Goal: Task Accomplishment & Management: Manage account settings

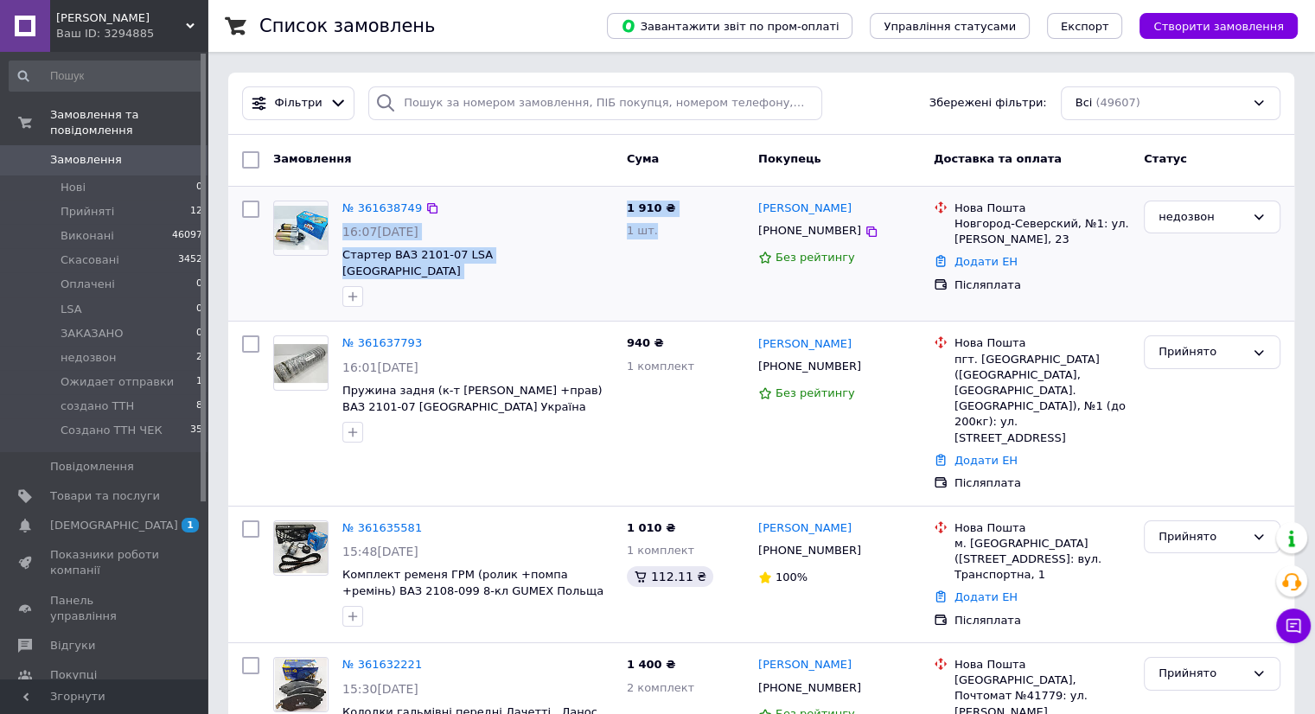
drag, startPoint x: 705, startPoint y: 238, endPoint x: 617, endPoint y: 206, distance: 93.8
click at [617, 206] on div "№ 361638749 16:07[DATE] Стартер ВАЗ 2101-07 LSA Словаччина 1 910 ₴ 1 шт. [PERSO…" at bounding box center [761, 254] width 1052 height 121
click at [617, 206] on div "№ 361638749 16:07[DATE] Стартер ВАЗ 2101-07 LSA [GEOGRAPHIC_DATA]" at bounding box center [477, 254] width 284 height 121
drag, startPoint x: 617, startPoint y: 206, endPoint x: 681, endPoint y: 239, distance: 72.3
click at [681, 239] on div "№ 361638749 16:07[DATE] Стартер ВАЗ 2101-07 LSA Словаччина 1 910 ₴ 1 шт. [PERSO…" at bounding box center [761, 254] width 1052 height 121
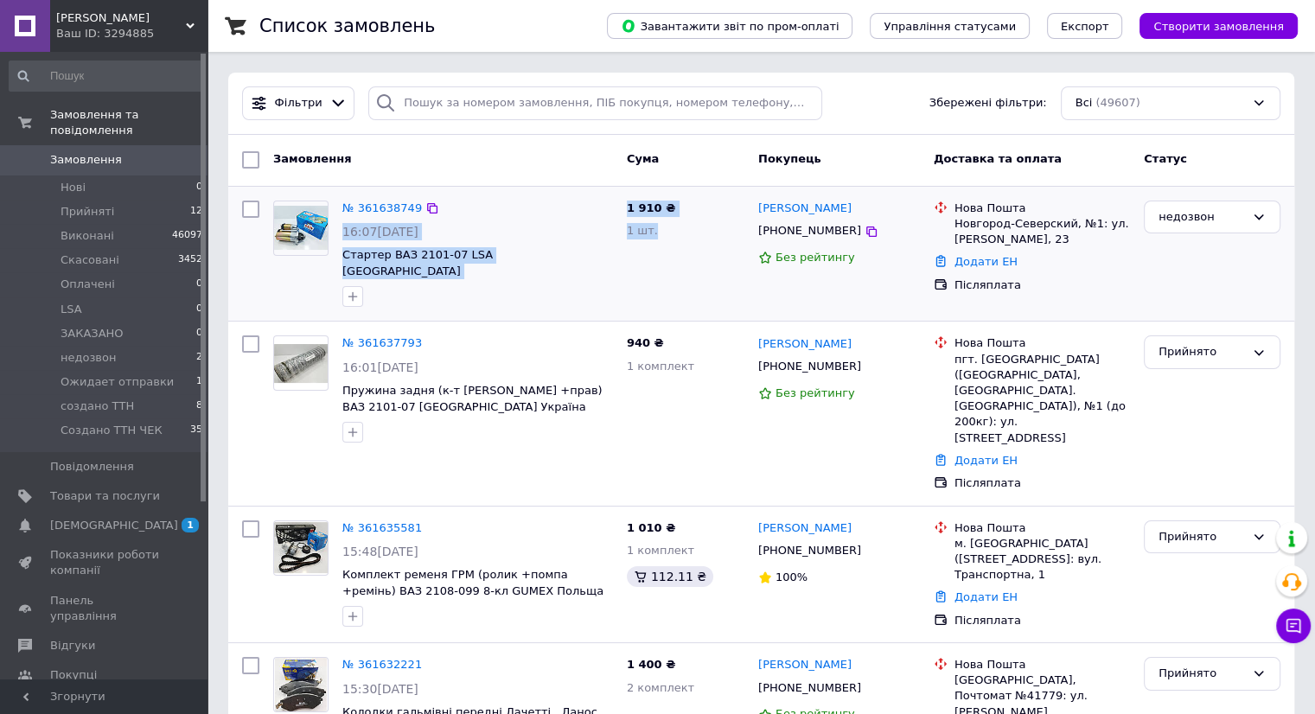
click at [681, 239] on div "1 910 ₴ 1 шт." at bounding box center [685, 254] width 131 height 121
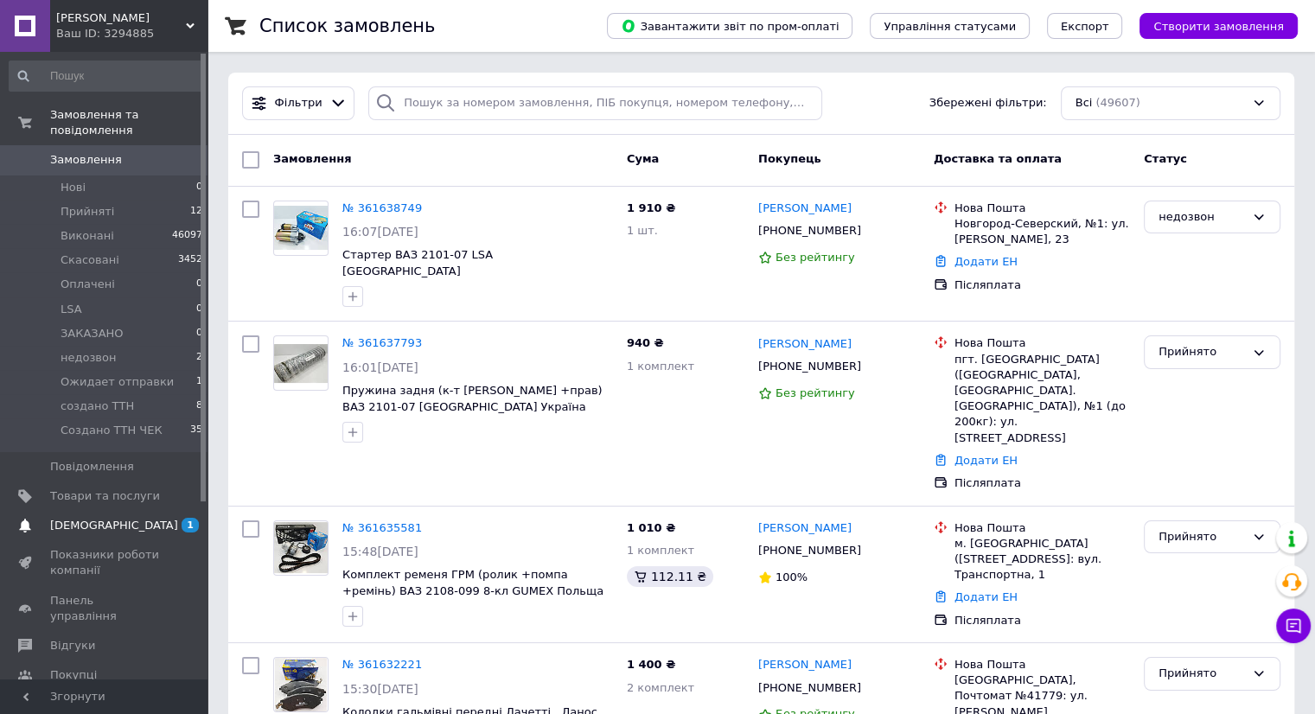
click at [106, 518] on span "[DEMOGRAPHIC_DATA]" at bounding box center [114, 526] width 128 height 16
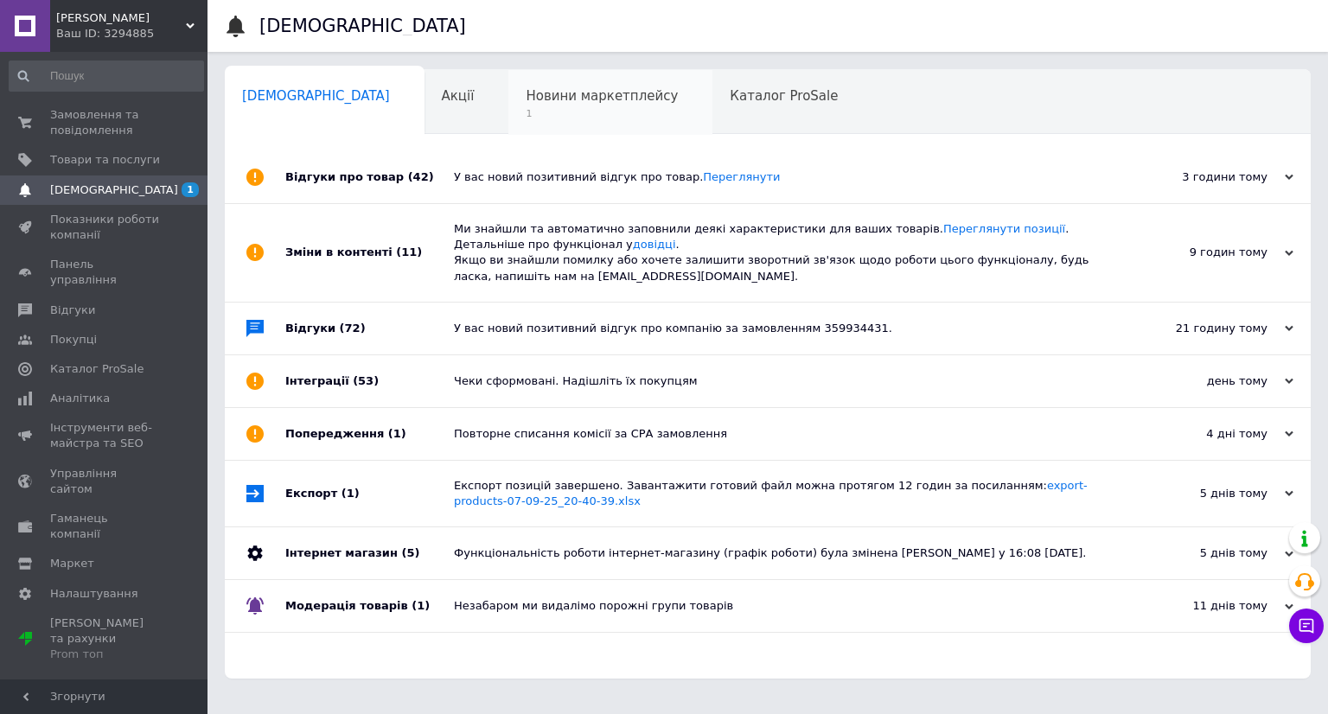
click at [538, 118] on span "1" at bounding box center [602, 113] width 152 height 13
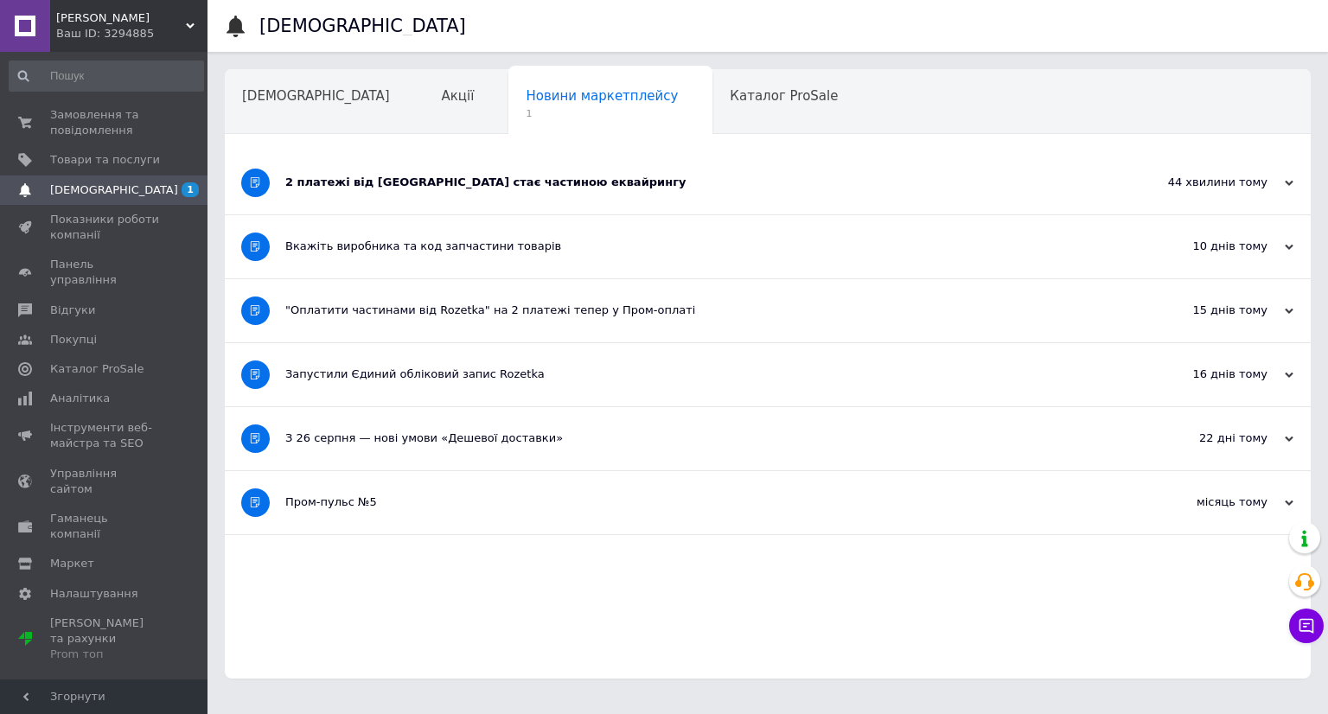
click at [373, 180] on div "2 платежі від [GEOGRAPHIC_DATA] стає частиною еквайрингу" at bounding box center [702, 183] width 835 height 16
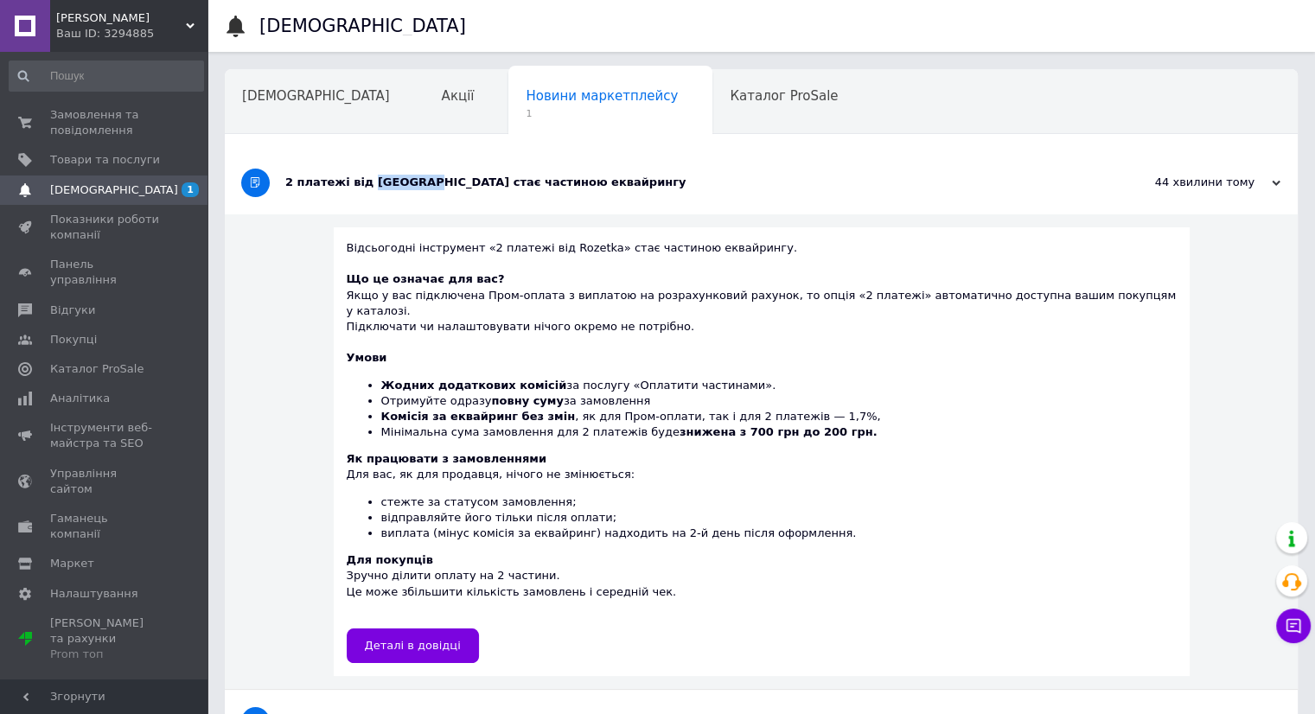
click at [373, 180] on div "2 платежі від [GEOGRAPHIC_DATA] стає частиною еквайрингу" at bounding box center [696, 183] width 822 height 16
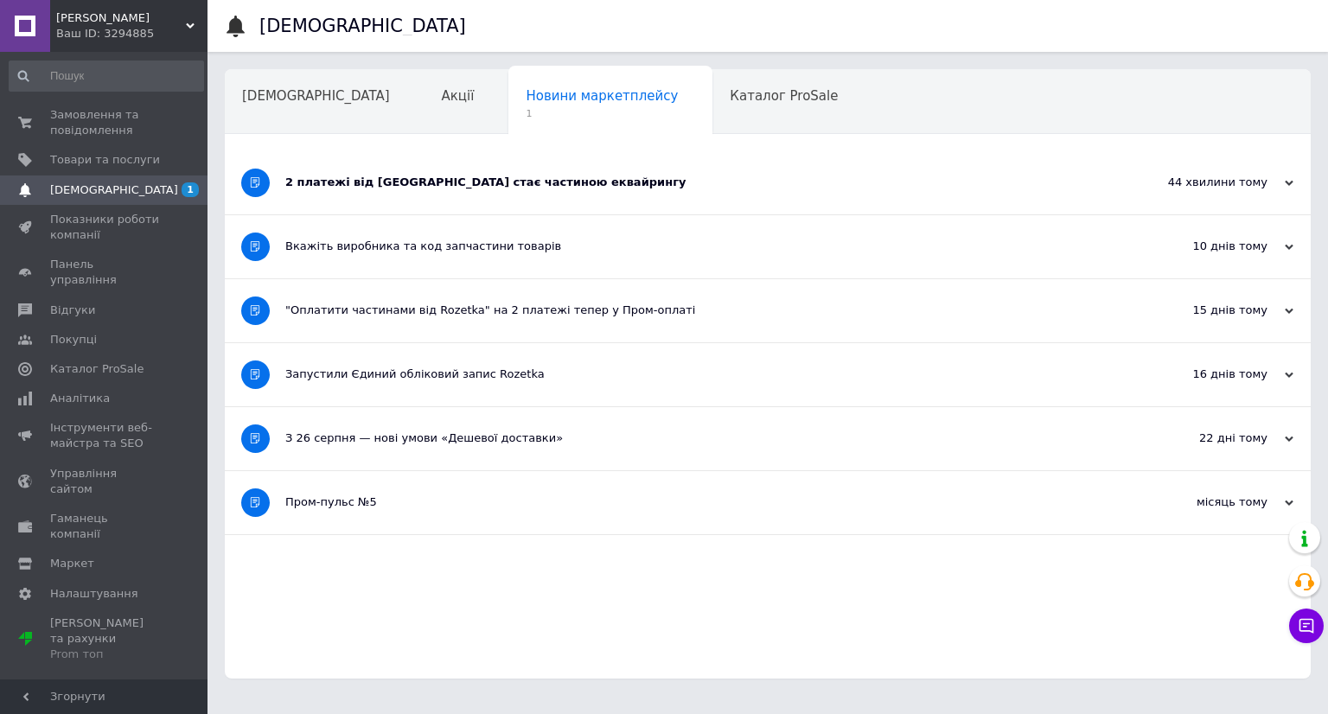
click at [219, 125] on div "Сповіщення Сповіщення Акції Новини маркетплейсу 1 Каталог ProSale Навчання та з…" at bounding box center [767, 348] width 1120 height 696
click at [176, 124] on span "0 0" at bounding box center [184, 122] width 48 height 31
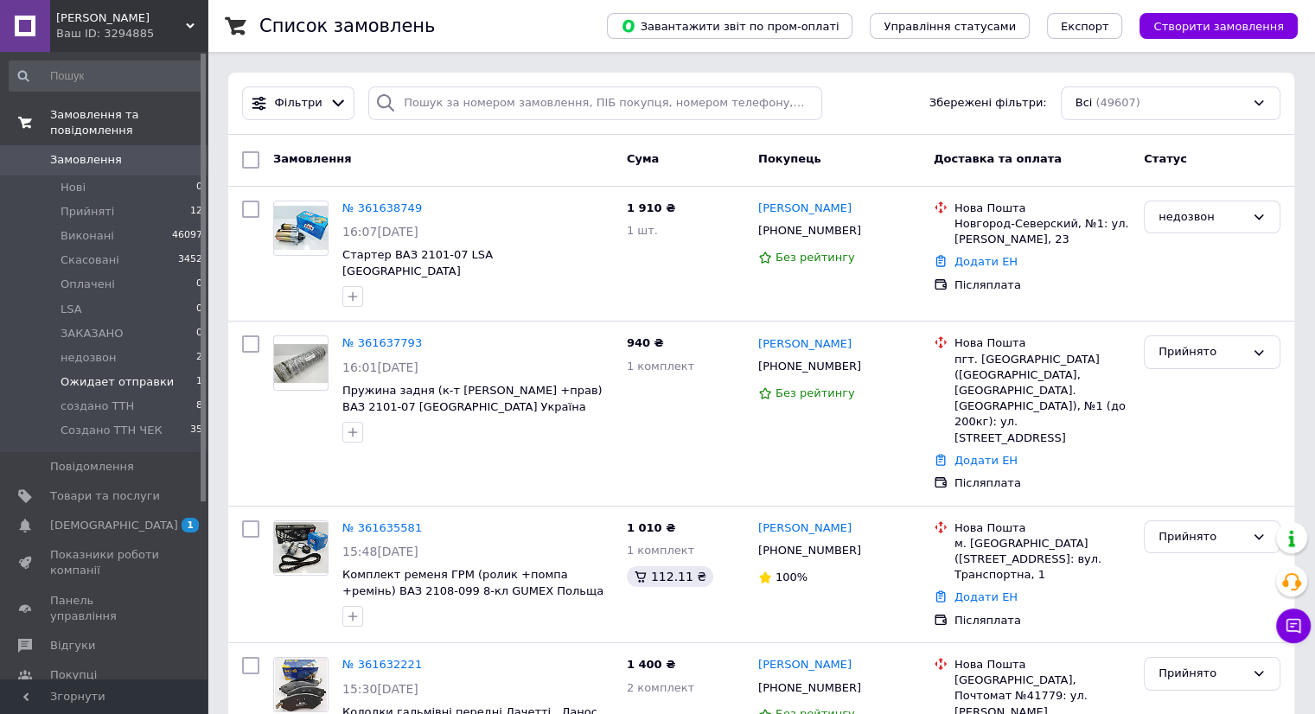
click at [142, 374] on span "Ожидает отправки" at bounding box center [117, 382] width 113 height 16
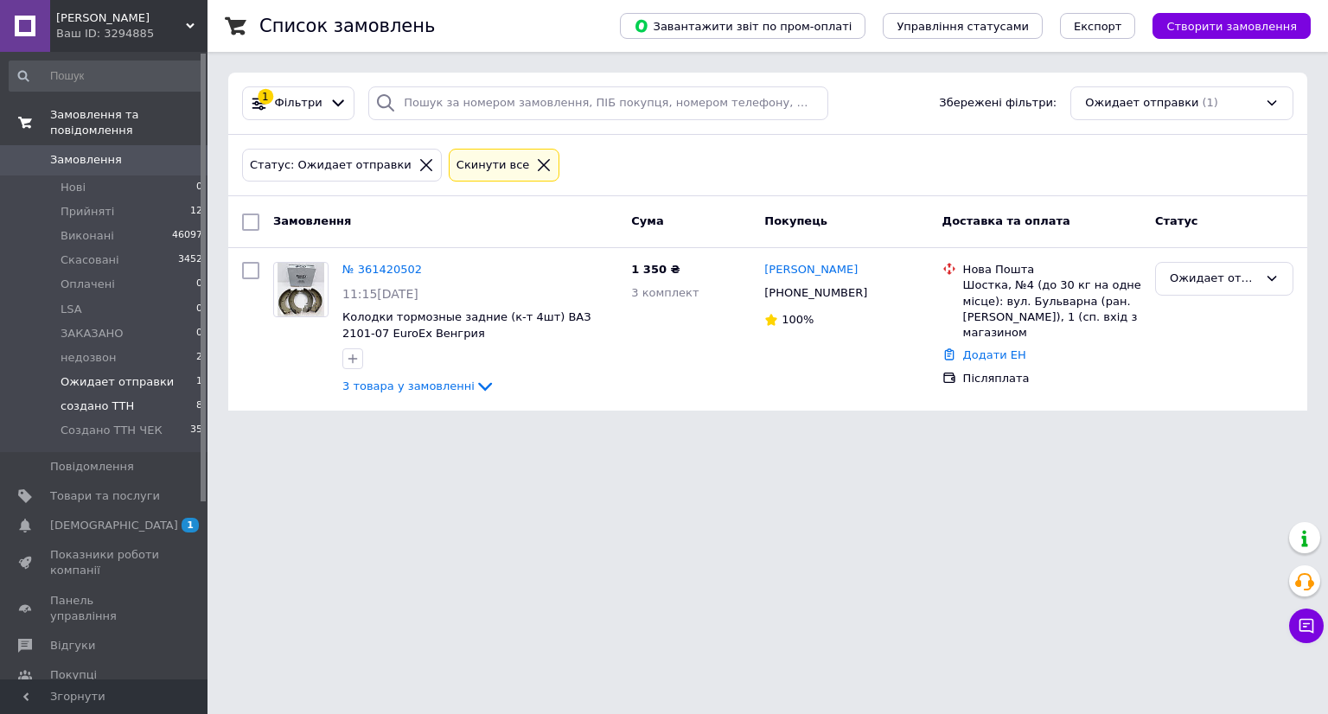
click at [159, 394] on li "создано ТТН 8" at bounding box center [106, 406] width 213 height 24
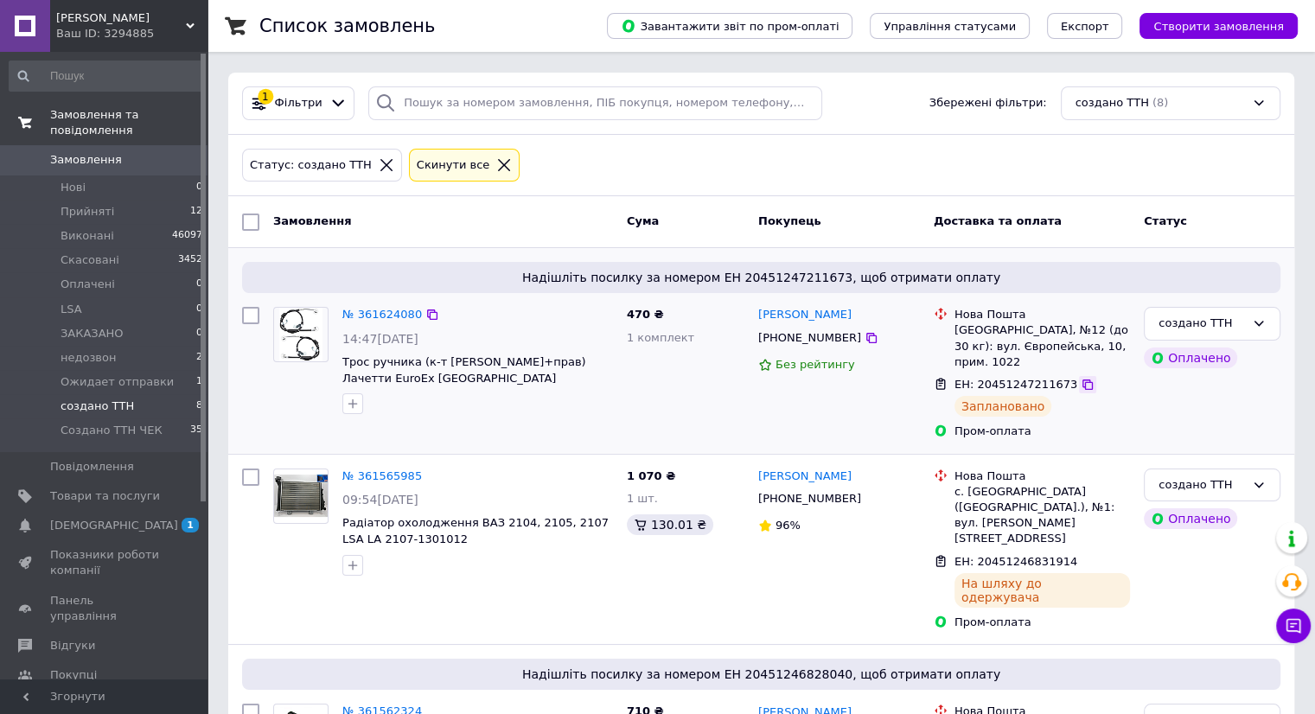
click at [1080, 378] on icon at bounding box center [1087, 385] width 14 height 14
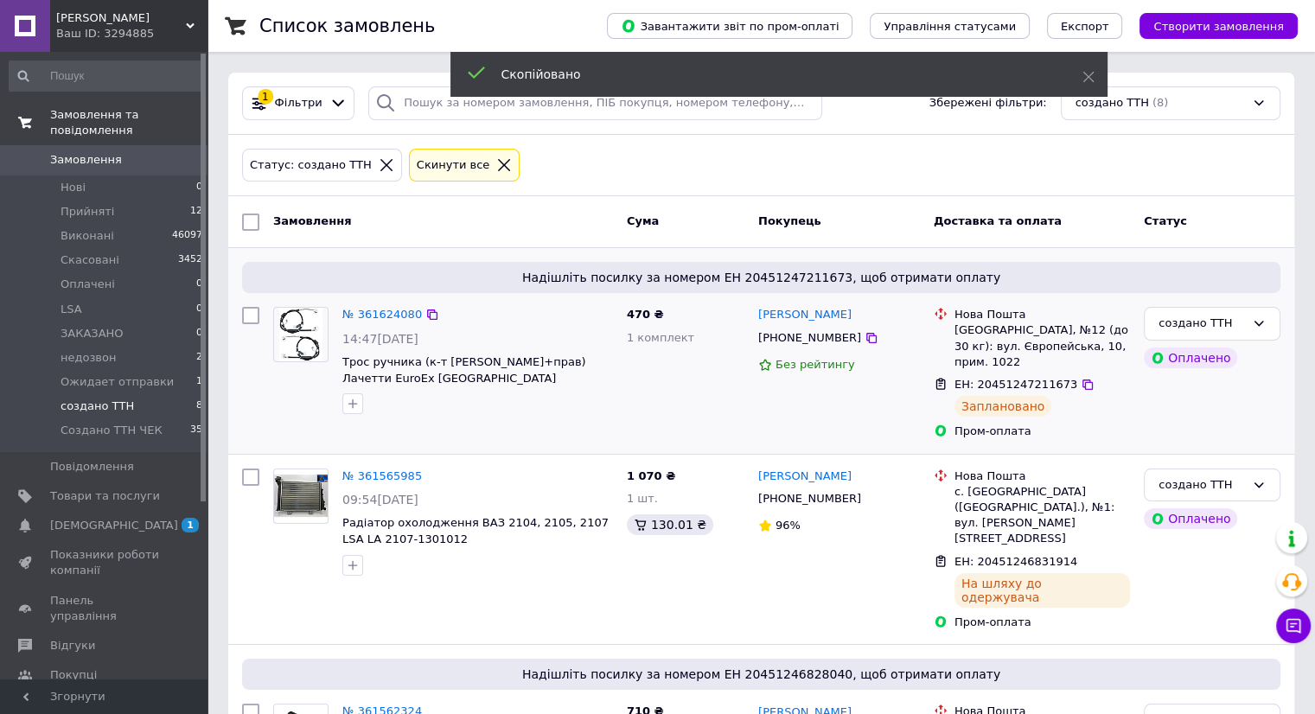
click at [798, 342] on span "[PHONE_NUMBER]" at bounding box center [809, 337] width 103 height 13
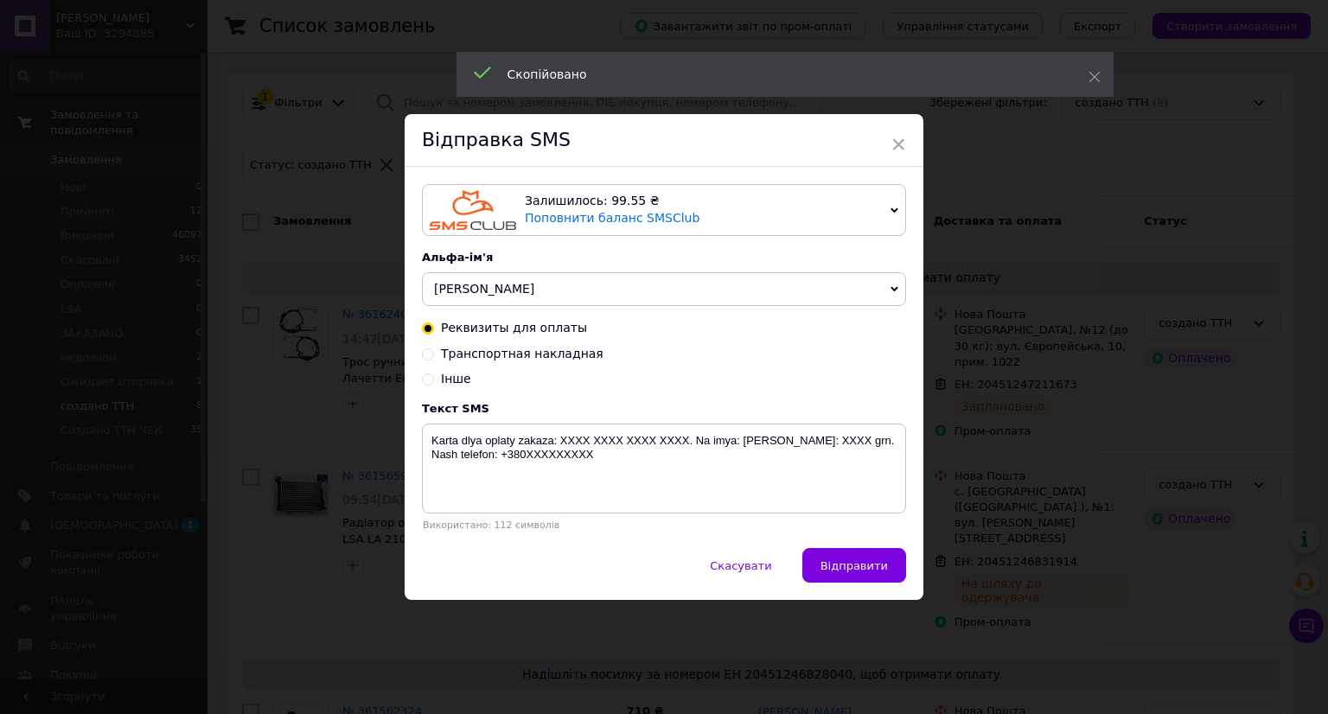
click at [554, 350] on span "Транспортная накладная" at bounding box center [522, 354] width 163 height 14
click at [434, 350] on input "Транспортная накладная" at bounding box center [428, 353] width 12 height 12
radio input "true"
radio input "false"
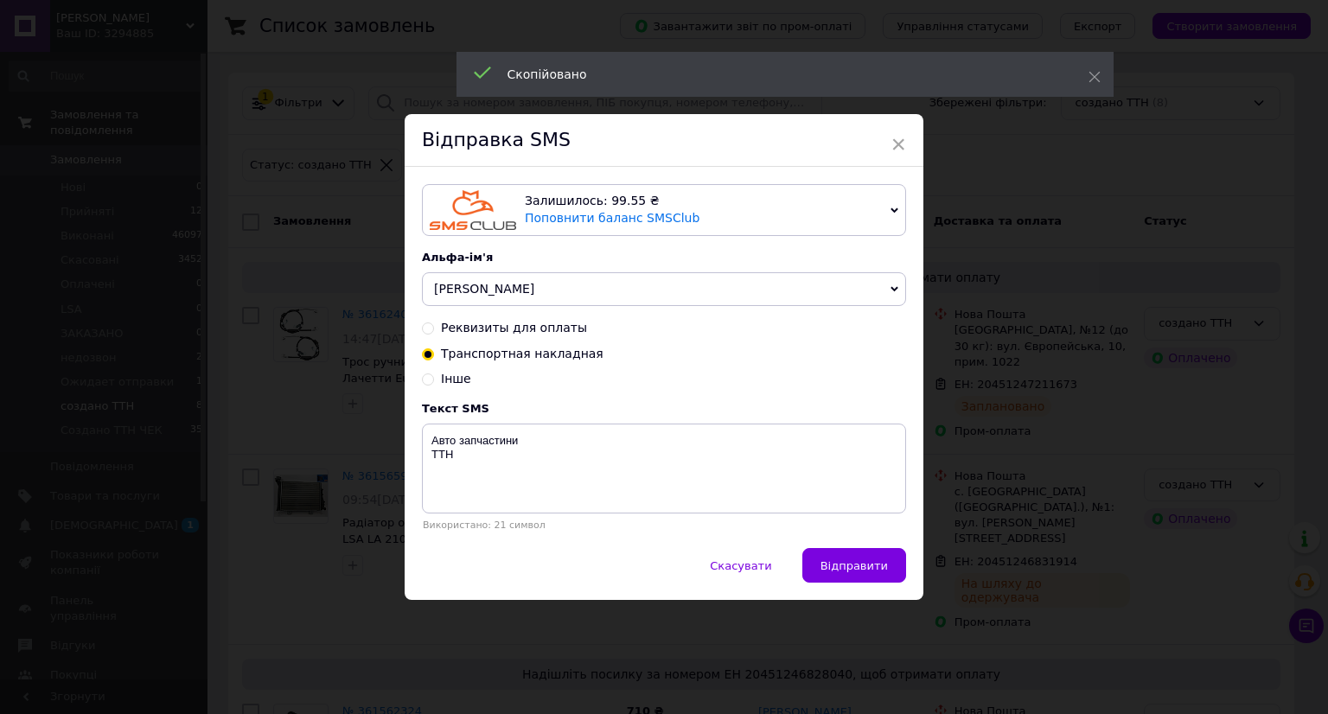
click at [504, 519] on div "Текст SMS Авто запчастини [PERSON_NAME]: 21 символ" at bounding box center [664, 466] width 484 height 129
click at [647, 519] on div "Текст SMS Авто запчастини [PERSON_NAME]: 21 символ" at bounding box center [664, 466] width 484 height 129
click at [802, 515] on div "Авто запчастини ТТН" at bounding box center [664, 470] width 484 height 92
click at [793, 488] on textarea "Авто запчастини ТТН" at bounding box center [664, 469] width 484 height 90
paste textarea "20451247211673"
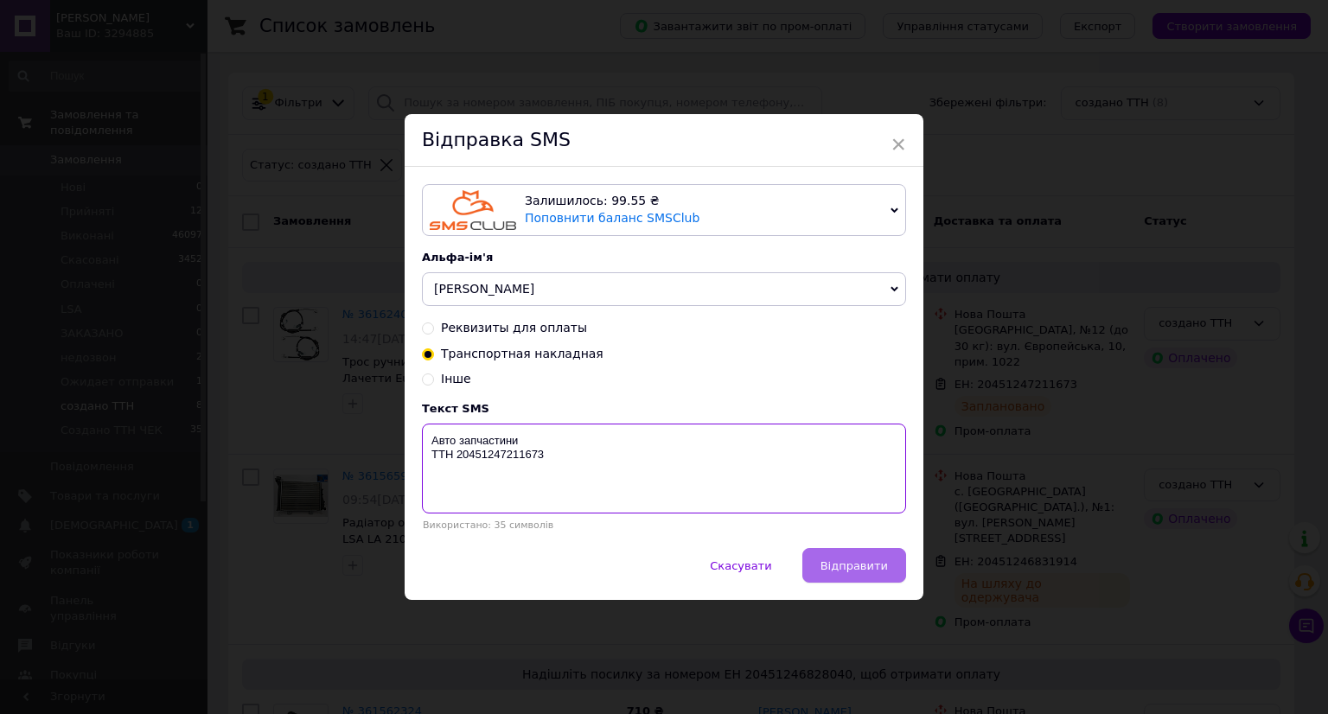
type textarea "Авто запчастини ТТН 20451247211673"
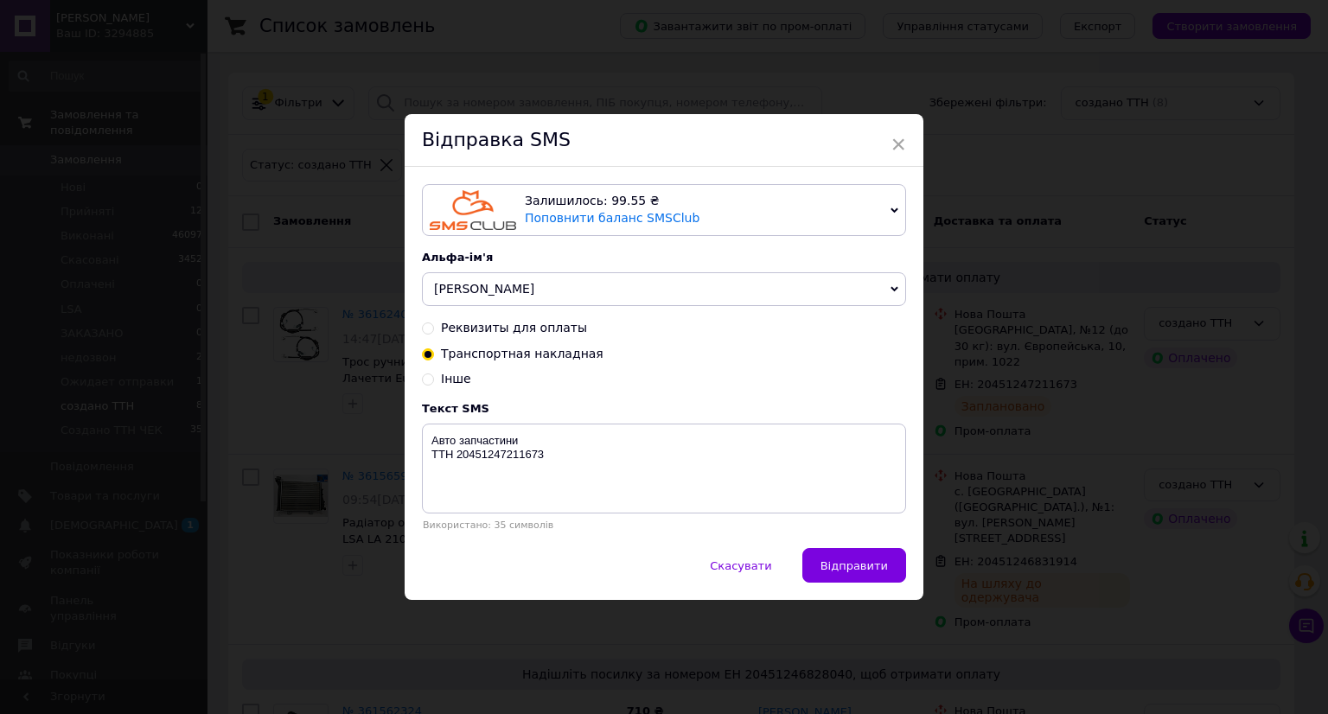
drag, startPoint x: 845, startPoint y: 555, endPoint x: 881, endPoint y: 558, distance: 36.5
click at [846, 558] on button "Відправити" at bounding box center [854, 565] width 104 height 35
click at [1057, 558] on div "× Відправка SMS Залишилось: 99.55 ₴ Поповнити баланс SMSClub Підключити LetsAds…" at bounding box center [664, 357] width 1328 height 714
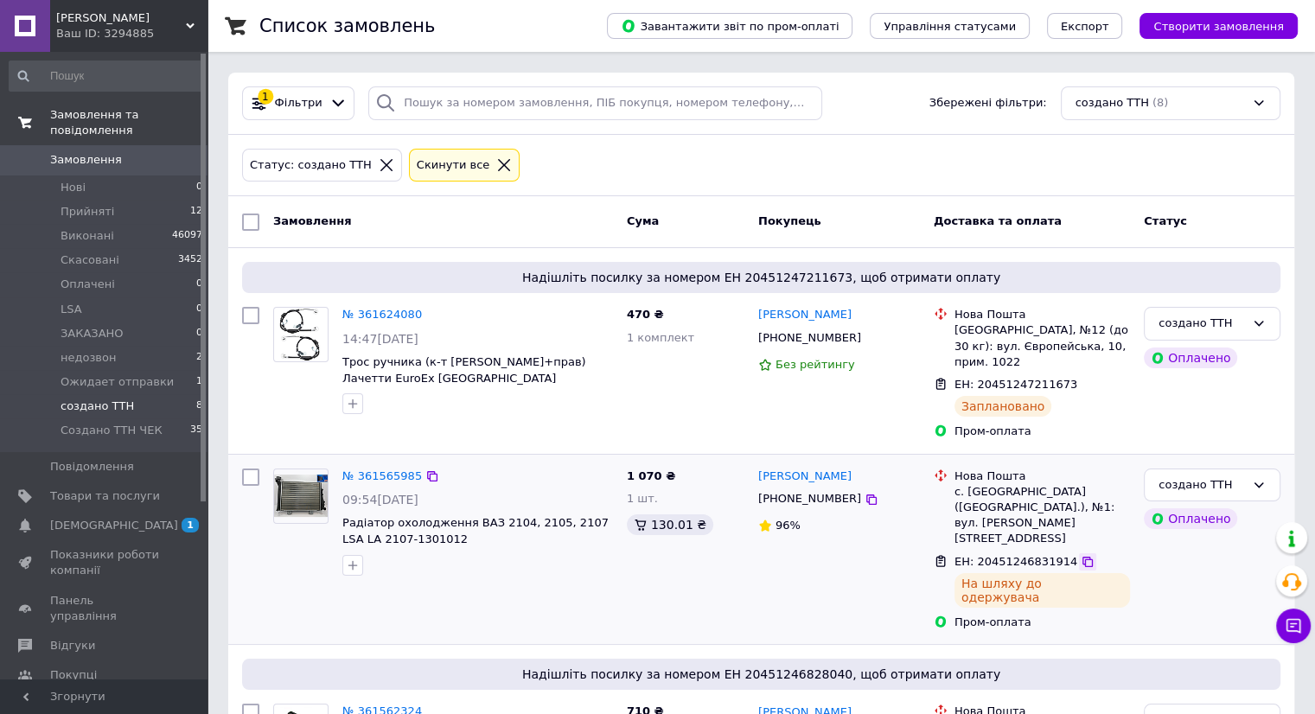
click at [1080, 555] on icon at bounding box center [1087, 562] width 14 height 14
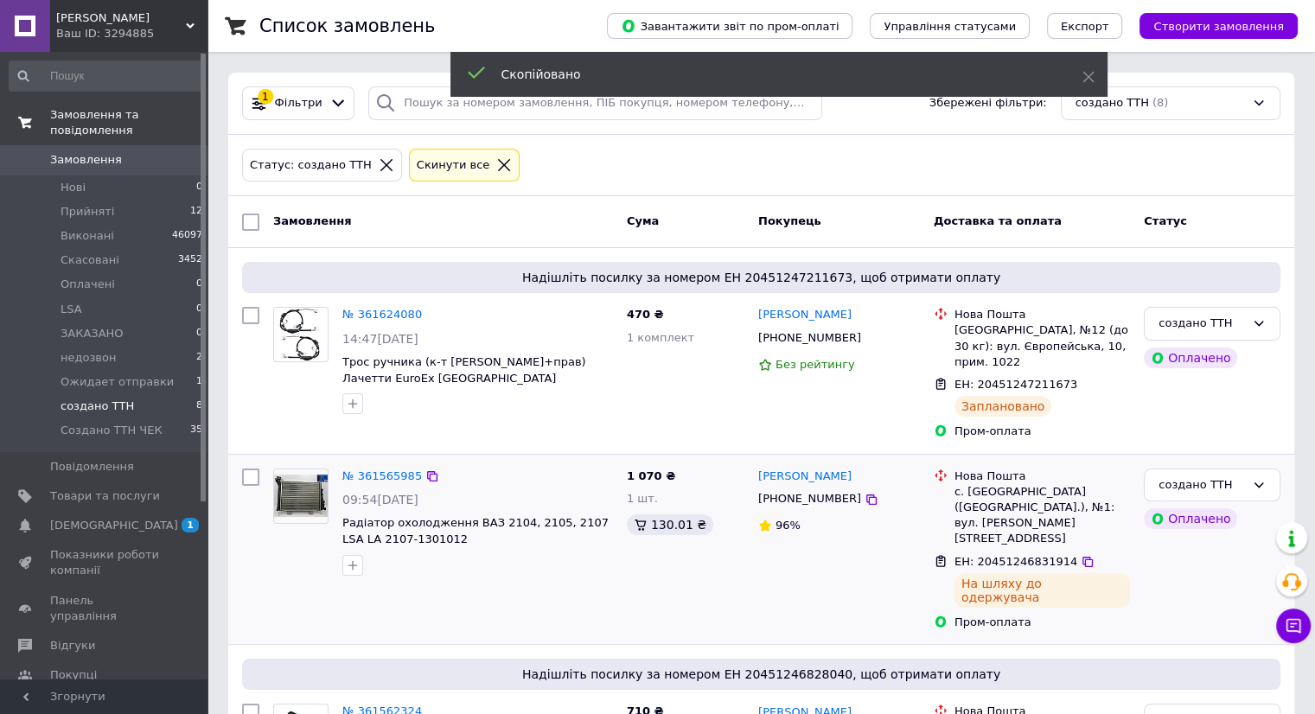
click at [812, 492] on span "[PHONE_NUMBER]" at bounding box center [809, 498] width 103 height 13
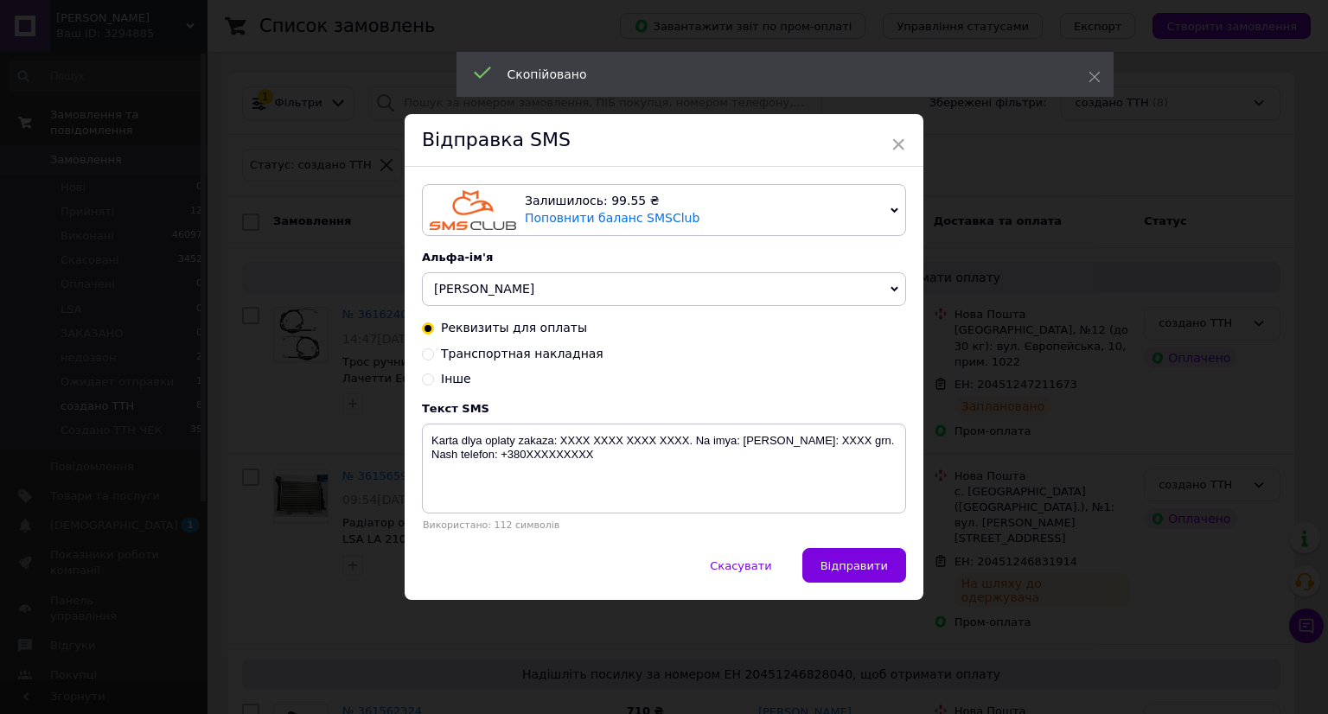
drag, startPoint x: 548, startPoint y: 347, endPoint x: 519, endPoint y: 412, distance: 71.2
click at [546, 350] on span "Транспортная накладная" at bounding box center [522, 354] width 163 height 14
click at [434, 350] on input "Транспортная накладная" at bounding box center [428, 353] width 12 height 12
radio input "true"
radio input "false"
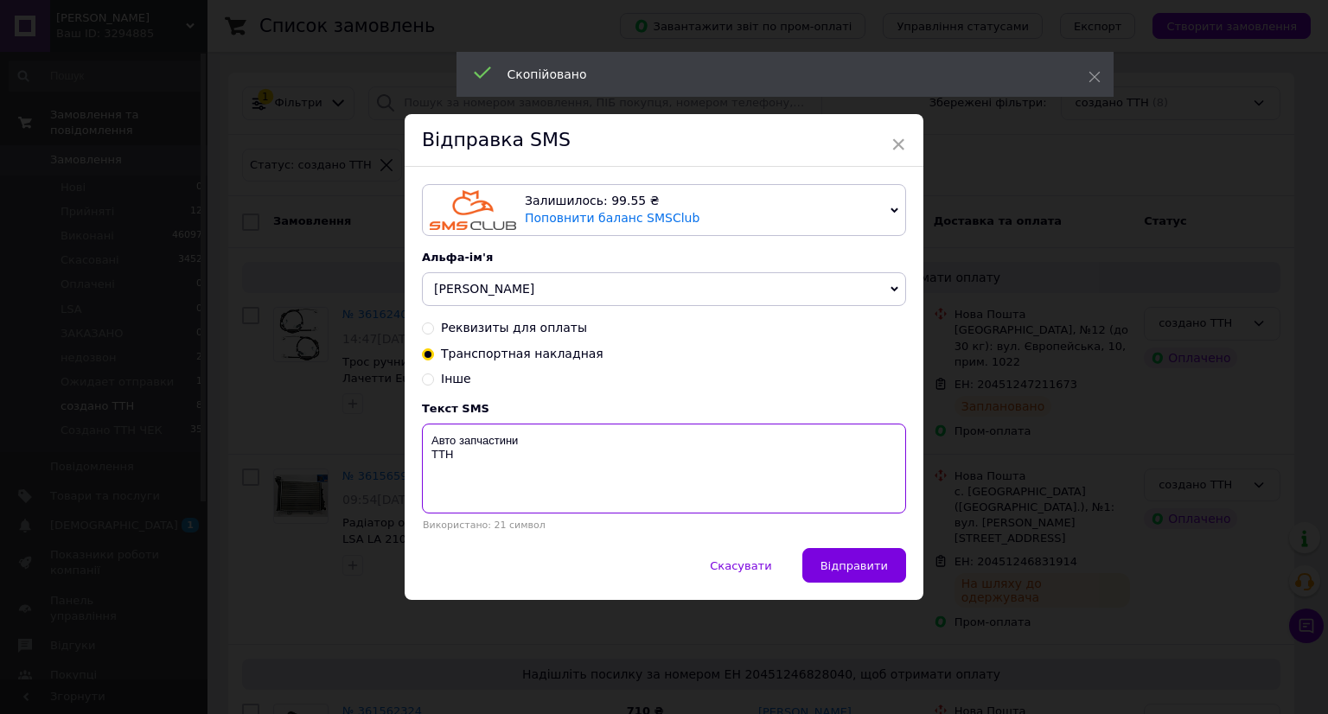
click at [488, 494] on textarea "Авто запчастини ТТН" at bounding box center [664, 469] width 484 height 90
paste textarea "20451246831914"
type textarea "Авто запчастини ТТН 20451246831914"
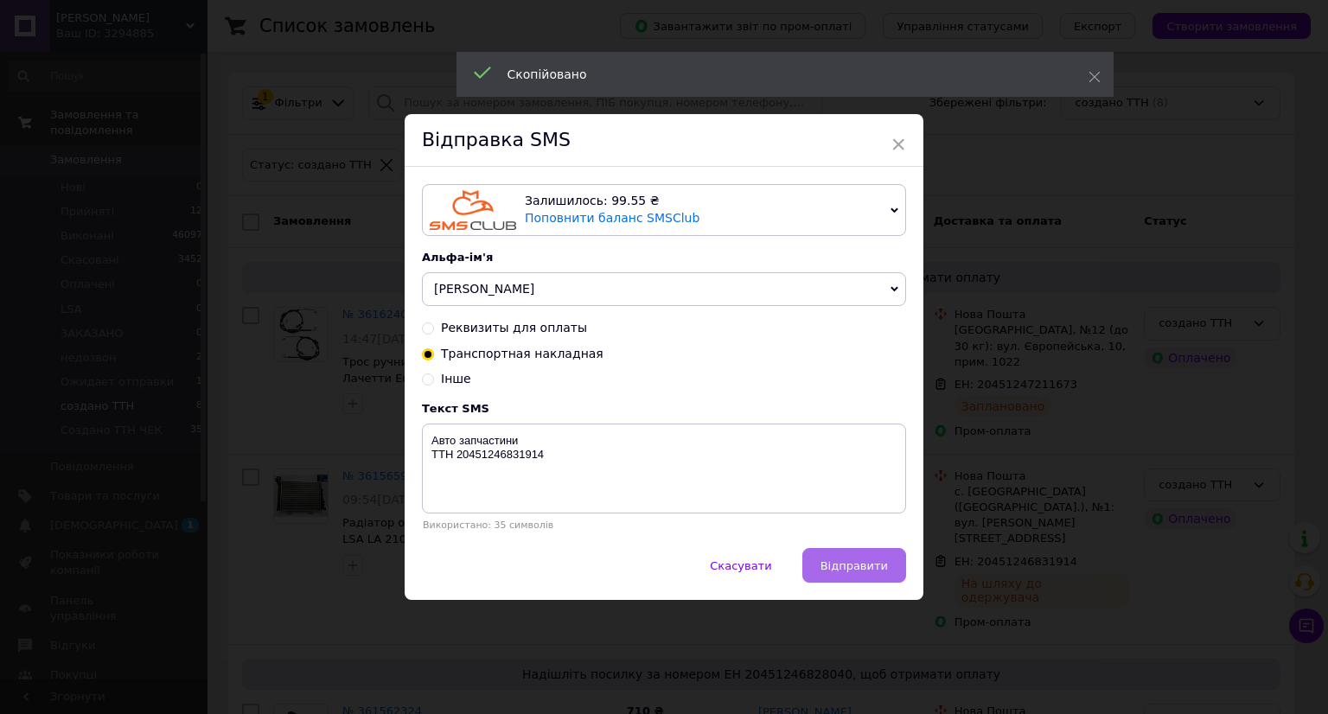
drag, startPoint x: 841, startPoint y: 572, endPoint x: 882, endPoint y: 570, distance: 40.7
click at [843, 570] on span "Відправити" at bounding box center [853, 565] width 67 height 13
click at [1079, 568] on div "× Відправка SMS Залишилось: 99.55 ₴ Поповнити баланс SMSClub Підключити LetsAds…" at bounding box center [664, 357] width 1328 height 714
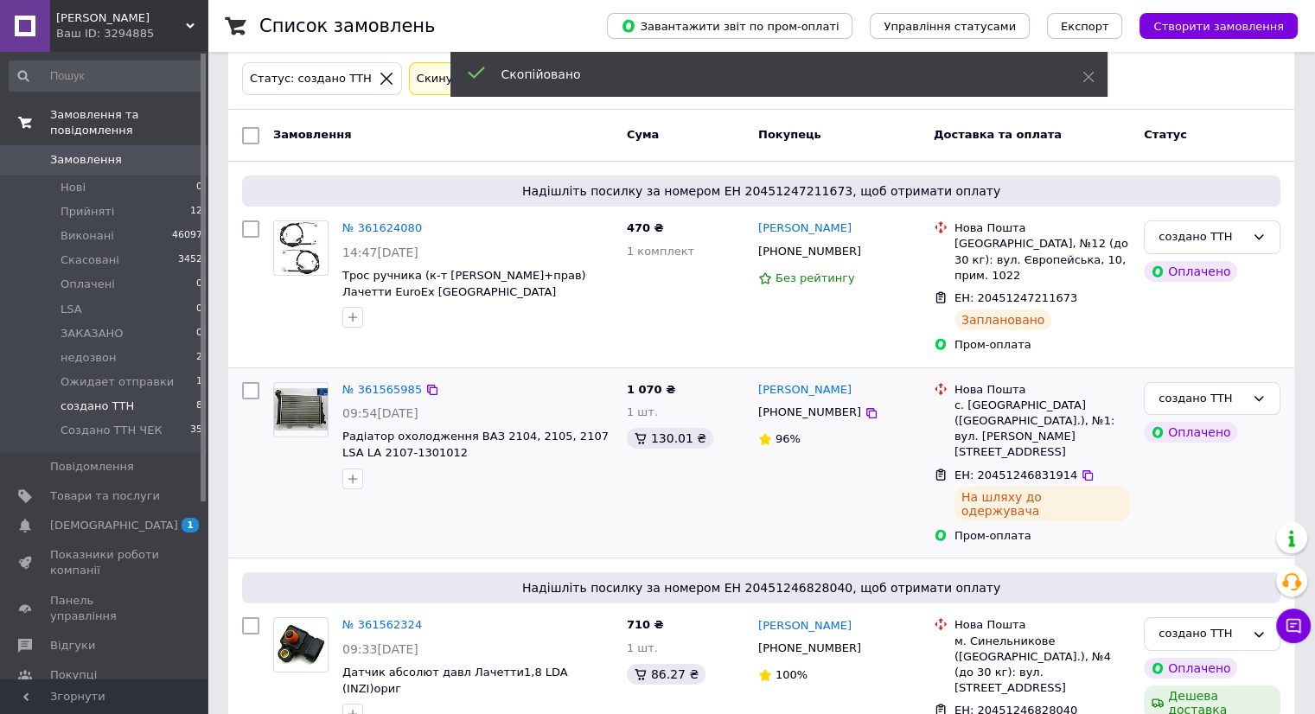
scroll to position [173, 0]
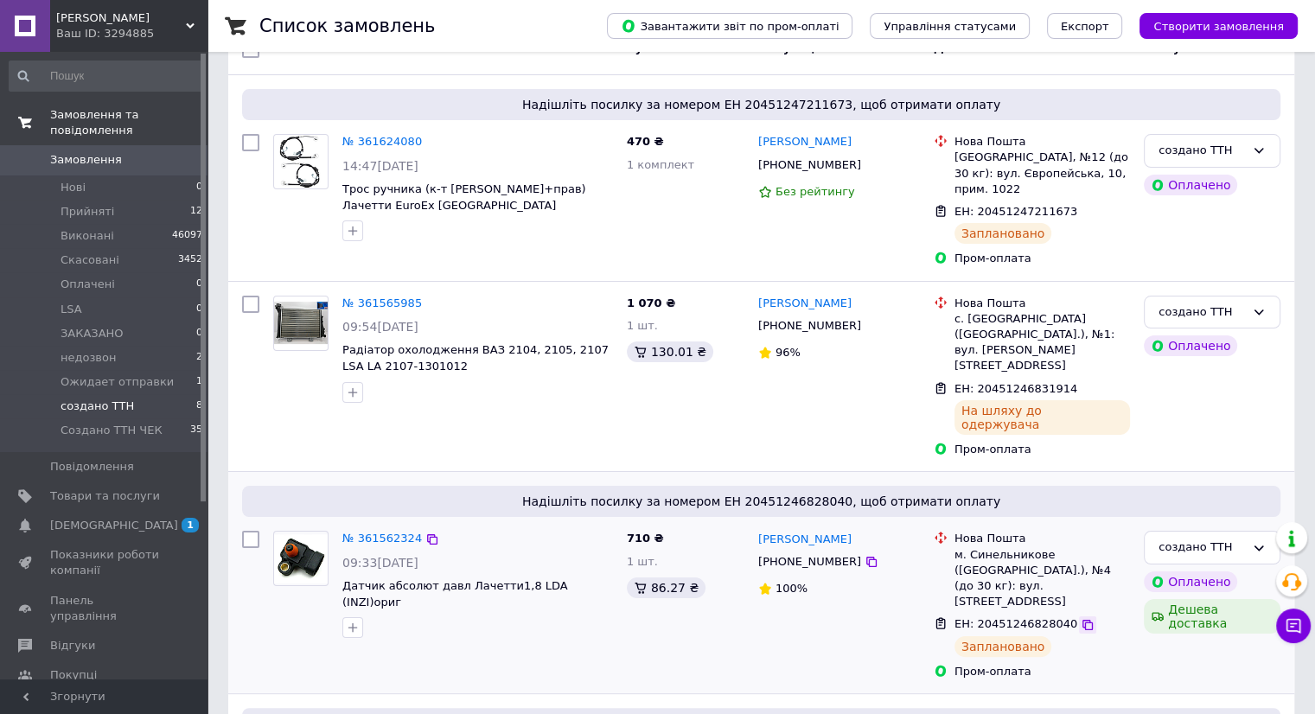
click at [1080, 618] on icon at bounding box center [1087, 625] width 14 height 14
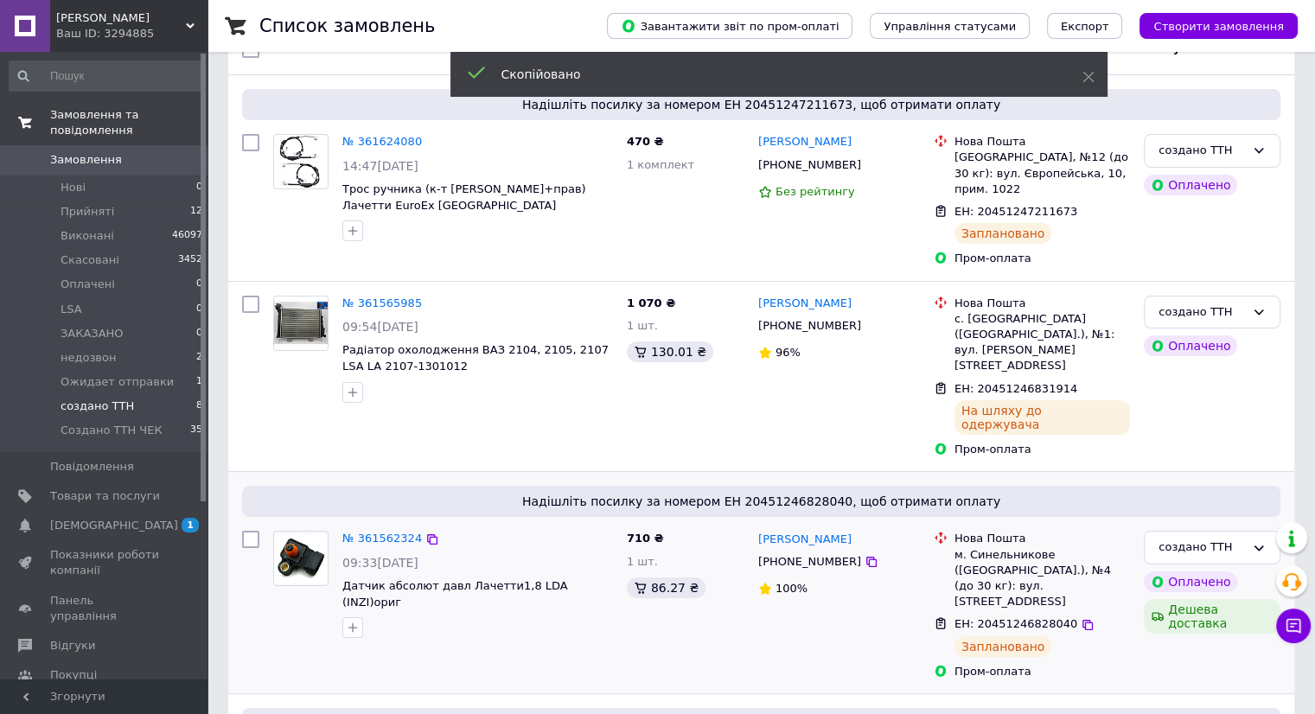
click at [818, 555] on span "[PHONE_NUMBER]" at bounding box center [809, 561] width 103 height 13
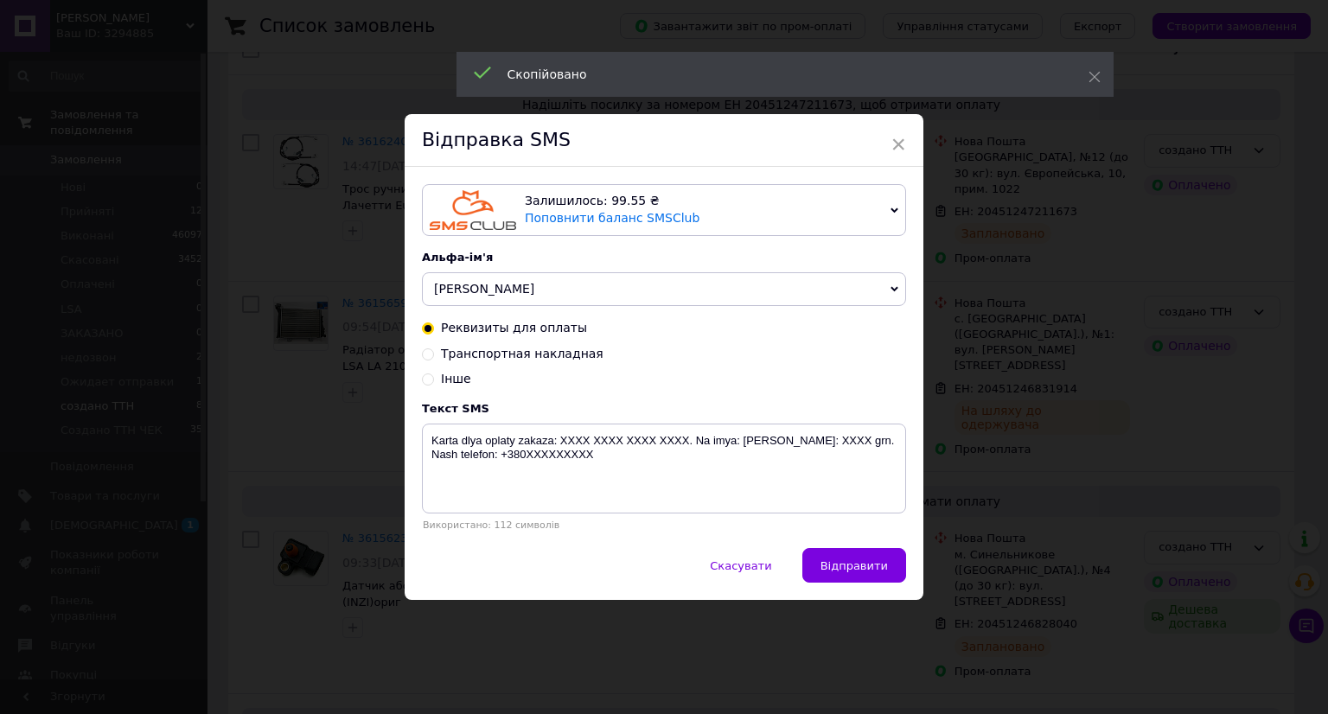
drag, startPoint x: 558, startPoint y: 359, endPoint x: 553, endPoint y: 366, distance: 9.3
click at [558, 356] on span "Транспортная накладная" at bounding box center [522, 354] width 163 height 14
click at [434, 356] on input "Транспортная накладная" at bounding box center [428, 353] width 12 height 12
radio input "true"
radio input "false"
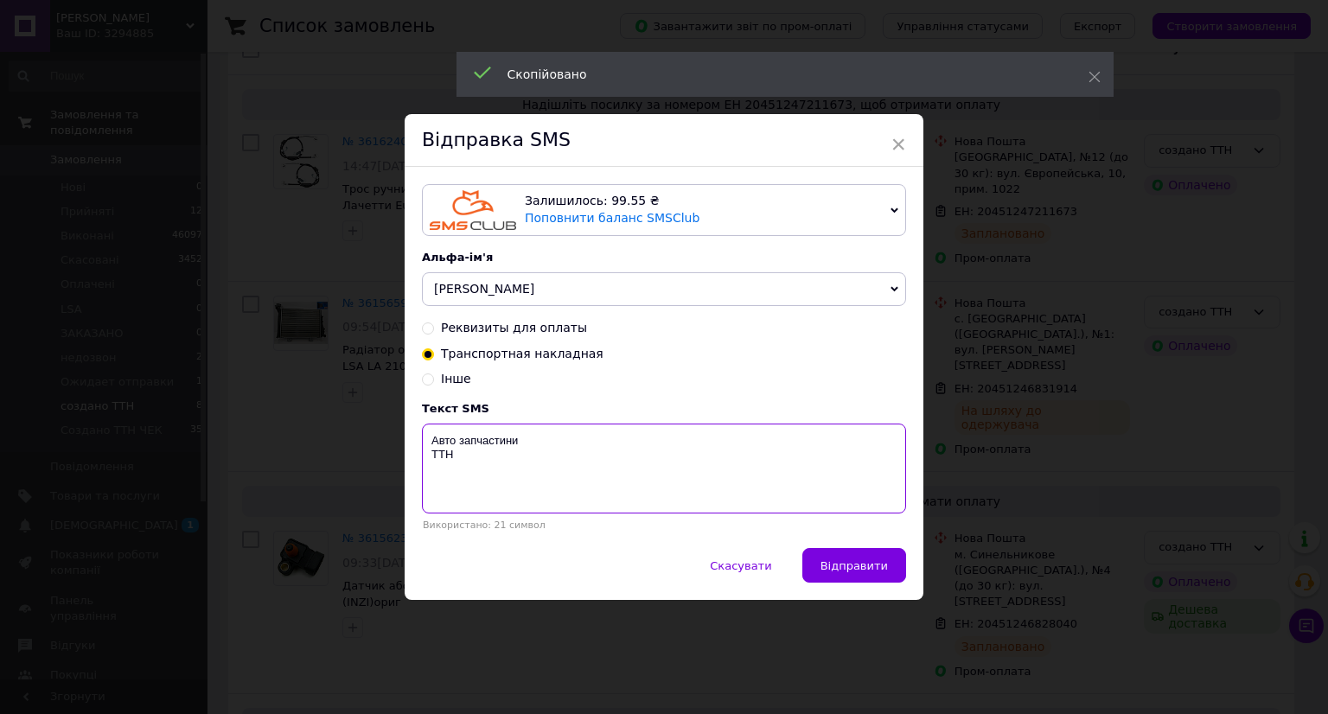
click at [494, 488] on textarea "Авто запчастини ТТН" at bounding box center [664, 469] width 484 height 90
paste textarea "20451246828040"
type textarea "Авто запчастини ТТН 20451246828040"
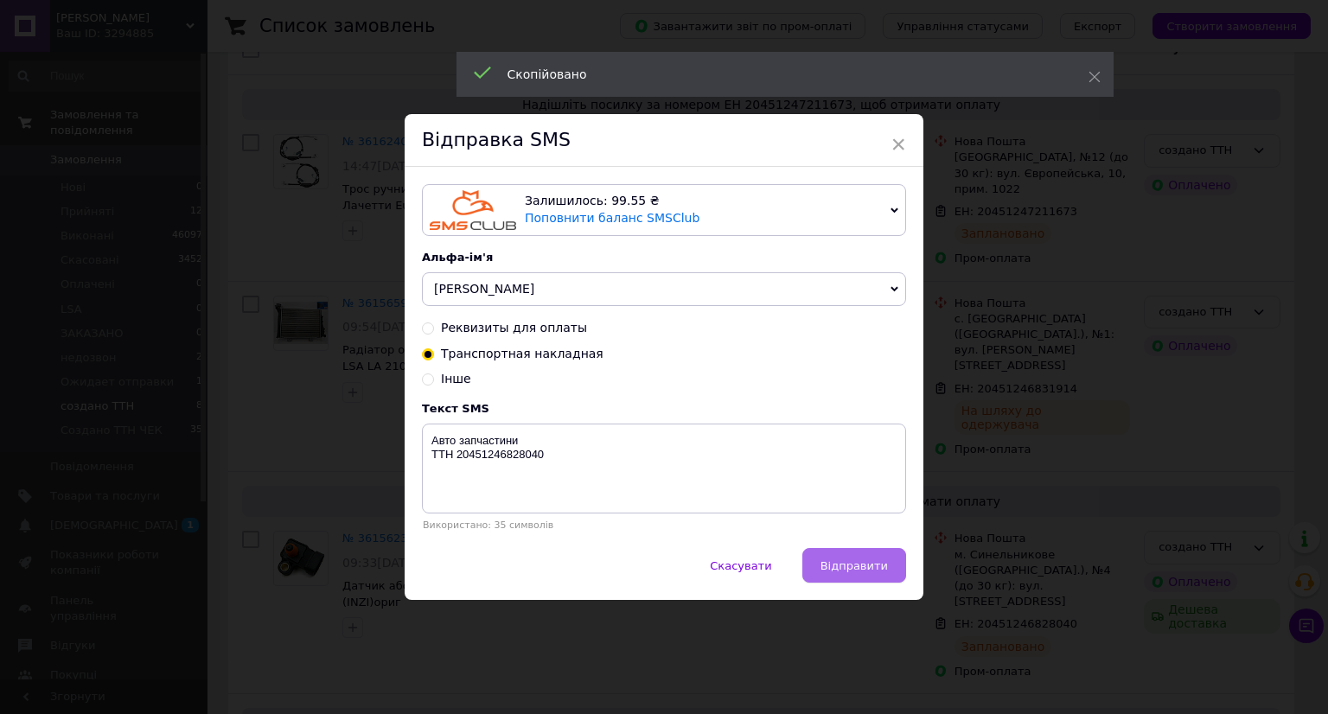
drag, startPoint x: 863, startPoint y: 564, endPoint x: 1043, endPoint y: 560, distance: 180.7
click at [868, 564] on span "Відправити" at bounding box center [853, 565] width 67 height 13
click at [1043, 560] on div "× Відправка SMS Залишилось: 99.55 ₴ Поповнити баланс SMSClub Підключити LetsAds…" at bounding box center [664, 357] width 1328 height 714
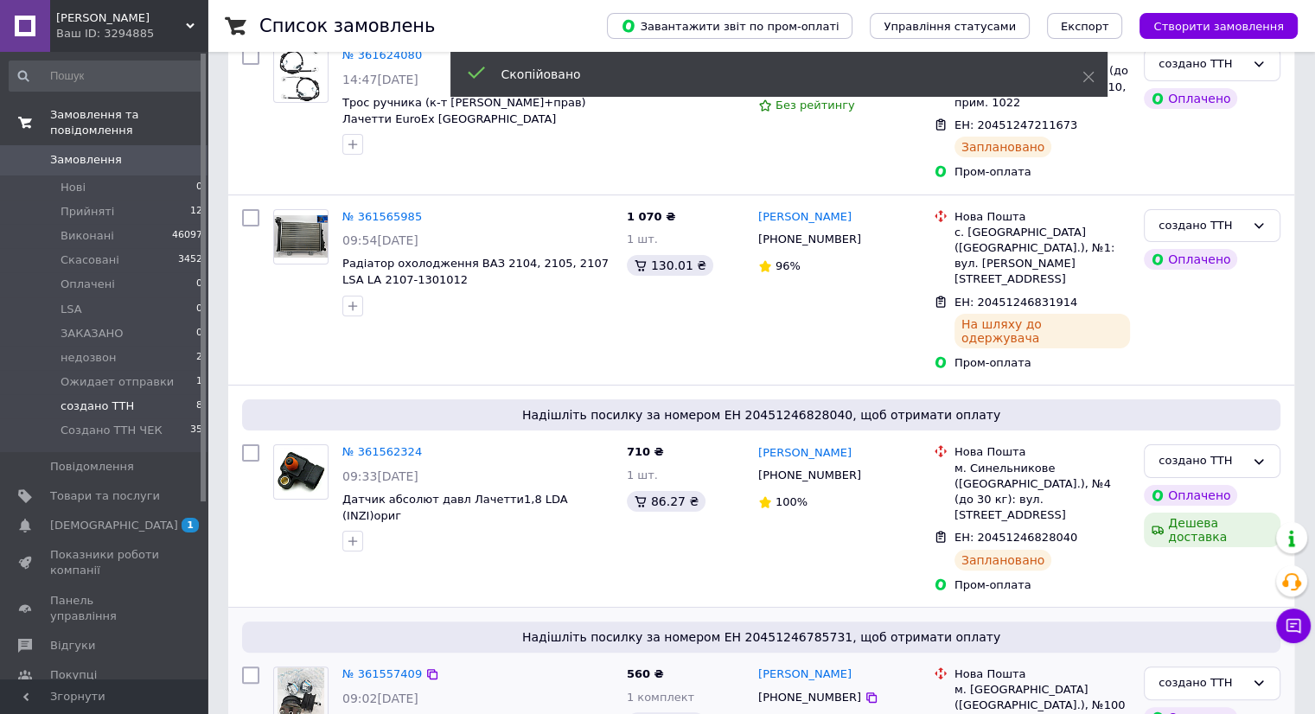
scroll to position [346, 0]
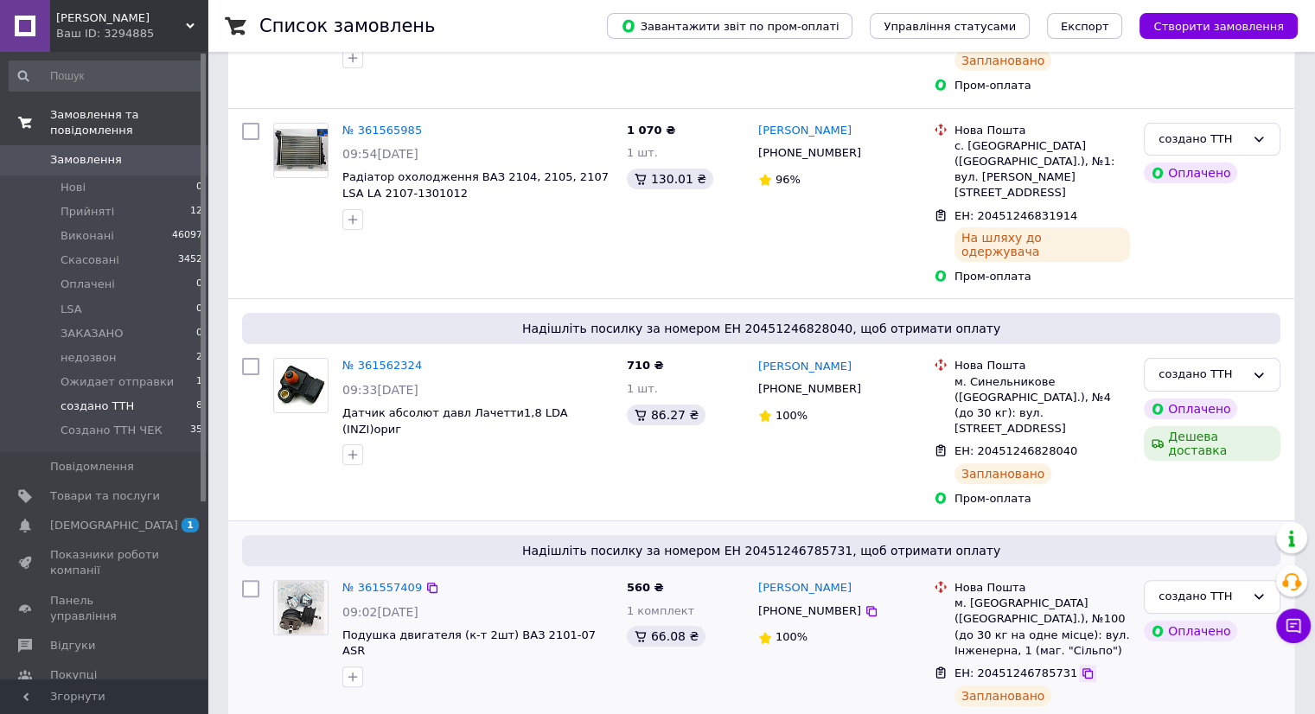
click at [1082, 668] on icon at bounding box center [1087, 673] width 10 height 10
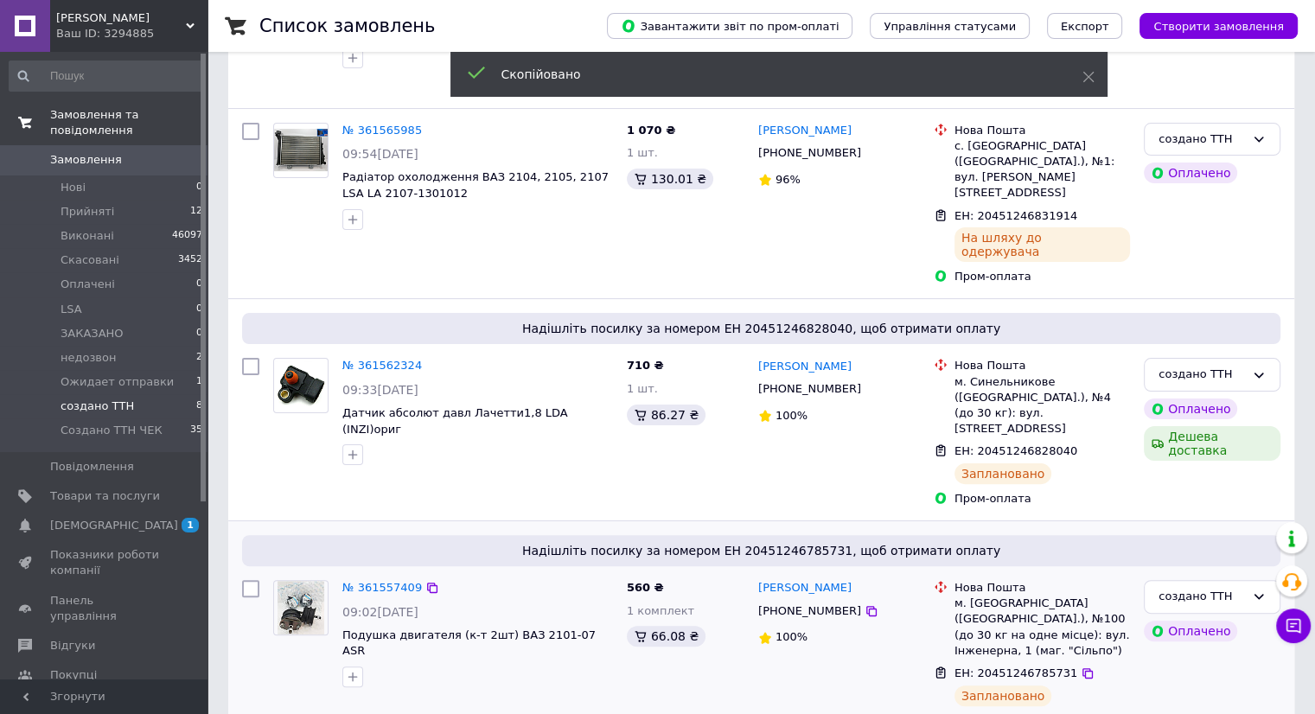
click at [816, 604] on span "[PHONE_NUMBER]" at bounding box center [809, 610] width 103 height 13
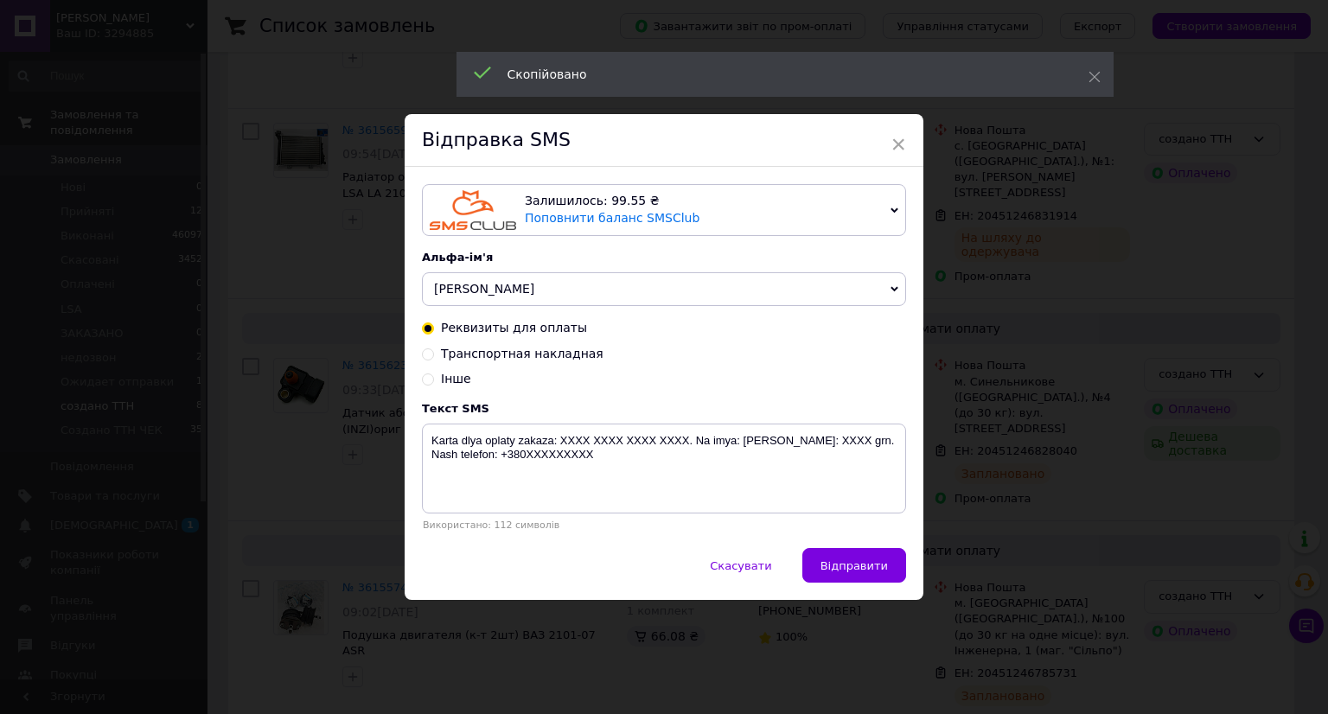
click at [505, 356] on span "Транспортная накладная" at bounding box center [522, 354] width 163 height 14
click at [434, 356] on input "Транспортная накладная" at bounding box center [428, 353] width 12 height 12
radio input "true"
radio input "false"
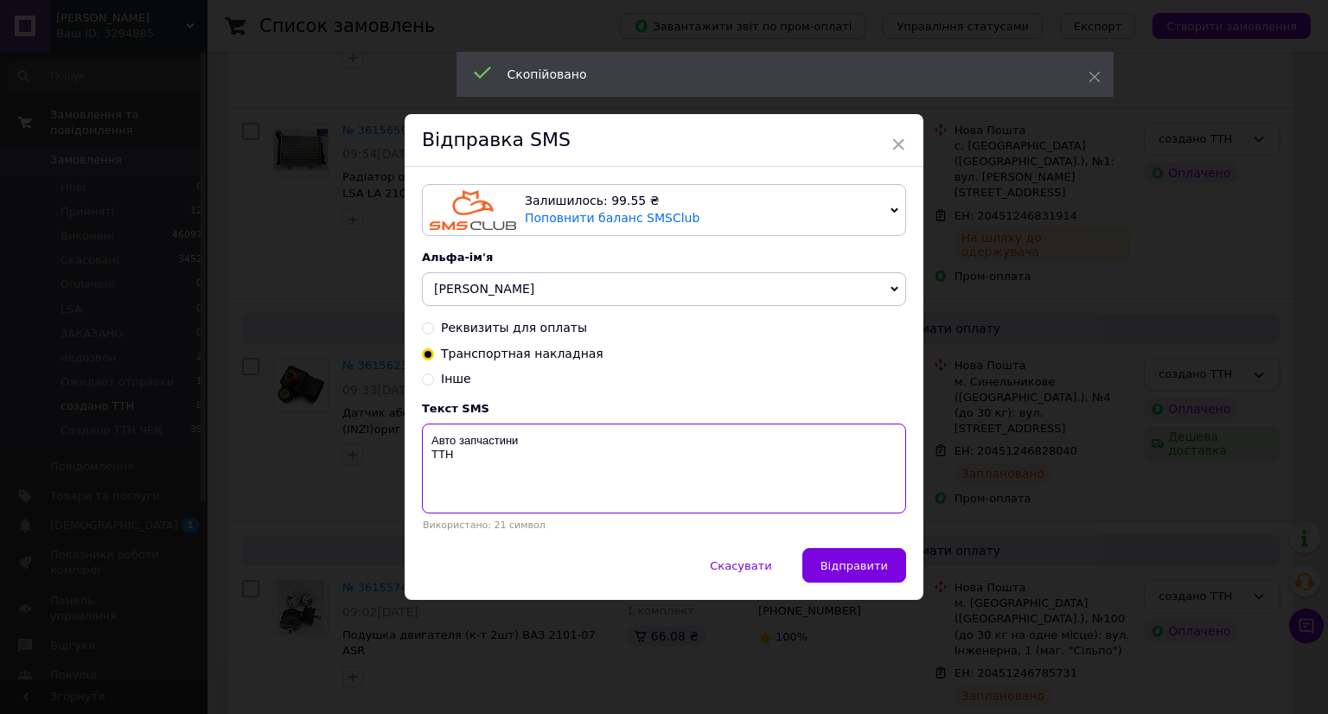
drag, startPoint x: 501, startPoint y: 514, endPoint x: 538, endPoint y: 509, distance: 36.7
click at [502, 513] on textarea "Авто запчастини ТТН" at bounding box center [664, 469] width 484 height 90
paste textarea "20451246785731"
type textarea "Авто запчастини ТТН 20451246785731"
click at [848, 564] on span "Відправити" at bounding box center [853, 565] width 67 height 13
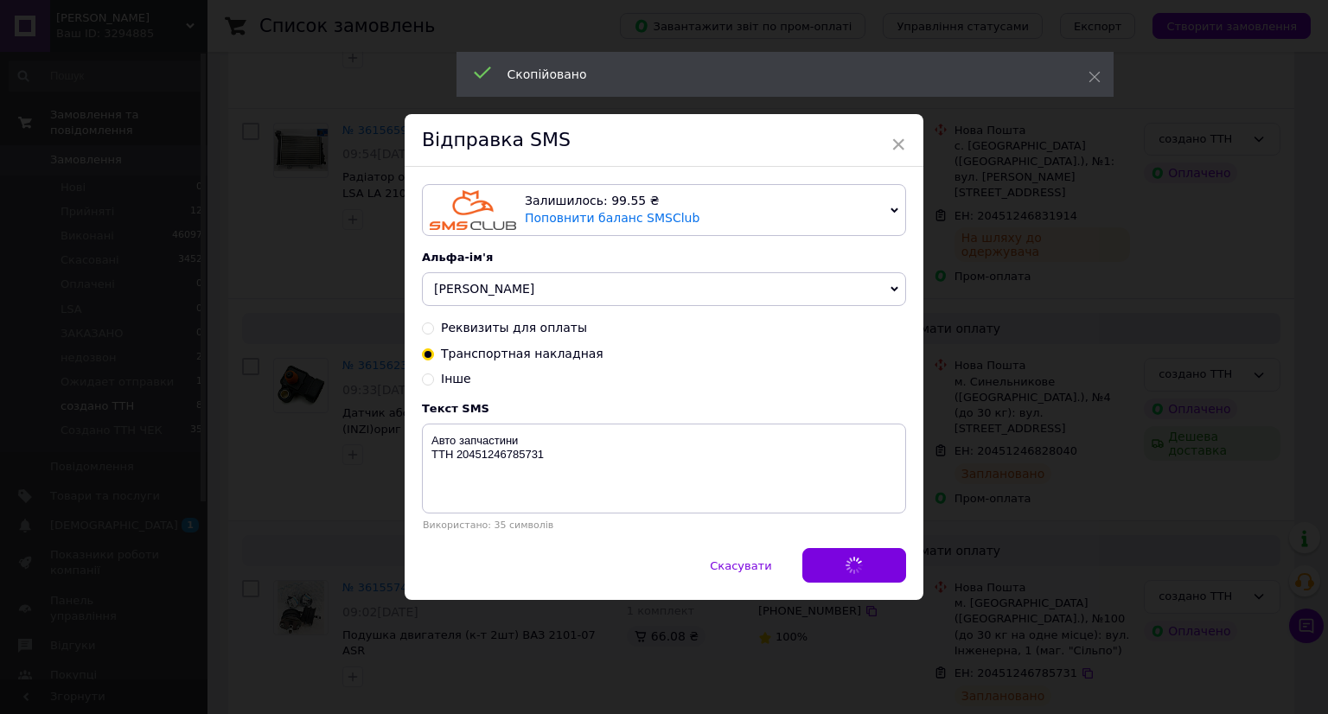
drag, startPoint x: 1014, startPoint y: 564, endPoint x: 1029, endPoint y: 558, distance: 15.9
click at [1021, 560] on div "× Відправка SMS Залишилось: 99.55 ₴ Поповнити баланс SMSClub Підключити LetsAds…" at bounding box center [664, 357] width 1328 height 714
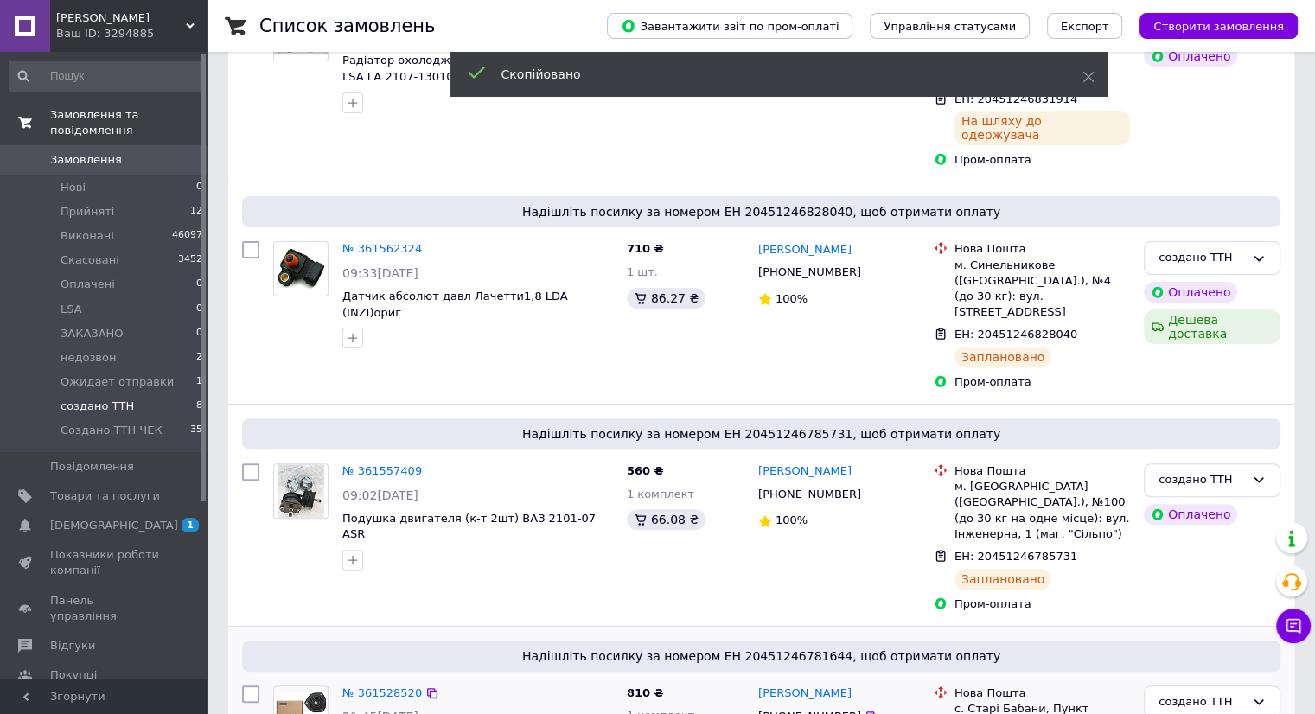
scroll to position [605, 0]
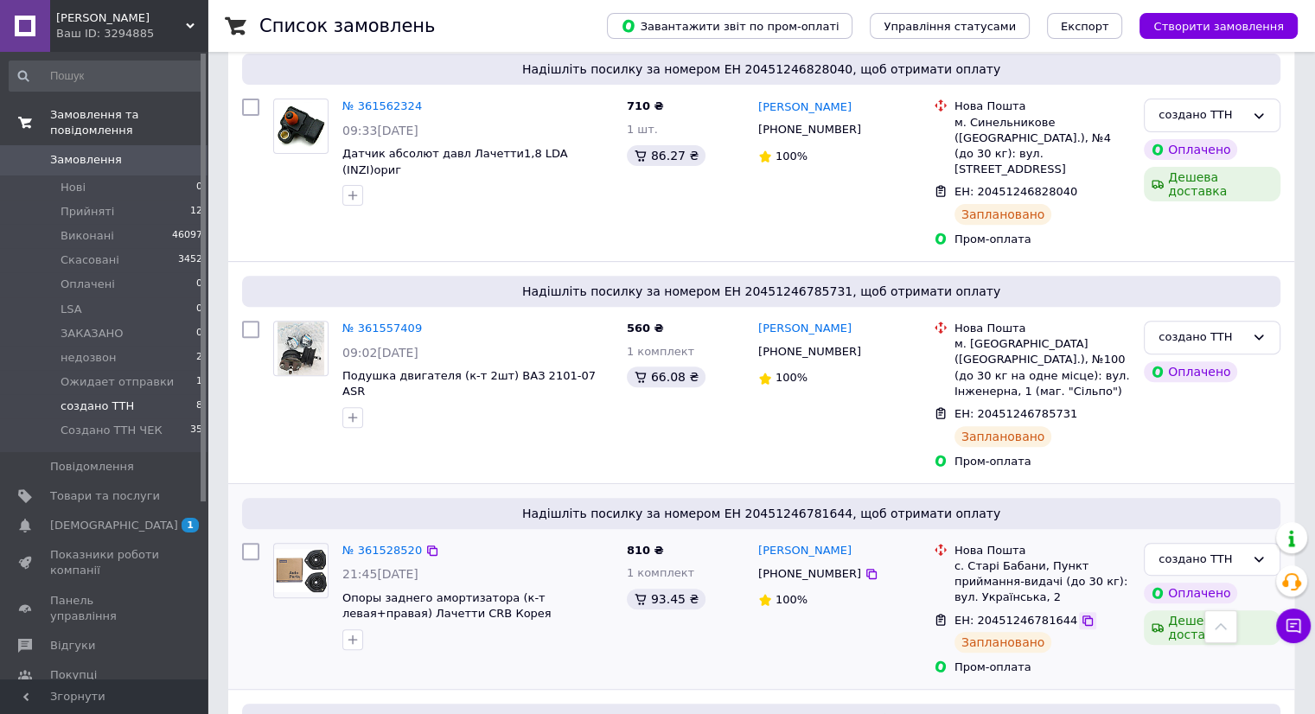
click at [1080, 614] on icon at bounding box center [1087, 621] width 14 height 14
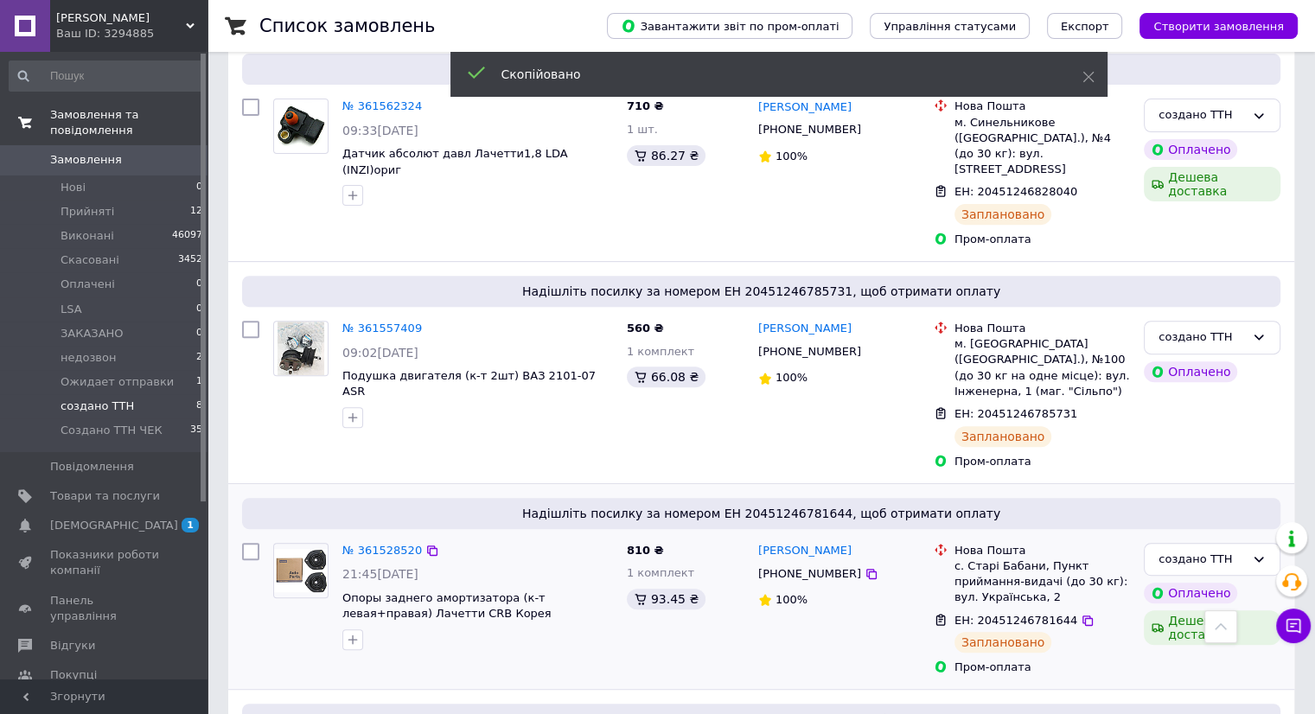
click at [821, 567] on span "[PHONE_NUMBER]" at bounding box center [809, 573] width 103 height 13
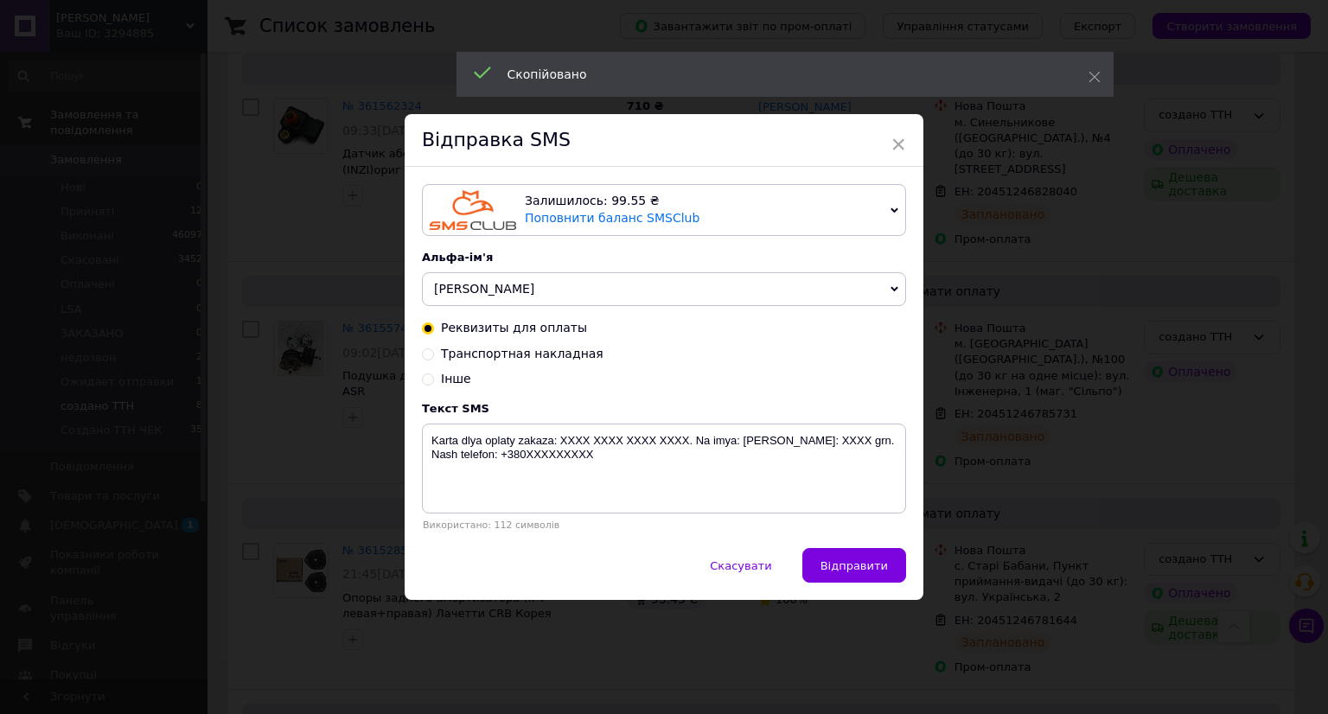
drag, startPoint x: 551, startPoint y: 350, endPoint x: 523, endPoint y: 429, distance: 83.7
click at [551, 349] on span "Транспортная накладная" at bounding box center [522, 354] width 163 height 14
click at [434, 349] on input "Транспортная накладная" at bounding box center [428, 353] width 12 height 12
radio input "true"
radio input "false"
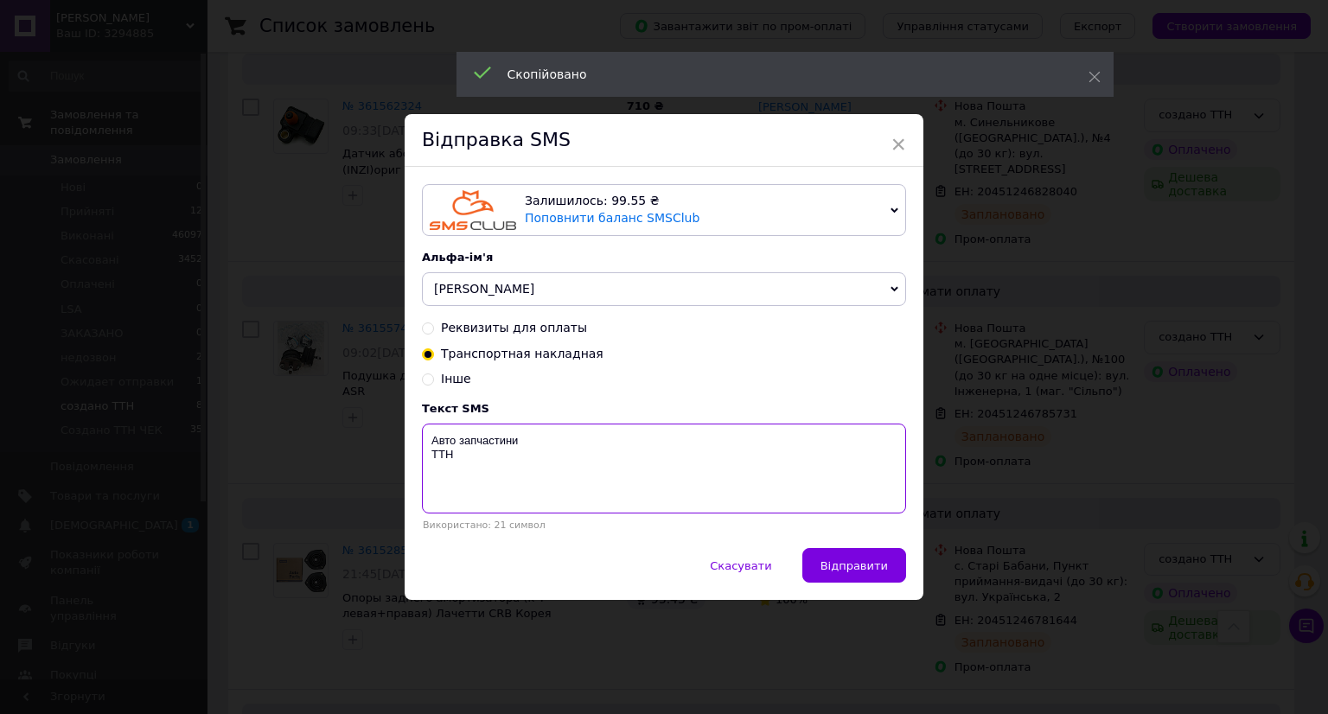
click at [511, 451] on textarea "Авто запчастини ТТН" at bounding box center [664, 469] width 484 height 90
paste textarea "20451246781644"
type textarea "Авто запчастини ТТН 20451246781644"
click at [837, 563] on span "Відправити" at bounding box center [853, 565] width 67 height 13
drag, startPoint x: 987, startPoint y: 568, endPoint x: 1049, endPoint y: 558, distance: 63.1
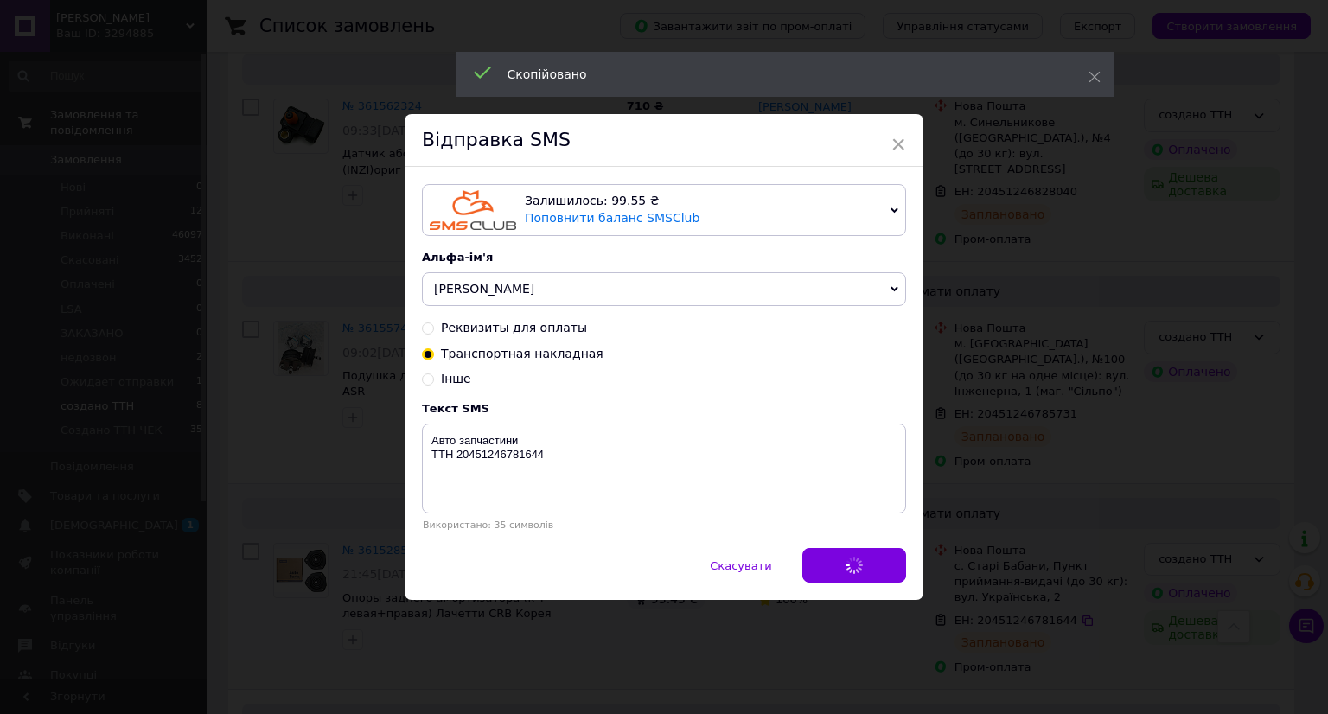
click at [1000, 564] on div "× Відправка SMS Залишилось: 99.55 ₴ Поповнити баланс SMSClub Підключити LetsAds…" at bounding box center [664, 357] width 1328 height 714
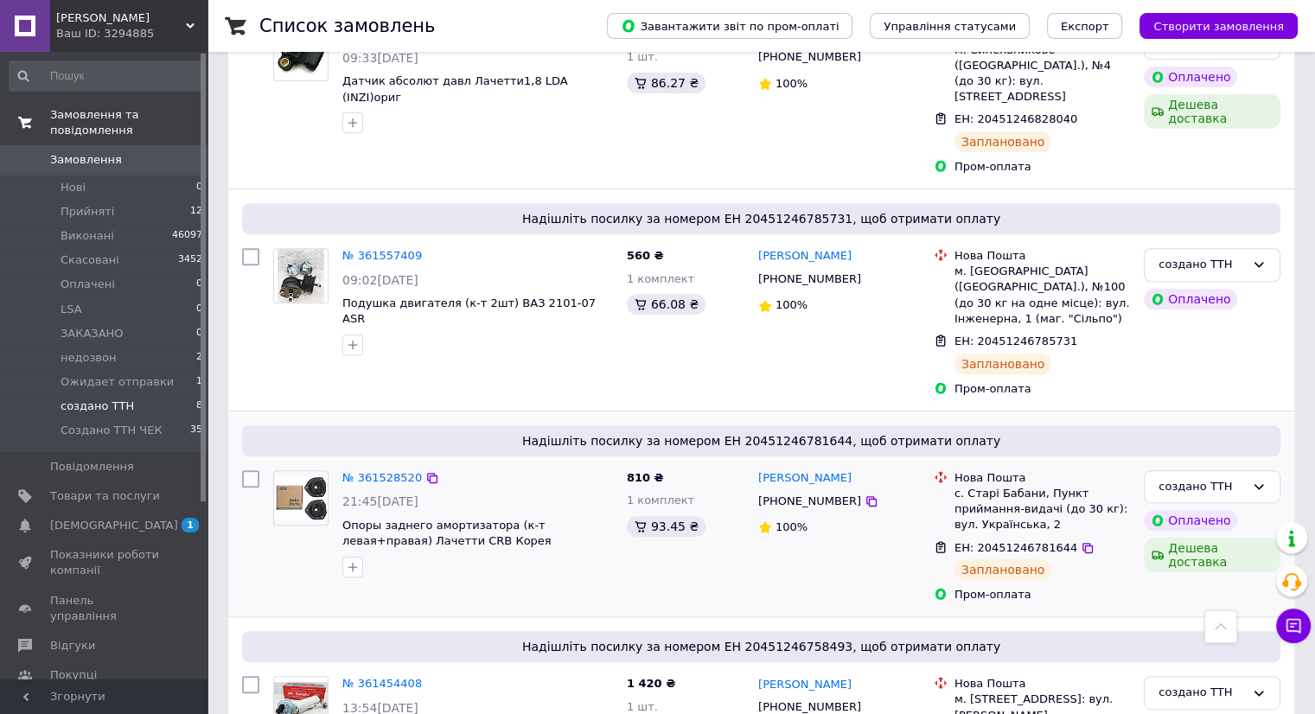
scroll to position [864, 0]
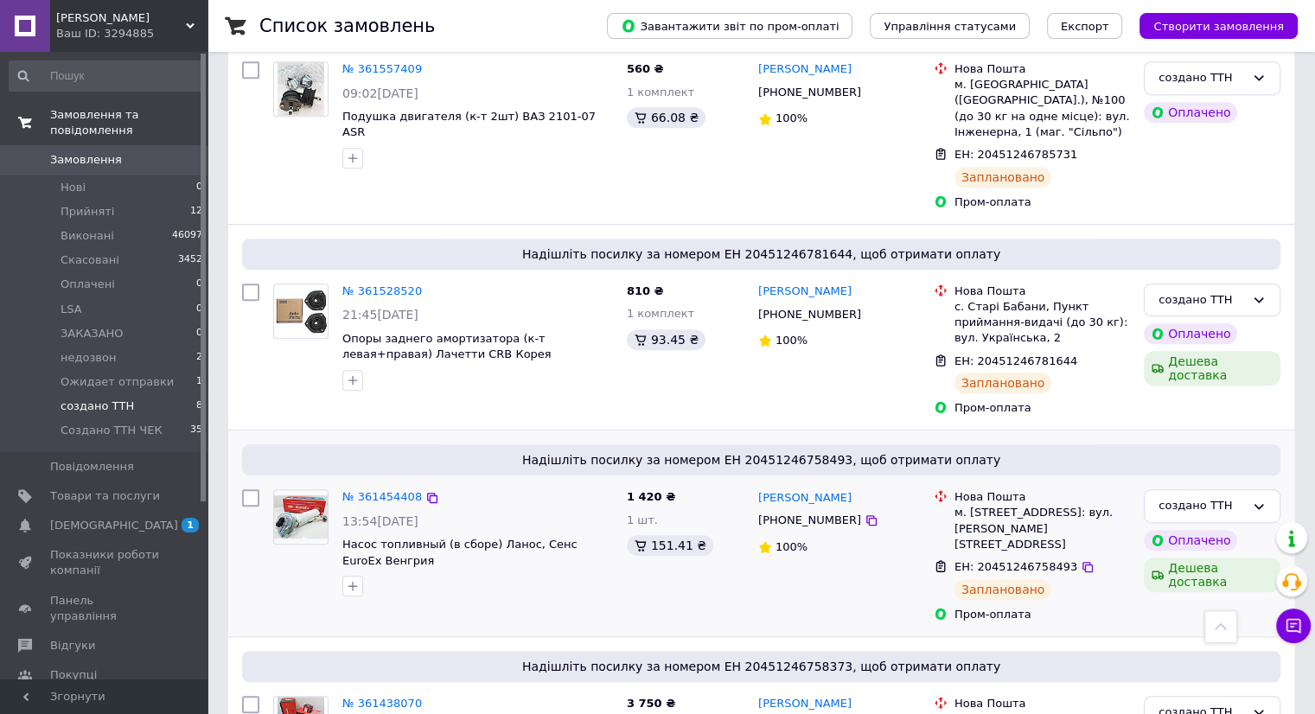
drag, startPoint x: 1062, startPoint y: 475, endPoint x: 1045, endPoint y: 474, distance: 17.3
click at [1080, 560] on icon at bounding box center [1087, 567] width 14 height 14
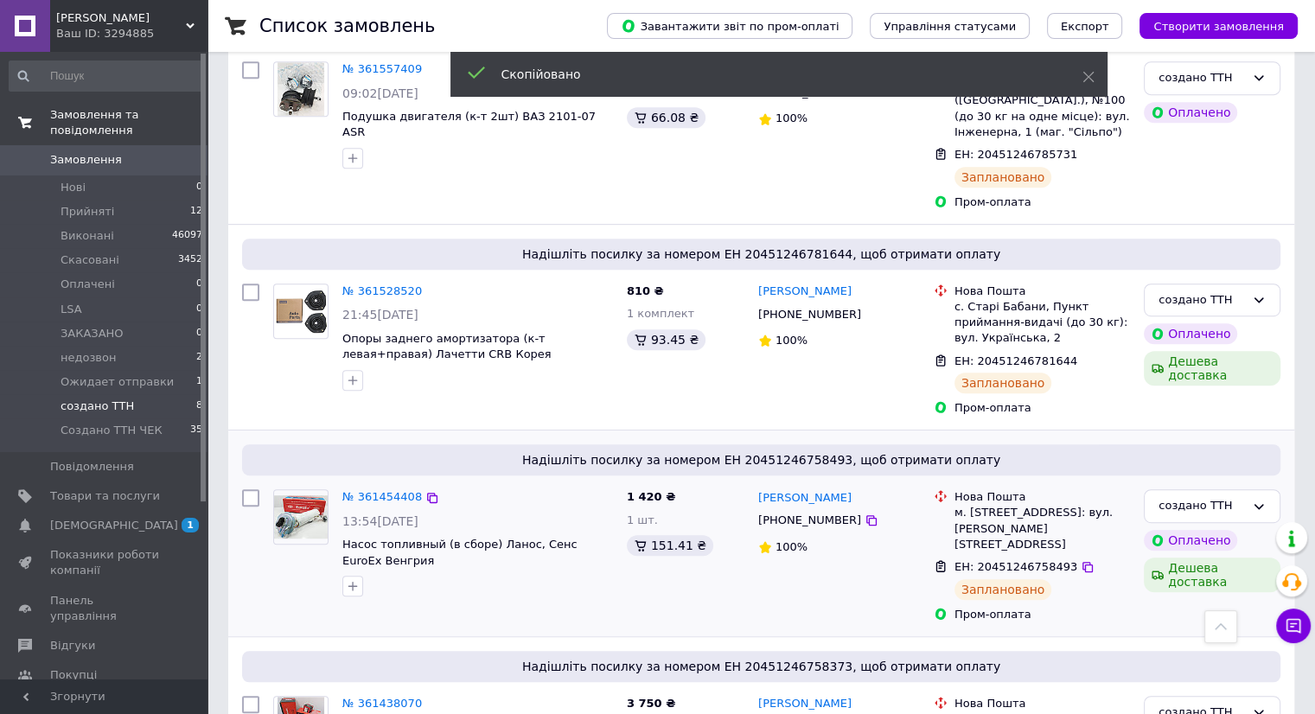
click at [798, 513] on span "[PHONE_NUMBER]" at bounding box center [809, 519] width 103 height 13
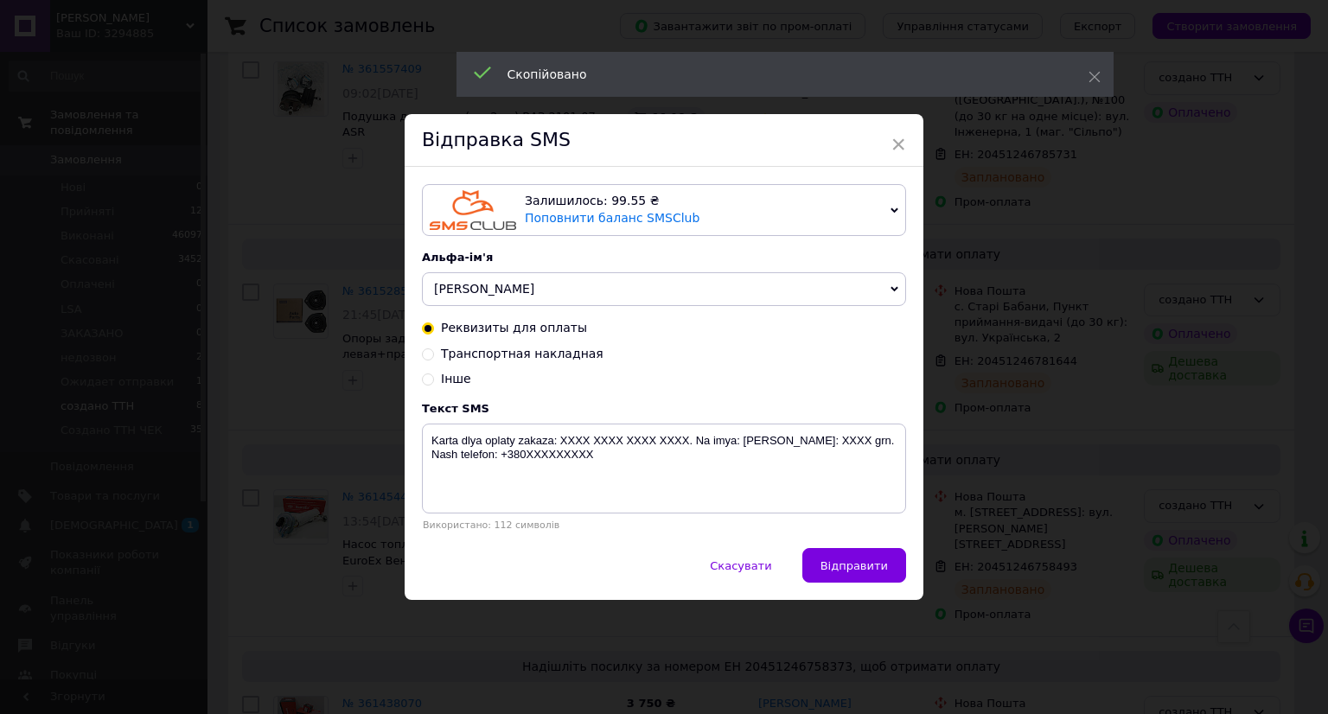
click at [507, 336] on div "Реквизиты для оплаты" at bounding box center [664, 328] width 484 height 17
drag, startPoint x: 506, startPoint y: 346, endPoint x: 506, endPoint y: 357, distance: 11.2
click at [506, 354] on span "Транспортная накладная" at bounding box center [522, 354] width 163 height 14
click at [434, 354] on input "Транспортная накладная" at bounding box center [428, 353] width 12 height 12
radio input "true"
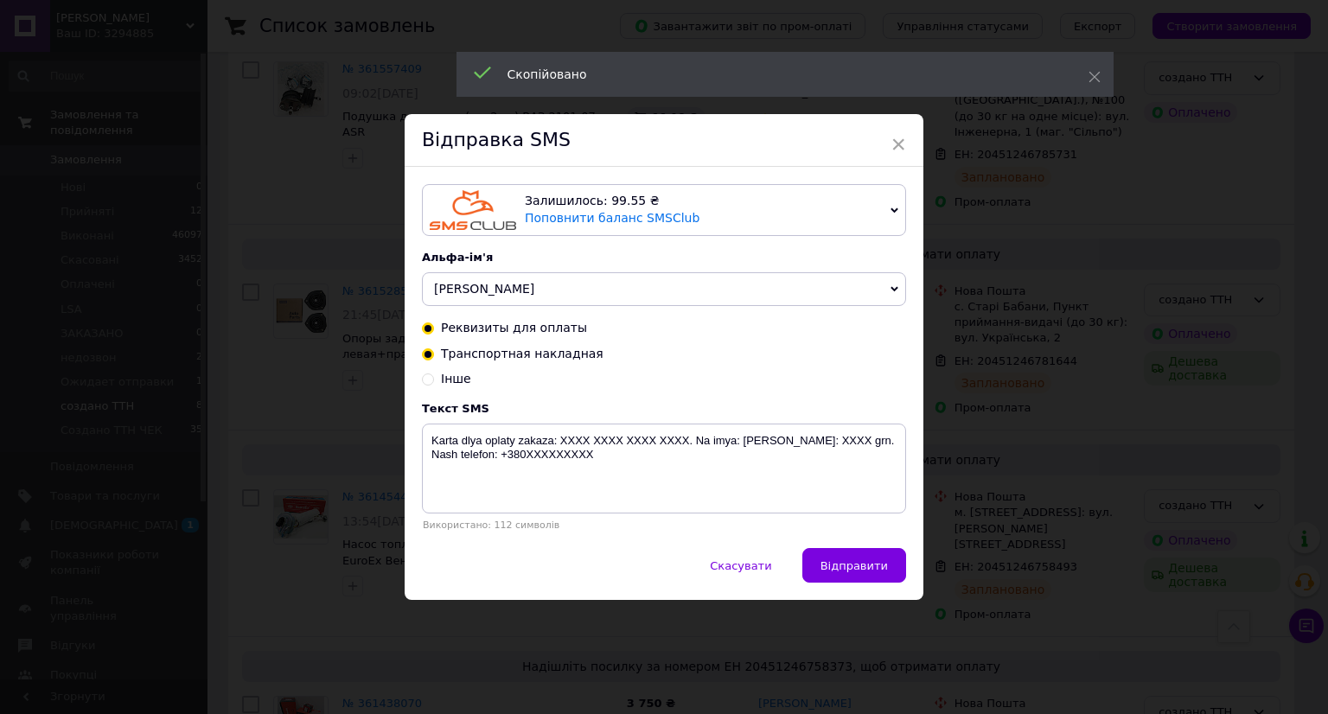
radio input "false"
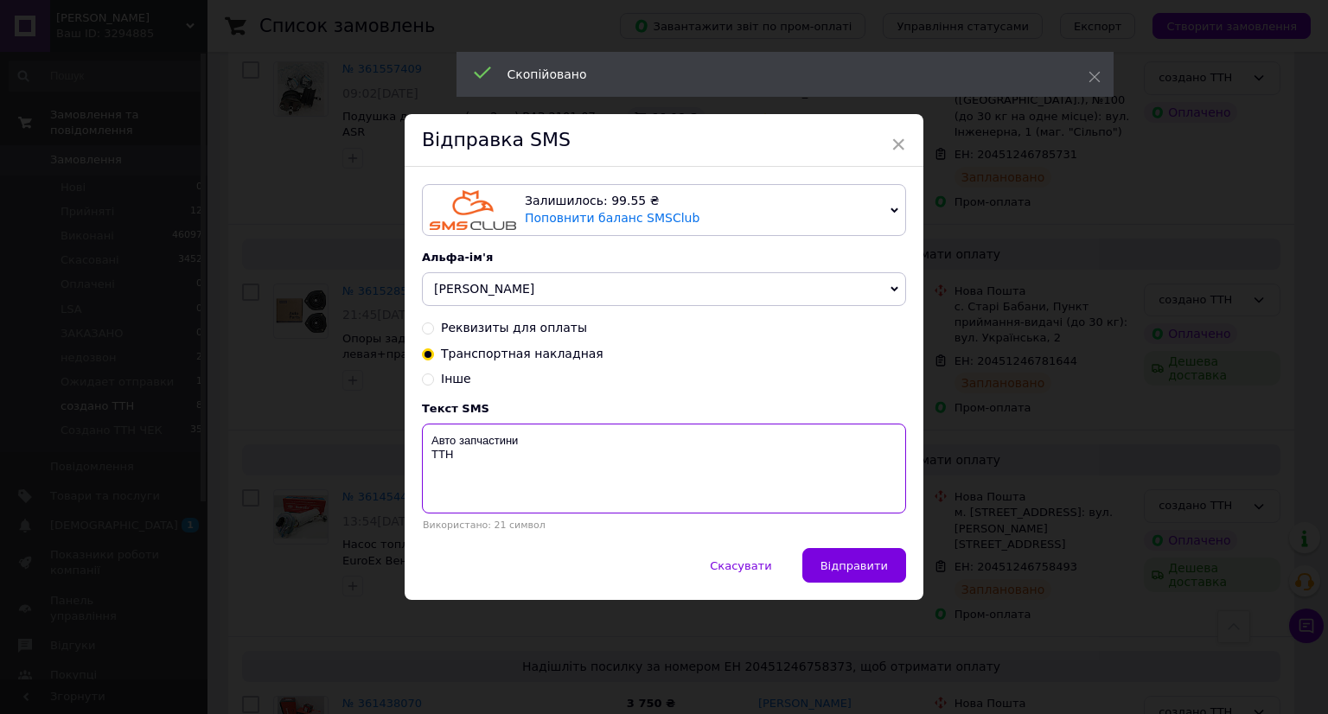
click at [470, 487] on textarea "Авто запчастини ТТН" at bounding box center [664, 469] width 484 height 90
paste textarea "20451246758493"
type textarea "Авто запчастини ТТН 20451246758493"
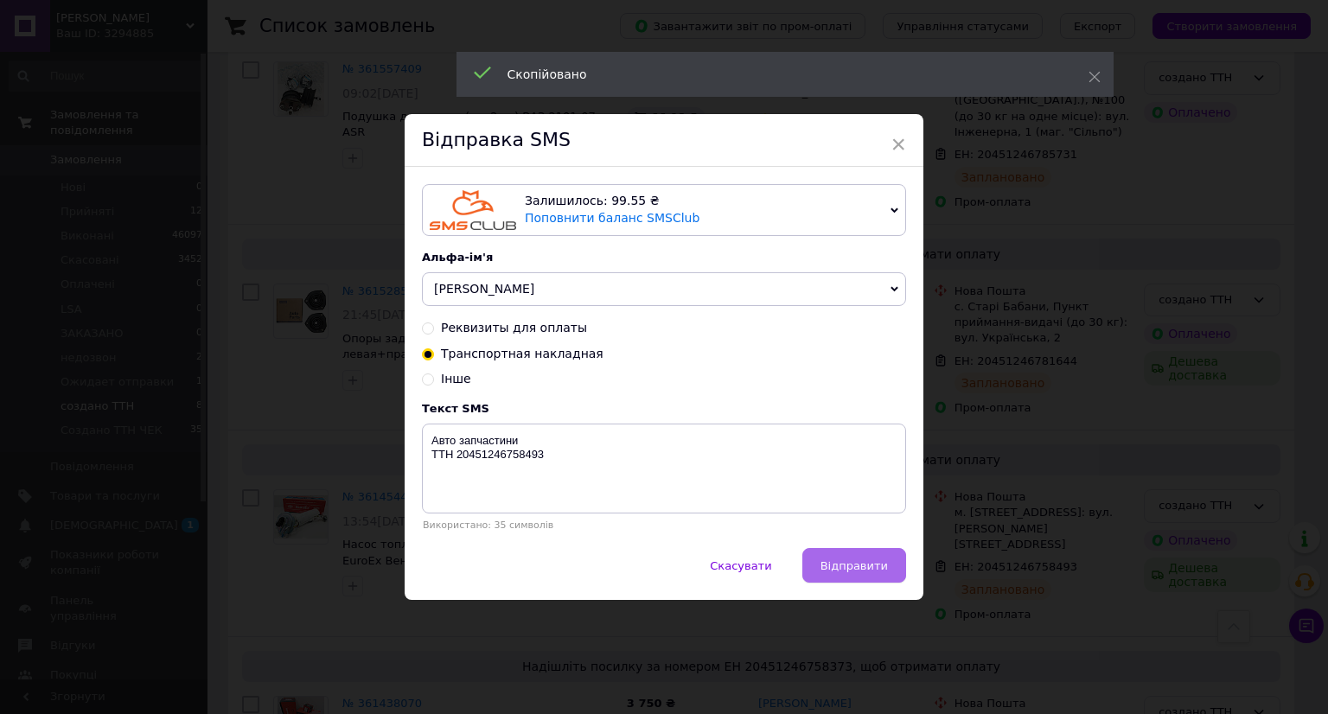
click at [877, 570] on span "Відправити" at bounding box center [853, 565] width 67 height 13
click at [970, 568] on div "× Відправка SMS Залишилось: 99.55 ₴ Поповнити баланс SMSClub Підключити LetsAds…" at bounding box center [664, 357] width 1328 height 714
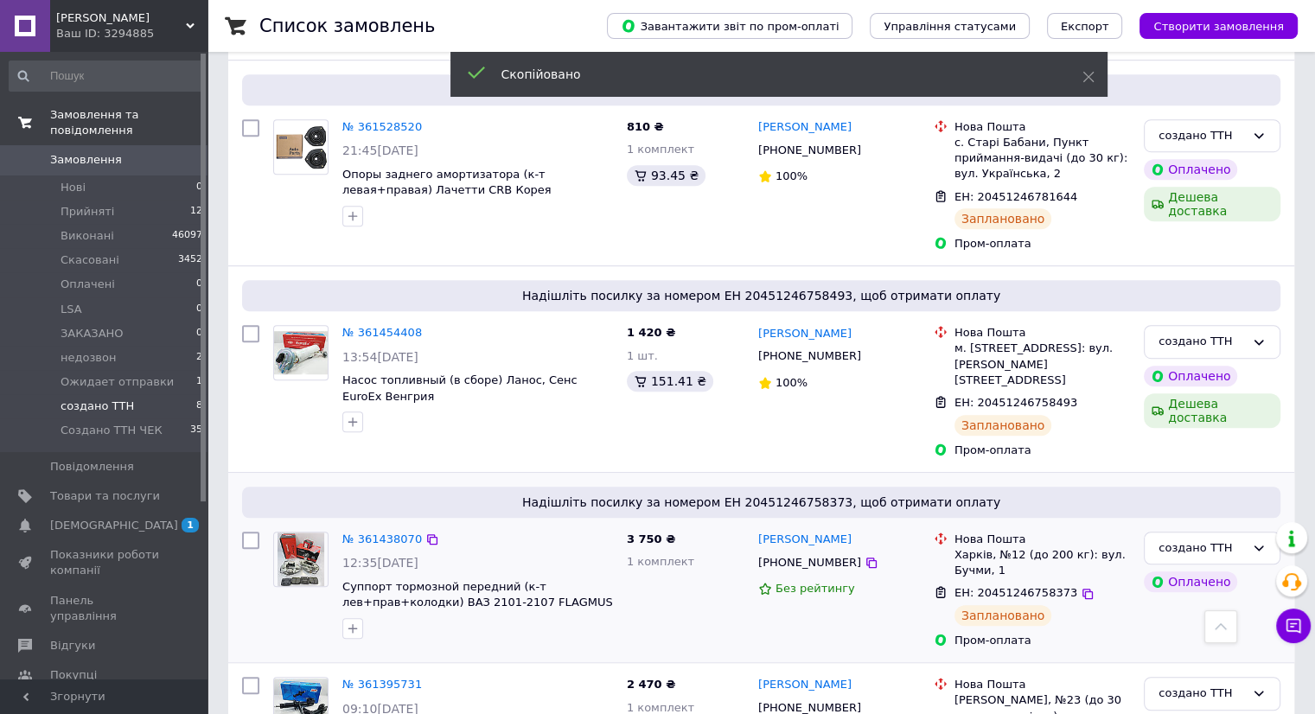
scroll to position [1037, 0]
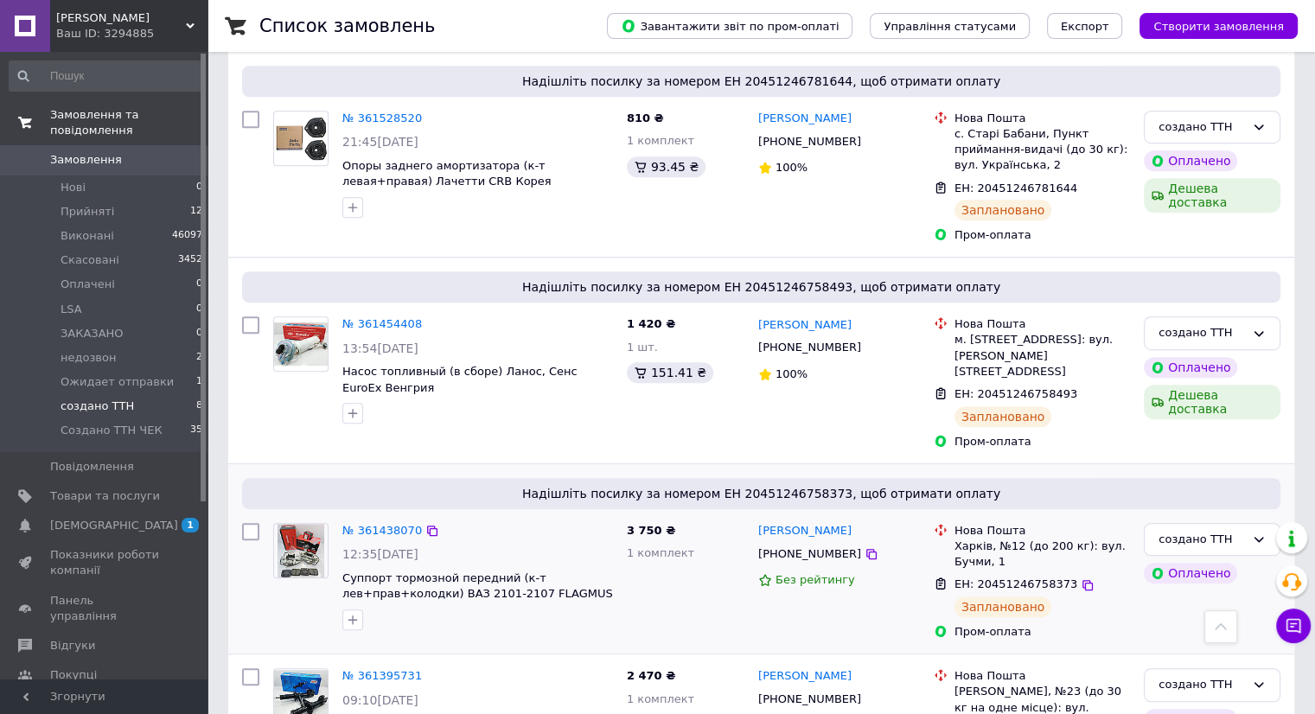
click at [1080, 578] on icon at bounding box center [1087, 585] width 14 height 14
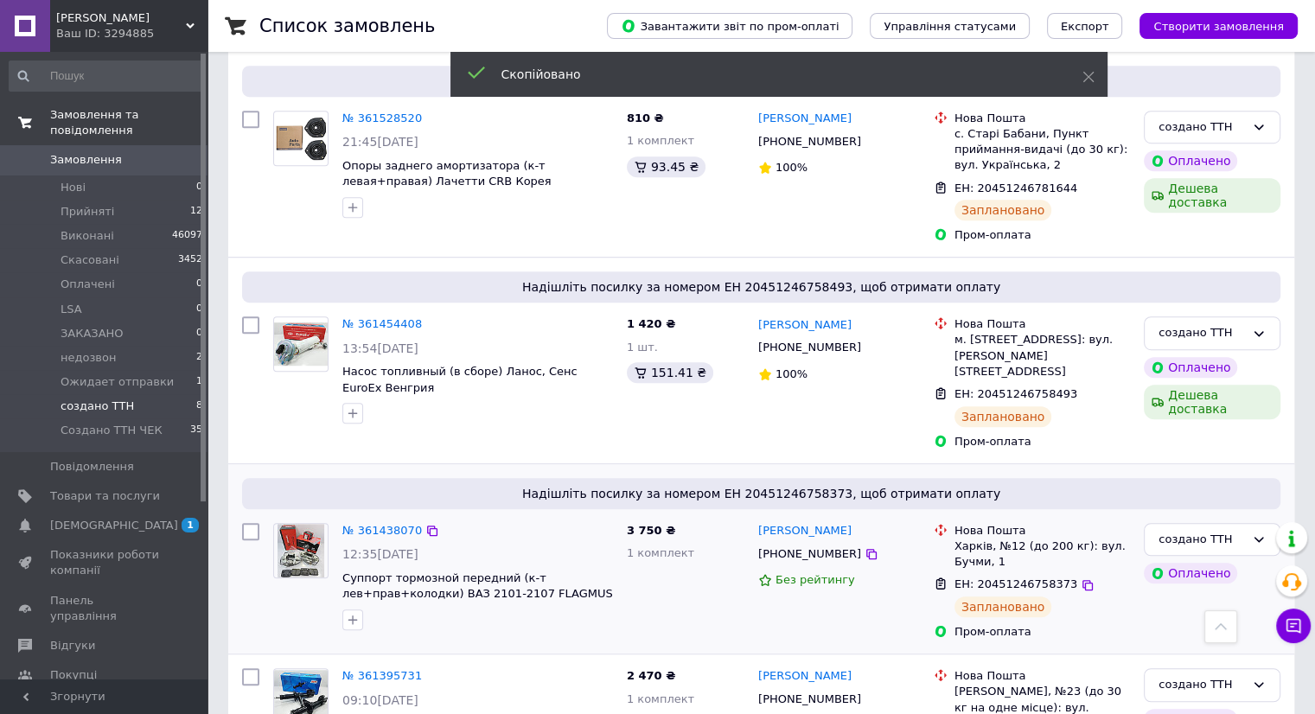
click at [806, 547] on span "[PHONE_NUMBER]" at bounding box center [809, 553] width 103 height 13
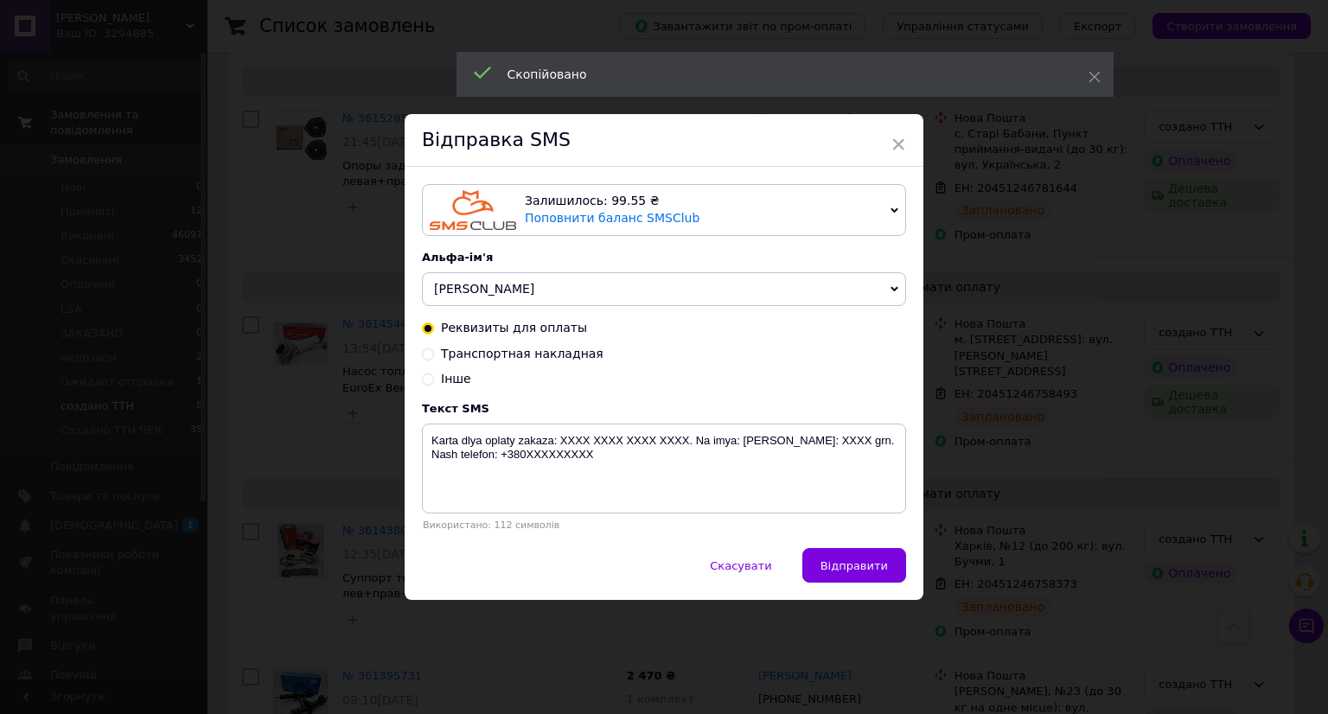
click at [562, 360] on span "Транспортная накладная" at bounding box center [522, 354] width 163 height 14
click at [434, 359] on input "Транспортная накладная" at bounding box center [428, 353] width 12 height 12
radio input "true"
radio input "false"
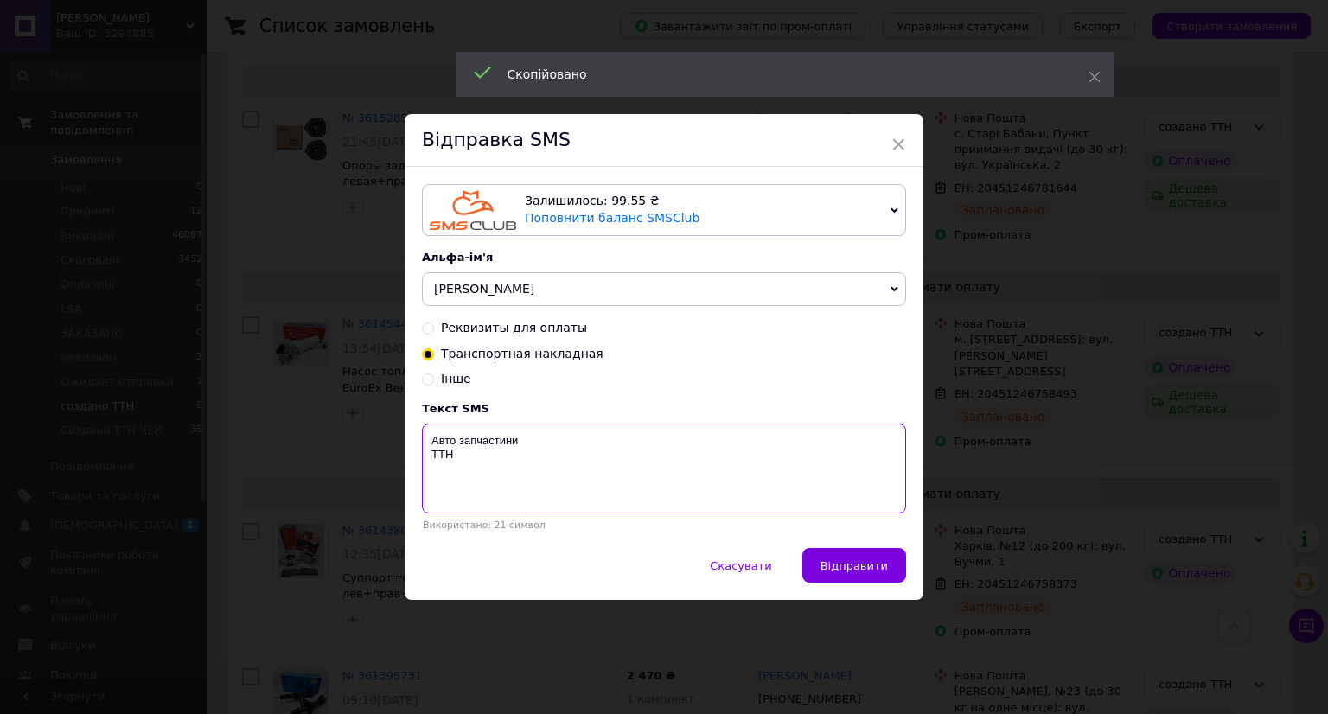
click at [505, 462] on textarea "Авто запчастини ТТН" at bounding box center [664, 469] width 484 height 90
paste textarea "20451246758373"
type textarea "Авто запчастини ТТН 20451246758373"
drag, startPoint x: 856, startPoint y: 574, endPoint x: 867, endPoint y: 574, distance: 11.2
click at [865, 572] on span "Відправити" at bounding box center [853, 565] width 67 height 13
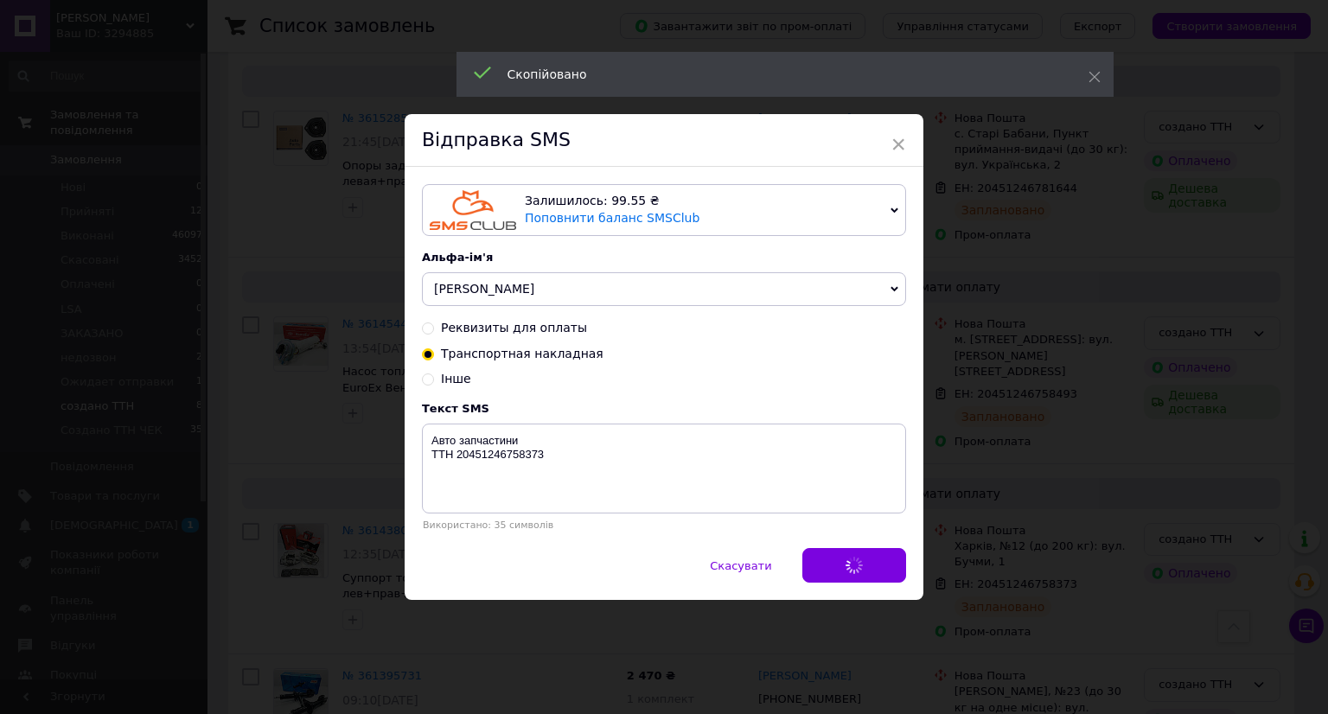
click at [1056, 571] on div "× Відправка SMS Залишилось: 99.55 ₴ Поповнити баланс SMSClub Підключити LetsAds…" at bounding box center [664, 357] width 1328 height 714
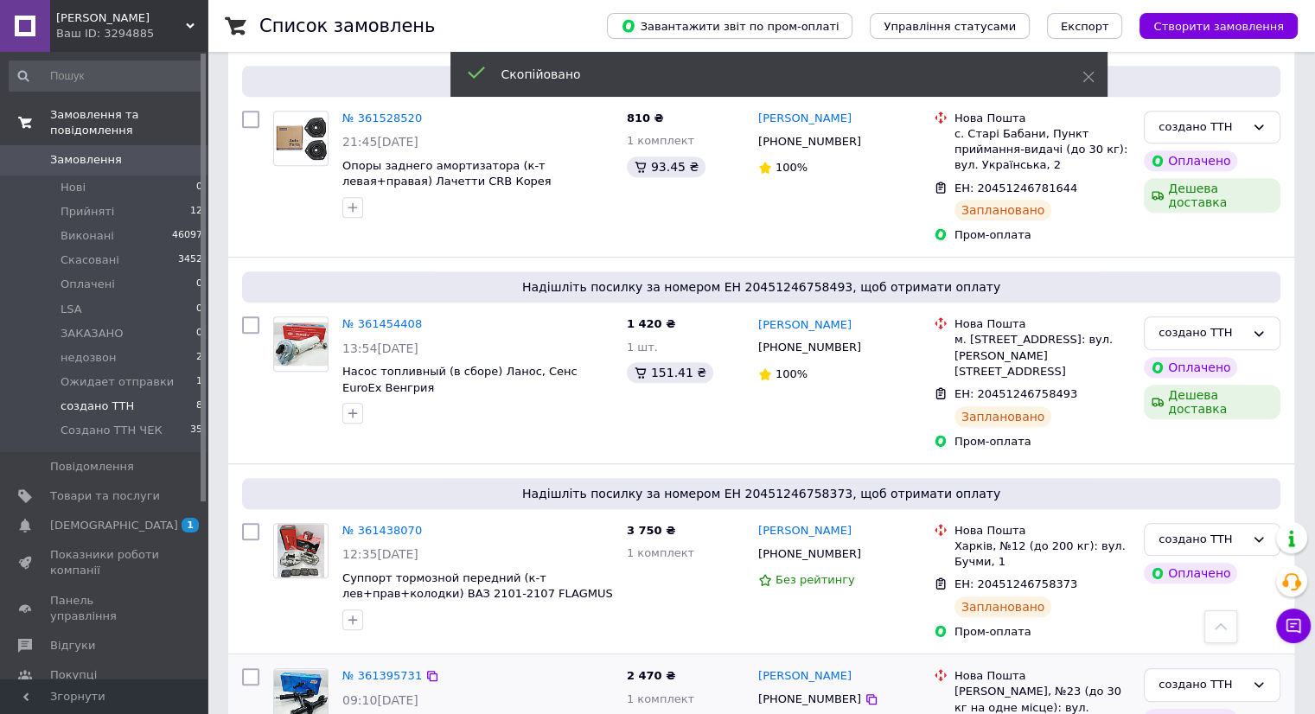
scroll to position [1065, 0]
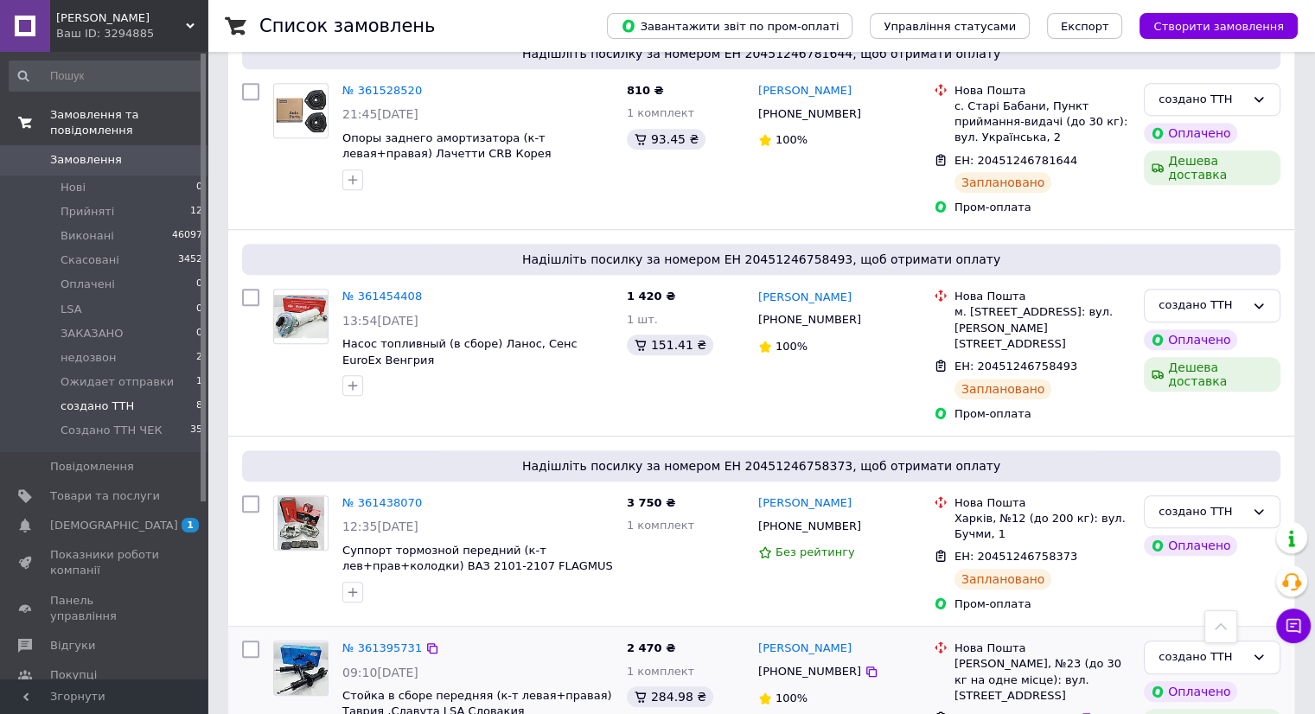
drag, startPoint x: 1068, startPoint y: 623, endPoint x: 923, endPoint y: 596, distance: 147.8
click at [1080, 711] on icon at bounding box center [1087, 718] width 14 height 14
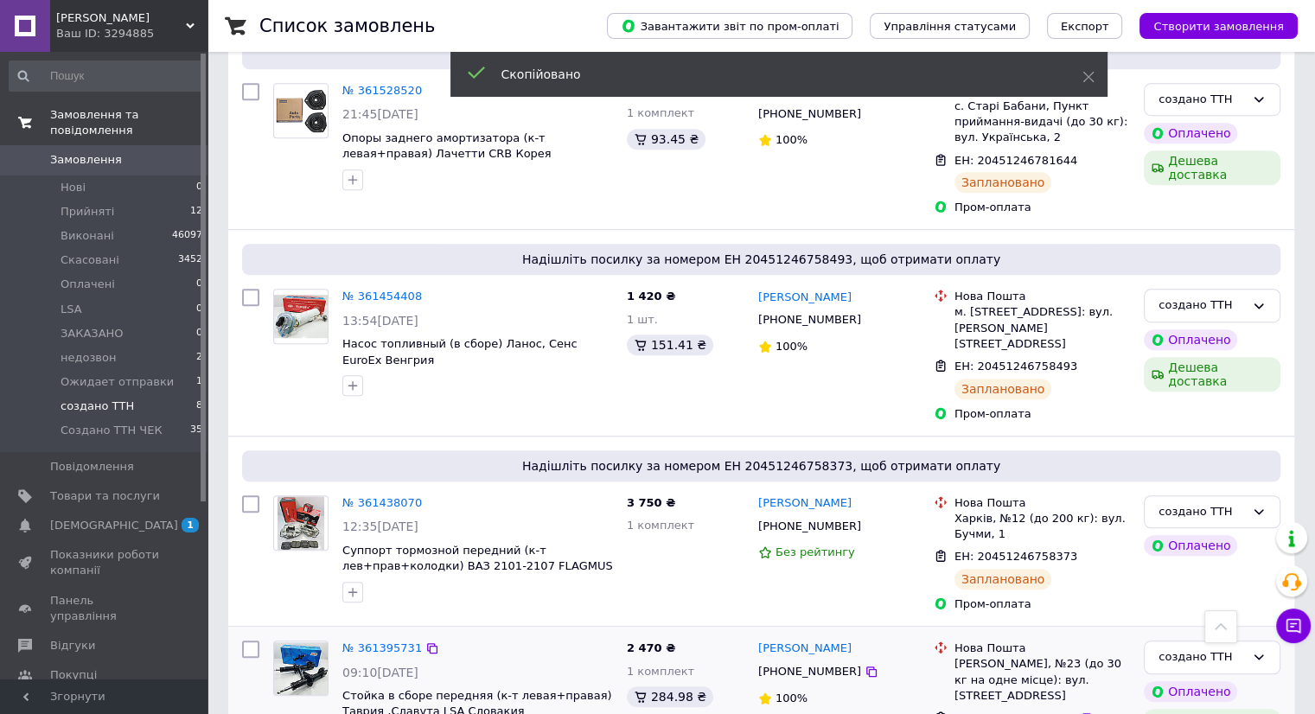
click at [812, 665] on span "[PHONE_NUMBER]" at bounding box center [809, 671] width 103 height 13
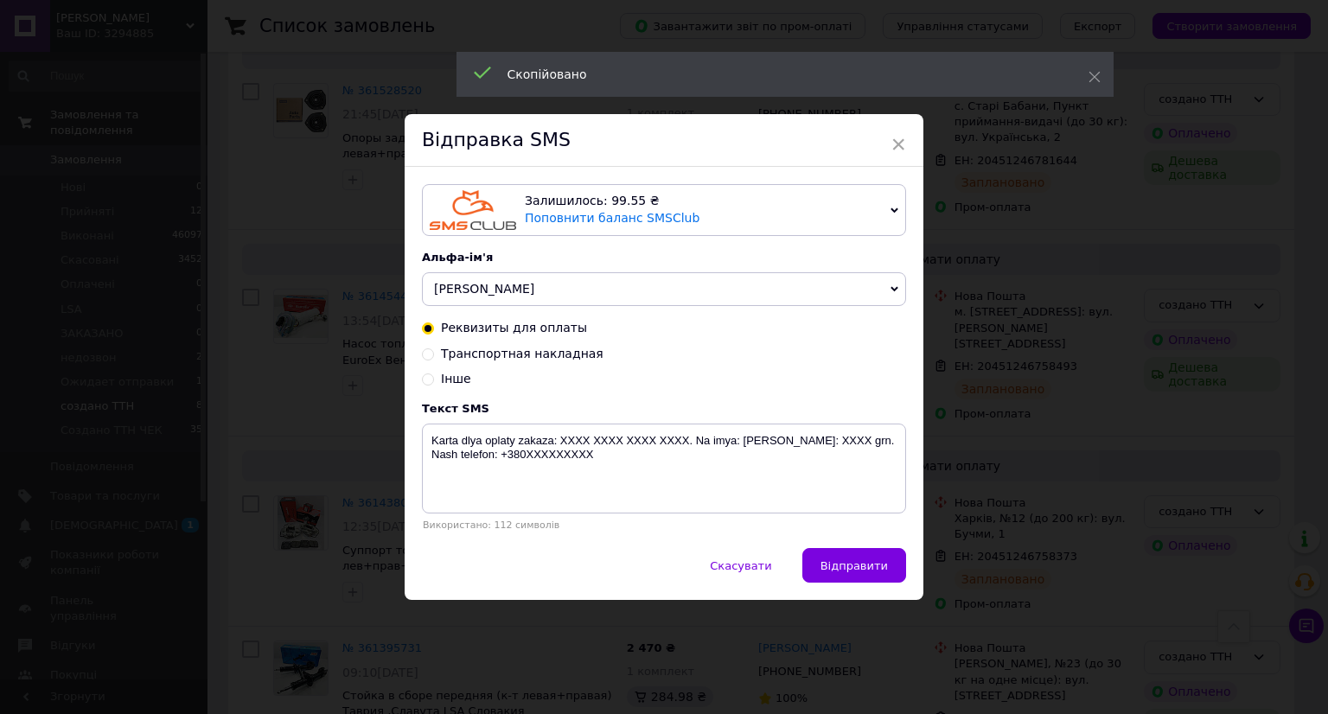
drag, startPoint x: 517, startPoint y: 347, endPoint x: 512, endPoint y: 375, distance: 28.1
click at [515, 347] on span "Транспортная накладная" at bounding box center [522, 354] width 163 height 14
click at [434, 347] on input "Транспортная накладная" at bounding box center [428, 353] width 12 height 12
radio input "true"
radio input "false"
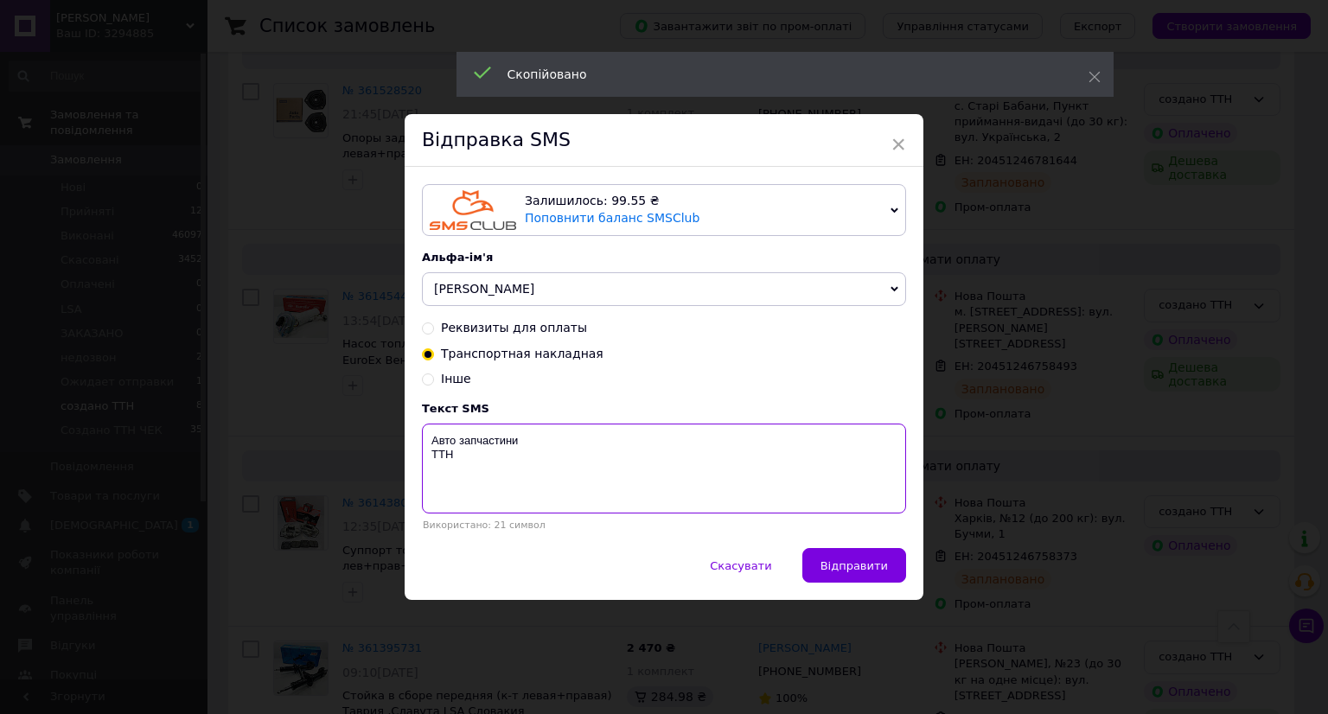
click at [487, 497] on textarea "Авто запчастини ТТН" at bounding box center [664, 469] width 484 height 90
paste textarea "20451246758689"
type textarea "Авто запчастини ТТН 20451246758689"
drag, startPoint x: 847, startPoint y: 562, endPoint x: 1018, endPoint y: 564, distance: 171.2
click at [855, 564] on span "Відправити" at bounding box center [853, 565] width 67 height 13
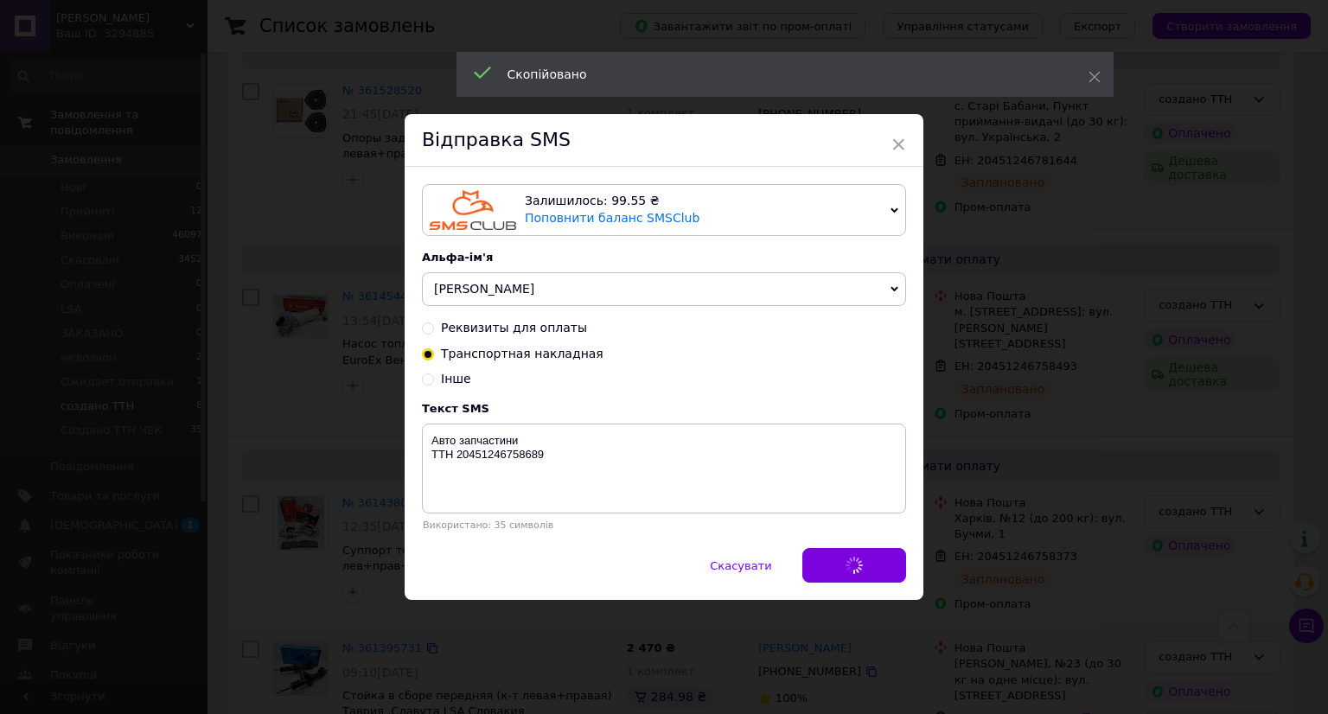
drag, startPoint x: 1168, startPoint y: 569, endPoint x: 1117, endPoint y: 556, distance: 52.6
click at [1169, 569] on div "× Відправка SMS Залишилось: 99.55 ₴ Поповнити баланс SMSClub Підключити LetsAds…" at bounding box center [664, 357] width 1328 height 714
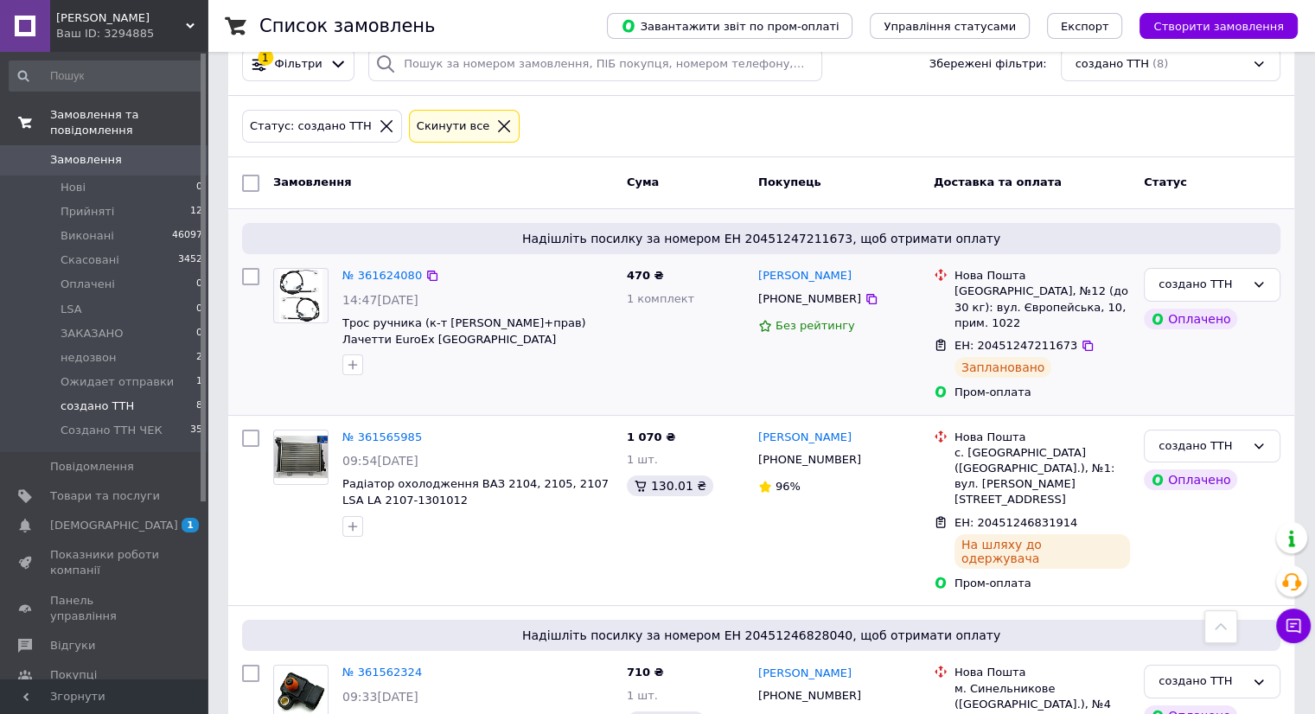
scroll to position [0, 0]
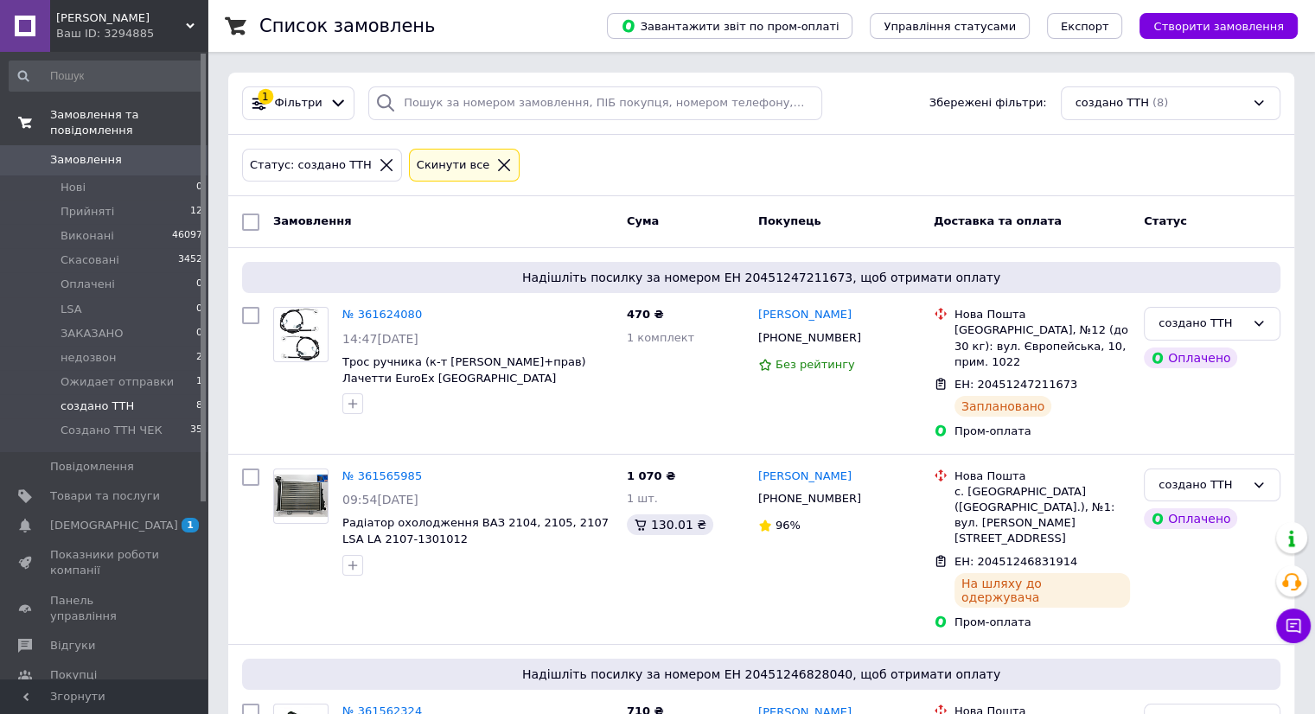
click at [252, 221] on input "checkbox" at bounding box center [250, 222] width 17 height 17
checkbox input "true"
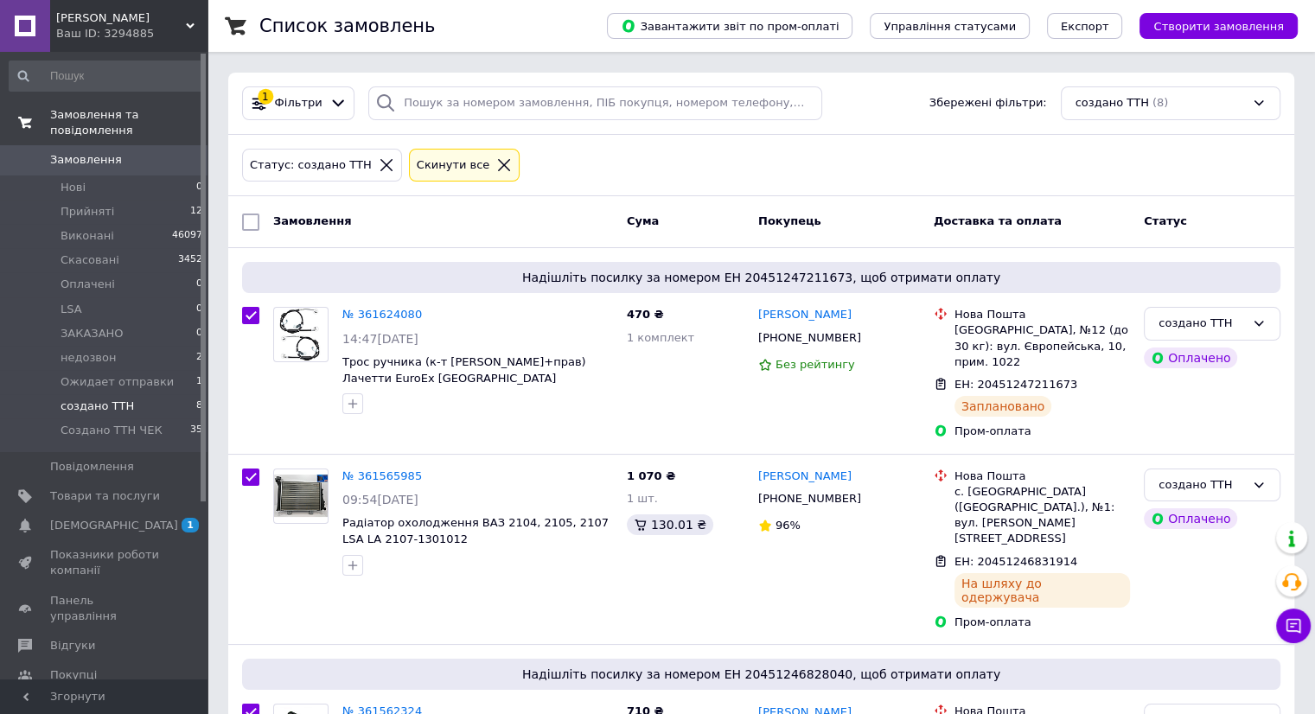
checkbox input "true"
click at [265, 228] on div "Дії для 8 замовлень" at bounding box center [331, 222] width 182 height 28
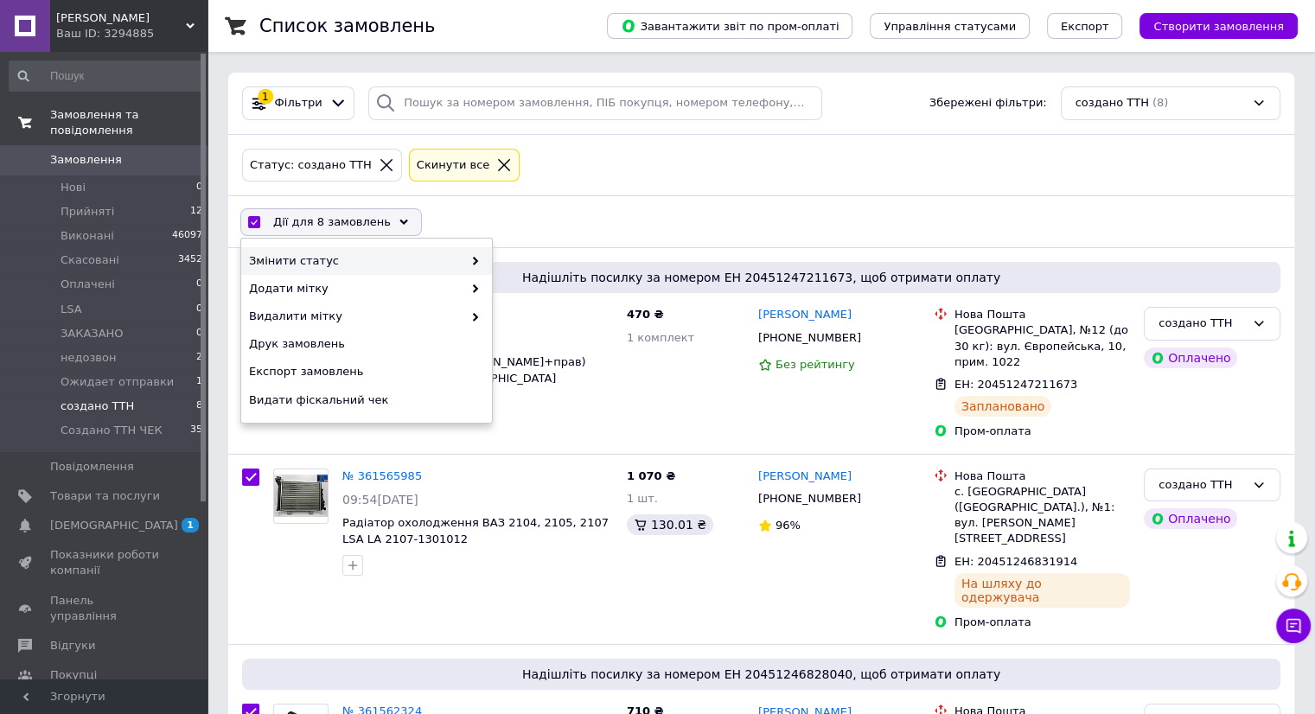
click at [294, 257] on span "Змінити статус" at bounding box center [356, 261] width 214 height 16
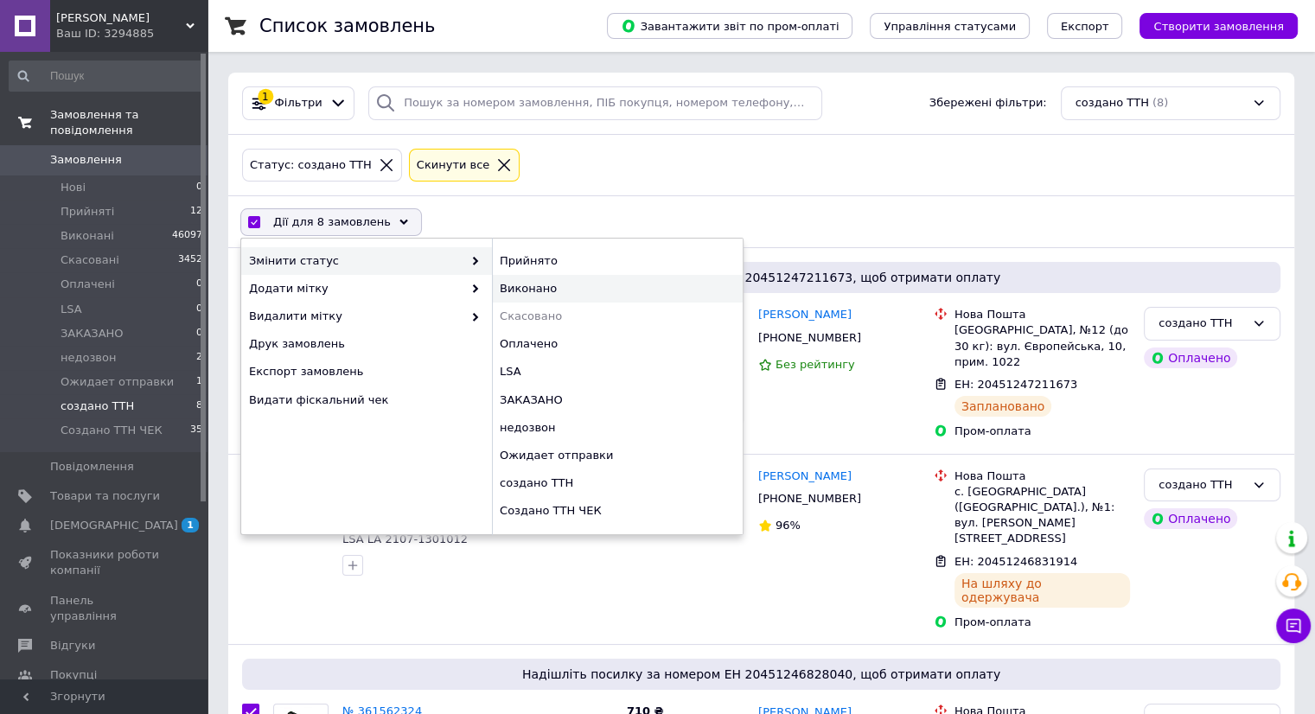
click at [511, 285] on div "Виконано" at bounding box center [617, 289] width 251 height 28
checkbox input "false"
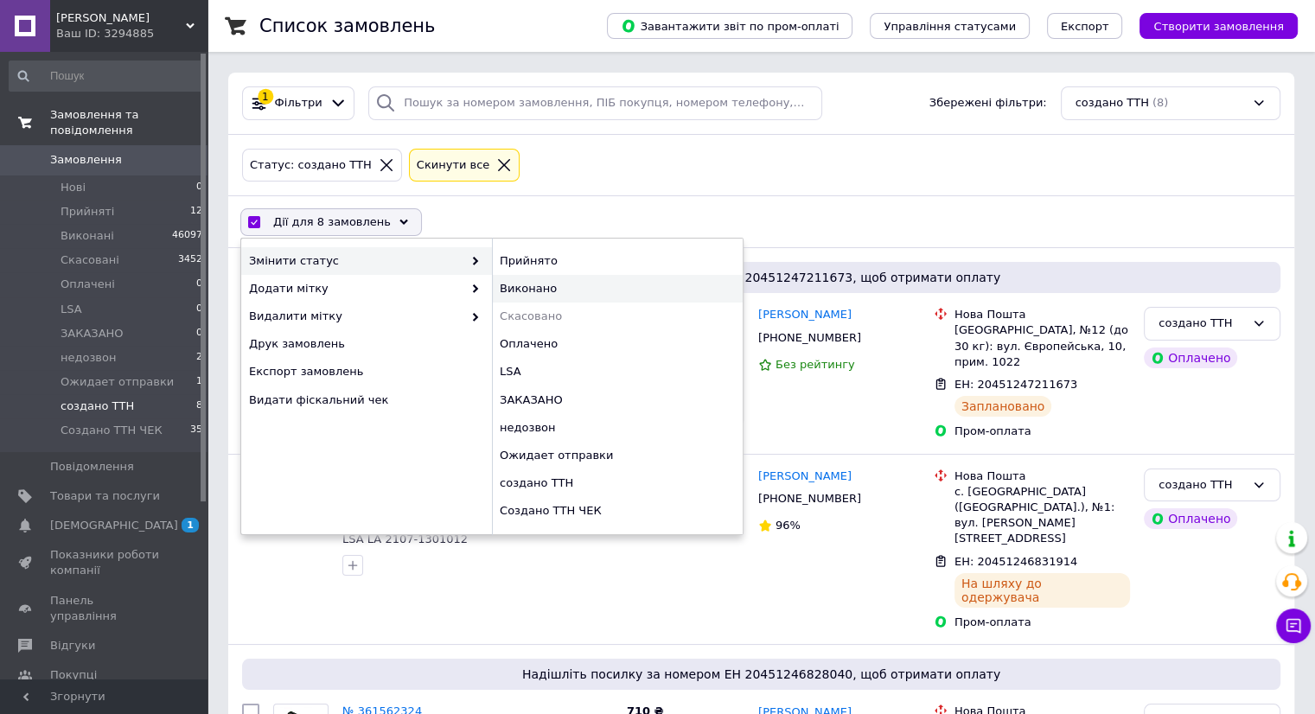
checkbox input "false"
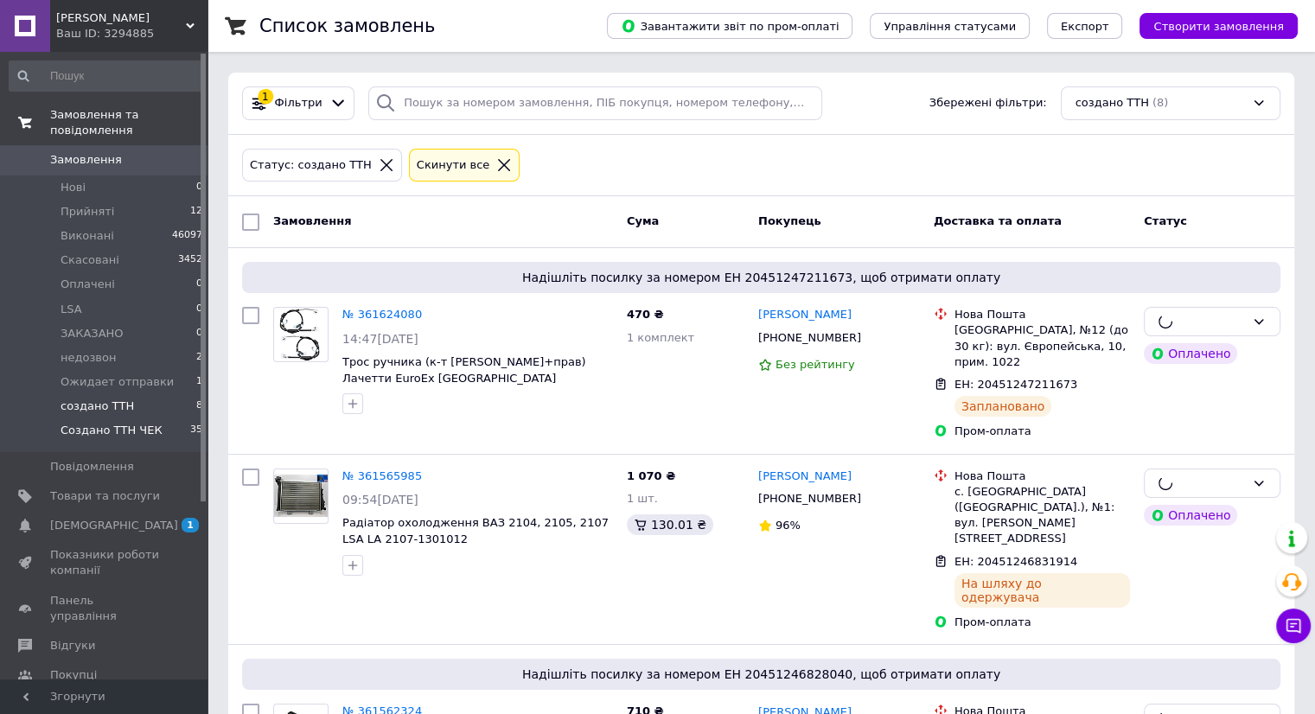
click at [128, 423] on span "Создано ТТН ЧЕК" at bounding box center [112, 431] width 102 height 16
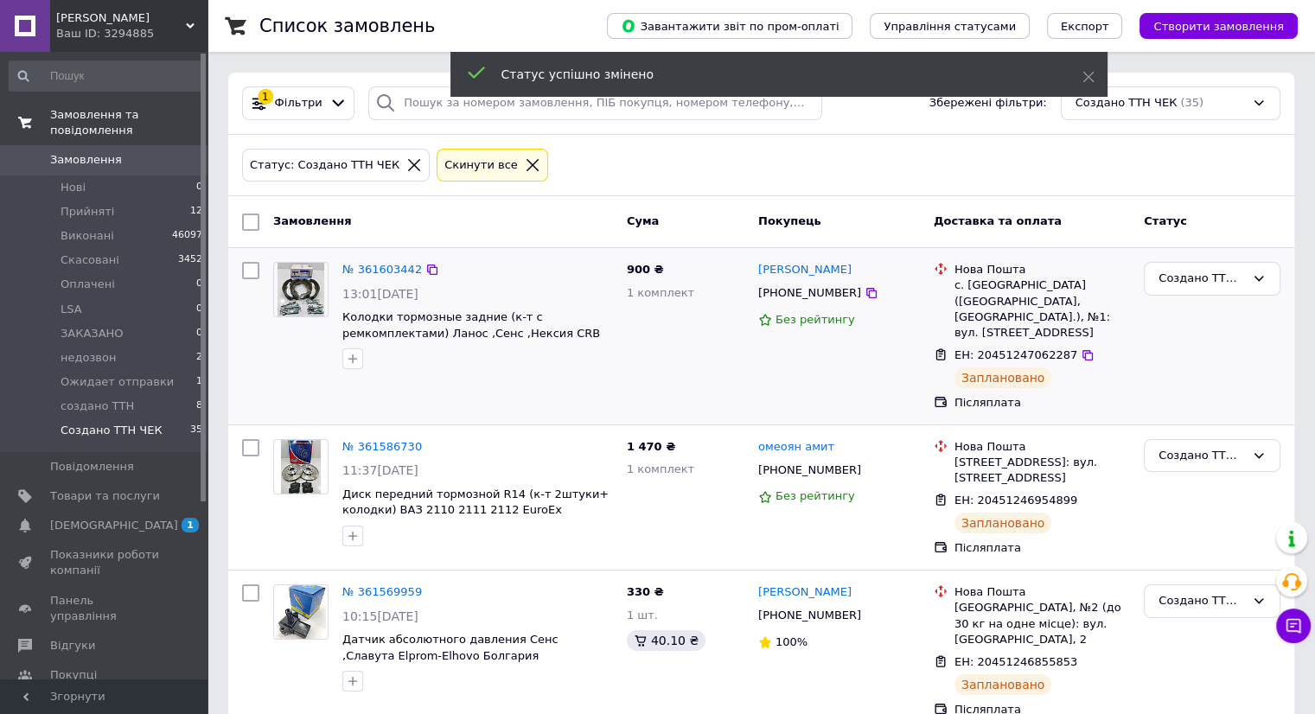
drag, startPoint x: 1071, startPoint y: 336, endPoint x: 947, endPoint y: 347, distance: 124.0
click at [1082, 350] on icon at bounding box center [1087, 355] width 10 height 10
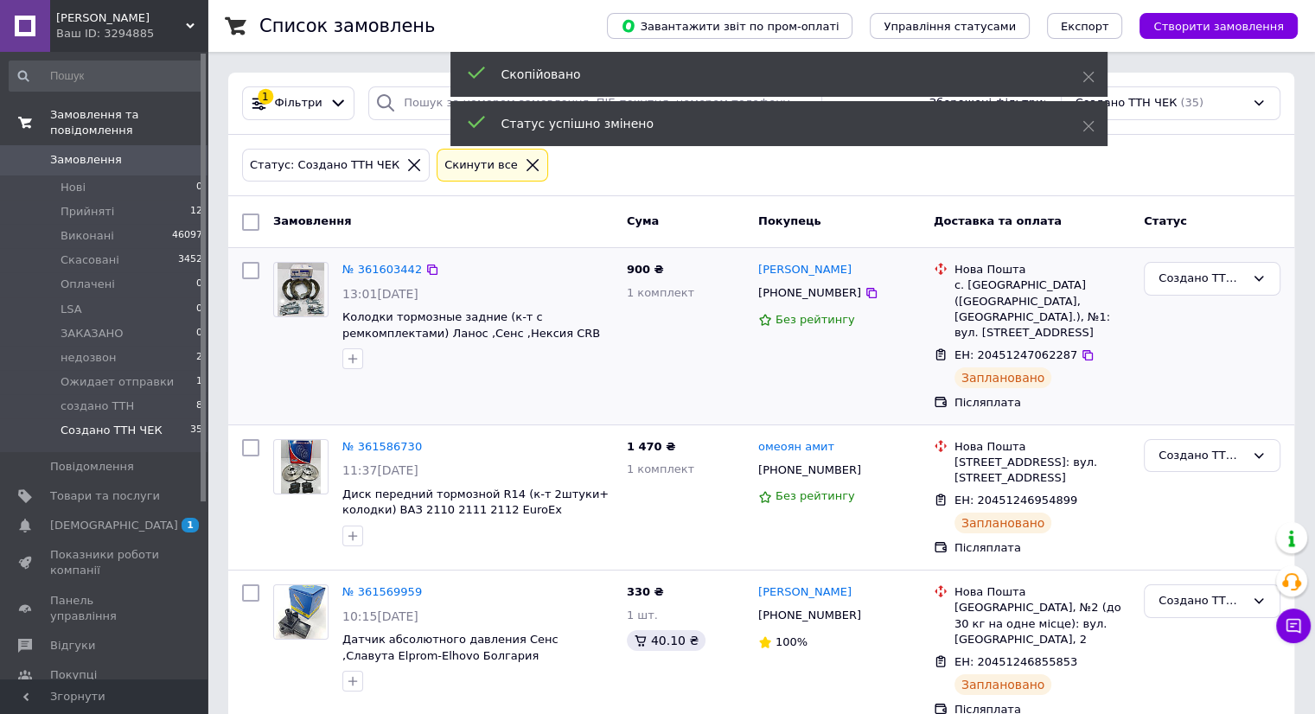
click at [823, 297] on div "[PHONE_NUMBER]" at bounding box center [810, 293] width 110 height 23
click at [824, 297] on span "[PHONE_NUMBER]" at bounding box center [809, 292] width 103 height 13
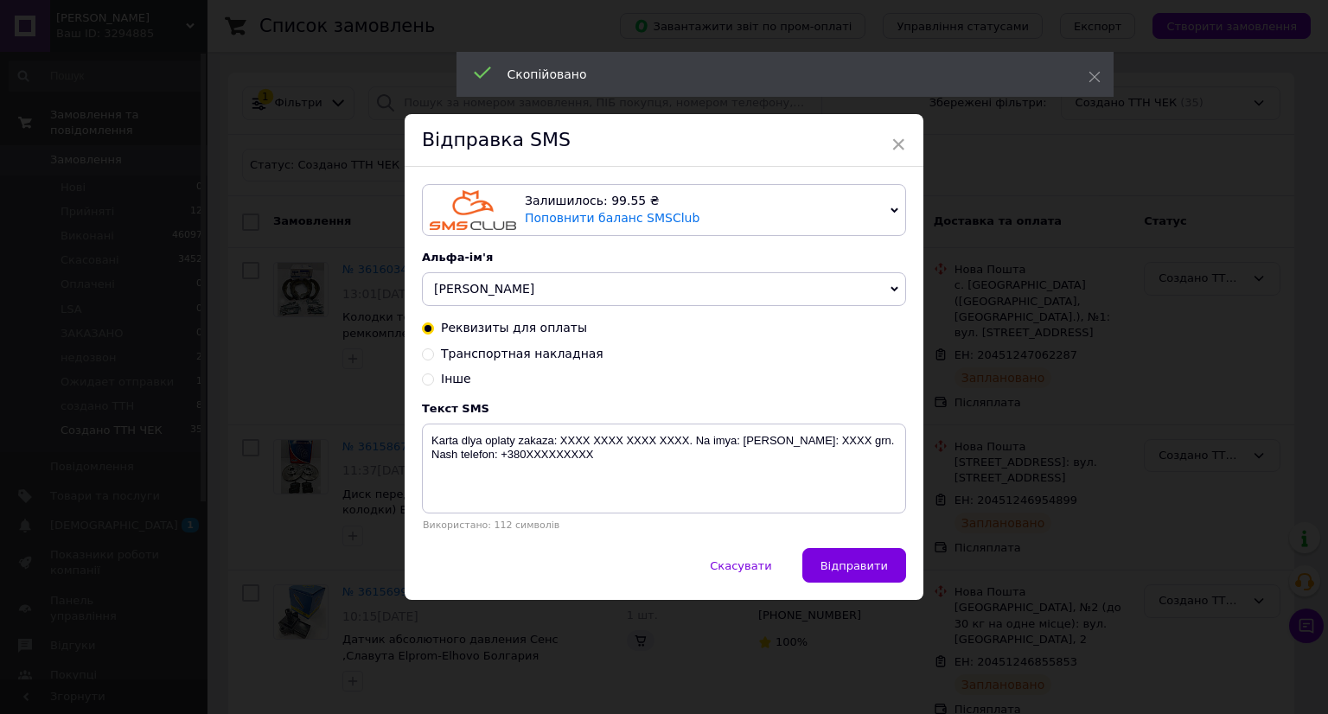
click at [518, 344] on div "Реквизиты для оплаты Транспортная накладная Інше" at bounding box center [664, 354] width 484 height 68
drag, startPoint x: 515, startPoint y: 350, endPoint x: 509, endPoint y: 411, distance: 60.8
click at [515, 352] on span "Транспортная накладная" at bounding box center [522, 354] width 163 height 14
click at [434, 352] on input "Транспортная накладная" at bounding box center [428, 353] width 12 height 12
radio input "true"
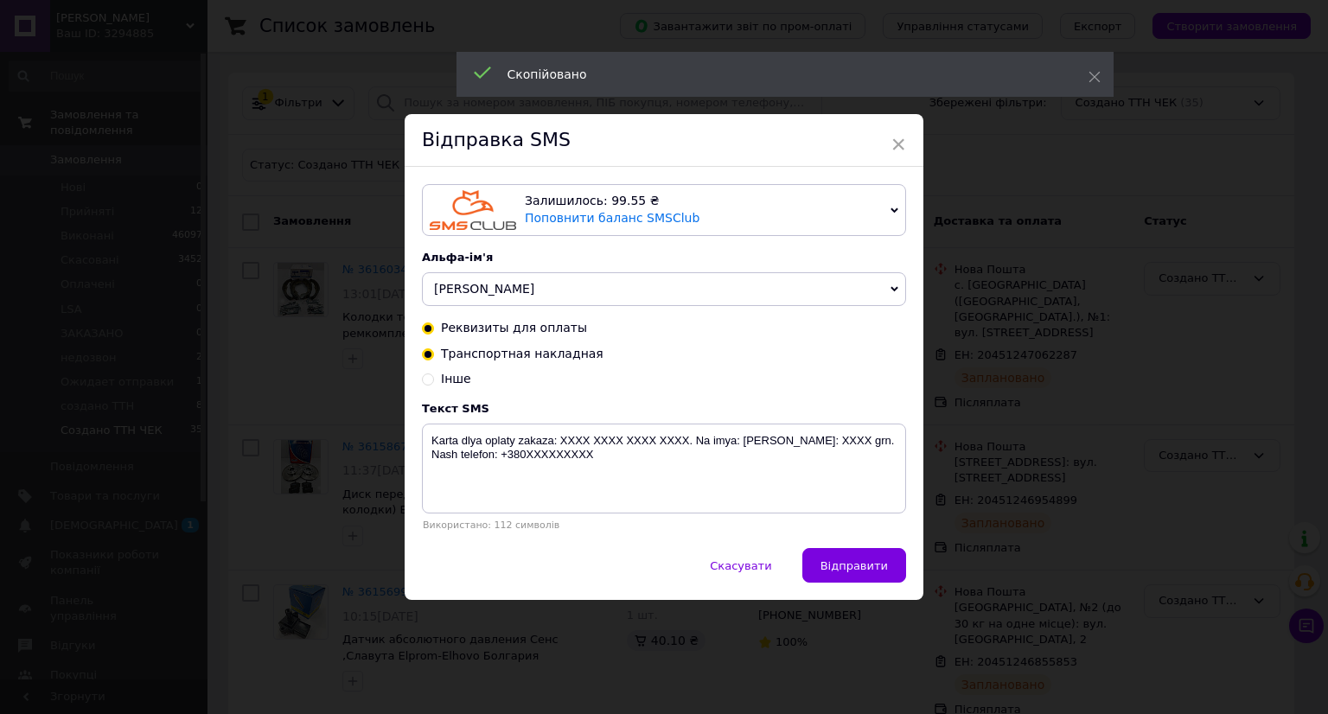
radio input "false"
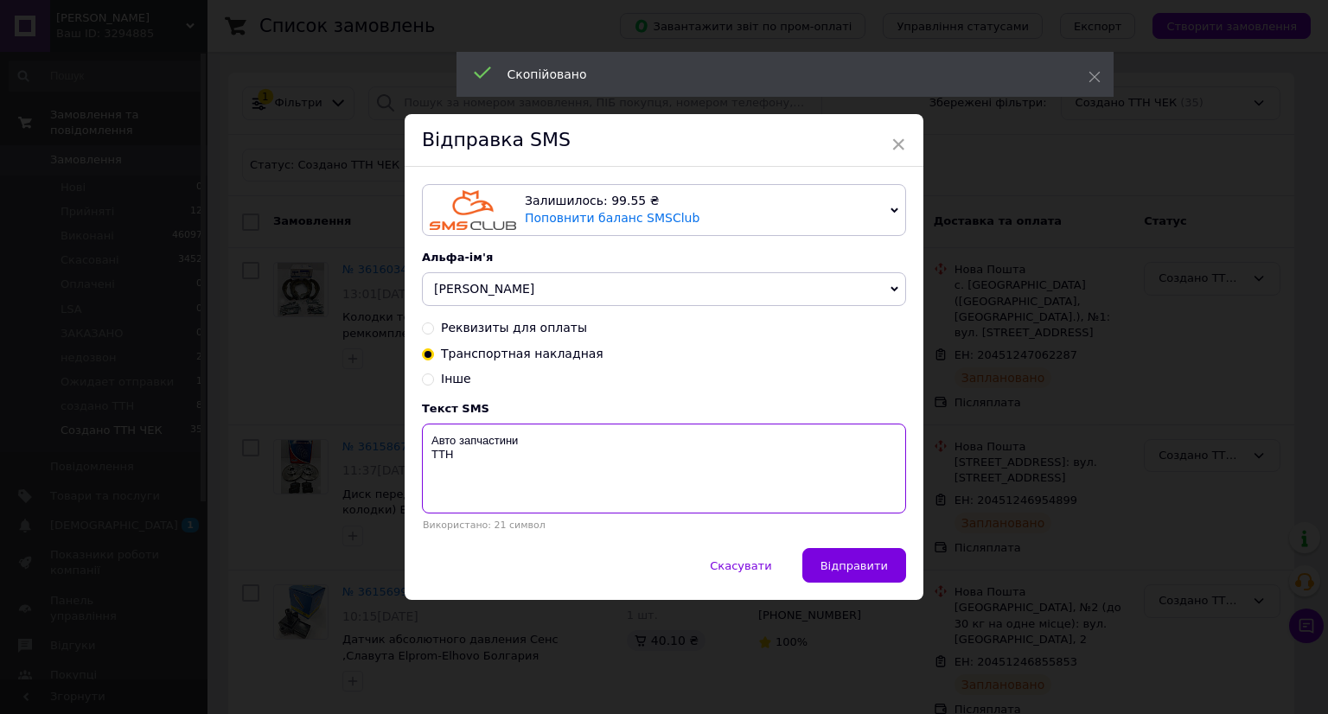
paste textarea "20451247062287"
type textarea "Авто запчастини ТТН 20451247062287"
drag, startPoint x: 836, startPoint y: 551, endPoint x: 1046, endPoint y: 571, distance: 211.0
click at [838, 551] on button "Відправити" at bounding box center [854, 565] width 104 height 35
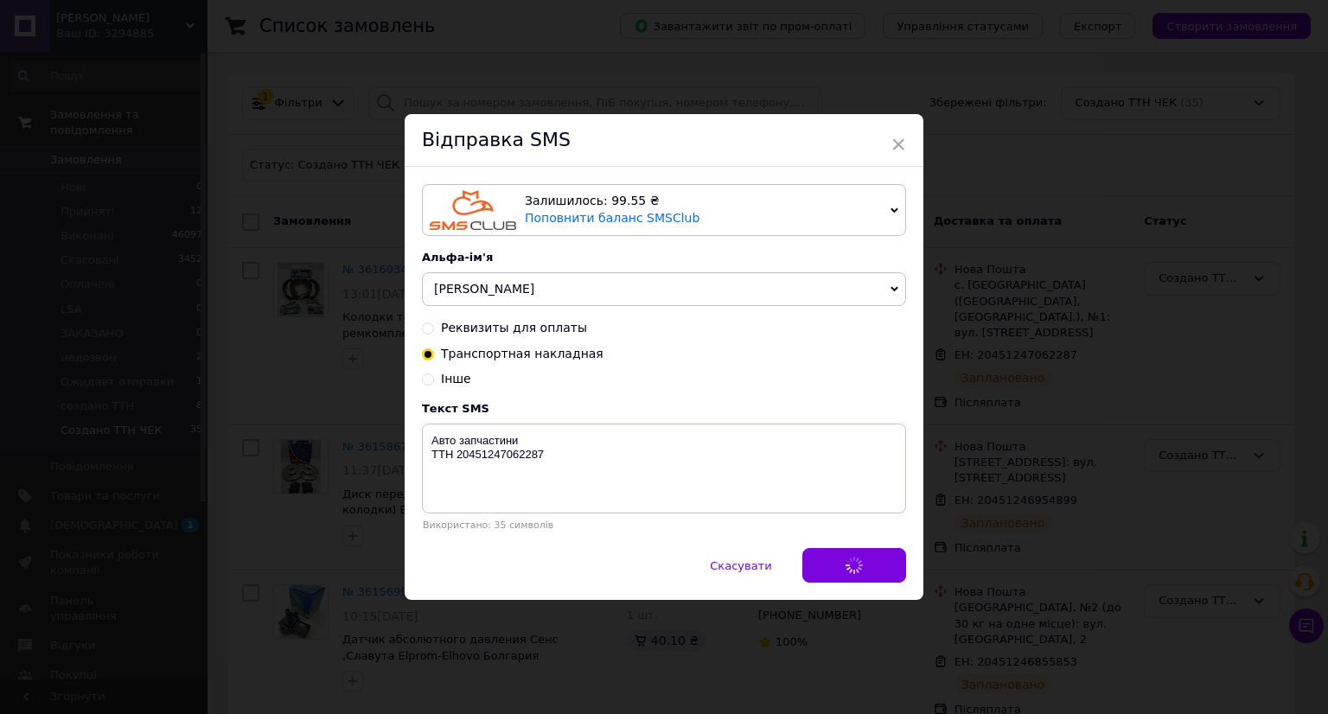
click at [1143, 571] on div "× Відправка SMS Залишилось: 99.55 ₴ Поповнити баланс SMSClub Підключити LetsAds…" at bounding box center [664, 357] width 1328 height 714
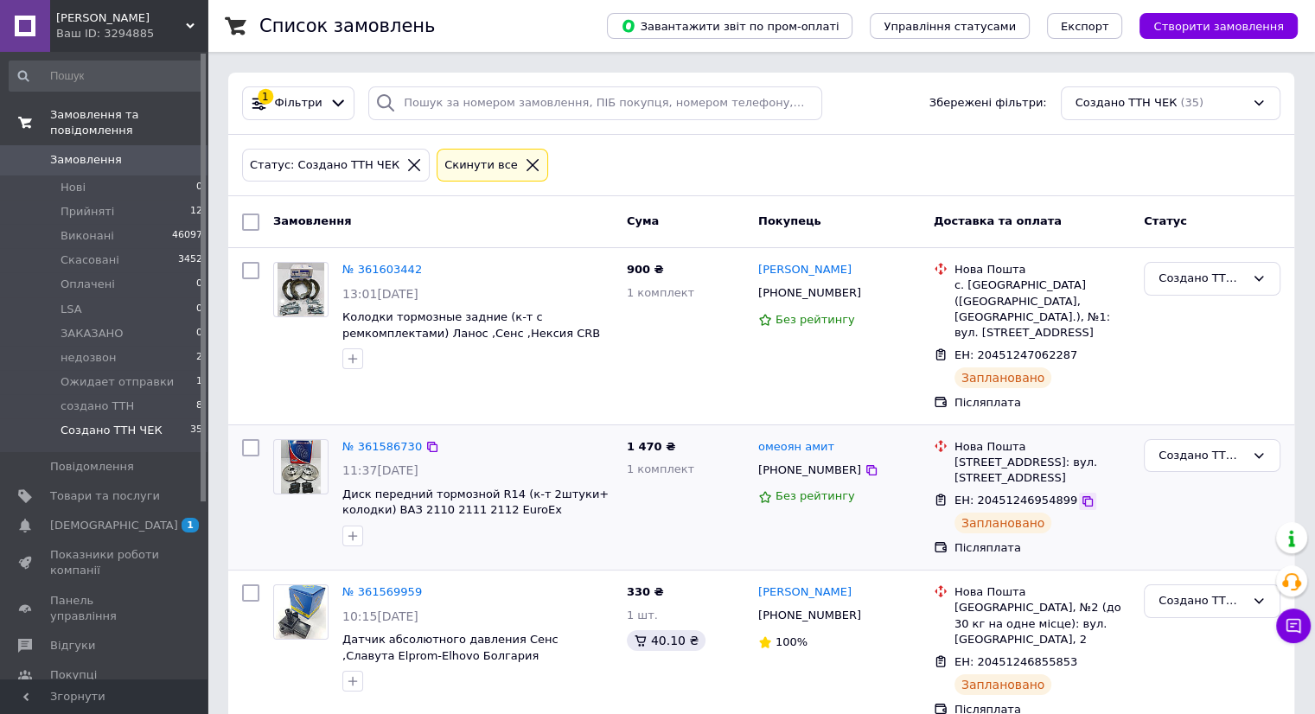
drag, startPoint x: 1068, startPoint y: 465, endPoint x: 963, endPoint y: 461, distance: 105.5
click at [1080, 494] on icon at bounding box center [1087, 501] width 14 height 14
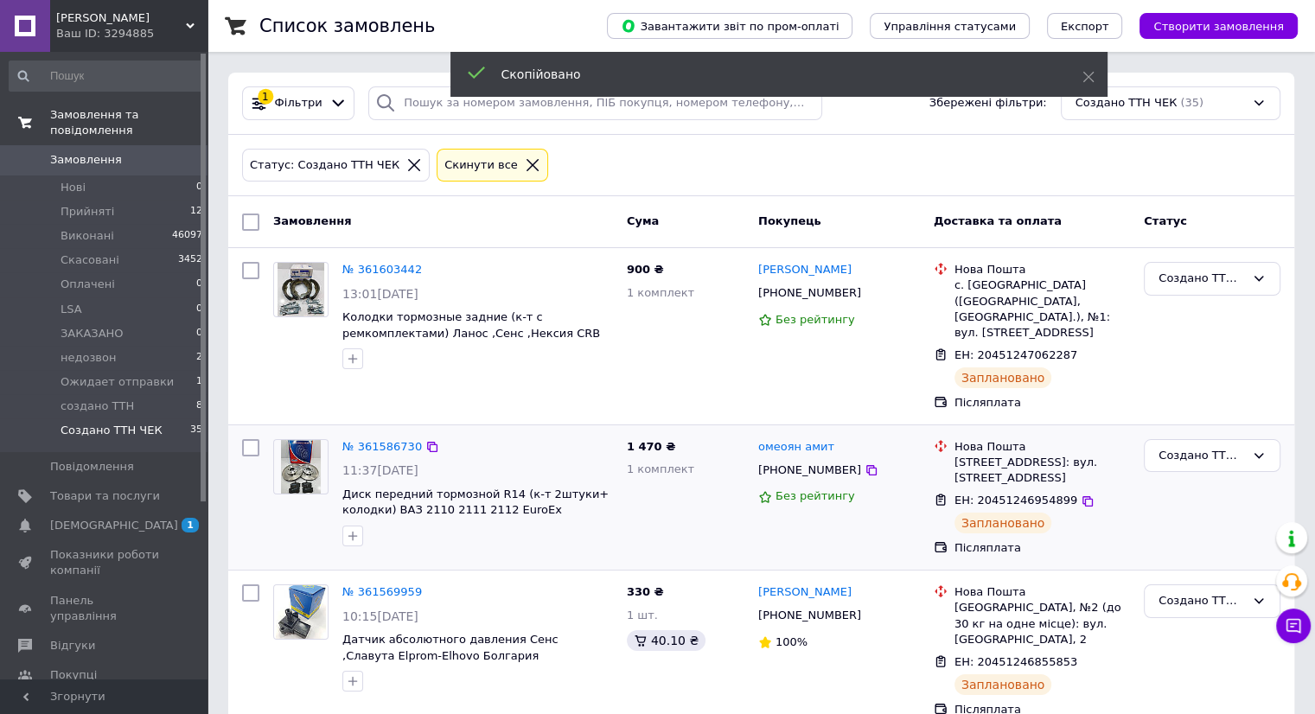
click at [770, 463] on span "[PHONE_NUMBER]" at bounding box center [809, 469] width 103 height 13
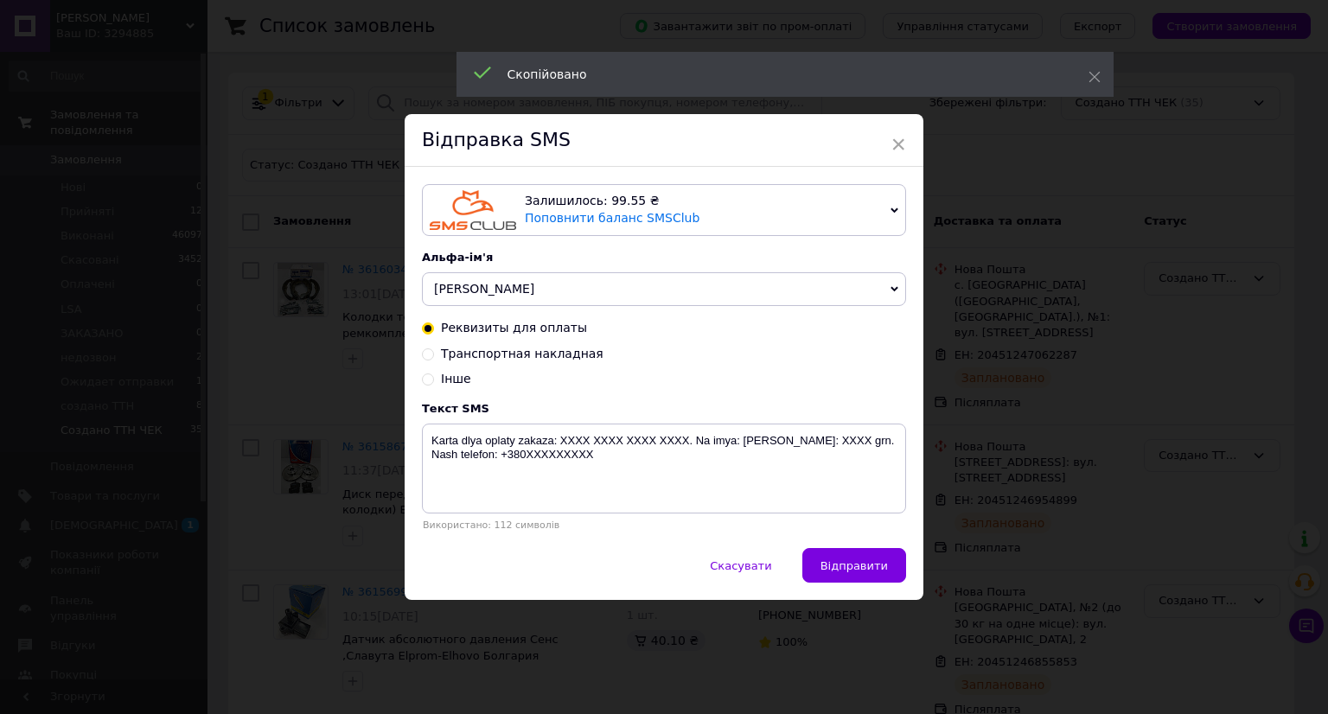
click at [481, 348] on span "Транспортная накладная" at bounding box center [522, 354] width 163 height 14
click at [434, 348] on input "Транспортная накладная" at bounding box center [428, 353] width 12 height 12
radio input "true"
radio input "false"
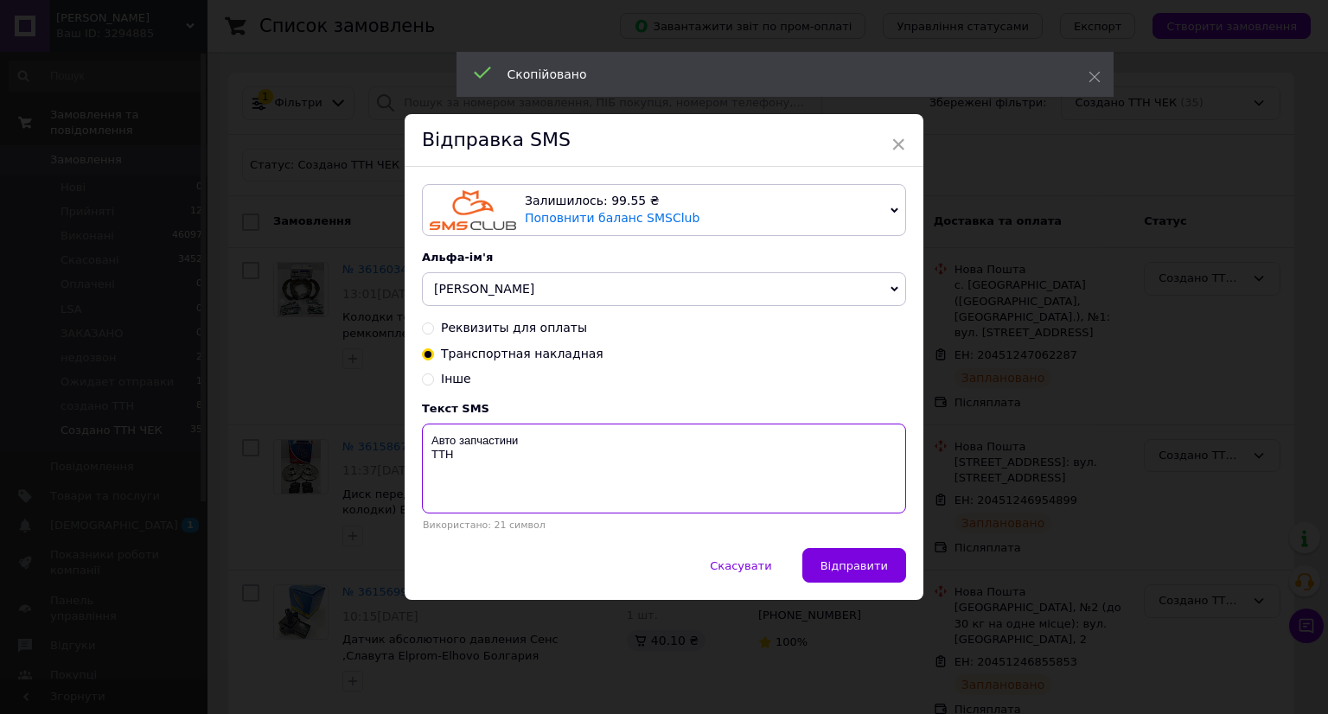
drag, startPoint x: 486, startPoint y: 468, endPoint x: 528, endPoint y: 495, distance: 50.1
click at [488, 478] on textarea "Авто запчастини ТТН" at bounding box center [664, 469] width 484 height 90
paste textarea "20451246954899"
type textarea "Авто запчастини ТТН 20451246954899"
drag, startPoint x: 844, startPoint y: 570, endPoint x: 855, endPoint y: 570, distance: 11.2
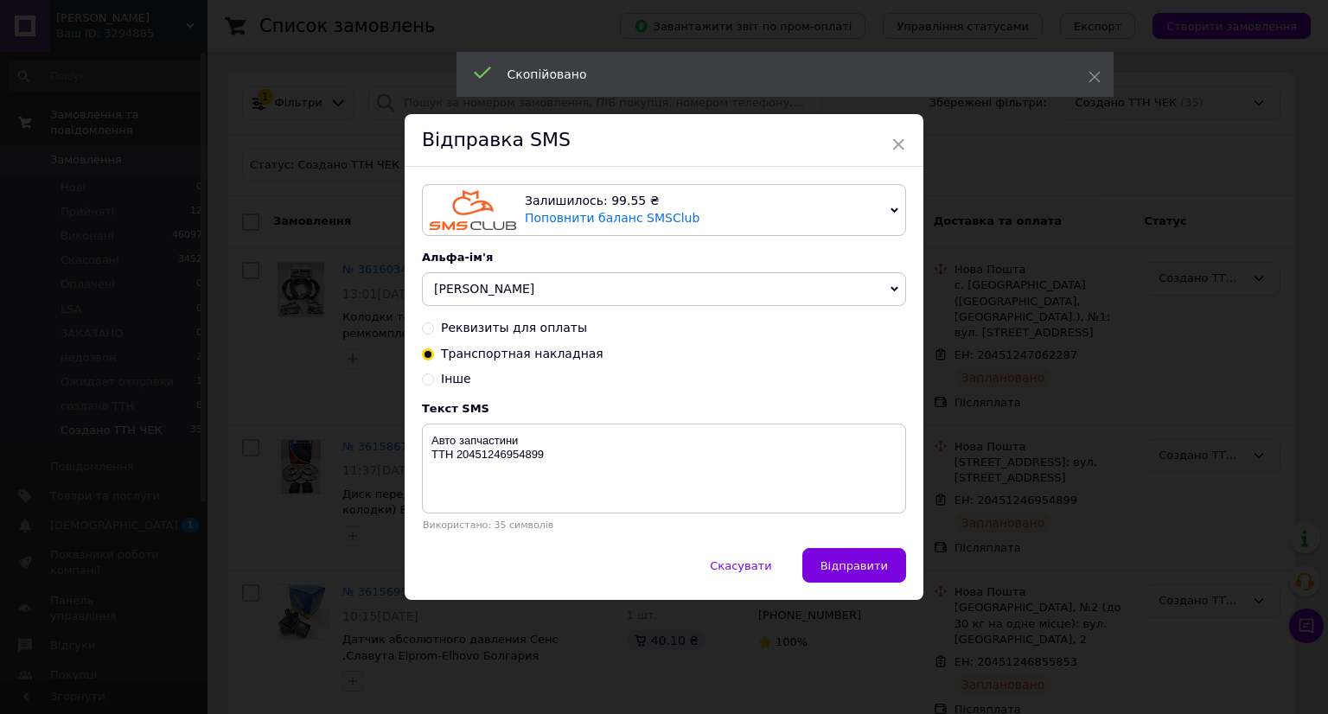
click at [851, 570] on span "Відправити" at bounding box center [853, 565] width 67 height 13
click at [1091, 561] on div "× Відправка SMS Залишилось: 99.55 ₴ Поповнити баланс SMSClub Підключити LetsAds…" at bounding box center [664, 357] width 1328 height 714
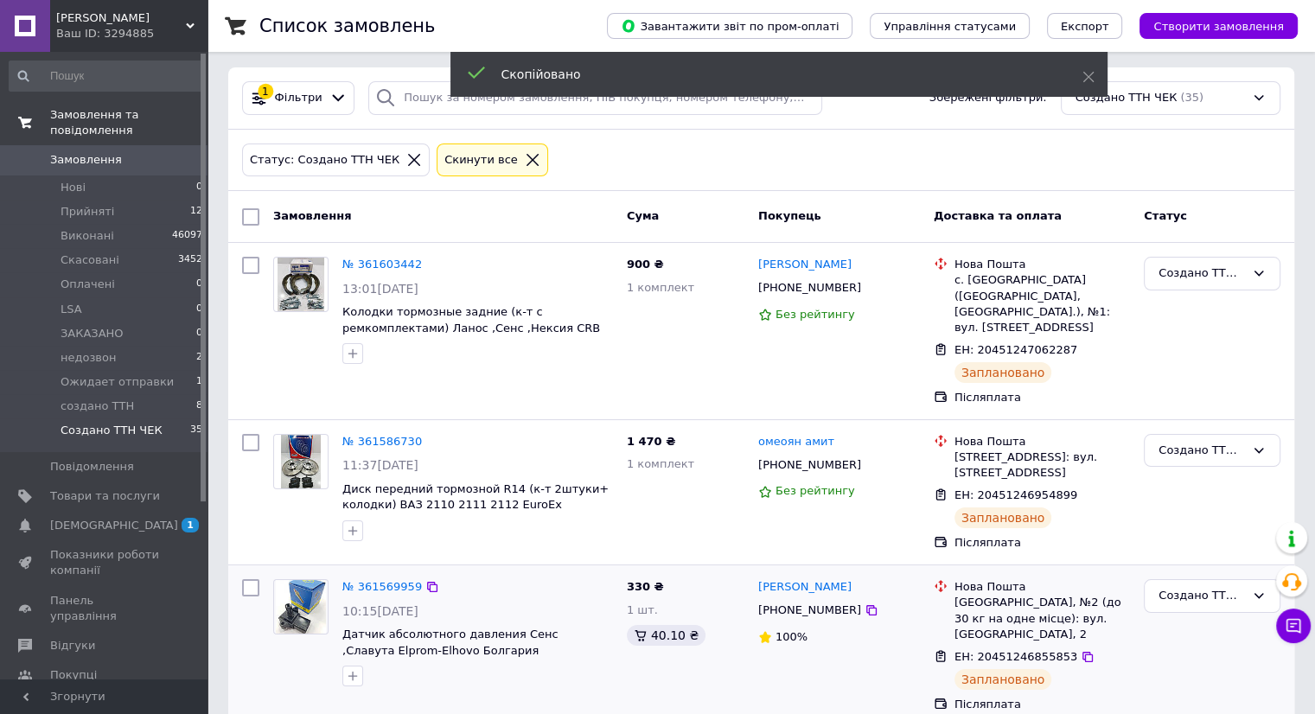
scroll to position [86, 0]
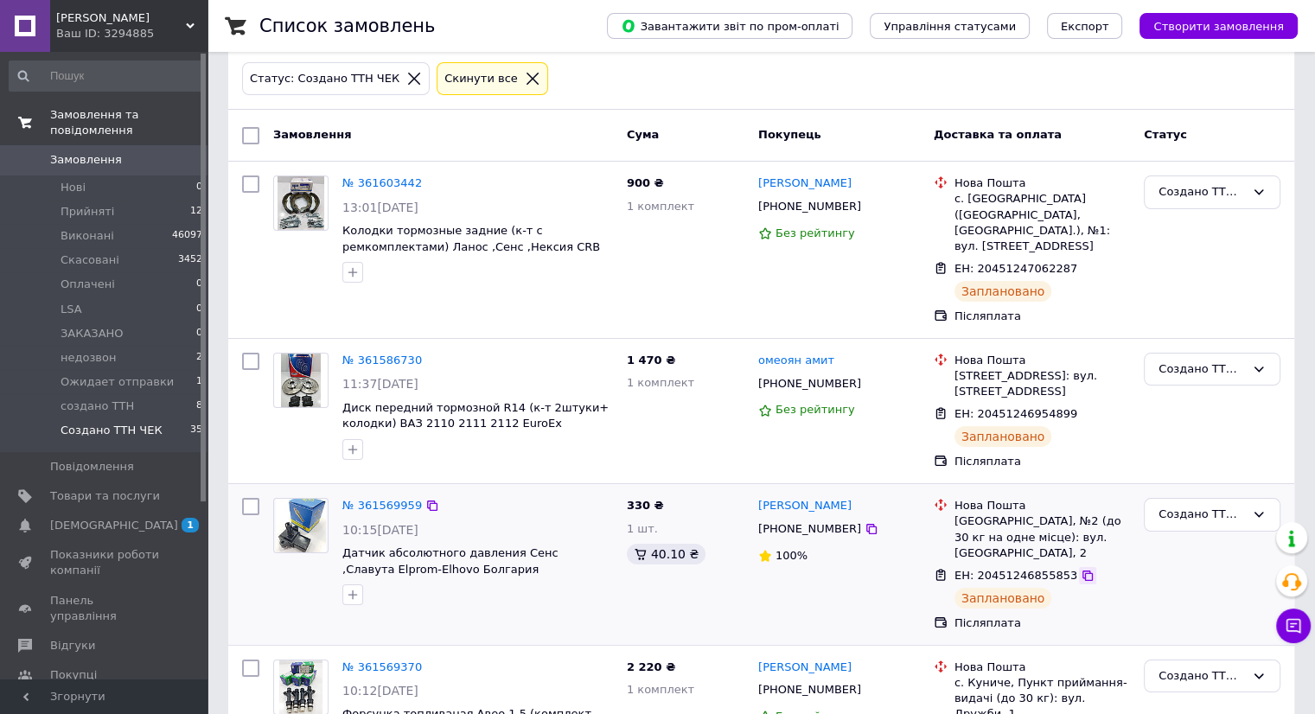
click at [1080, 569] on icon at bounding box center [1087, 576] width 14 height 14
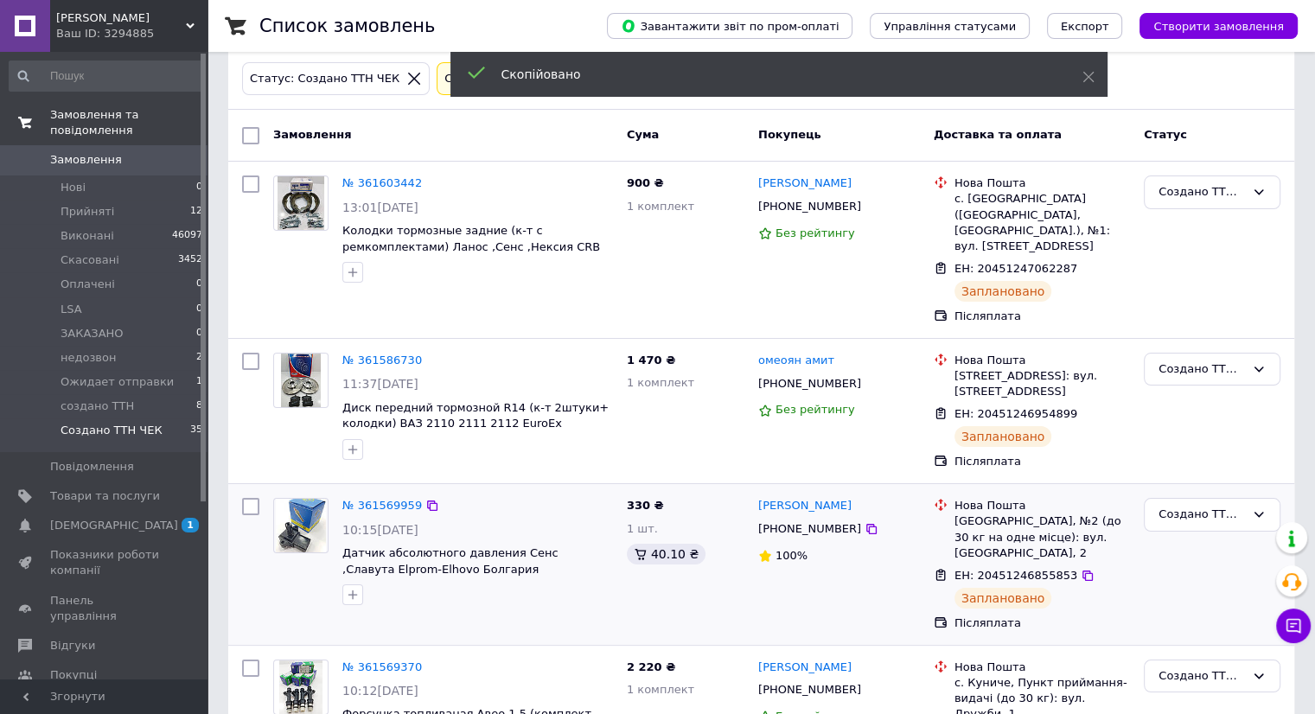
click at [794, 522] on span "[PHONE_NUMBER]" at bounding box center [809, 528] width 103 height 13
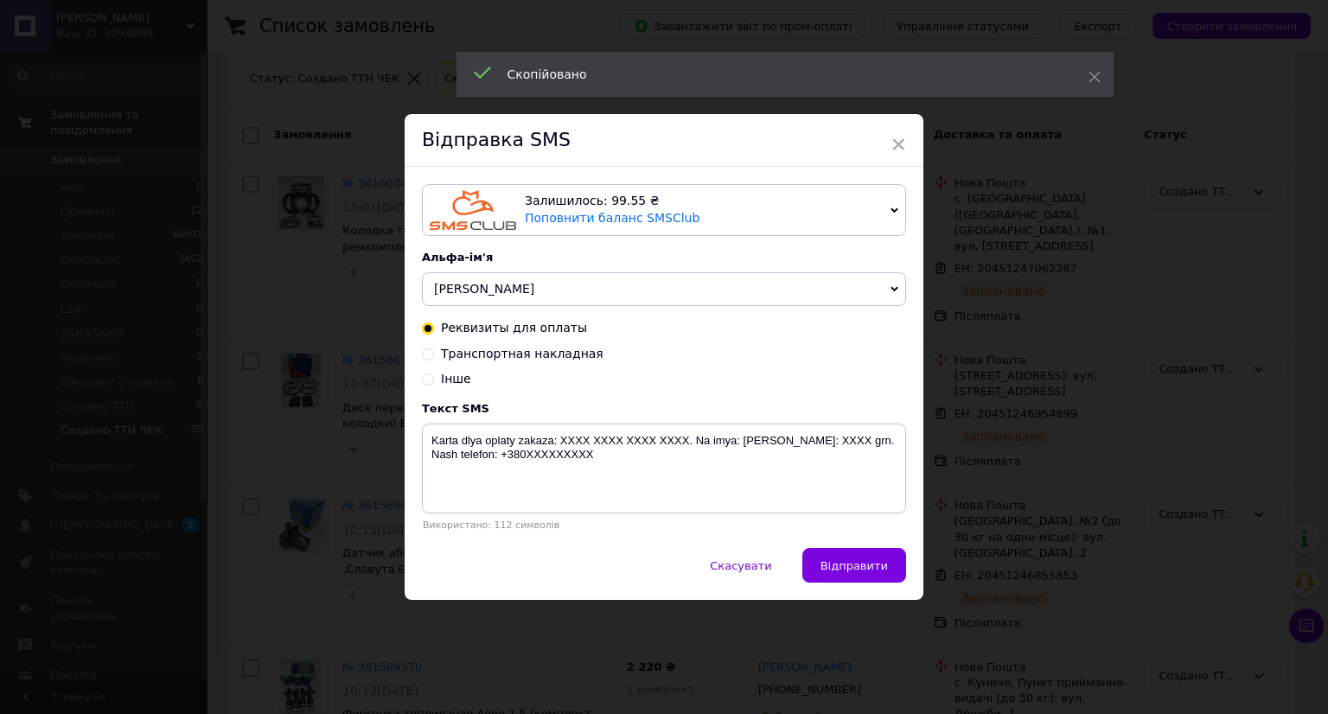
click at [508, 347] on span "Транспортная накладная" at bounding box center [522, 354] width 163 height 14
click at [434, 347] on input "Транспортная накладная" at bounding box center [428, 353] width 12 height 12
radio input "true"
radio input "false"
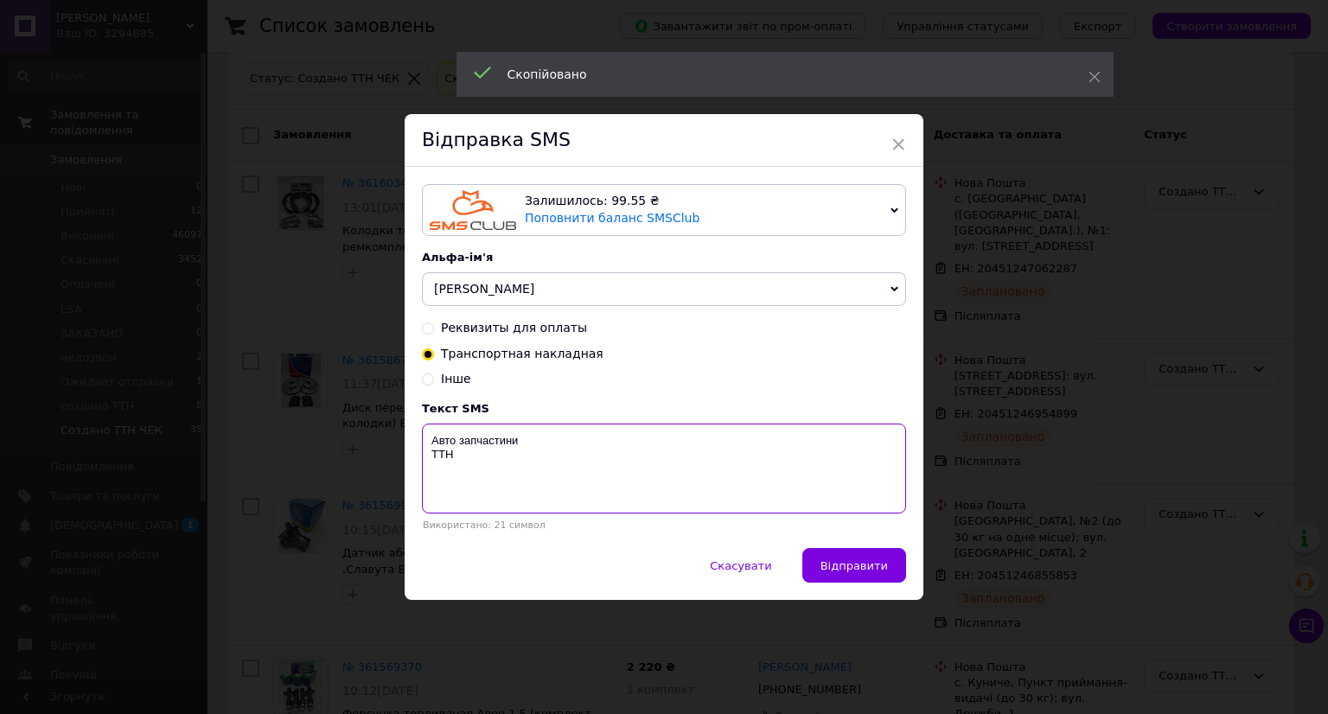
click at [502, 476] on textarea "Авто запчастини ТТН" at bounding box center [664, 469] width 484 height 90
paste textarea "20451246855853"
type textarea "Авто запчастини ТТН 20451246855853"
drag, startPoint x: 849, startPoint y: 556, endPoint x: 876, endPoint y: 557, distance: 26.8
click at [857, 556] on button "Відправити" at bounding box center [854, 565] width 104 height 35
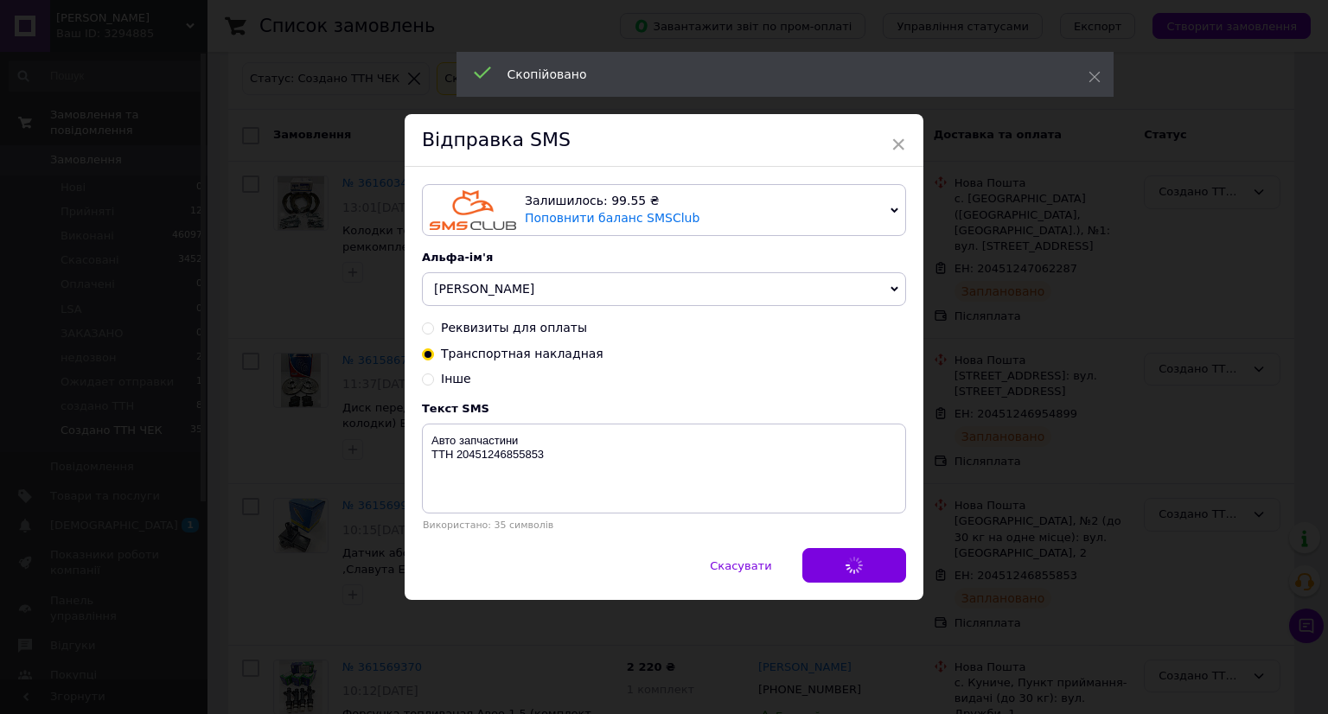
click at [1127, 578] on div "× Відправка SMS Залишилось: 99.55 ₴ Поповнити баланс SMSClub Підключити LetsAds…" at bounding box center [664, 357] width 1328 height 714
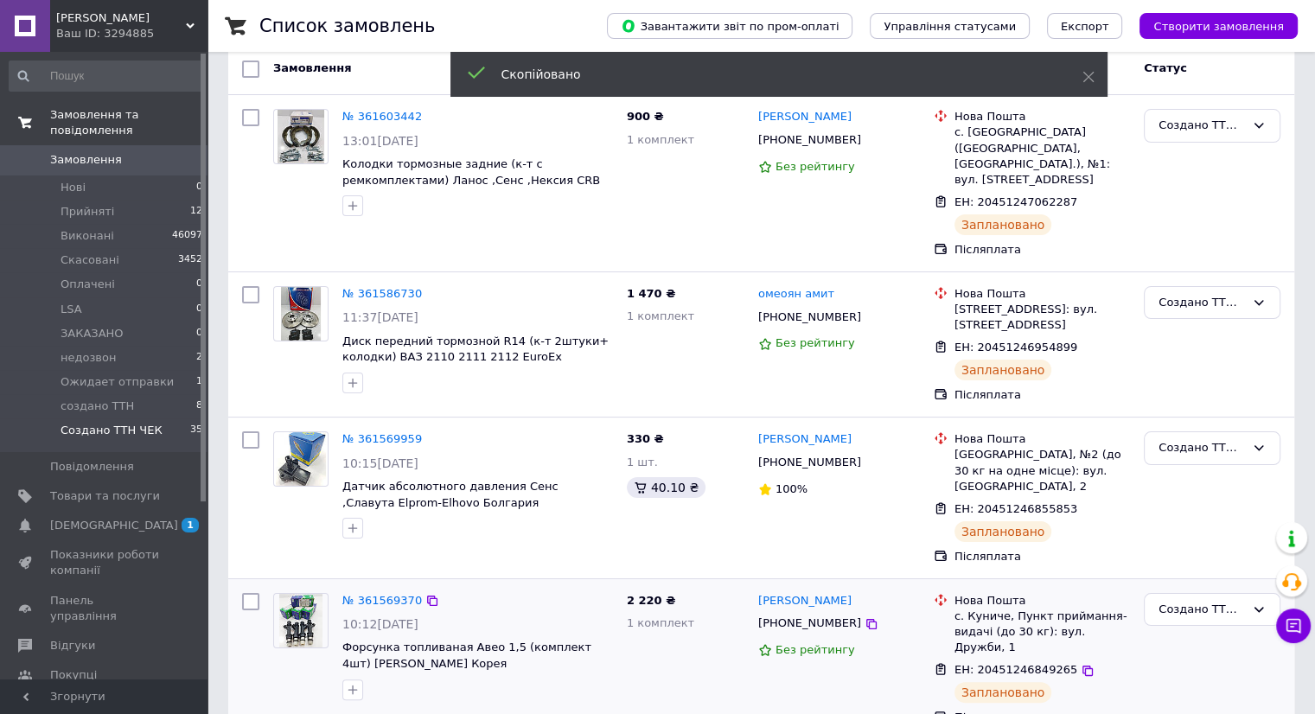
scroll to position [259, 0]
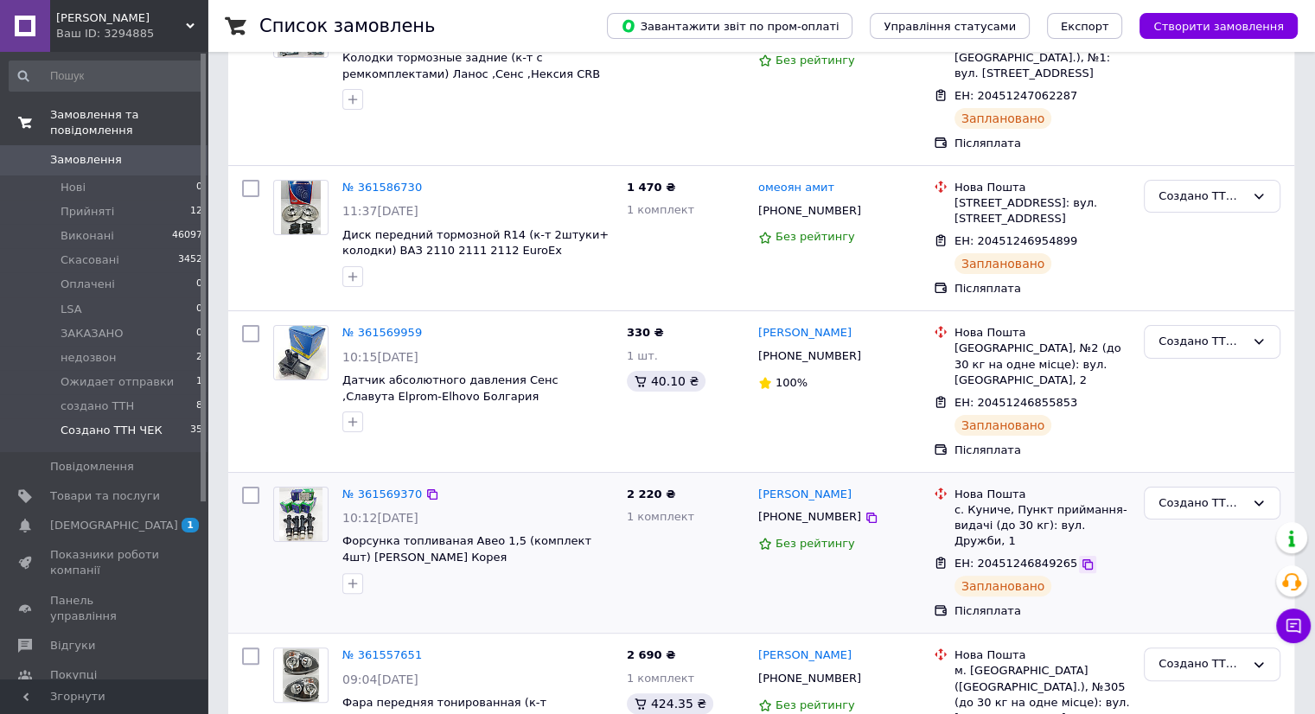
click at [1082, 559] on icon at bounding box center [1087, 564] width 10 height 10
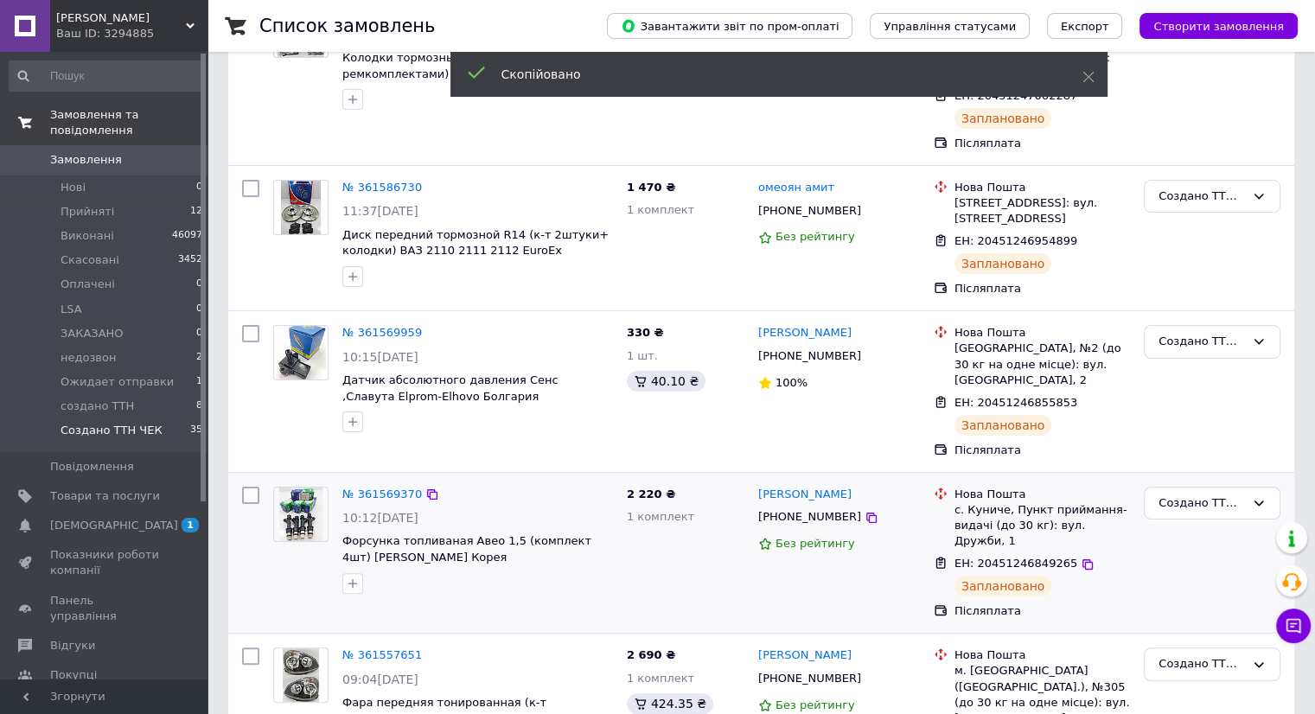
click at [823, 510] on span "[PHONE_NUMBER]" at bounding box center [809, 516] width 103 height 13
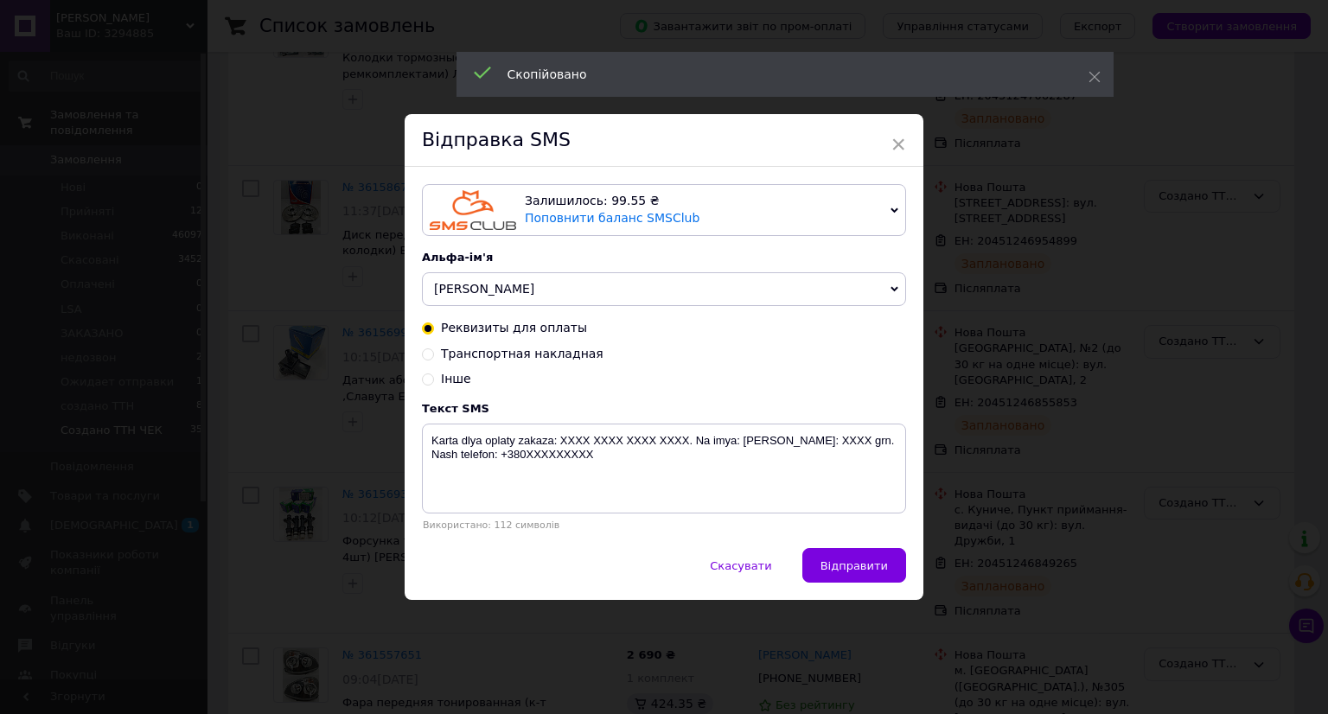
click at [526, 357] on span "Транспортная накладная" at bounding box center [522, 354] width 163 height 14
click at [434, 357] on input "Транспортная накладная" at bounding box center [428, 353] width 12 height 12
radio input "true"
radio input "false"
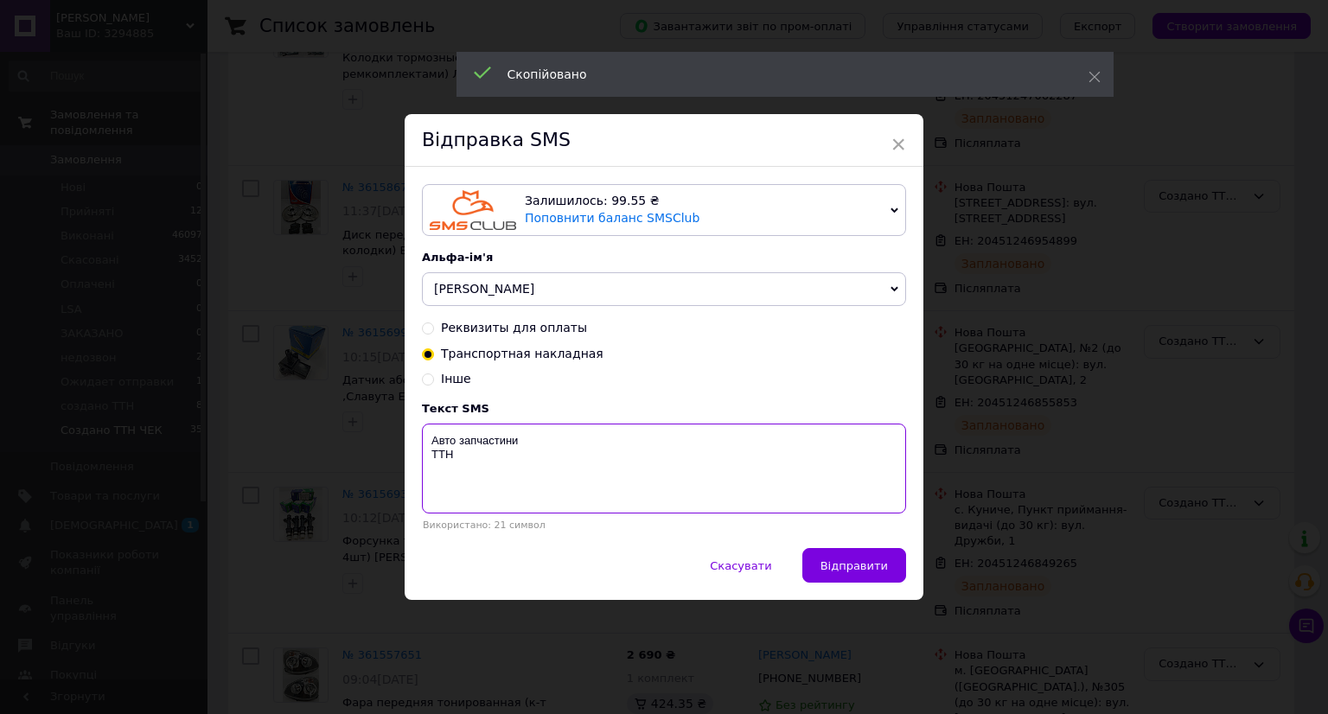
click at [504, 471] on textarea "Авто запчастини ТТН" at bounding box center [664, 469] width 484 height 90
paste textarea "20451246849265"
type textarea "Авто запчастини ТТН 20451246849265"
click at [891, 574] on button "Відправити" at bounding box center [854, 565] width 104 height 35
click at [1005, 570] on div "× Відправка SMS Залишилось: 99.55 ₴ Поповнити баланс SMSClub Підключити LetsAds…" at bounding box center [664, 357] width 1328 height 714
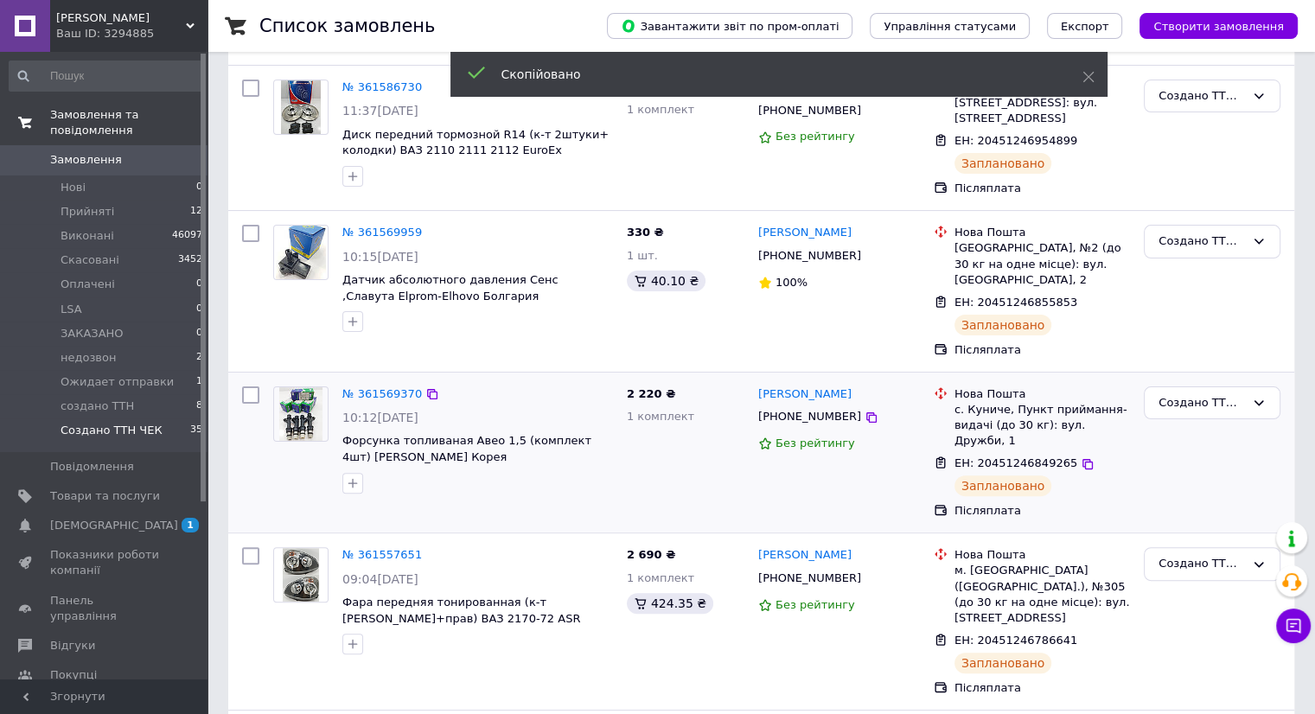
scroll to position [432, 0]
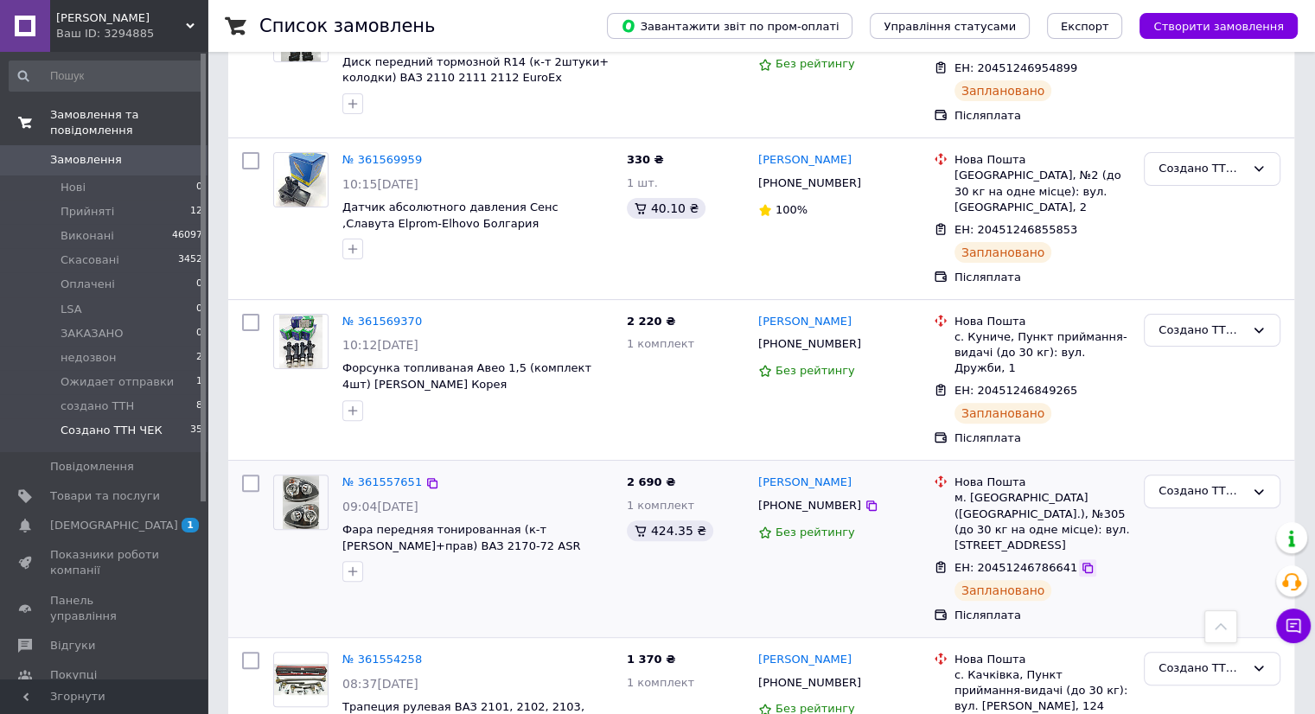
click at [1080, 561] on icon at bounding box center [1087, 568] width 14 height 14
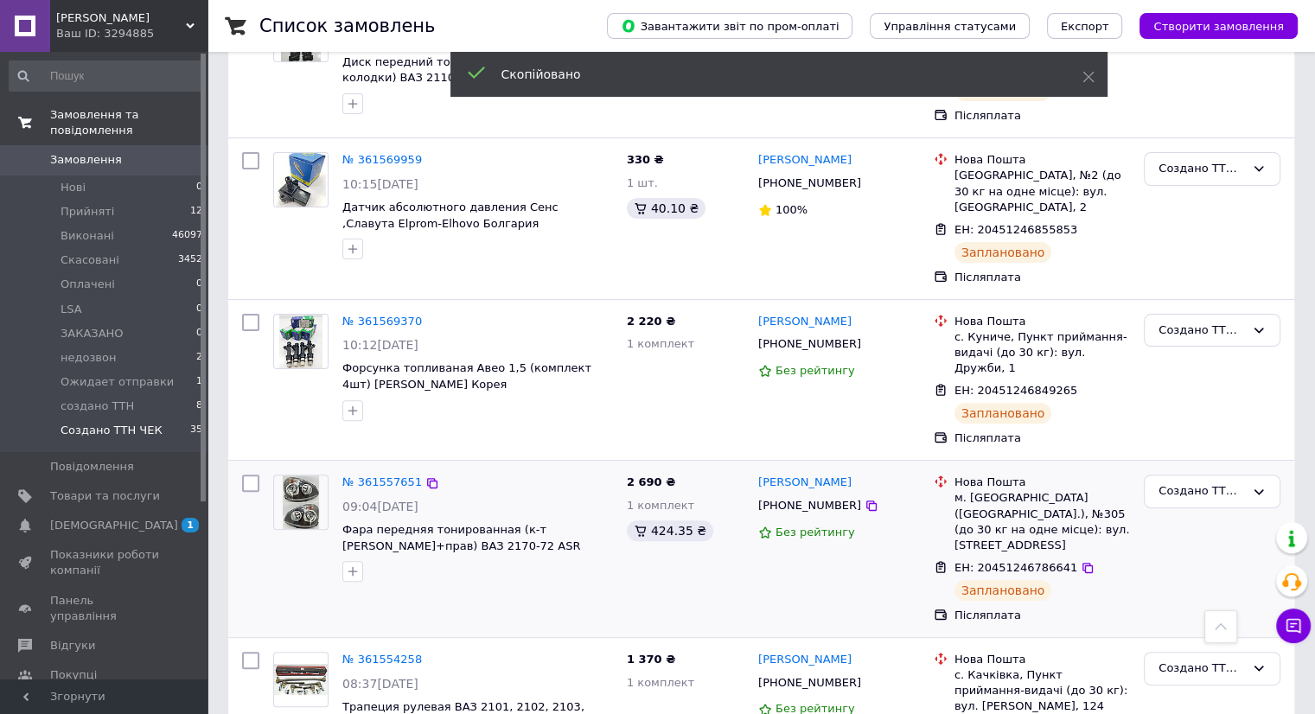
click at [793, 499] on span "[PHONE_NUMBER]" at bounding box center [809, 505] width 103 height 13
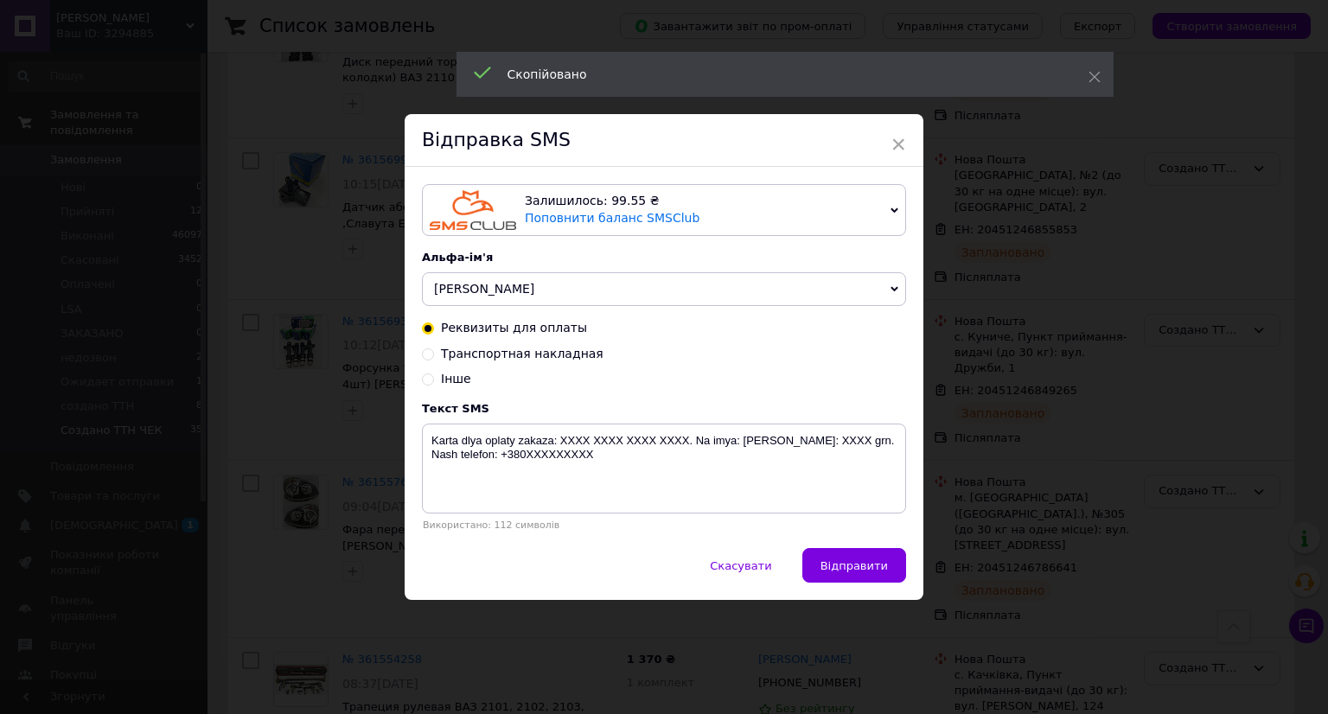
click at [481, 347] on span "Транспортная накладная" at bounding box center [522, 354] width 163 height 14
click at [434, 347] on input "Транспортная накладная" at bounding box center [428, 353] width 12 height 12
radio input "true"
radio input "false"
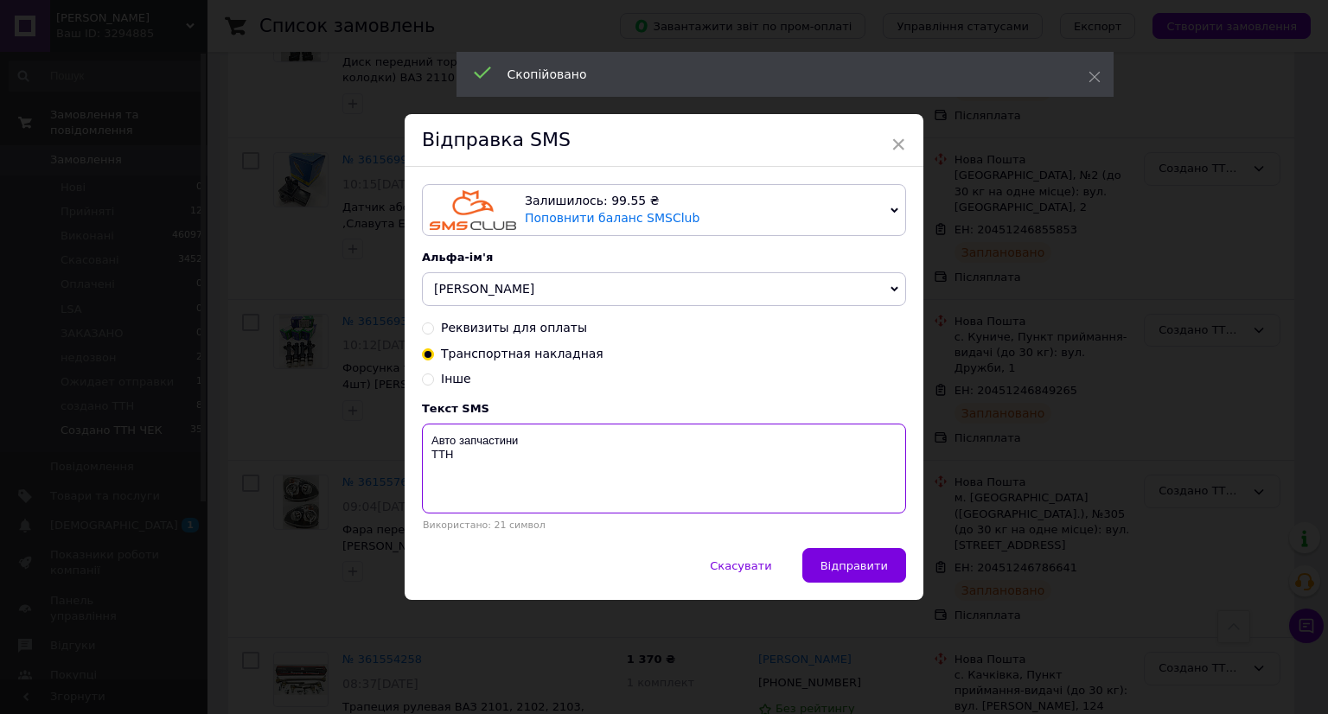
click at [489, 473] on textarea "Авто запчастини ТТН" at bounding box center [664, 469] width 484 height 90
paste textarea "20451246786641"
type textarea "Авто запчастини ТТН 20451246786641"
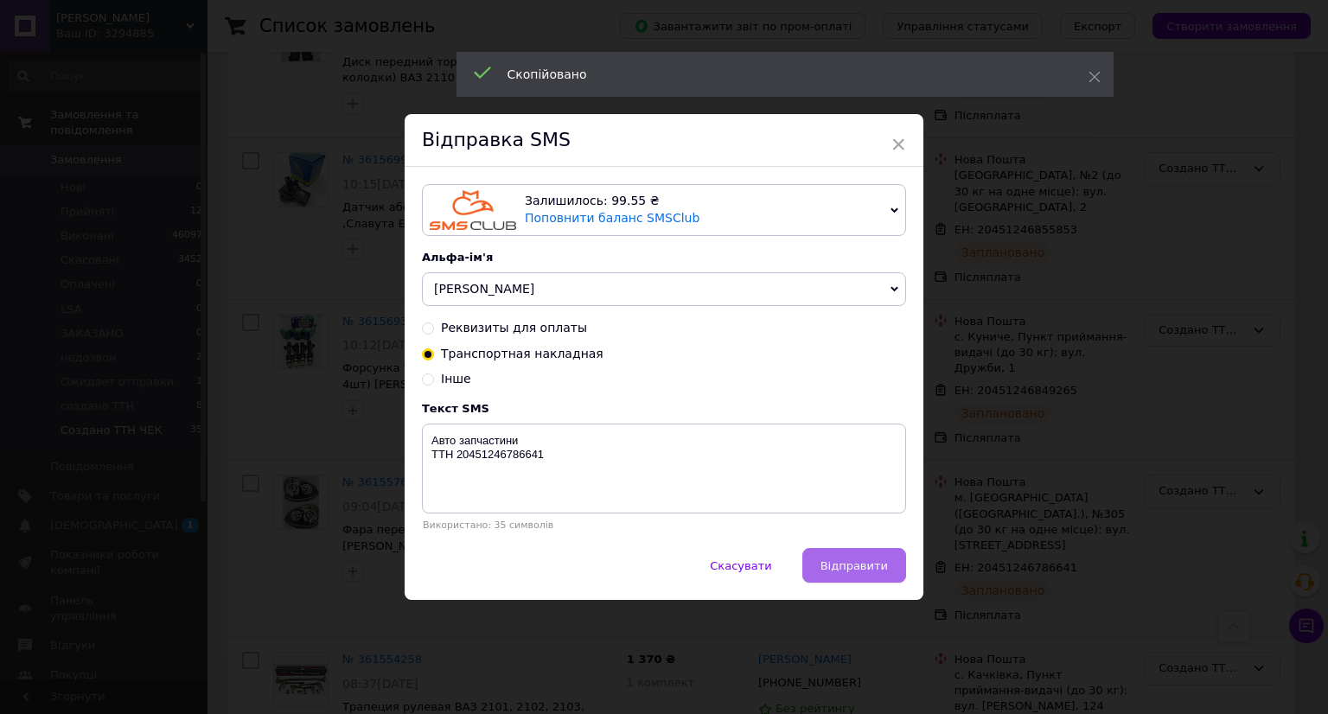
drag, startPoint x: 851, startPoint y: 571, endPoint x: 1141, endPoint y: 567, distance: 289.6
click at [865, 569] on span "Відправити" at bounding box center [853, 565] width 67 height 13
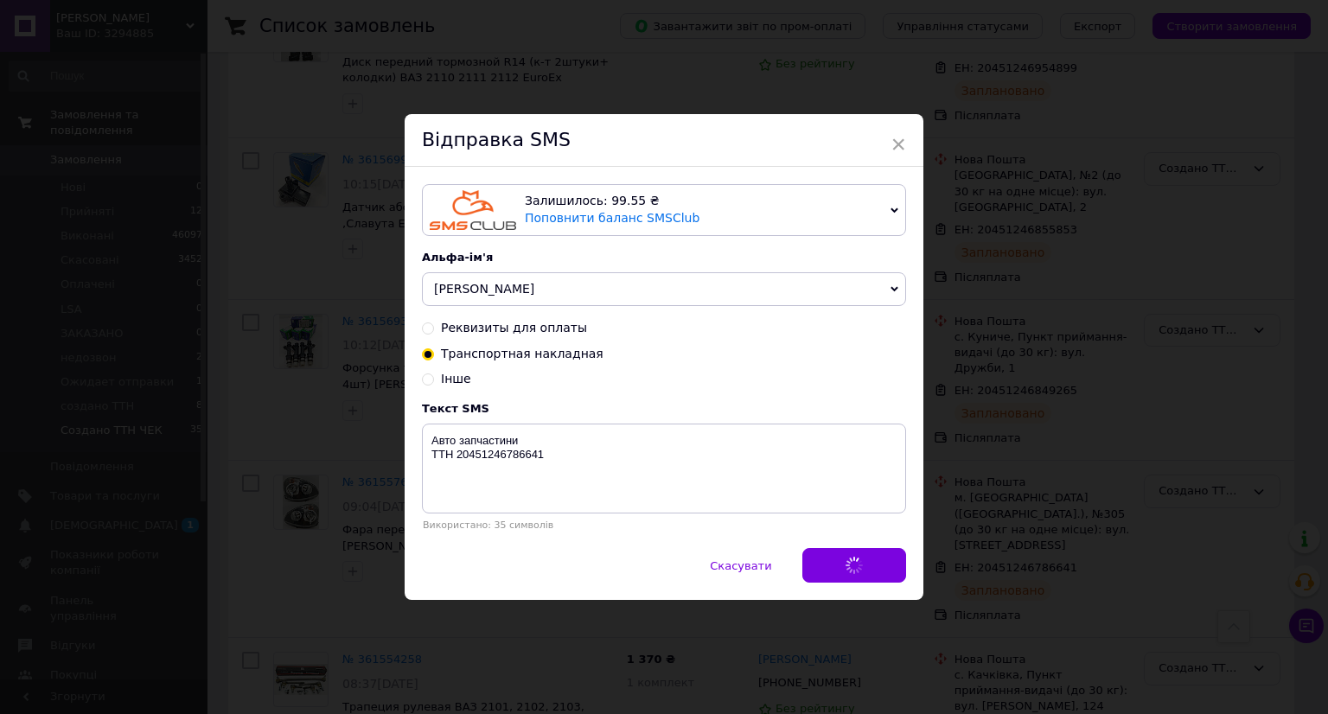
click at [1138, 558] on div "× Відправка SMS Залишилось: 99.55 ₴ Поповнити баланс SMSClub Підключити LetsAds…" at bounding box center [664, 357] width 1328 height 714
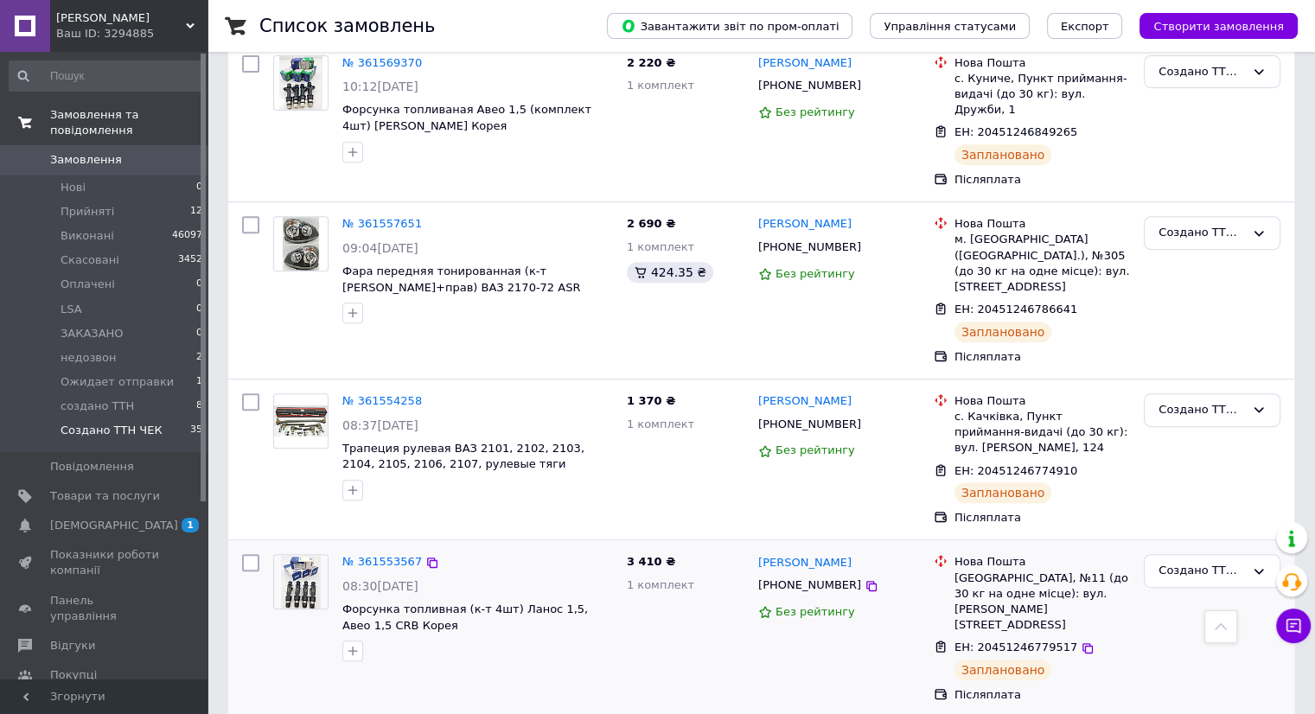
scroll to position [692, 0]
drag, startPoint x: 1068, startPoint y: 396, endPoint x: 863, endPoint y: 373, distance: 206.1
click at [1080, 463] on icon at bounding box center [1087, 470] width 14 height 14
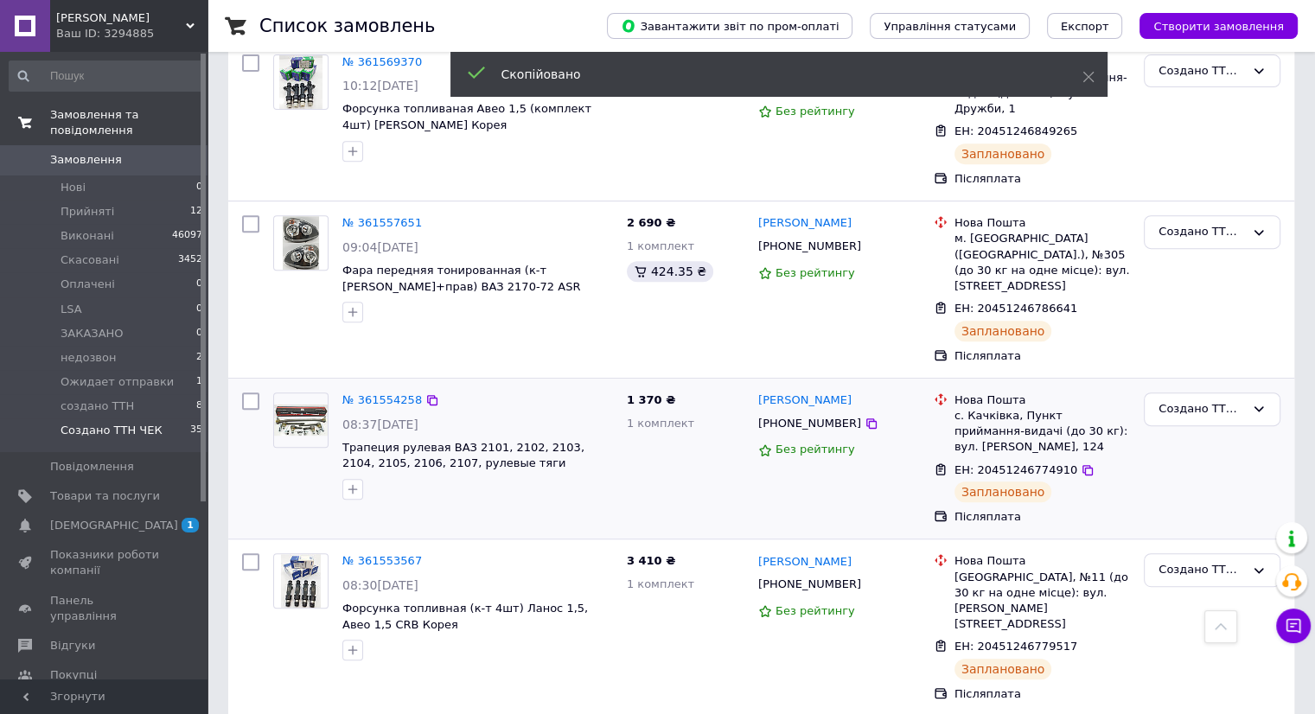
click at [798, 417] on span "[PHONE_NUMBER]" at bounding box center [809, 423] width 103 height 13
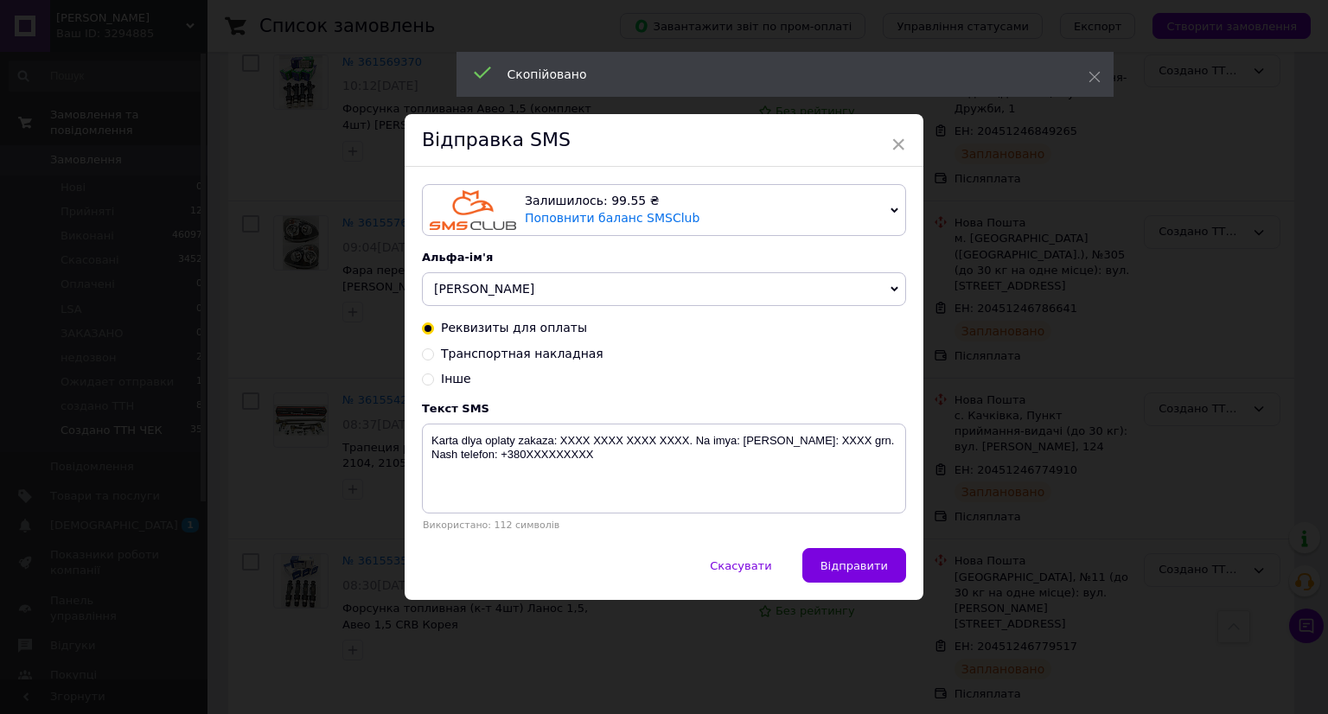
click at [557, 353] on span "Транспортная накладная" at bounding box center [522, 354] width 163 height 14
click at [434, 353] on input "Транспортная накладная" at bounding box center [428, 353] width 12 height 12
radio input "true"
radio input "false"
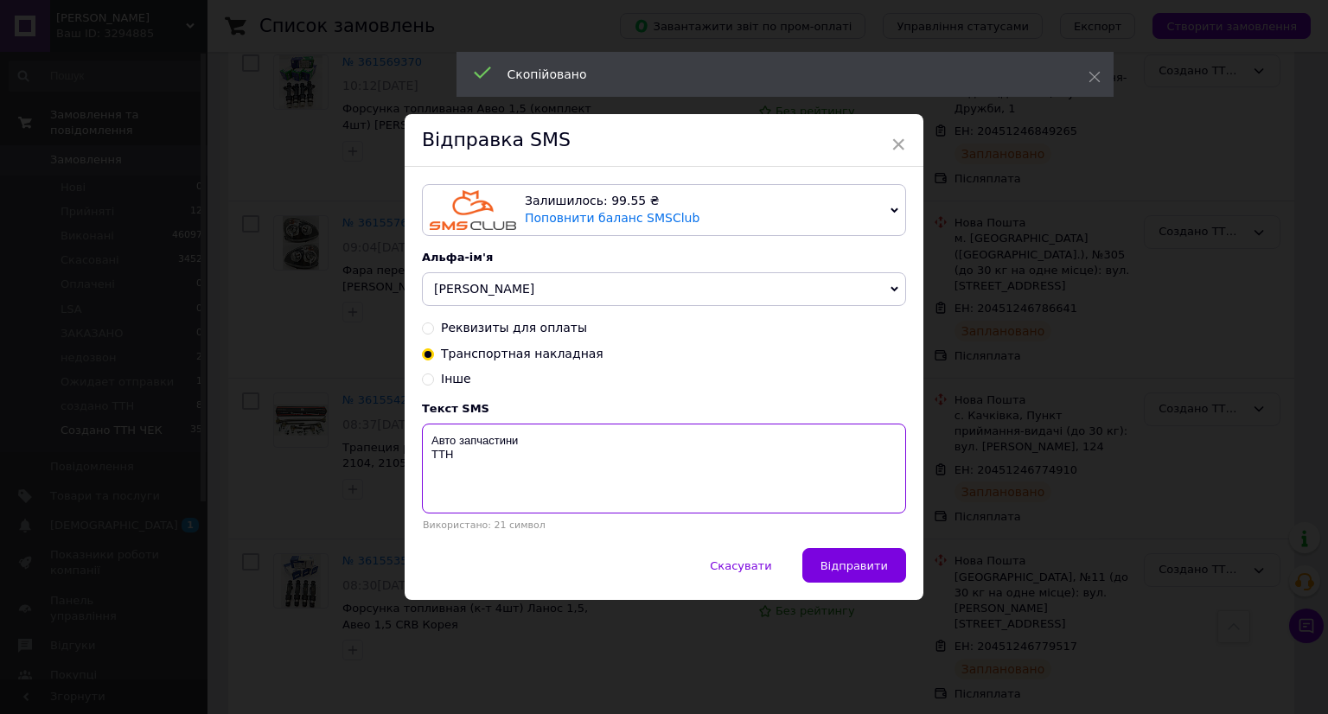
click at [487, 465] on textarea "Авто запчастини ТТН" at bounding box center [664, 469] width 484 height 90
paste textarea "20451246774910"
type textarea "Авто запчастини ТТН 20451246774910"
drag, startPoint x: 854, startPoint y: 568, endPoint x: 1003, endPoint y: 568, distance: 148.7
click at [861, 568] on span "Відправити" at bounding box center [853, 565] width 67 height 13
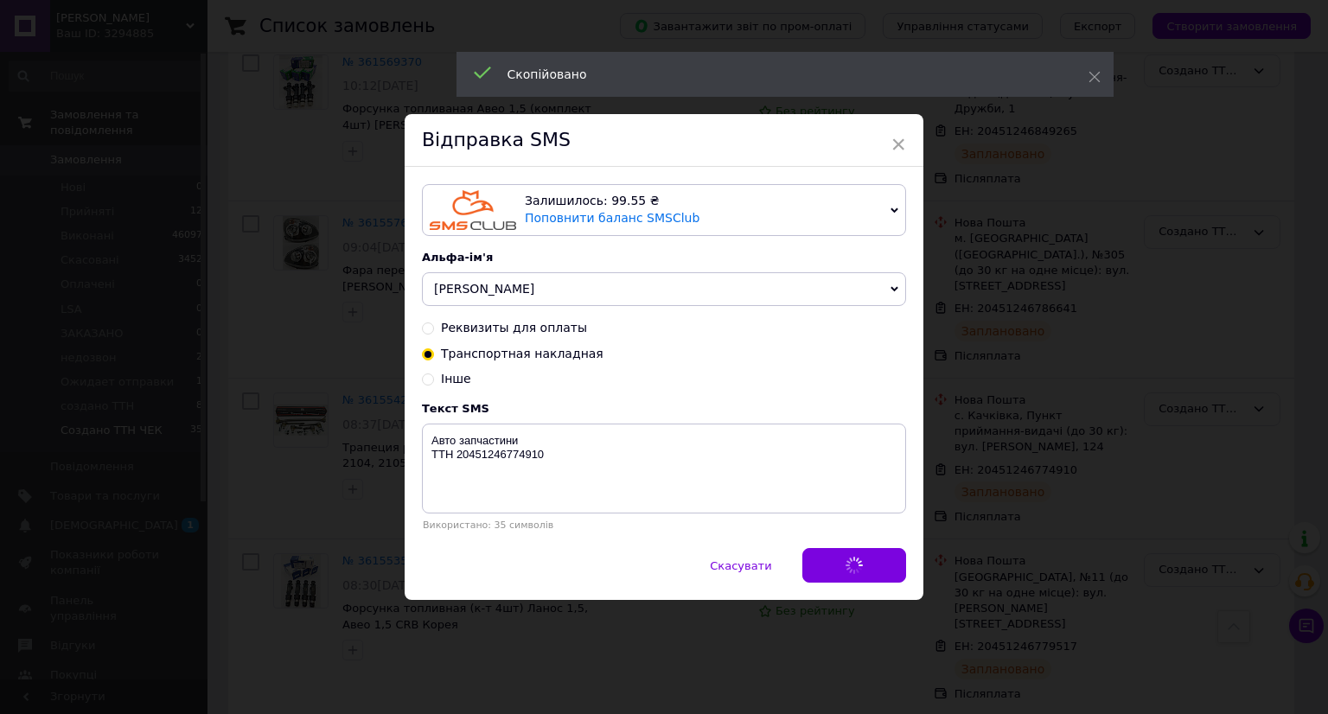
click at [1035, 568] on div "× Відправка SMS Залишилось: 99.55 ₴ Поповнити баланс SMSClub Підключити LetsAds…" at bounding box center [664, 357] width 1328 height 714
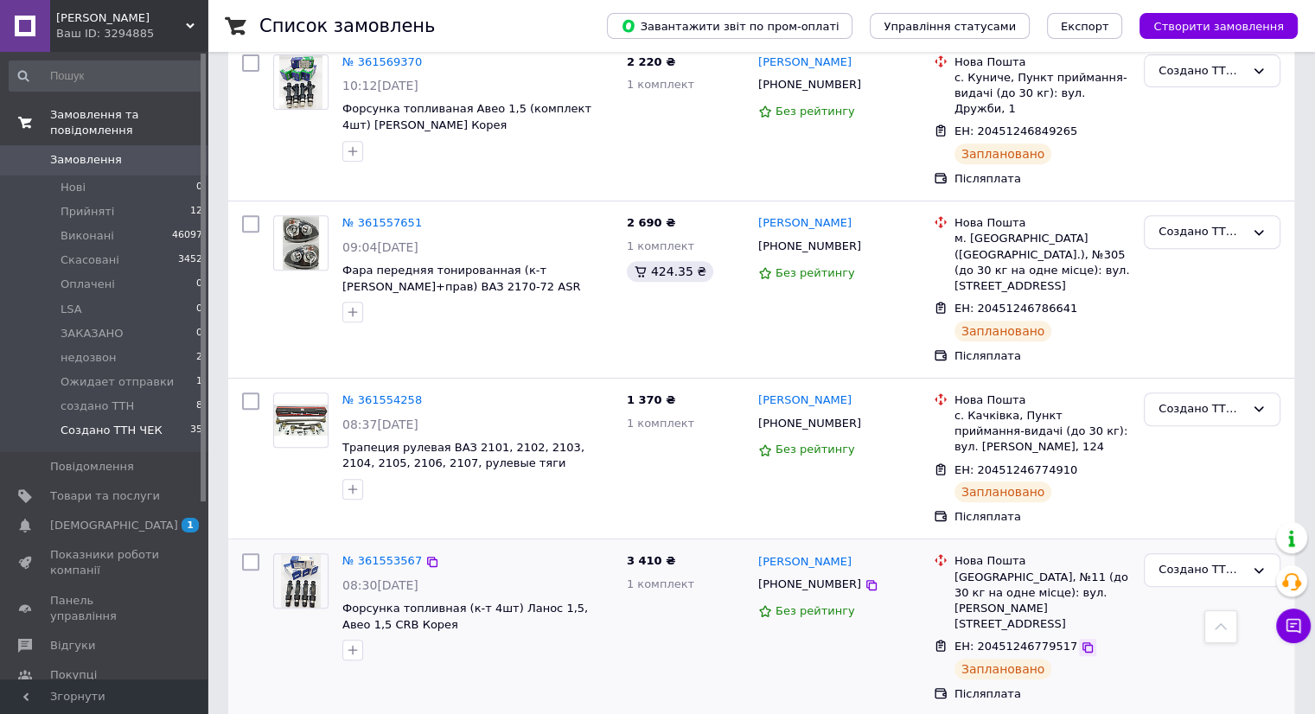
click at [1082, 642] on icon at bounding box center [1087, 647] width 10 height 10
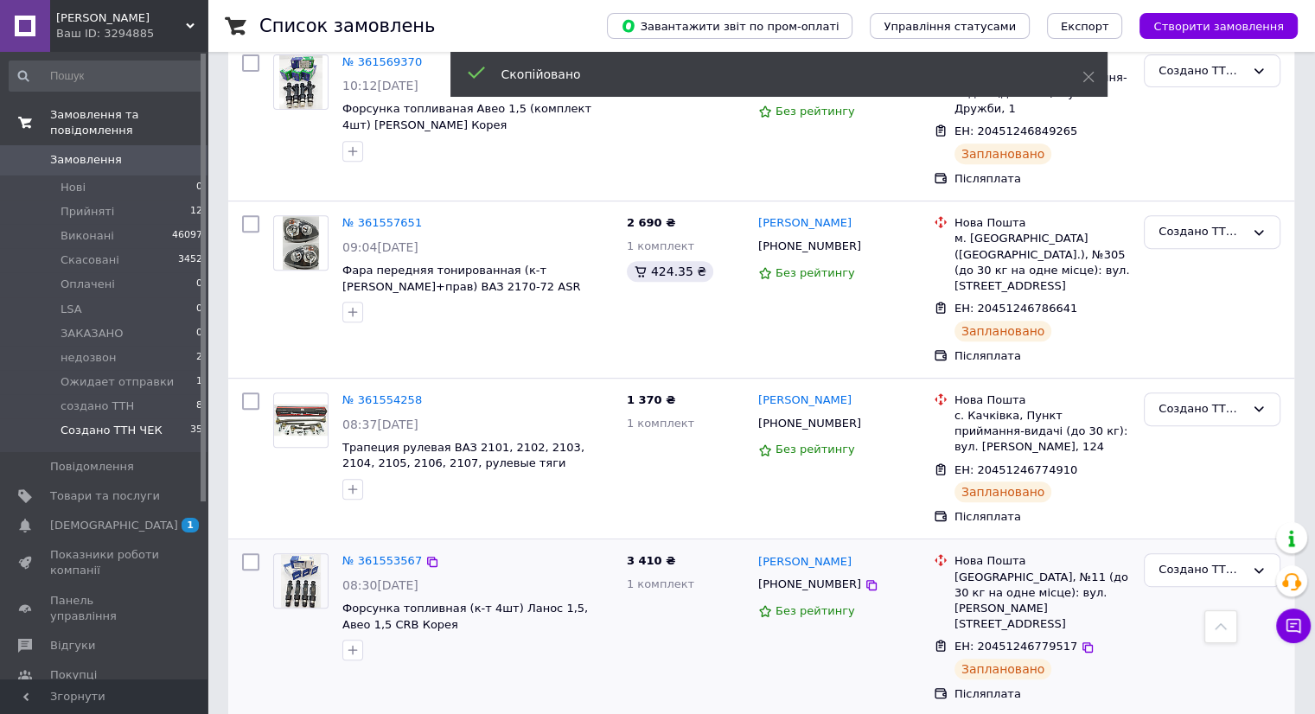
click at [816, 577] on span "[PHONE_NUMBER]" at bounding box center [809, 583] width 103 height 13
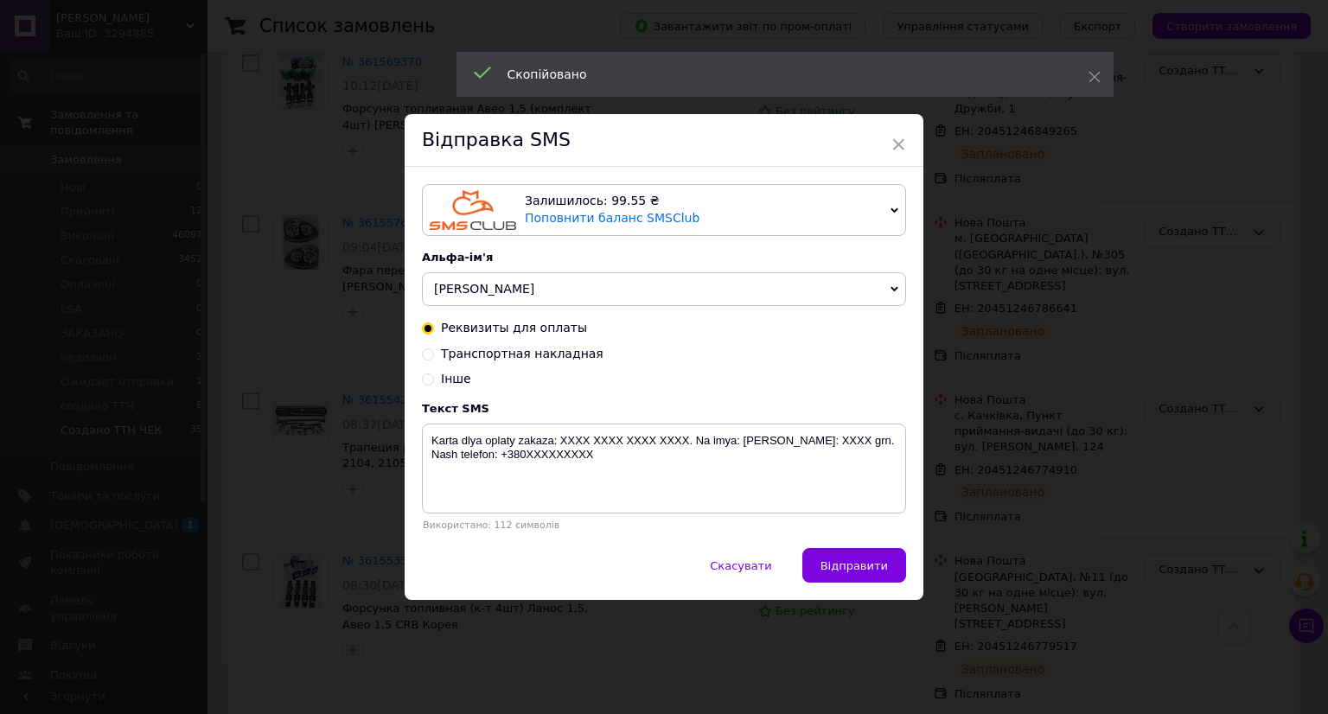
drag, startPoint x: 532, startPoint y: 347, endPoint x: 526, endPoint y: 357, distance: 12.0
click at [529, 350] on span "Транспортная накладная" at bounding box center [522, 354] width 163 height 14
click at [434, 350] on input "Транспортная накладная" at bounding box center [428, 353] width 12 height 12
radio input "true"
radio input "false"
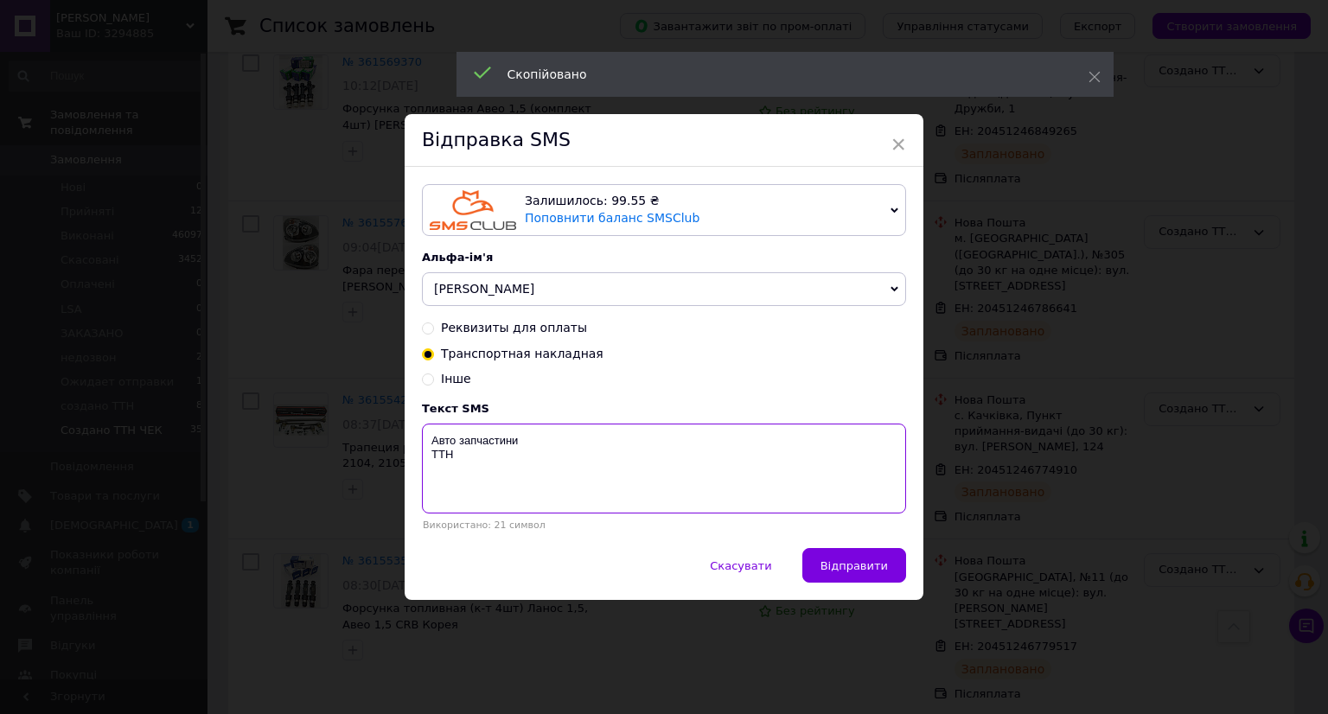
drag, startPoint x: 498, startPoint y: 454, endPoint x: 503, endPoint y: 464, distance: 11.6
click at [497, 457] on textarea "Авто запчастини ТТН" at bounding box center [664, 469] width 484 height 90
paste textarea "20451246779517"
type textarea "Авто запчастини ТТН 20451246779517"
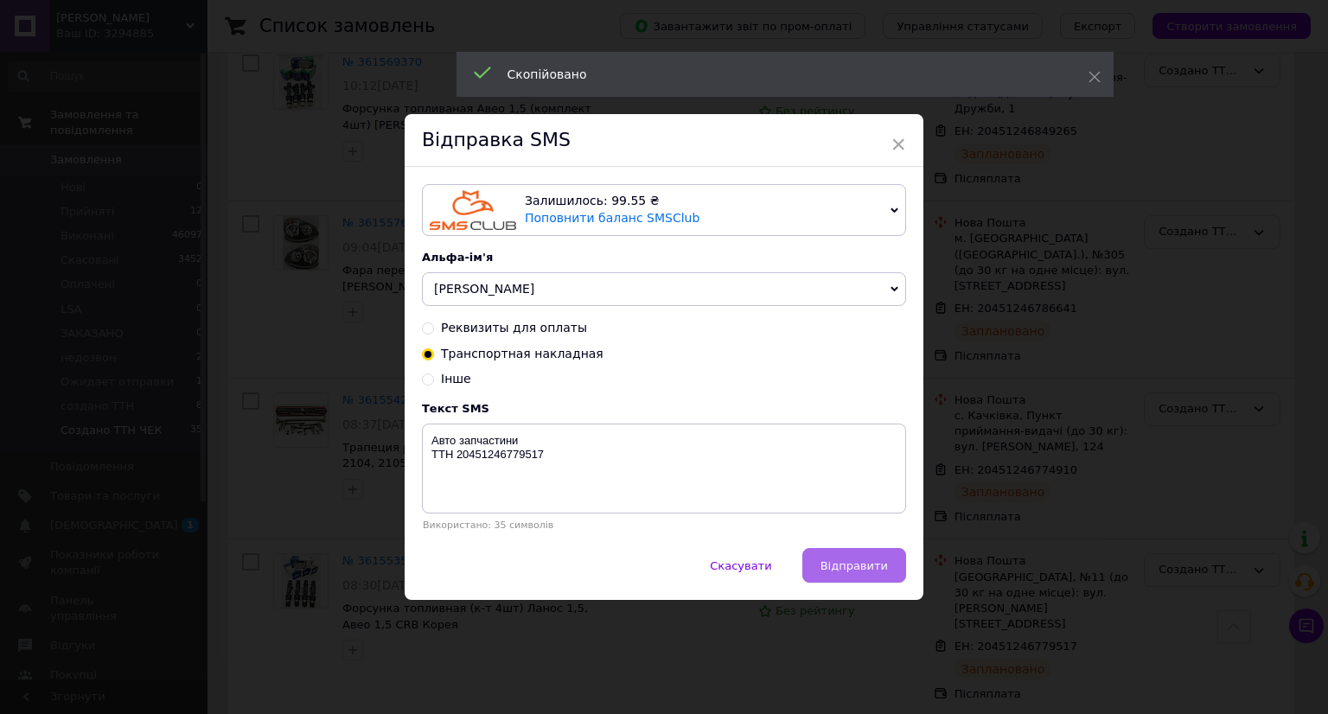
drag, startPoint x: 834, startPoint y: 554, endPoint x: 1120, endPoint y: 567, distance: 286.4
click at [838, 554] on button "Відправити" at bounding box center [854, 565] width 104 height 35
click at [1120, 567] on div "× Відправка SMS Залишилось: 99.55 ₴ Поповнити баланс SMSClub Підключити LetsAds…" at bounding box center [664, 357] width 1328 height 714
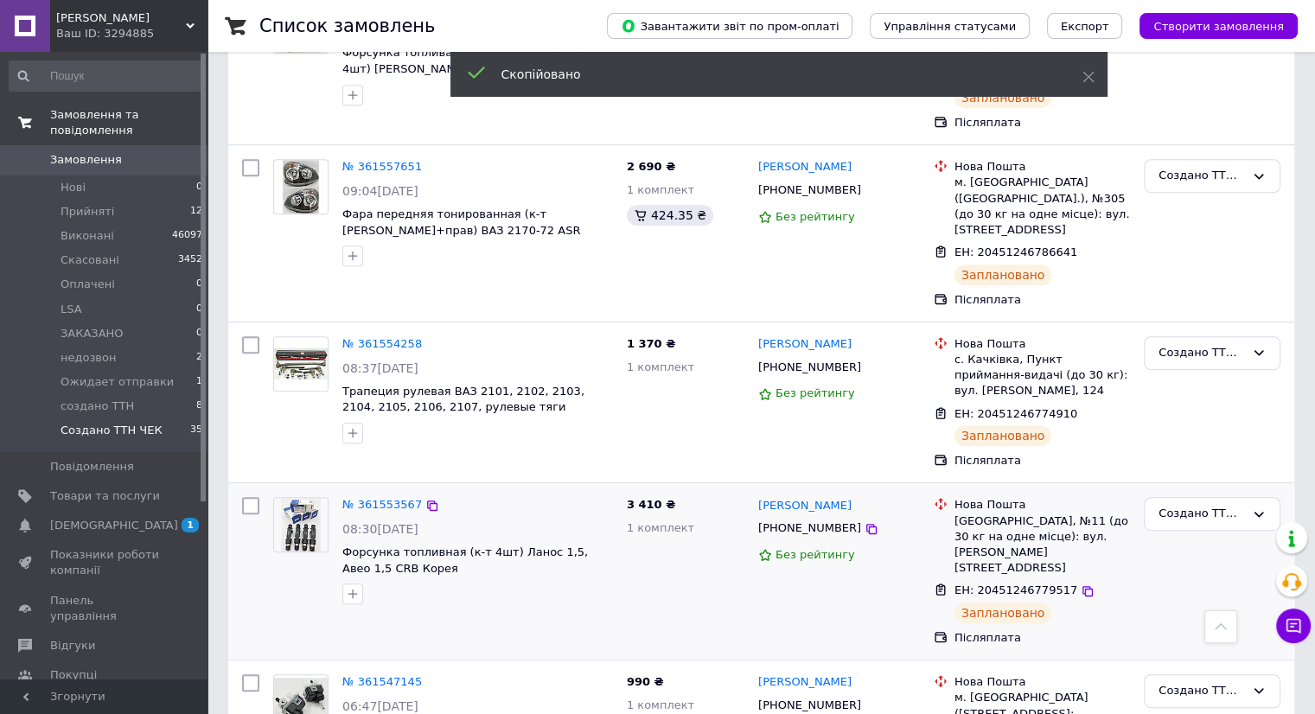
scroll to position [778, 0]
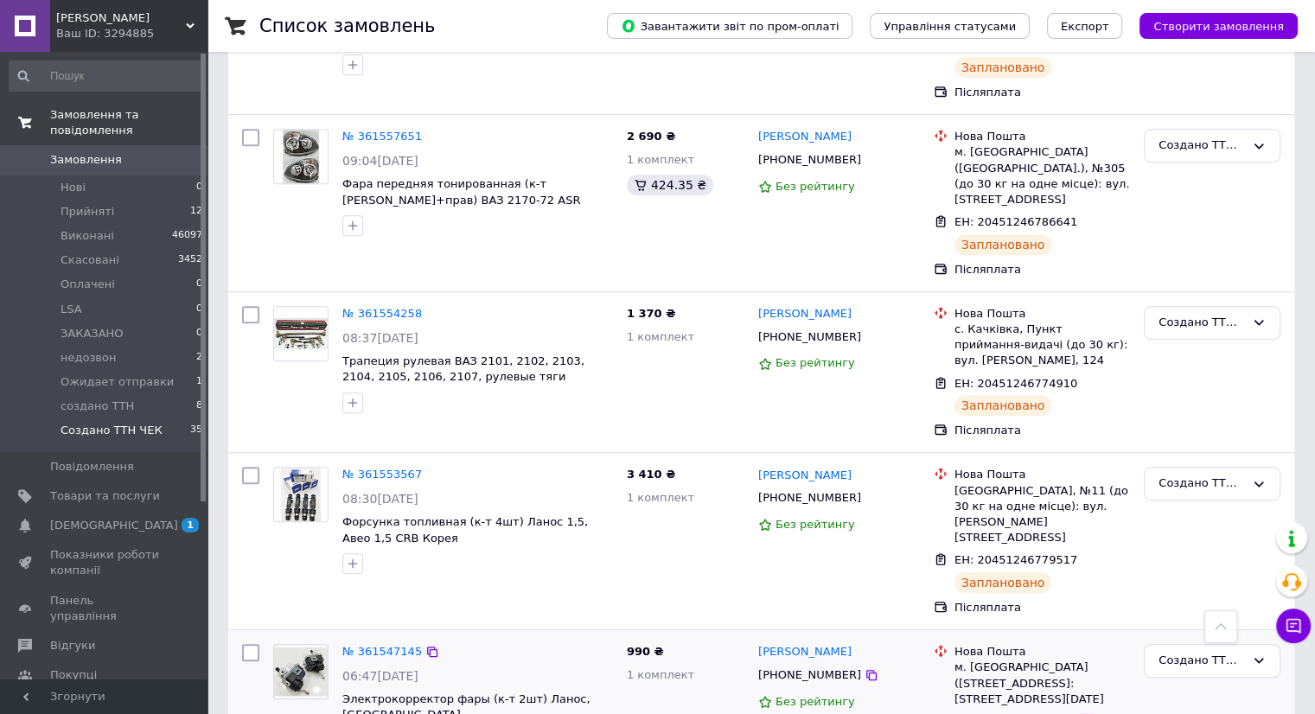
click at [1079, 713] on div at bounding box center [1087, 721] width 17 height 17
click at [1080, 713] on icon at bounding box center [1087, 722] width 14 height 14
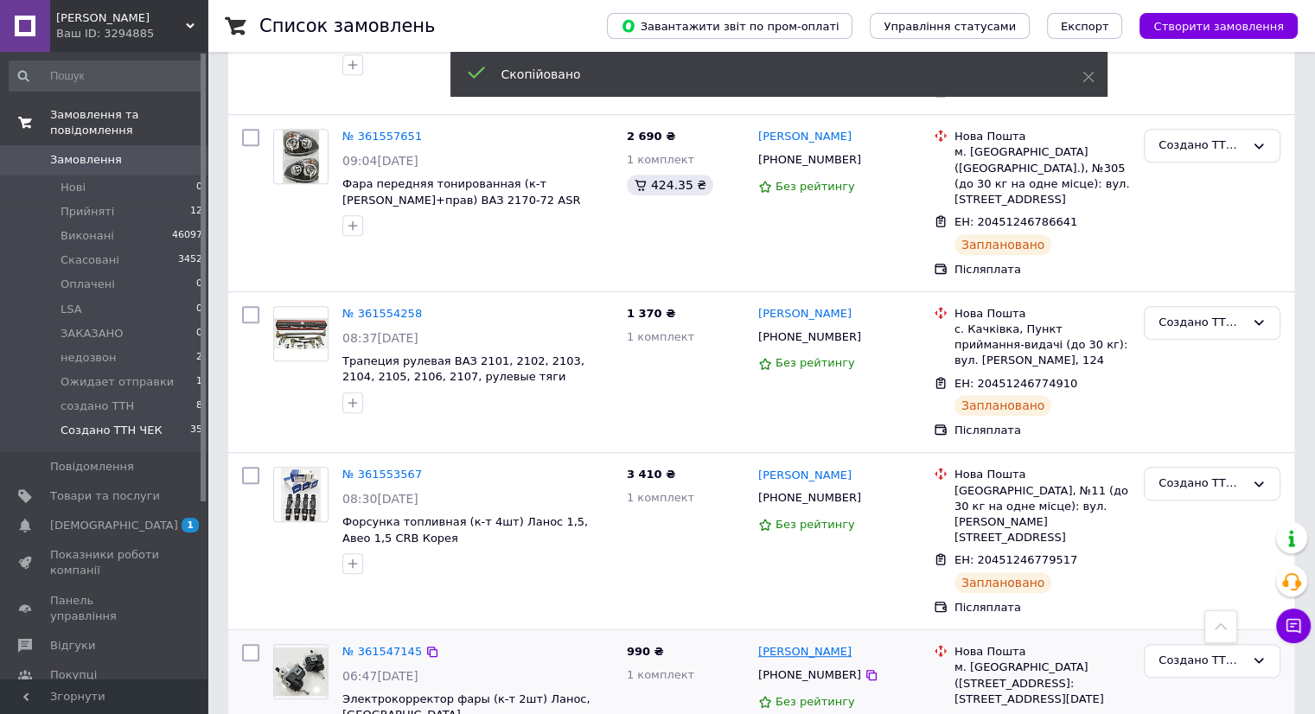
click at [781, 644] on link "[PERSON_NAME]" at bounding box center [804, 652] width 93 height 16
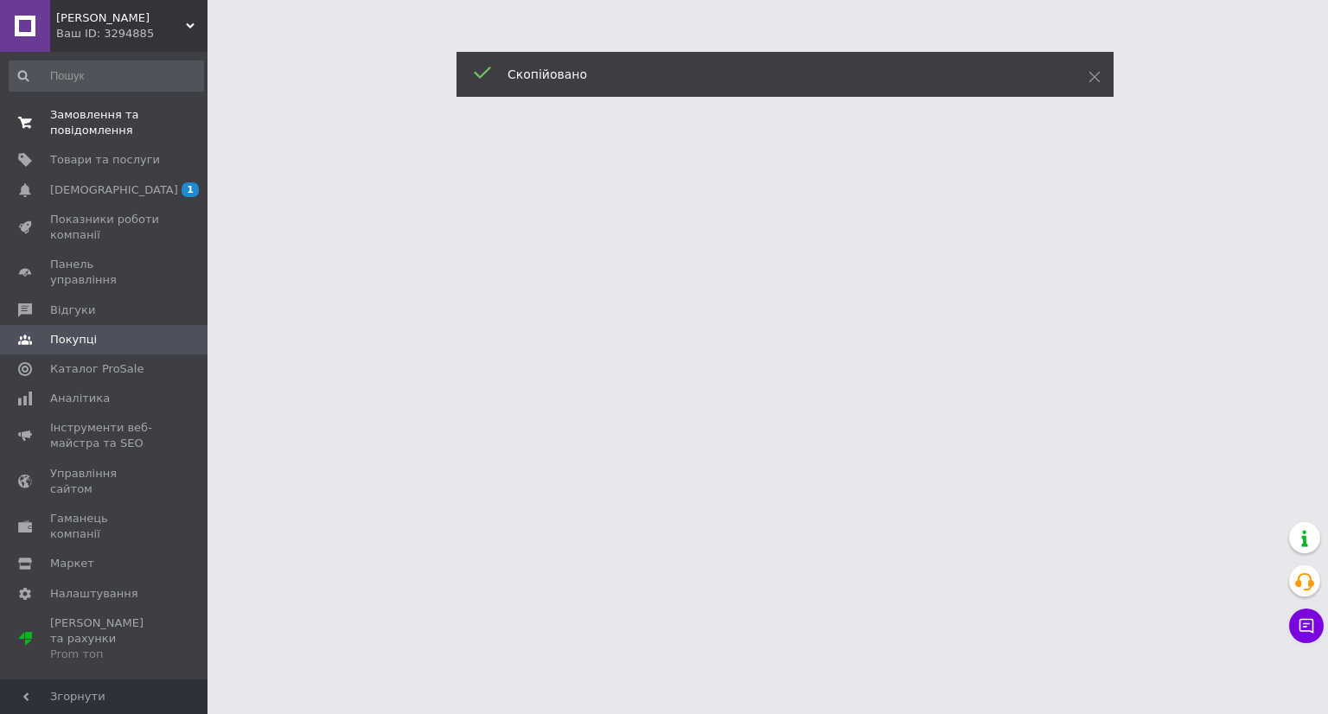
click at [784, 43] on html "[PERSON_NAME] Ваш ID: 3294885 Сайт [PERSON_NAME] покупця Перевірити стан систем…" at bounding box center [664, 21] width 1328 height 43
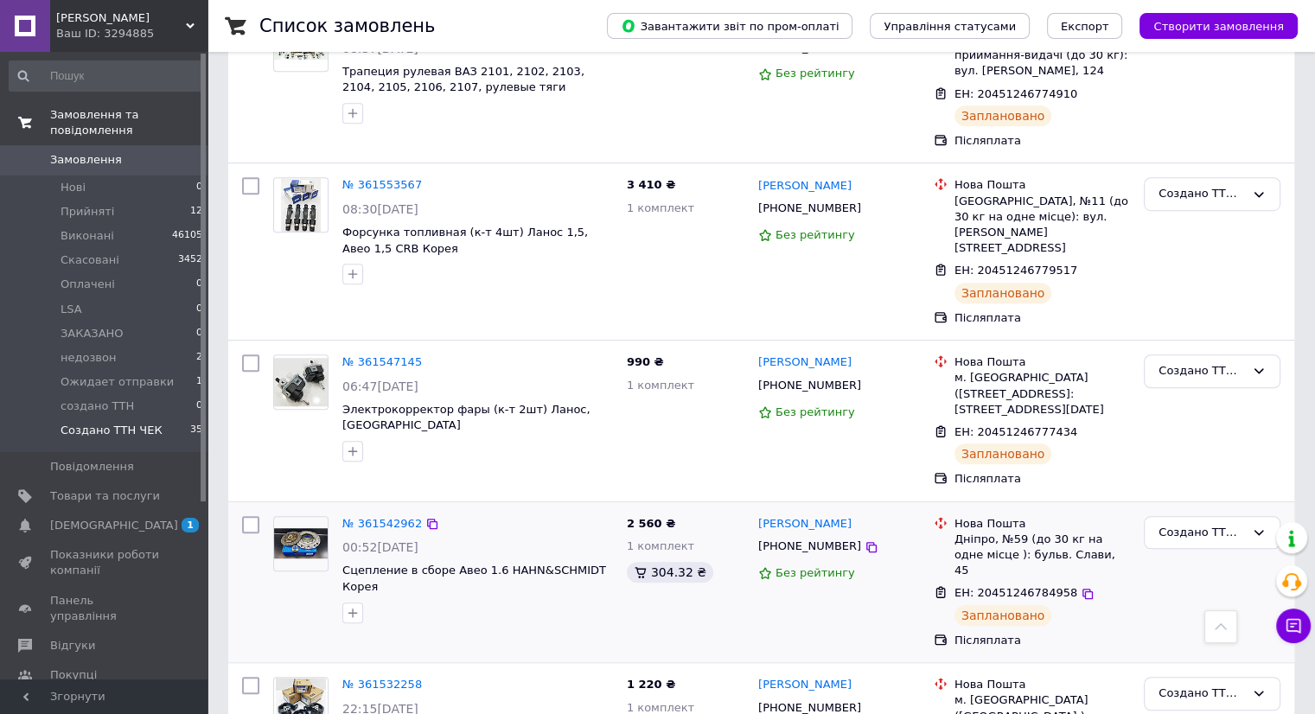
scroll to position [1210, 0]
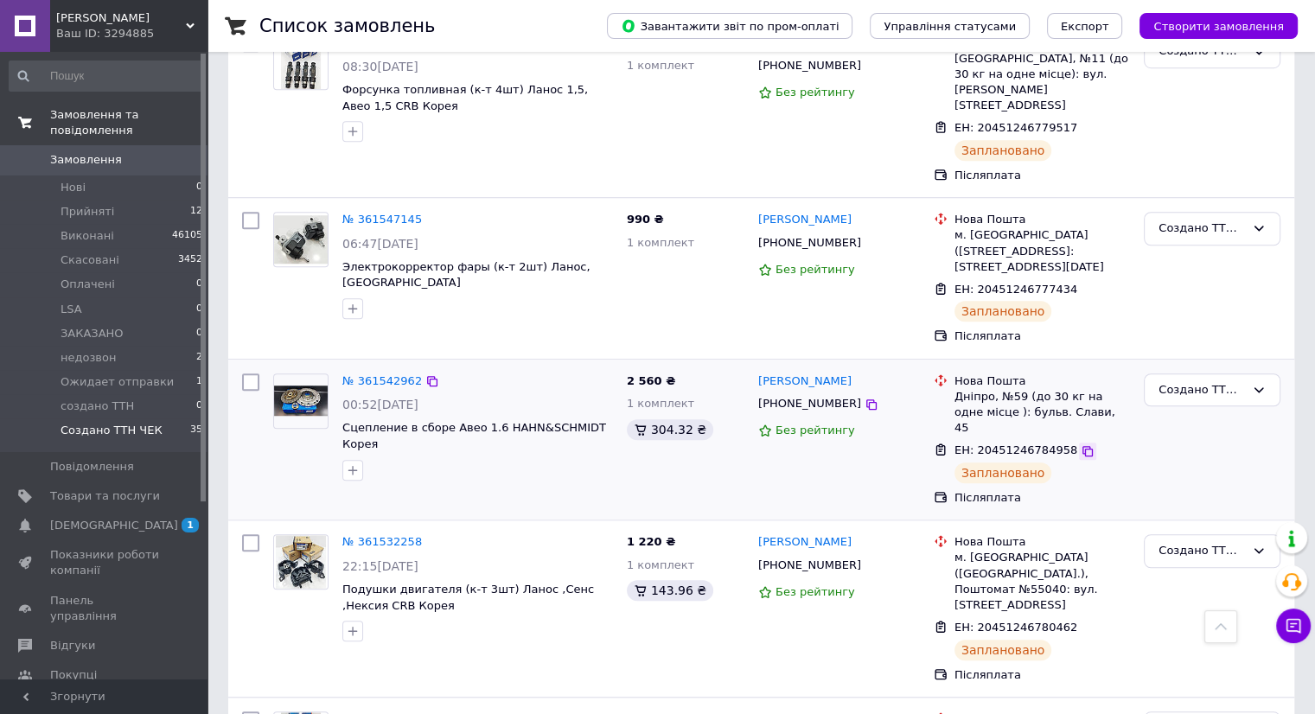
click at [1080, 444] on icon at bounding box center [1087, 451] width 14 height 14
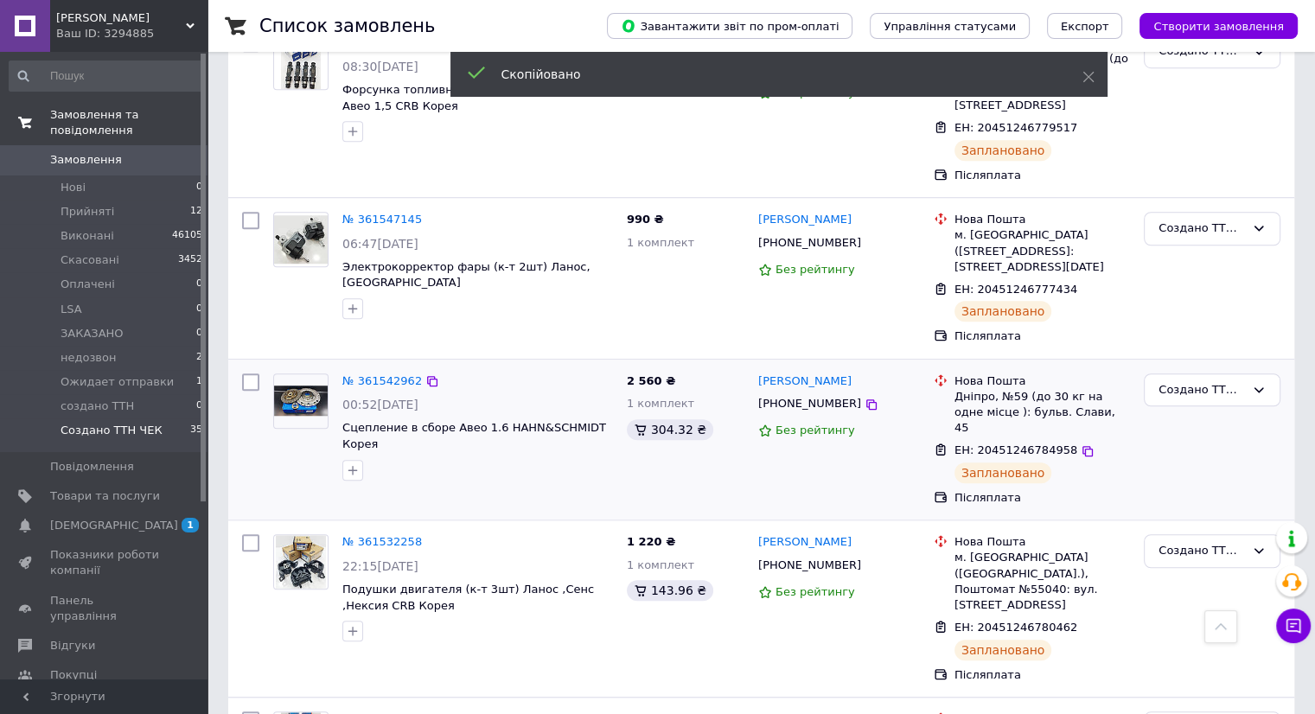
click at [787, 397] on span "[PHONE_NUMBER]" at bounding box center [809, 403] width 103 height 13
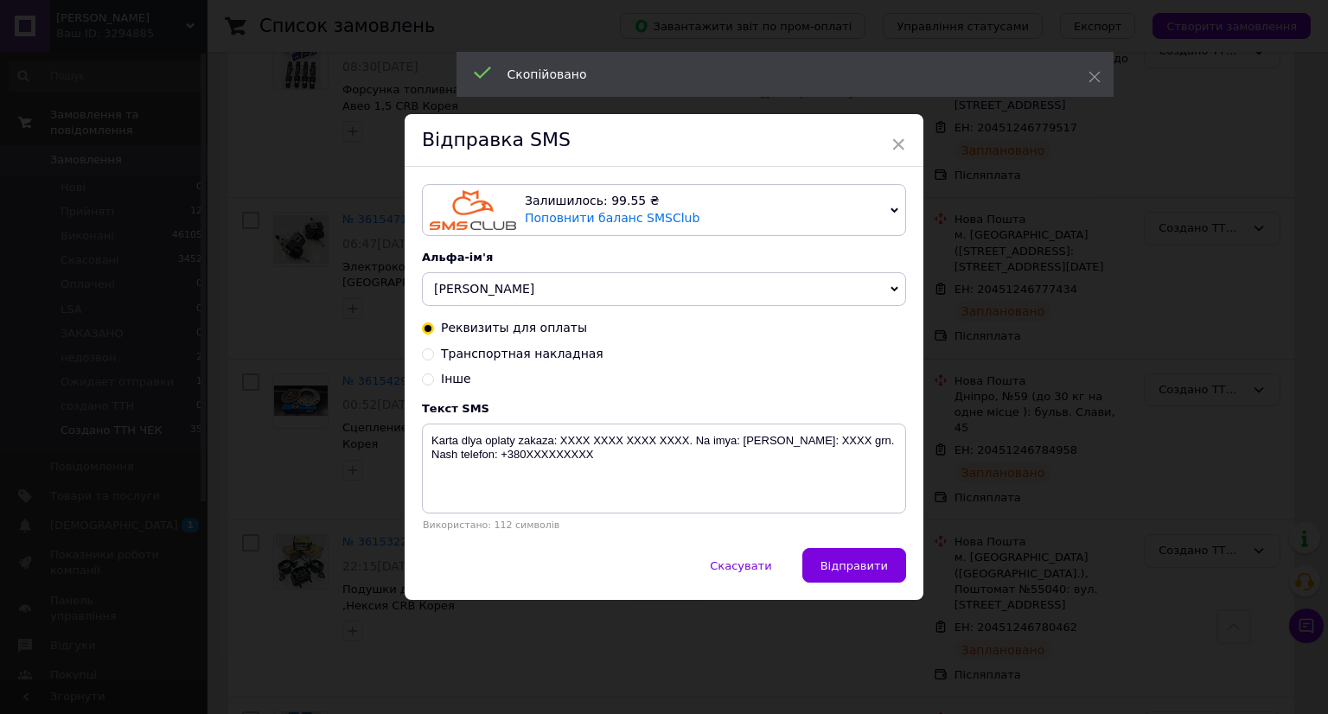
click at [561, 357] on span "Транспортная накладная" at bounding box center [522, 354] width 163 height 14
click at [434, 357] on input "Транспортная накладная" at bounding box center [428, 353] width 12 height 12
radio input "true"
radio input "false"
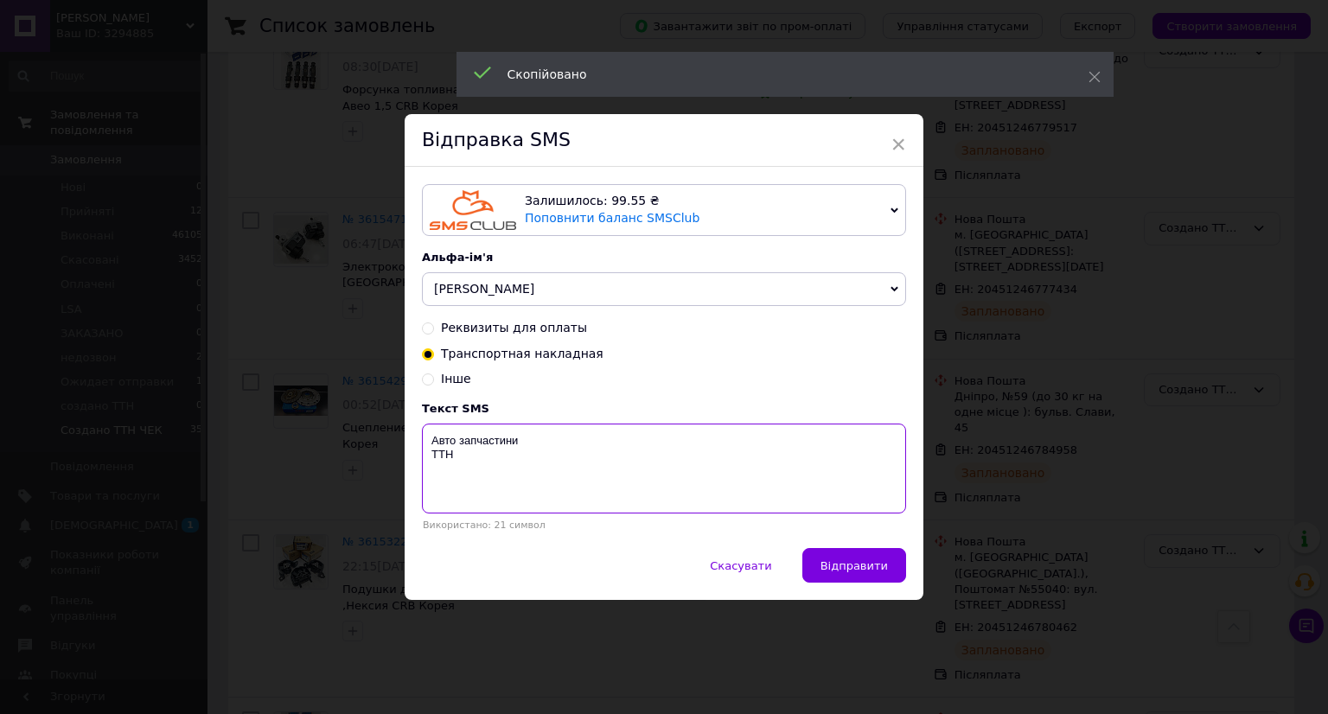
click at [526, 495] on textarea "Авто запчастини ТТН" at bounding box center [664, 469] width 484 height 90
paste textarea "20451246784958"
type textarea "Авто запчастини ТТН 20451246784958"
click at [871, 581] on button "Відправити" at bounding box center [854, 565] width 104 height 35
click at [1118, 575] on div "× Відправка SMS Залишилось: 99.55 ₴ Поповнити баланс SMSClub Підключити LetsAds…" at bounding box center [664, 357] width 1328 height 714
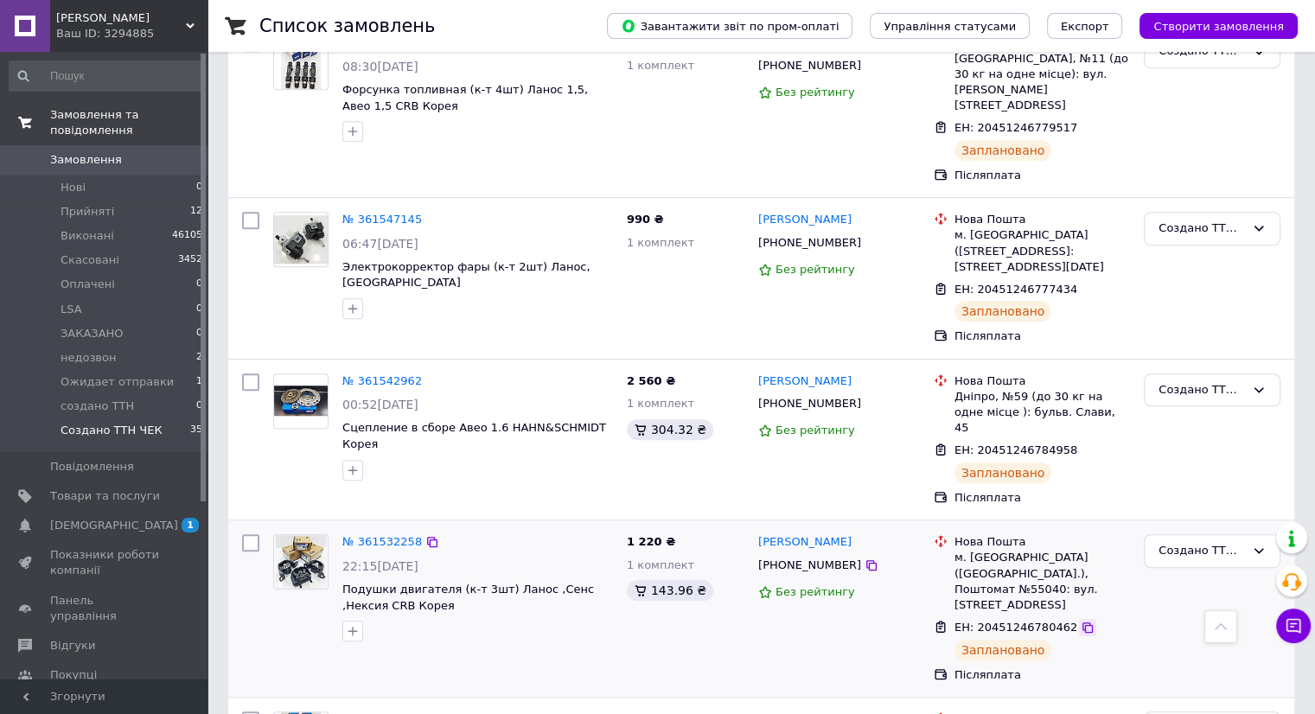
click at [1080, 621] on icon at bounding box center [1087, 628] width 14 height 14
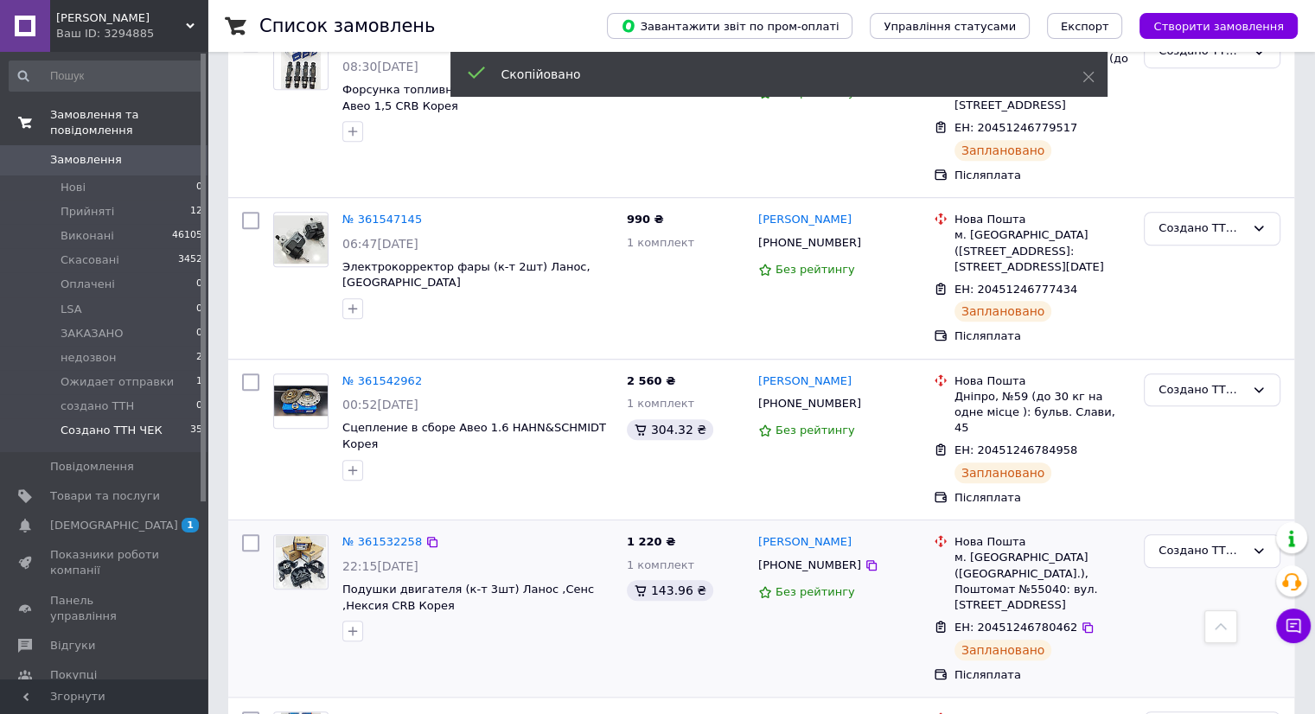
click at [835, 558] on span "[PHONE_NUMBER]" at bounding box center [809, 564] width 103 height 13
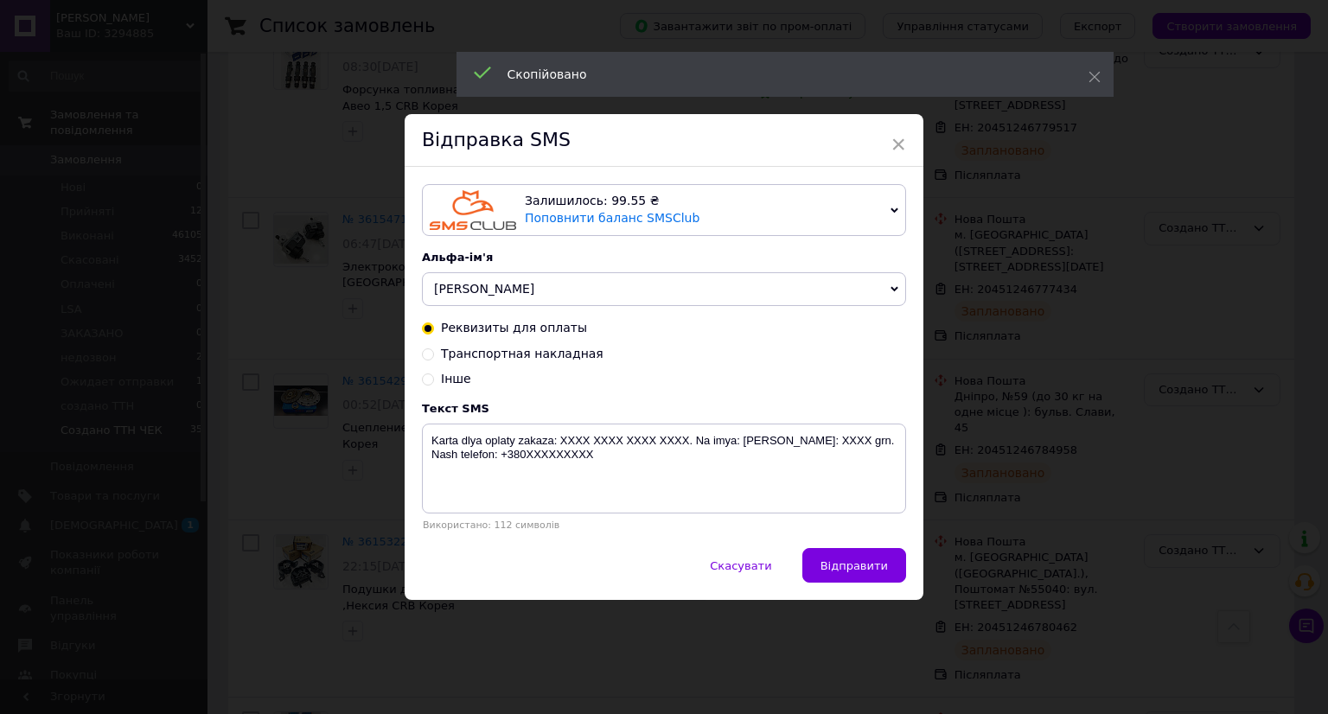
drag, startPoint x: 552, startPoint y: 355, endPoint x: 511, endPoint y: 409, distance: 67.8
click at [550, 355] on span "Транспортная накладная" at bounding box center [522, 354] width 163 height 14
click at [434, 355] on input "Транспортная накладная" at bounding box center [428, 353] width 12 height 12
radio input "true"
radio input "false"
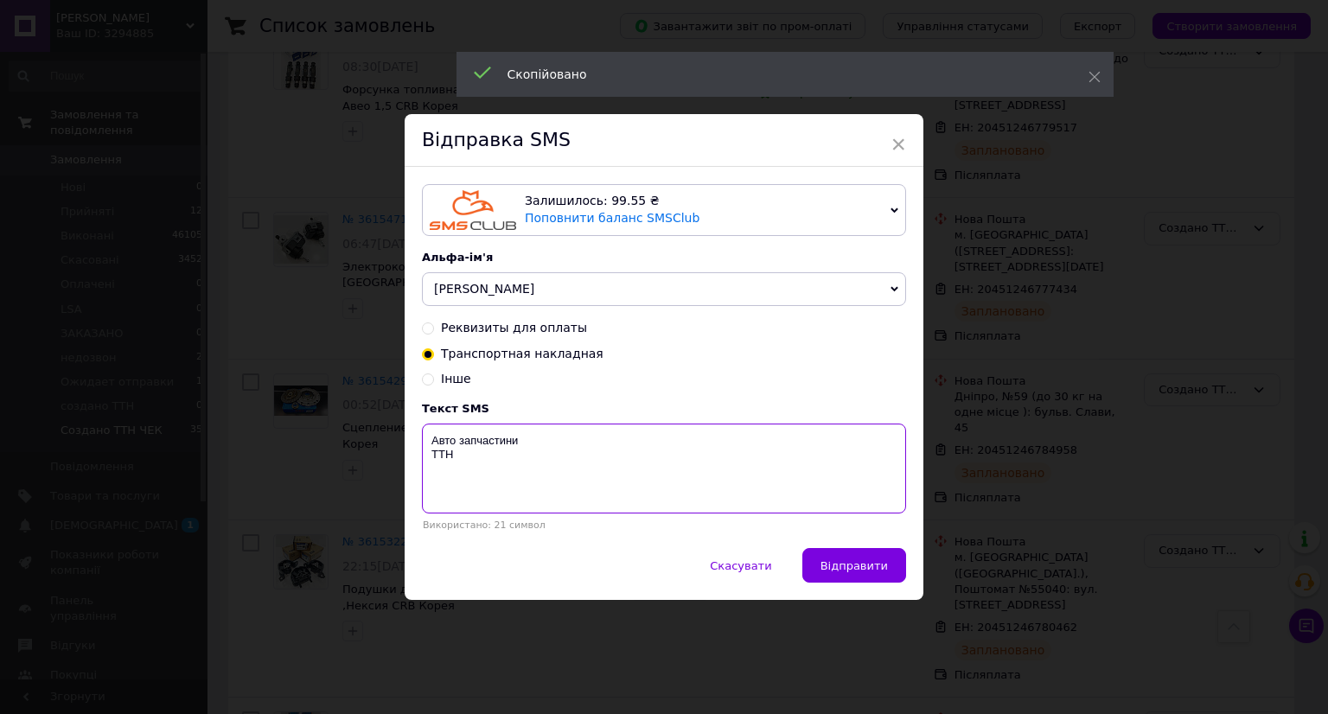
paste textarea "20451246780462"
type textarea "Авто запчастини ТТН 20451246780462"
drag, startPoint x: 844, startPoint y: 565, endPoint x: 1076, endPoint y: 564, distance: 232.5
click at [852, 568] on span "Відправити" at bounding box center [853, 565] width 67 height 13
click at [1077, 564] on div "× Відправка SMS Залишилось: 99.55 ₴ Поповнити баланс SMSClub Підключити LetsAds…" at bounding box center [664, 357] width 1328 height 714
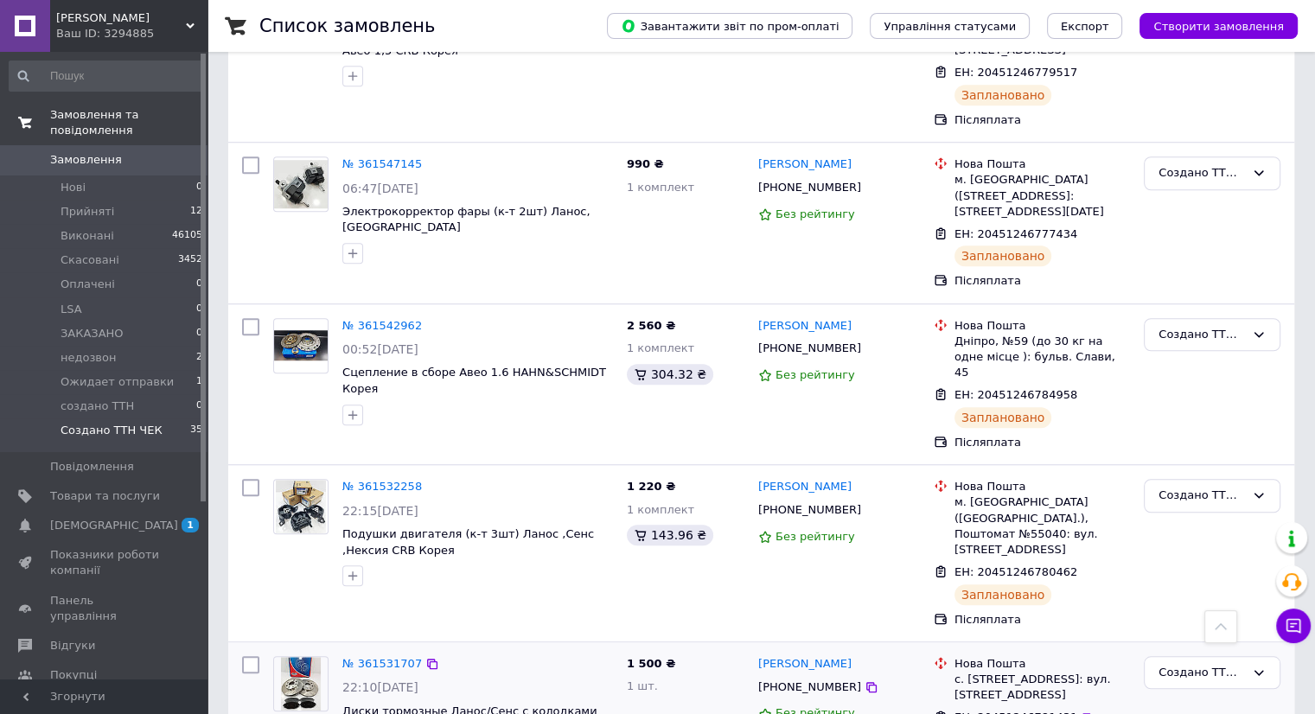
scroll to position [1297, 0]
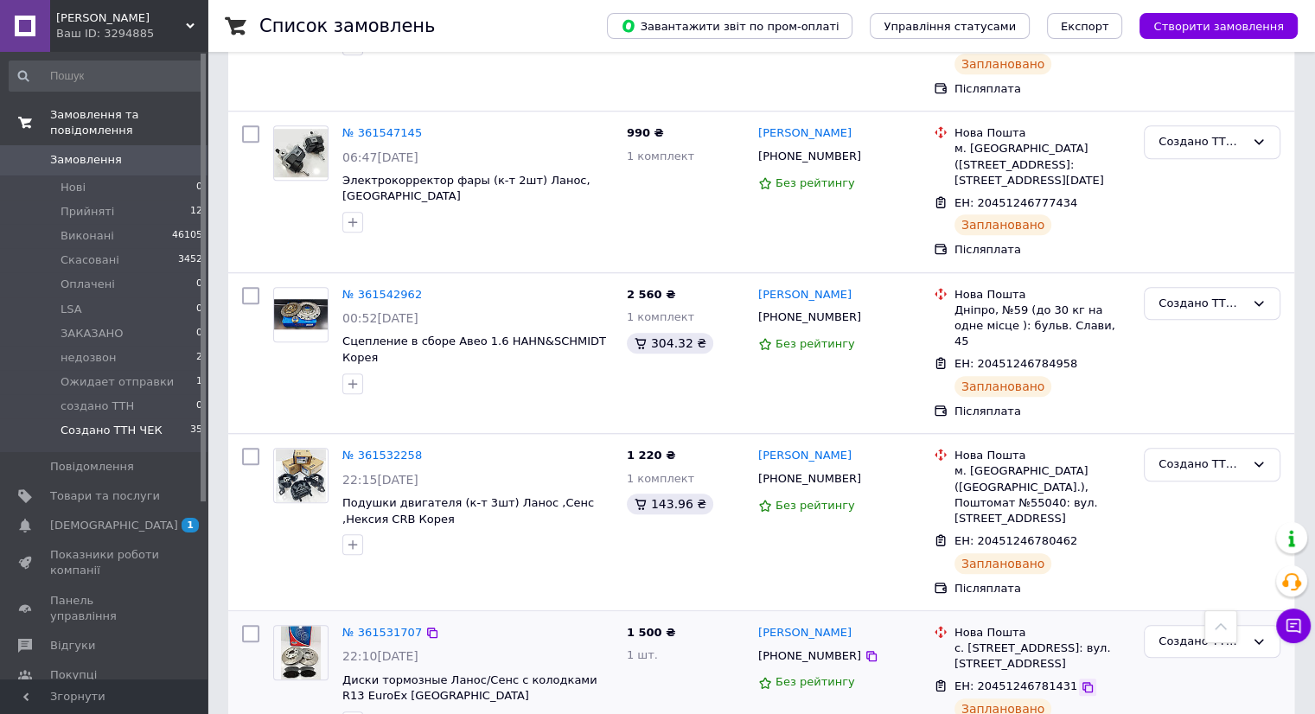
click at [1080, 680] on icon at bounding box center [1087, 687] width 14 height 14
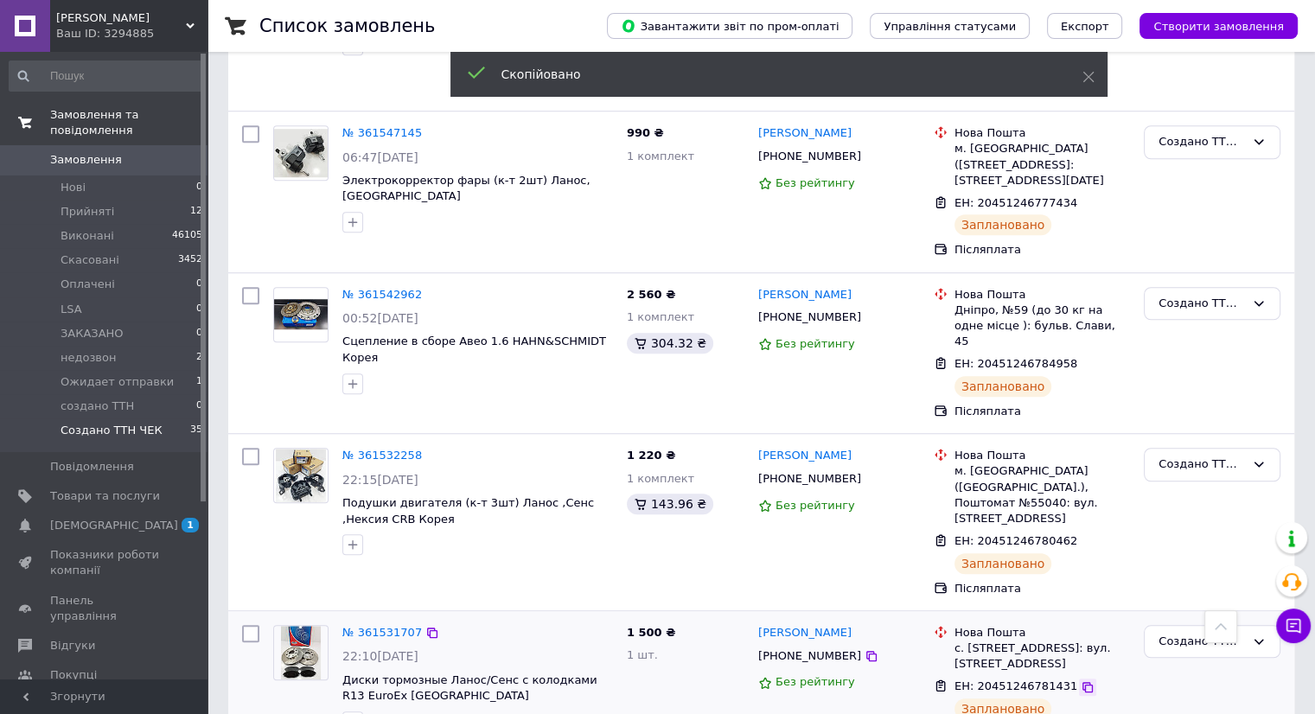
click at [1080, 680] on icon at bounding box center [1087, 687] width 14 height 14
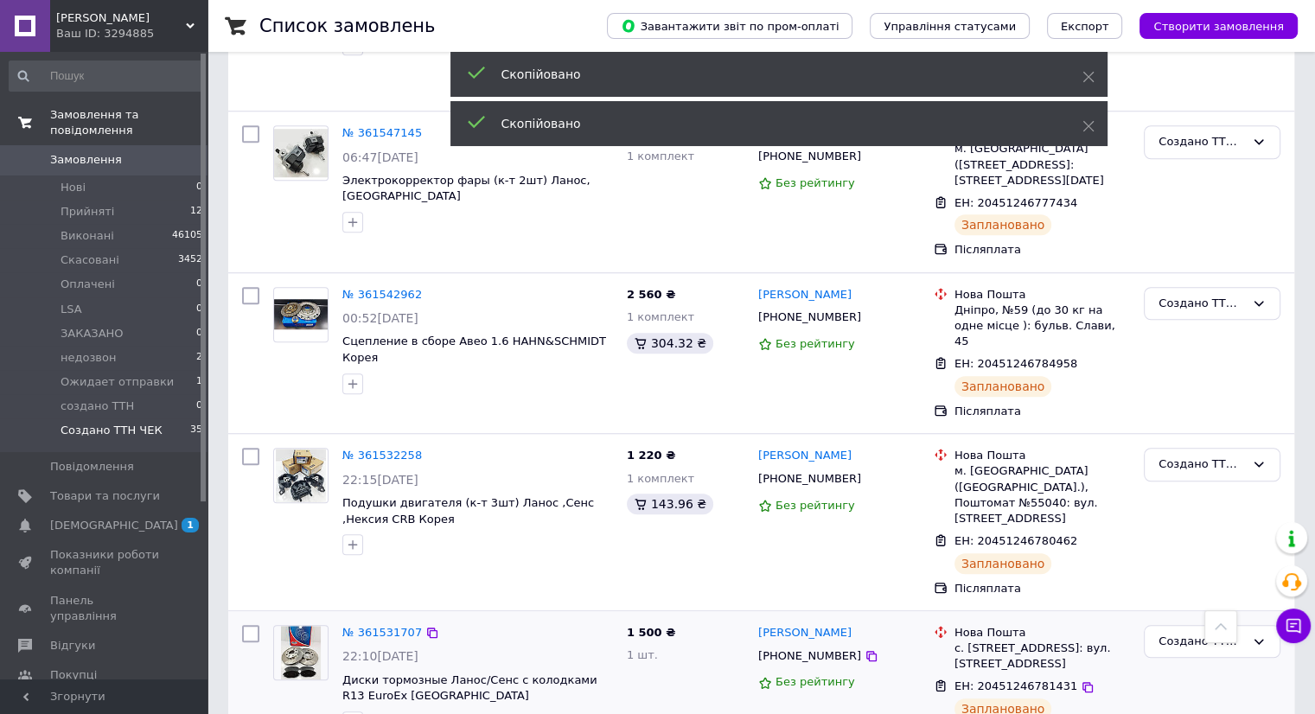
click at [806, 649] on span "[PHONE_NUMBER]" at bounding box center [809, 655] width 103 height 13
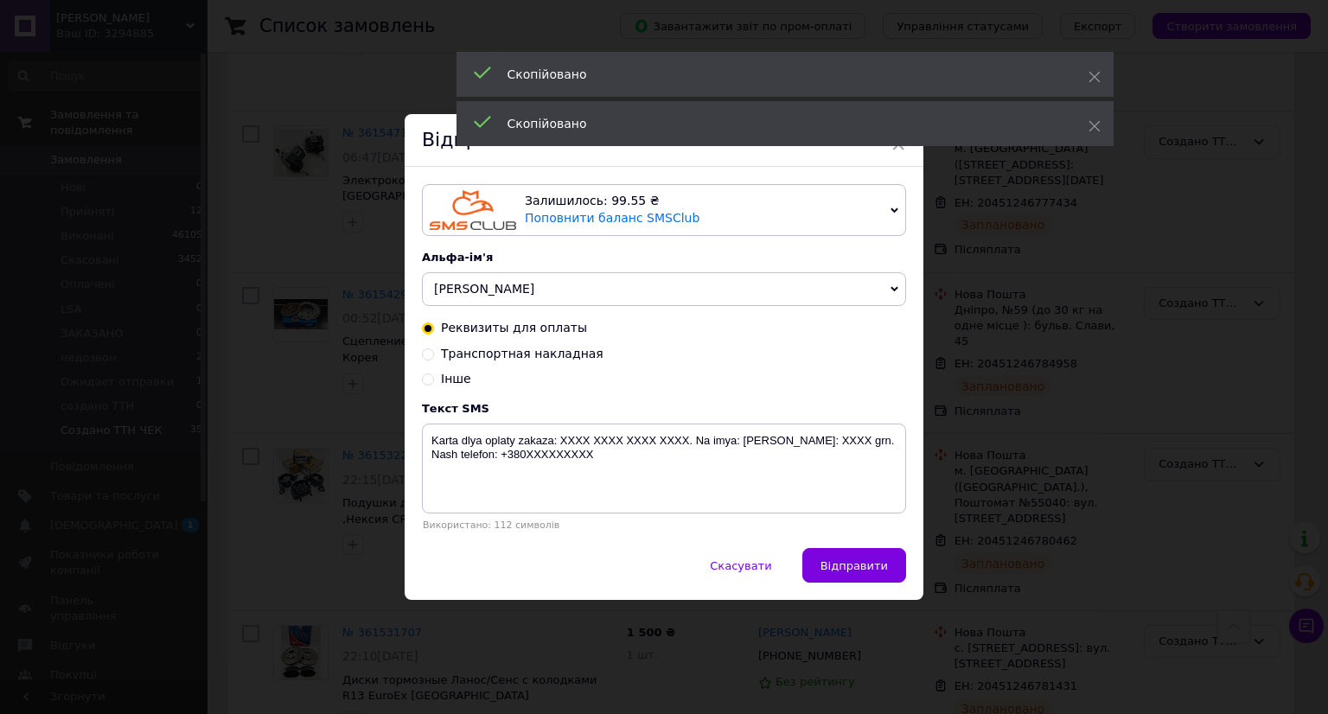
click at [560, 359] on span "Транспортная накладная" at bounding box center [522, 354] width 163 height 14
click at [434, 359] on input "Транспортная накладная" at bounding box center [428, 353] width 12 height 12
radio input "true"
radio input "false"
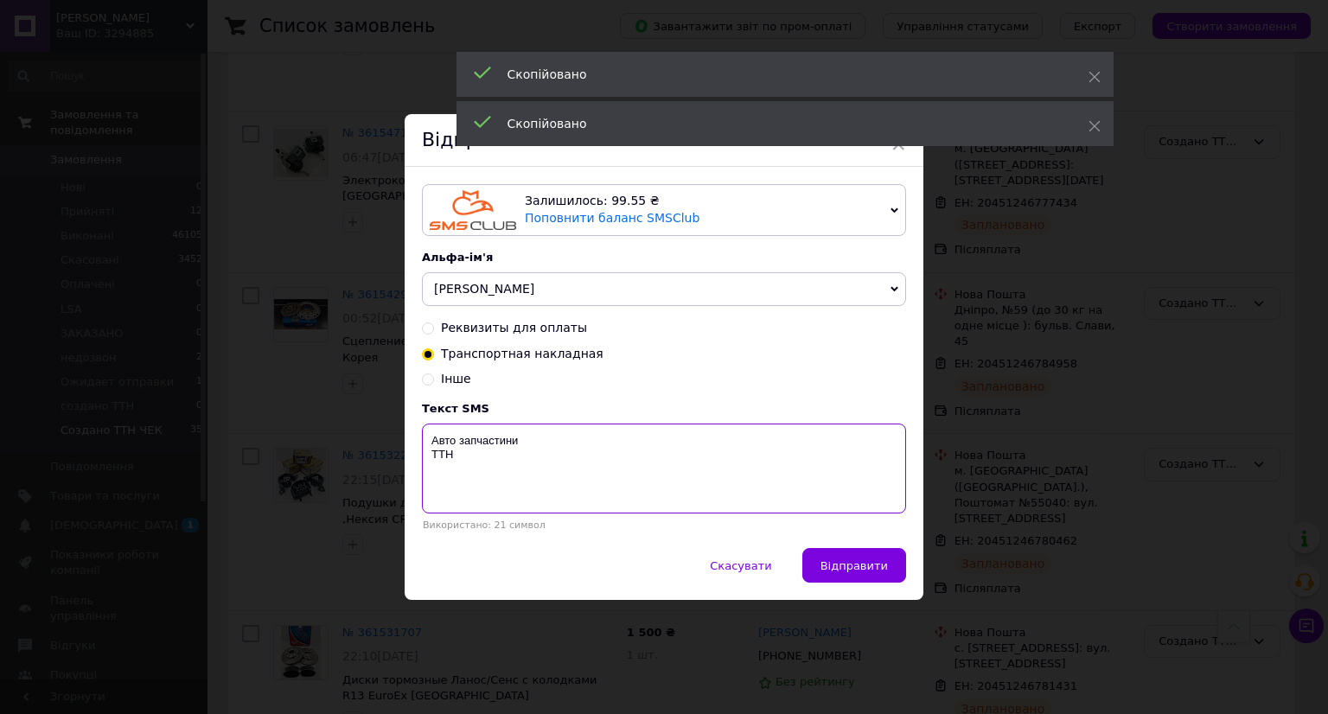
click at [491, 482] on textarea "Авто запчастини ТТН" at bounding box center [664, 469] width 484 height 90
paste textarea "20451246781431"
type textarea "Авто запчастини ТТН 20451246781431"
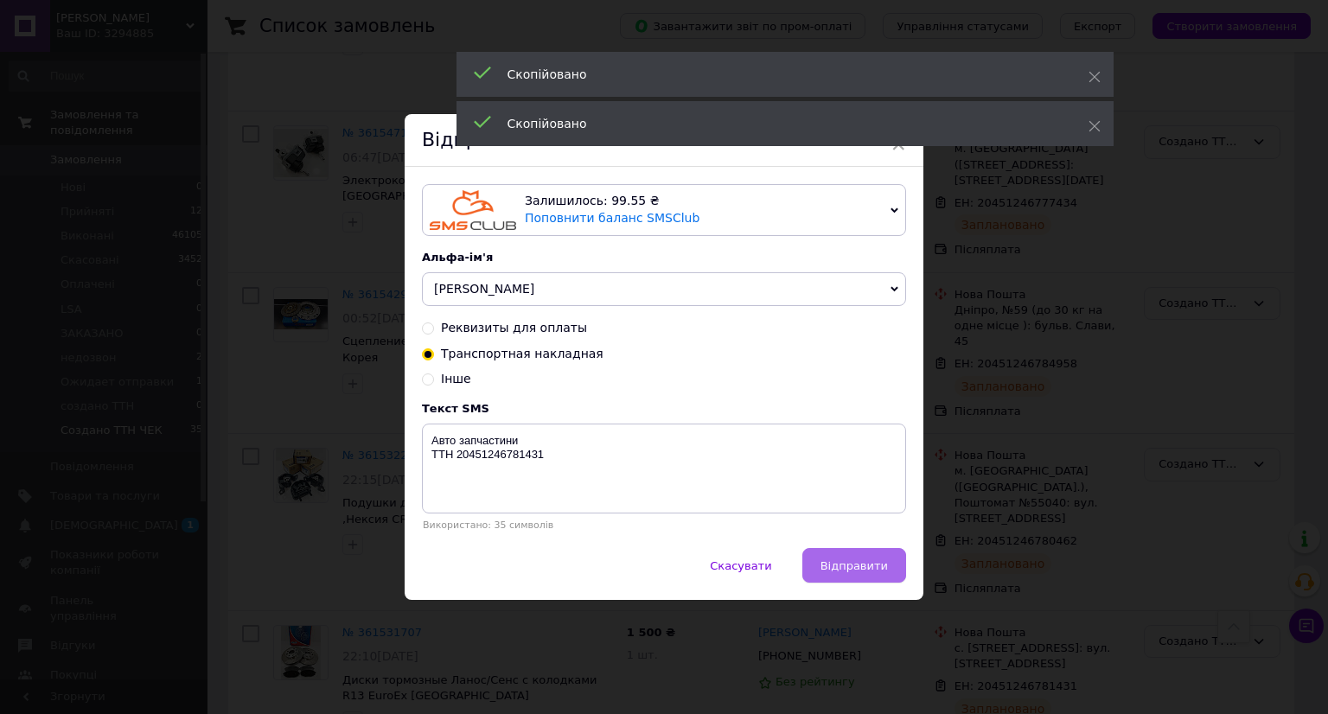
drag, startPoint x: 837, startPoint y: 568, endPoint x: 1023, endPoint y: 575, distance: 186.8
click at [845, 568] on span "Відправити" at bounding box center [853, 565] width 67 height 13
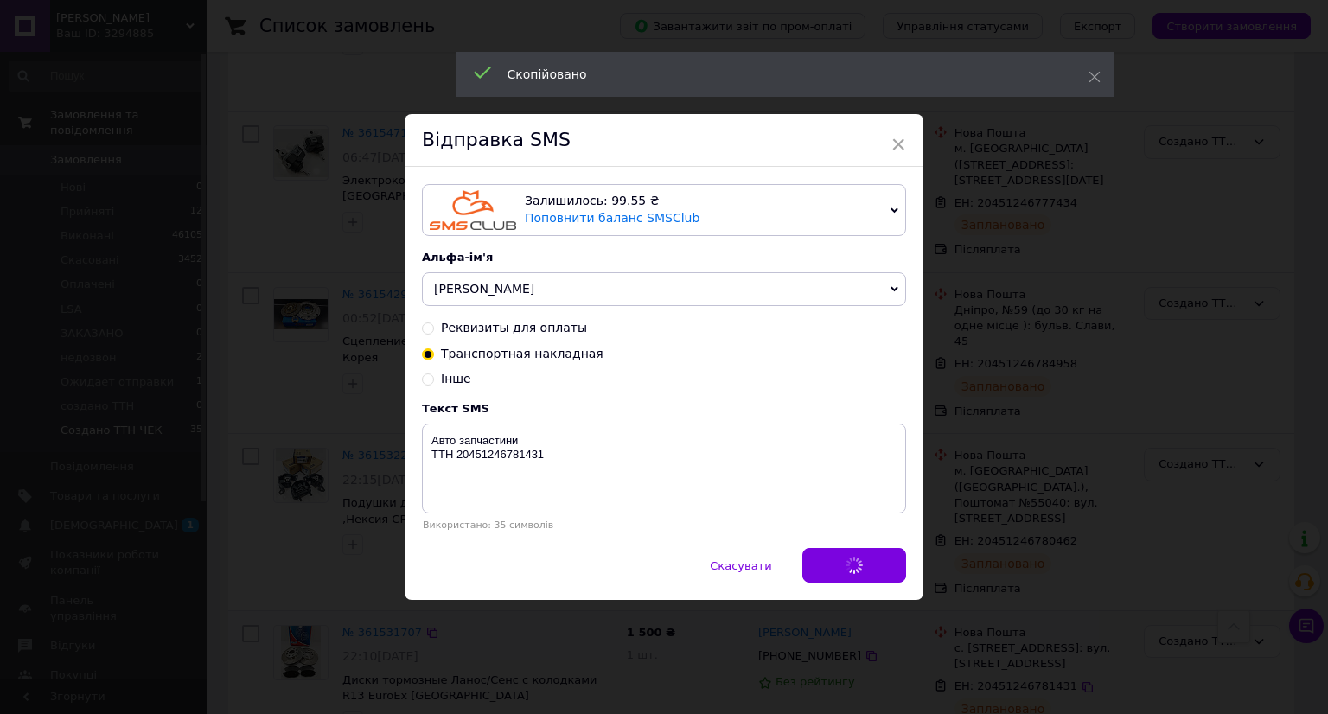
drag, startPoint x: 1023, startPoint y: 575, endPoint x: 1067, endPoint y: 575, distance: 43.2
click at [1058, 575] on div "× Відправка SMS Залишилось: 99.55 ₴ Поповнити баланс SMSClub Підключити LetsAds…" at bounding box center [664, 357] width 1328 height 714
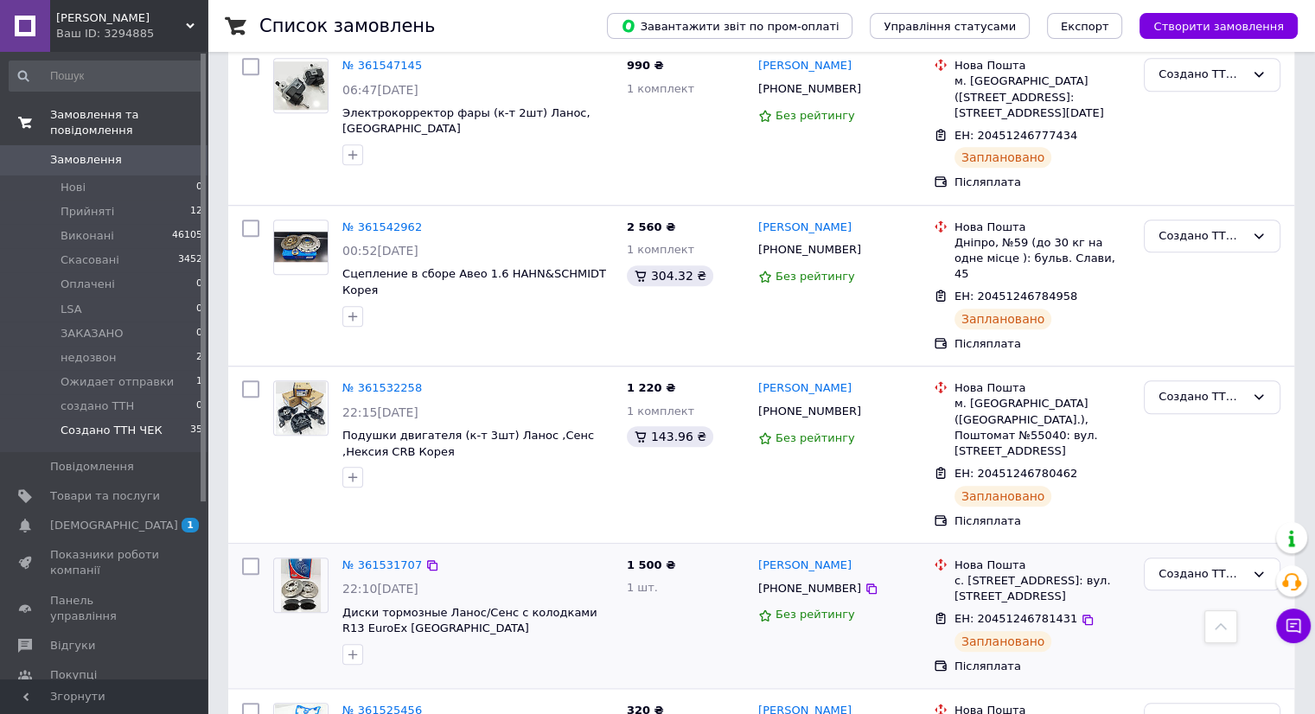
scroll to position [1469, 0]
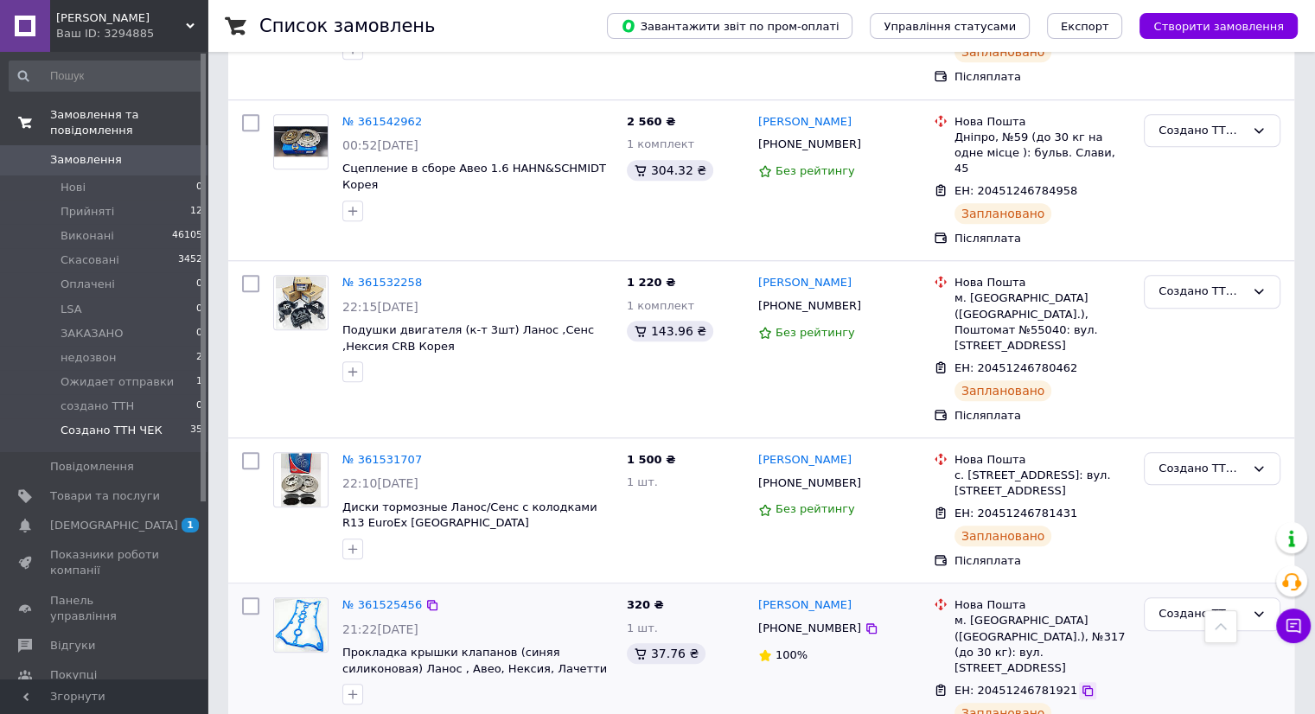
click at [1080, 684] on icon at bounding box center [1087, 691] width 14 height 14
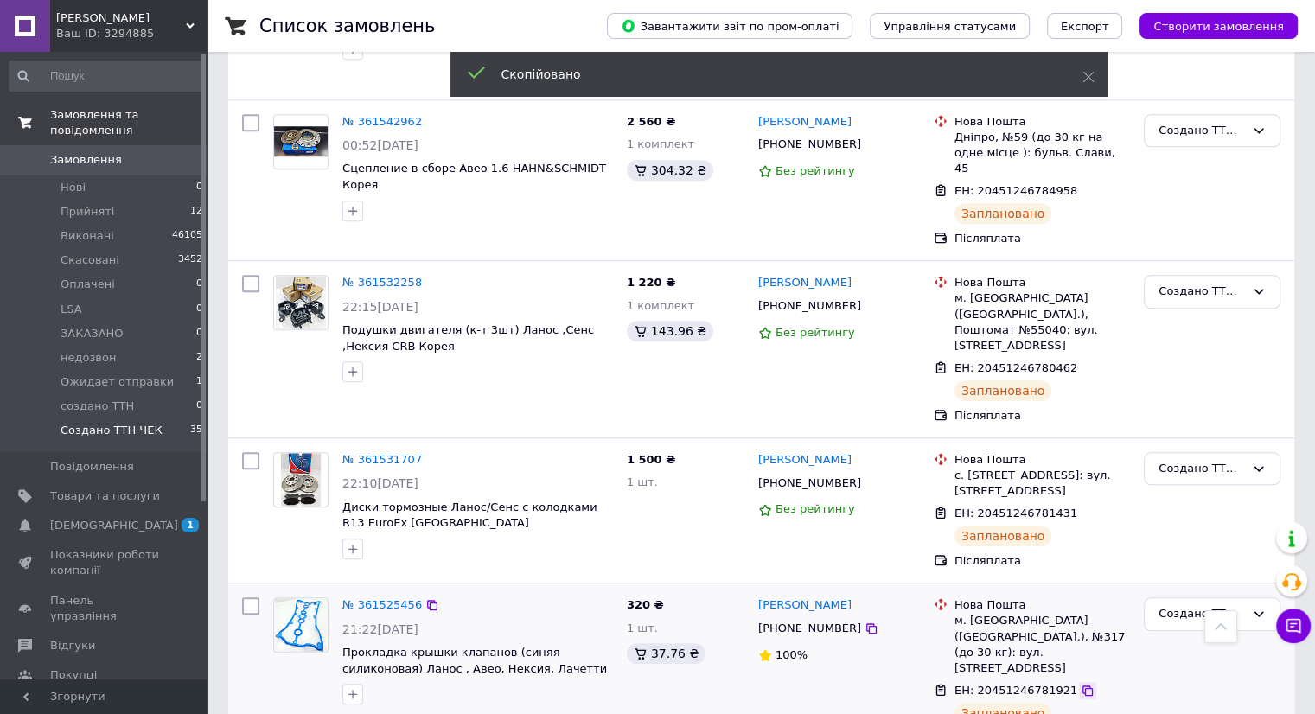
click at [1082, 685] on icon at bounding box center [1087, 690] width 10 height 10
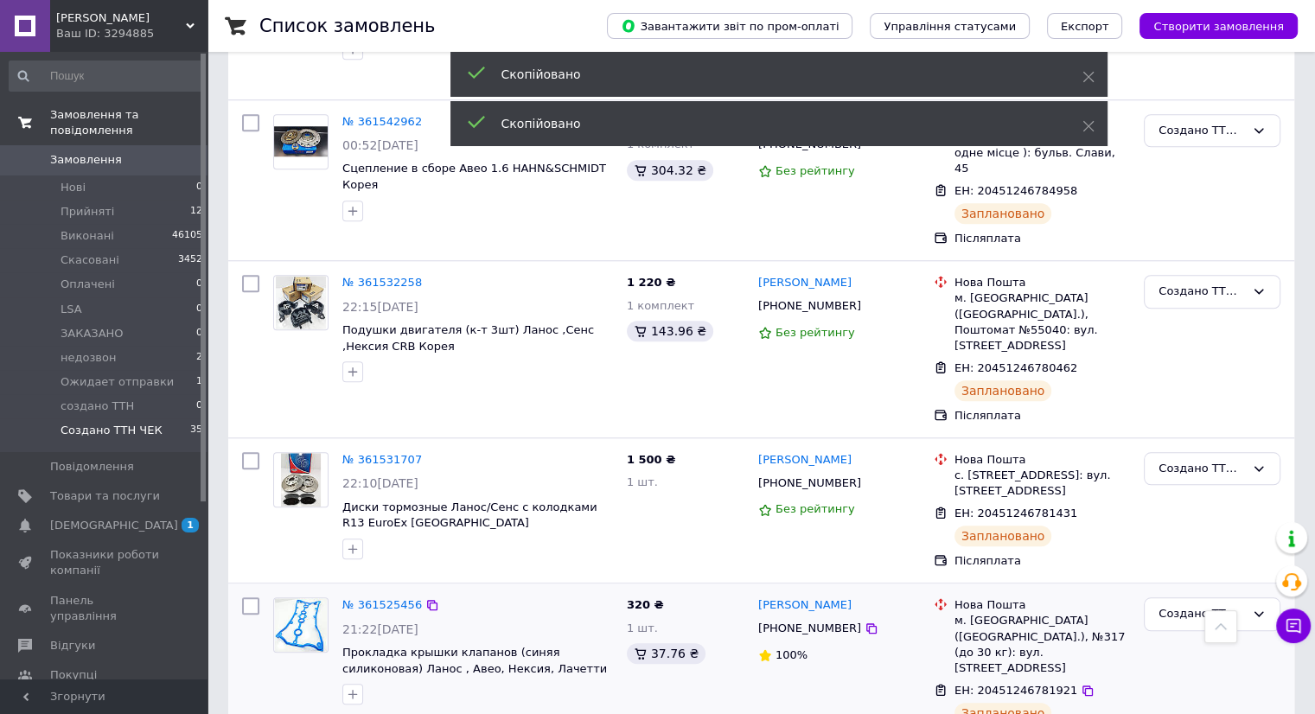
click at [794, 621] on span "[PHONE_NUMBER]" at bounding box center [809, 627] width 103 height 13
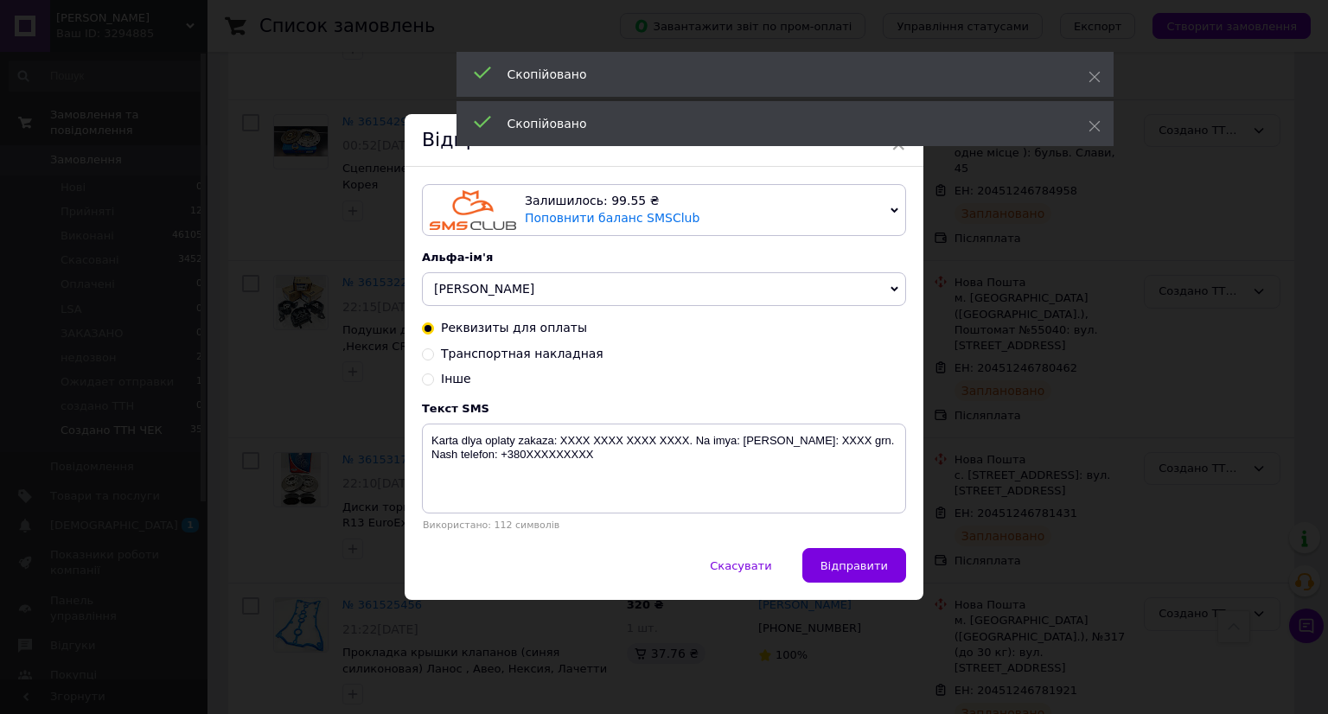
click at [518, 355] on span "Транспортная накладная" at bounding box center [522, 354] width 163 height 14
click at [434, 355] on input "Транспортная накладная" at bounding box center [428, 353] width 12 height 12
radio input "true"
radio input "false"
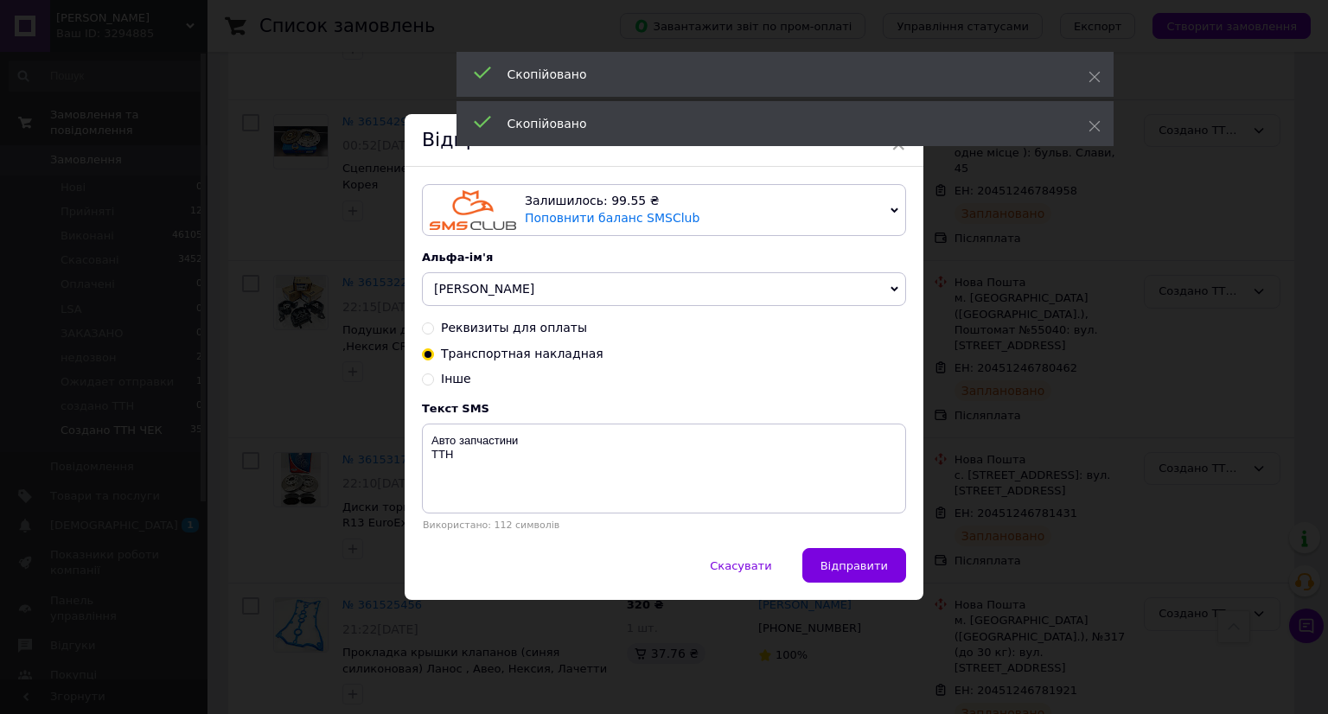
click at [521, 353] on span "Транспортная накладная" at bounding box center [522, 354] width 163 height 14
click at [434, 353] on input "Транспортная накладная" at bounding box center [428, 353] width 12 height 12
drag, startPoint x: 481, startPoint y: 481, endPoint x: 494, endPoint y: 483, distance: 13.2
click at [481, 481] on textarea "Авто запчастини ТТН" at bounding box center [664, 469] width 484 height 90
paste textarea "20451246781921"
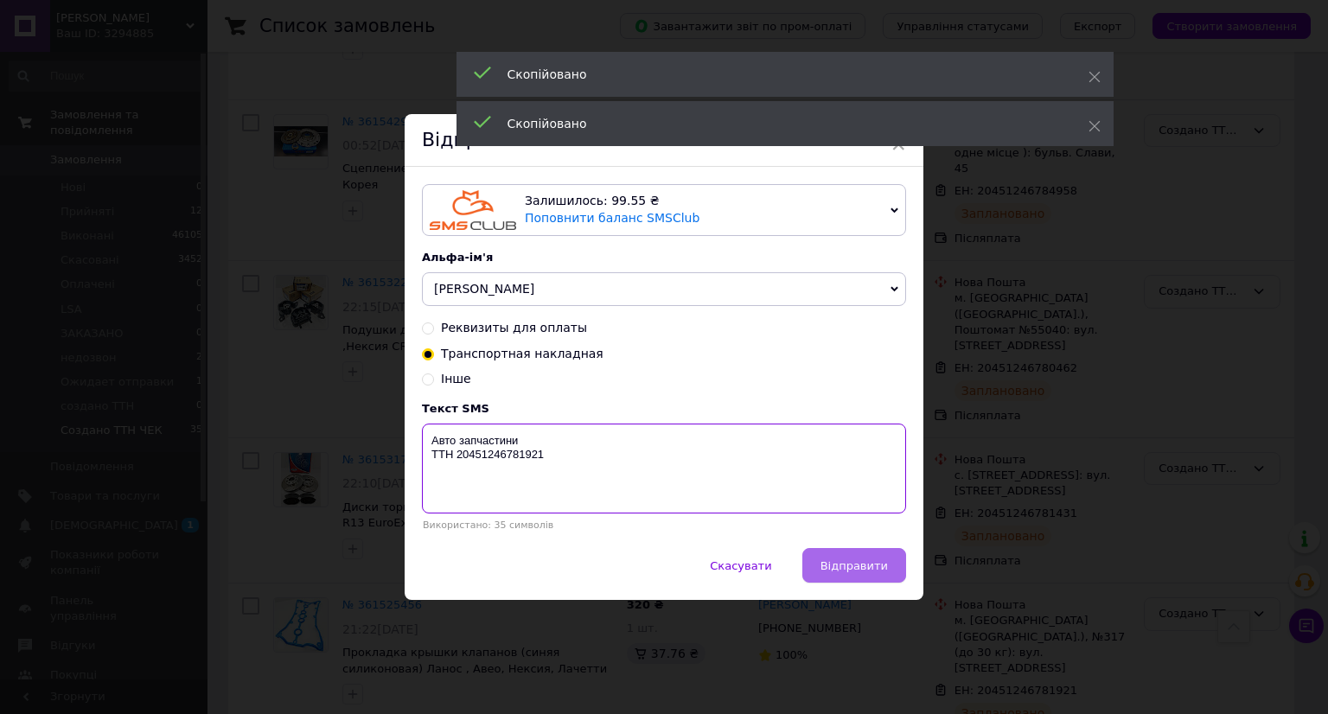
type textarea "Авто запчастини ТТН 20451246781921"
drag, startPoint x: 851, startPoint y: 575, endPoint x: 1110, endPoint y: 561, distance: 259.7
click at [854, 575] on button "Відправити" at bounding box center [854, 565] width 104 height 35
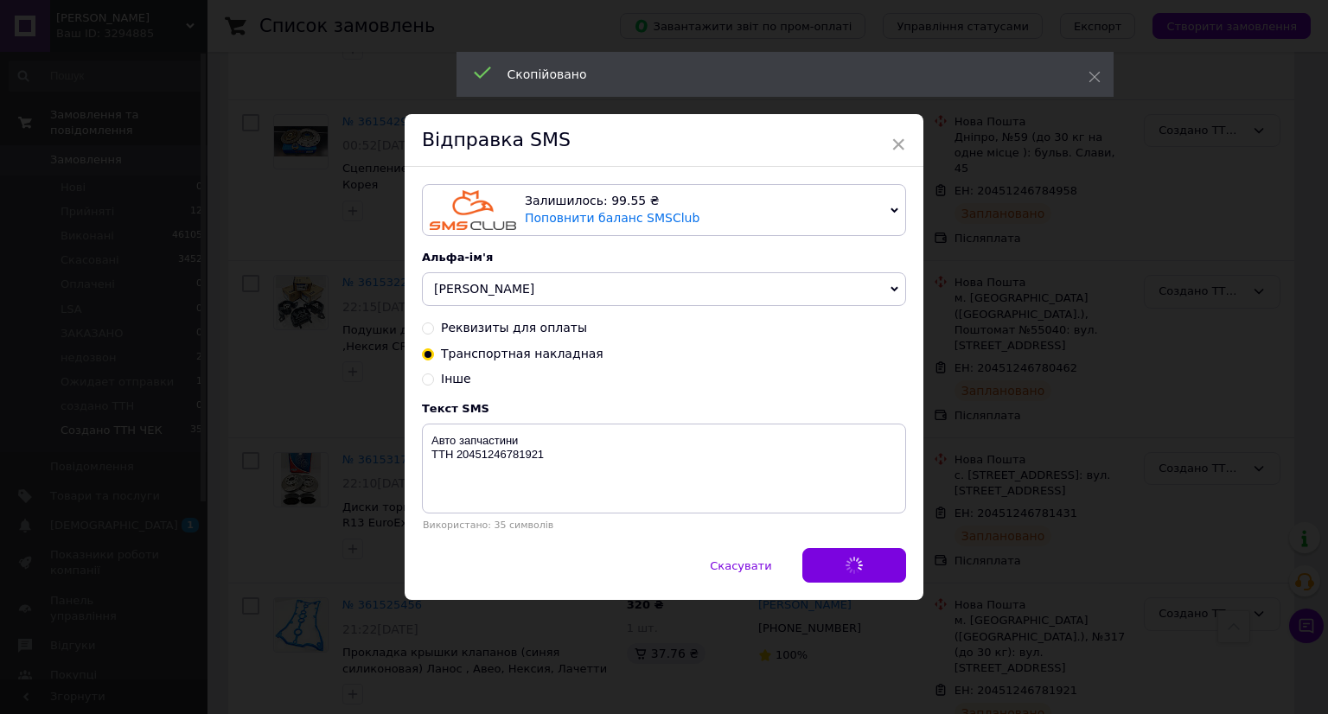
click at [1110, 561] on div "× Відправка SMS Залишилось: 99.55 ₴ Поповнити баланс SMSClub Підключити LetsAds…" at bounding box center [664, 357] width 1328 height 714
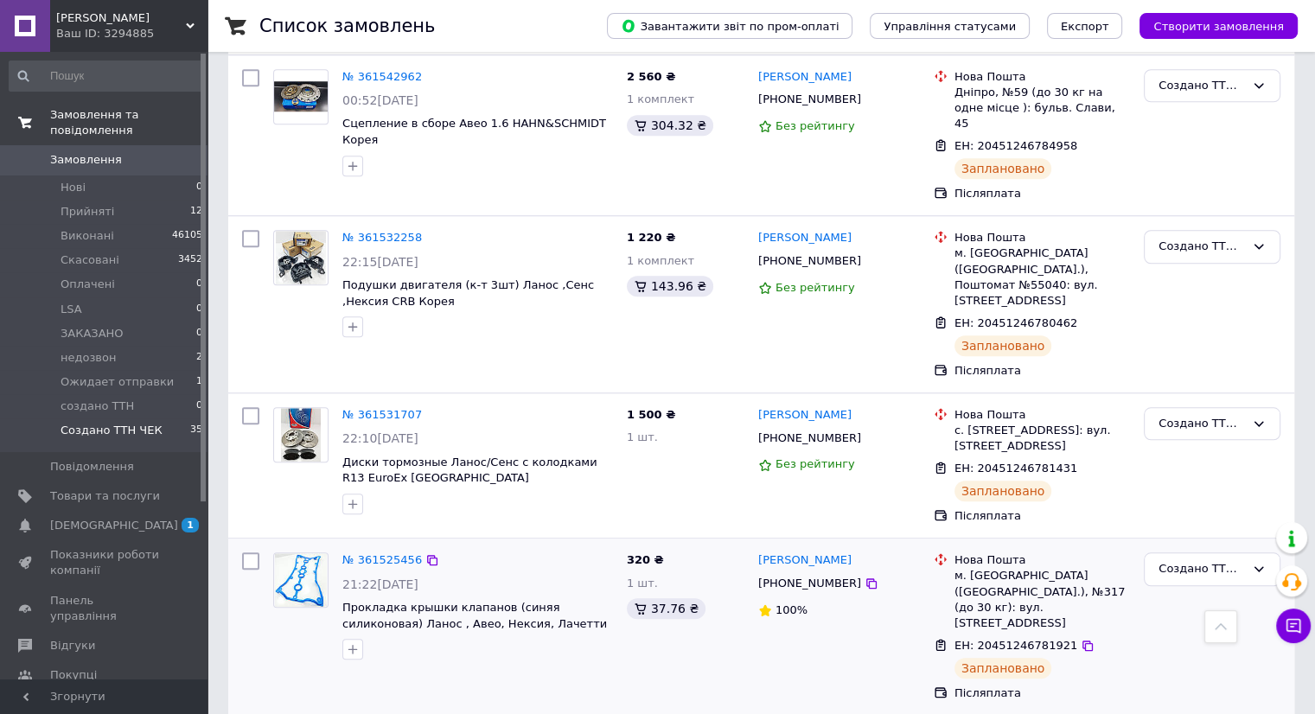
scroll to position [1556, 0]
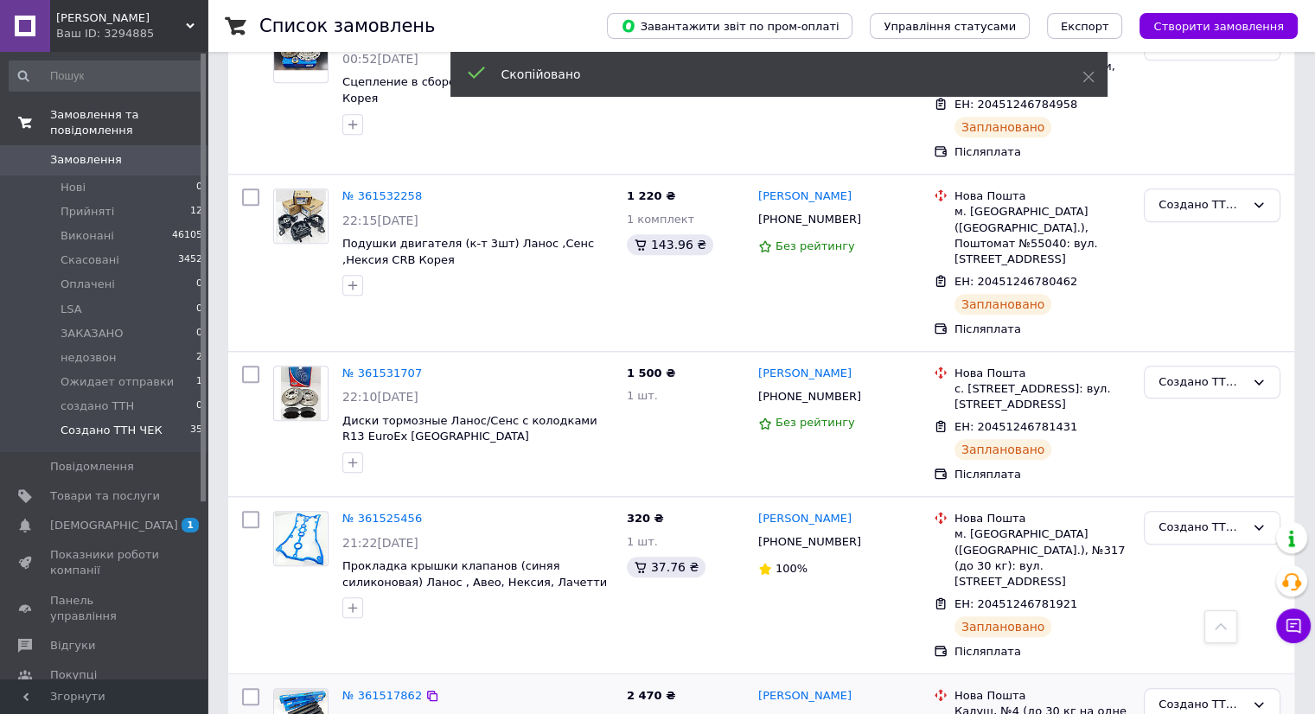
click at [808, 712] on span "[PHONE_NUMBER]" at bounding box center [809, 718] width 103 height 13
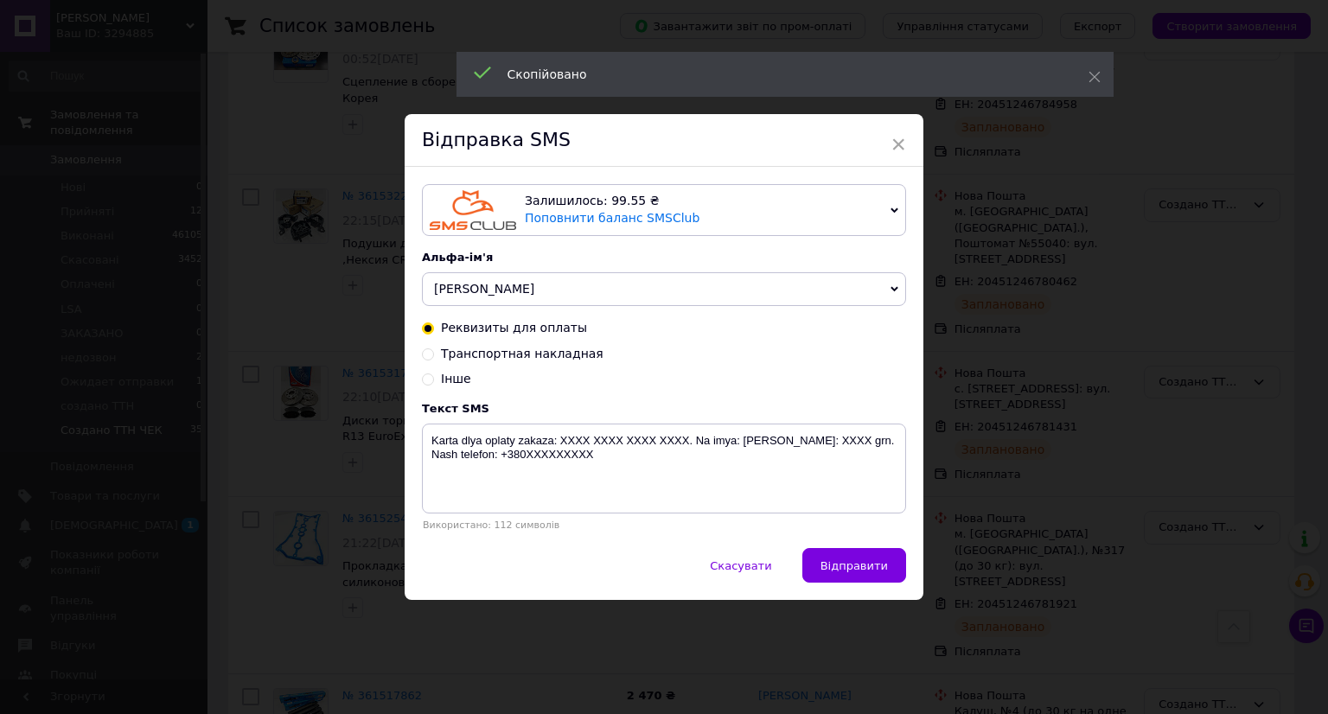
click at [462, 354] on span "Транспортная накладная" at bounding box center [522, 354] width 163 height 14
click at [434, 354] on input "Транспортная накладная" at bounding box center [428, 353] width 12 height 12
radio input "true"
radio input "false"
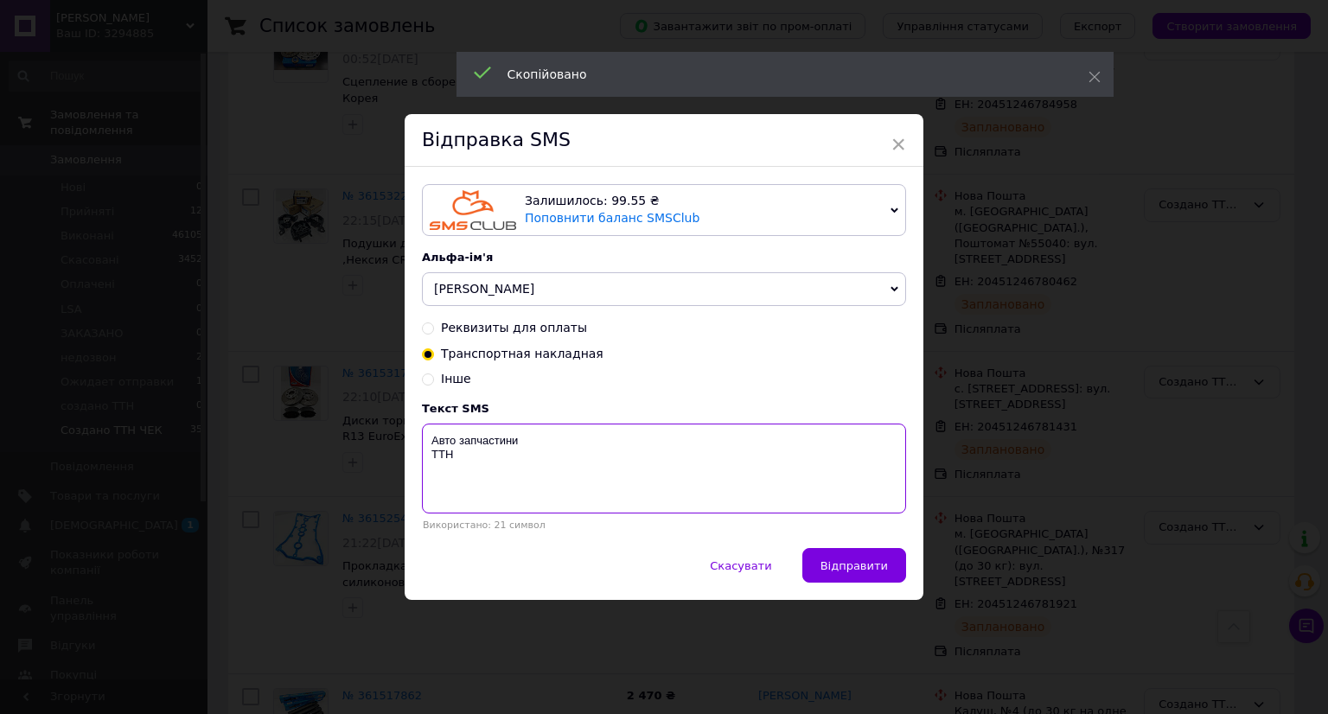
click at [449, 495] on textarea "Авто запчастини ТТН" at bounding box center [664, 469] width 484 height 90
paste textarea "20451246782396"
click at [557, 485] on textarea "Авто запчастини ТТН" at bounding box center [664, 469] width 484 height 90
paste textarea "20451246782396"
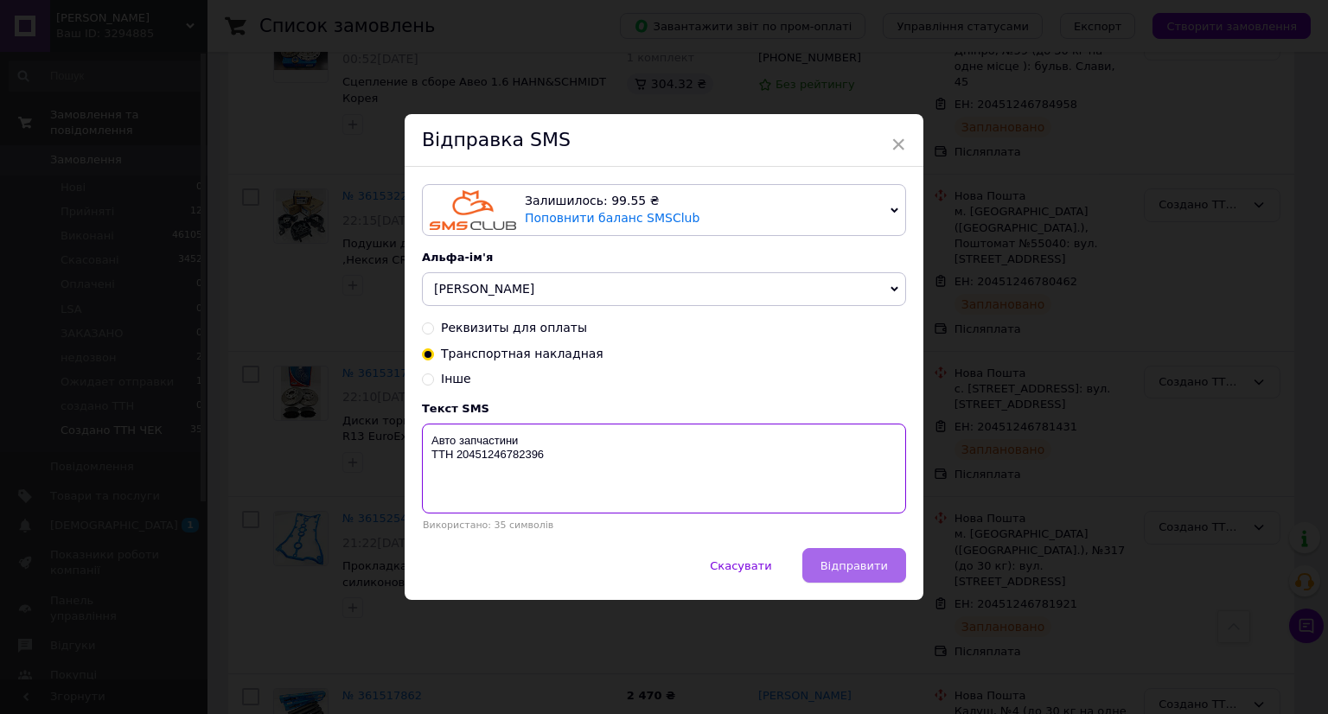
type textarea "Авто запчастини ТТН 20451246782396"
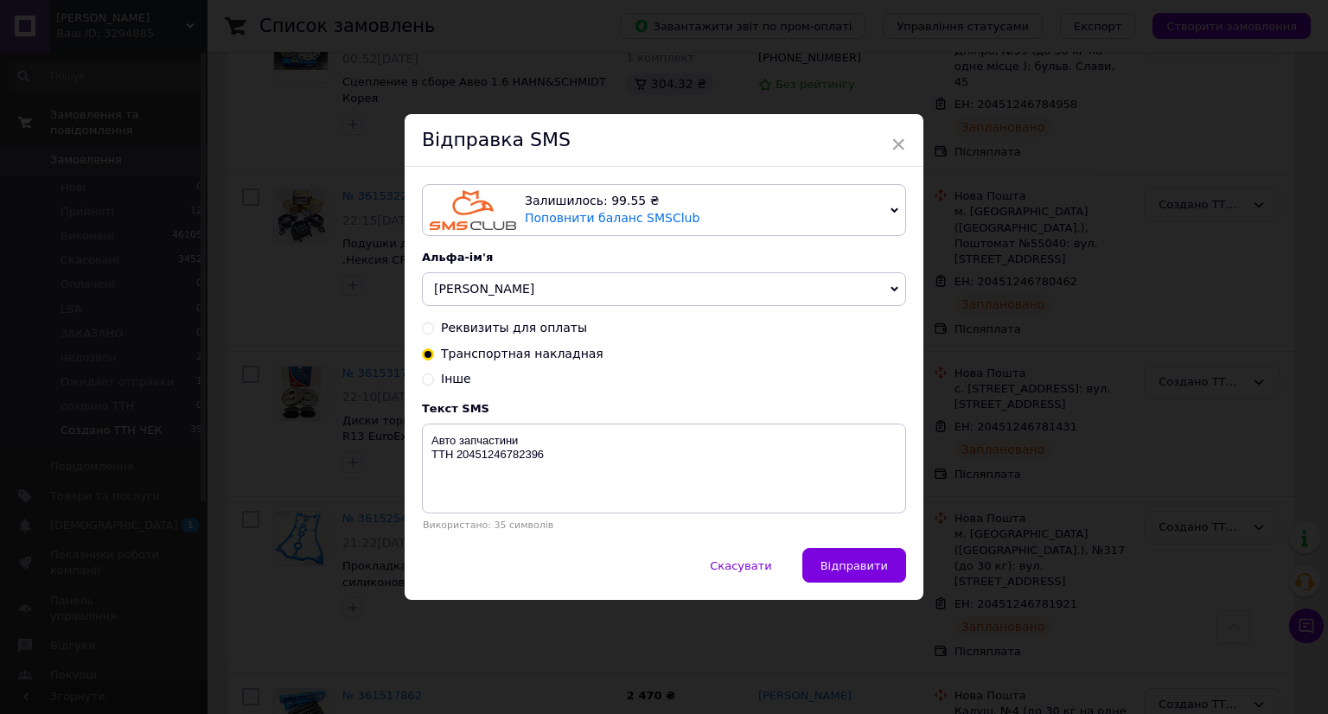
drag, startPoint x: 829, startPoint y: 570, endPoint x: 964, endPoint y: 568, distance: 134.9
click at [834, 570] on span "Відправити" at bounding box center [853, 565] width 67 height 13
drag, startPoint x: 1125, startPoint y: 567, endPoint x: 1144, endPoint y: 562, distance: 19.7
click at [1134, 564] on div "× Відправка SMS Залишилось: 99.55 ₴ Поповнити баланс SMSClub Підключити LetsAds…" at bounding box center [664, 357] width 1328 height 714
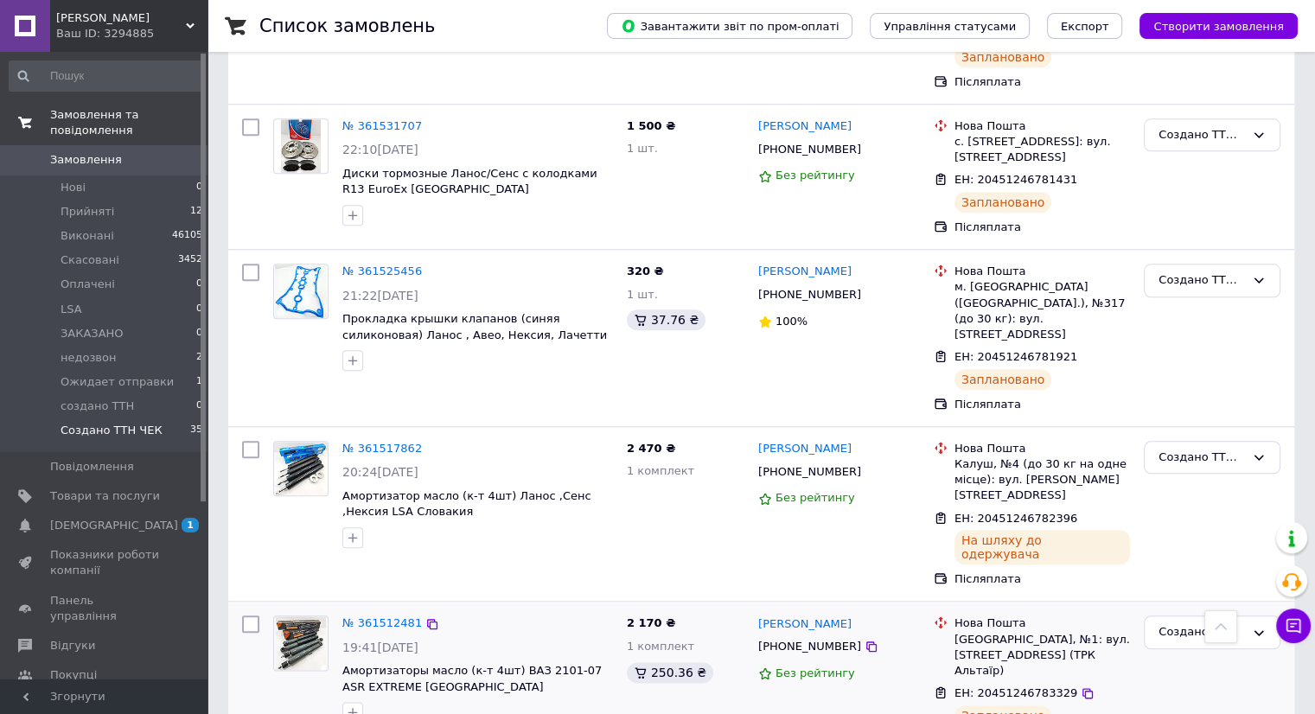
scroll to position [1815, 0]
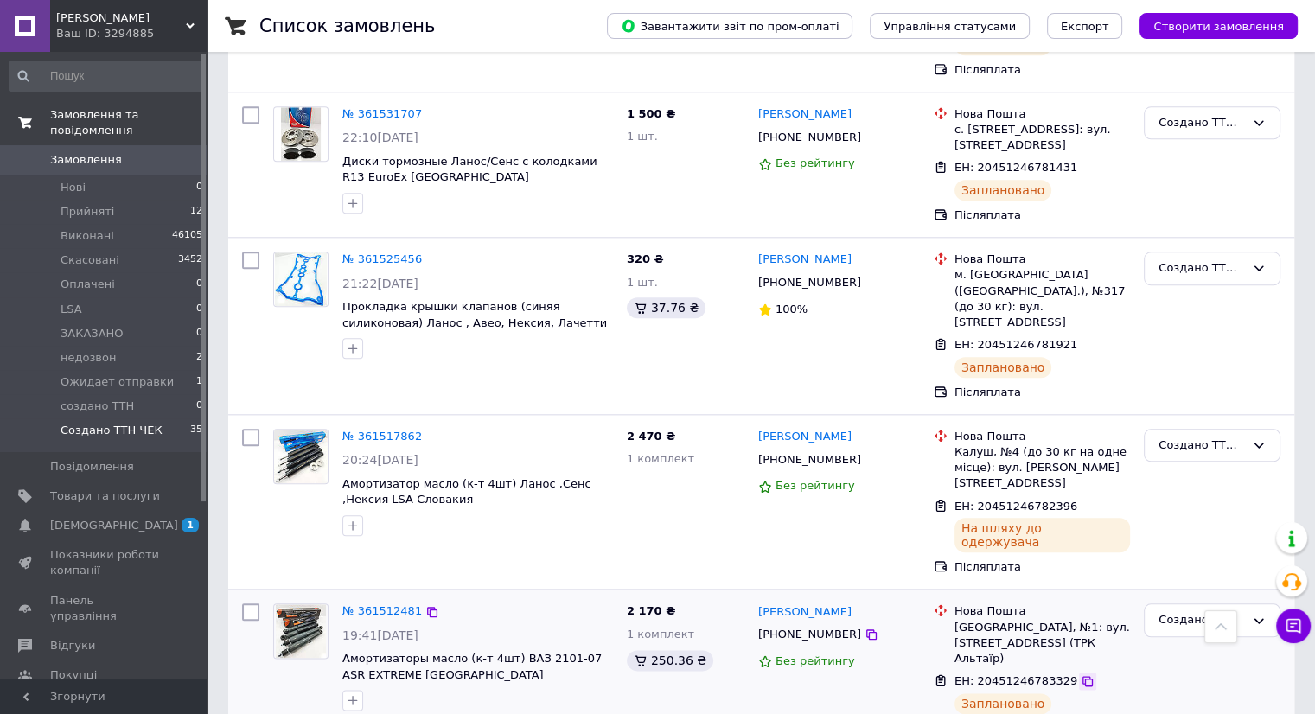
click at [1082, 676] on icon at bounding box center [1087, 681] width 10 height 10
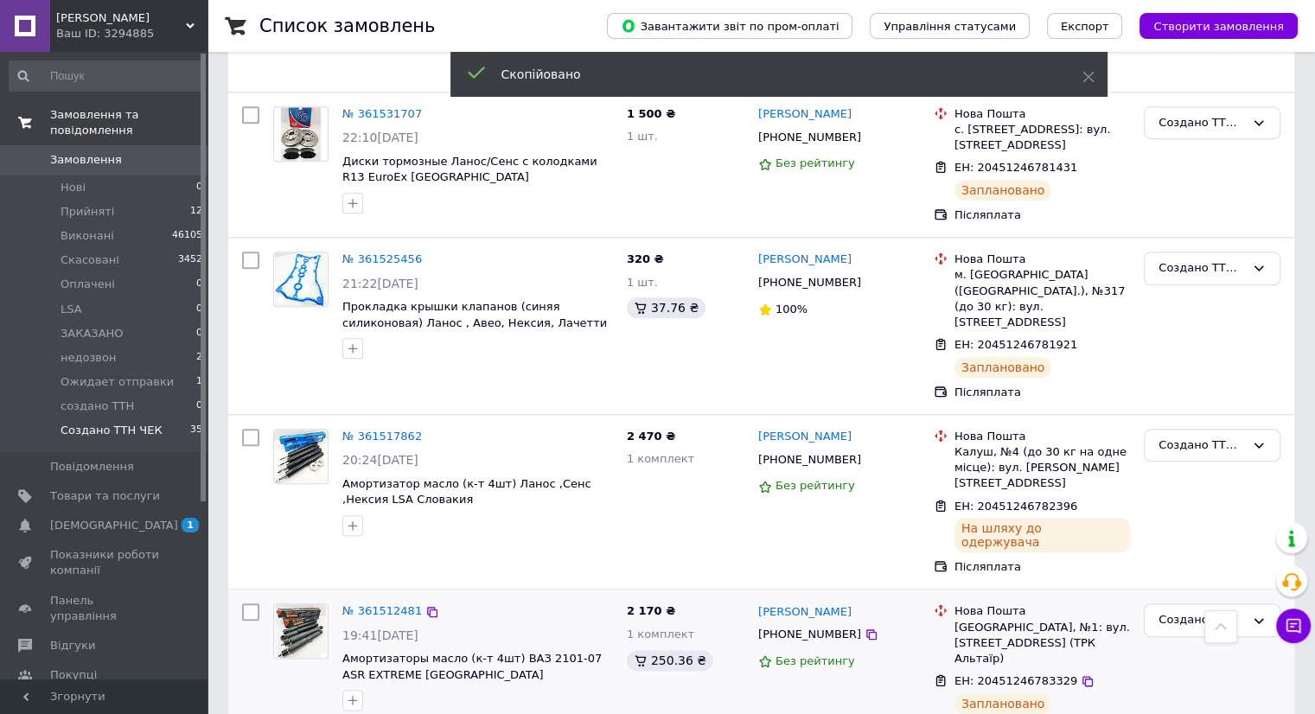
click at [816, 628] on span "[PHONE_NUMBER]" at bounding box center [809, 634] width 103 height 13
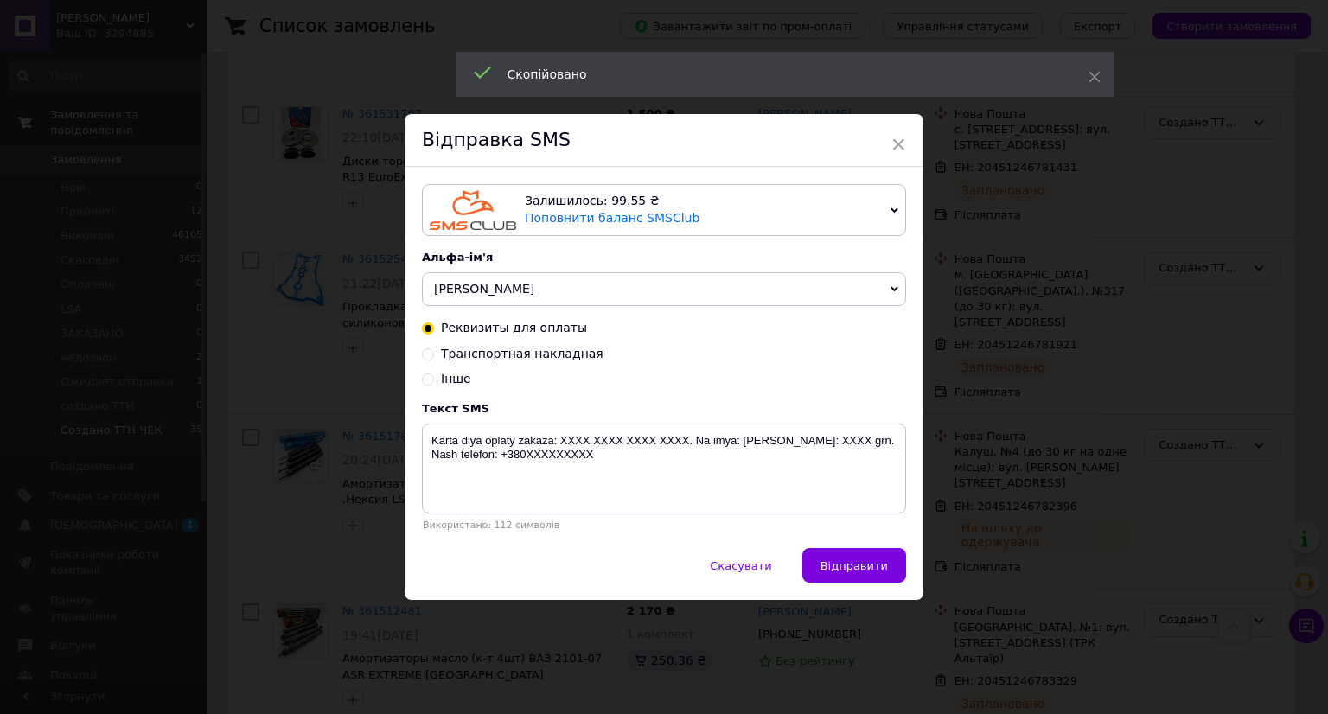
click at [555, 349] on span "Транспортная накладная" at bounding box center [522, 354] width 163 height 14
click at [434, 349] on input "Транспортная накладная" at bounding box center [428, 353] width 12 height 12
radio input "true"
radio input "false"
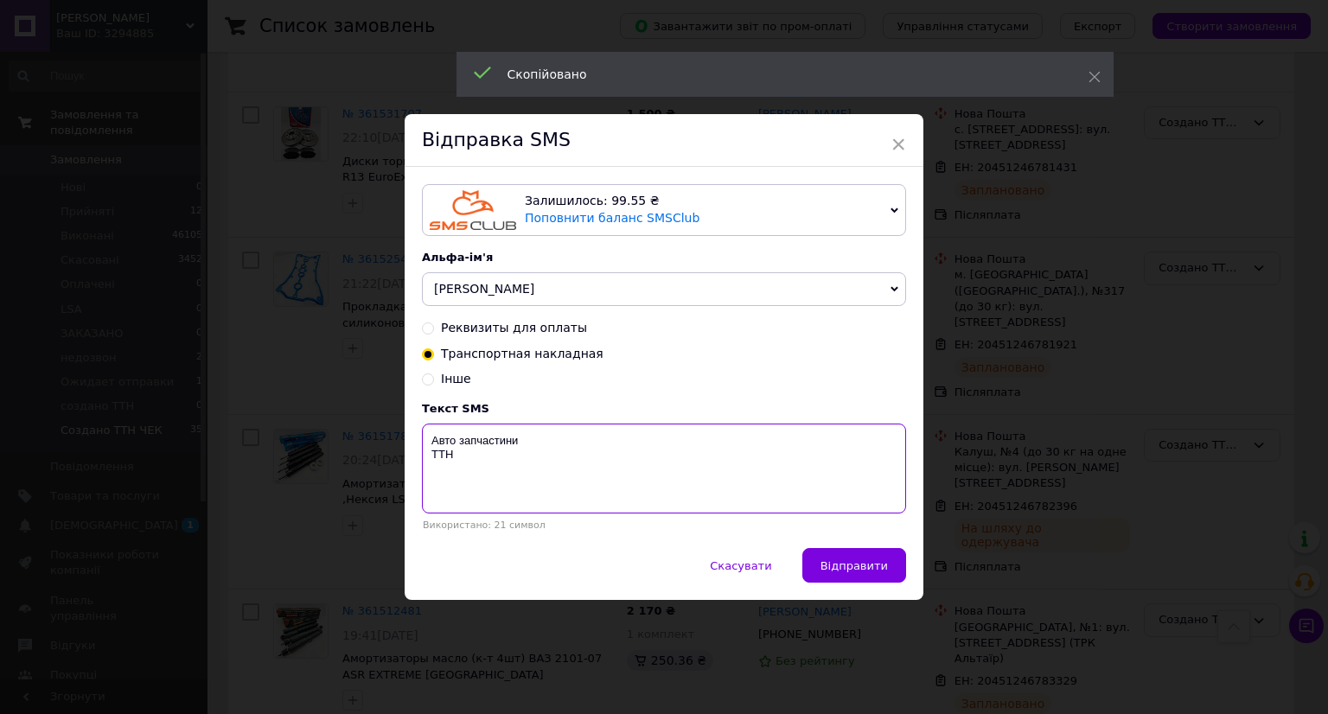
click at [500, 464] on textarea "Авто запчастини ТТН" at bounding box center [664, 469] width 484 height 90
paste textarea "20451246783329"
type textarea "Авто запчастини ТТН 20451246783329"
click at [831, 570] on span "Відправити" at bounding box center [853, 565] width 67 height 13
click at [1049, 570] on div "× Відправка SMS Залишилось: 99.55 ₴ Поповнити баланс SMSClub Підключити LetsAds…" at bounding box center [664, 357] width 1328 height 714
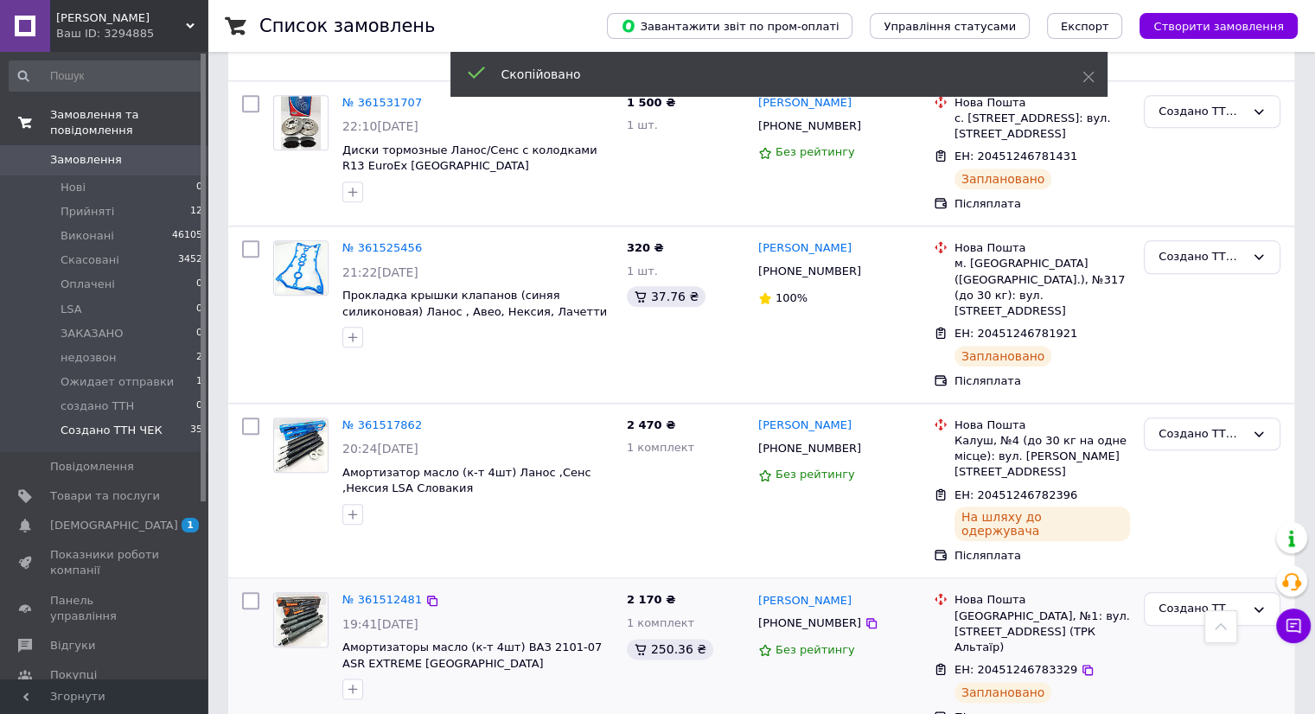
scroll to position [1902, 0]
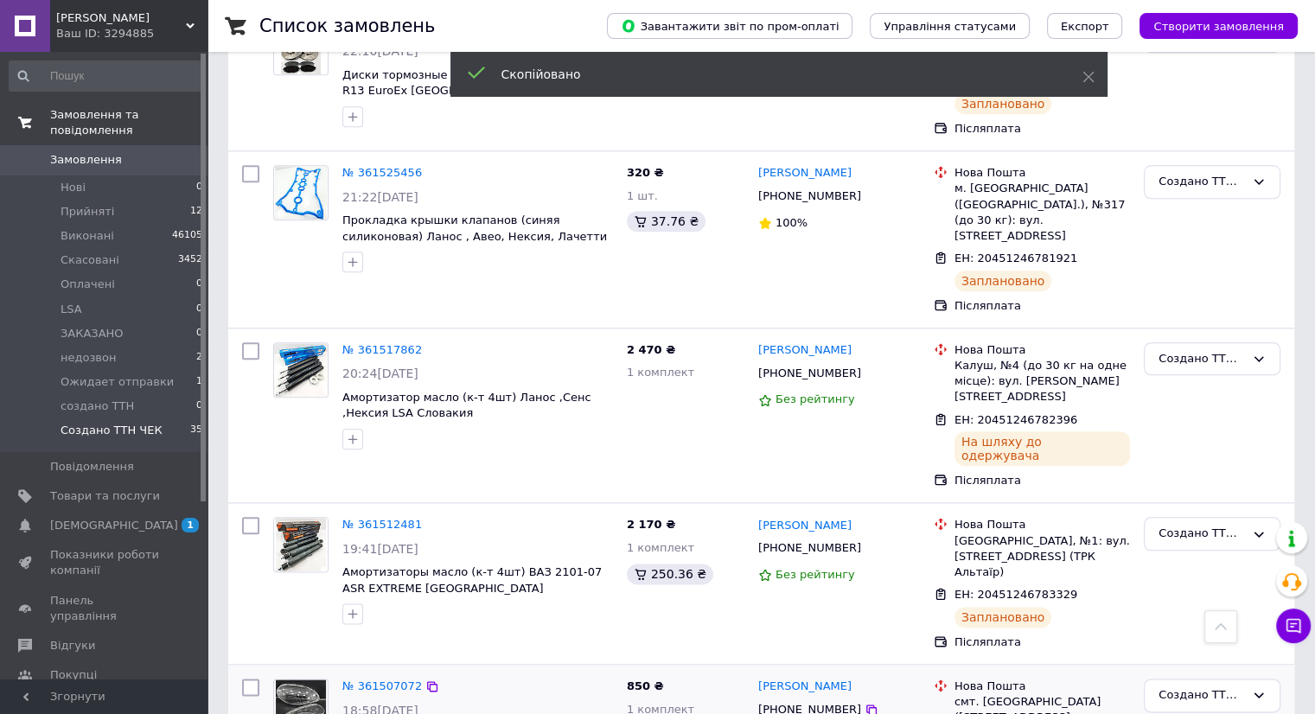
click at [798, 703] on span "[PHONE_NUMBER]" at bounding box center [809, 709] width 103 height 13
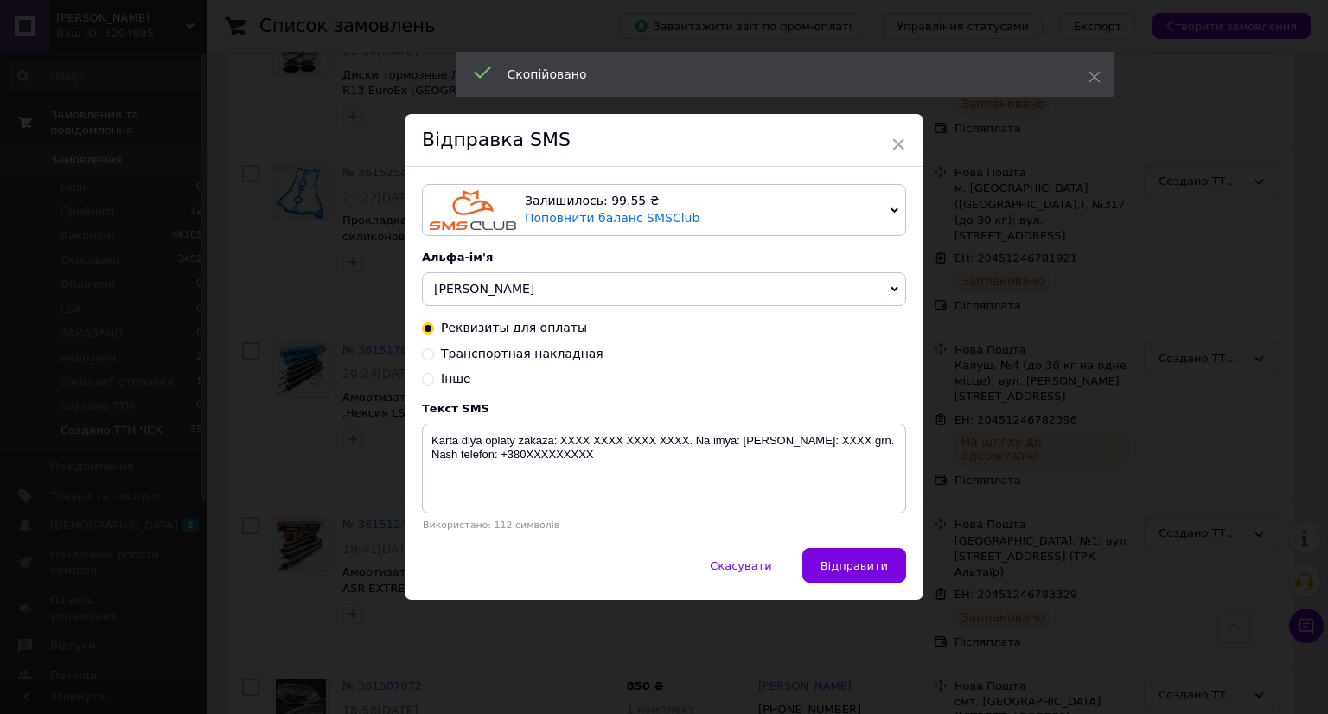
click at [558, 353] on span "Транспортная накладная" at bounding box center [522, 354] width 163 height 14
click at [434, 353] on input "Транспортная накладная" at bounding box center [428, 353] width 12 height 12
radio input "true"
radio input "false"
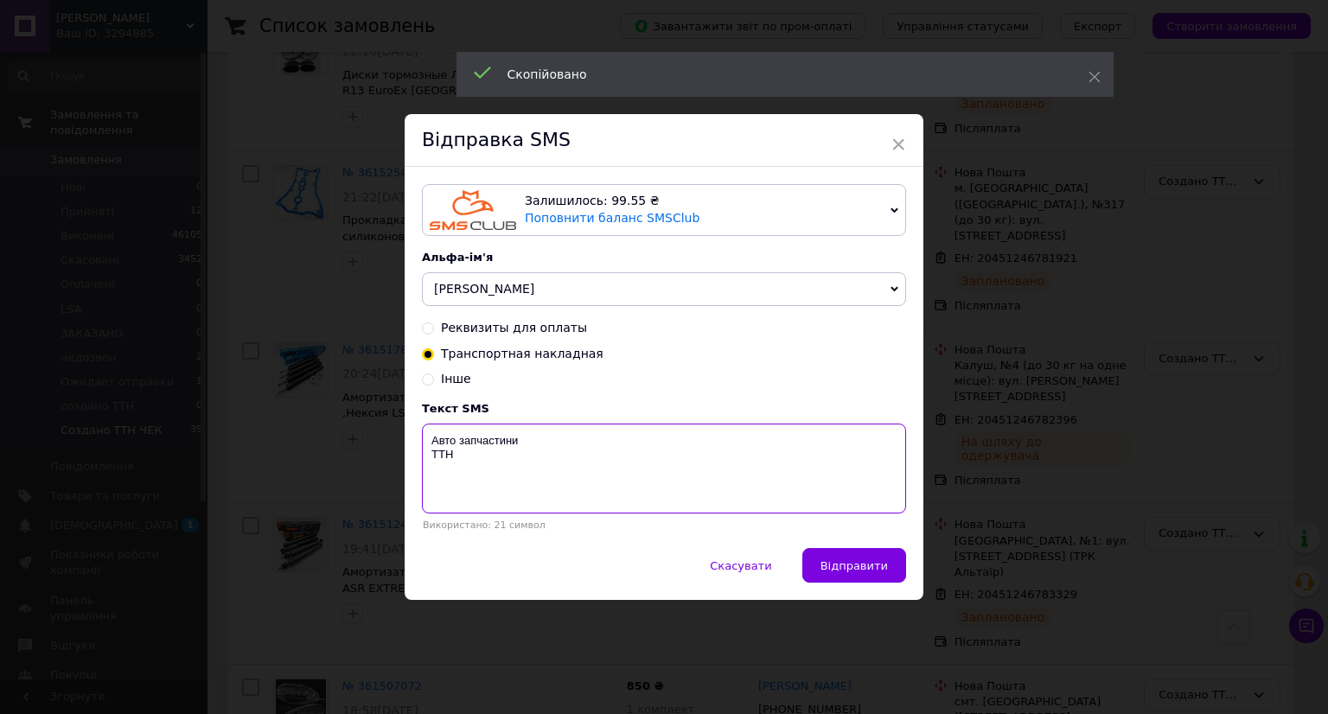
drag, startPoint x: 534, startPoint y: 462, endPoint x: 558, endPoint y: 488, distance: 35.5
click at [534, 464] on textarea "Авто запчастини ТТН" at bounding box center [664, 469] width 484 height 90
paste textarea "20451246788641"
type textarea "Авто запчастини ТТН 20451246788641"
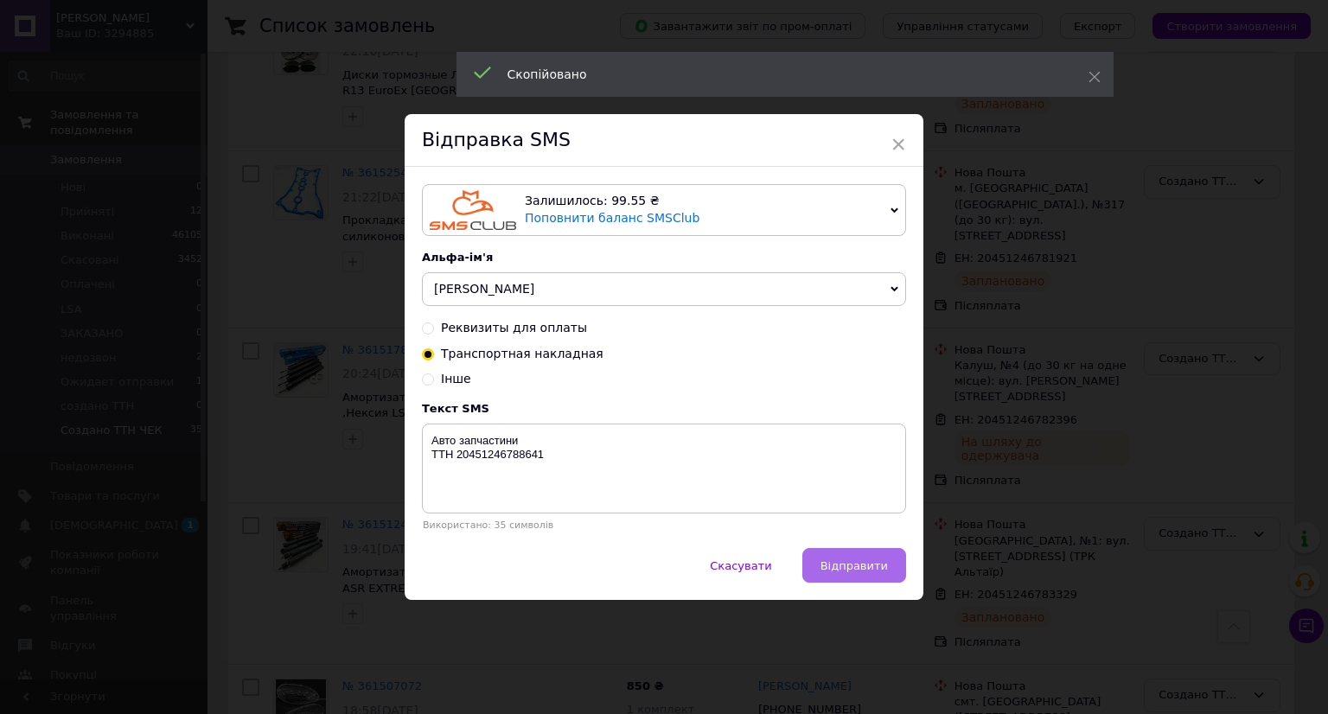
click at [857, 572] on span "Відправити" at bounding box center [853, 565] width 67 height 13
click at [1064, 572] on div "× Відправка SMS Залишилось: 99.55 ₴ Поповнити баланс SMSClub Підключити LetsAds…" at bounding box center [664, 357] width 1328 height 714
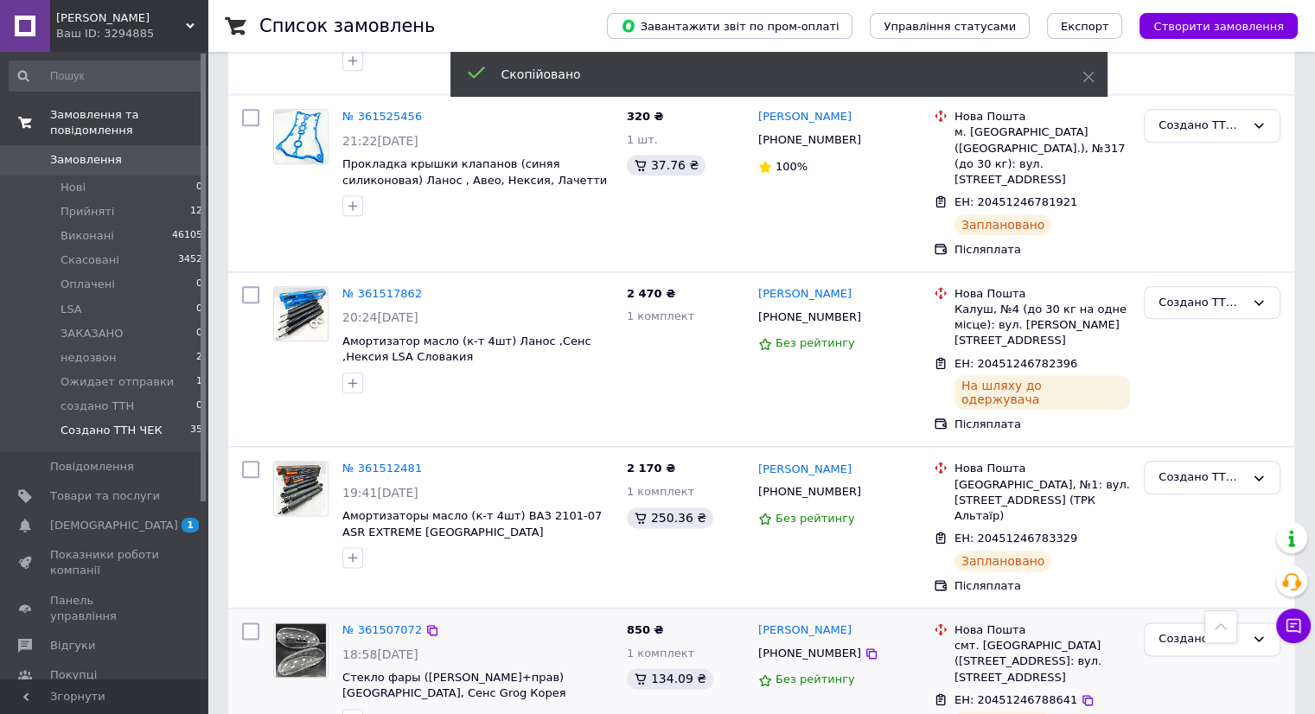
scroll to position [1988, 0]
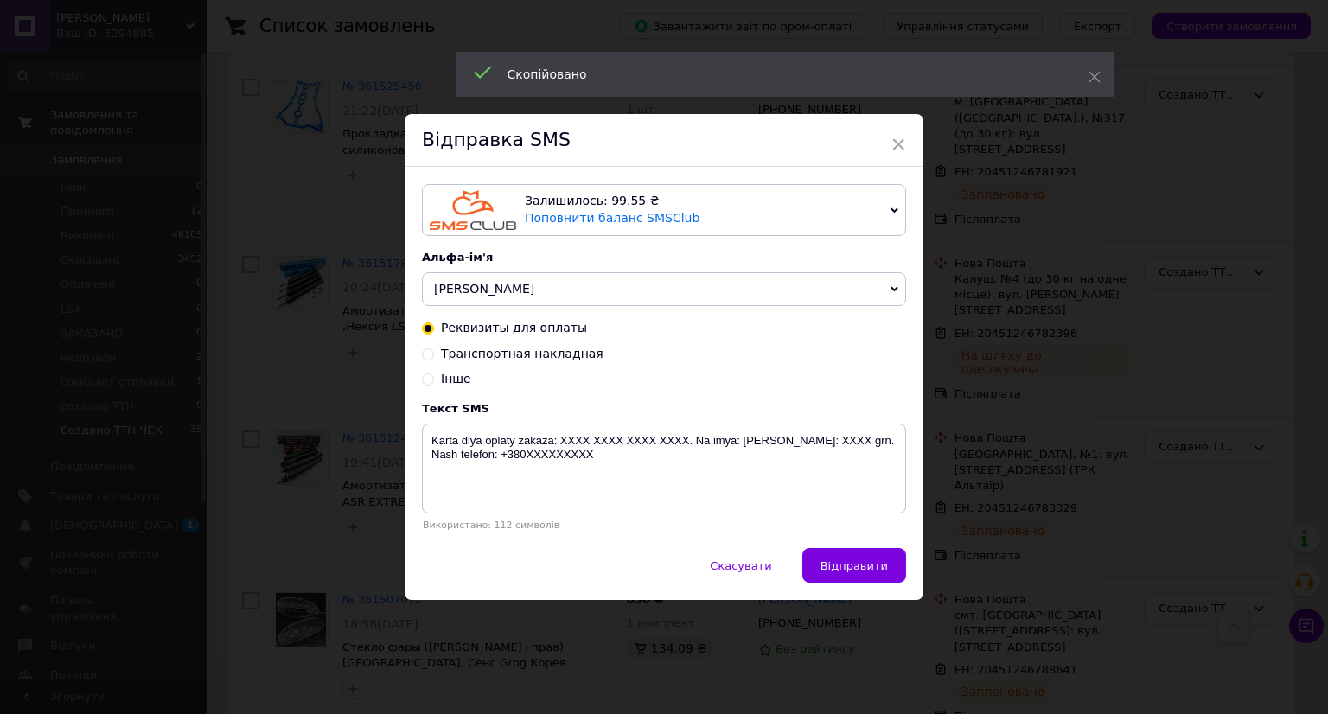
click at [557, 357] on span "Транспортная накладная" at bounding box center [522, 354] width 163 height 14
click at [434, 357] on input "Транспортная накладная" at bounding box center [428, 353] width 12 height 12
radio input "true"
radio input "false"
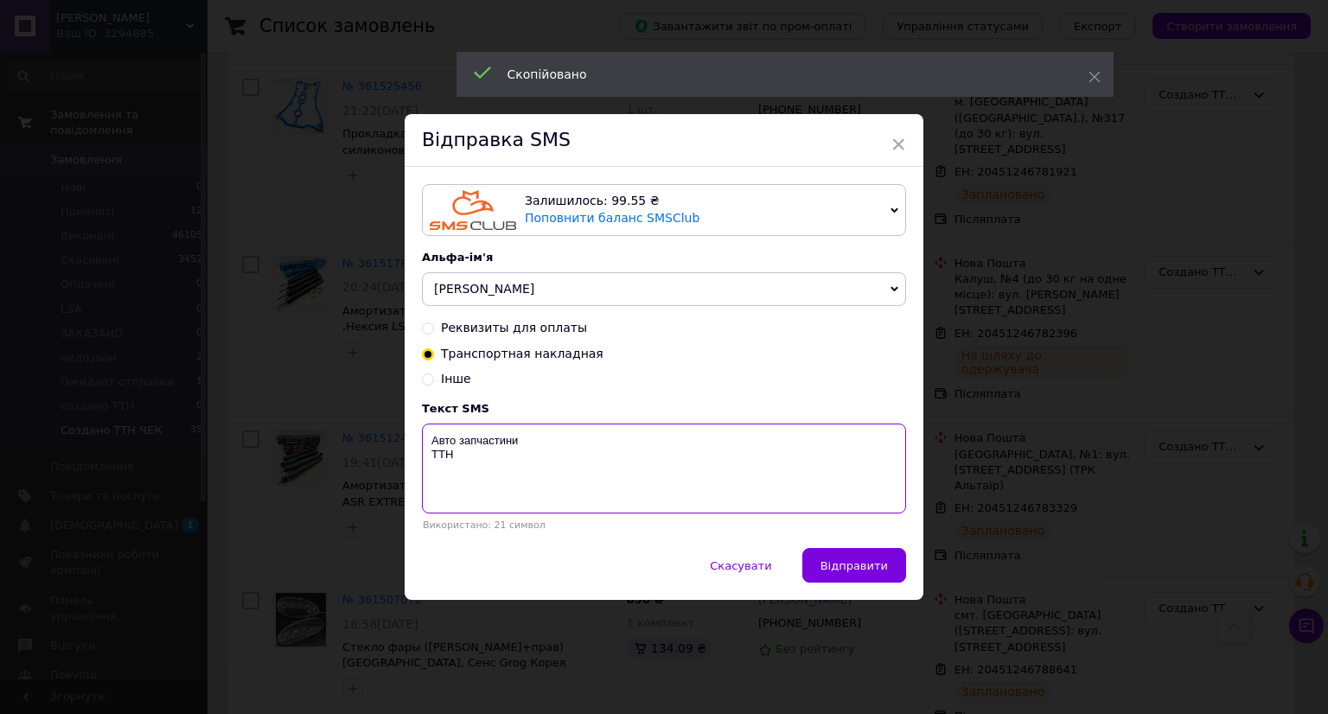
click at [515, 491] on textarea "Авто запчастини ТТН" at bounding box center [664, 469] width 484 height 90
paste textarea "20451246784207"
type textarea "Авто запчастини ТТН 20451246784207"
drag, startPoint x: 856, startPoint y: 565, endPoint x: 1010, endPoint y: 566, distance: 153.9
click at [857, 565] on span "Відправити" at bounding box center [853, 565] width 67 height 13
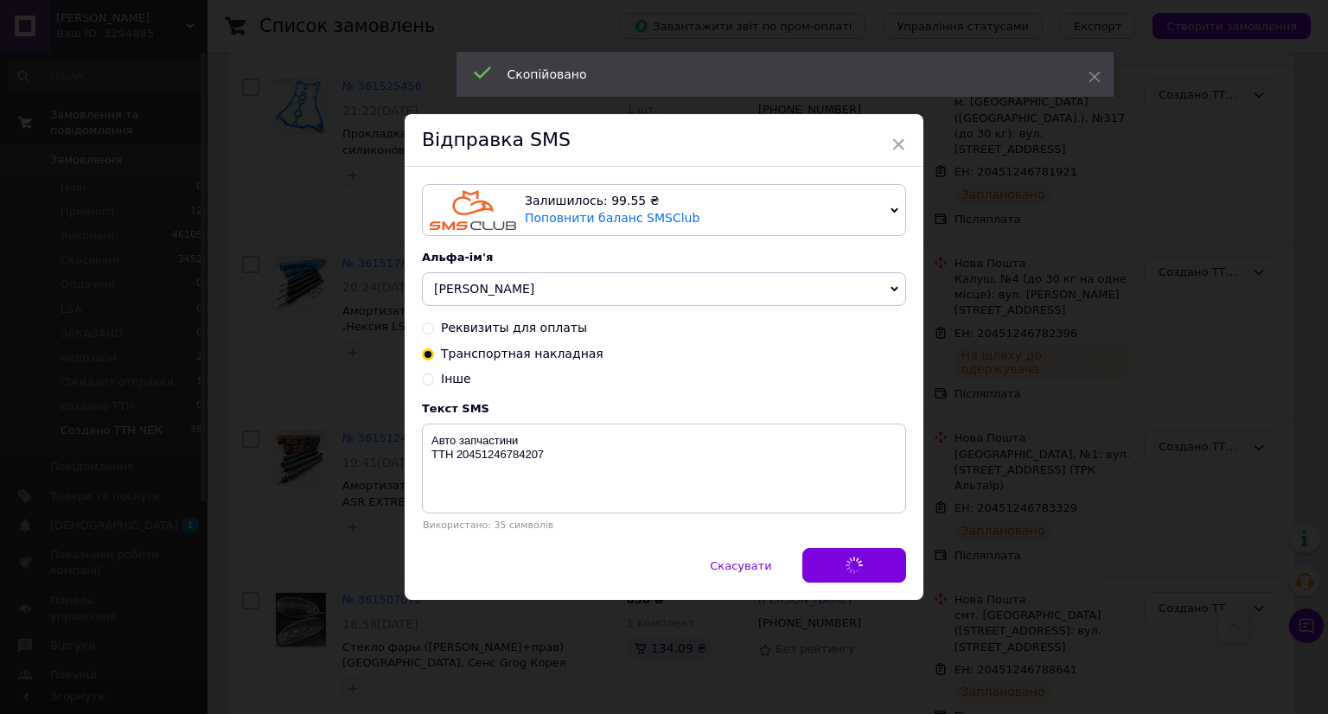
click at [1114, 566] on div "× Відправка SMS Залишилось: 99.55 ₴ Поповнити баланс SMSClub Підключити LetsAds…" at bounding box center [664, 357] width 1328 height 714
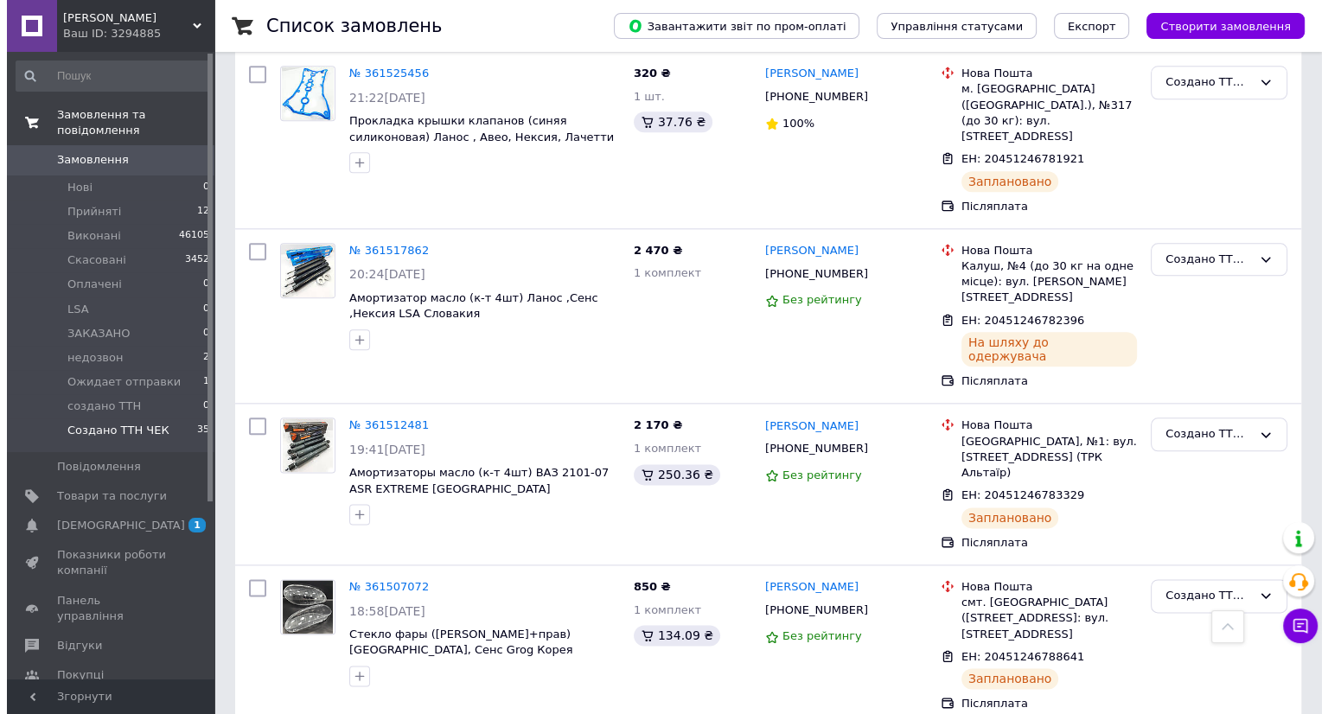
scroll to position [2247, 0]
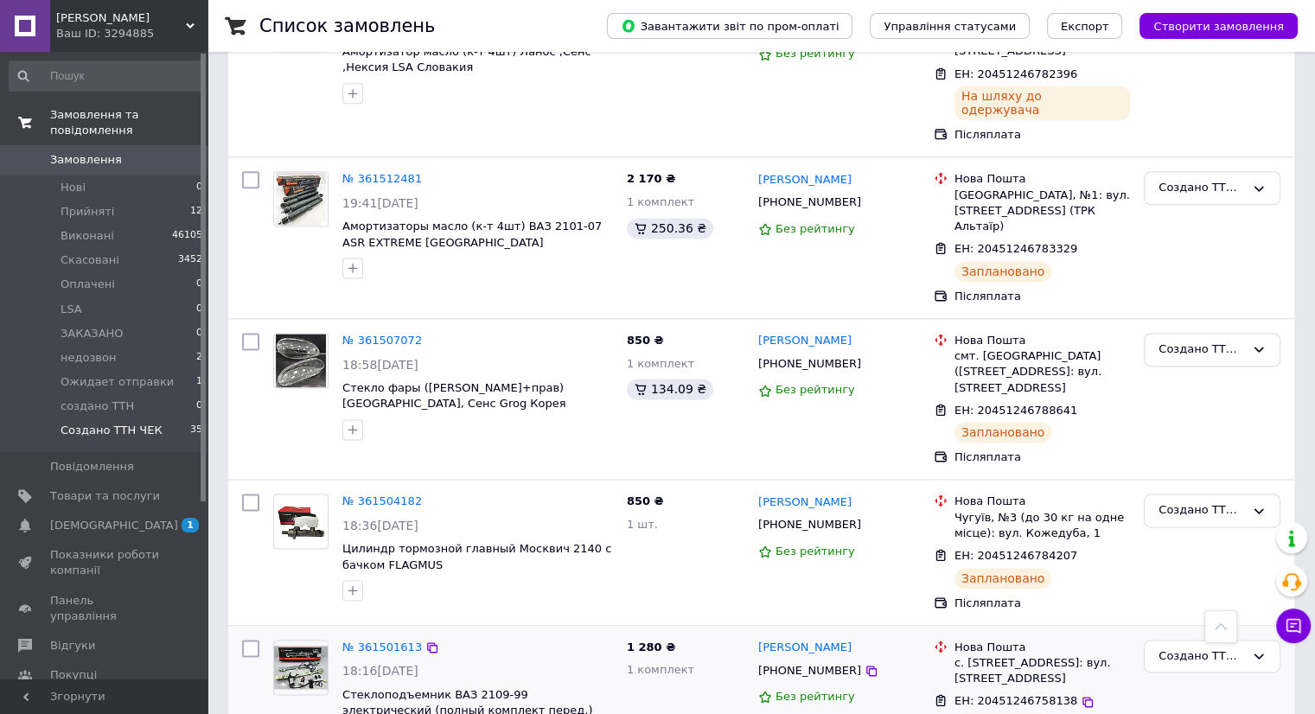
drag, startPoint x: 1069, startPoint y: 513, endPoint x: 916, endPoint y: 488, distance: 155.0
click at [1080, 695] on icon at bounding box center [1087, 702] width 14 height 14
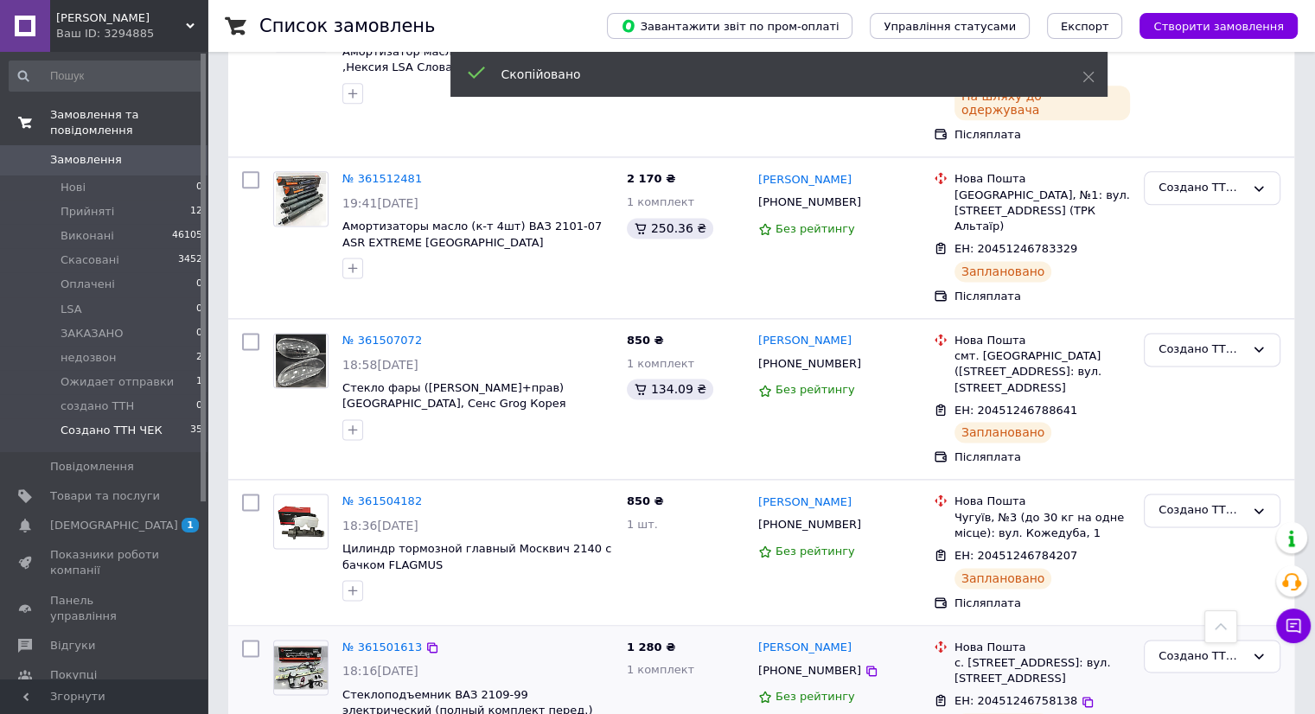
click at [819, 664] on span "[PHONE_NUMBER]" at bounding box center [809, 670] width 103 height 13
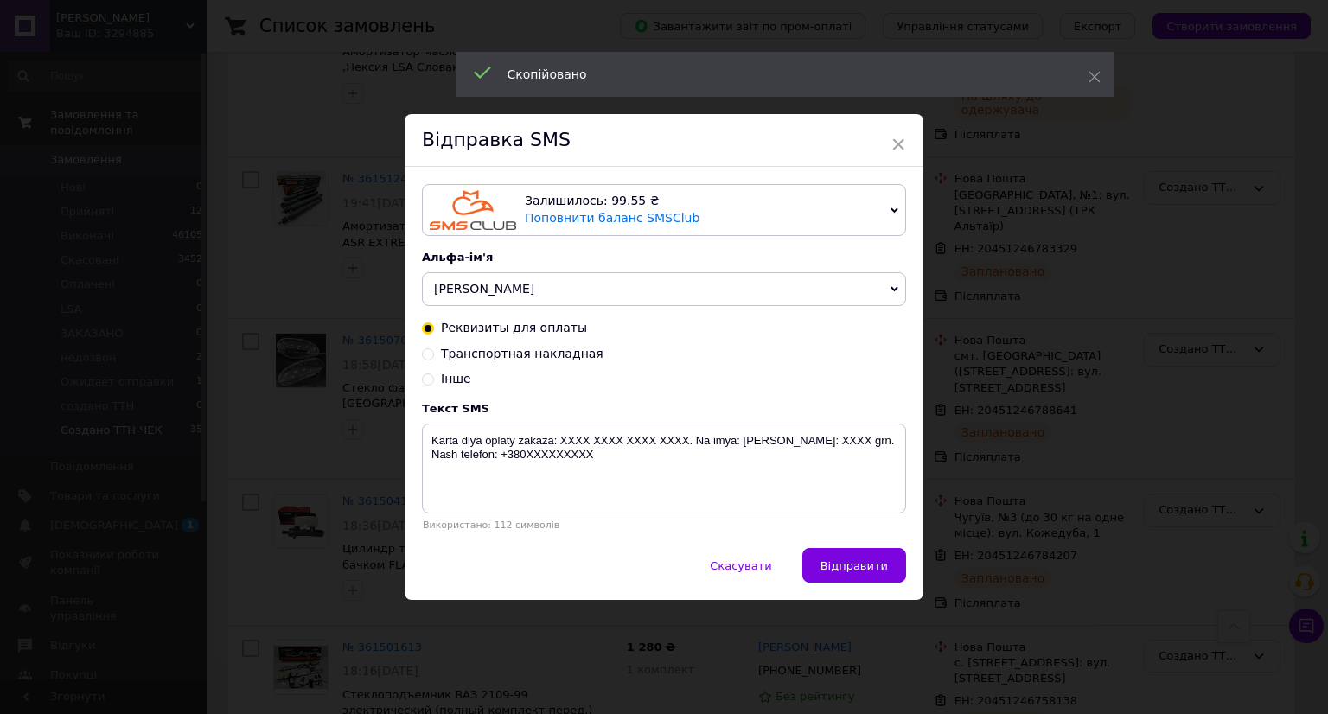
drag, startPoint x: 566, startPoint y: 349, endPoint x: 560, endPoint y: 357, distance: 9.9
click at [561, 354] on span "Транспортная накладная" at bounding box center [522, 354] width 163 height 14
click at [434, 354] on input "Транспортная накладная" at bounding box center [428, 353] width 12 height 12
radio input "true"
radio input "false"
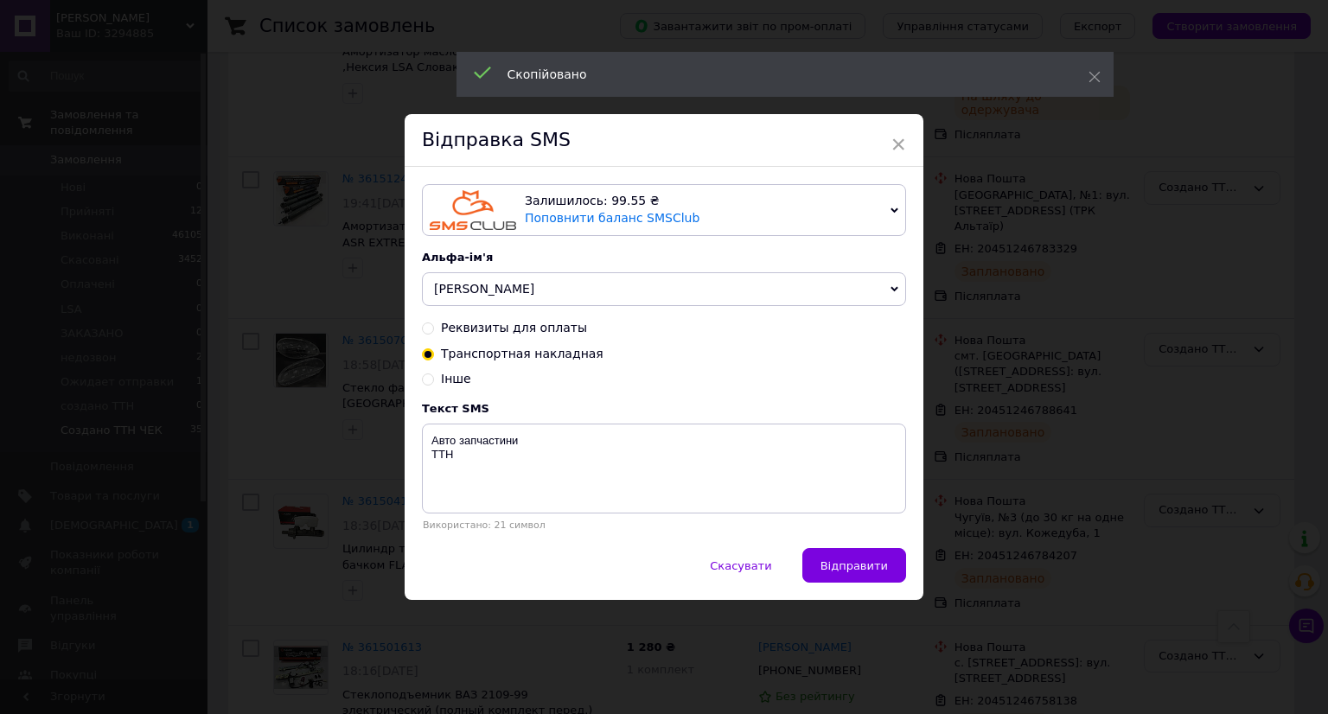
click at [560, 357] on span "Транспортная накладная" at bounding box center [522, 354] width 163 height 14
click at [434, 357] on input "Транспортная накладная" at bounding box center [428, 353] width 12 height 12
click at [495, 468] on textarea "Авто запчастини ТТН" at bounding box center [664, 469] width 484 height 90
paste textarea "20451246758138"
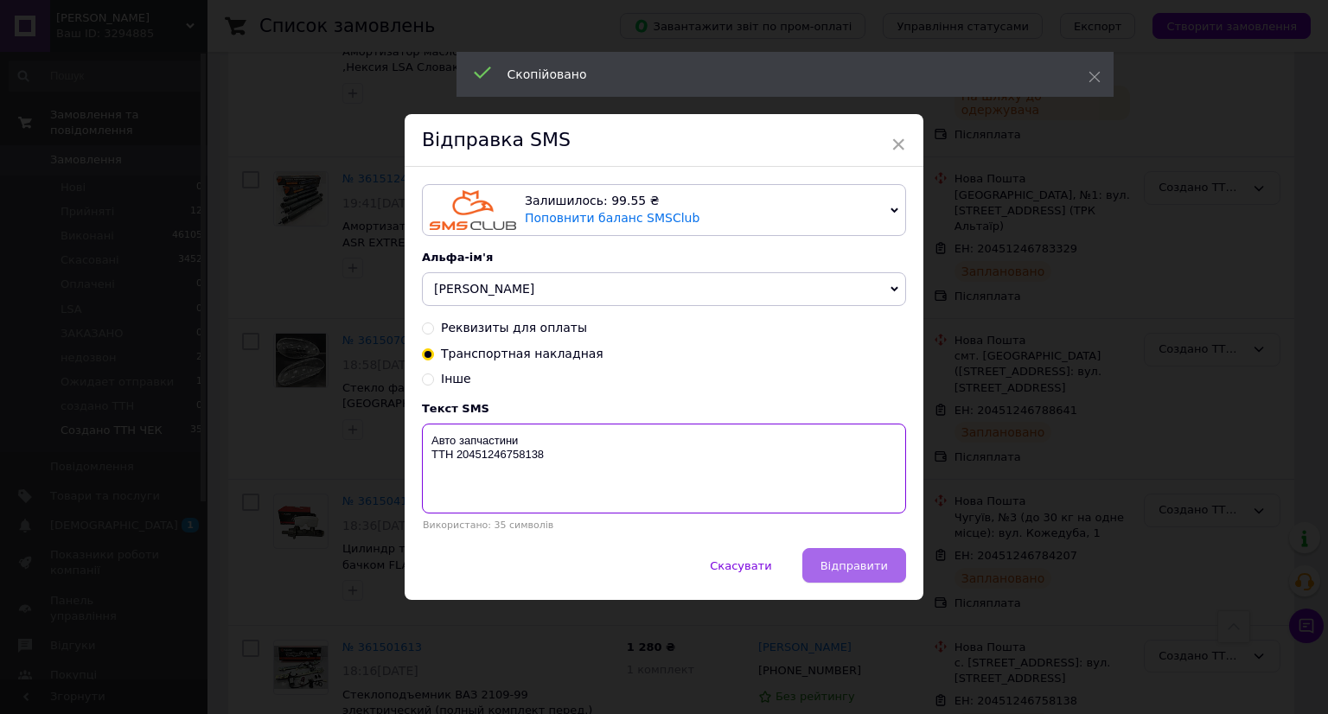
type textarea "Авто запчастини ТТН 20451246758138"
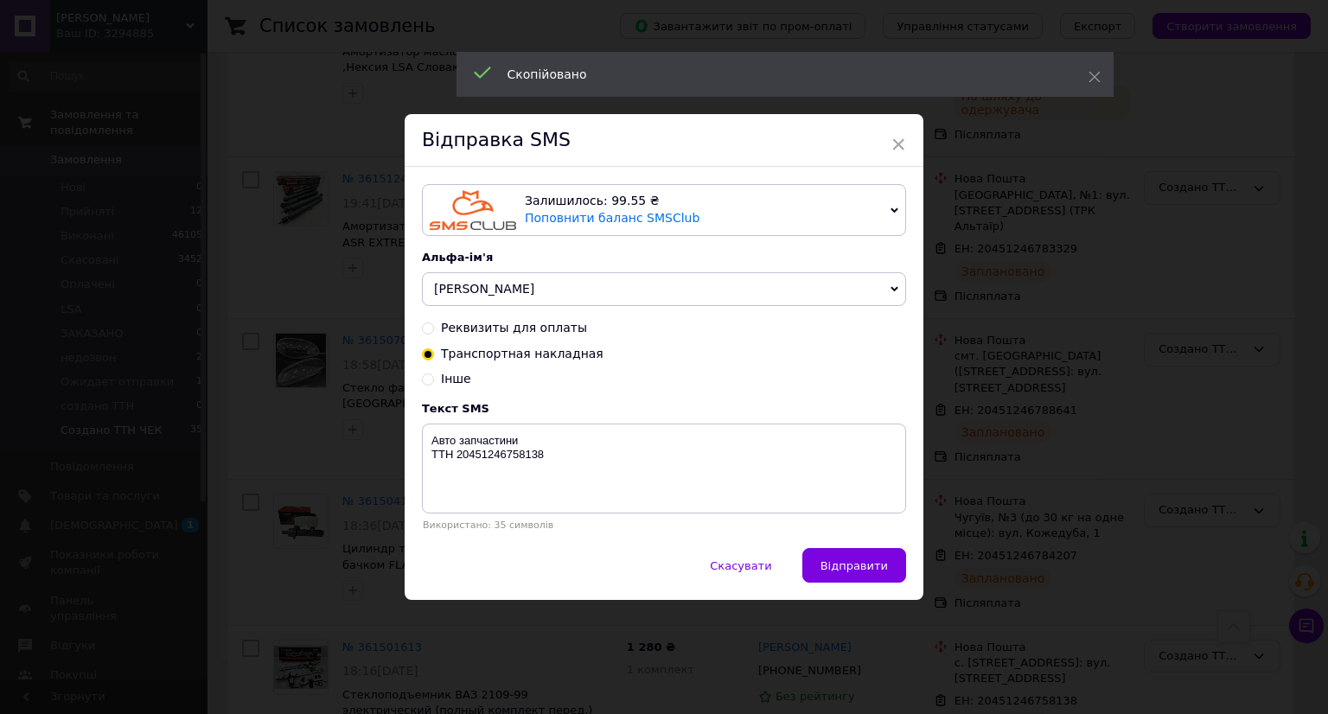
drag, startPoint x: 833, startPoint y: 564, endPoint x: 1036, endPoint y: 566, distance: 202.3
click at [843, 565] on span "Відправити" at bounding box center [853, 565] width 67 height 13
click at [1043, 566] on div "× Відправка SMS Залишилось: 99.55 ₴ Поповнити баланс SMSClub Підключити LetsAds…" at bounding box center [664, 357] width 1328 height 714
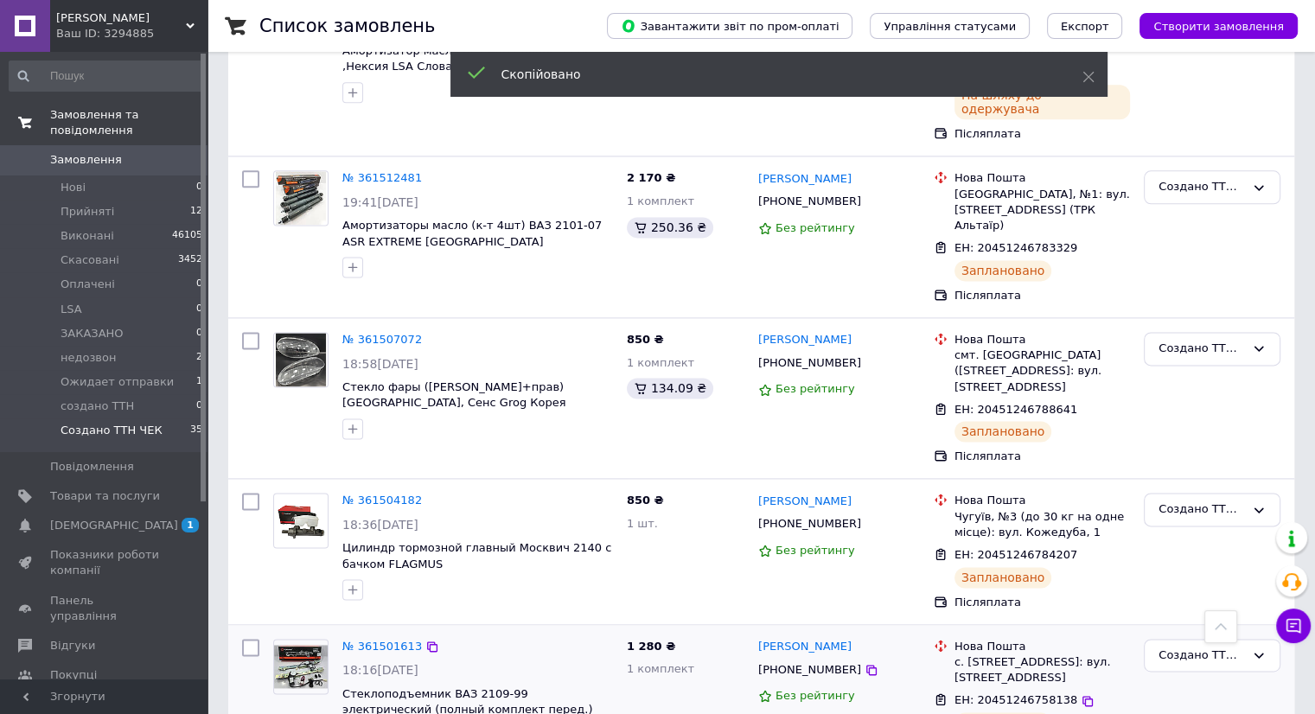
scroll to position [2420, 0]
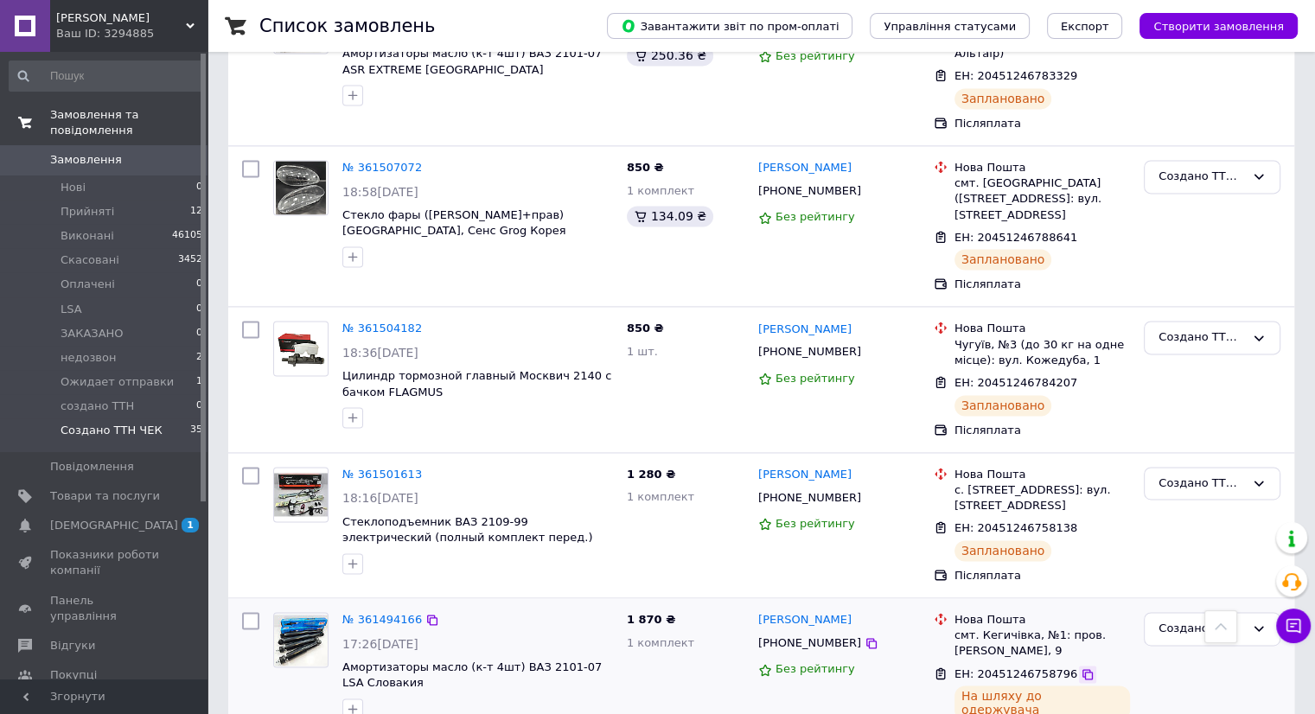
click at [1082, 669] on icon at bounding box center [1087, 674] width 10 height 10
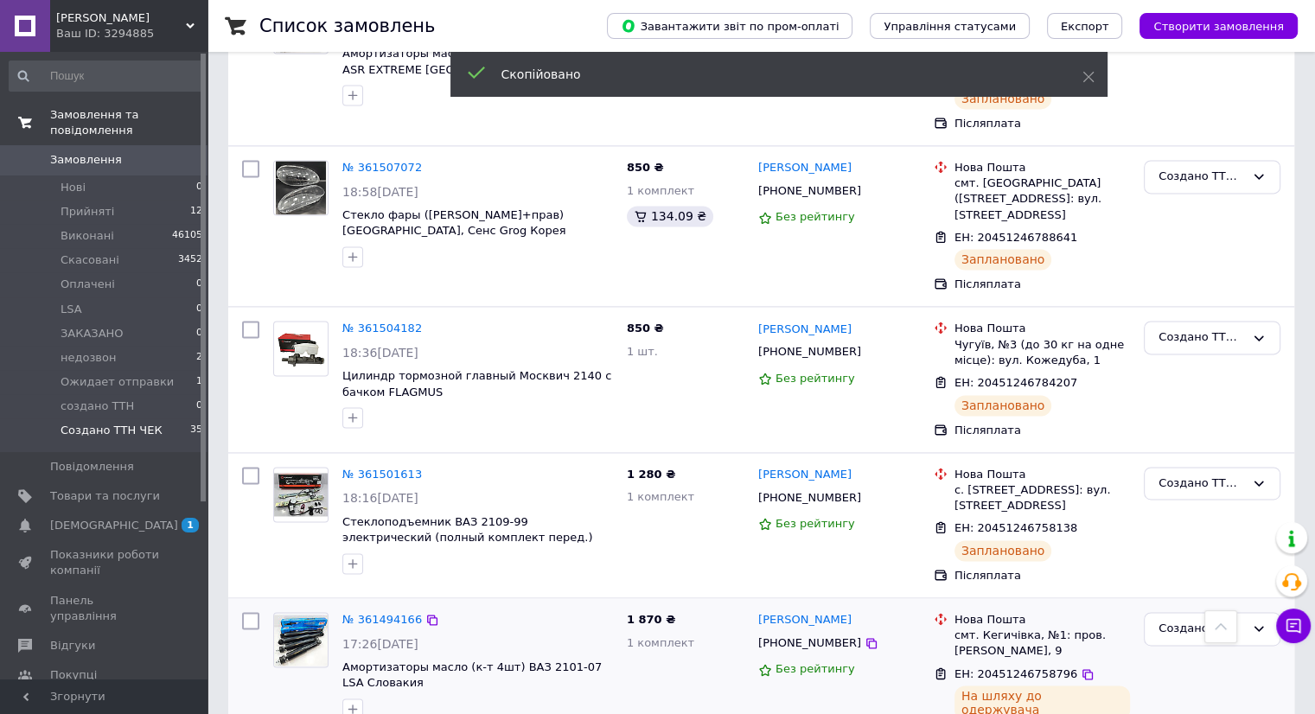
click at [796, 636] on span "[PHONE_NUMBER]" at bounding box center [809, 642] width 103 height 13
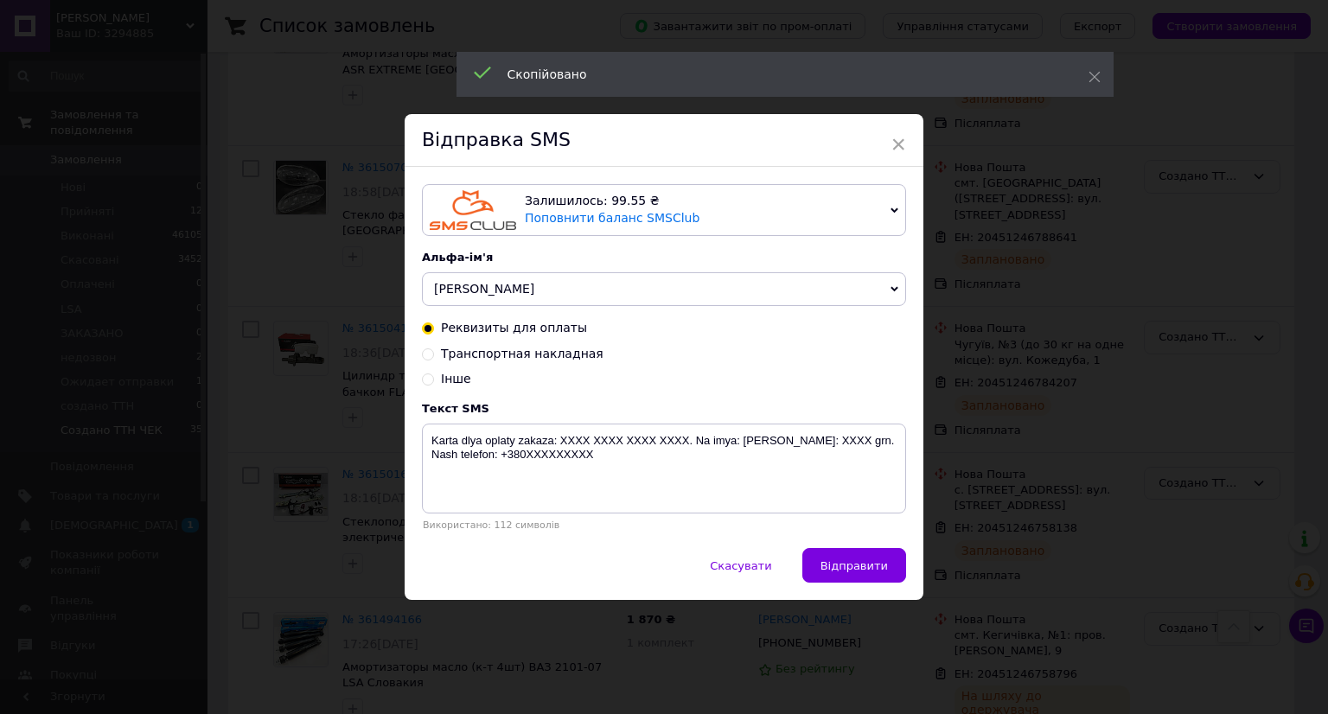
click at [539, 355] on span "Транспортная накладная" at bounding box center [522, 354] width 163 height 14
click at [434, 355] on input "Транспортная накладная" at bounding box center [428, 353] width 12 height 12
radio input "true"
radio input "false"
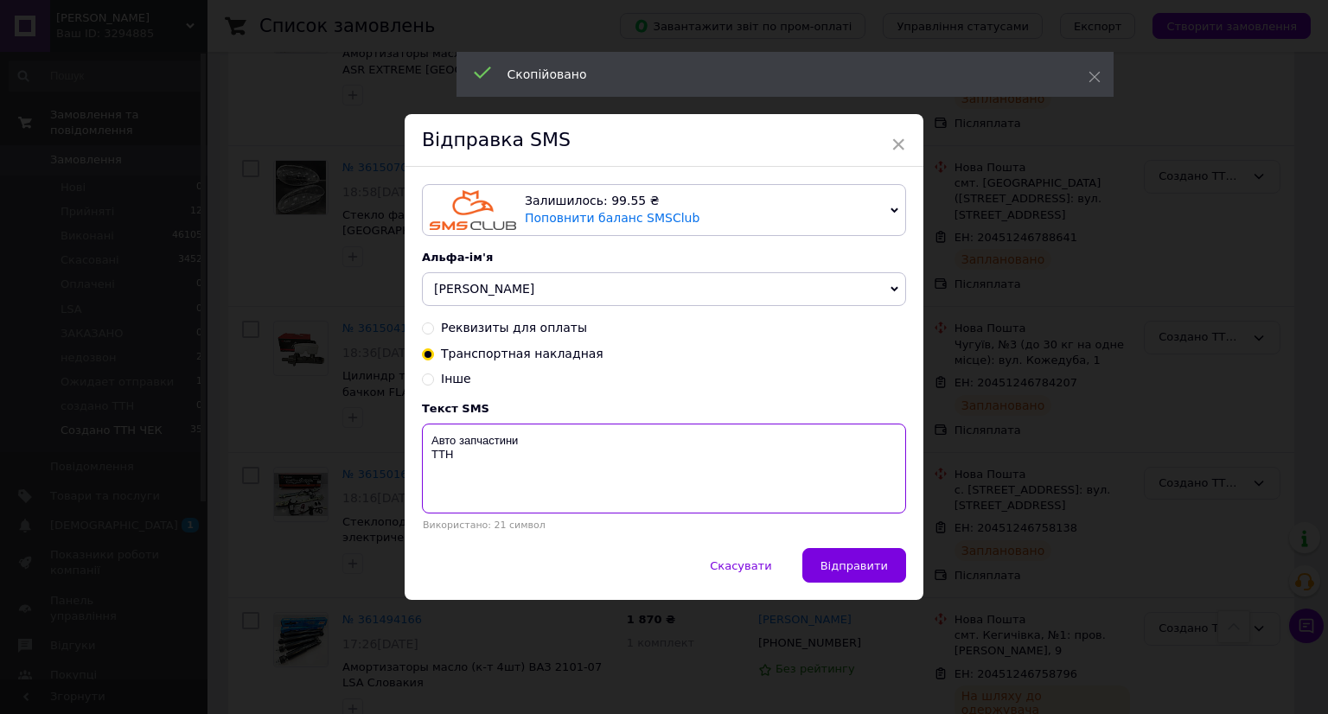
click at [488, 493] on textarea "Авто запчастини ТТН" at bounding box center [664, 469] width 484 height 90
paste textarea "20451246758796"
type textarea "Авто запчастини ТТН 20451246758796"
drag, startPoint x: 832, startPoint y: 560, endPoint x: 1003, endPoint y: 558, distance: 170.3
click at [840, 560] on span "Відправити" at bounding box center [853, 565] width 67 height 13
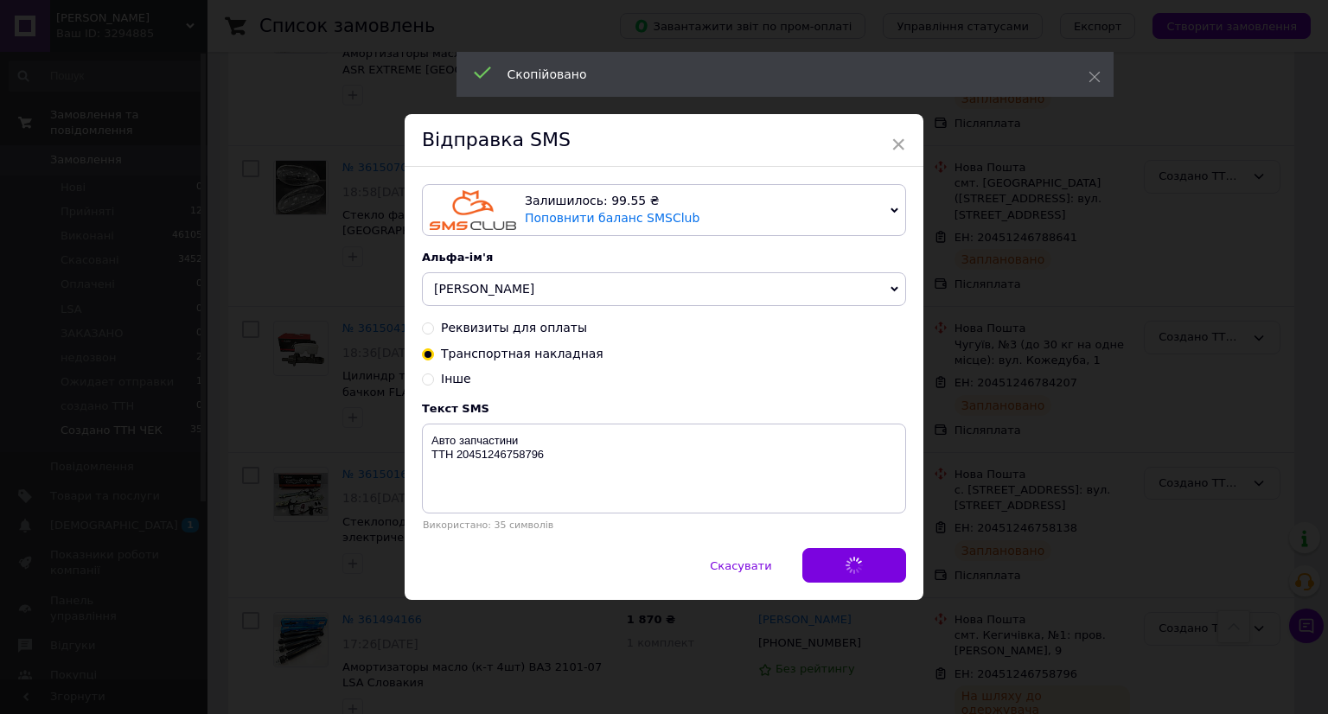
click at [1186, 561] on div "× Відправка SMS Залишилось: 99.55 ₴ Поповнити баланс SMSClub Підключити LetsAds…" at bounding box center [664, 357] width 1328 height 714
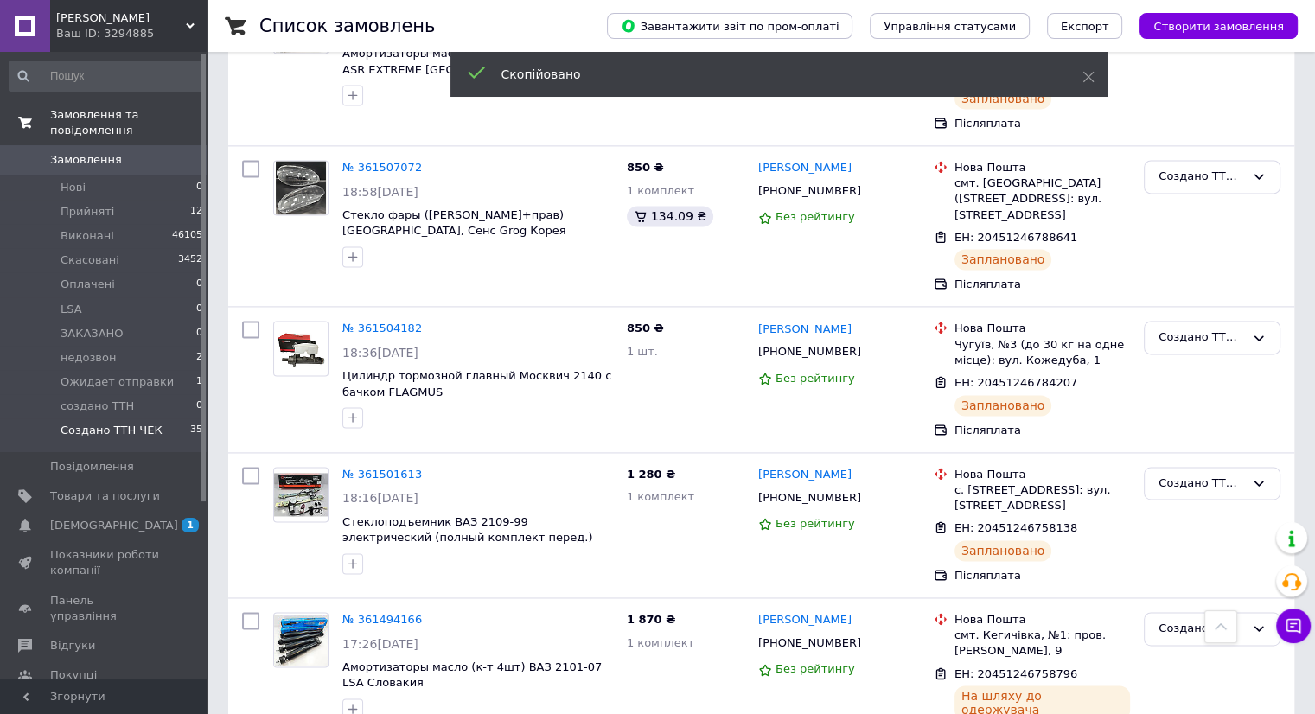
scroll to position [2507, 0]
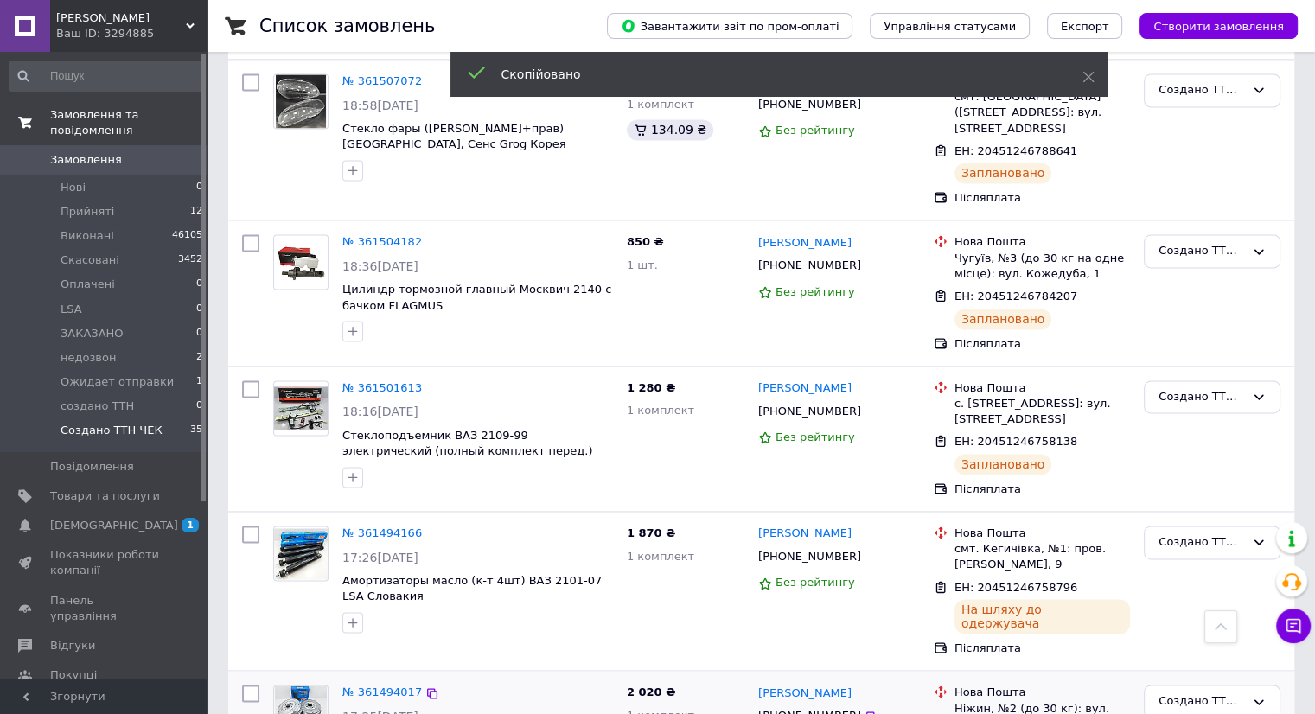
click at [807, 709] on span "[PHONE_NUMBER]" at bounding box center [809, 715] width 103 height 13
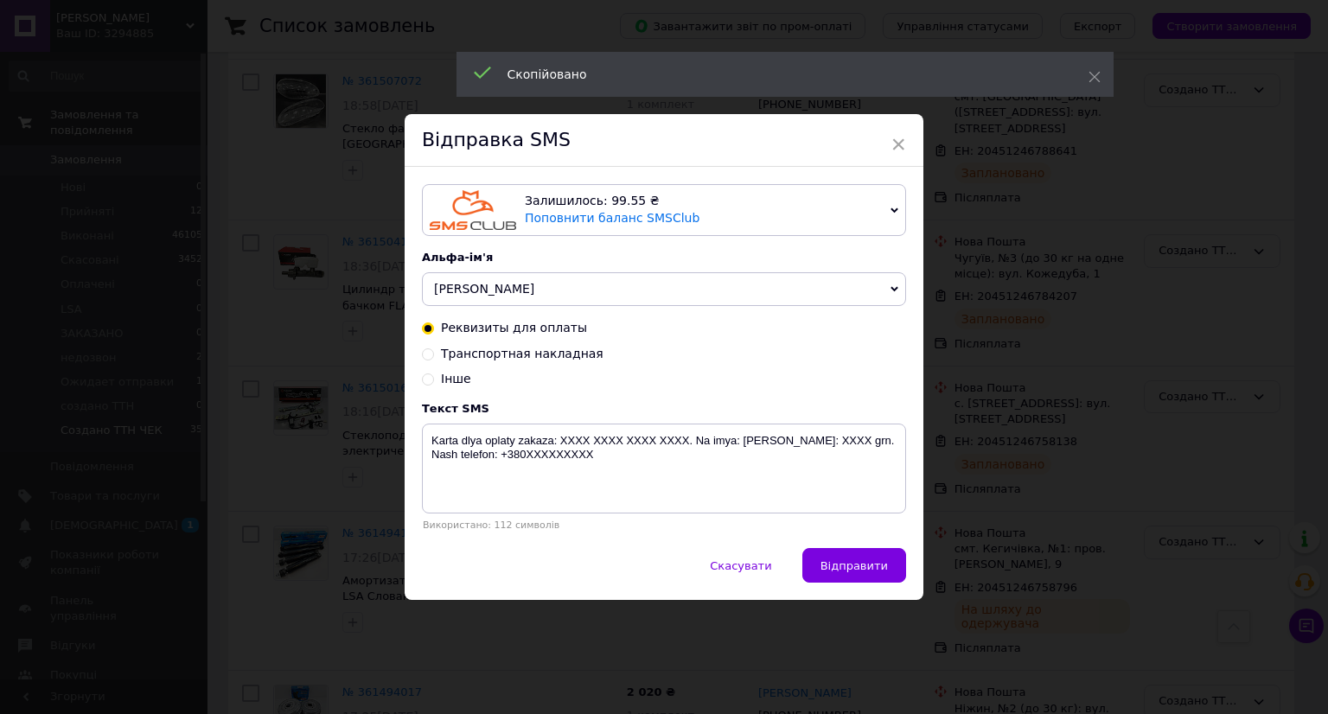
click at [542, 354] on span "Транспортная накладная" at bounding box center [522, 354] width 163 height 14
click at [434, 354] on input "Транспортная накладная" at bounding box center [428, 353] width 12 height 12
radio input "true"
radio input "false"
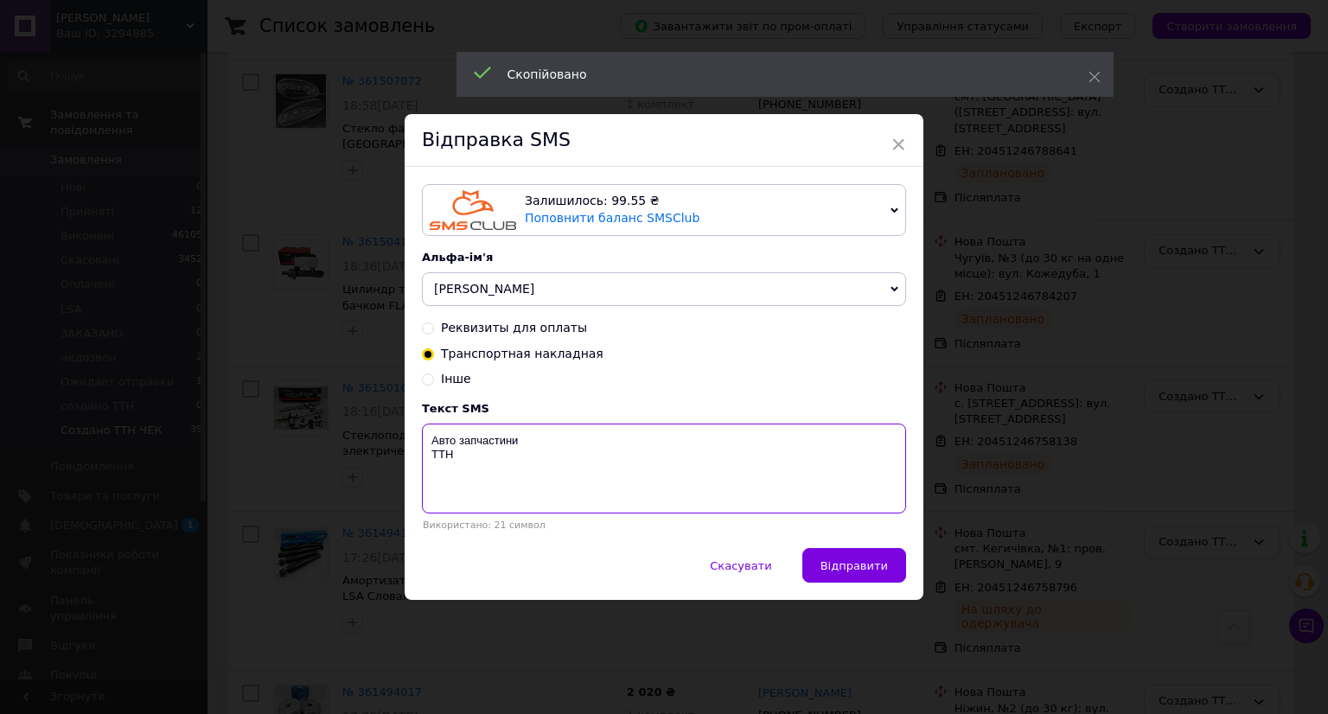
click at [497, 457] on textarea "Авто запчастини ТТН" at bounding box center [664, 469] width 484 height 90
paste textarea "20451246758541"
type textarea "Авто запчастини ТТН 20451246758541"
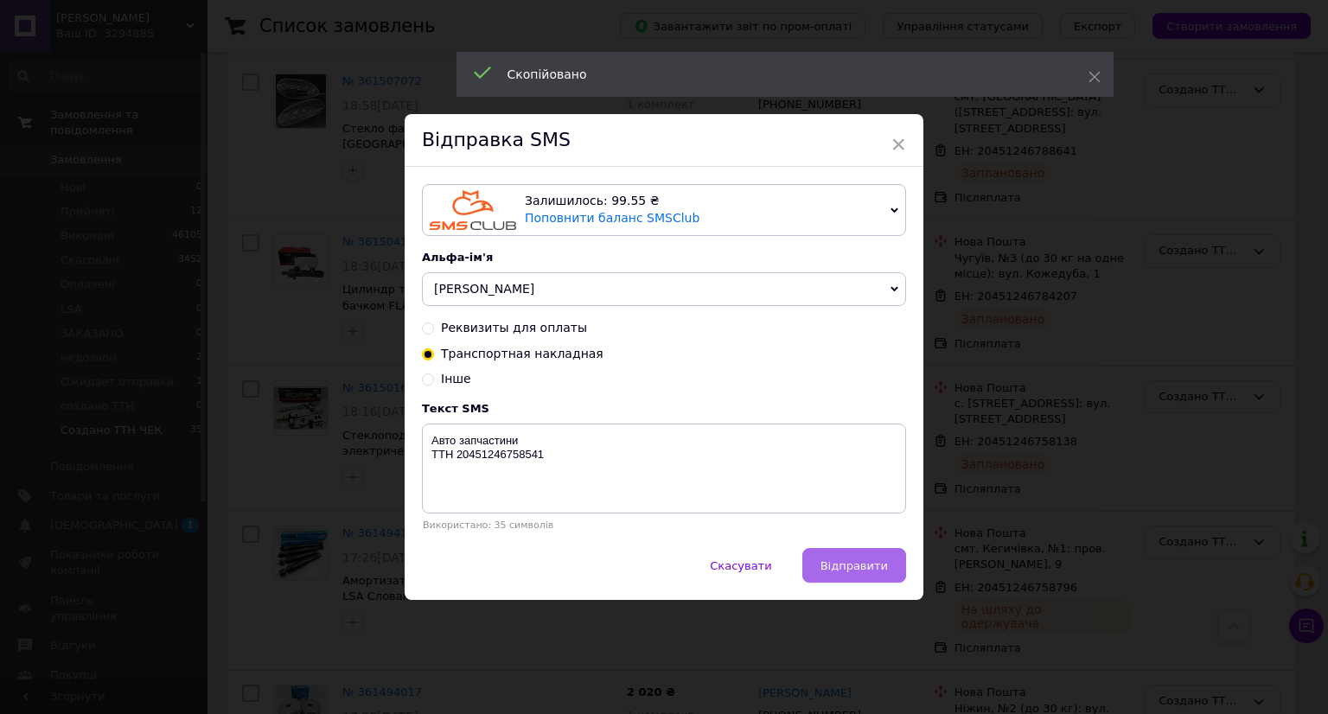
click at [819, 549] on button "Відправити" at bounding box center [854, 565] width 104 height 35
click at [1221, 570] on div "× Відправка SMS Залишилось: 99.55 ₴ Поповнити баланс SMSClub Підключити LetsAds…" at bounding box center [664, 357] width 1328 height 714
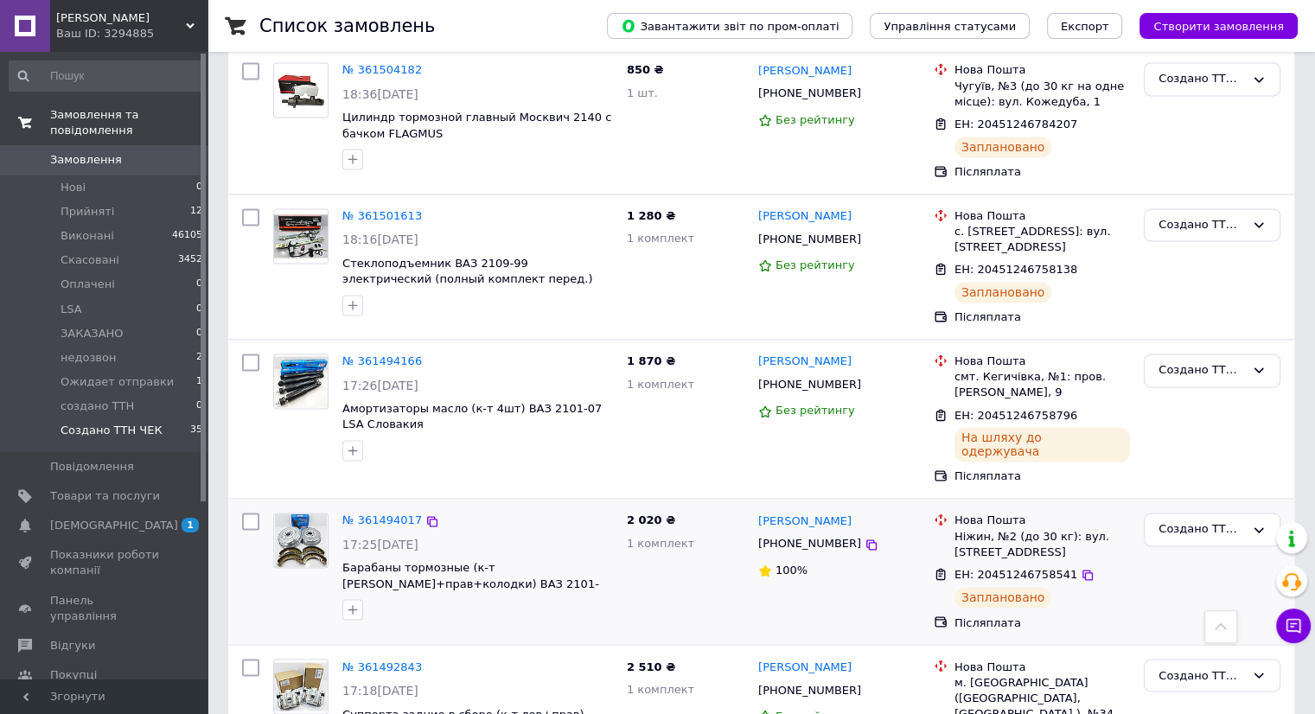
scroll to position [2680, 0]
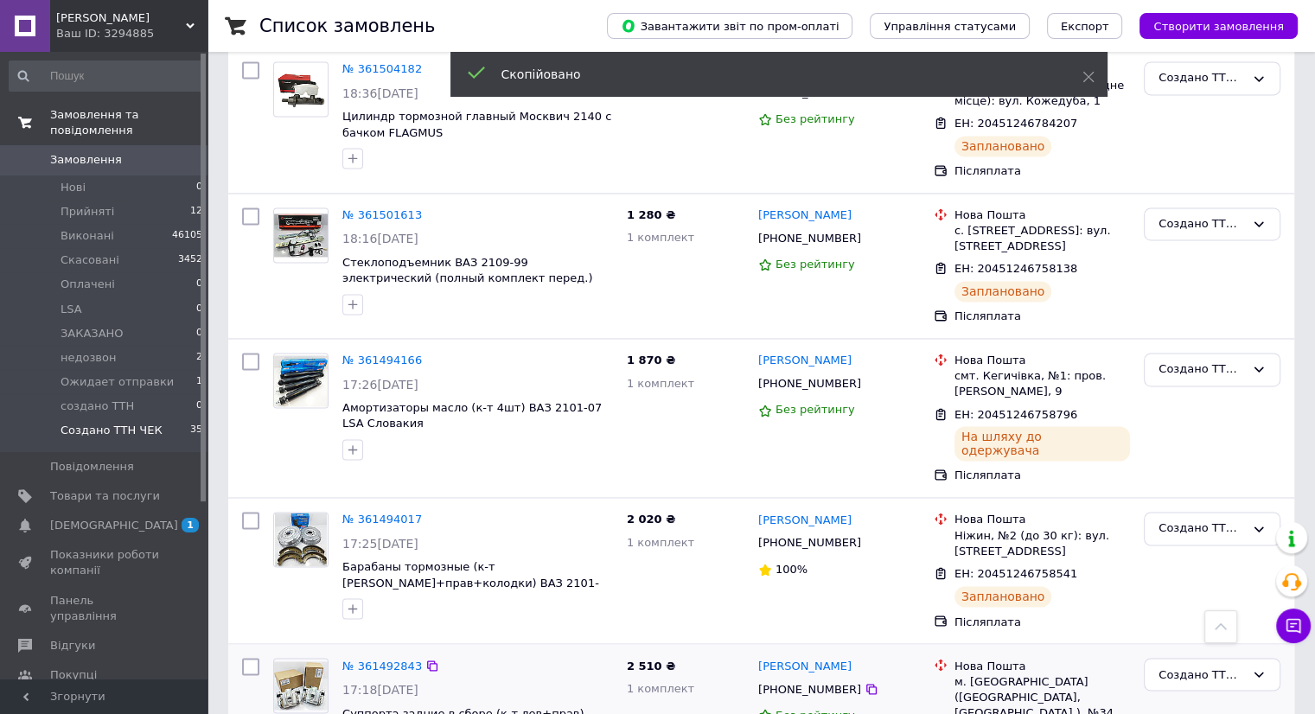
click at [806, 682] on span "[PHONE_NUMBER]" at bounding box center [809, 688] width 103 height 13
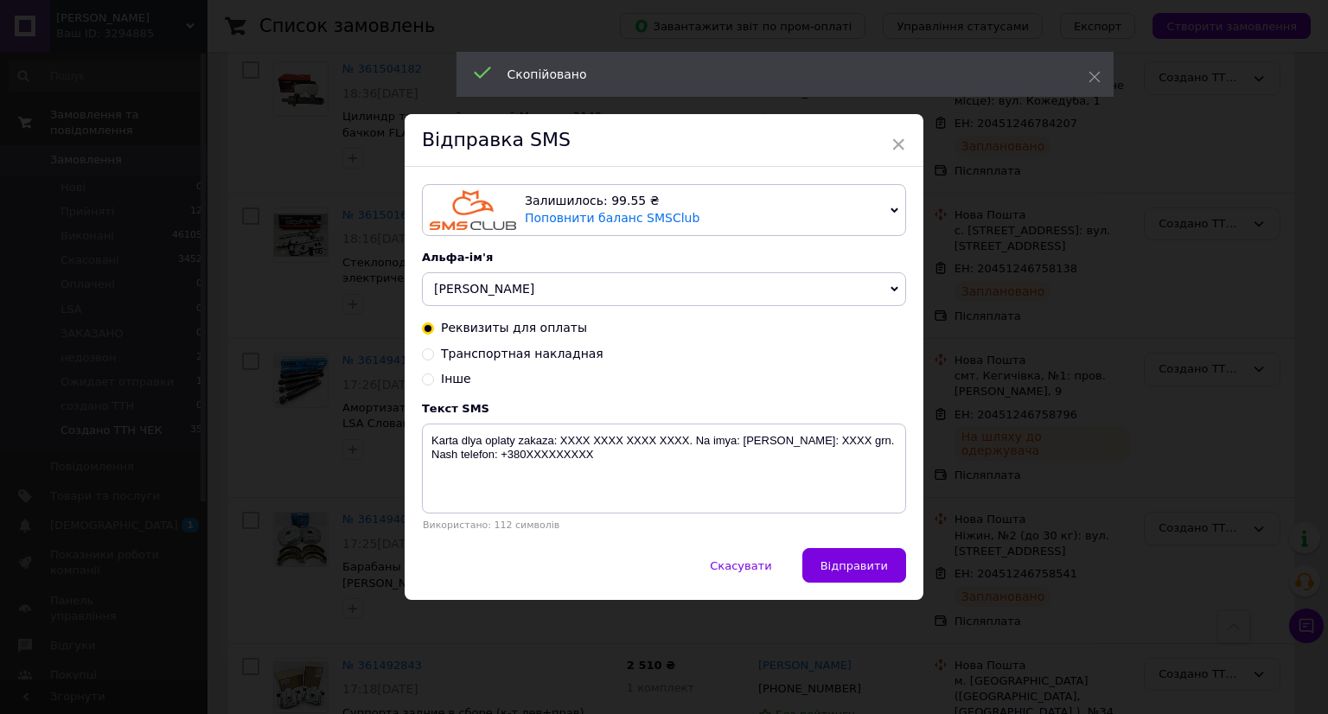
click at [491, 345] on div "Реквизиты для оплаты Транспортная накладная Інше" at bounding box center [664, 354] width 484 height 68
click at [491, 357] on span "Транспортная накладная" at bounding box center [522, 354] width 163 height 14
click at [434, 357] on input "Транспортная накладная" at bounding box center [428, 353] width 12 height 12
radio input "true"
radio input "false"
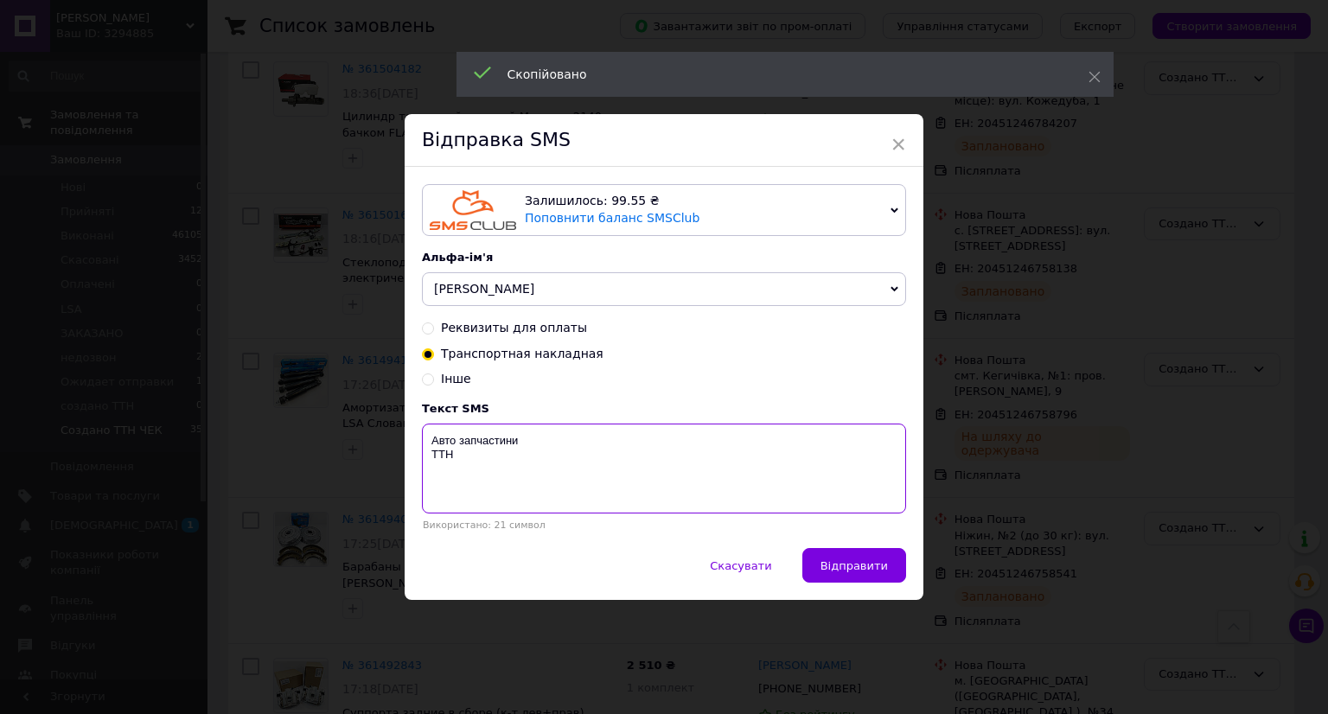
click at [477, 483] on textarea "Авто запчастини ТТН" at bounding box center [664, 469] width 484 height 90
paste textarea "20451246758147"
type textarea "Авто запчастини ТТН 20451246758147"
drag, startPoint x: 844, startPoint y: 566, endPoint x: 976, endPoint y: 568, distance: 132.3
click at [848, 568] on span "Відправити" at bounding box center [853, 565] width 67 height 13
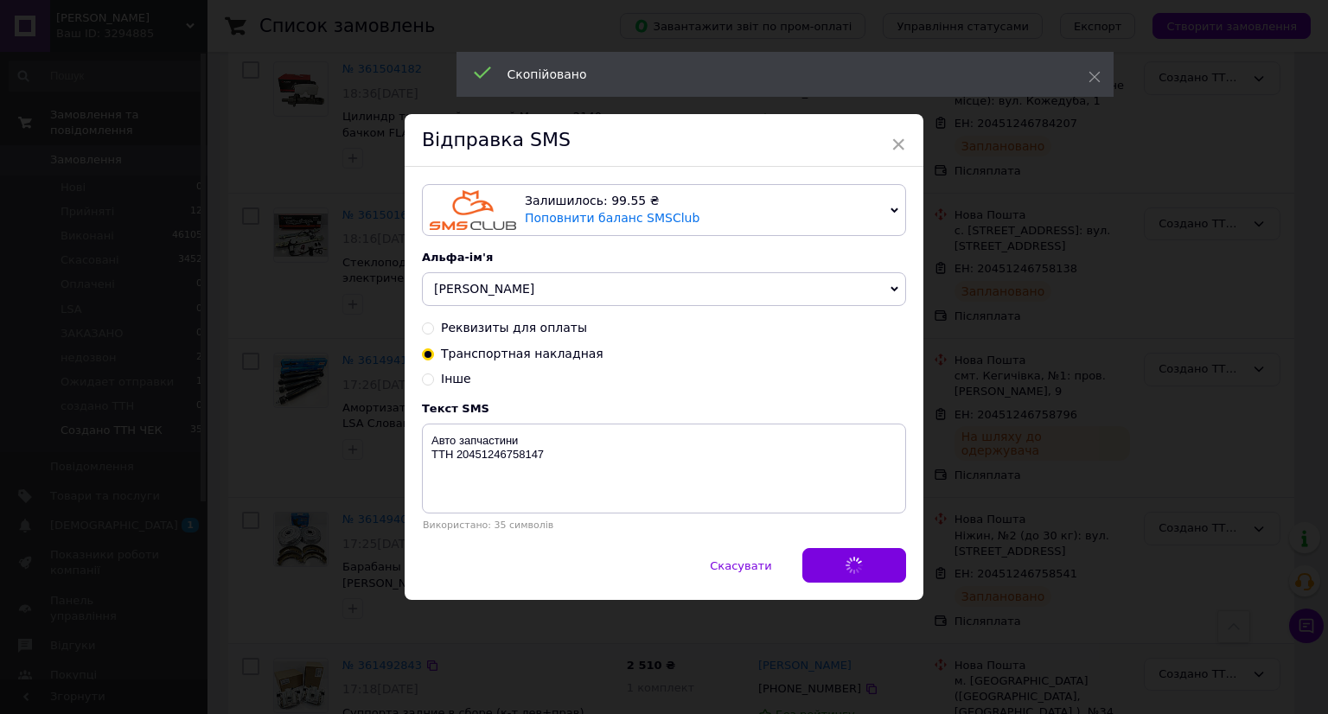
drag, startPoint x: 984, startPoint y: 568, endPoint x: 989, endPoint y: 560, distance: 9.3
click at [992, 565] on div "× Відправка SMS Залишилось: 99.55 ₴ Поповнити баланс SMSClub Підключити LetsAds…" at bounding box center [664, 357] width 1328 height 714
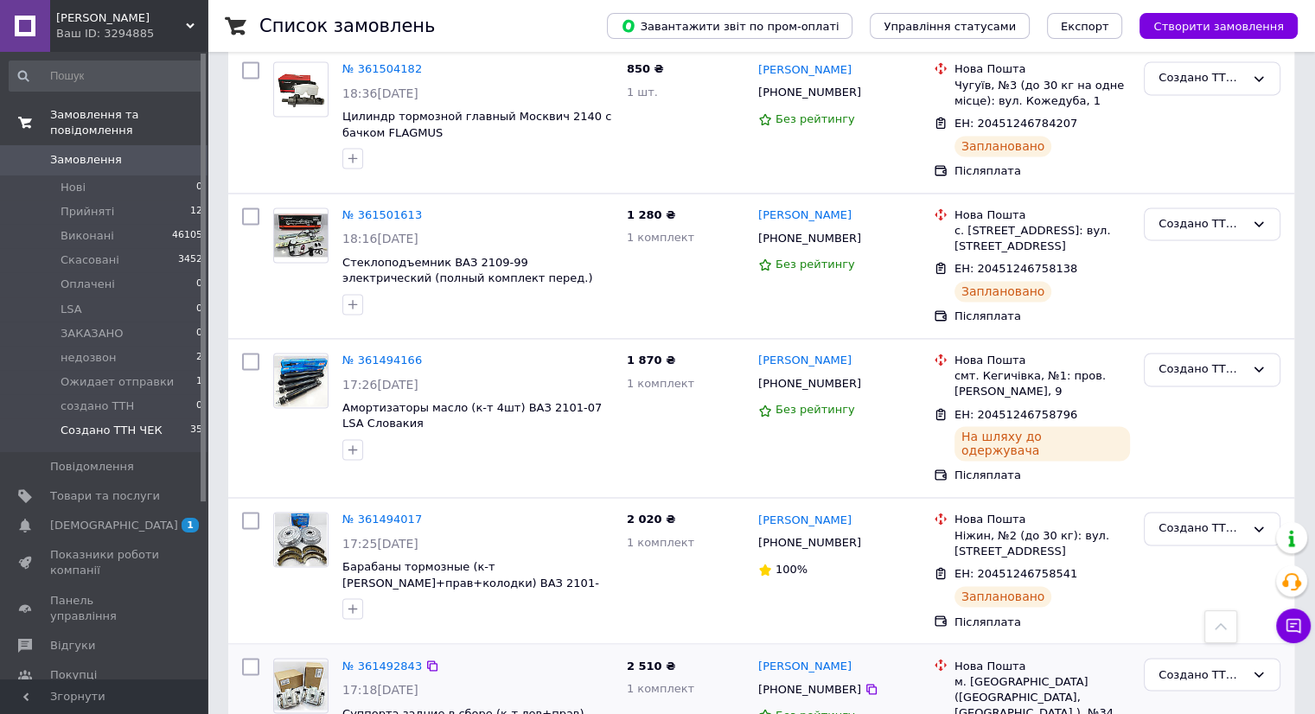
scroll to position [2852, 0]
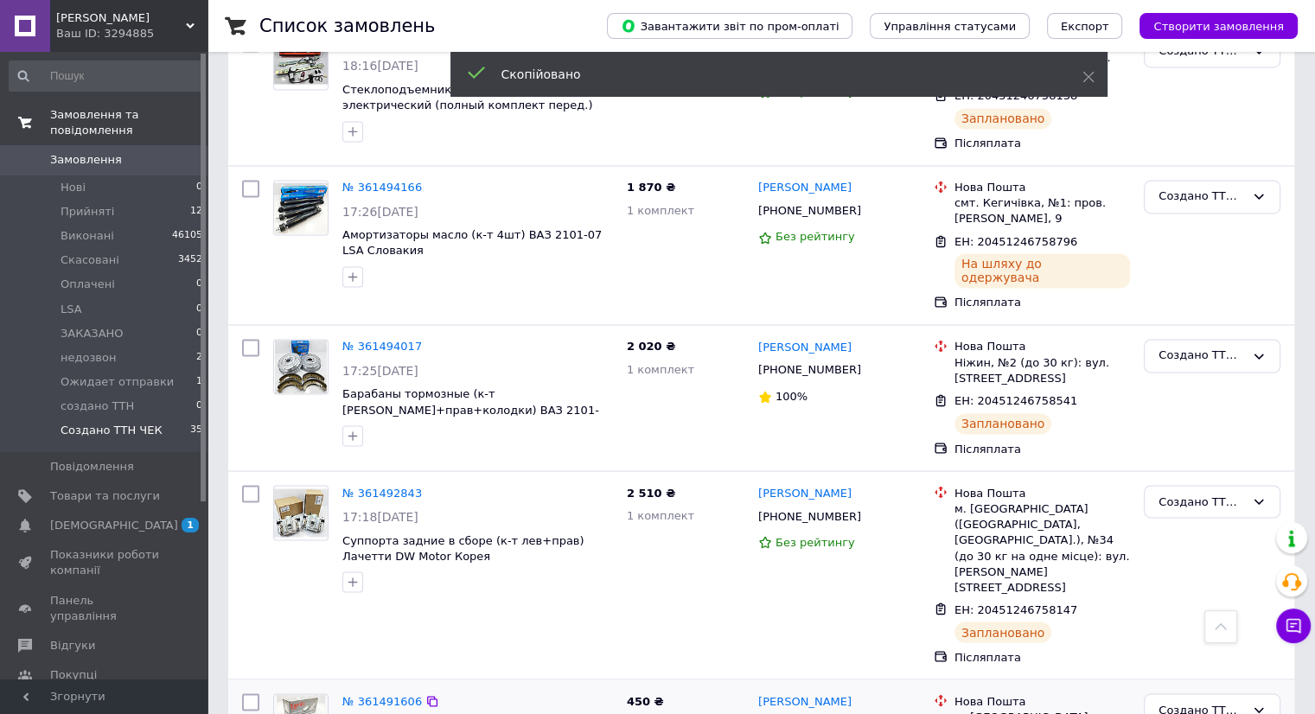
click at [815, 713] on span "[PHONE_NUMBER]" at bounding box center [809, 723] width 103 height 13
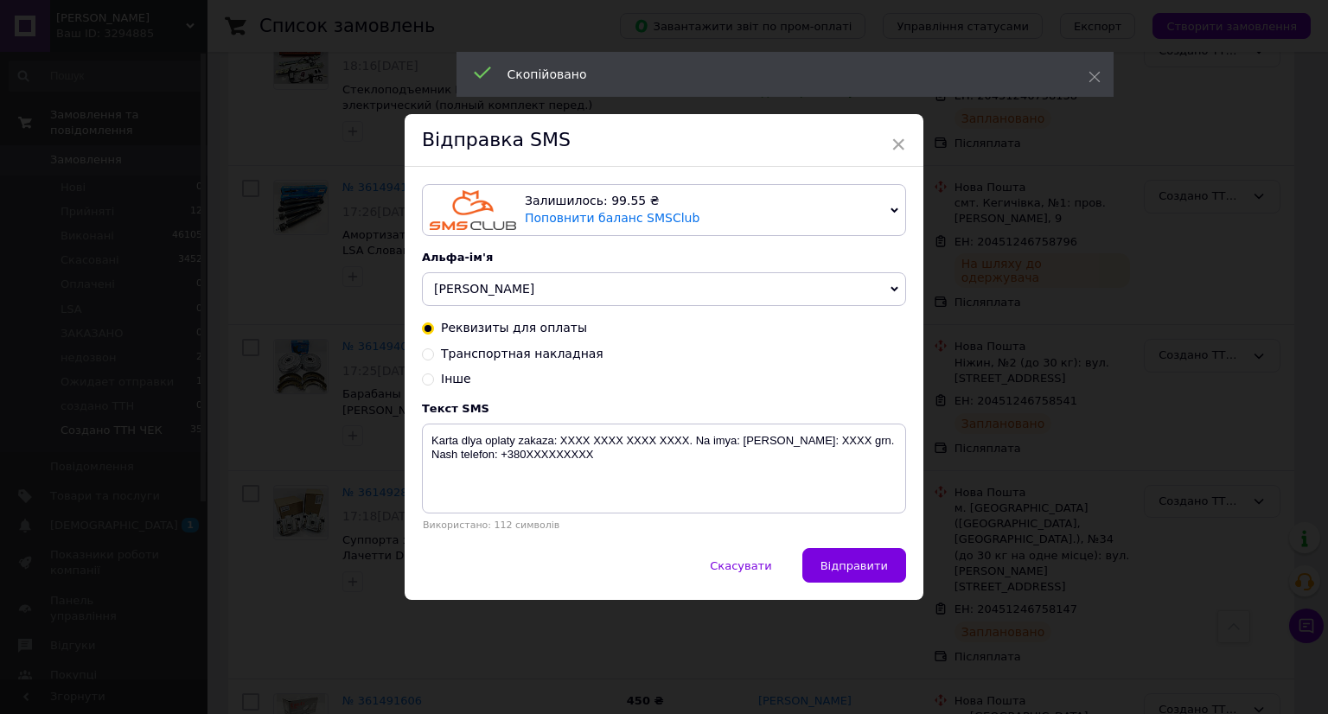
drag, startPoint x: 519, startPoint y: 352, endPoint x: 547, endPoint y: 464, distance: 115.9
click at [519, 354] on span "Транспортная накладная" at bounding box center [522, 354] width 163 height 14
click at [434, 354] on input "Транспортная накладная" at bounding box center [428, 353] width 12 height 12
radio input "true"
radio input "false"
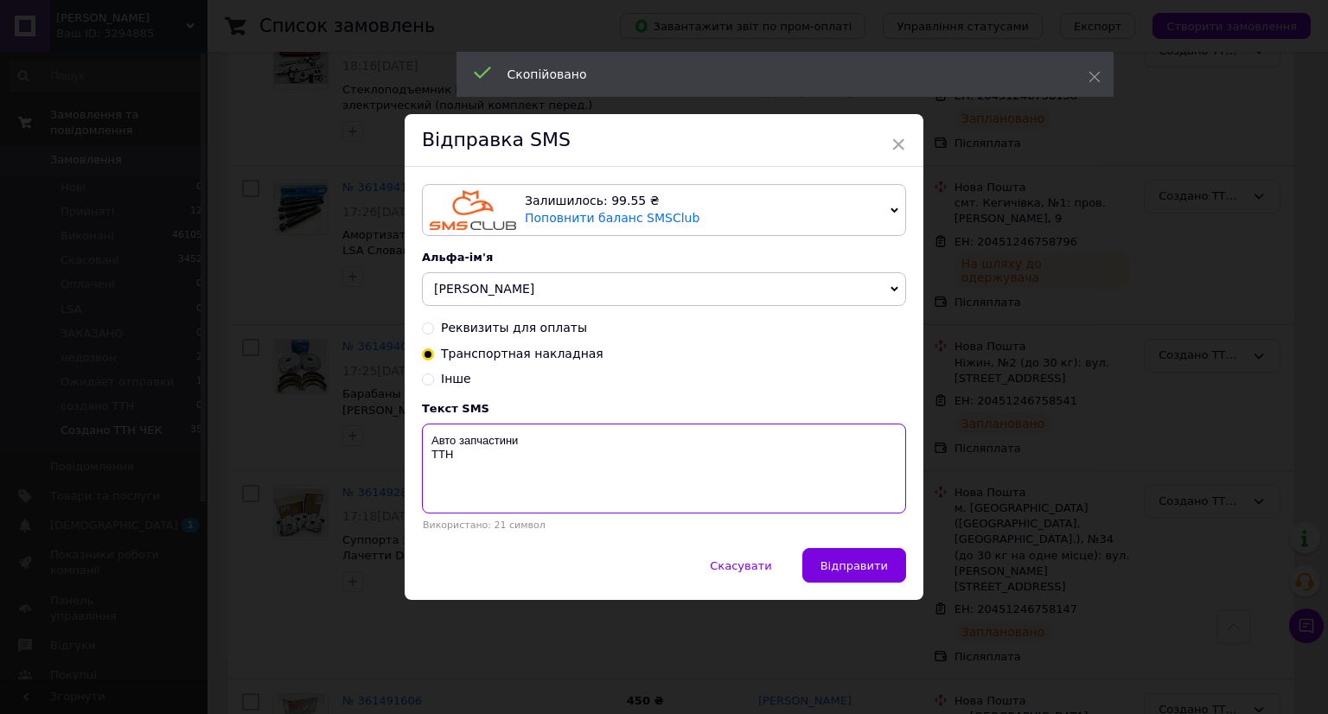
click at [538, 493] on textarea "Авто запчастини ТТН" at bounding box center [664, 469] width 484 height 90
paste textarea "20451246758522"
type textarea "Авто запчастини ТТН 20451246758522"
click at [841, 563] on span "Відправити" at bounding box center [853, 565] width 67 height 13
click at [1114, 563] on div "× Відправка SMS Залишилось: 99.55 ₴ Поповнити баланс SMSClub Підключити LetsAds…" at bounding box center [664, 357] width 1328 height 714
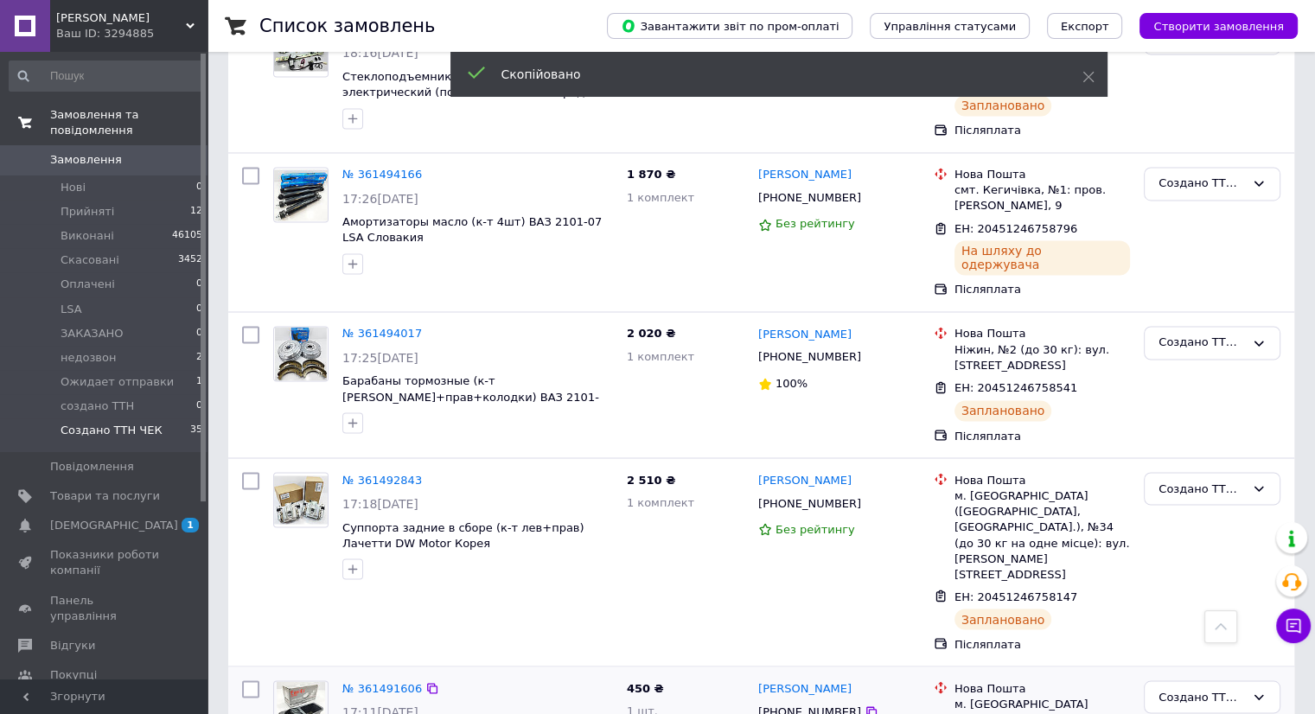
scroll to position [3025, 0]
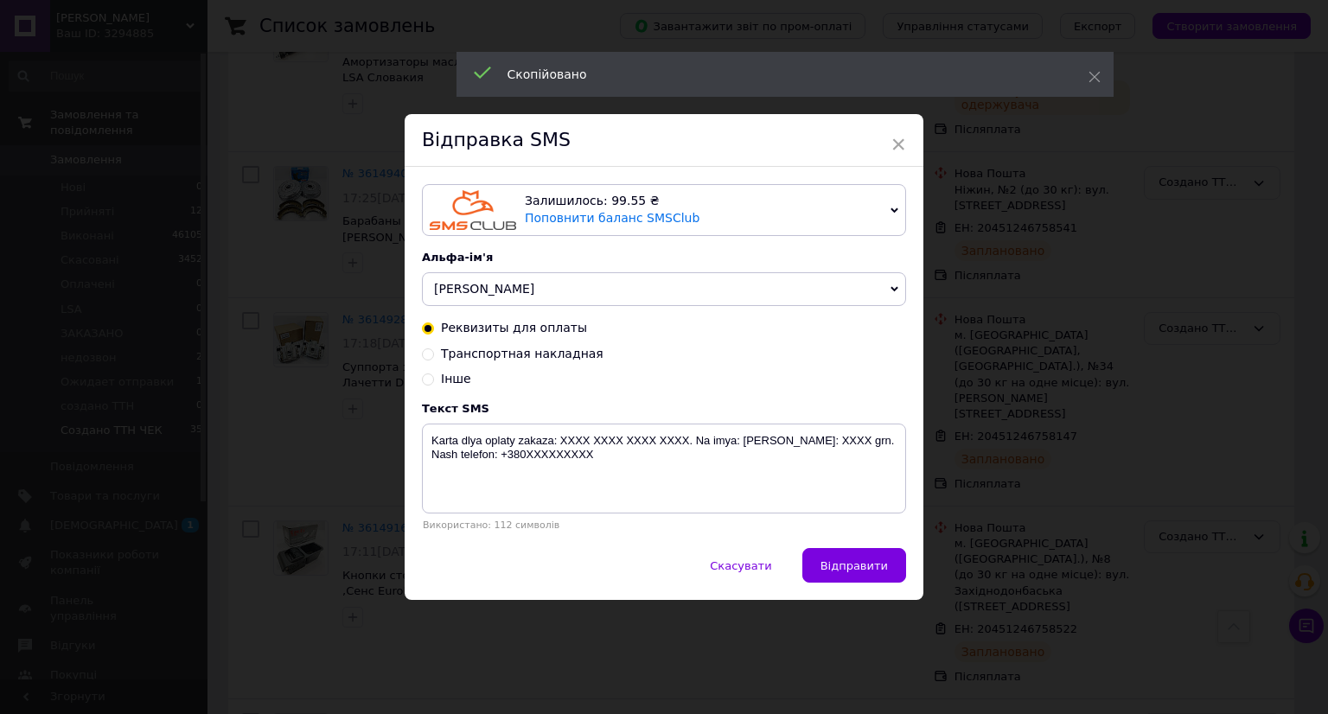
click at [521, 347] on span "Транспортная накладная" at bounding box center [522, 354] width 163 height 14
click at [434, 347] on input "Транспортная накладная" at bounding box center [428, 353] width 12 height 12
radio input "true"
radio input "false"
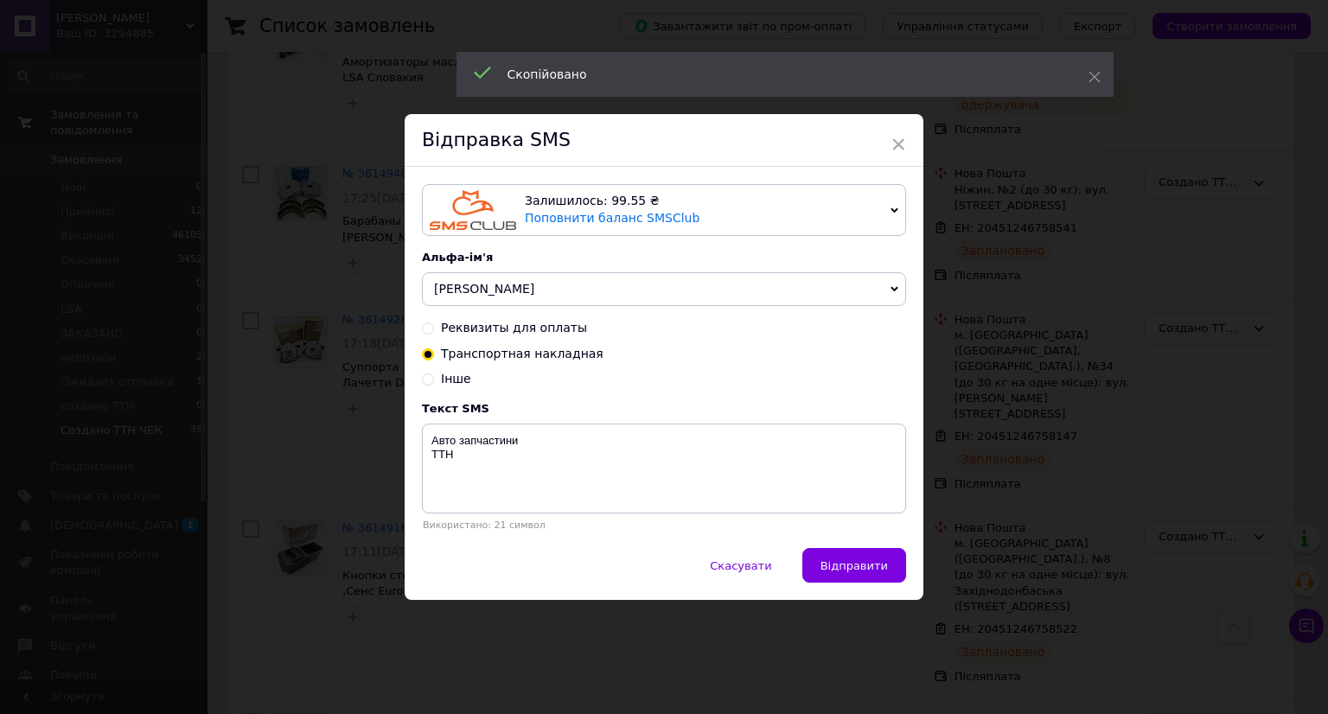
drag, startPoint x: 517, startPoint y: 364, endPoint x: 516, endPoint y: 471, distance: 107.2
click at [517, 366] on div "Реквизиты для оплаты Транспортная накладная Інше" at bounding box center [664, 354] width 484 height 68
click at [509, 488] on textarea "Авто запчастини ТТН" at bounding box center [664, 469] width 484 height 90
paste textarea "20451246758175"
type textarea "Авто запчастини ТТН 20451246758175"
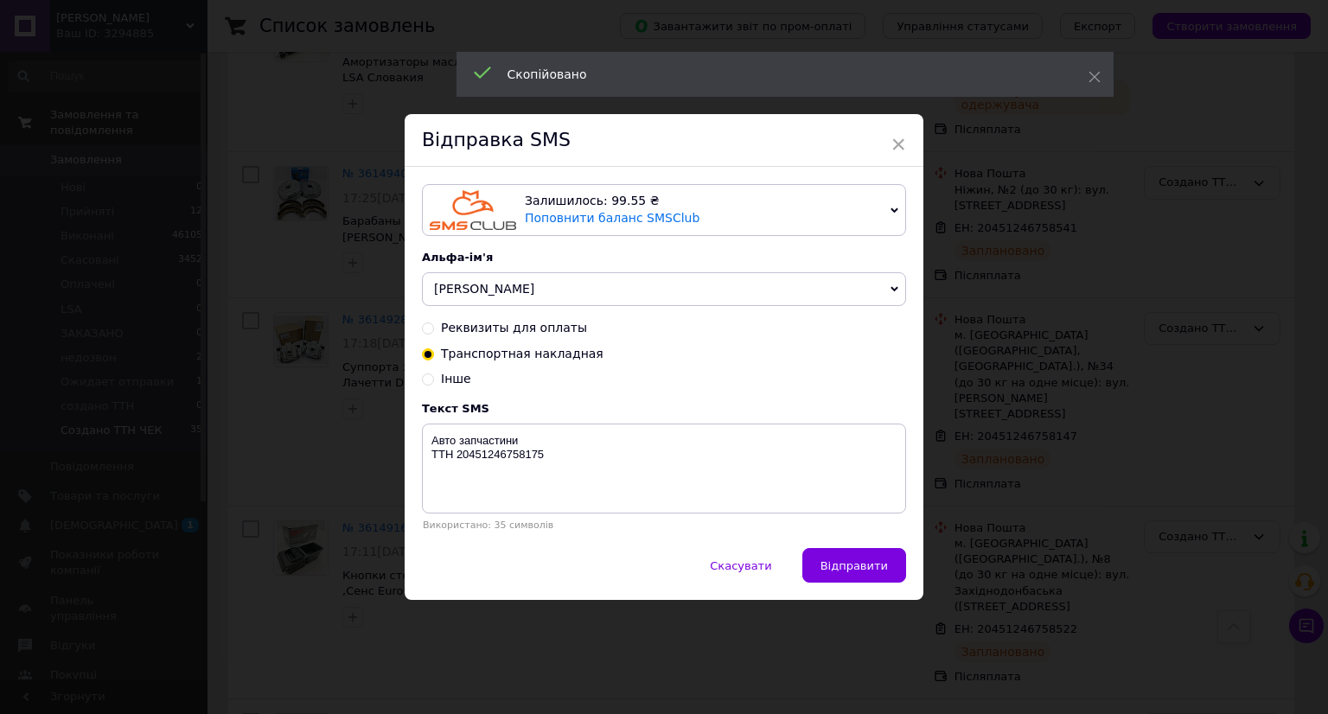
click at [829, 553] on button "Відправити" at bounding box center [854, 565] width 104 height 35
click at [1086, 555] on div "× Відправка SMS Залишилось: 99.55 ₴ Поповнити баланс SMSClub Підключити LetsAds…" at bounding box center [664, 357] width 1328 height 714
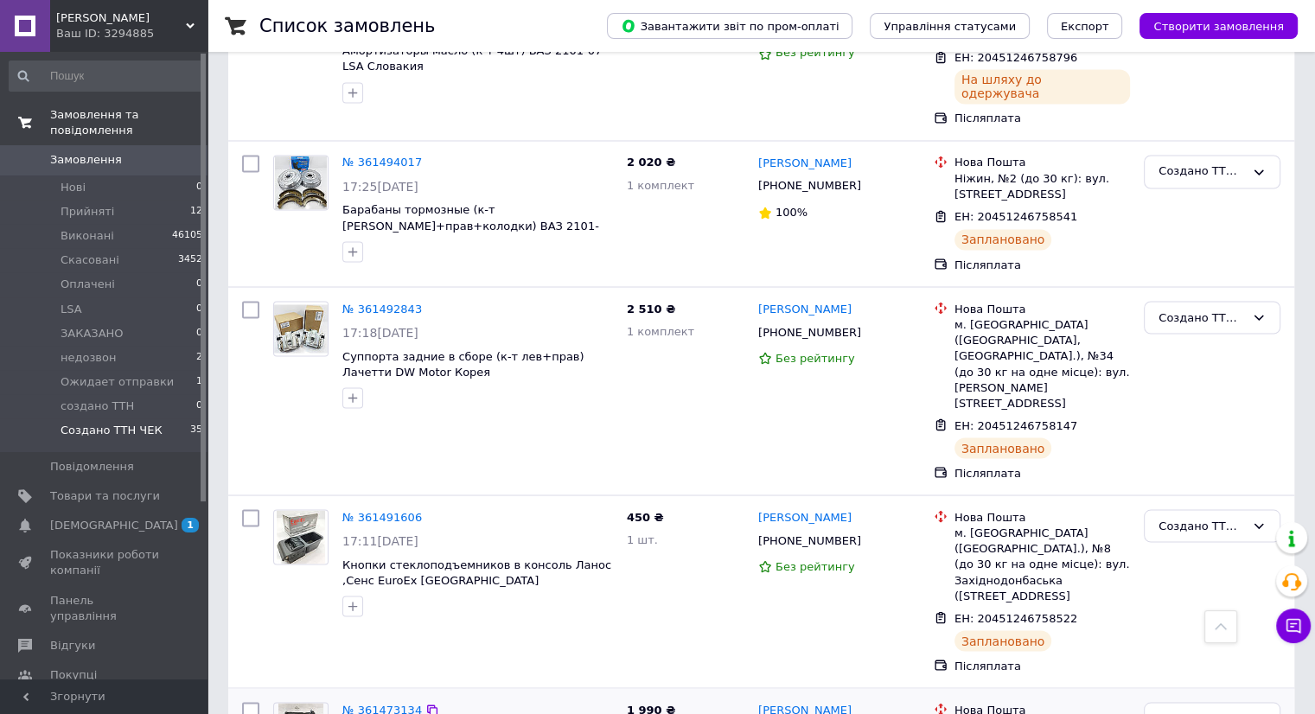
scroll to position [3198, 0]
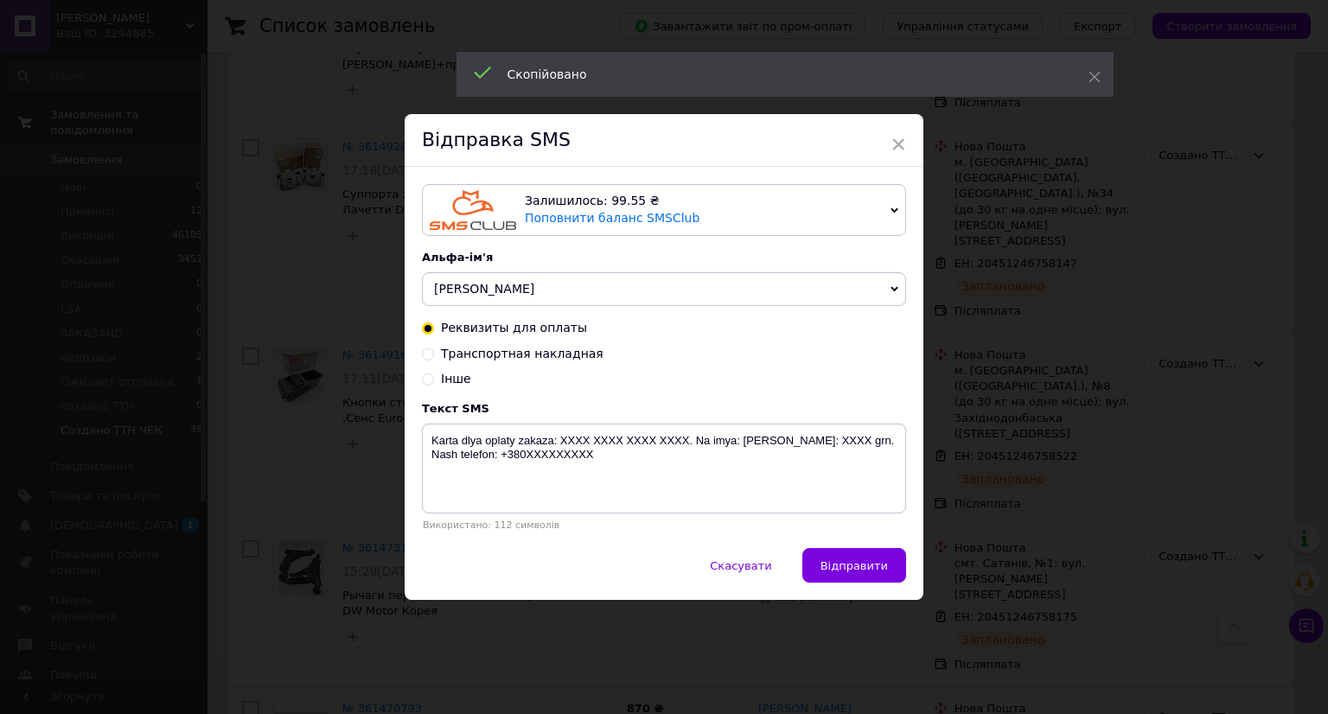
drag, startPoint x: 564, startPoint y: 350, endPoint x: 554, endPoint y: 359, distance: 12.9
click at [564, 350] on span "Транспортная накладная" at bounding box center [522, 354] width 163 height 14
click at [434, 350] on input "Транспортная накладная" at bounding box center [428, 353] width 12 height 12
radio input "true"
radio input "false"
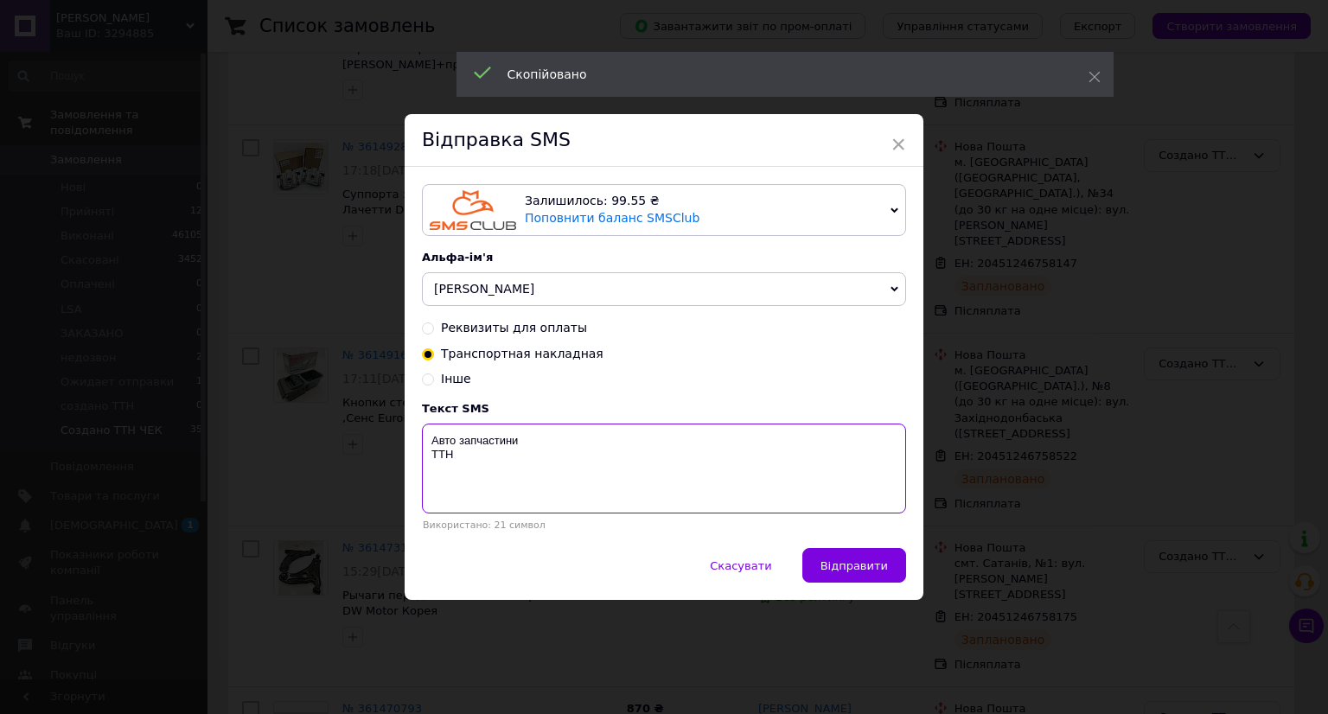
drag, startPoint x: 495, startPoint y: 457, endPoint x: 488, endPoint y: 464, distance: 9.8
click at [488, 464] on textarea "Авто запчастини ТТН" at bounding box center [664, 469] width 484 height 90
paste textarea "20451246758180"
type textarea "Авто запчастини ТТН 20451246758180"
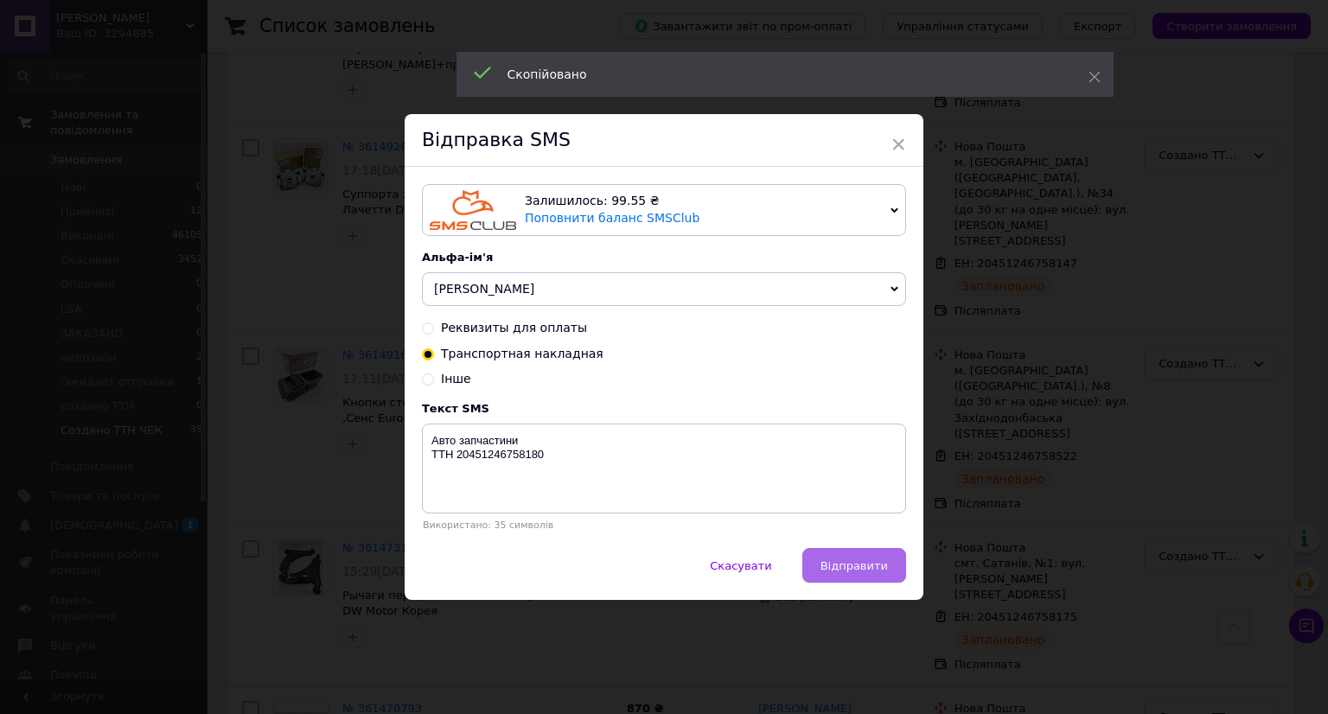
drag, startPoint x: 857, startPoint y: 571, endPoint x: 985, endPoint y: 571, distance: 127.9
click at [860, 571] on span "Відправити" at bounding box center [853, 565] width 67 height 13
click at [1008, 571] on div "× Відправка SMS Залишилось: 99.55 ₴ Поповнити баланс SMSClub Підключити LetsAds…" at bounding box center [664, 357] width 1328 height 714
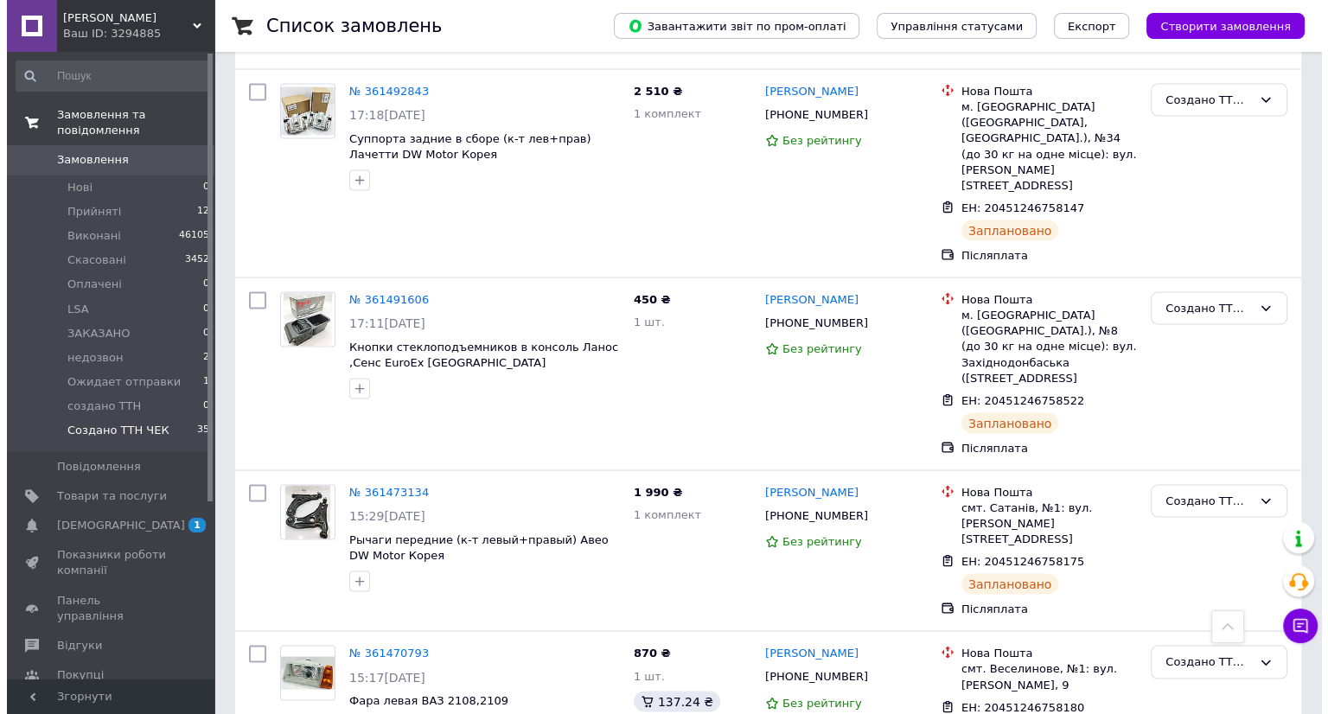
scroll to position [3285, 0]
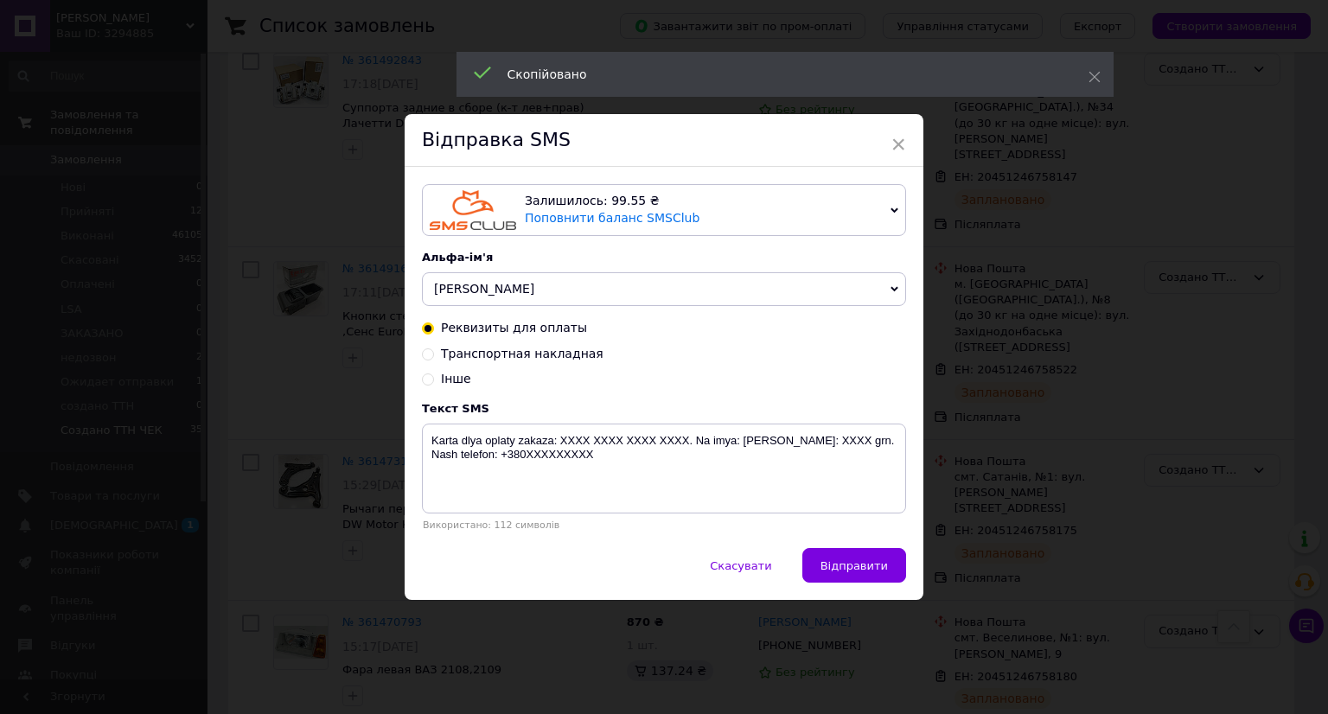
click at [544, 354] on span "Транспортная накладная" at bounding box center [522, 354] width 163 height 14
click at [434, 354] on input "Транспортная накладная" at bounding box center [428, 353] width 12 height 12
radio input "true"
radio input "false"
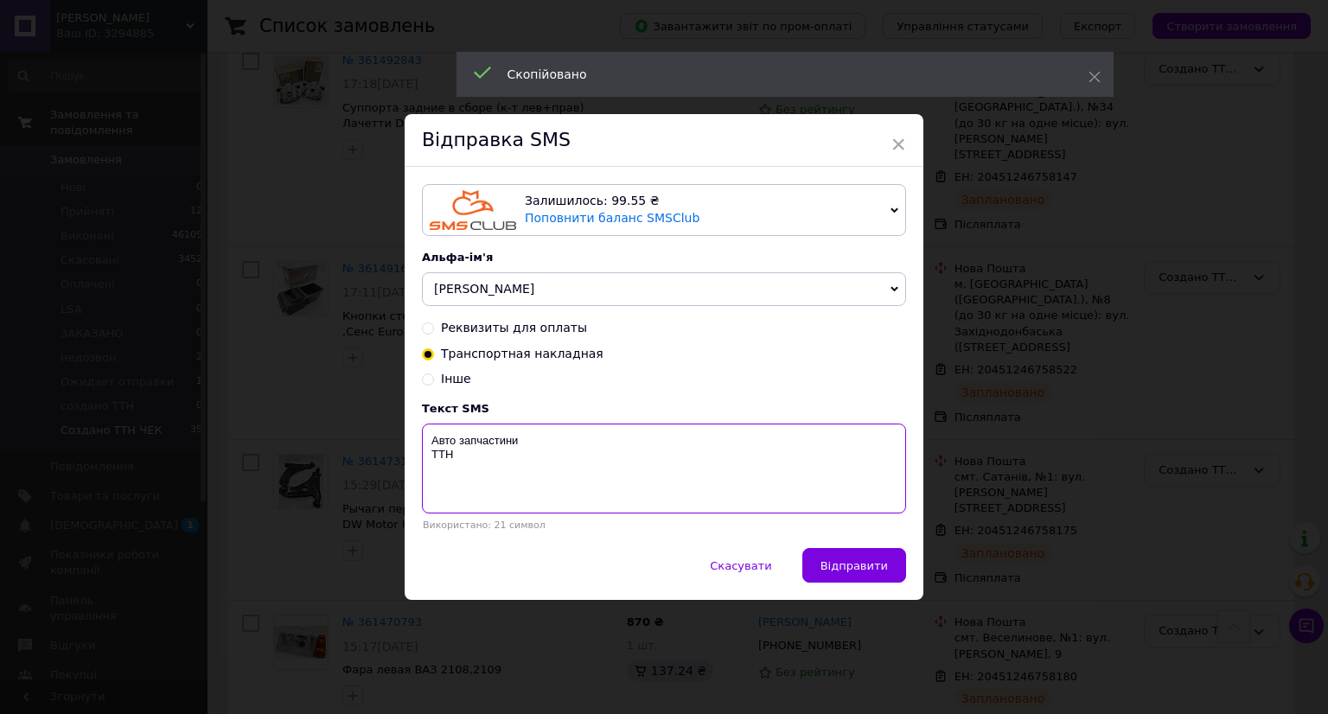
click at [484, 475] on textarea "Авто запчастини ТТН" at bounding box center [664, 469] width 484 height 90
paste textarea "20451246758192"
type textarea "Авто запчастини ТТН 20451246758192"
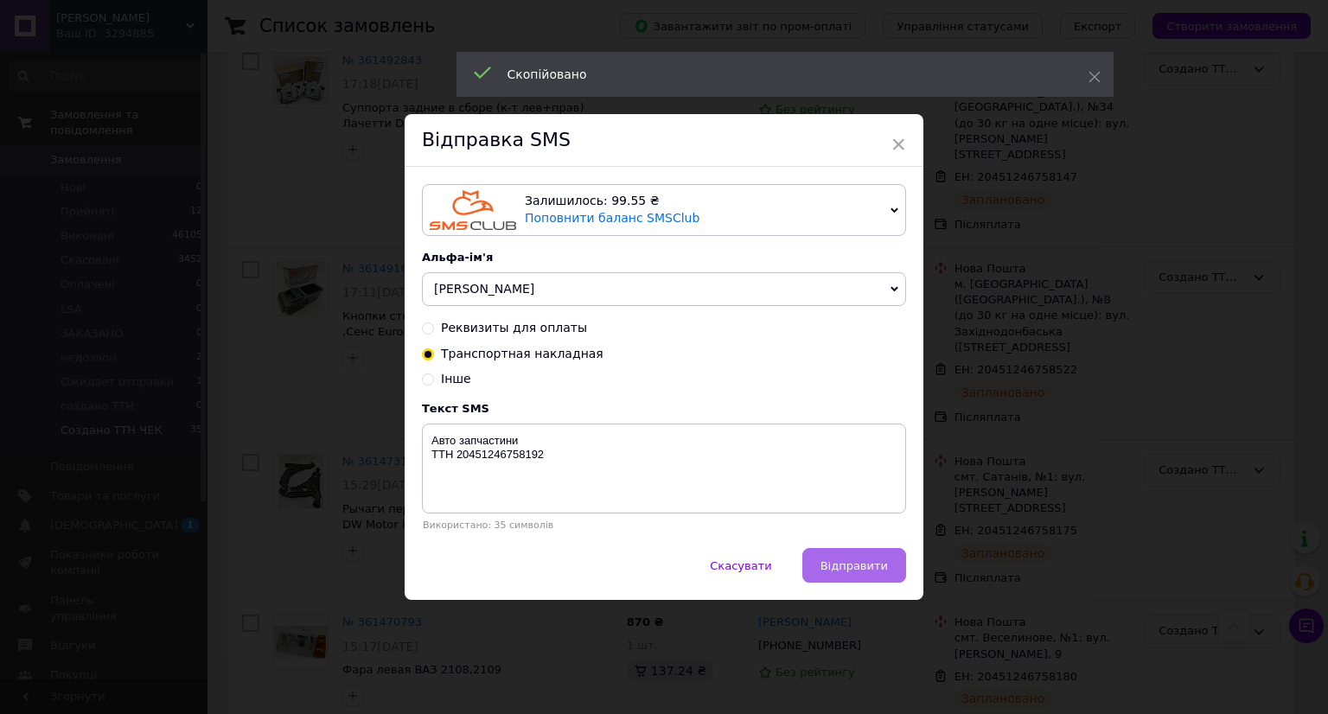
drag, startPoint x: 848, startPoint y: 564, endPoint x: 1002, endPoint y: 565, distance: 153.9
click at [849, 565] on span "Відправити" at bounding box center [853, 565] width 67 height 13
click at [1013, 565] on div "× Відправка SMS Залишилось: 99.55 ₴ Поповнити баланс SMSClub Підключити LetsAds…" at bounding box center [664, 357] width 1328 height 714
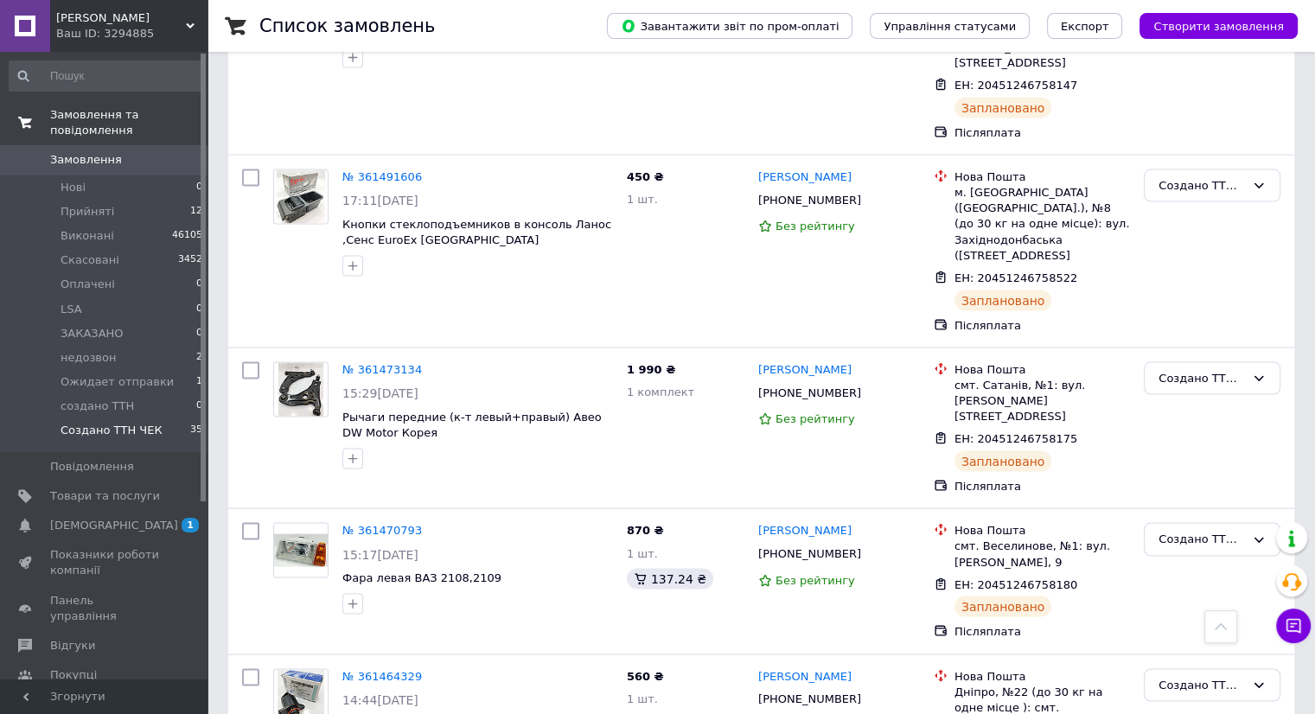
scroll to position [3544, 0]
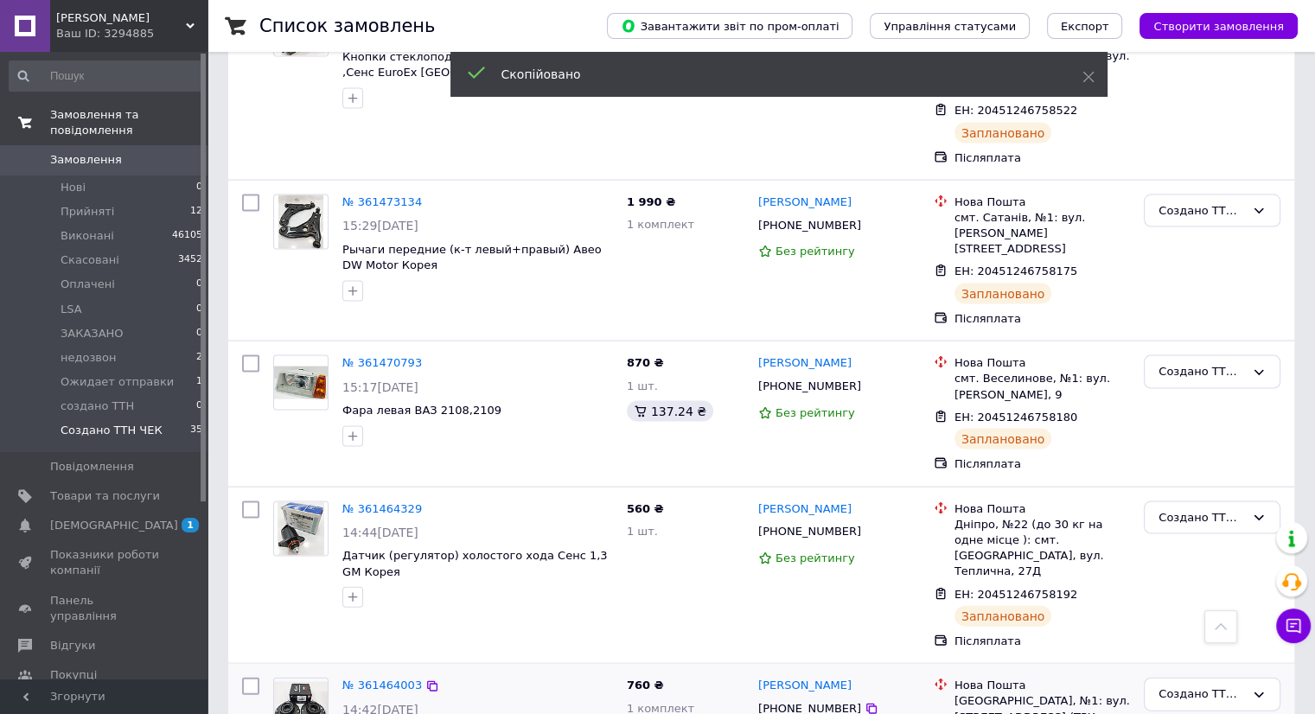
click at [819, 702] on span "[PHONE_NUMBER]" at bounding box center [809, 708] width 103 height 13
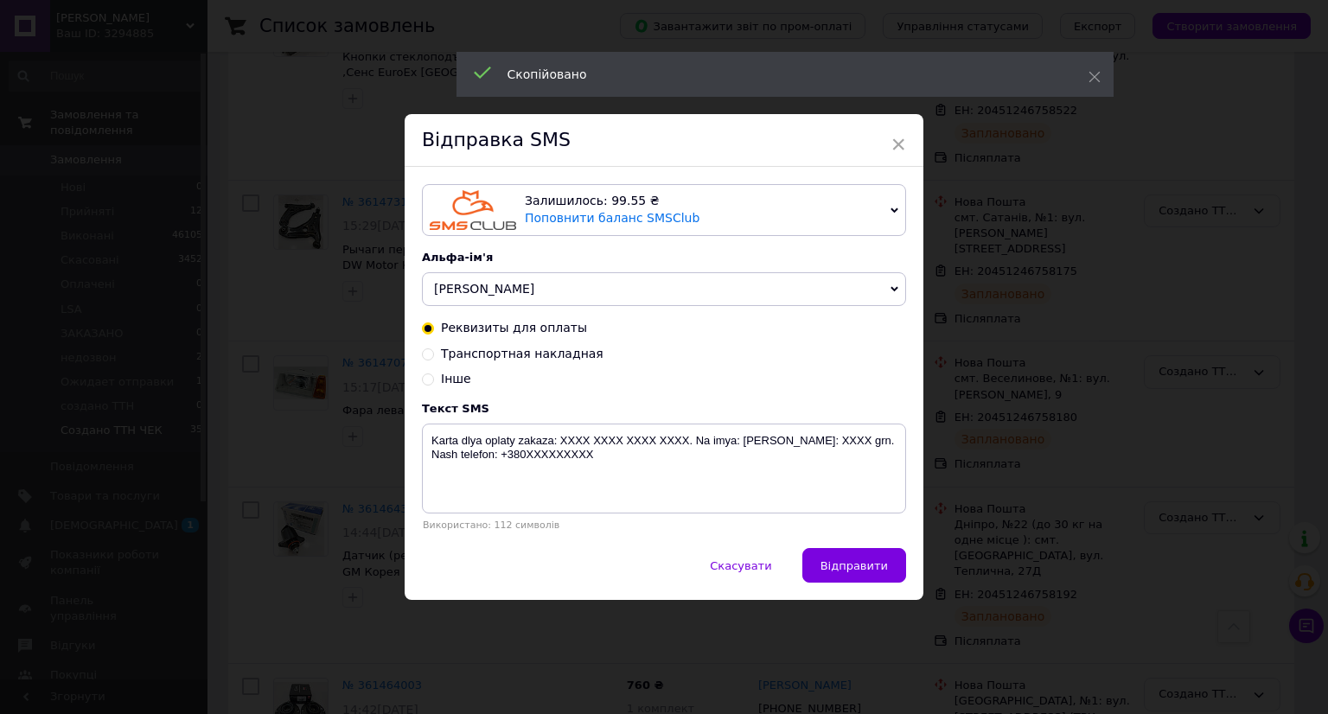
click at [548, 360] on span "Транспортная накладная" at bounding box center [522, 354] width 163 height 14
click at [434, 359] on input "Транспортная накладная" at bounding box center [428, 353] width 12 height 12
radio input "true"
radio input "false"
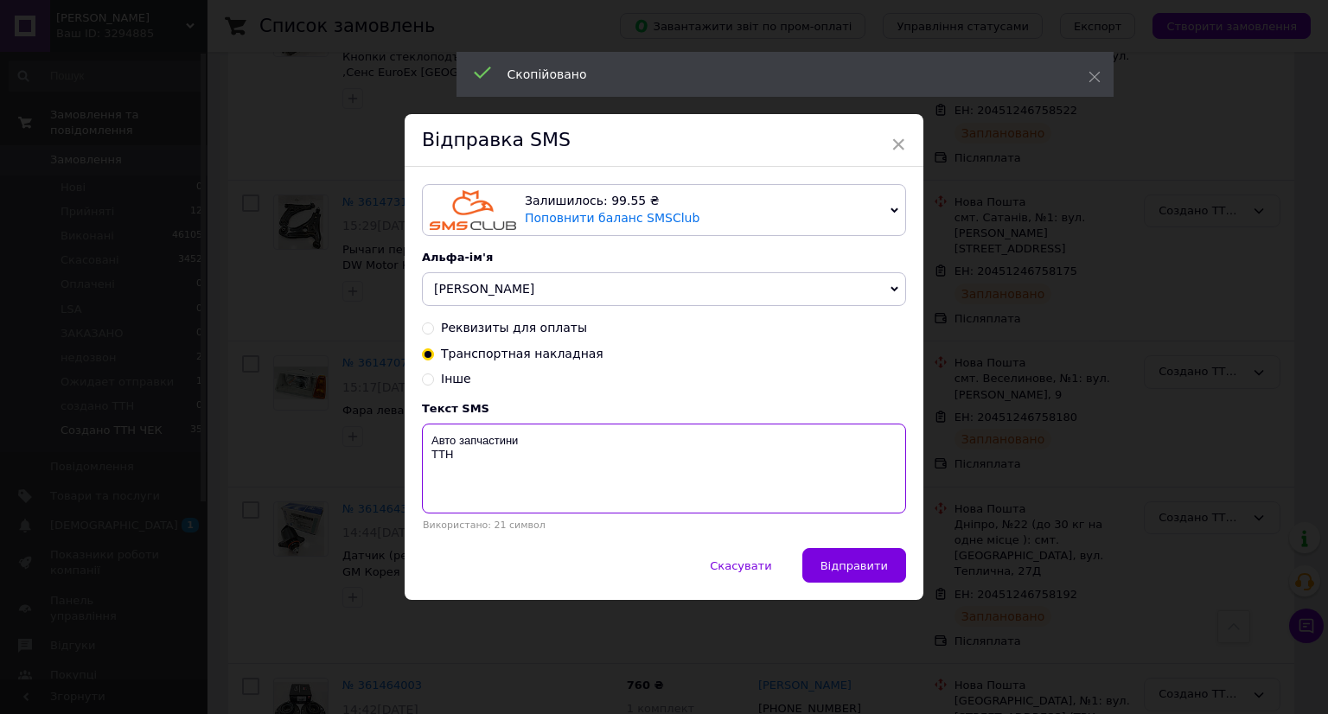
click at [504, 481] on textarea "Авто запчастини ТТН" at bounding box center [664, 469] width 484 height 90
paste textarea "20451246758779"
type textarea "Авто запчастини ТТН 20451246758779"
drag, startPoint x: 823, startPoint y: 557, endPoint x: 1134, endPoint y: 564, distance: 311.3
click at [825, 557] on button "Відправити" at bounding box center [854, 565] width 104 height 35
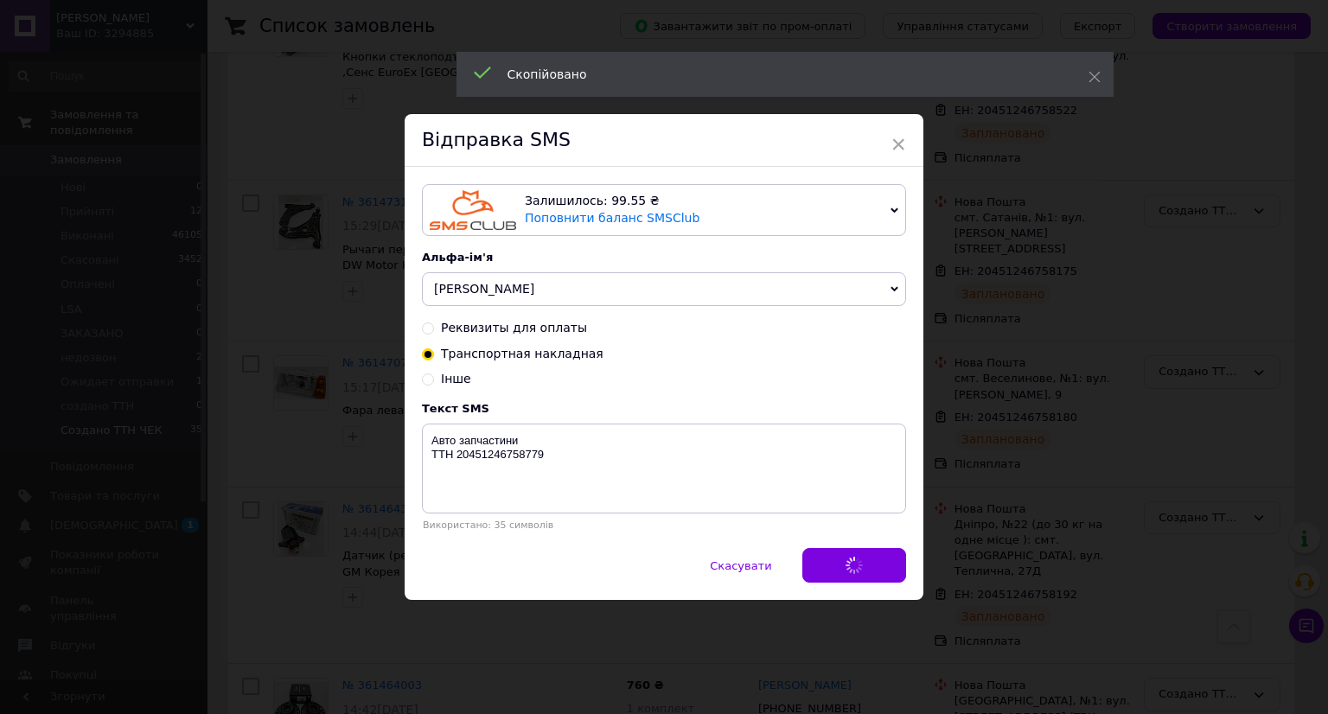
click at [1163, 564] on div "× Відправка SMS Залишилось: 99.55 ₴ Поповнити баланс SMSClub Підключити LetsAds…" at bounding box center [664, 357] width 1328 height 714
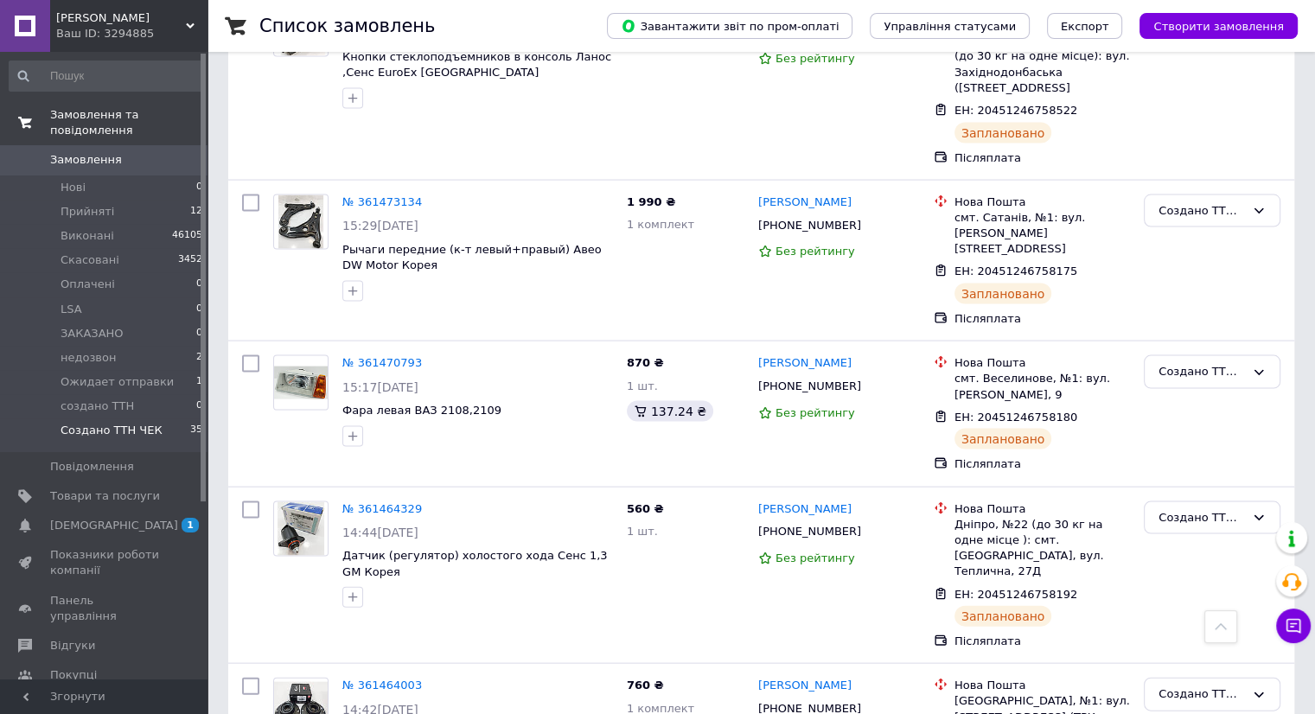
scroll to position [3630, 0]
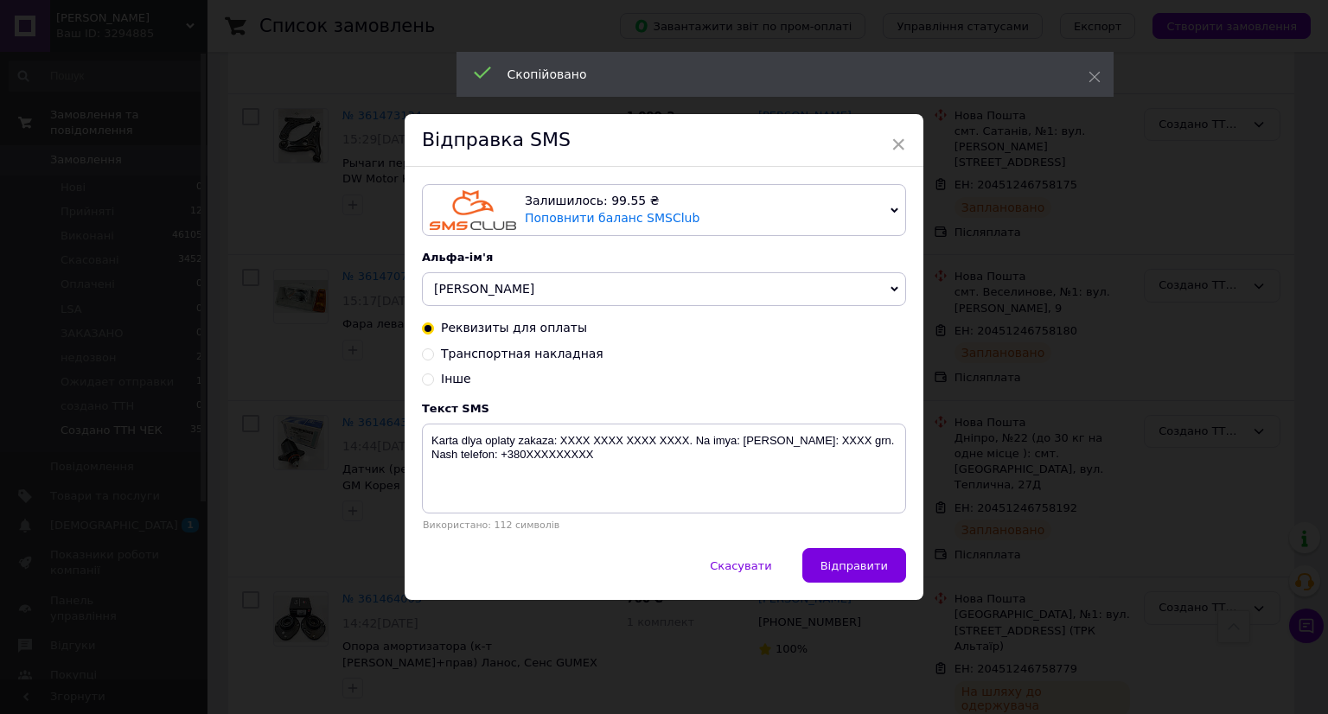
click at [561, 357] on span "Транспортная накладная" at bounding box center [522, 354] width 163 height 14
click at [434, 357] on input "Транспортная накладная" at bounding box center [428, 353] width 12 height 12
radio input "true"
radio input "false"
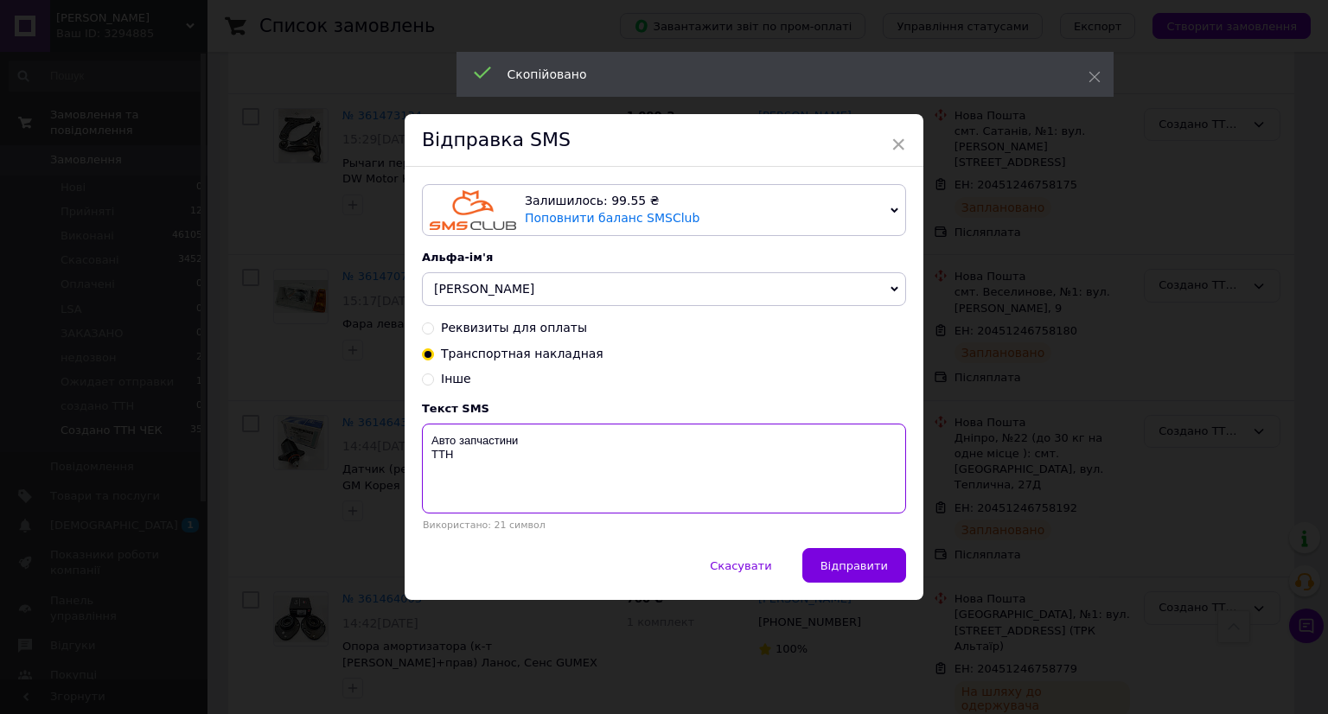
click at [497, 494] on textarea "Авто запчастини ТТН" at bounding box center [664, 469] width 484 height 90
paste textarea "20451246758200"
type textarea "Авто запчастини ТТН 20451246758200"
drag, startPoint x: 838, startPoint y: 563, endPoint x: 866, endPoint y: 563, distance: 28.5
click at [844, 563] on span "Відправити" at bounding box center [853, 565] width 67 height 13
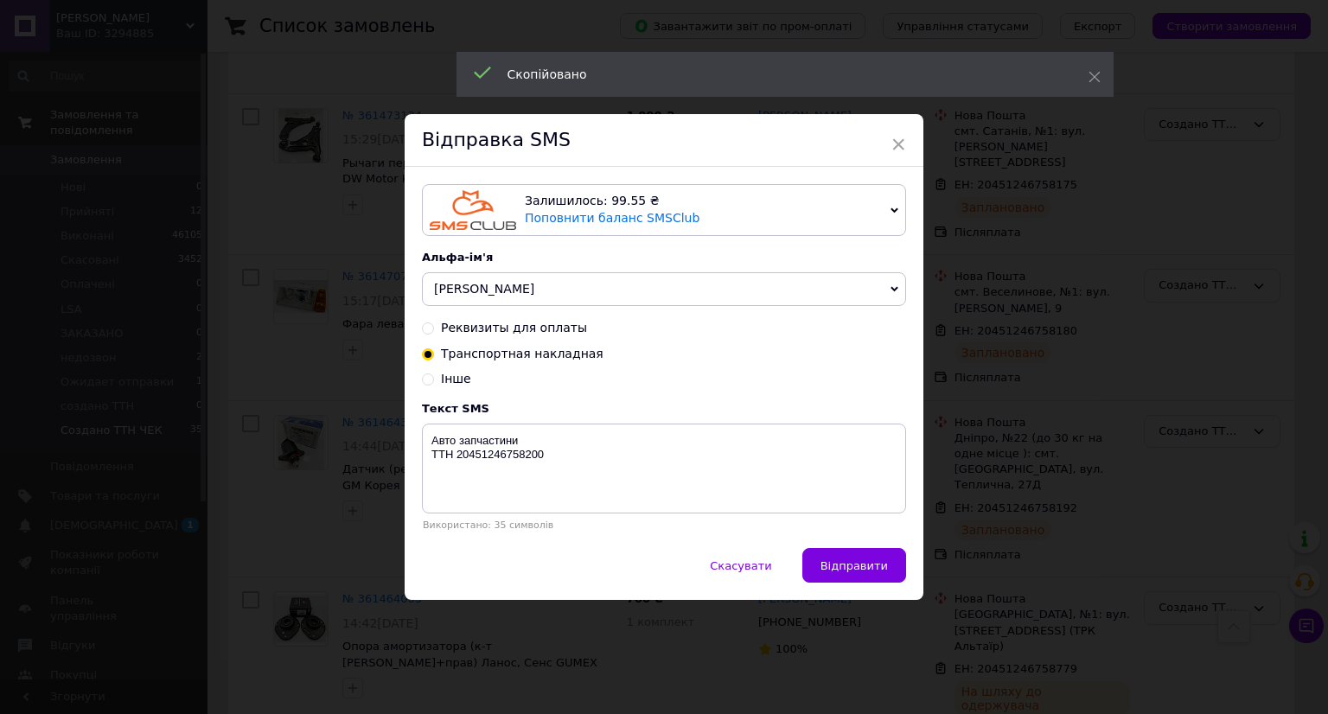
click at [989, 561] on div "× Відправка SMS Залишилось: 99.55 ₴ Поповнити баланс SMSClub Підключити LetsAds…" at bounding box center [664, 357] width 1328 height 714
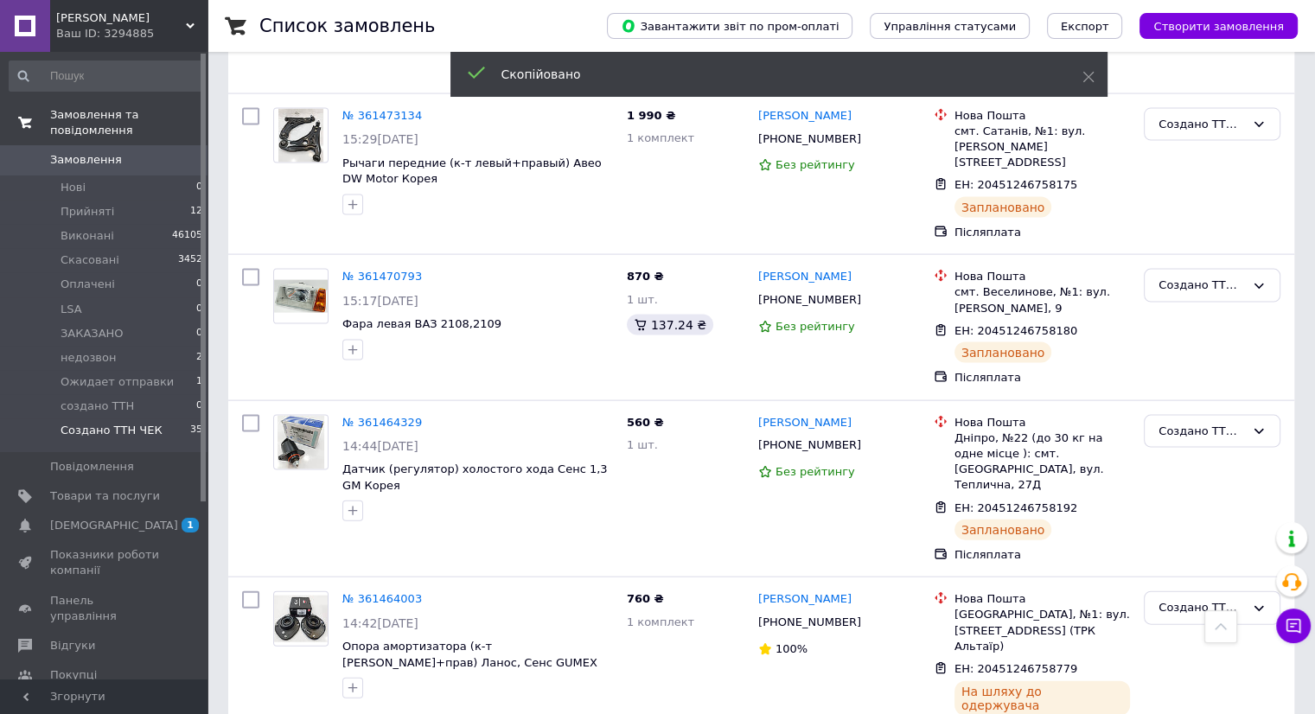
scroll to position [3717, 0]
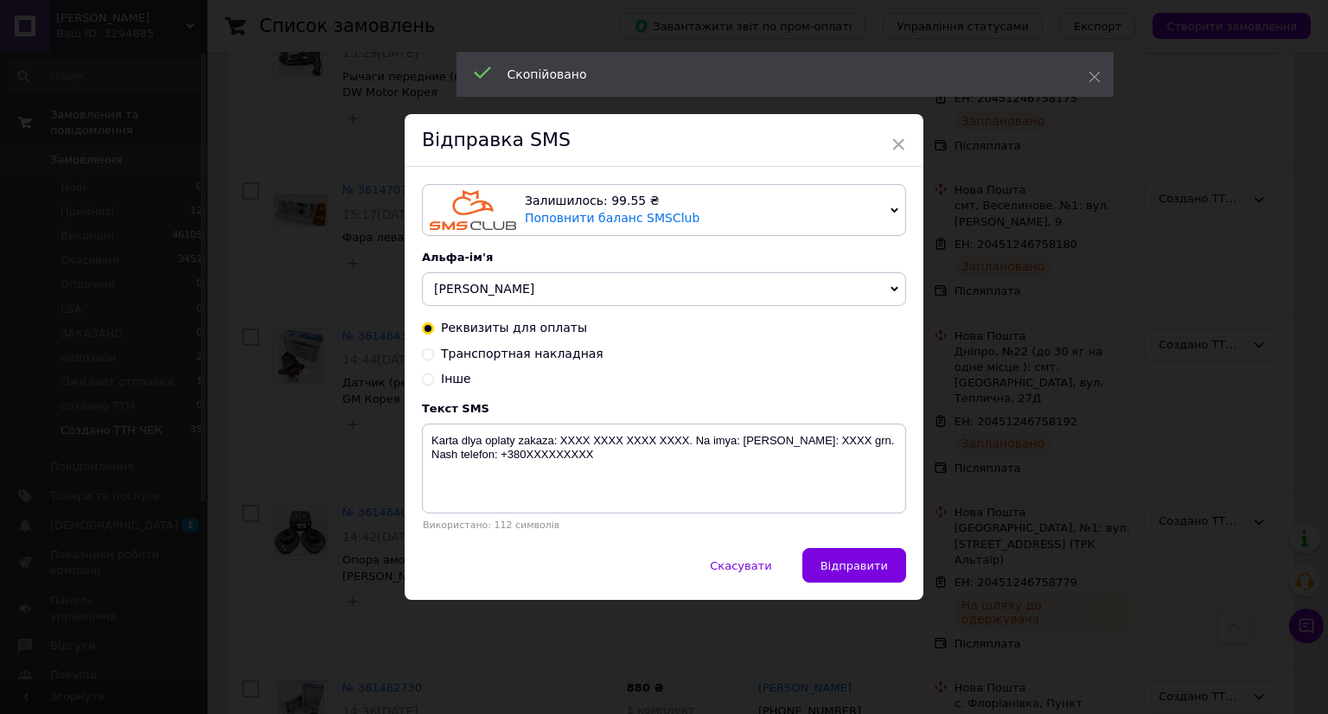
drag, startPoint x: 545, startPoint y: 346, endPoint x: 536, endPoint y: 354, distance: 11.6
click at [541, 348] on span "Транспортная накладная" at bounding box center [522, 354] width 163 height 14
click at [434, 348] on input "Транспортная накладная" at bounding box center [428, 353] width 12 height 12
radio input "true"
radio input "false"
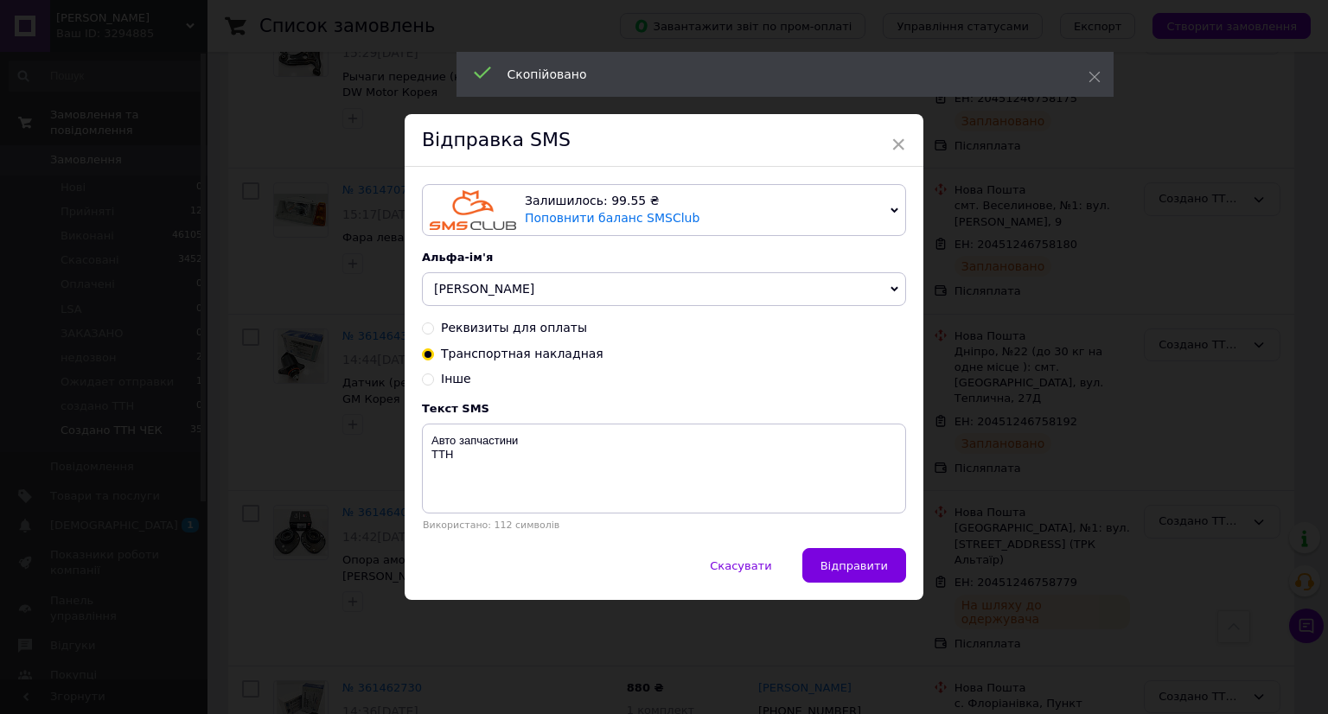
click at [536, 354] on span "Транспортная накладная" at bounding box center [522, 354] width 163 height 14
click at [434, 354] on input "Транспортная накладная" at bounding box center [428, 353] width 12 height 12
click at [502, 462] on textarea "Авто запчастини ТТН" at bounding box center [664, 469] width 484 height 90
paste textarea "20451246758762"
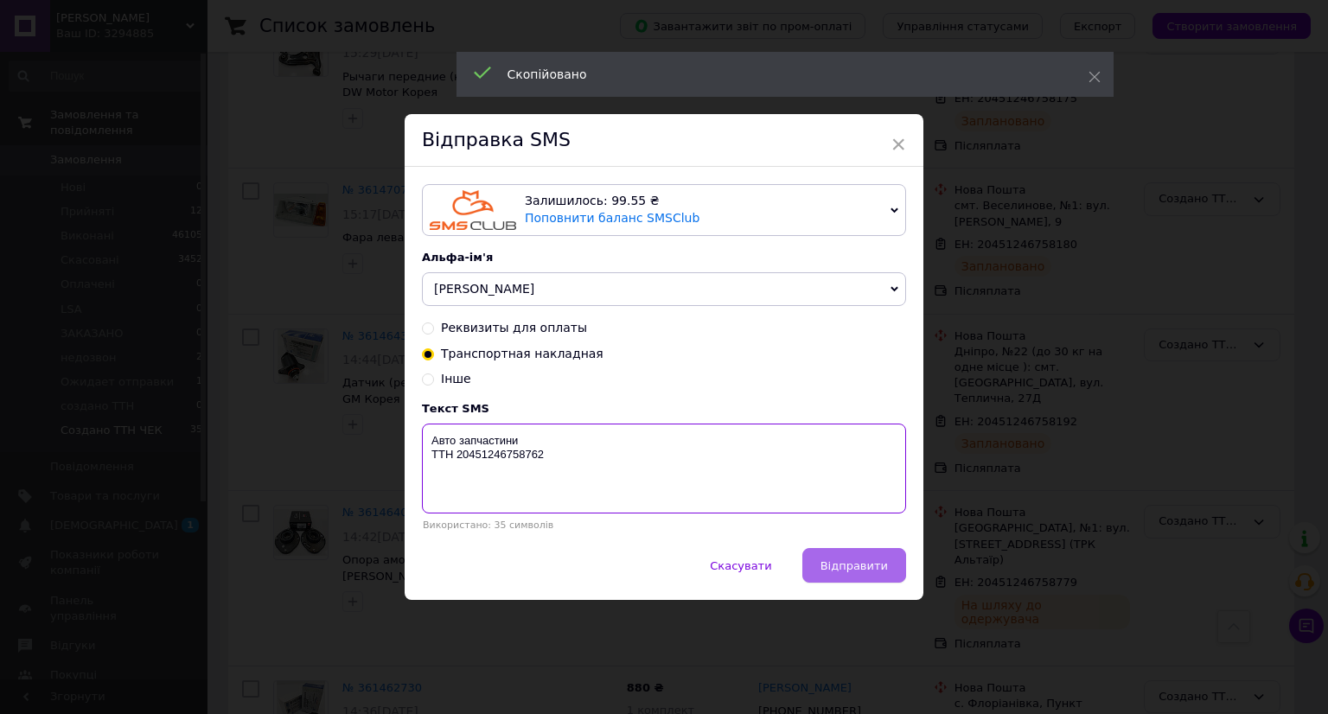
type textarea "Авто запчастини ТТН 20451246758762"
click at [876, 572] on span "Відправити" at bounding box center [853, 565] width 67 height 13
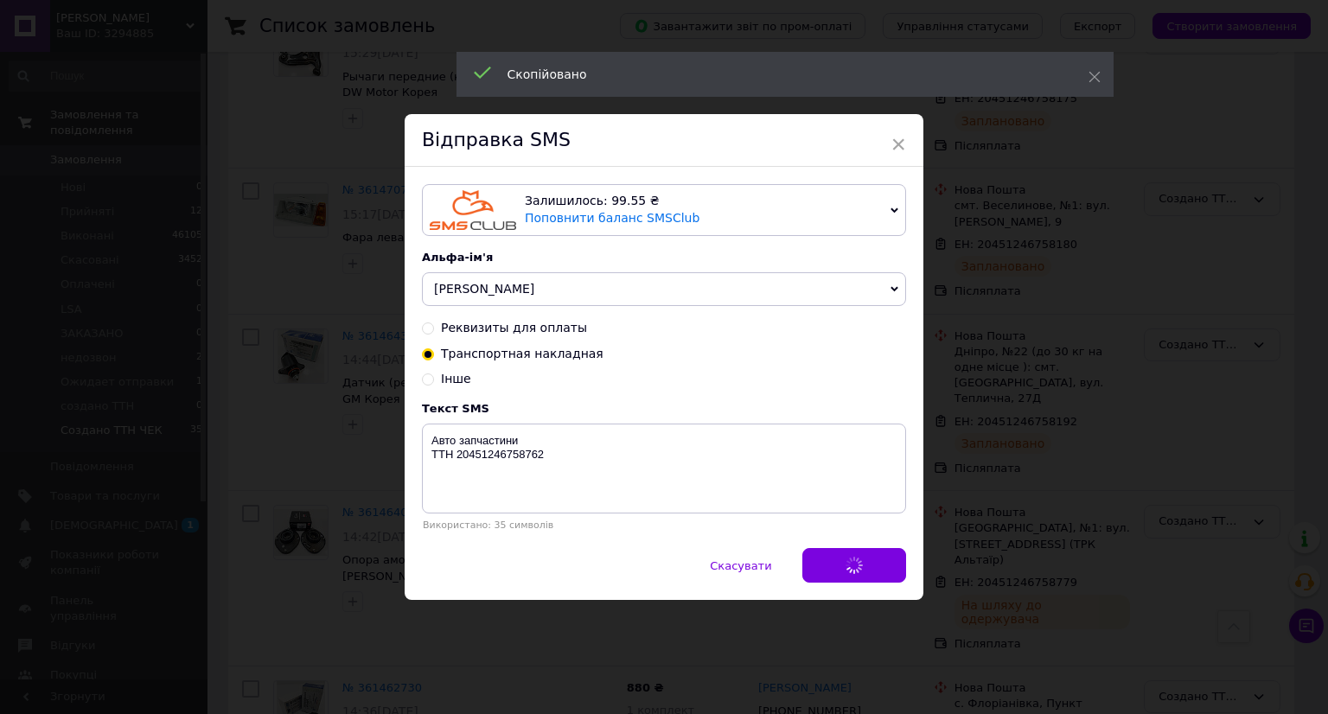
click at [1042, 572] on div "× Відправка SMS Залишилось: 99.55 ₴ Поповнити баланс SMSClub Підключити LetsAds…" at bounding box center [664, 357] width 1328 height 714
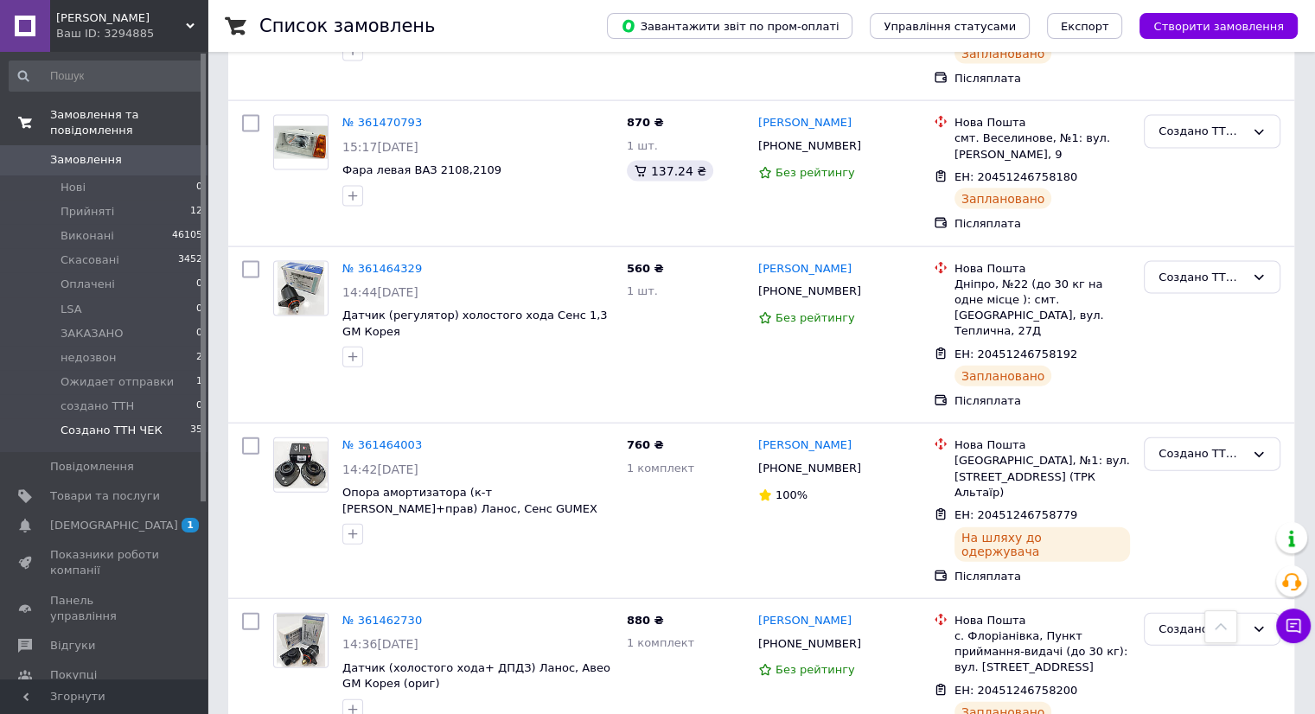
scroll to position [3890, 0]
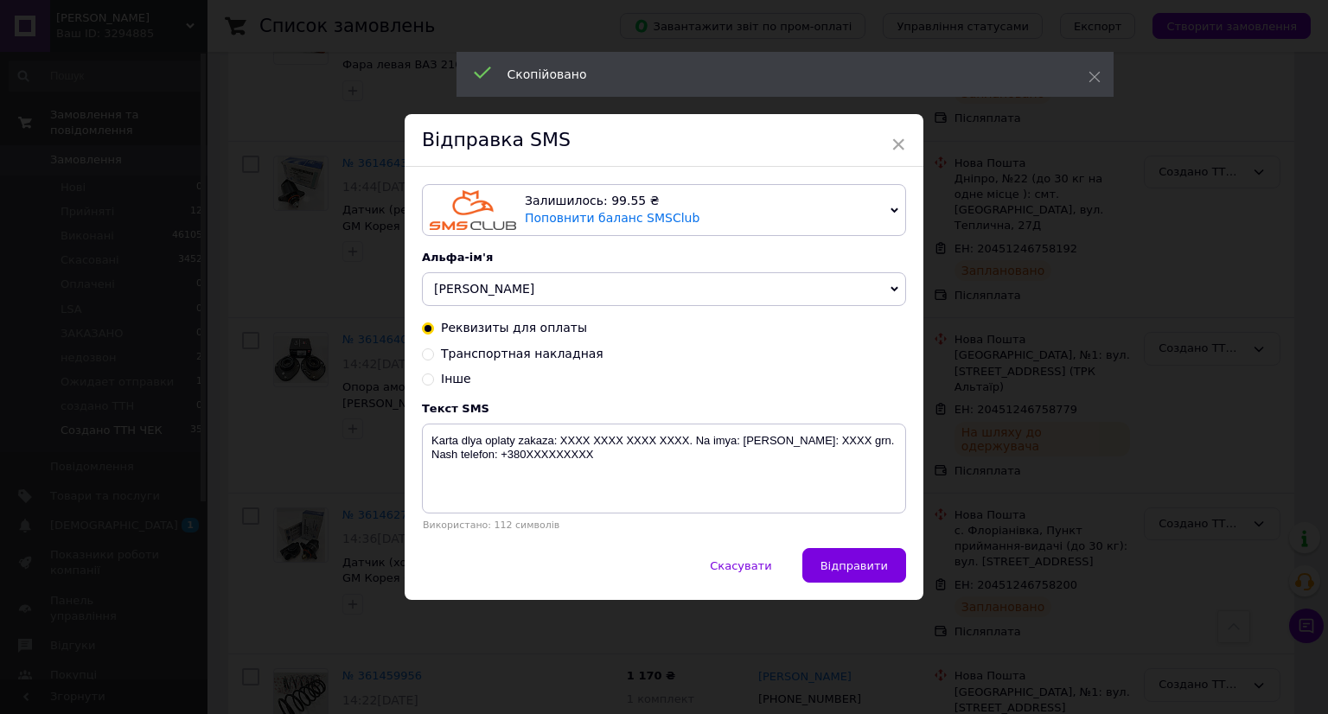
click at [538, 357] on span "Транспортная накладная" at bounding box center [522, 354] width 163 height 14
click at [434, 357] on input "Транспортная накладная" at bounding box center [428, 353] width 12 height 12
radio input "true"
radio input "false"
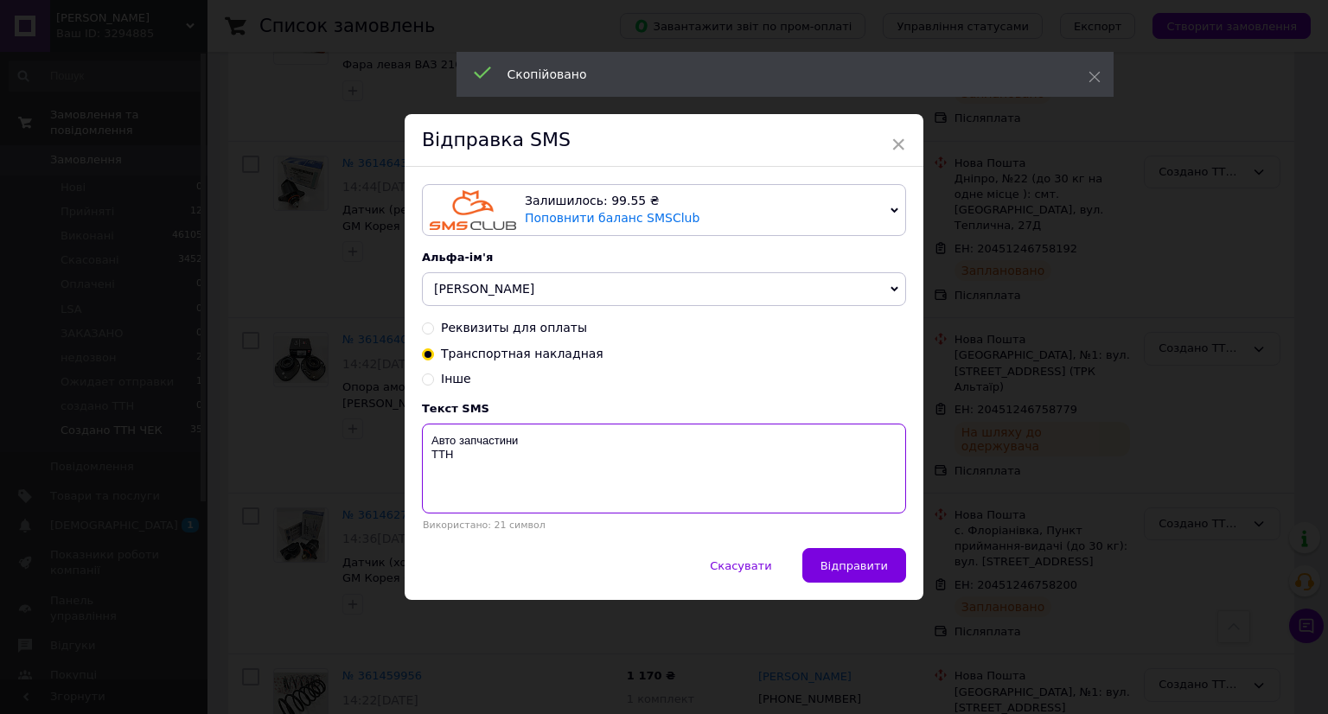
click at [489, 473] on textarea "Авто запчастини ТТН" at bounding box center [664, 469] width 484 height 90
paste textarea "20451246758209"
type textarea "Авто запчастини ТТН 20451246758209"
click at [892, 589] on div "Скасувати   Відправити" at bounding box center [664, 574] width 519 height 52
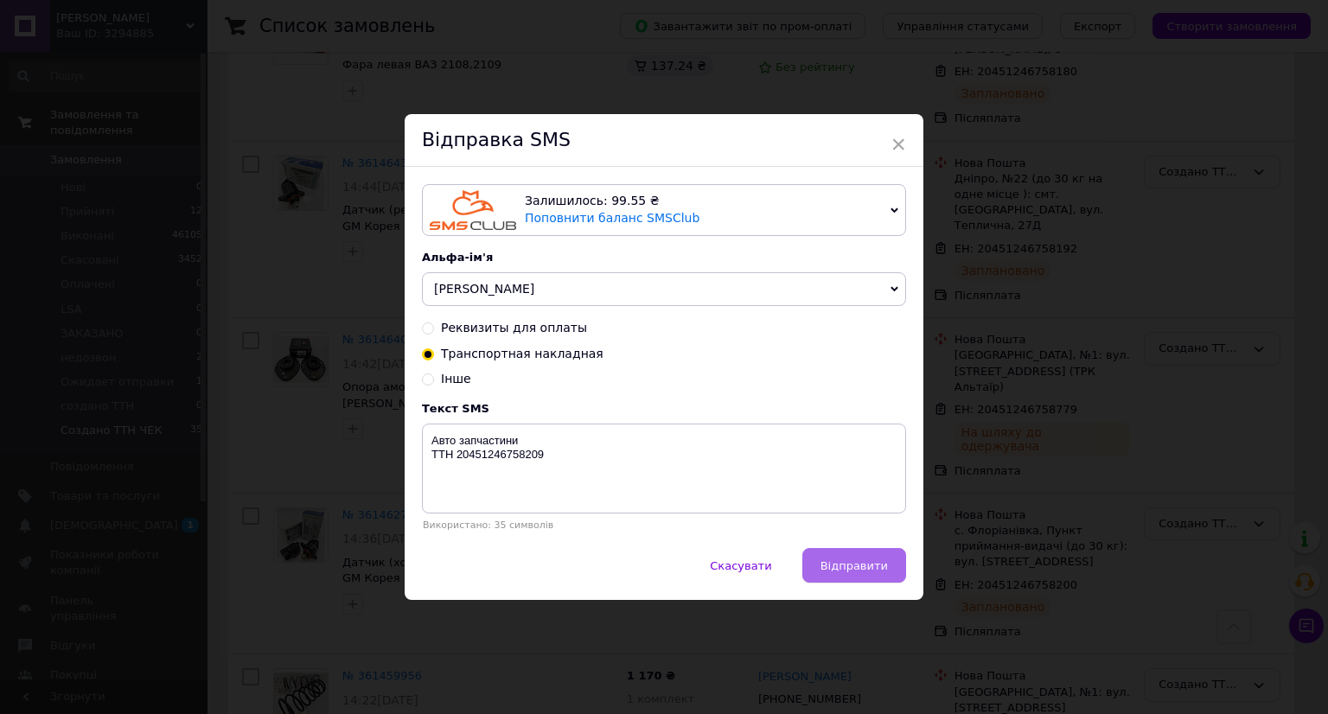
click at [892, 573] on button "Відправити" at bounding box center [854, 565] width 104 height 35
click at [1066, 543] on div "× Відправка SMS Залишилось: 99.55 ₴ Поповнити баланс SMSClub Підключити LetsAds…" at bounding box center [664, 357] width 1328 height 714
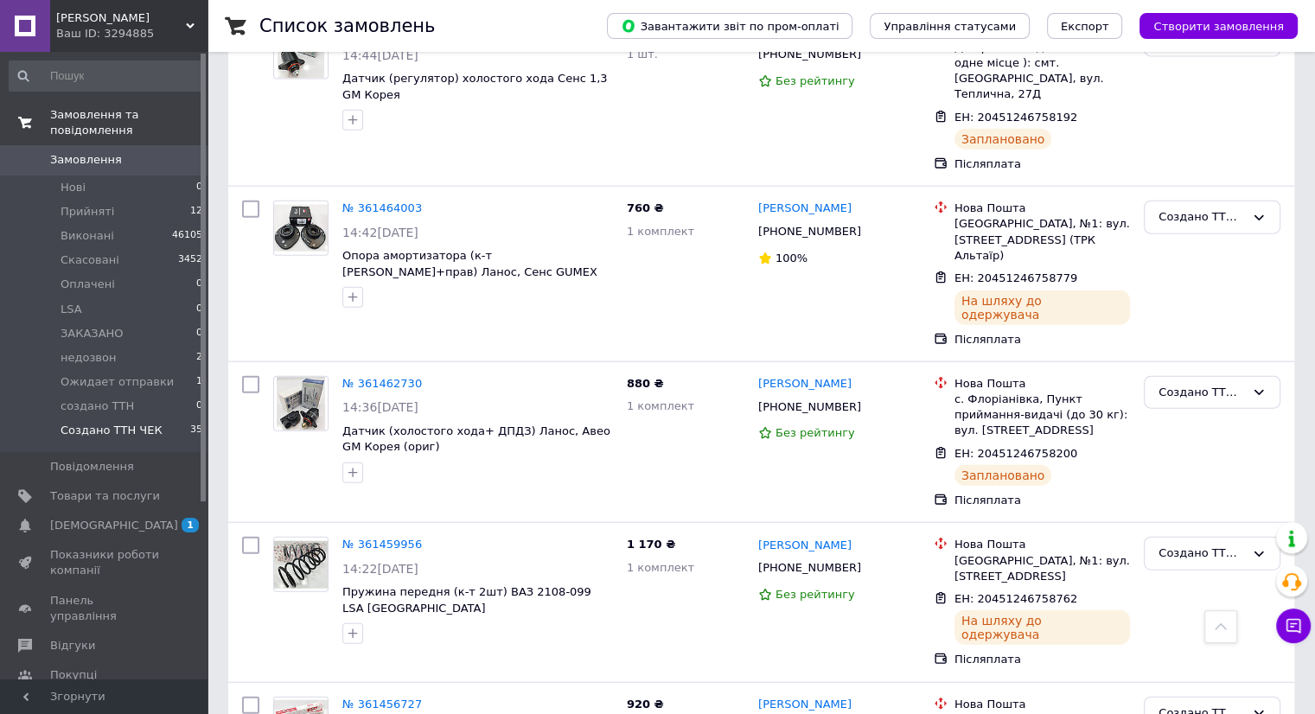
scroll to position [4063, 0]
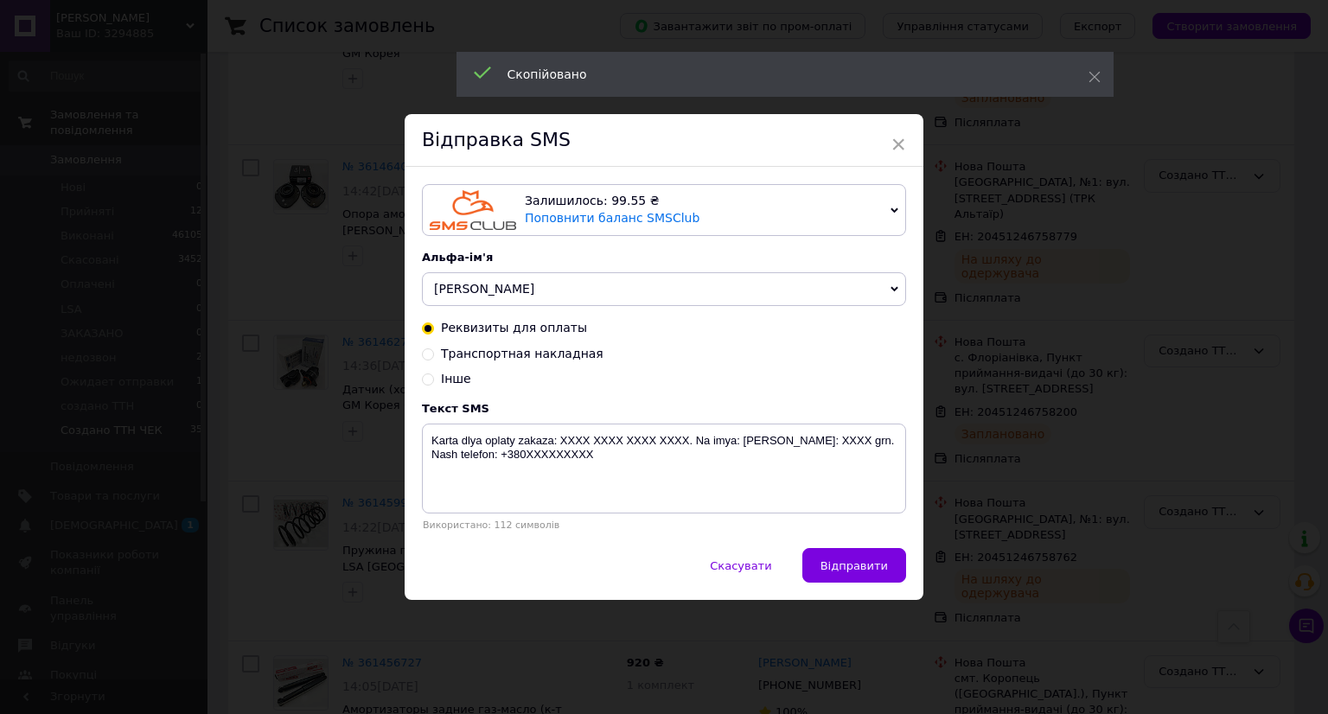
click at [509, 354] on span "Транспортная накладная" at bounding box center [522, 354] width 163 height 14
click at [434, 354] on input "Транспортная накладная" at bounding box center [428, 353] width 12 height 12
radio input "true"
radio input "false"
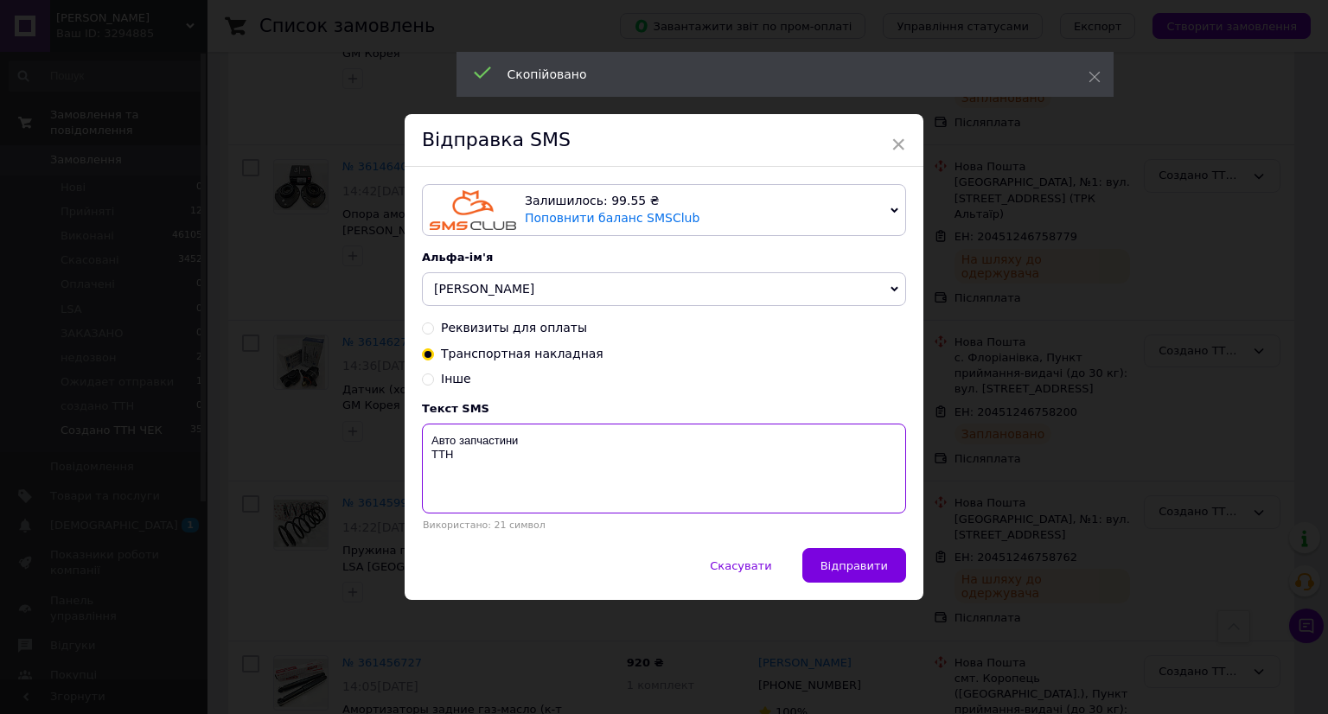
click at [497, 481] on textarea "Авто запчастини ТТН" at bounding box center [664, 469] width 484 height 90
paste textarea "20451246758227"
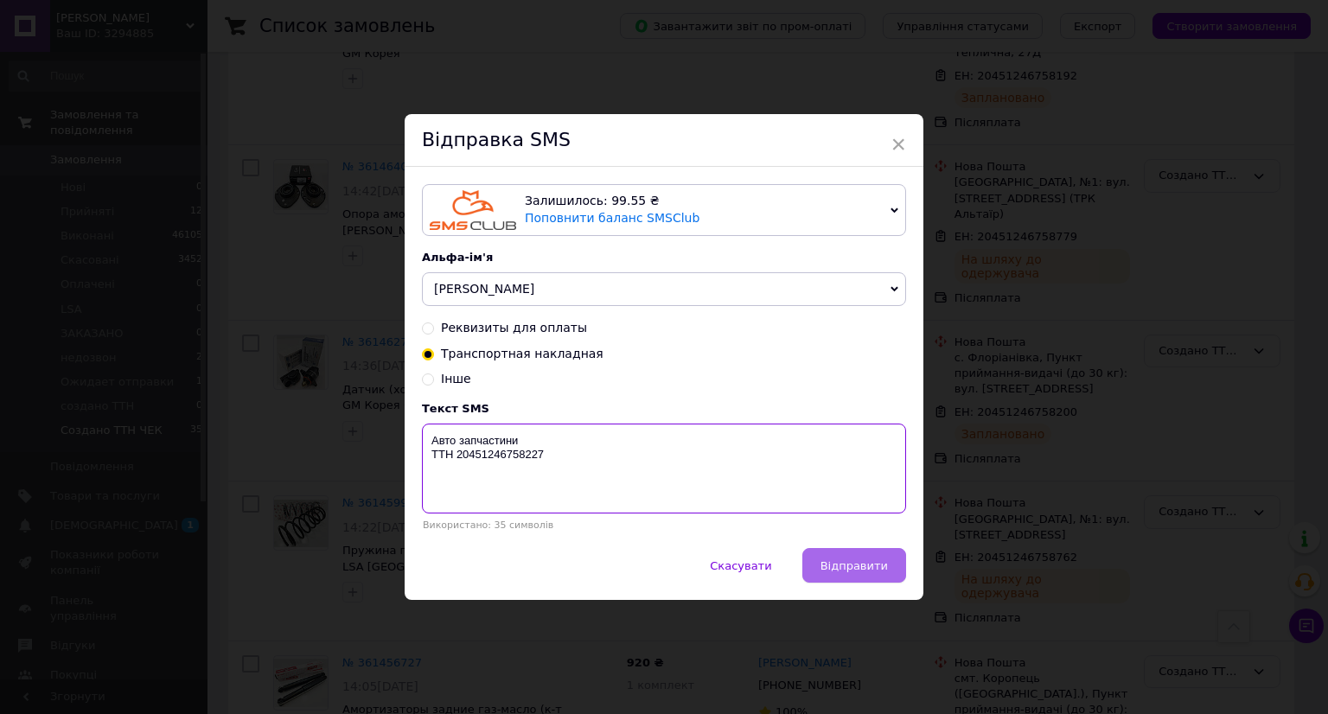
type textarea "Авто запчастини ТТН 20451246758227"
click at [878, 571] on span "Відправити" at bounding box center [853, 565] width 67 height 13
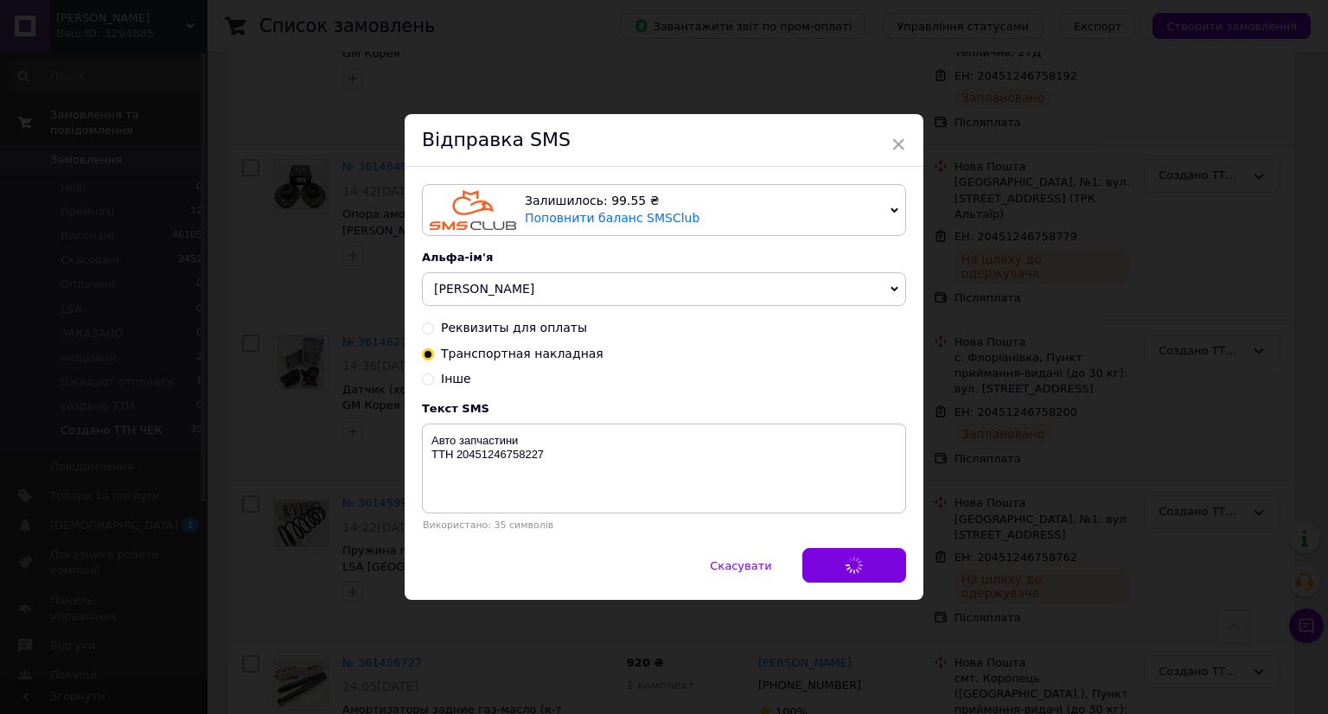
click at [991, 567] on div "× Відправка SMS Залишилось: 99.55 ₴ Поповнити баланс SMSClub Підключити LetsAds…" at bounding box center [664, 357] width 1328 height 714
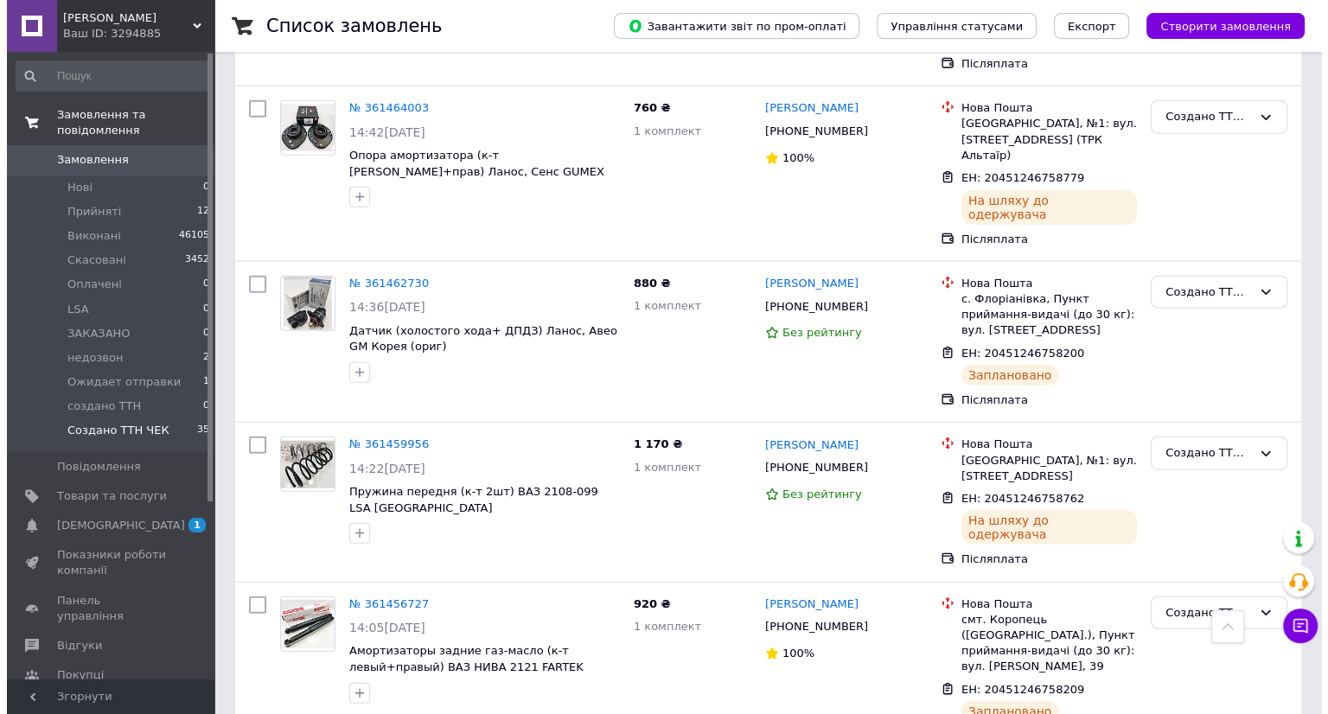
scroll to position [4149, 0]
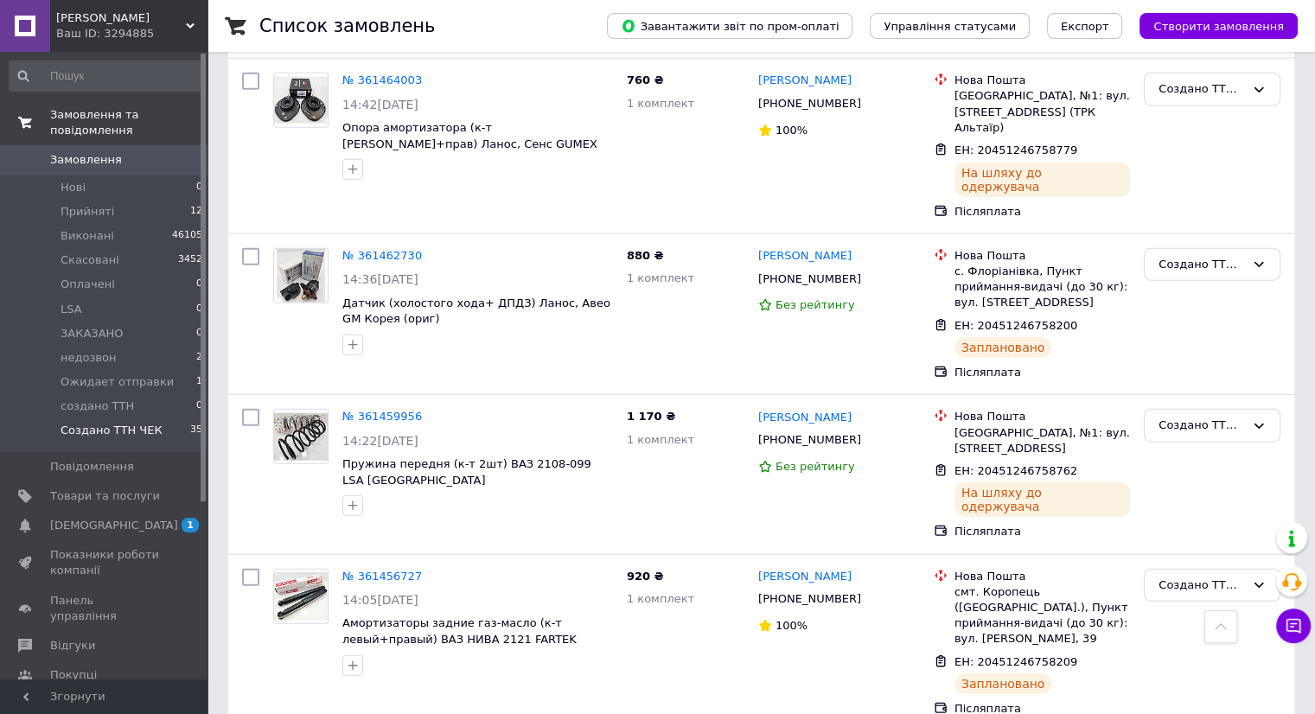
drag, startPoint x: 1074, startPoint y: 653, endPoint x: 933, endPoint y: 599, distance: 151.1
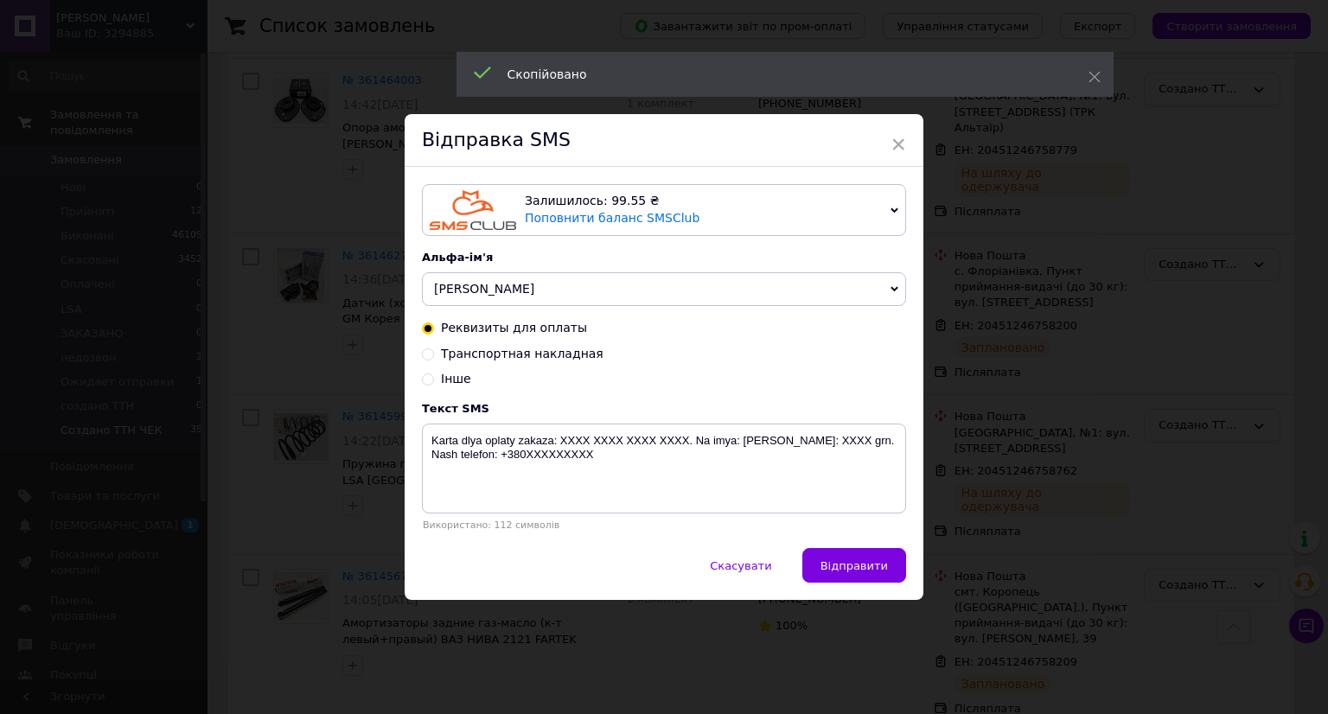
drag, startPoint x: 529, startPoint y: 343, endPoint x: 527, endPoint y: 357, distance: 13.9
click at [528, 350] on div "Реквизиты для оплаты Транспортная накладная Інше" at bounding box center [664, 354] width 484 height 68
click at [527, 357] on span "Транспортная накладная" at bounding box center [522, 354] width 163 height 14
click at [434, 357] on input "Транспортная накладная" at bounding box center [428, 353] width 12 height 12
radio input "true"
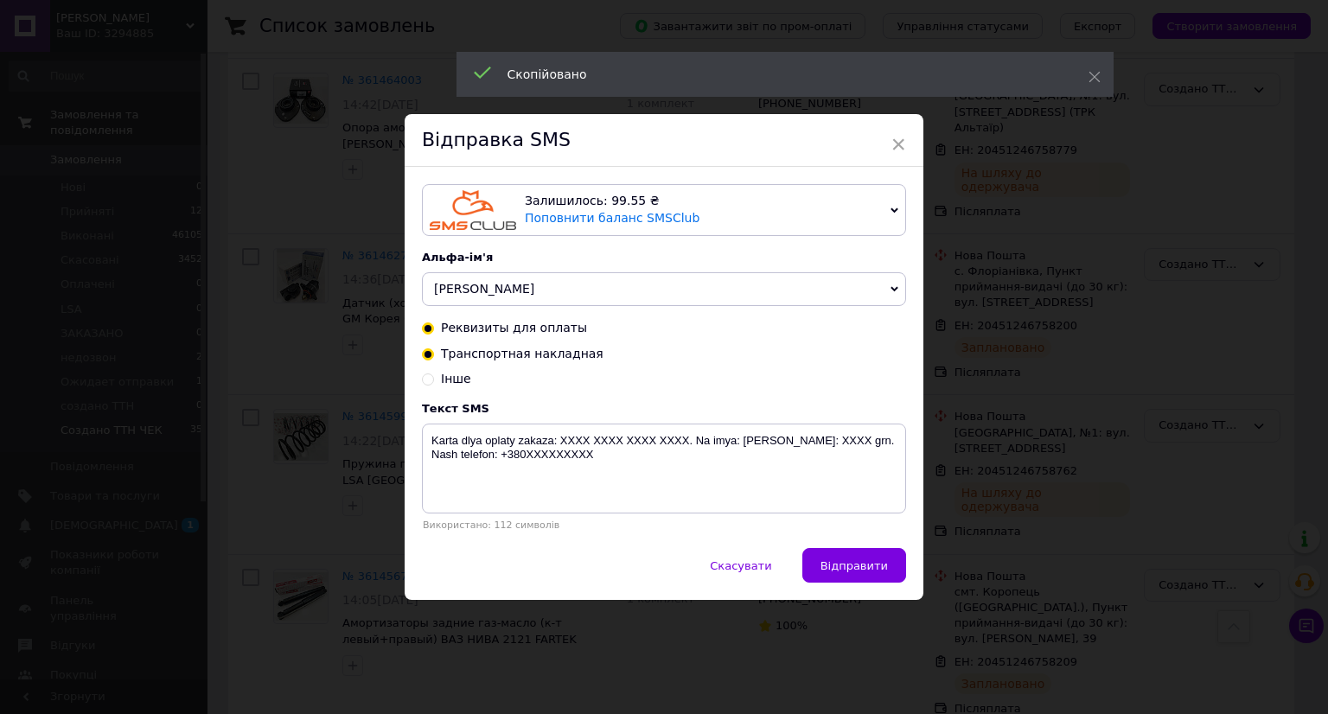
radio input "false"
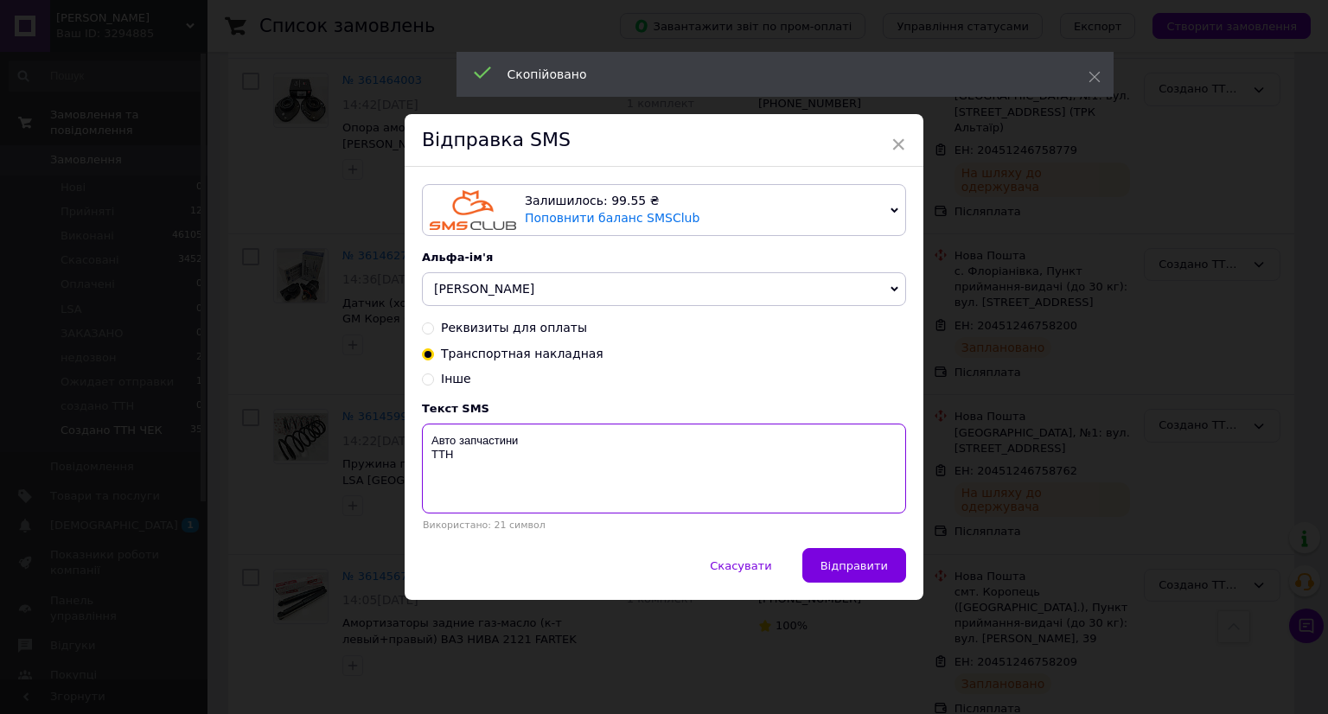
click at [518, 475] on textarea "Авто запчастини ТТН" at bounding box center [664, 469] width 484 height 90
paste textarea "20451246758731"
type textarea "Авто запчастини ТТН 20451246758731"
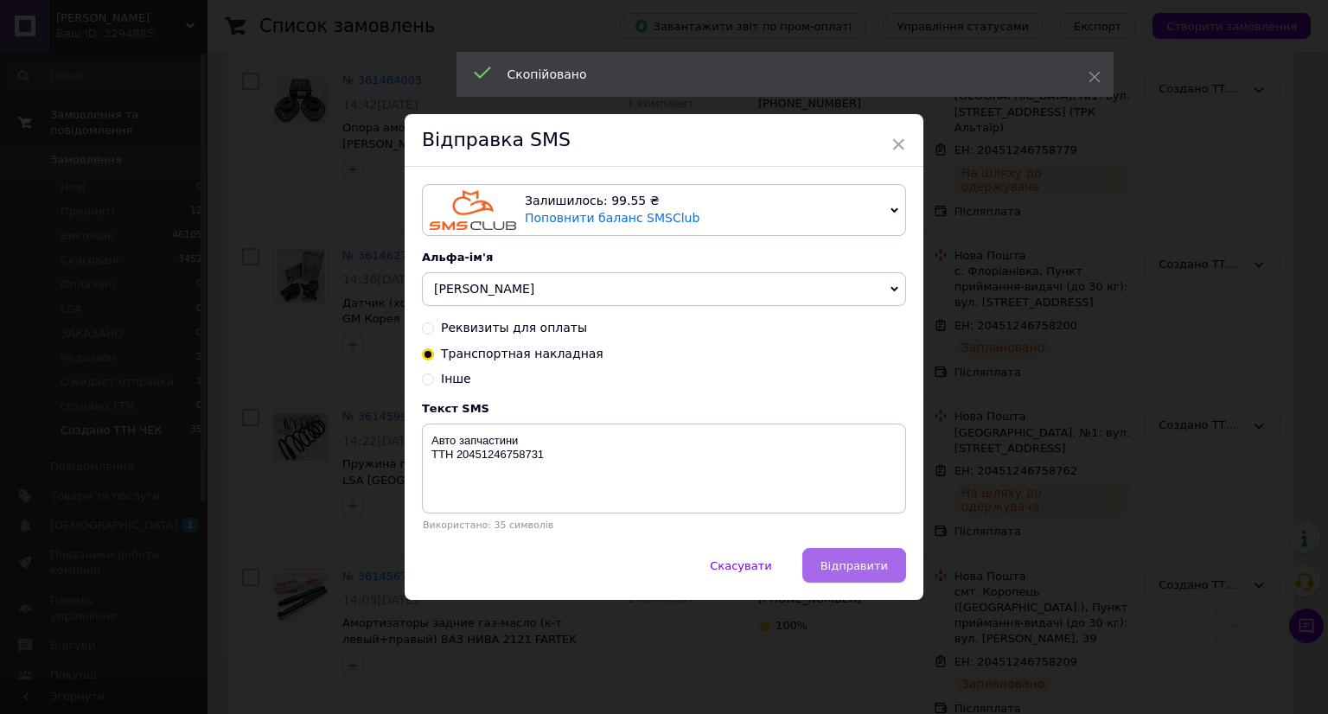
click at [900, 582] on button "Відправити" at bounding box center [854, 565] width 104 height 35
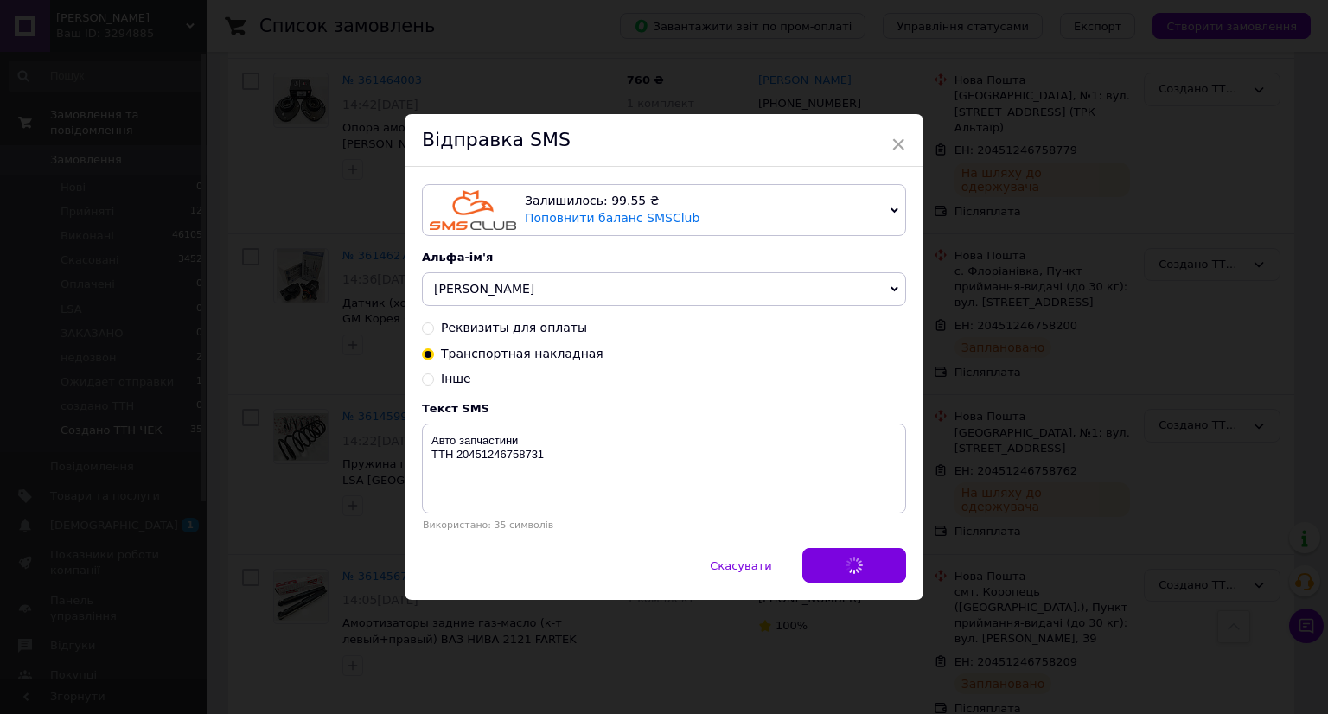
click at [1067, 554] on div "× Відправка SMS Залишилось: 99.55 ₴ Поповнити баланс SMSClub Підключити LetsAds…" at bounding box center [664, 357] width 1328 height 714
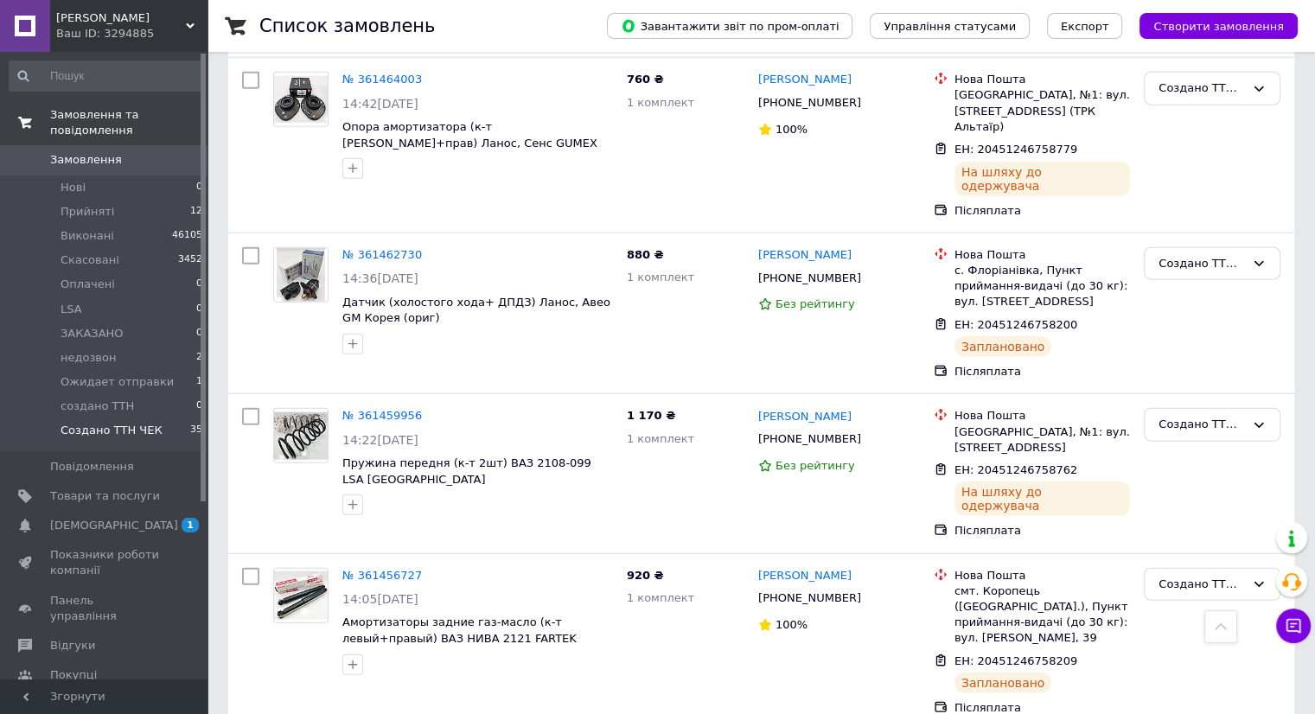
scroll to position [4408, 0]
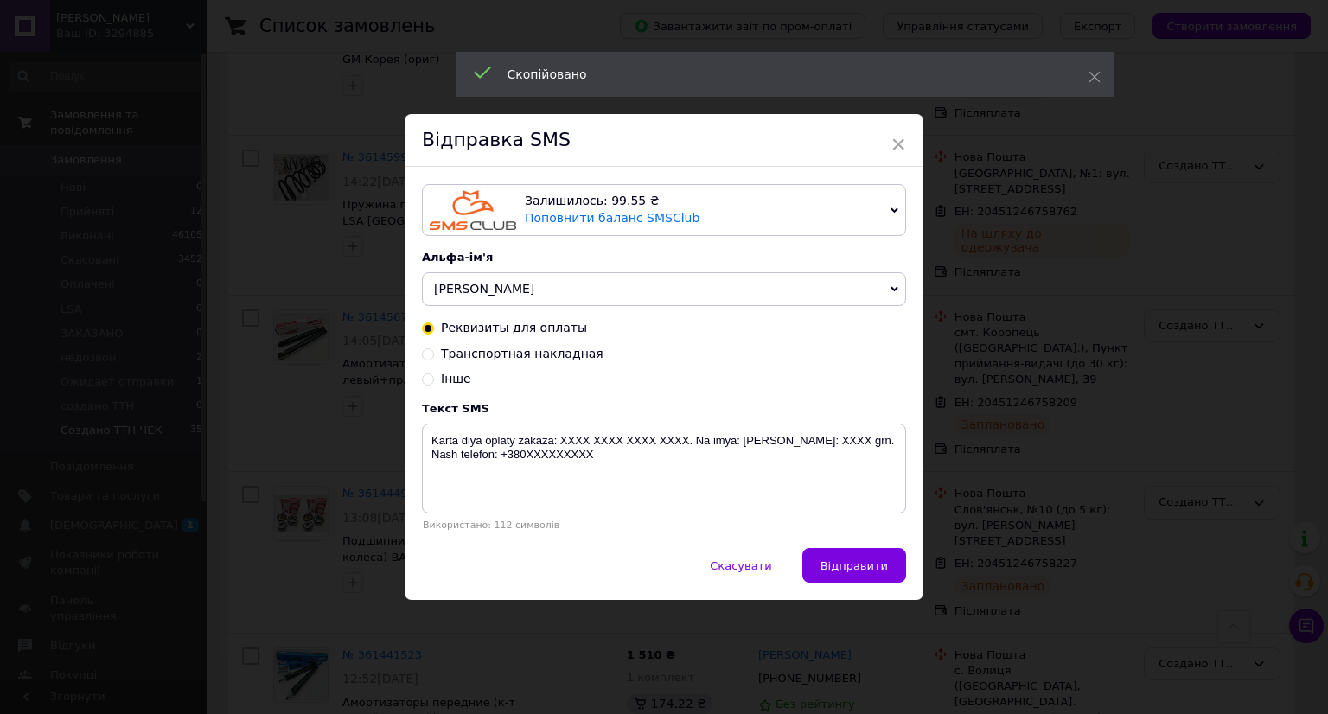
click at [518, 351] on span "Транспортная накладная" at bounding box center [522, 354] width 163 height 14
click at [434, 351] on input "Транспортная накладная" at bounding box center [428, 353] width 12 height 12
radio input "true"
radio input "false"
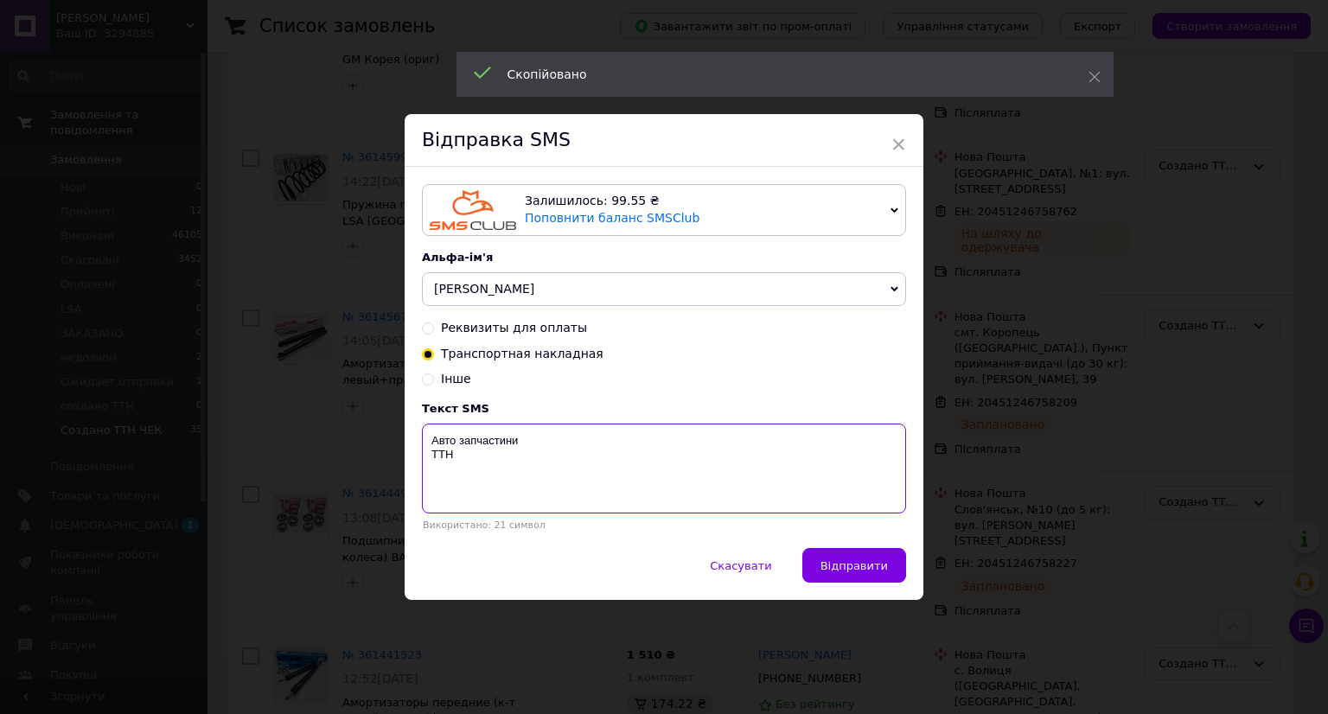
click at [499, 494] on textarea "Авто запчастини ТТН" at bounding box center [664, 469] width 484 height 90
paste textarea "20451246758708"
type textarea "Авто запчастини ТТН 20451246758708"
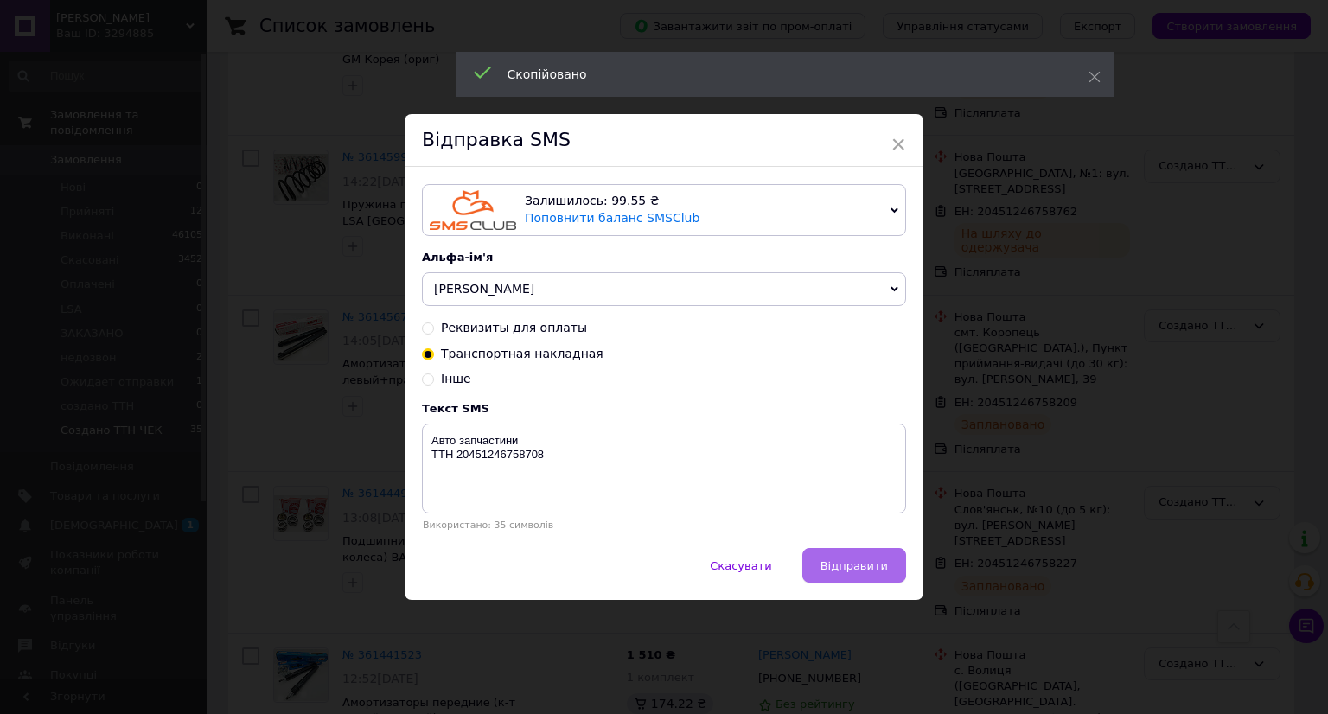
drag, startPoint x: 831, startPoint y: 557, endPoint x: 982, endPoint y: 551, distance: 151.4
click at [833, 557] on button "Відправити" at bounding box center [854, 565] width 104 height 35
click at [1032, 550] on div "× Відправка SMS Залишилось: 99.55 ₴ Поповнити баланс SMSClub Підключити LetsAds…" at bounding box center [664, 357] width 1328 height 714
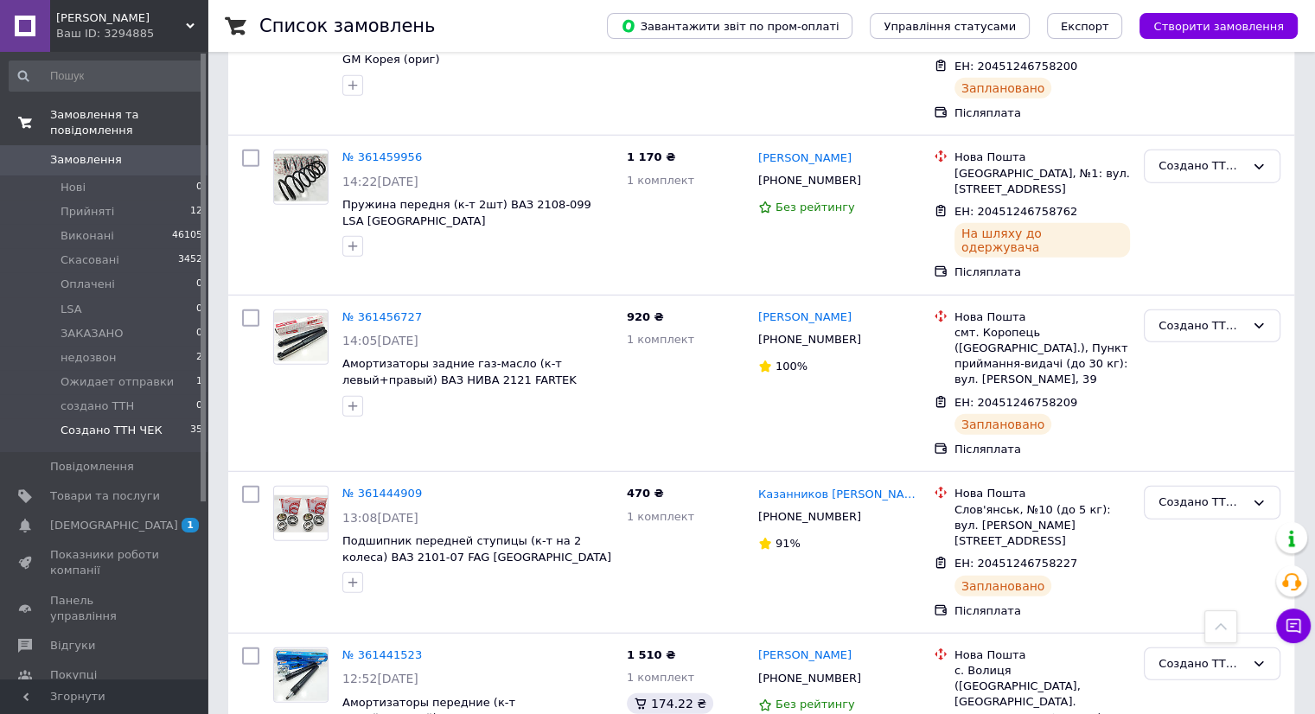
scroll to position [4581, 0]
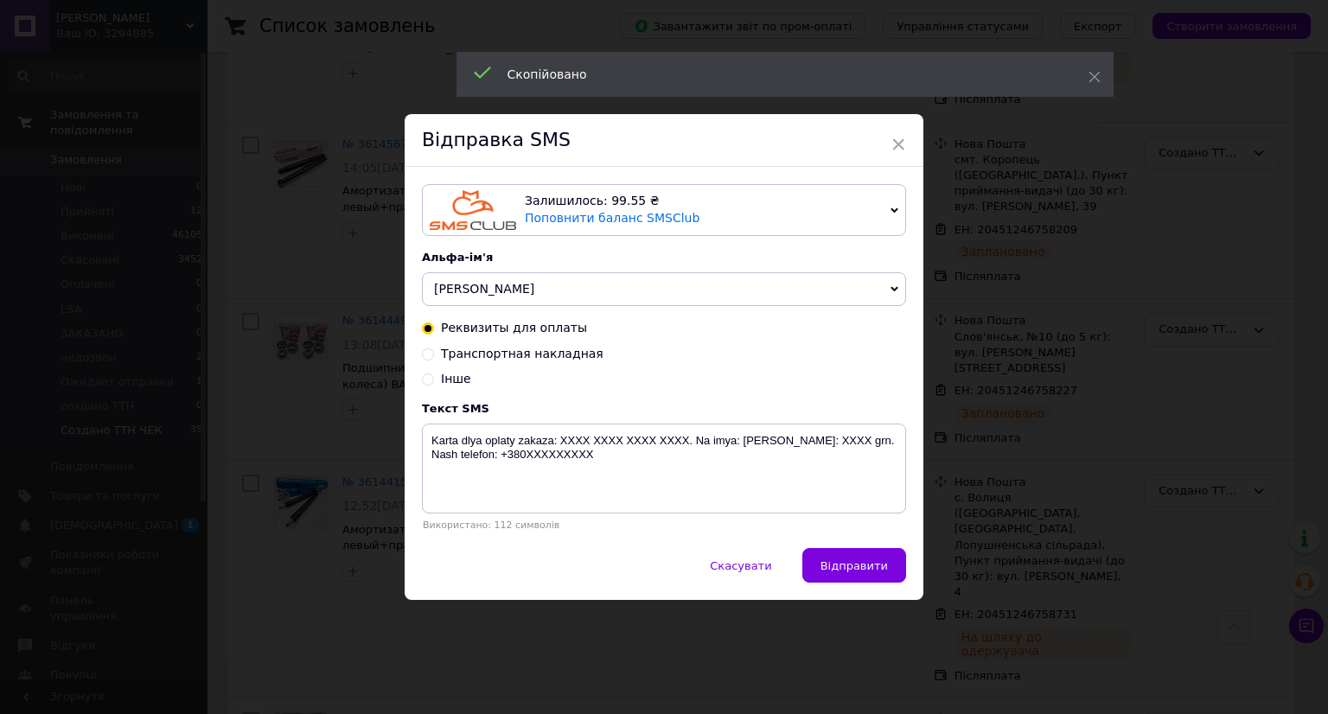
click at [557, 356] on span "Транспортная накладная" at bounding box center [522, 354] width 163 height 14
click at [434, 356] on input "Транспортная накладная" at bounding box center [428, 353] width 12 height 12
radio input "true"
radio input "false"
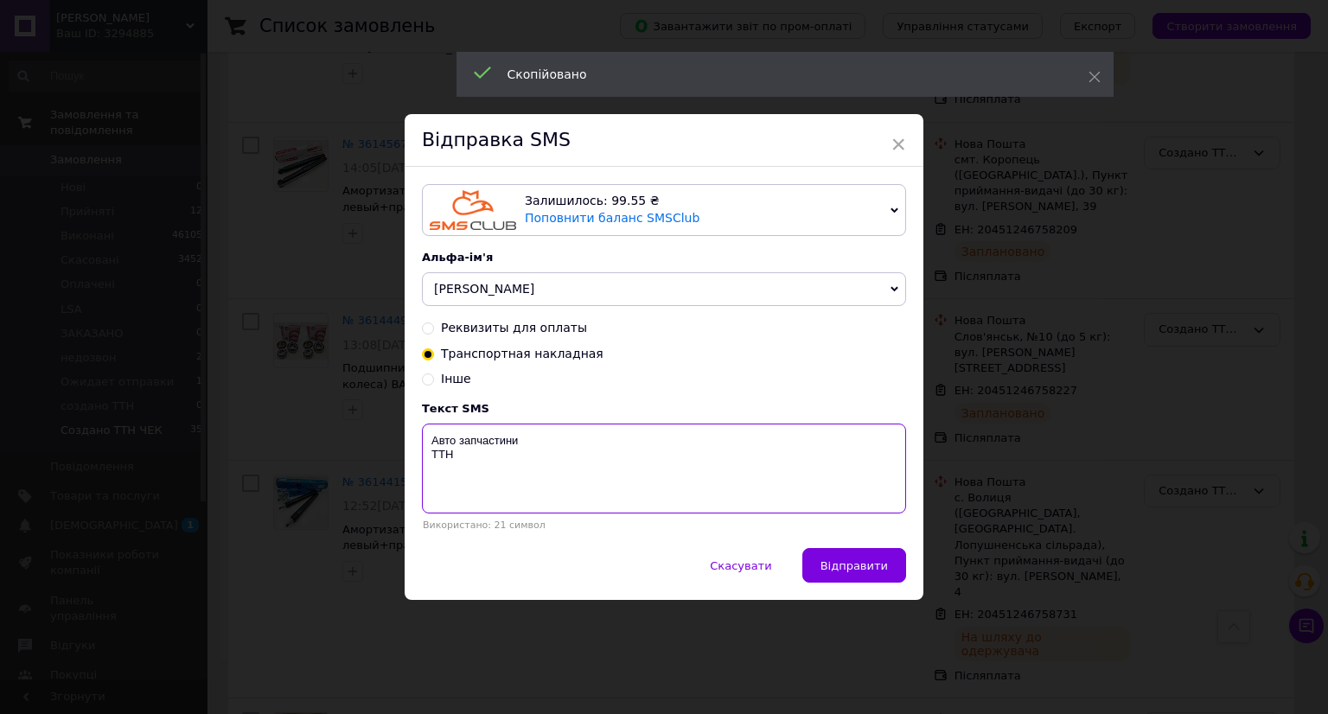
click at [505, 478] on textarea "Авто запчастини ТТН" at bounding box center [664, 469] width 484 height 90
paste textarea "20451246758244"
type textarea "Авто запчастини ТТН 20451246758244"
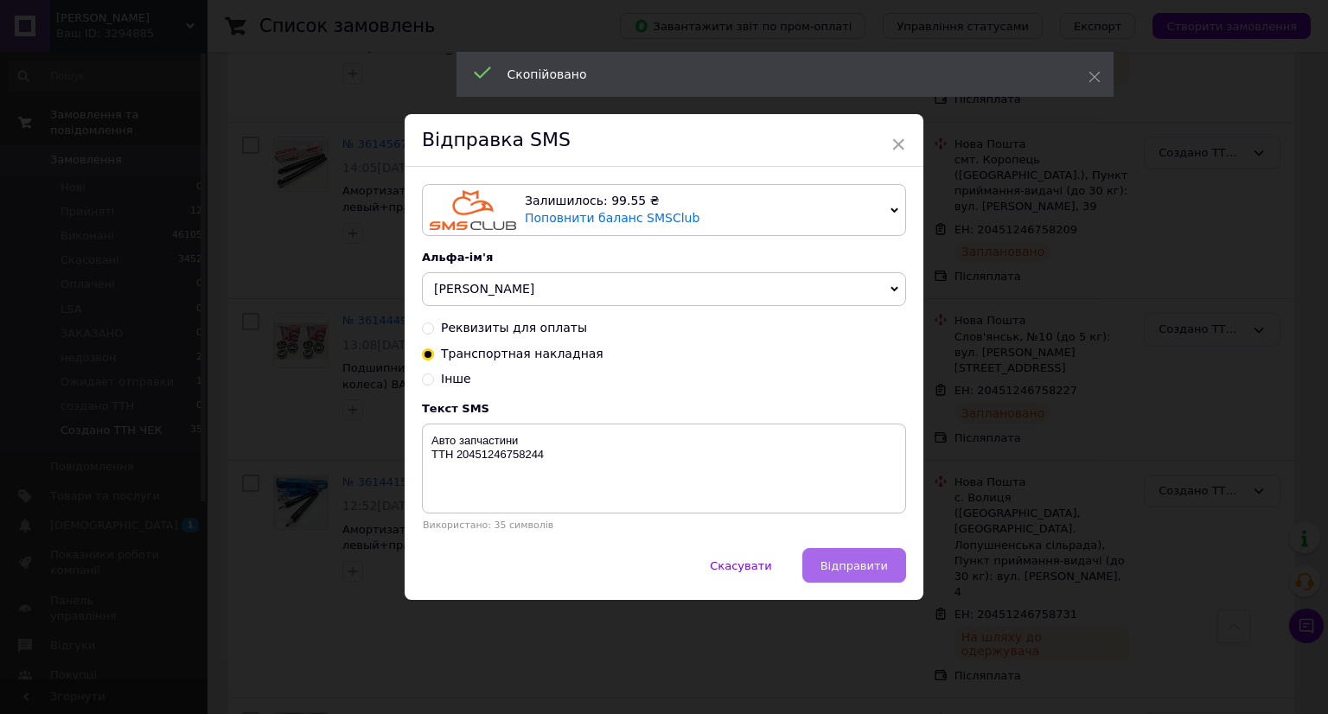
click at [889, 575] on button "Відправити" at bounding box center [854, 565] width 104 height 35
click at [1033, 571] on div "× Відправка SMS Залишилось: 99.55 ₴ Поповнити баланс SMSClub Підключити LetsAds…" at bounding box center [664, 357] width 1328 height 714
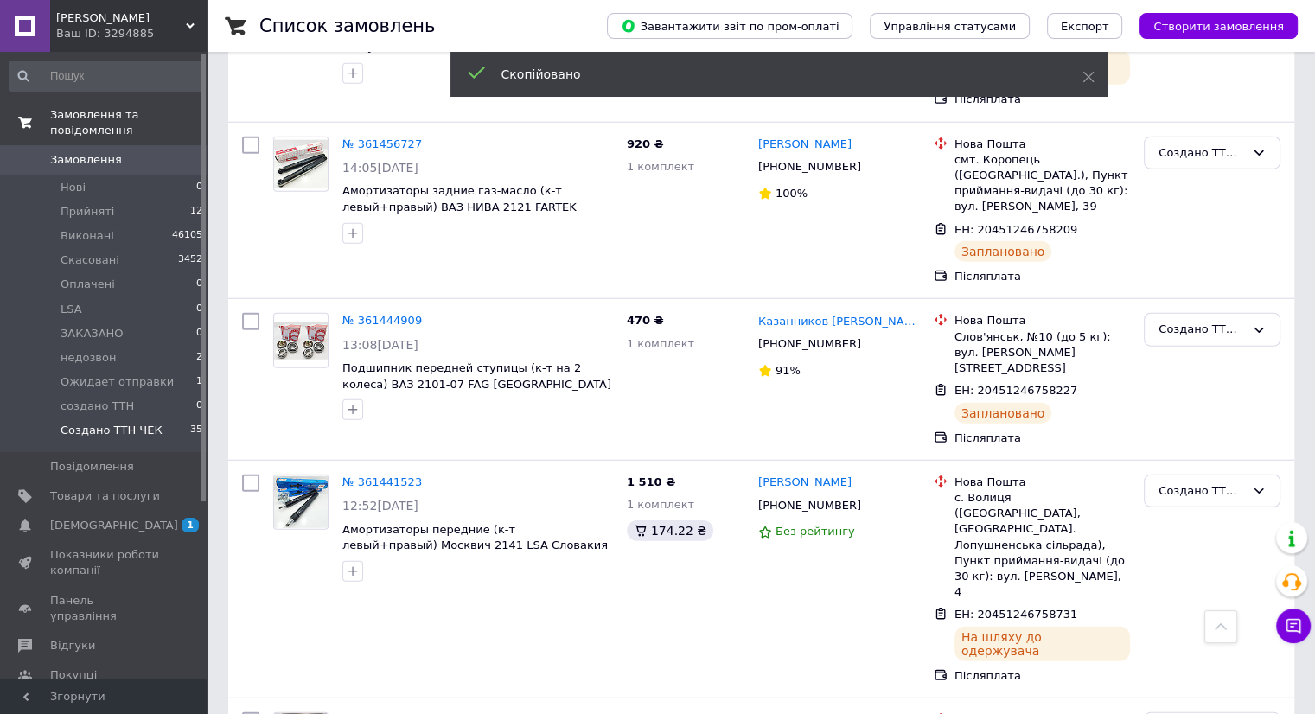
scroll to position [4668, 0]
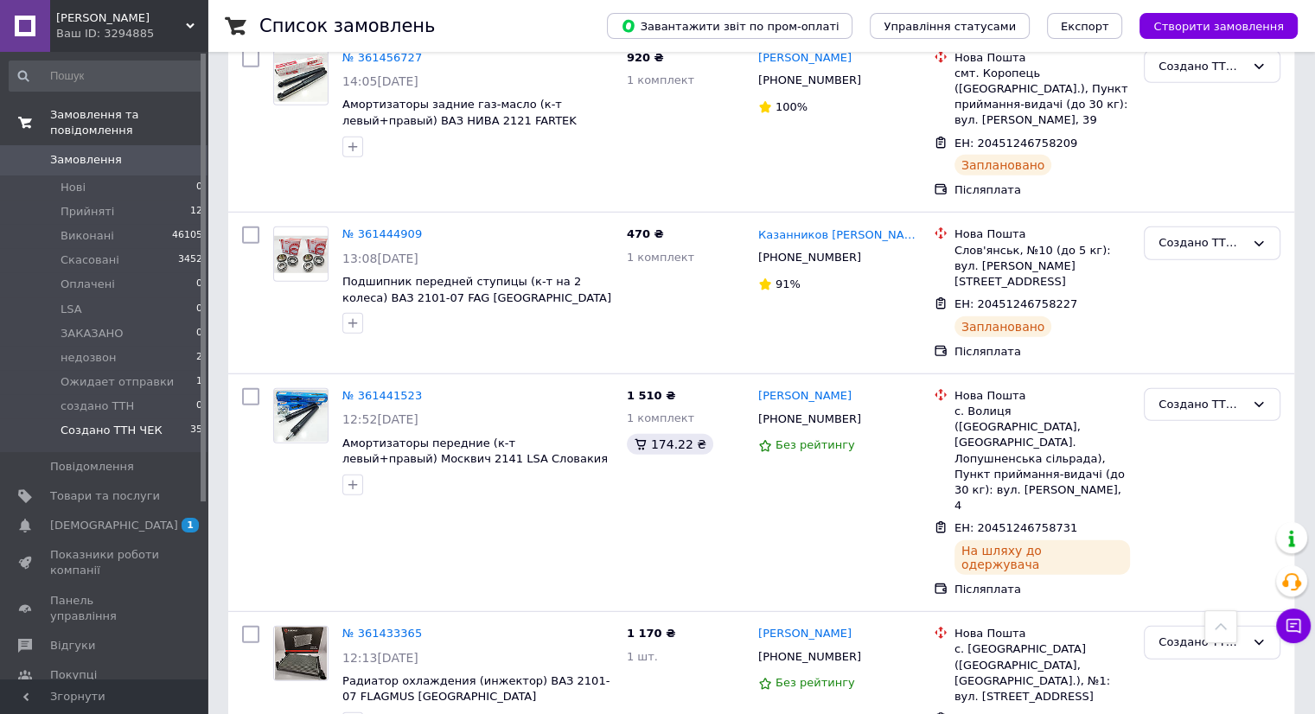
drag, startPoint x: 1069, startPoint y: 619, endPoint x: 955, endPoint y: 602, distance: 115.3
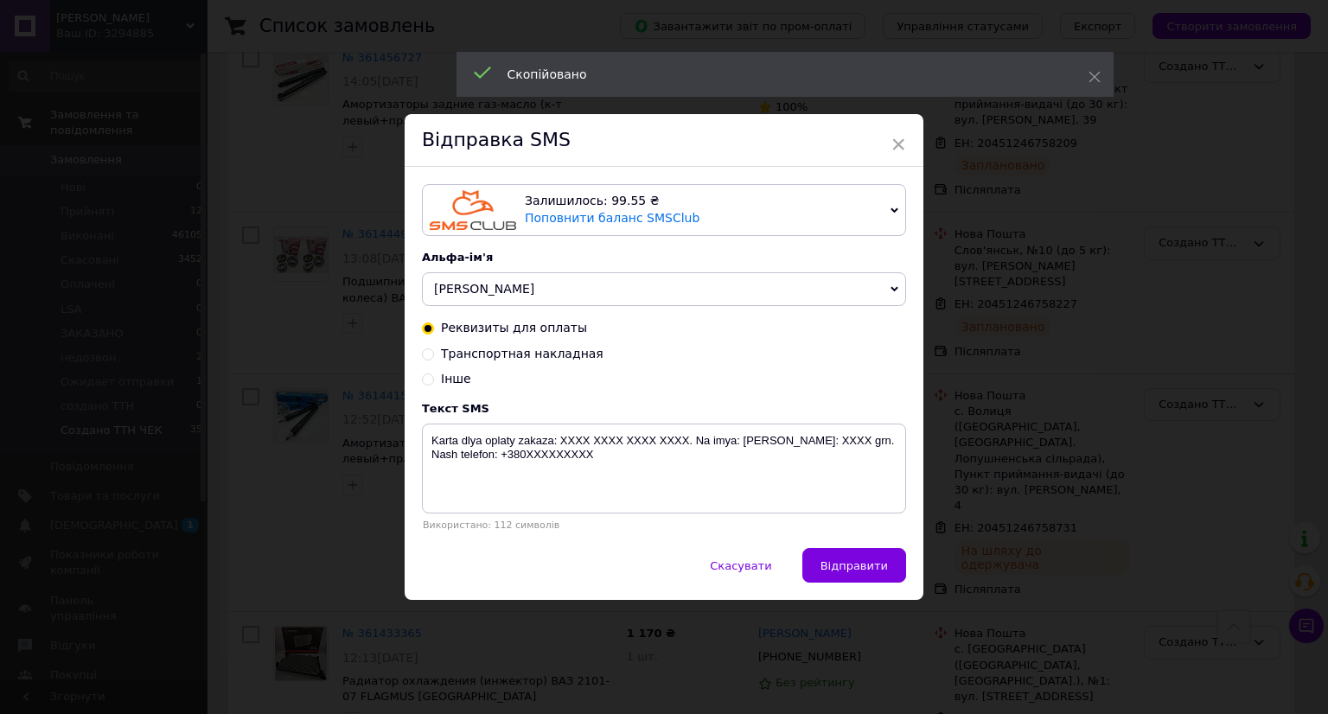
click at [539, 357] on span "Транспортная накладная" at bounding box center [522, 354] width 163 height 14
click at [434, 357] on input "Транспортная накладная" at bounding box center [428, 353] width 12 height 12
radio input "true"
radio input "false"
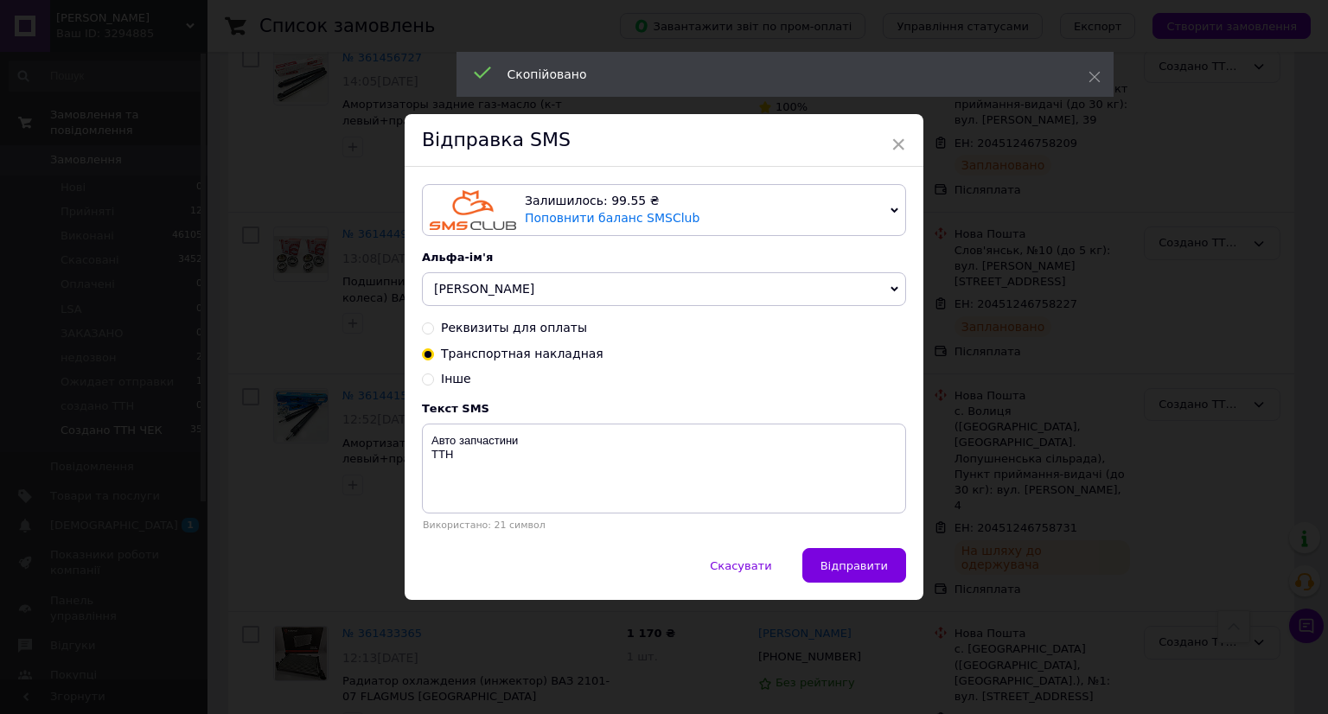
click at [539, 354] on span "Транспортная накладная" at bounding box center [522, 354] width 163 height 14
click at [434, 354] on input "Транспортная накладная" at bounding box center [428, 353] width 12 height 12
click at [510, 479] on textarea "Авто запчастини ТТН" at bounding box center [664, 469] width 484 height 90
paste textarea "20451246758512"
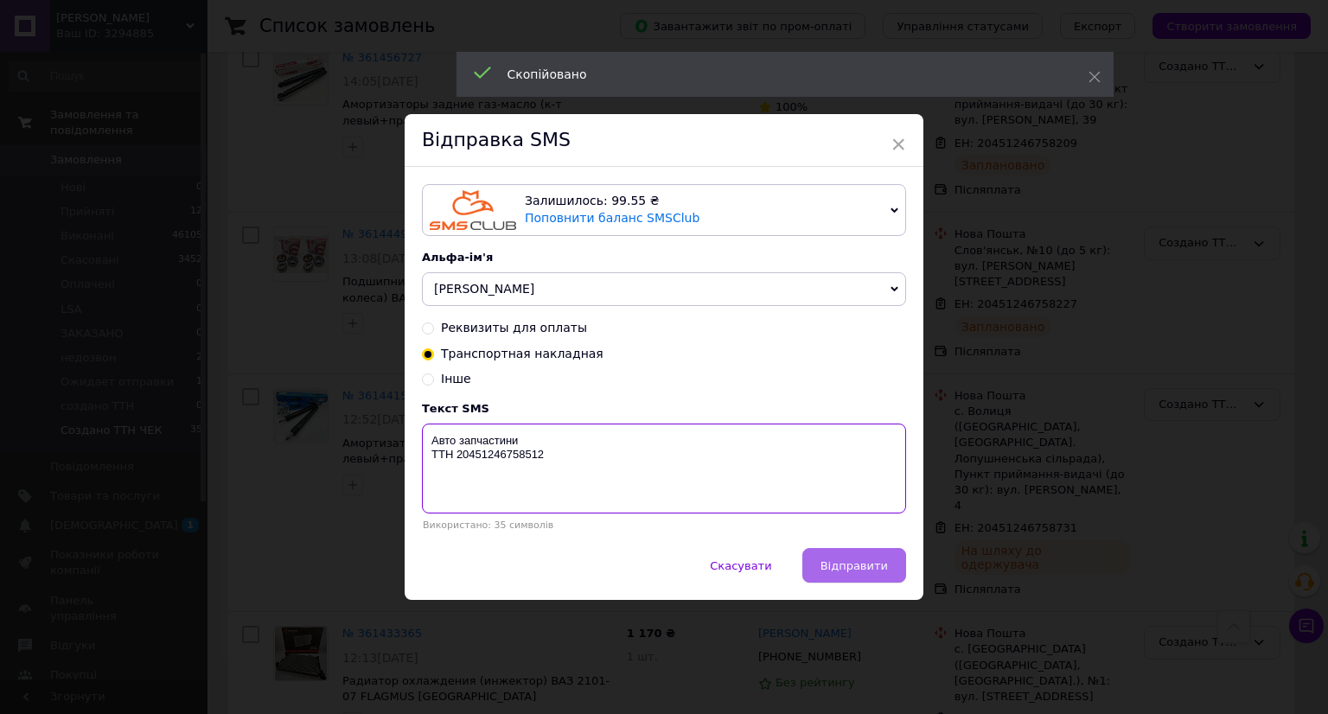
type textarea "Авто запчастини ТТН 20451246758512"
drag, startPoint x: 830, startPoint y: 564, endPoint x: 1117, endPoint y: 553, distance: 287.2
click at [831, 564] on span "Відправити" at bounding box center [853, 565] width 67 height 13
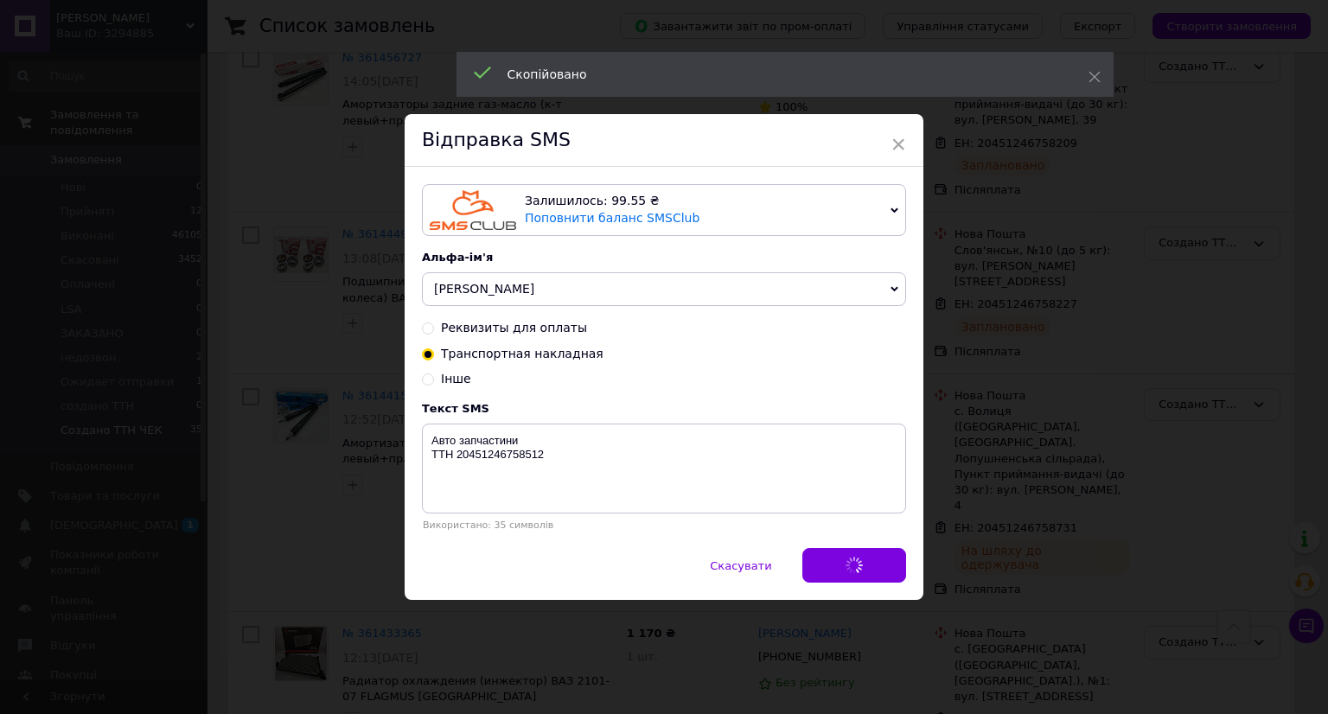
click at [1118, 553] on div "× Відправка SMS Залишилось: 99.55 ₴ Поповнити баланс SMSClub Підключити LetsAds…" at bounding box center [664, 357] width 1328 height 714
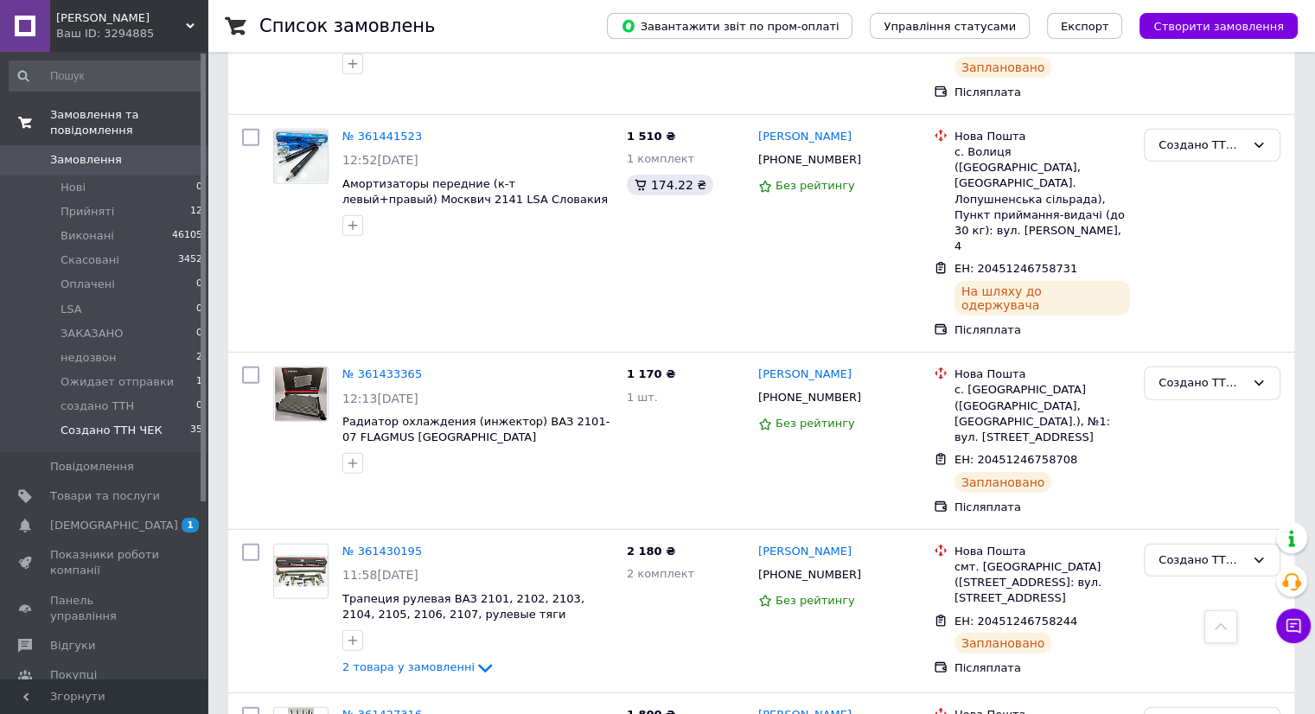
scroll to position [5013, 0]
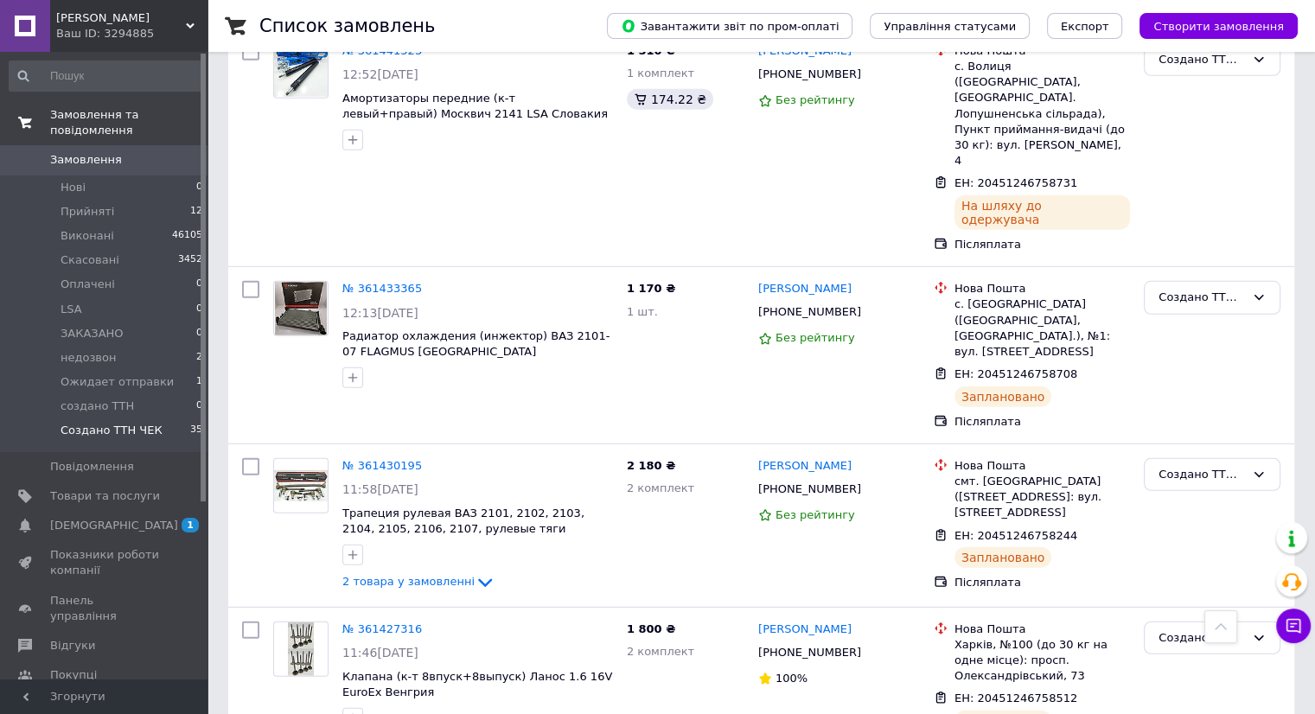
drag, startPoint x: 1067, startPoint y: 570, endPoint x: 893, endPoint y: 540, distance: 176.4
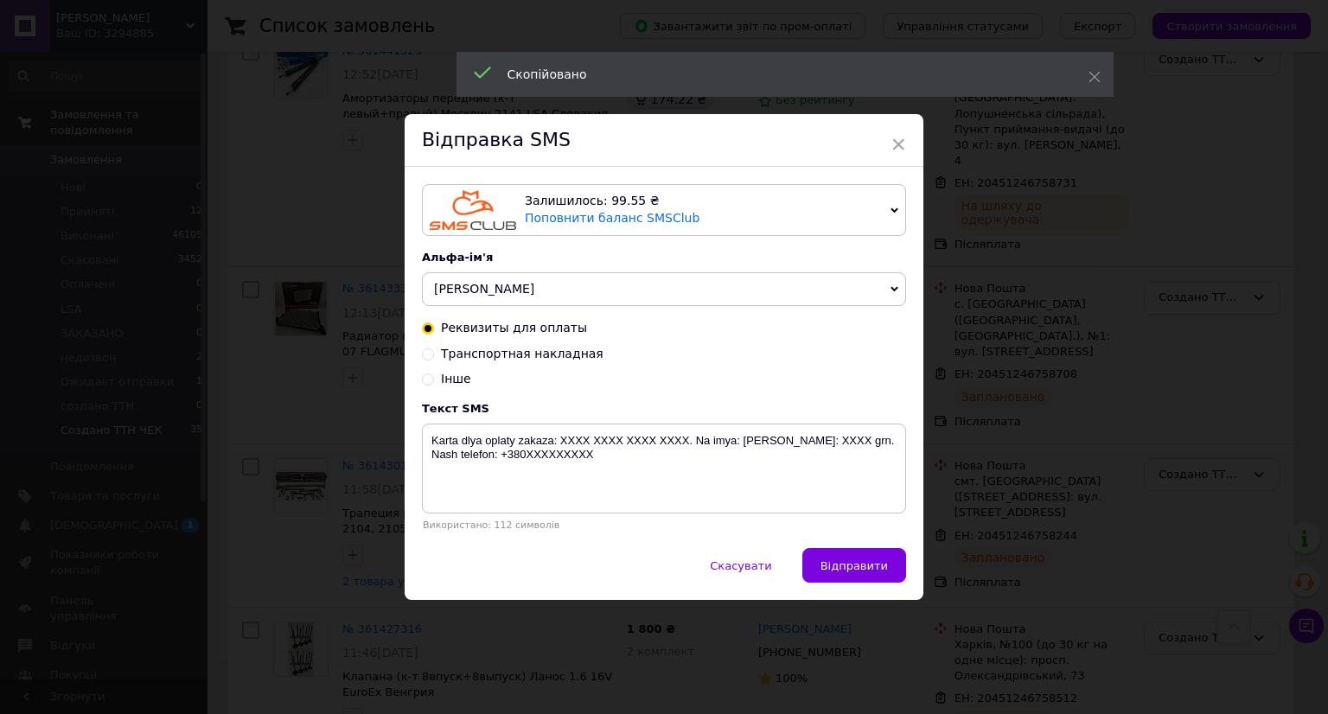
click at [507, 354] on span "Транспортная накладная" at bounding box center [522, 354] width 163 height 14
click at [434, 354] on input "Транспортная накладная" at bounding box center [428, 353] width 12 height 12
radio input "true"
radio input "false"
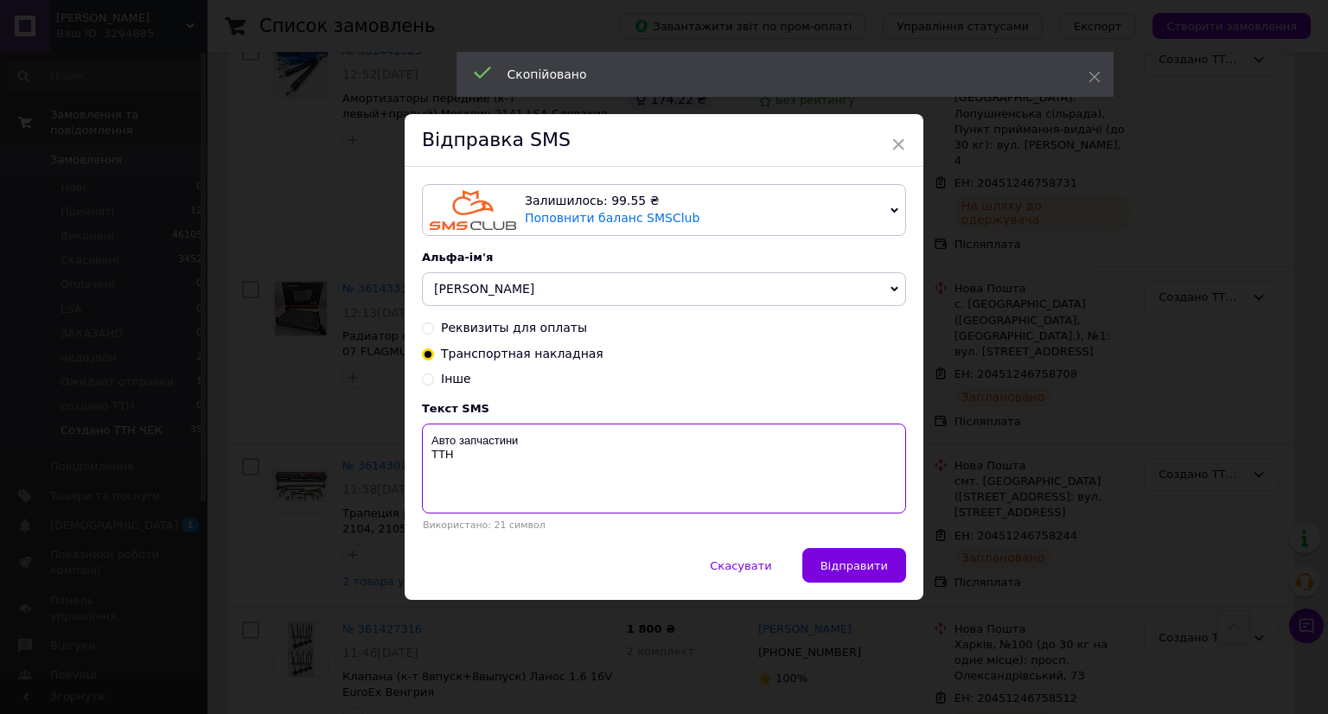
click at [515, 482] on textarea "Авто запчастини ТТН" at bounding box center [664, 469] width 484 height 90
paste textarea "20451246758368"
type textarea "Авто запчастини ТТН 20451246758368"
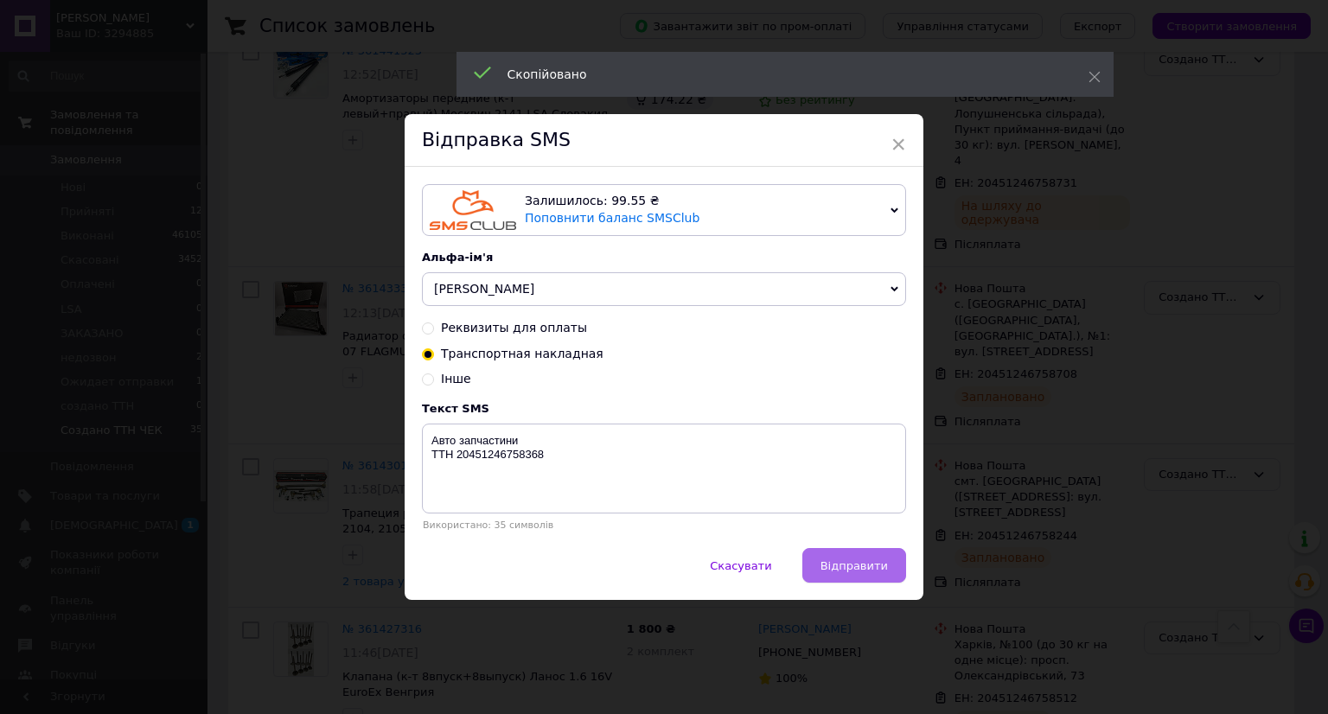
drag, startPoint x: 830, startPoint y: 558, endPoint x: 864, endPoint y: 558, distance: 34.6
click at [832, 558] on button "Відправити" at bounding box center [854, 565] width 104 height 35
click at [1055, 558] on div "× Відправка SMS Залишилось: 99.55 ₴ Поповнити баланс SMSClub Підключити LetsAds…" at bounding box center [664, 357] width 1328 height 714
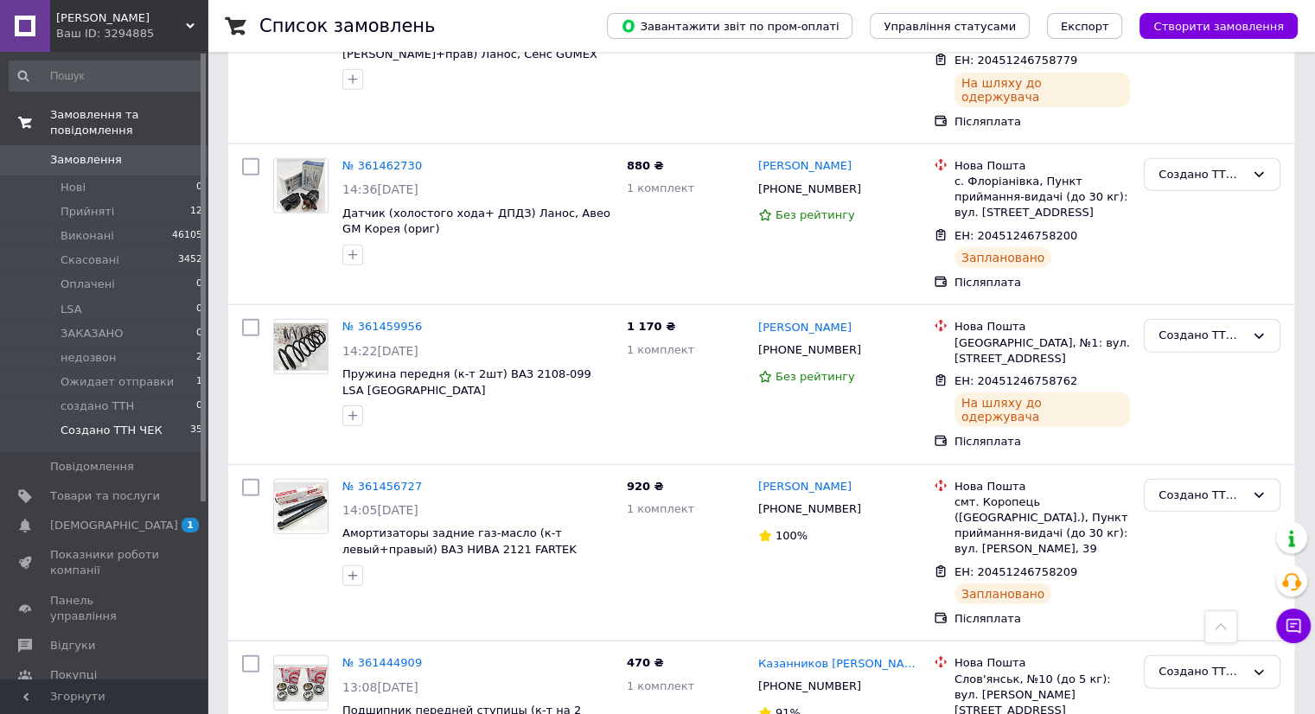
scroll to position [0, 0]
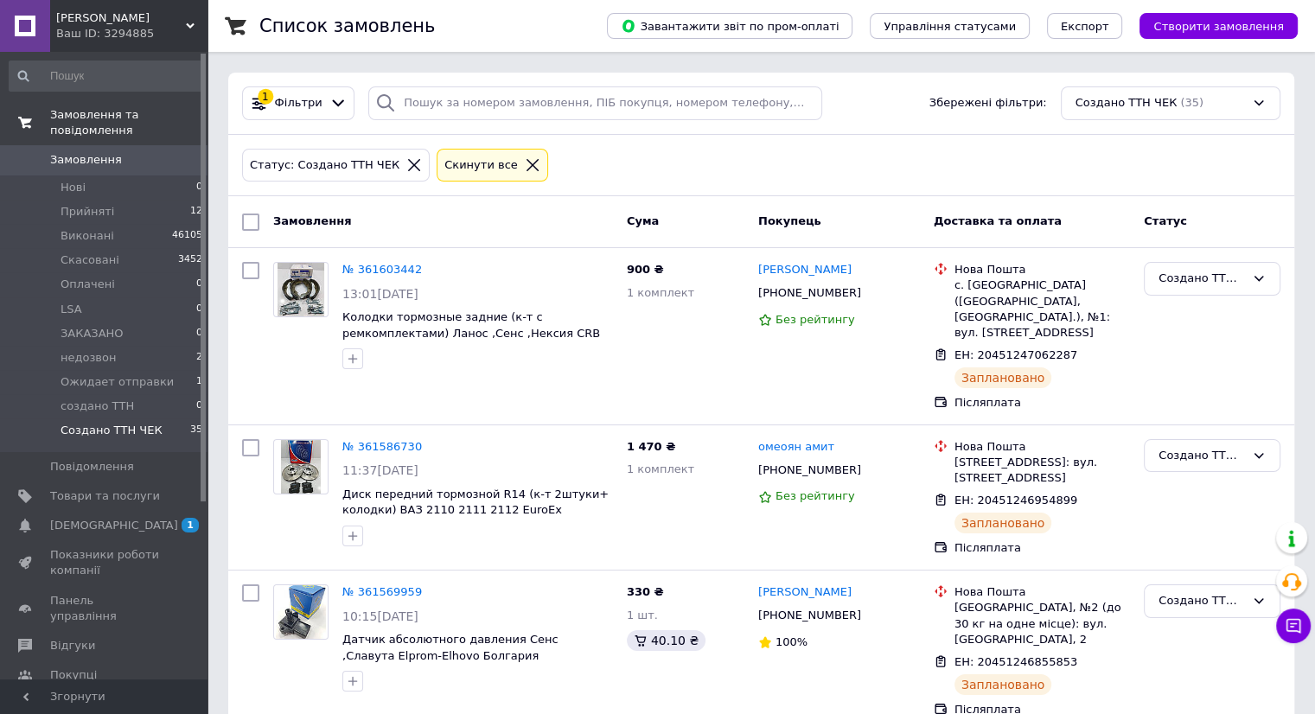
click at [245, 220] on div at bounding box center [250, 222] width 31 height 31
click at [252, 222] on input "checkbox" at bounding box center [250, 222] width 17 height 17
checkbox input "true"
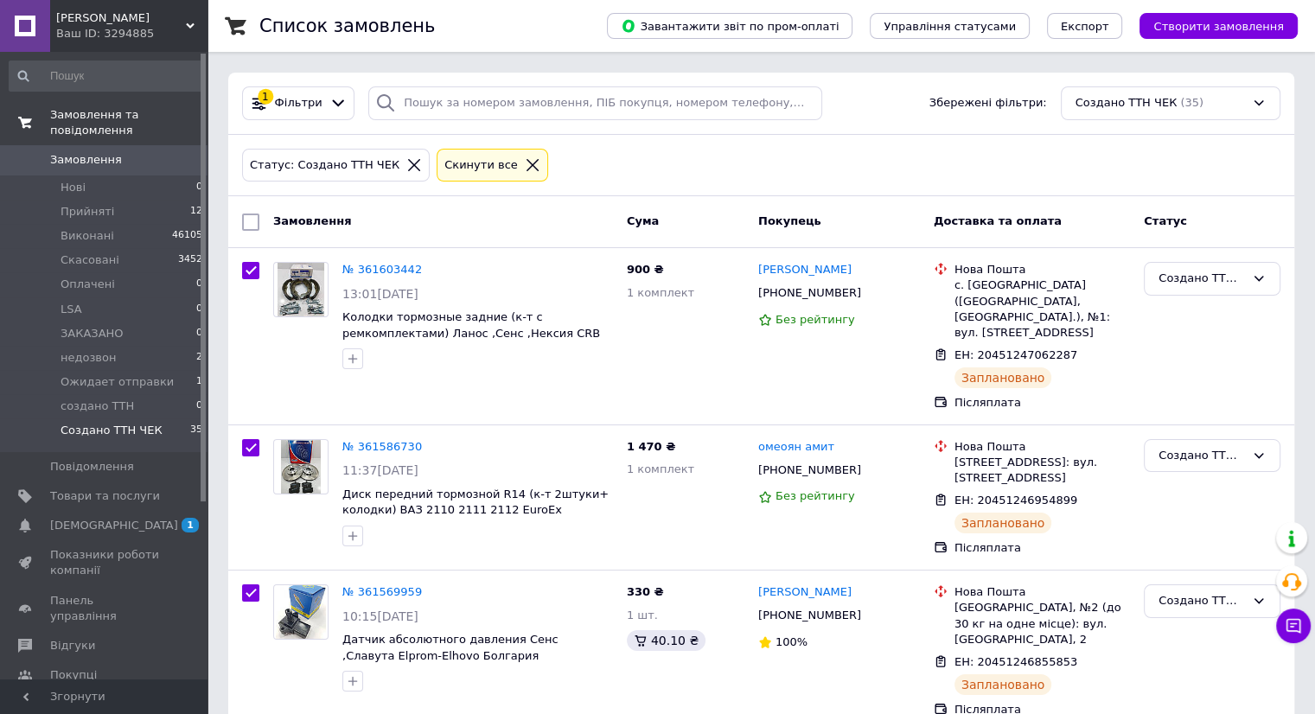
checkbox input "true"
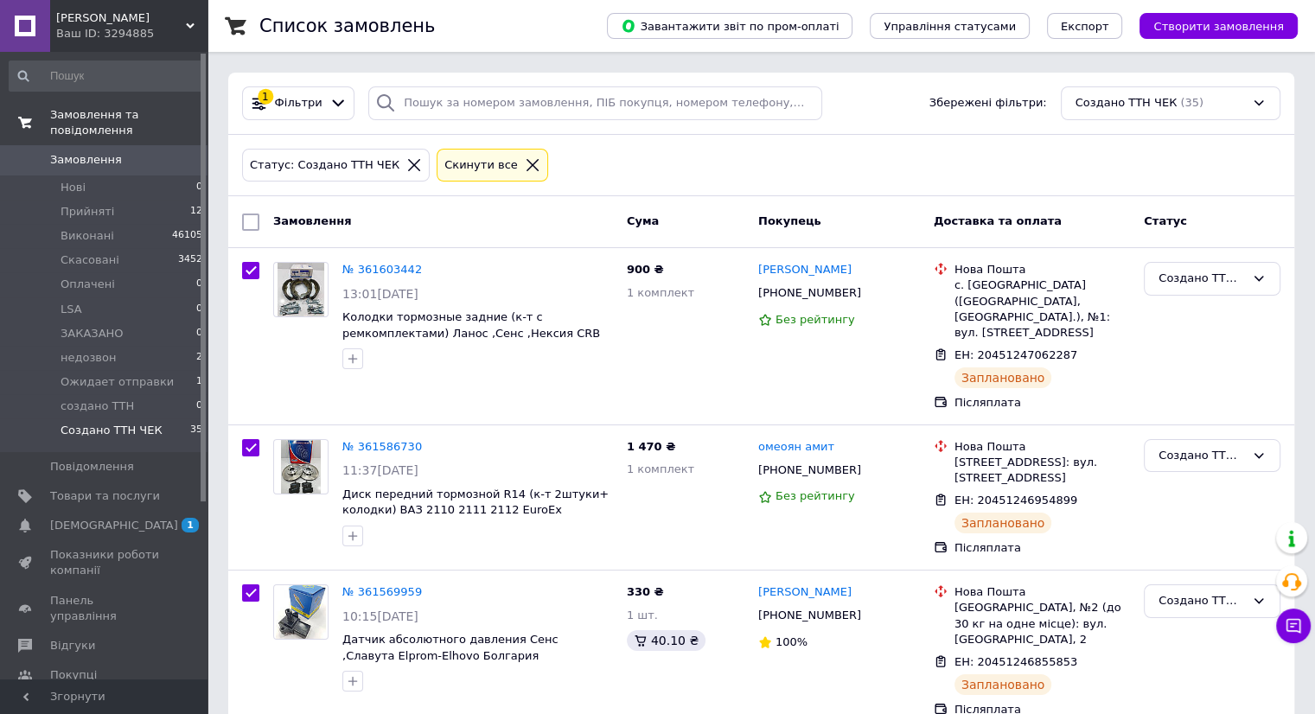
checkbox input "true"
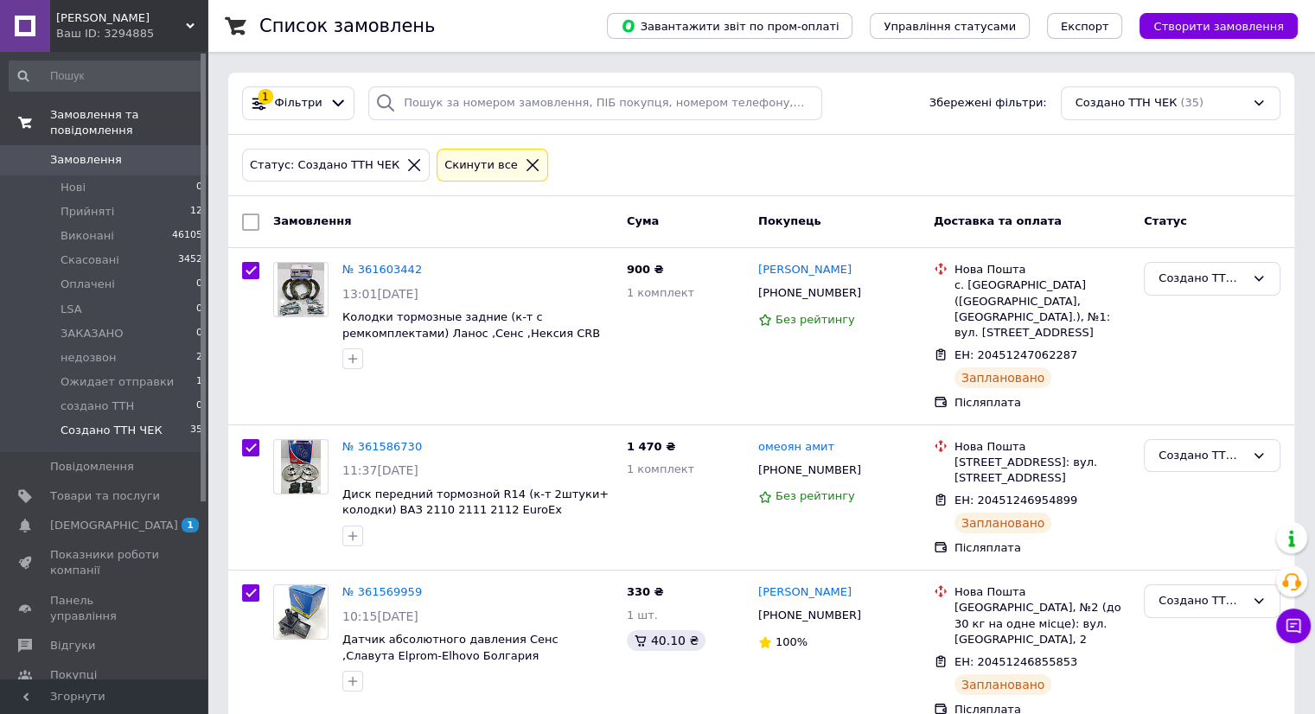
checkbox input "true"
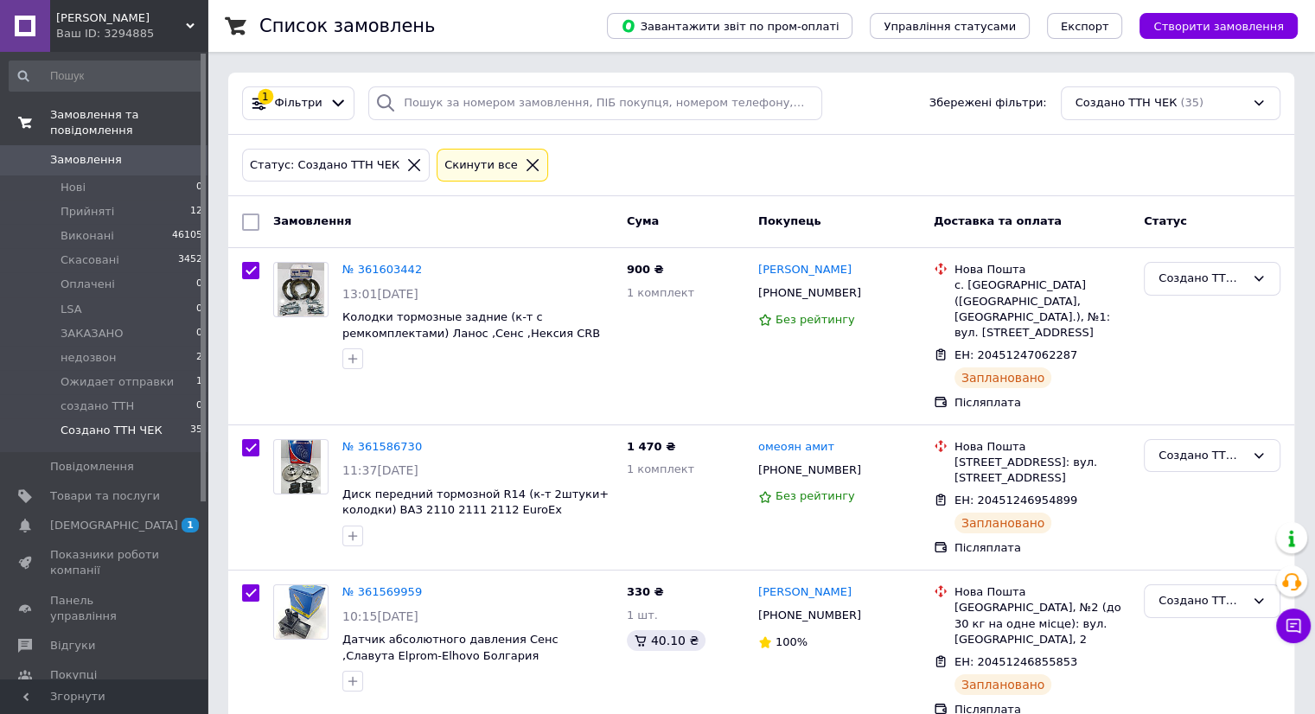
checkbox input "true"
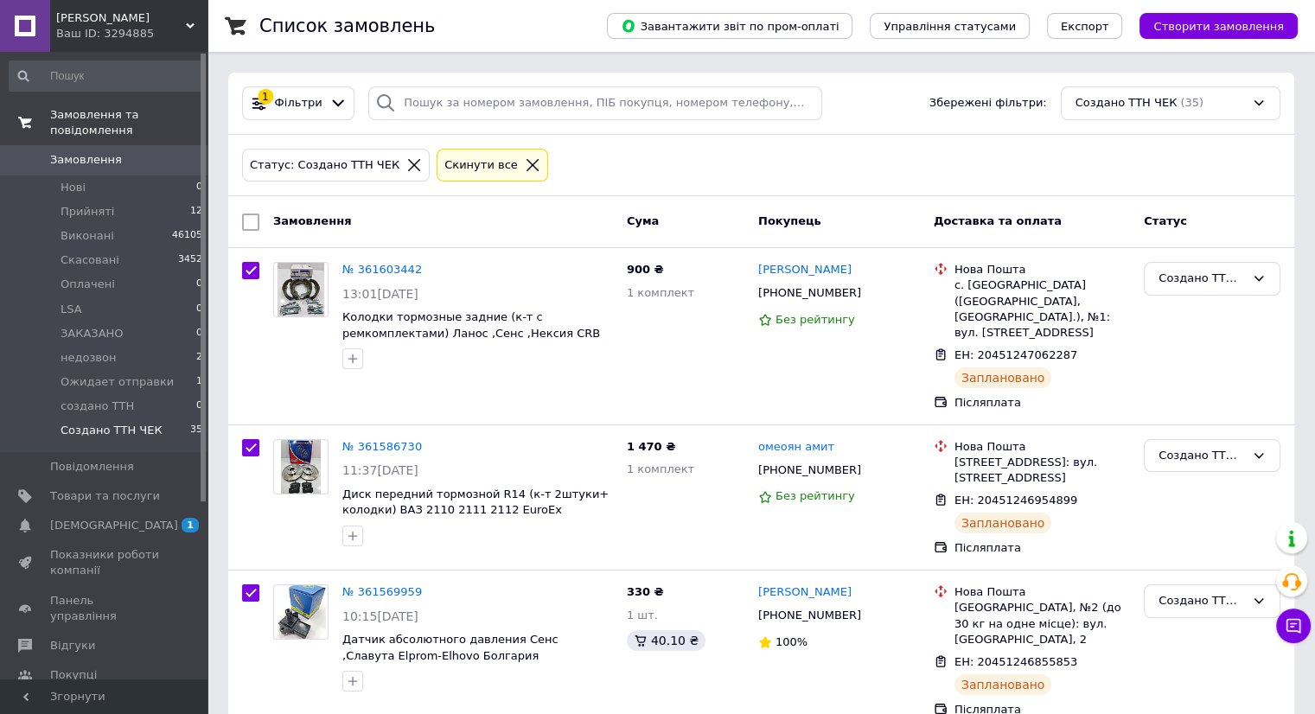
checkbox input "true"
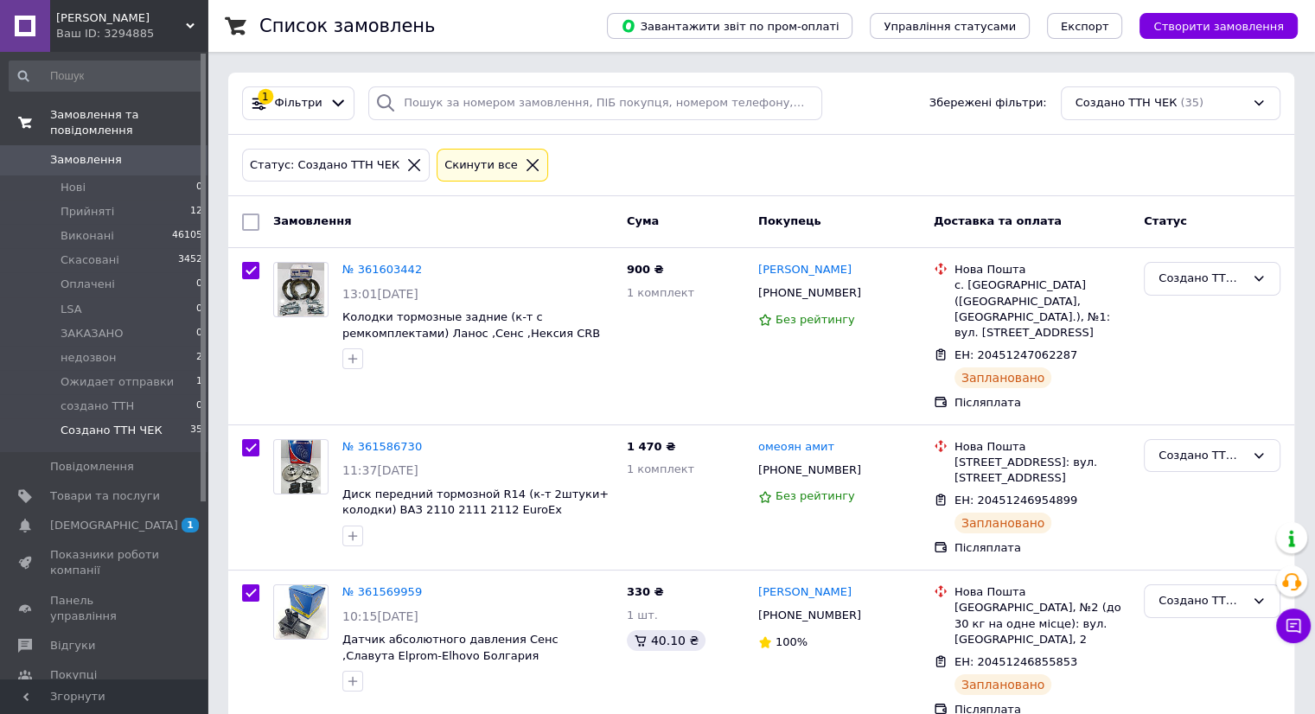
checkbox input "true"
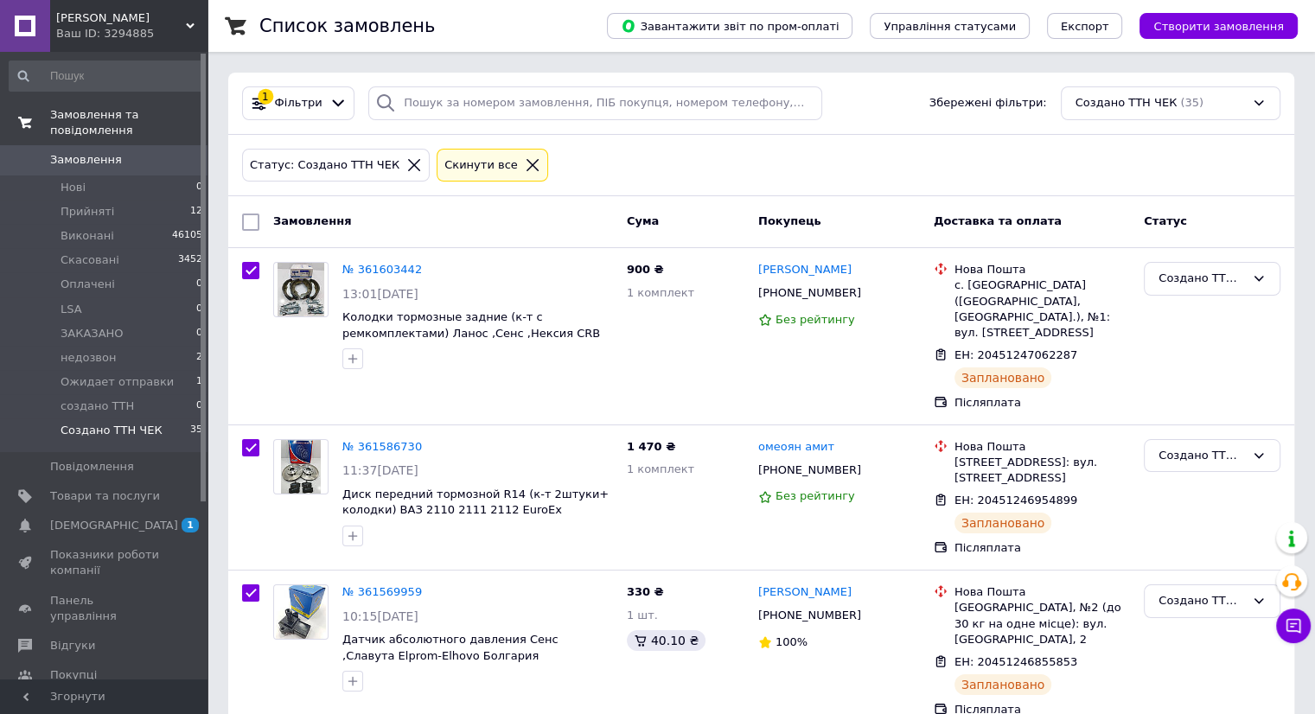
checkbox input "true"
click at [298, 228] on span "Дії для 35 замовлень" at bounding box center [335, 222] width 124 height 16
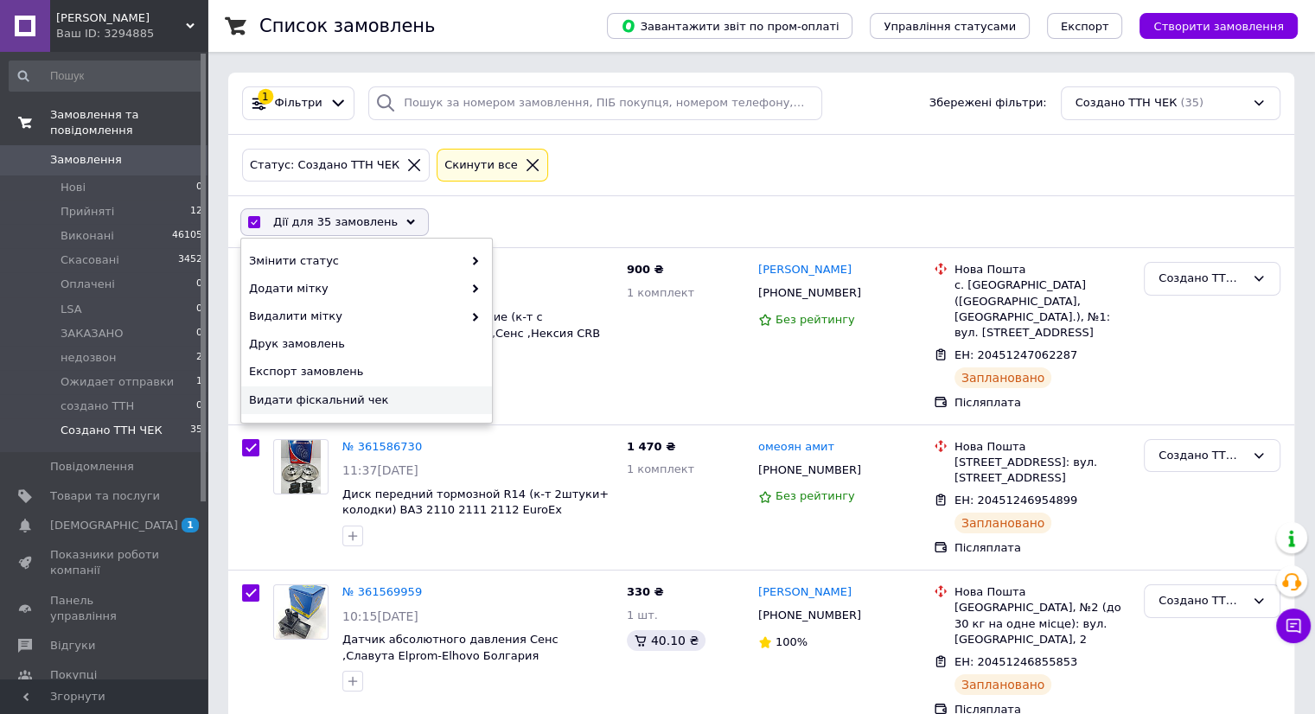
drag, startPoint x: 356, startPoint y: 402, endPoint x: 379, endPoint y: 410, distance: 24.6
click at [360, 402] on span "Видати фіскальний чек" at bounding box center [364, 400] width 231 height 16
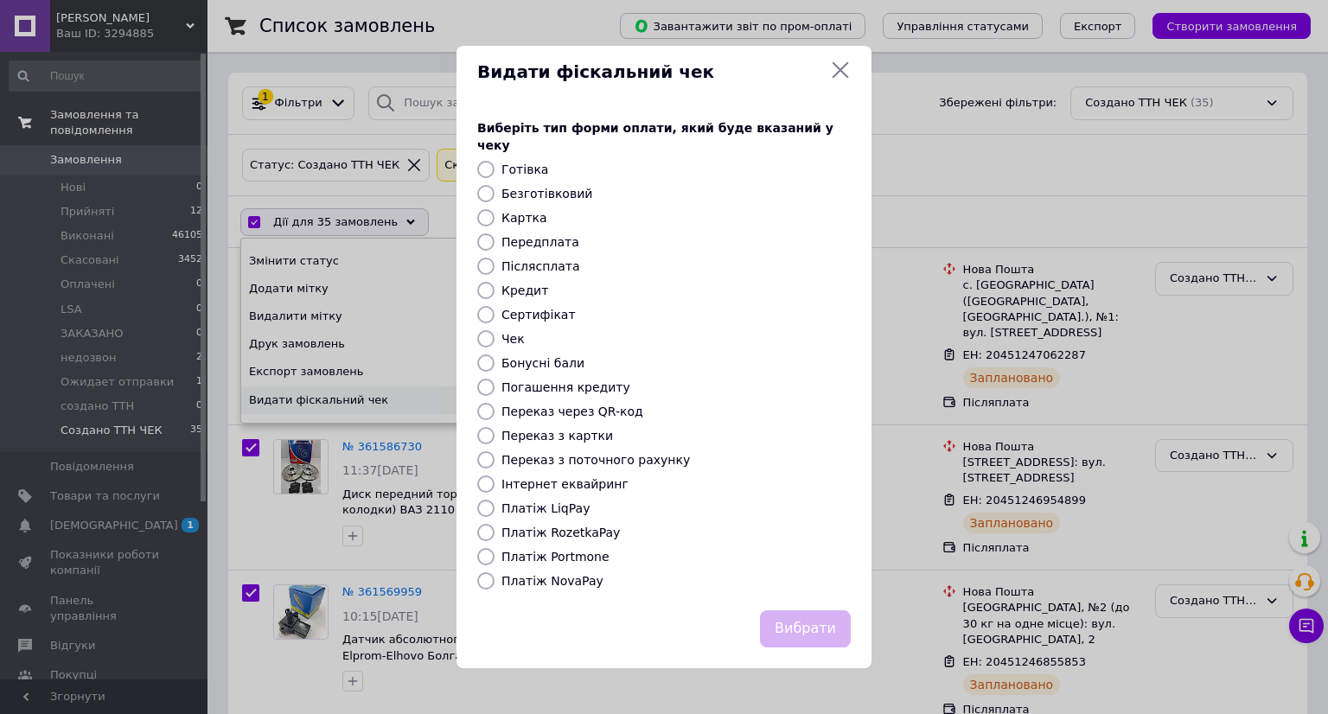
click at [550, 264] on label "Післясплата" at bounding box center [540, 266] width 79 height 14
click at [494, 264] on input "Післясплата" at bounding box center [485, 266] width 17 height 17
radio input "true"
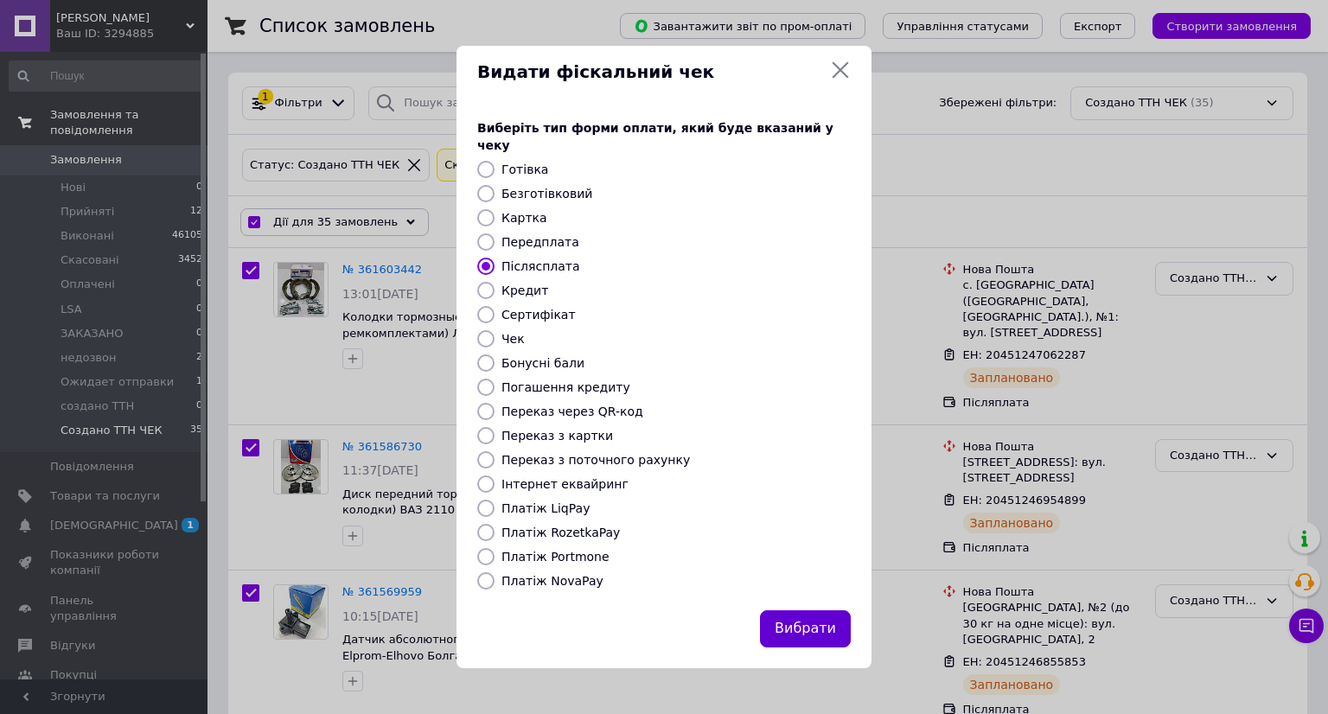
click at [792, 613] on button "Вибрати" at bounding box center [805, 628] width 91 height 37
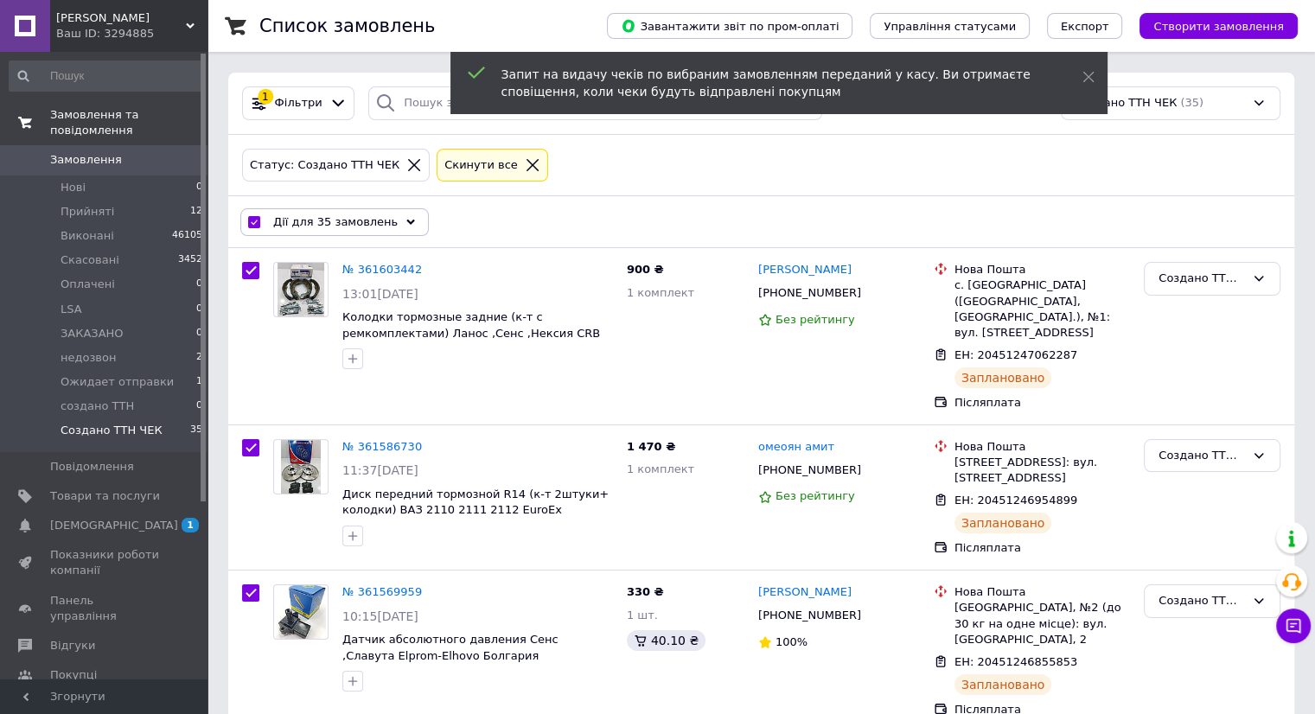
click at [285, 220] on span "Дії для 35 замовлень" at bounding box center [335, 222] width 124 height 16
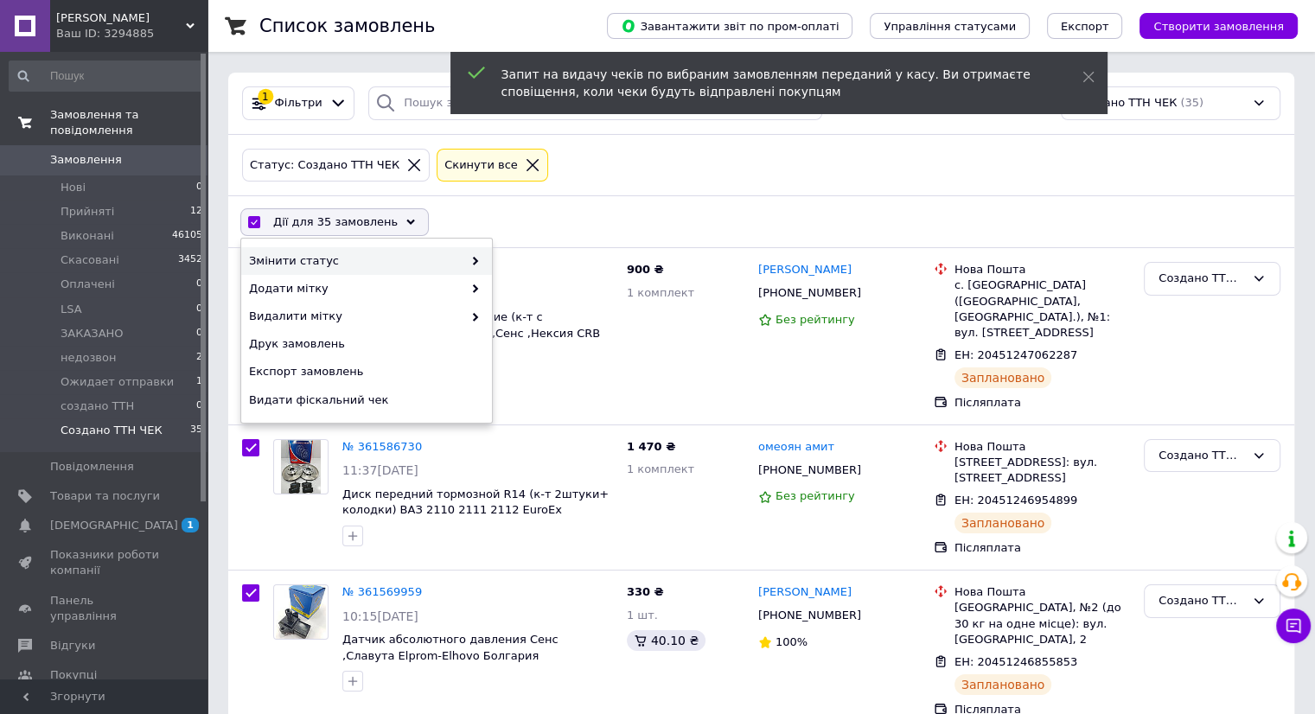
drag, startPoint x: 293, startPoint y: 247, endPoint x: 300, endPoint y: 256, distance: 11.1
click at [294, 247] on div "Змінити статус" at bounding box center [366, 261] width 251 height 28
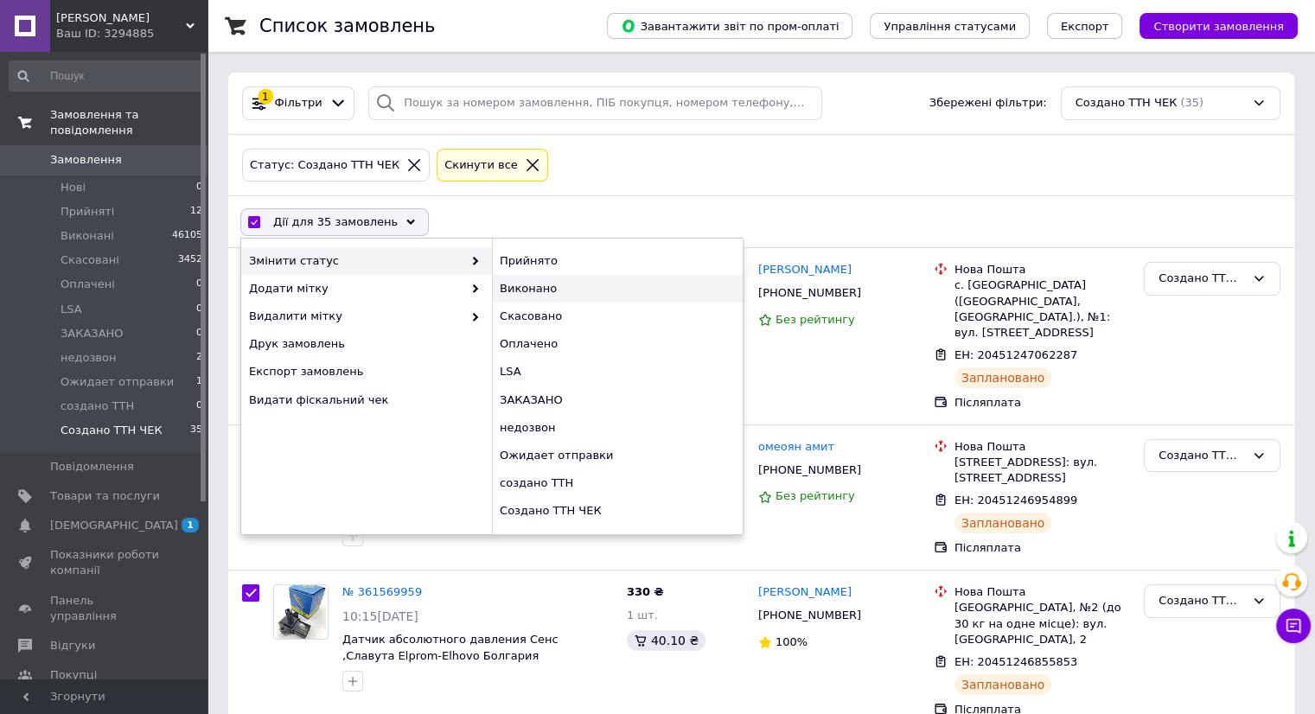
click at [508, 290] on div "Виконано" at bounding box center [617, 289] width 251 height 28
checkbox input "false"
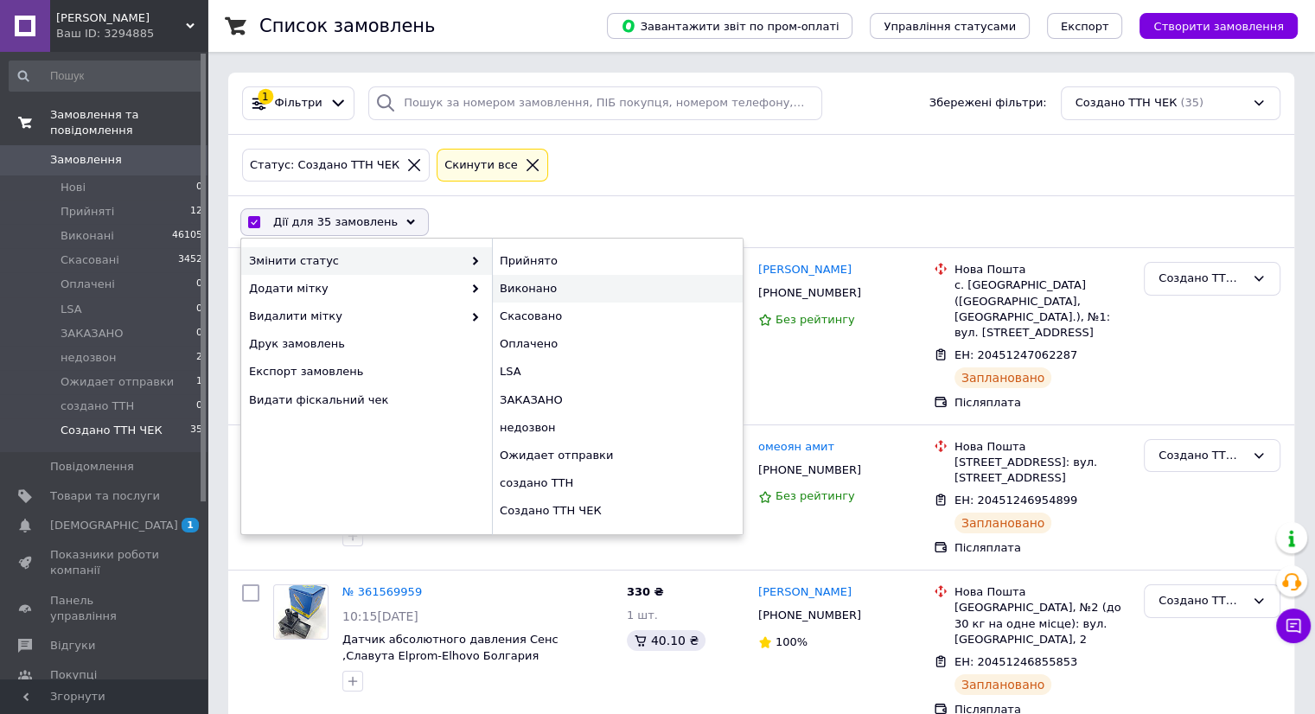
checkbox input "false"
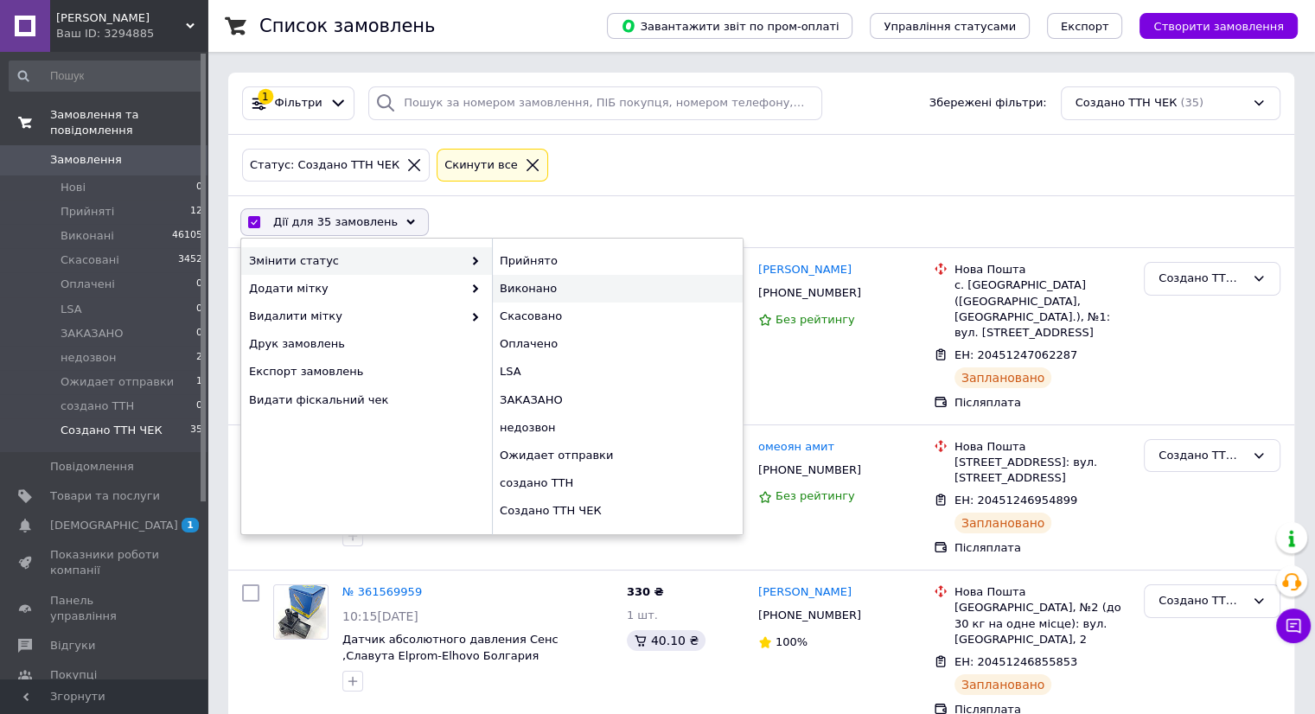
checkbox input "false"
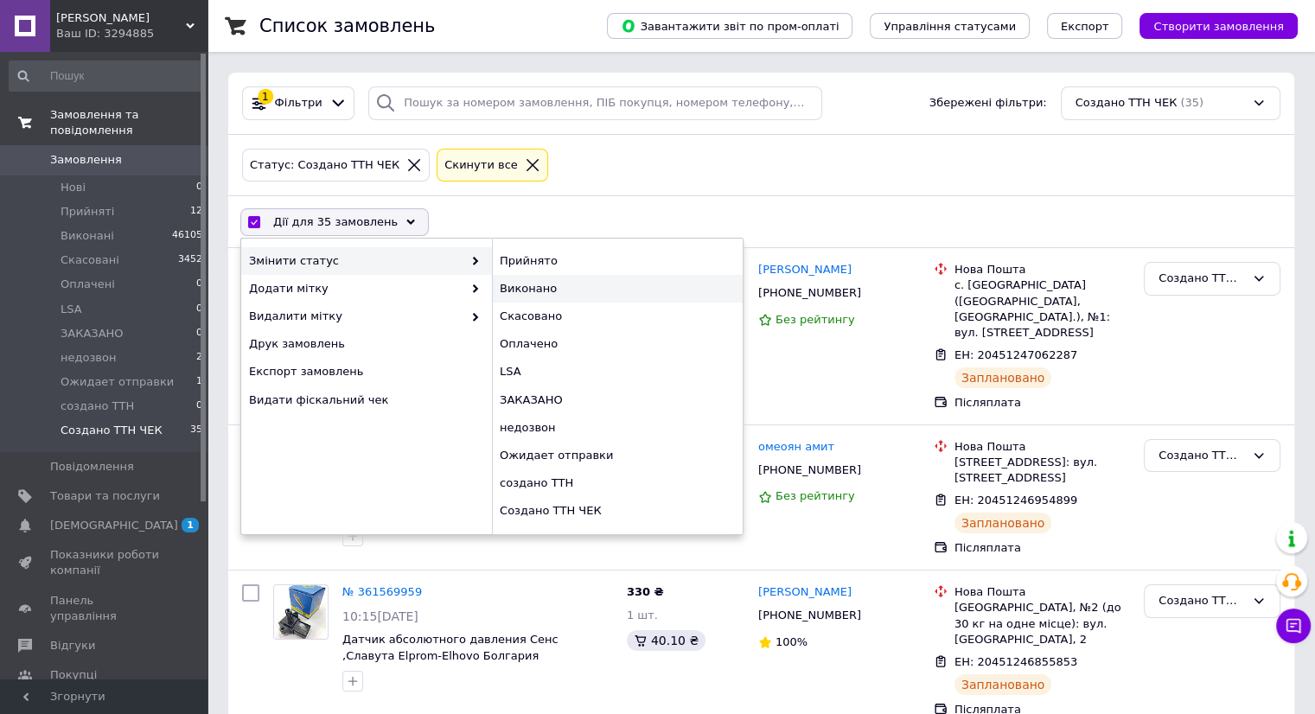
checkbox input "false"
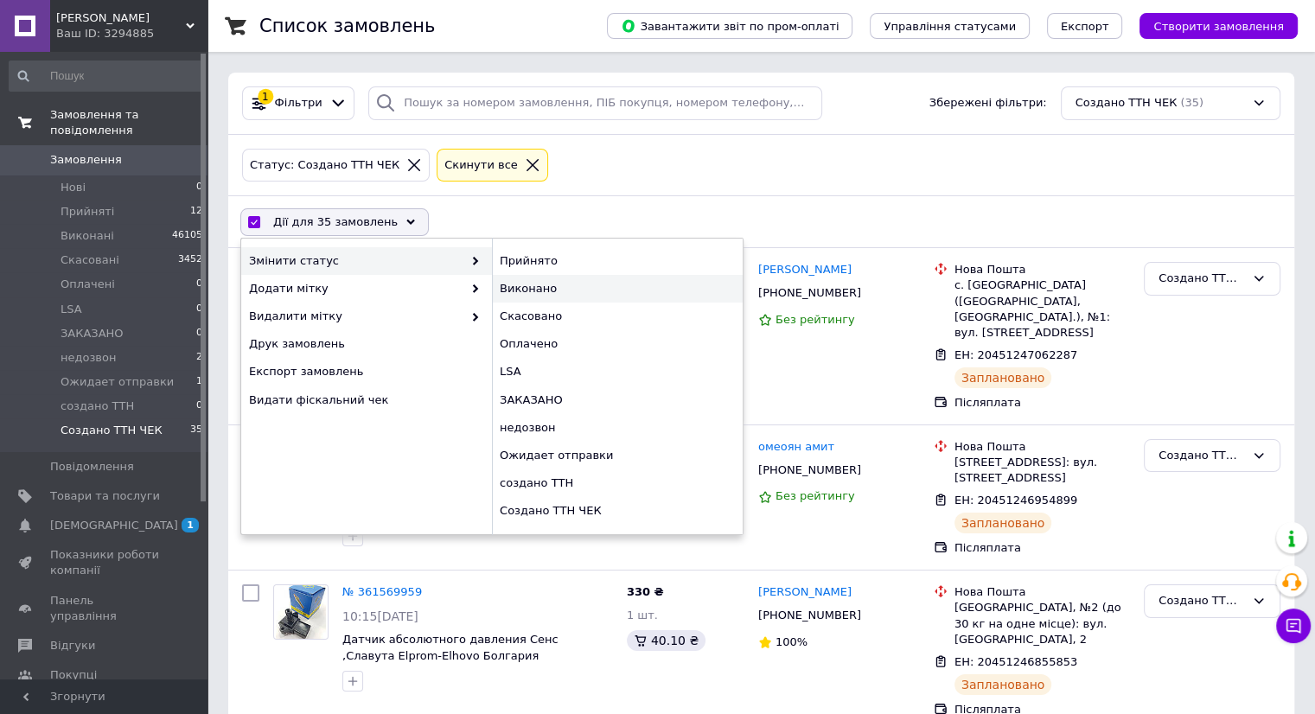
checkbox input "false"
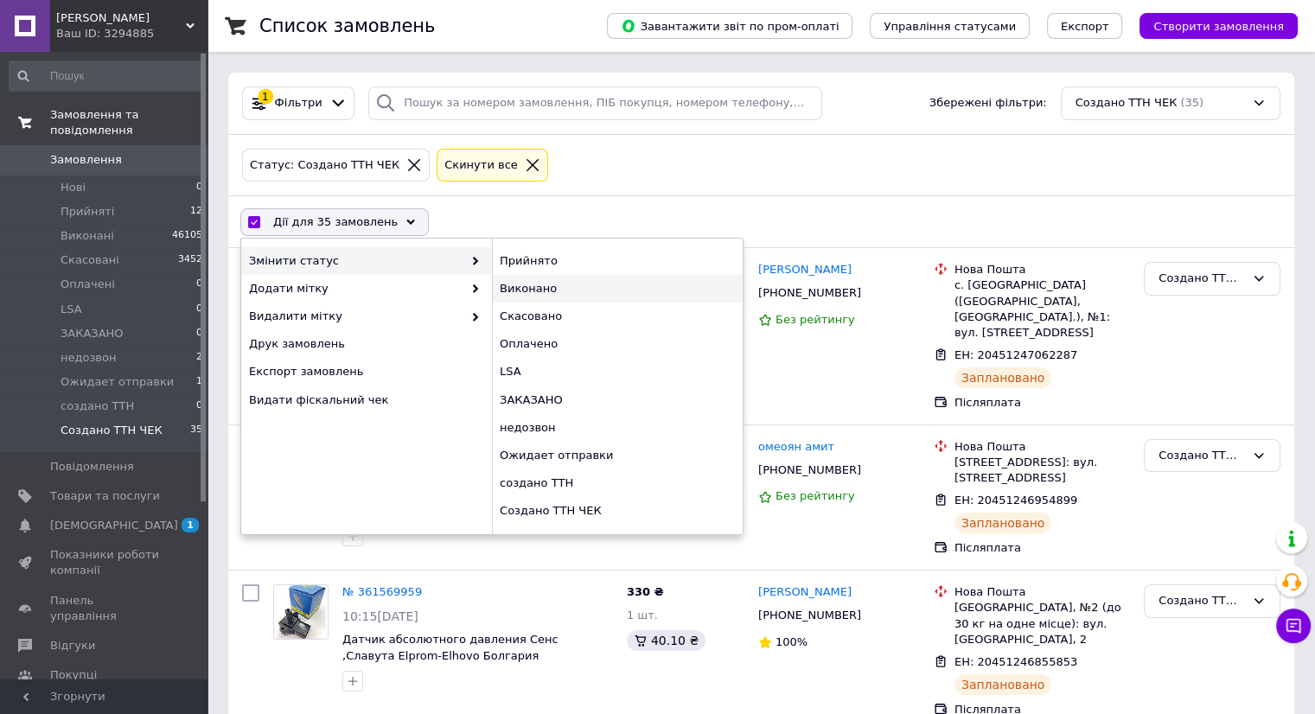
checkbox input "false"
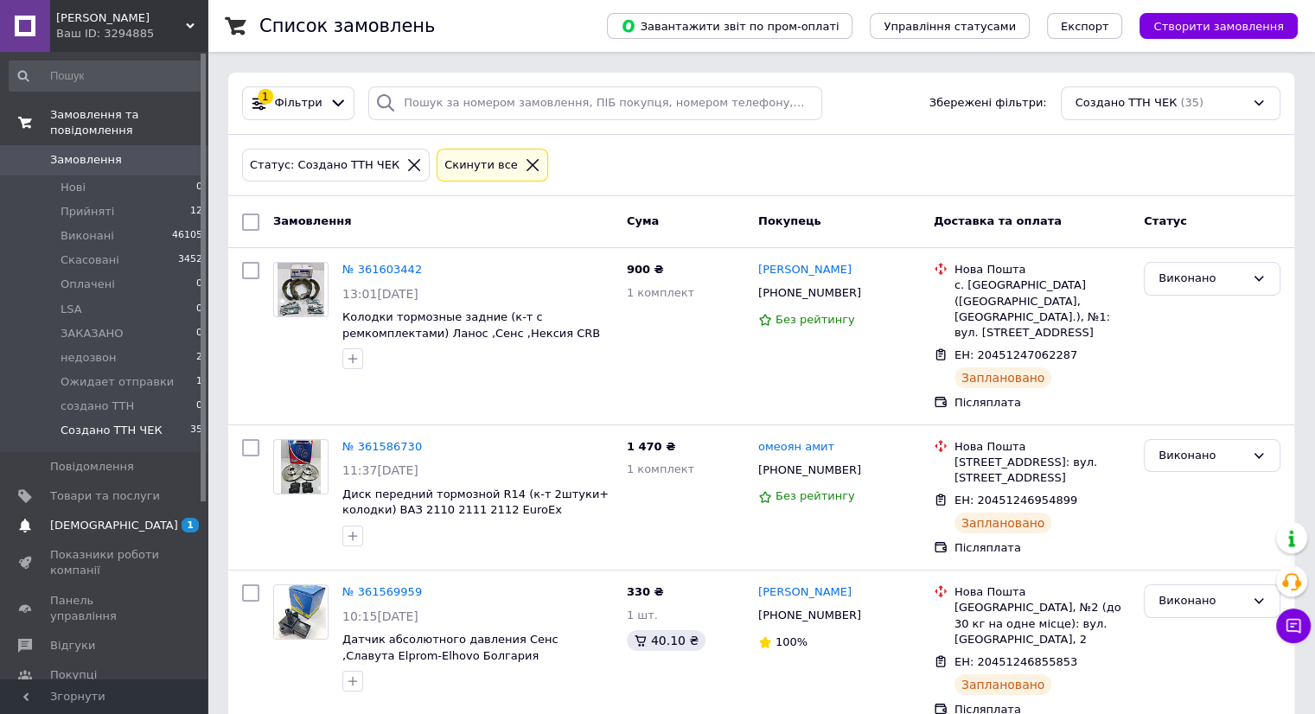
click at [90, 518] on span "[DEMOGRAPHIC_DATA]" at bounding box center [114, 526] width 128 height 16
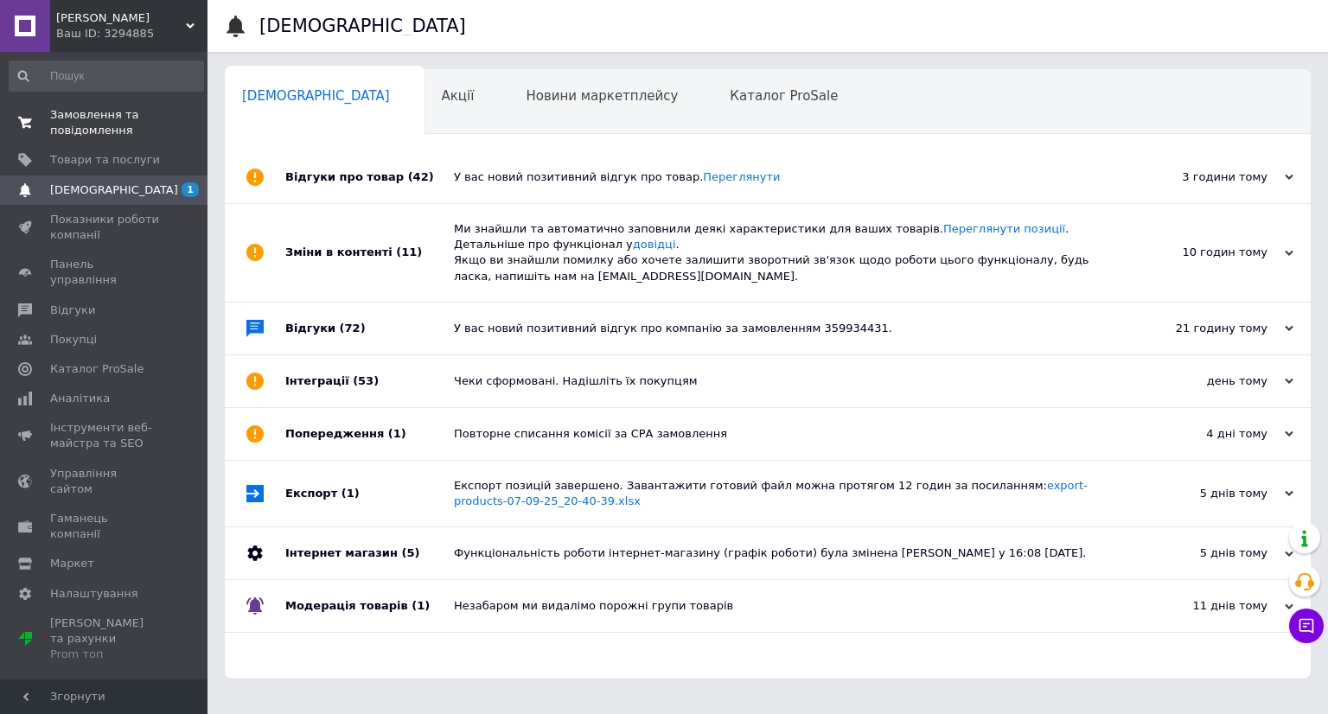
click at [588, 156] on div "У вас новий позитивний відгук про товар. [GEOGRAPHIC_DATA]" at bounding box center [787, 177] width 666 height 52
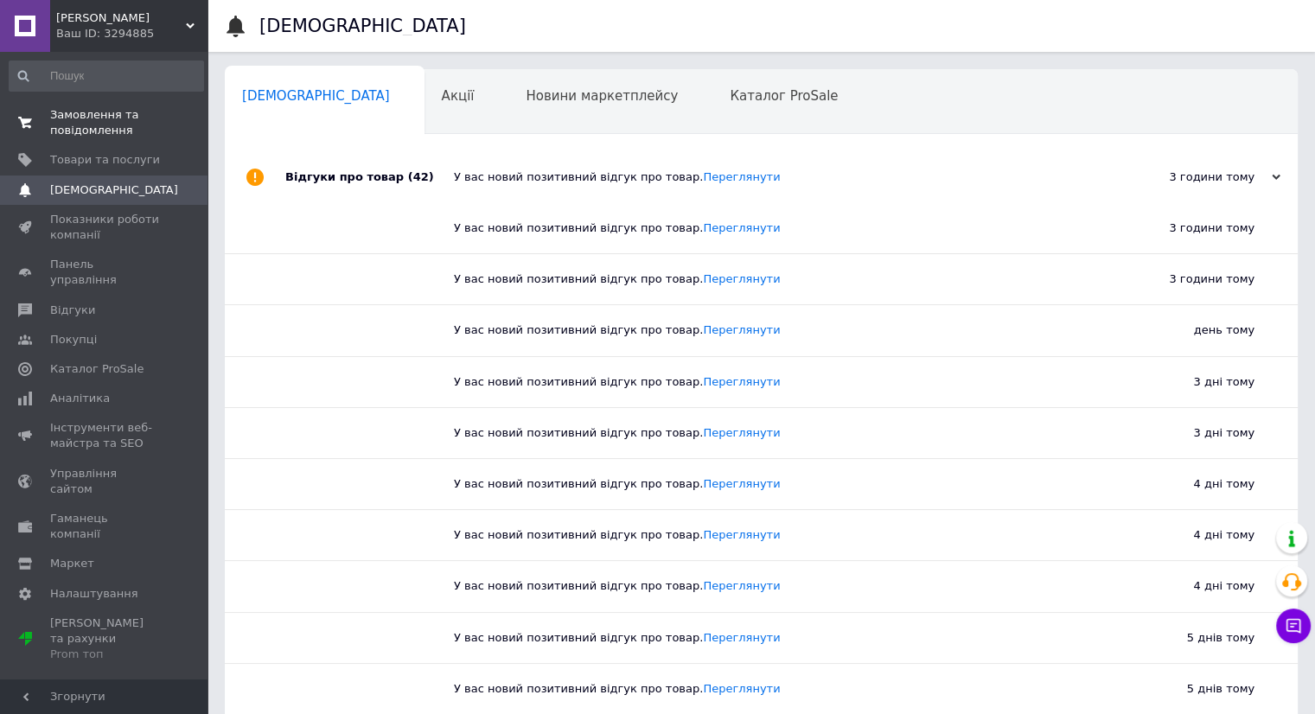
drag, startPoint x: 128, startPoint y: 115, endPoint x: 131, endPoint y: 106, distance: 9.3
click at [127, 114] on span "Замовлення та повідомлення" at bounding box center [105, 122] width 110 height 31
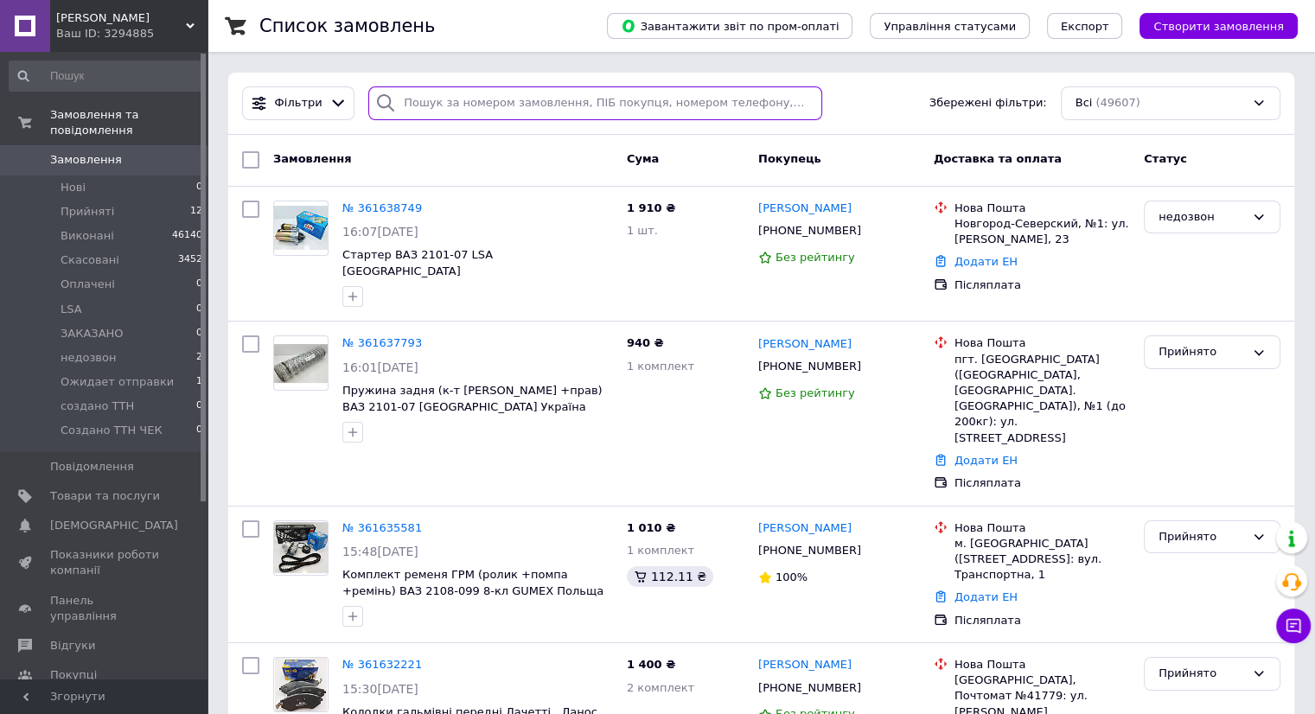
click at [431, 97] on input "search" at bounding box center [595, 103] width 454 height 34
paste input "380662827894"
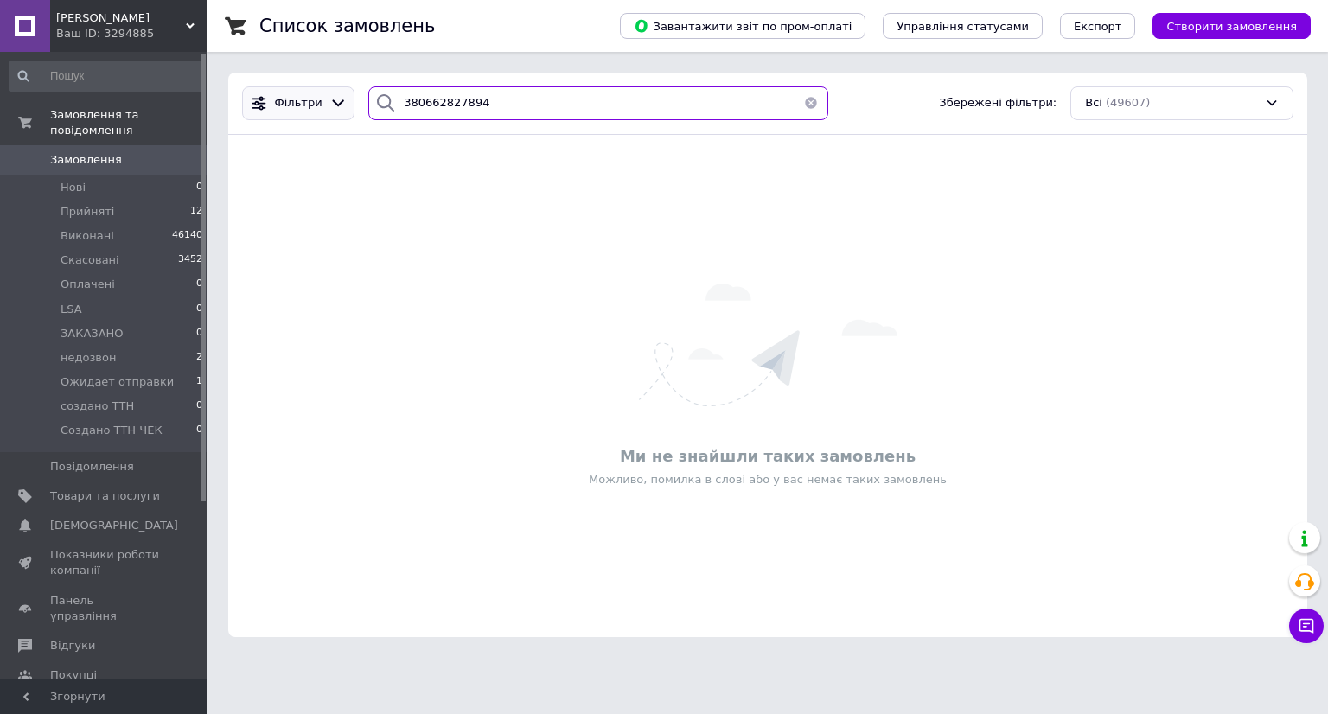
drag, startPoint x: 508, startPoint y: 101, endPoint x: 263, endPoint y: 102, distance: 245.5
click at [263, 102] on div "Фільтри 380662827894 Збережені фільтри: Всі (49607)" at bounding box center [767, 103] width 1065 height 34
paste input "957576526"
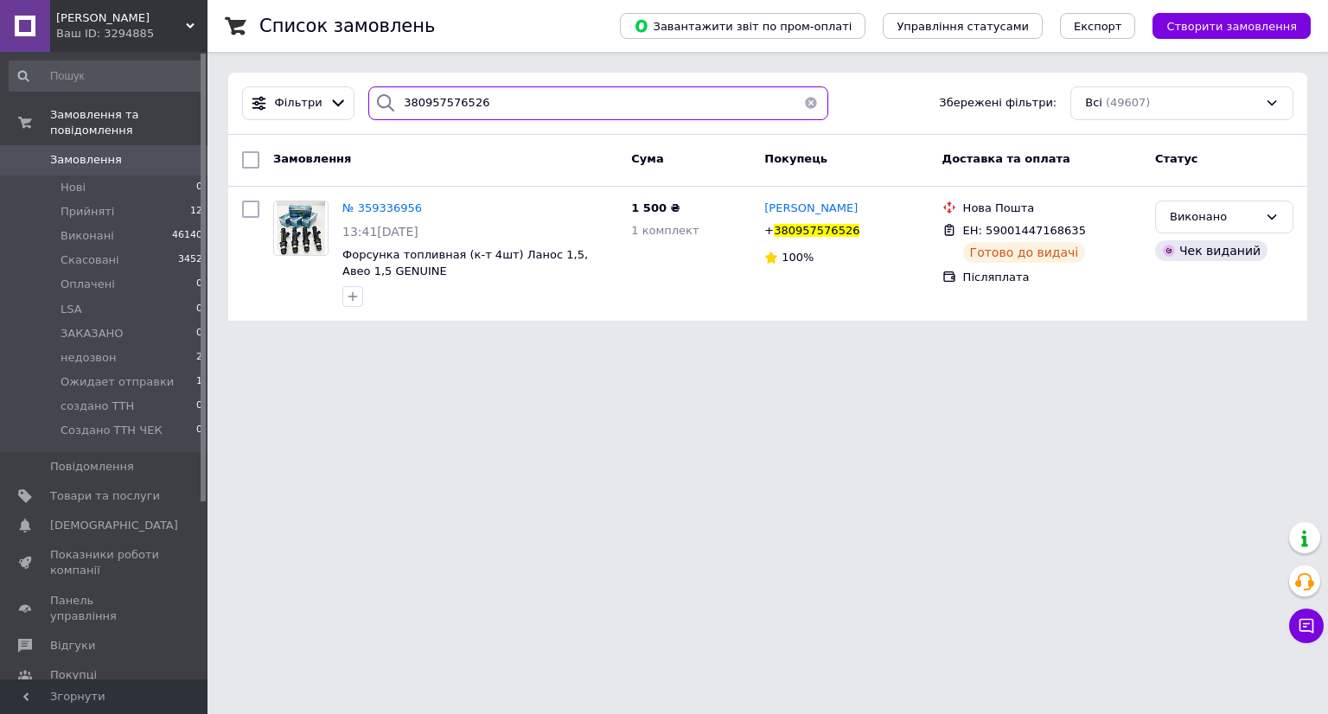
drag, startPoint x: 481, startPoint y: 102, endPoint x: 166, endPoint y: 85, distance: 315.1
click at [166, 85] on div "[PERSON_NAME] Ваш ID: 3294885 Сайт [PERSON_NAME] покупця Перевірити стан систем…" at bounding box center [664, 170] width 1328 height 341
paste input "2184907"
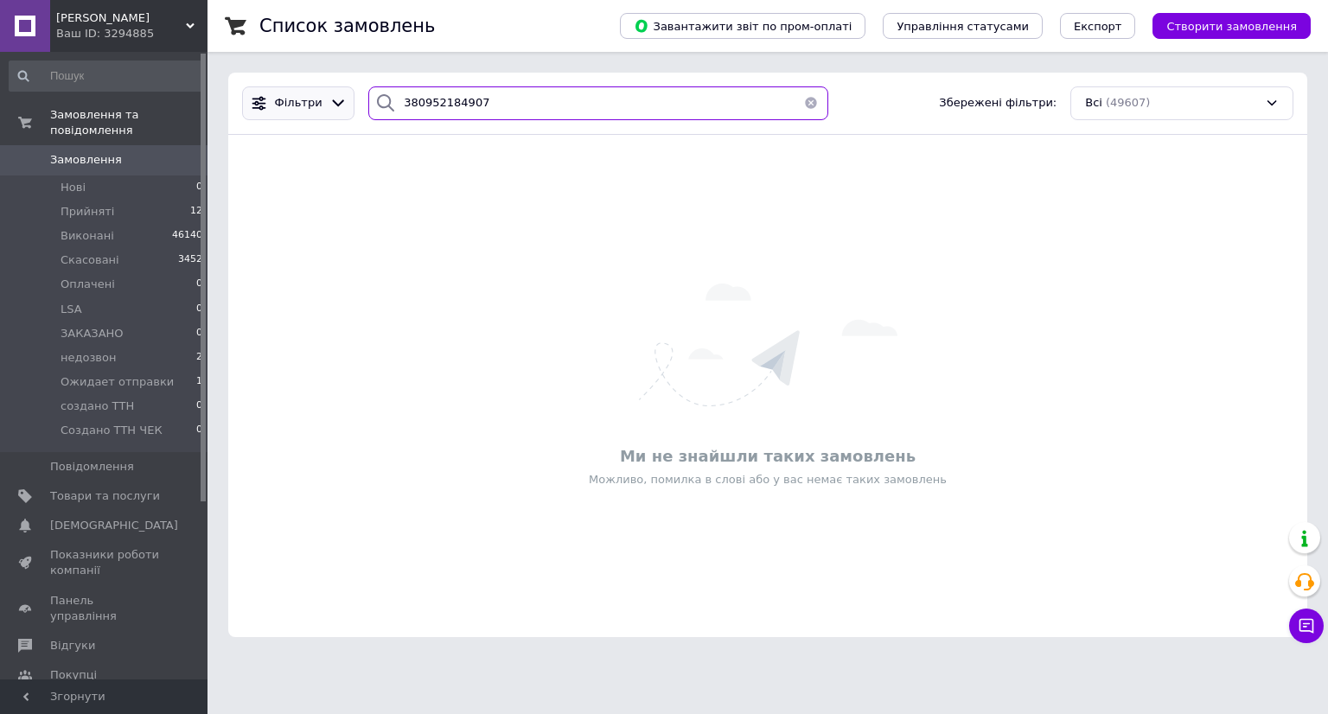
drag, startPoint x: 495, startPoint y: 100, endPoint x: 277, endPoint y: 89, distance: 219.0
click at [277, 89] on div "Фільтри 380952184907 Збережені фільтри: Всі (49607)" at bounding box center [767, 103] width 1065 height 34
paste input "688888101"
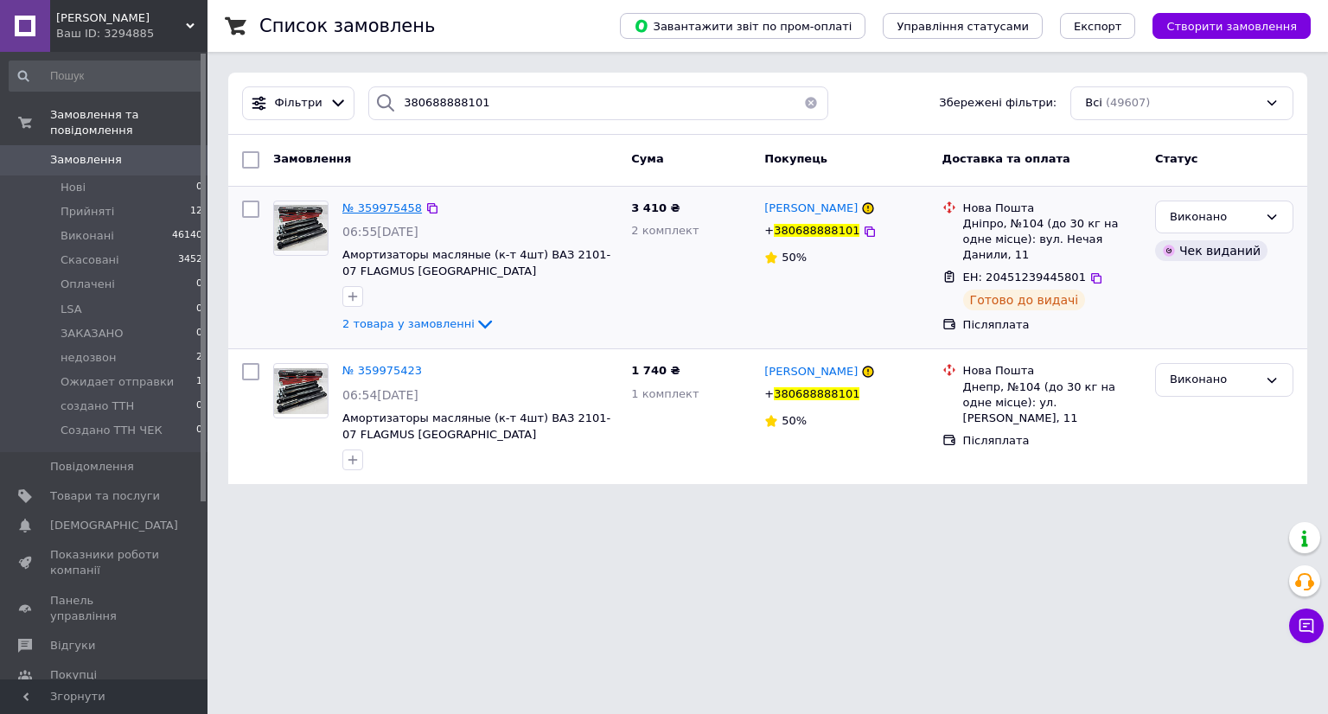
click at [403, 207] on span "№ 359975458" at bounding box center [382, 207] width 80 height 13
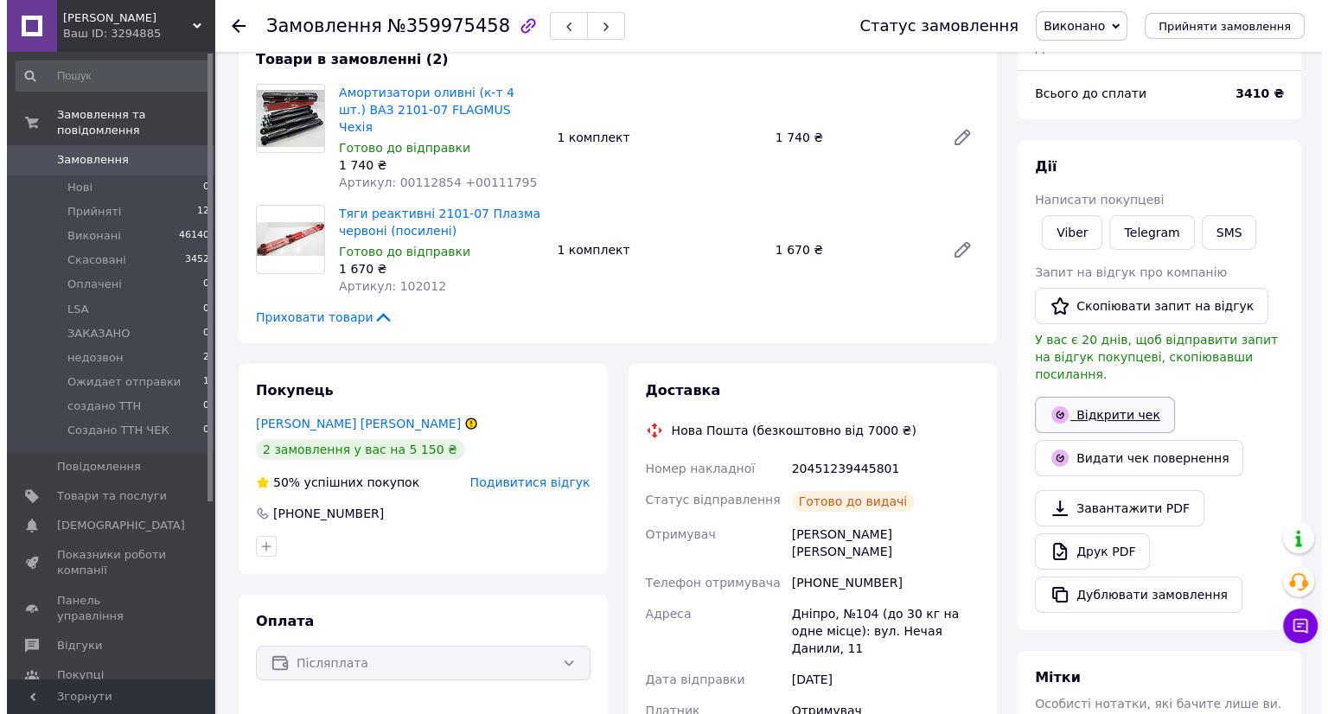
scroll to position [86, 0]
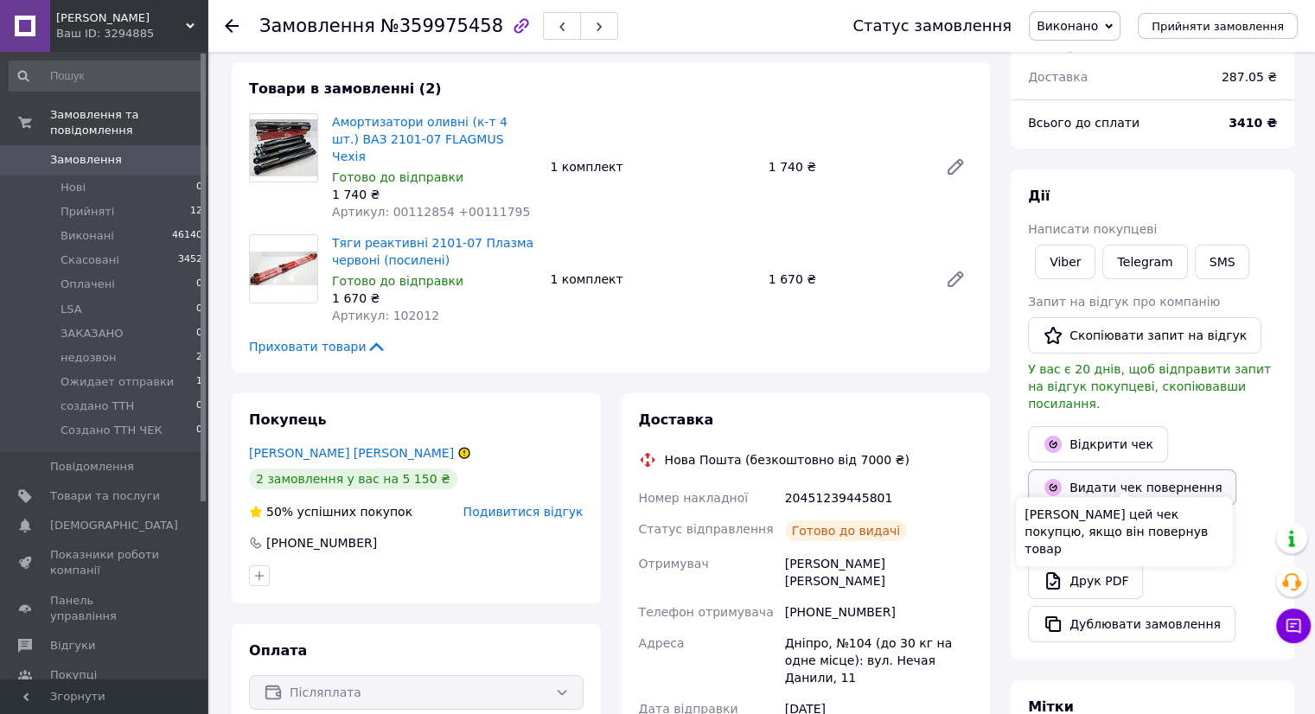
click at [1075, 469] on button "Видати чек повернення" at bounding box center [1132, 487] width 208 height 36
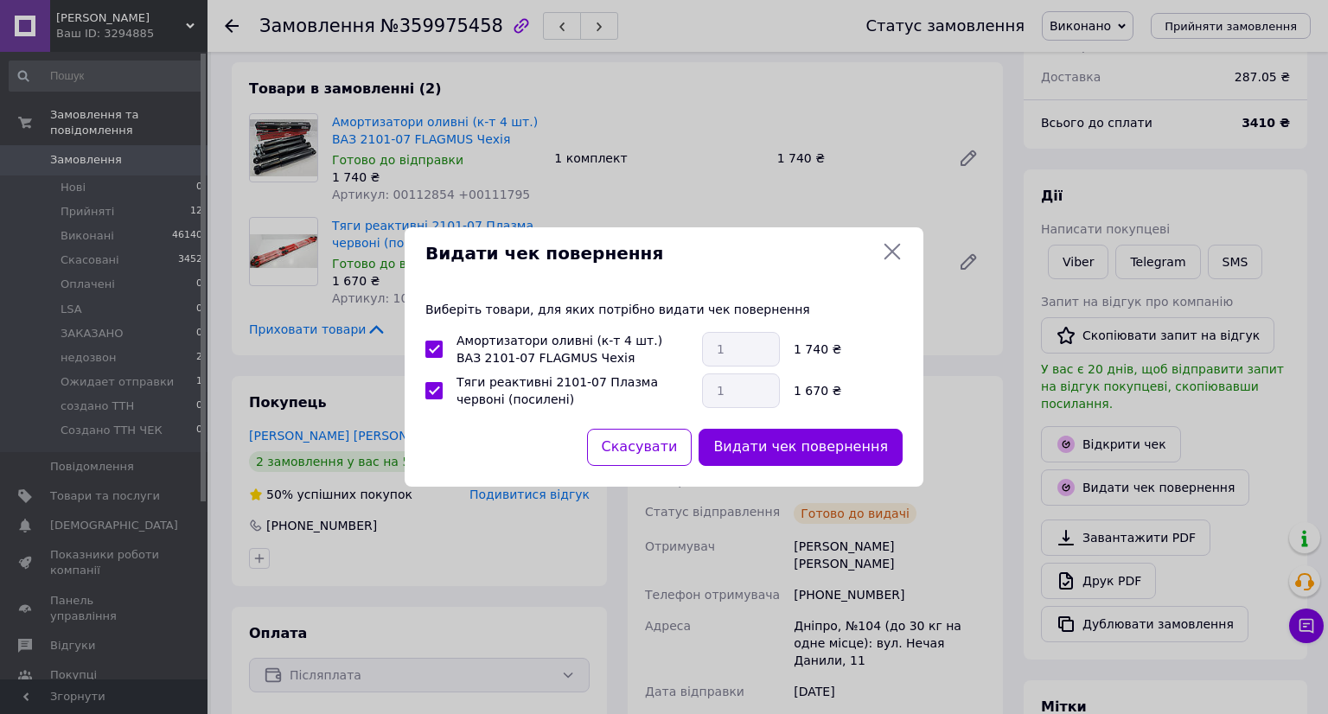
click at [824, 433] on button "Видати чек повернення" at bounding box center [800, 447] width 204 height 37
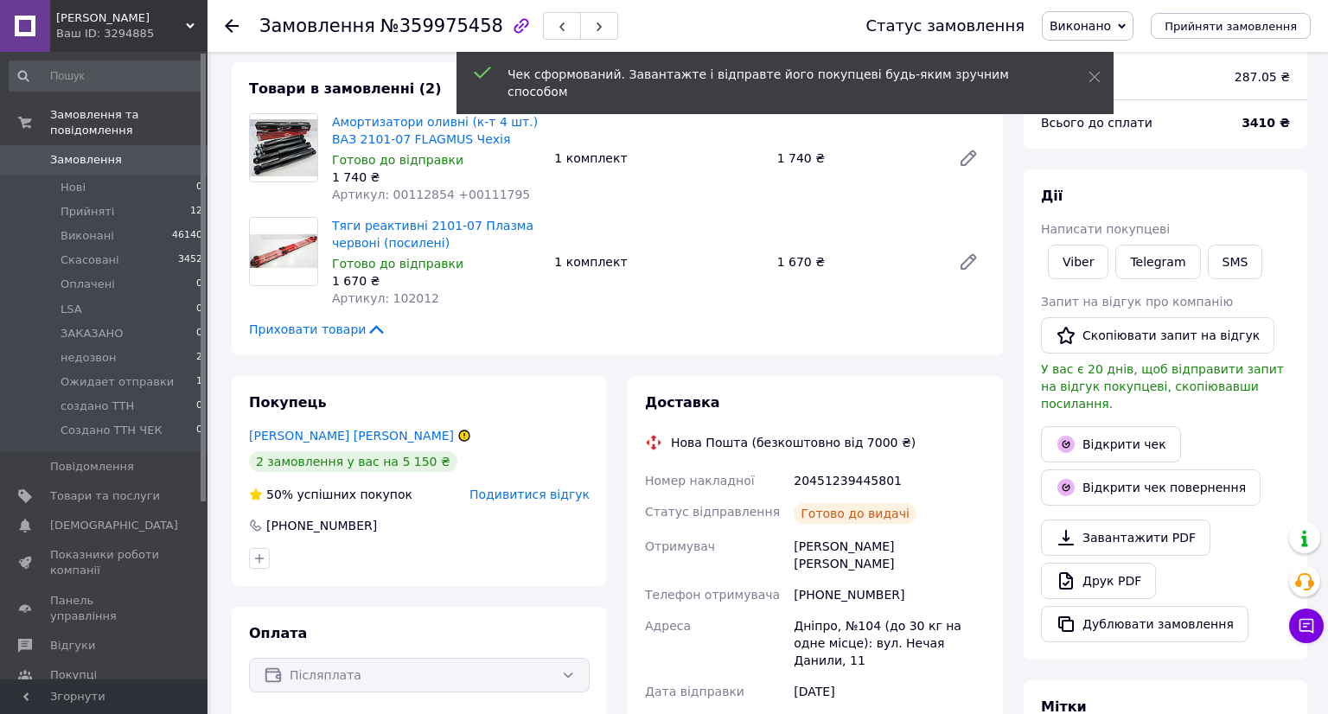
scroll to position [38, 0]
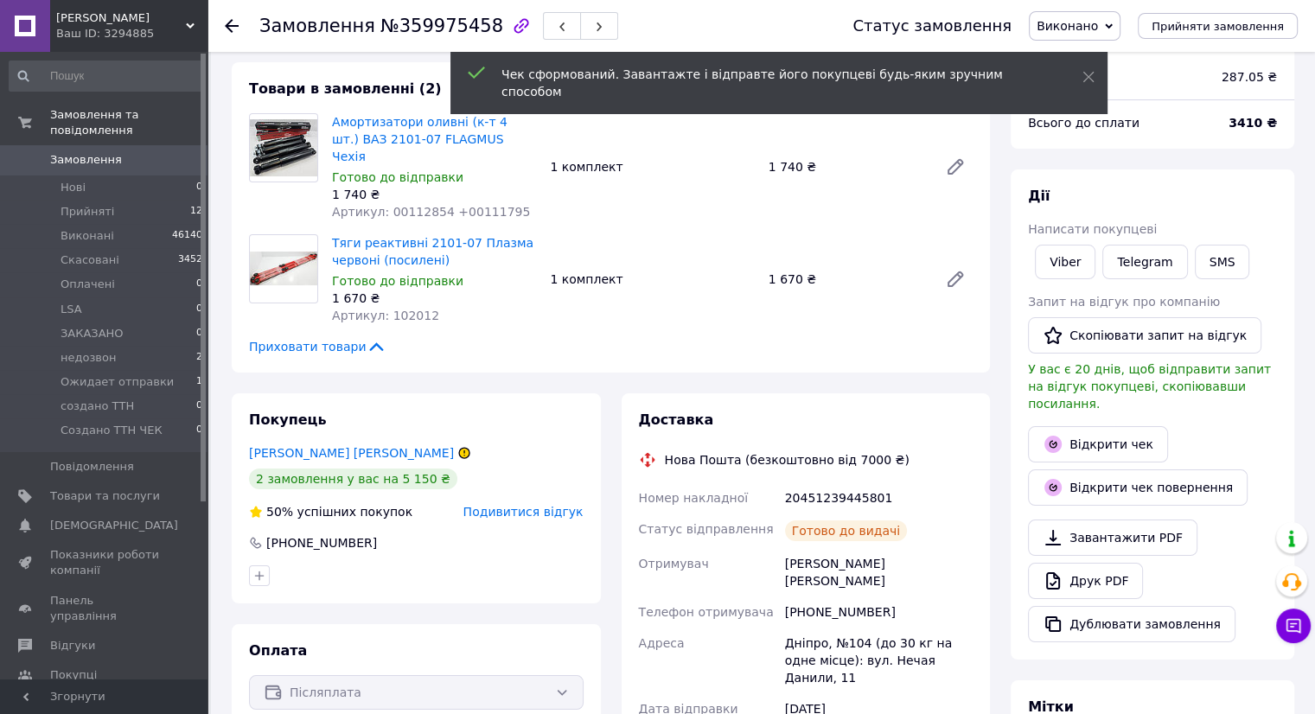
click at [532, 505] on span "Подивитися відгук" at bounding box center [523, 512] width 120 height 14
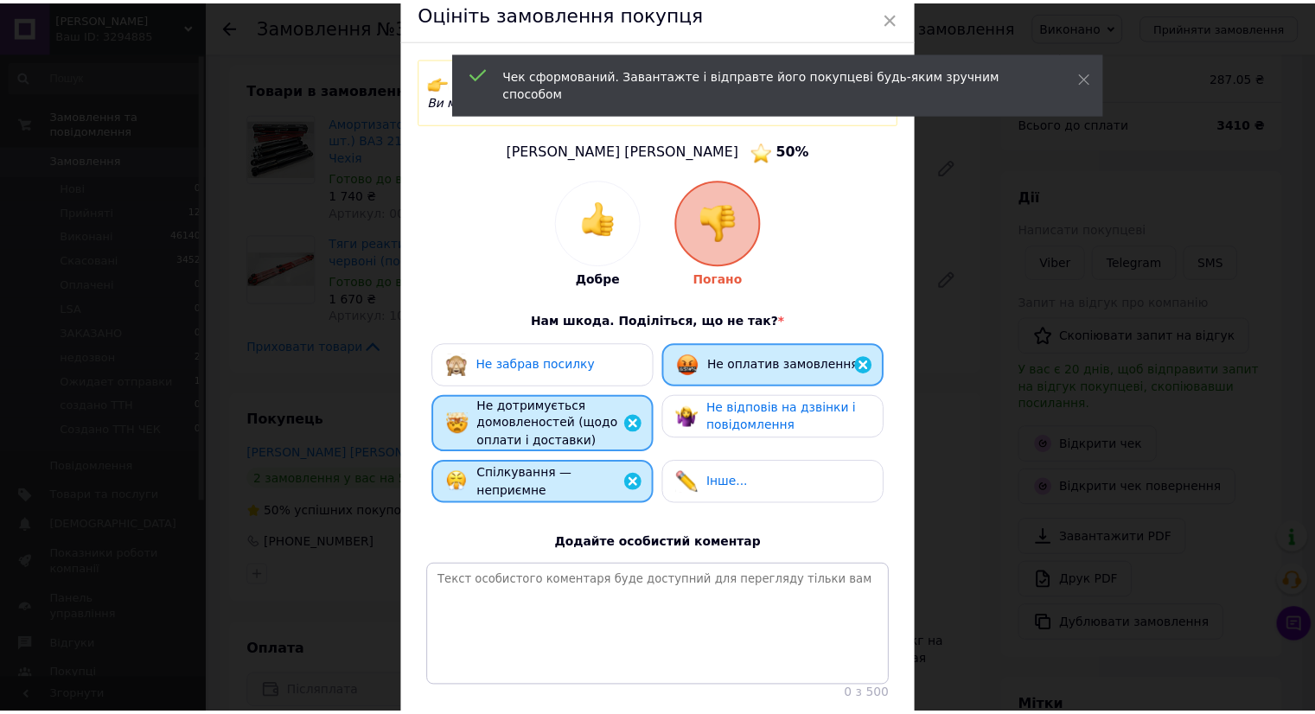
scroll to position [173, 0]
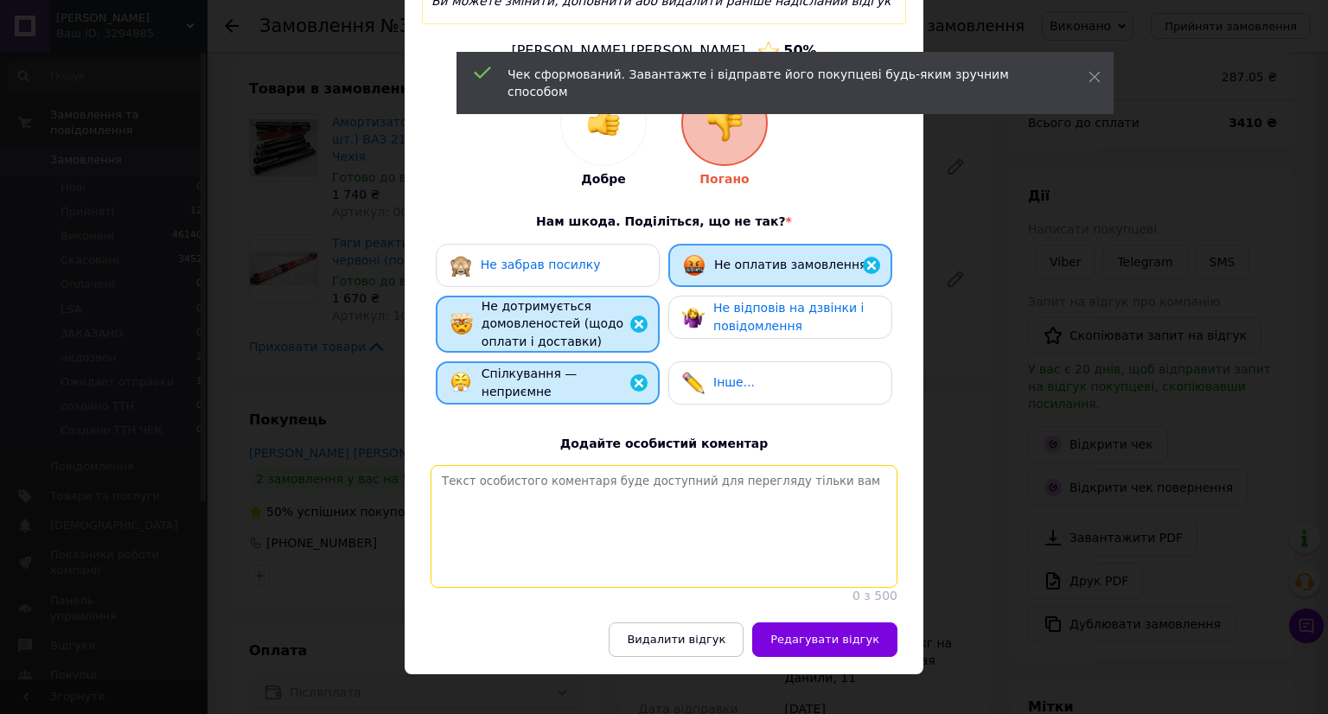
click at [719, 484] on textarea at bounding box center [663, 526] width 467 height 123
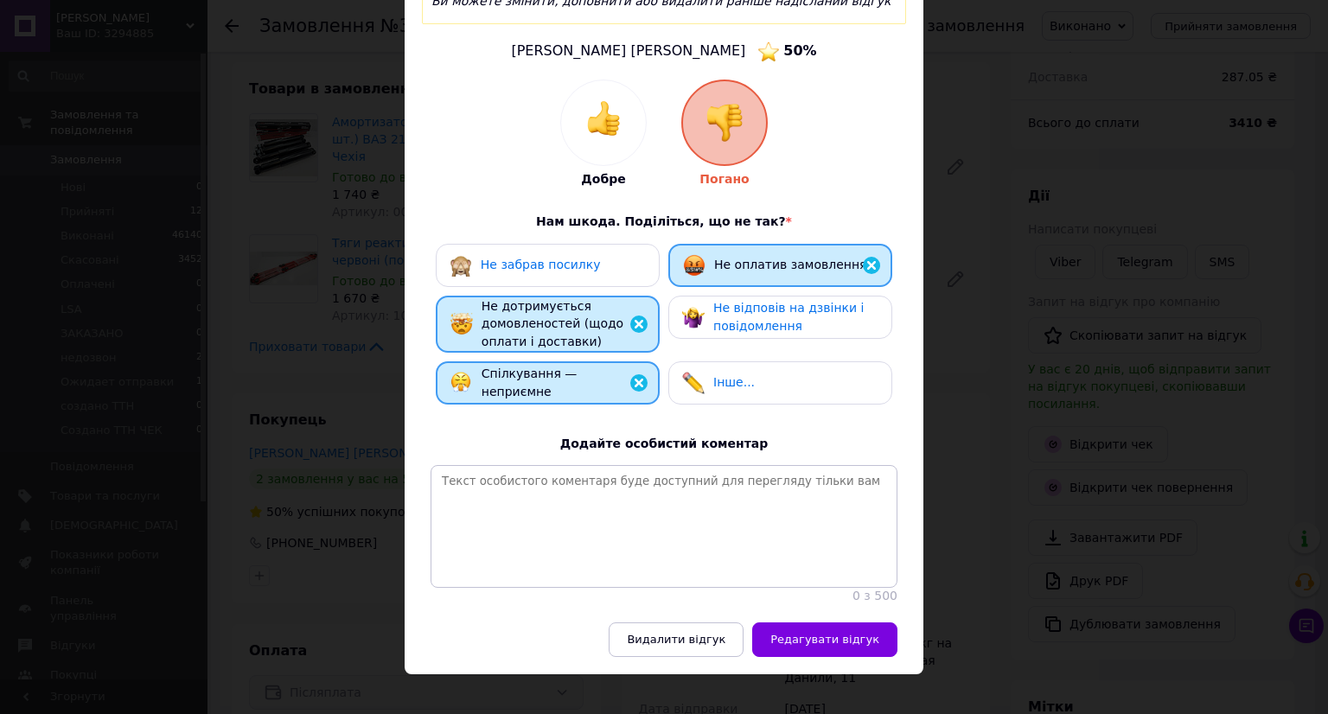
click at [1234, 411] on div "× Оцініть замовлення покупця Ви можете змінити, доповнити або видалити раніше н…" at bounding box center [664, 357] width 1328 height 714
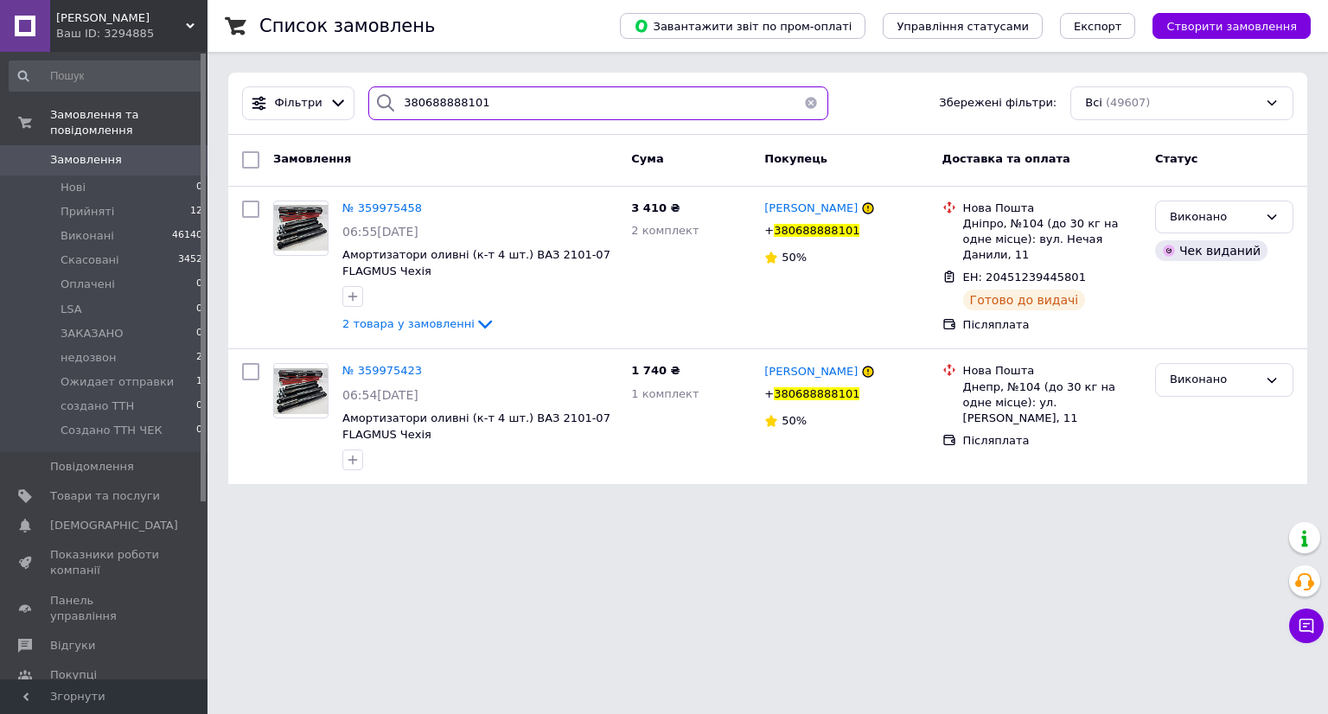
drag, startPoint x: 470, startPoint y: 103, endPoint x: 211, endPoint y: 103, distance: 259.3
click at [211, 103] on div "Список замовлень Завантажити звіт по пром-оплаті Управління статусами Експорт С…" at bounding box center [767, 252] width 1120 height 505
paste input "3635281"
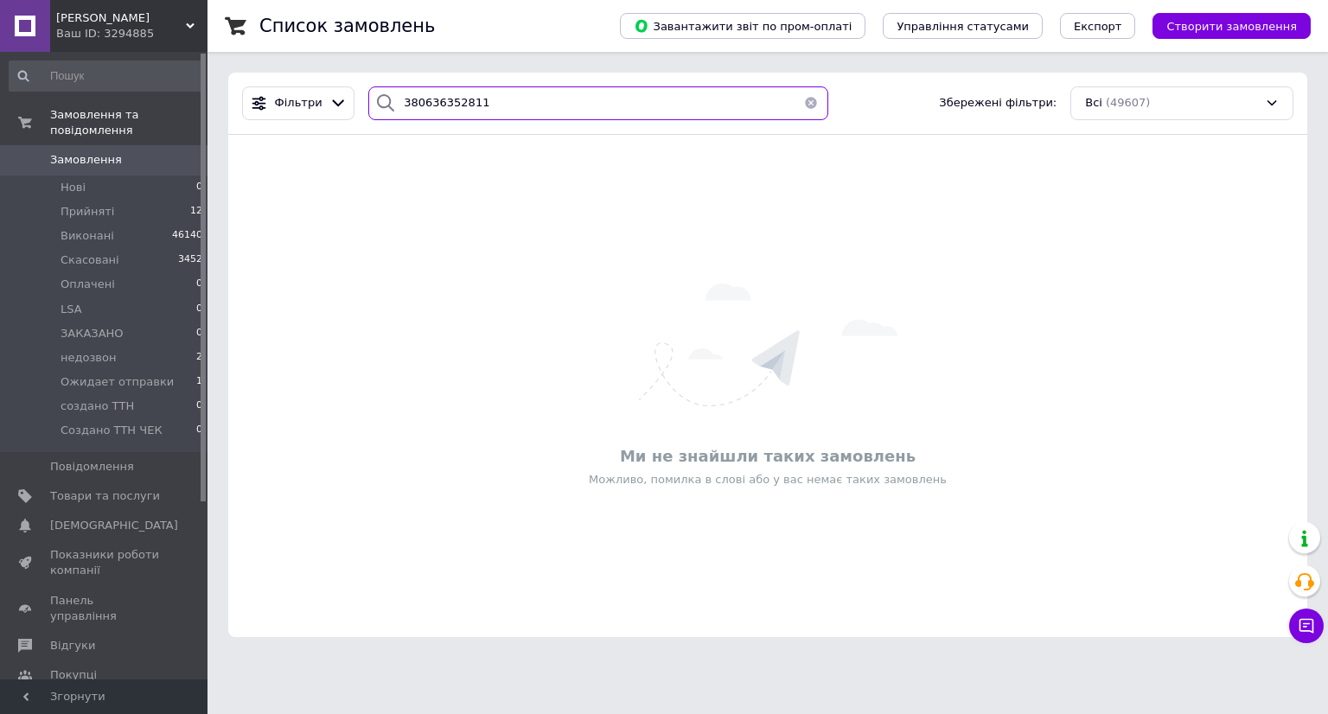
drag, startPoint x: 265, startPoint y: 81, endPoint x: 163, endPoint y: 73, distance: 103.2
click at [163, 73] on div "[PERSON_NAME] Ваш ID: 3294885 Сайт [PERSON_NAME] покупця Перевірити стан систем…" at bounding box center [664, 329] width 1328 height 658
paste input "89620653"
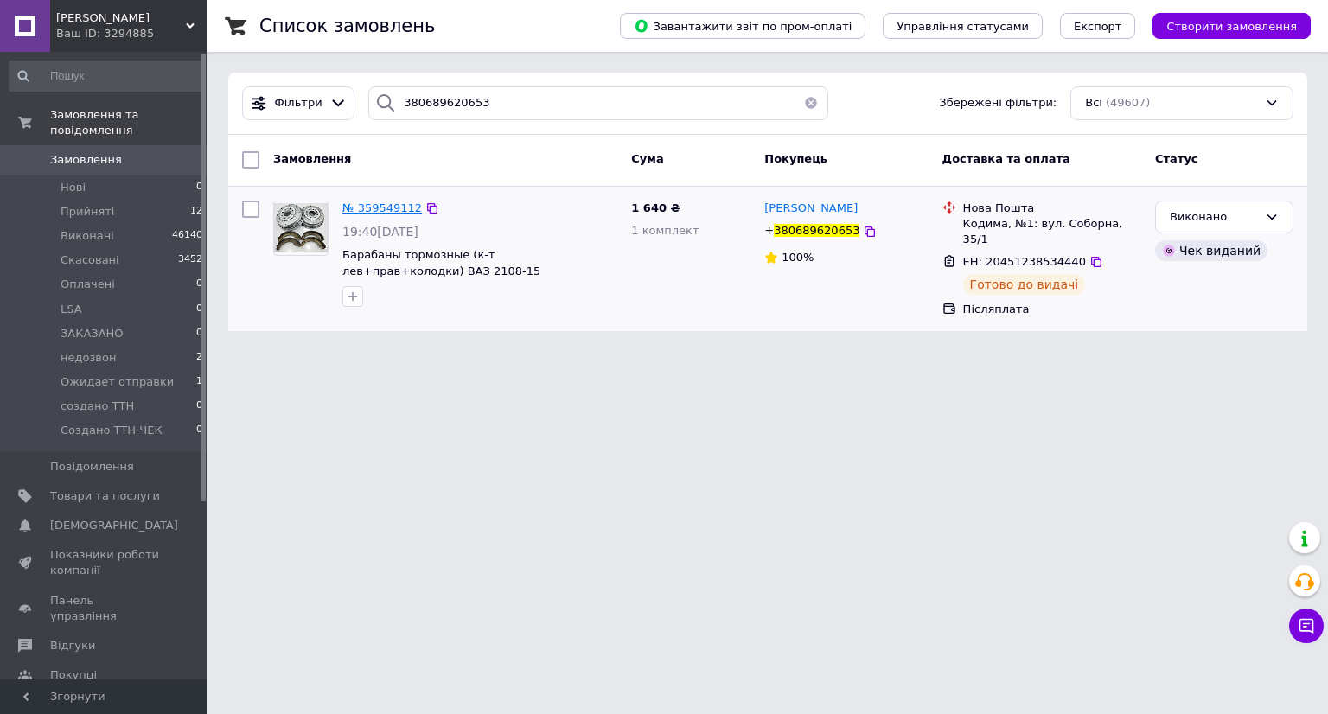
click at [394, 209] on span "№ 359549112" at bounding box center [382, 207] width 80 height 13
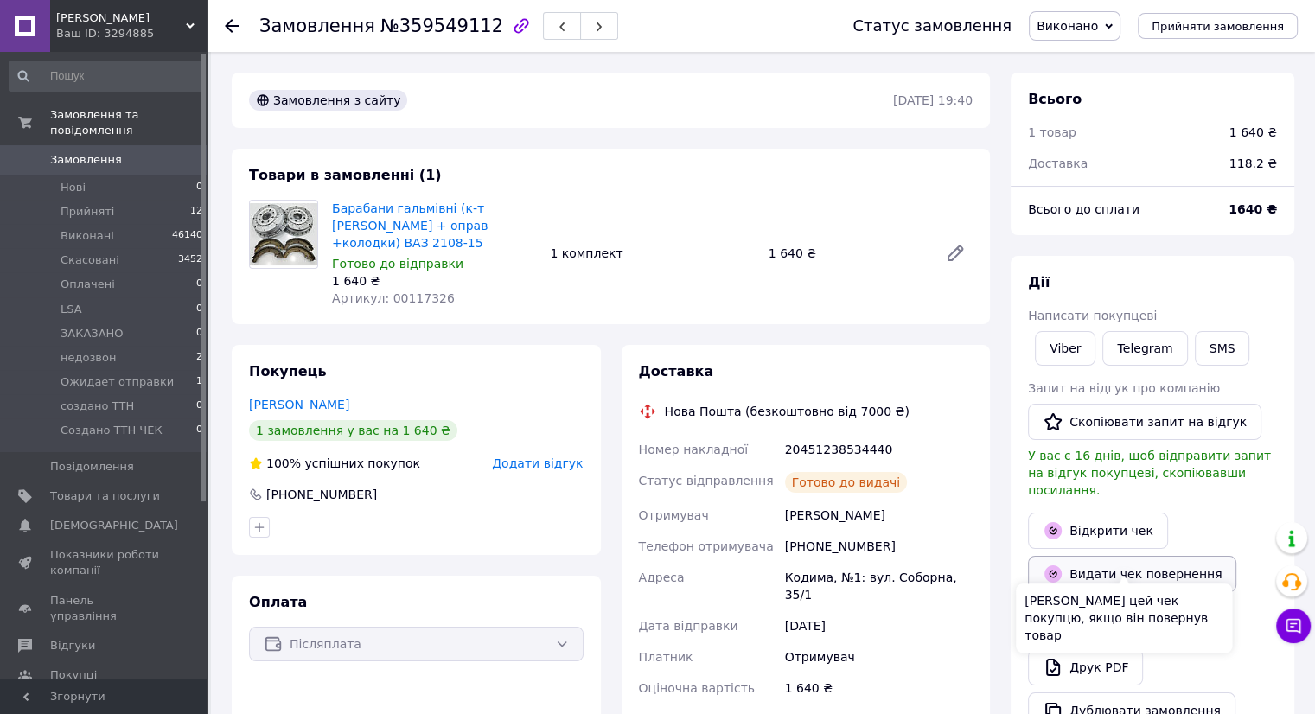
click at [1103, 560] on button "Видати чек повернення" at bounding box center [1132, 574] width 208 height 36
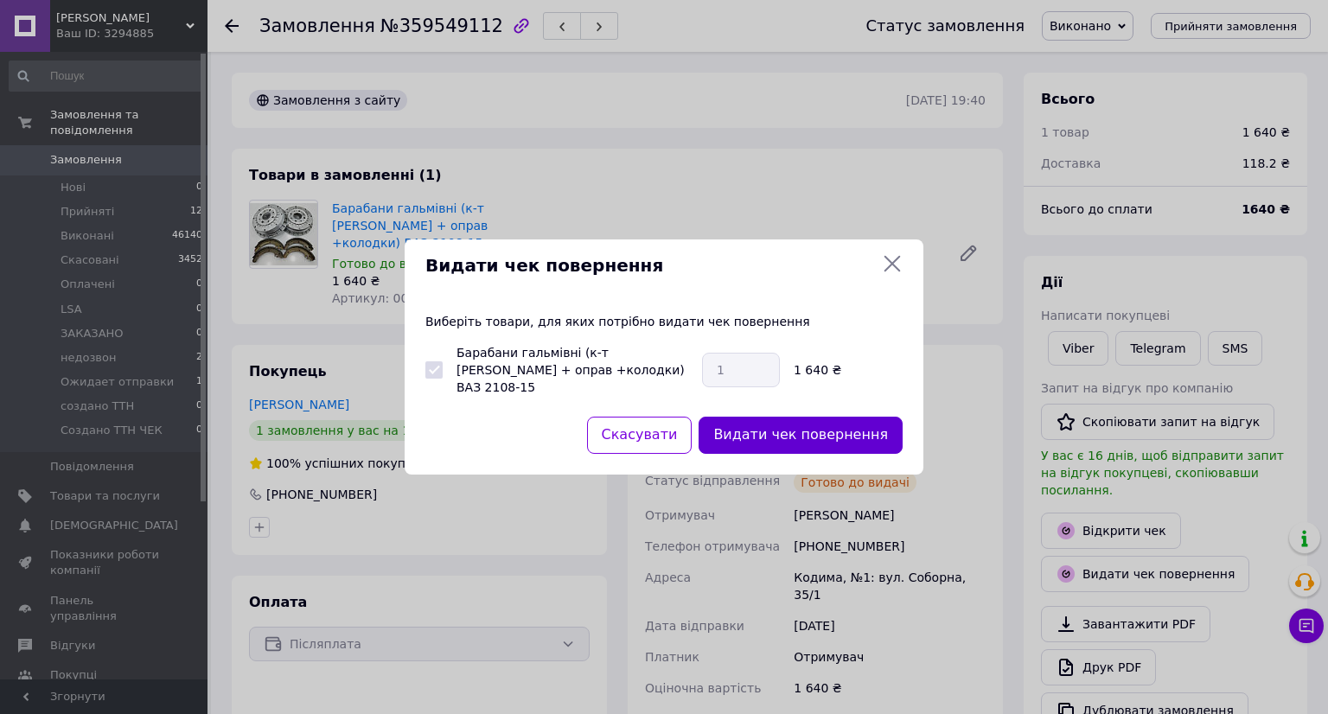
click at [830, 430] on button "Видати чек повернення" at bounding box center [800, 435] width 204 height 37
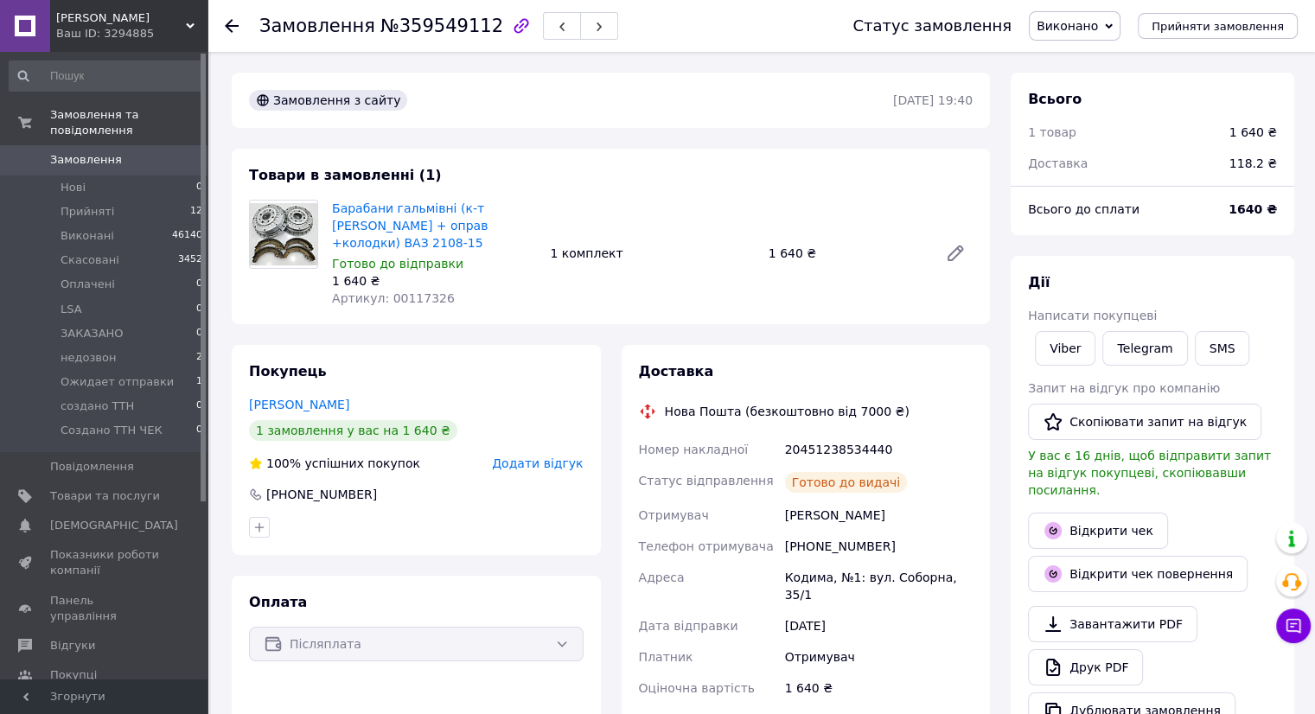
click at [62, 159] on link "Замовлення 0" at bounding box center [106, 159] width 213 height 29
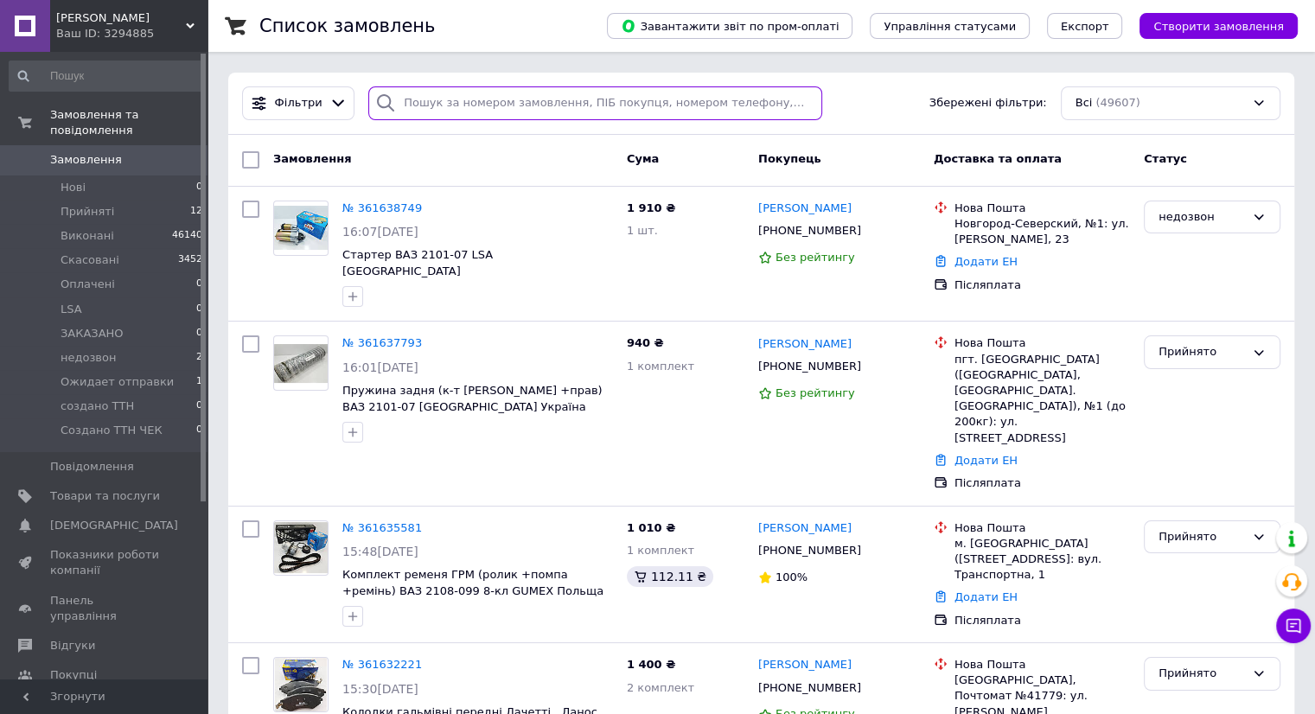
click at [513, 99] on input "search" at bounding box center [595, 103] width 454 height 34
paste input "380979436793"
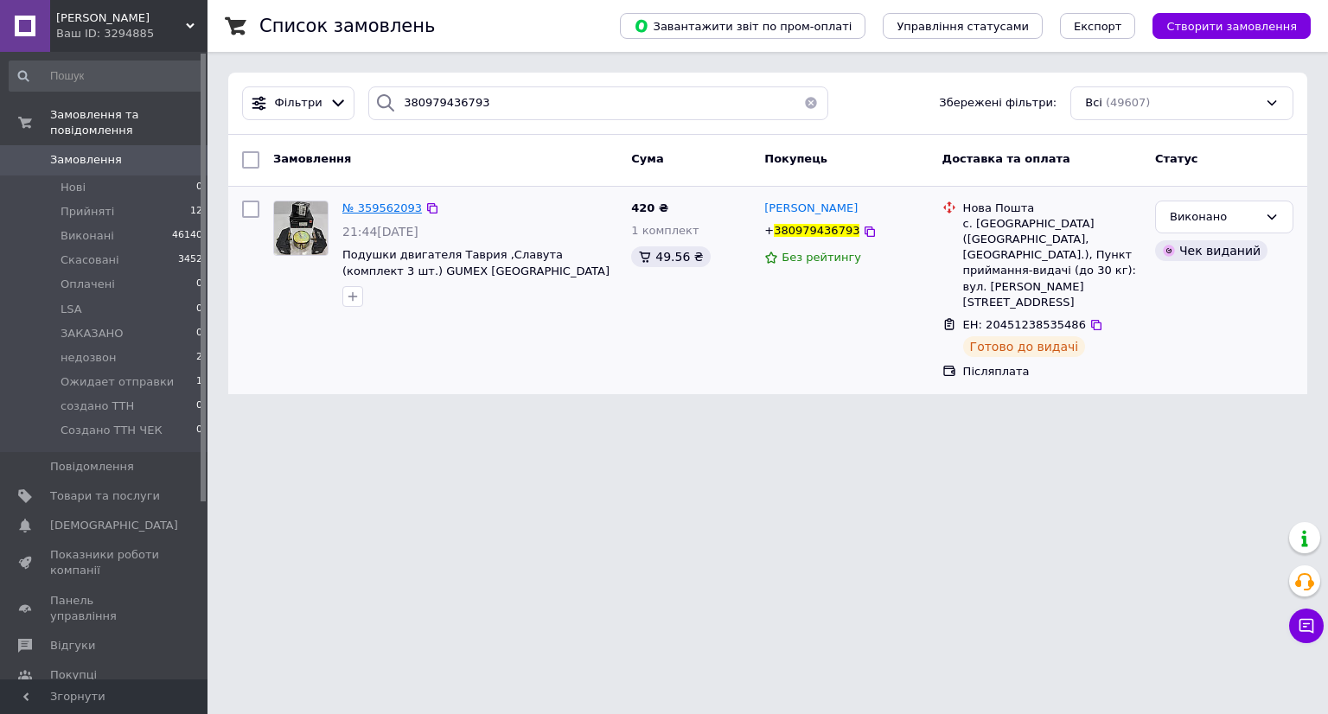
click at [379, 202] on span "№ 359562093" at bounding box center [382, 207] width 80 height 13
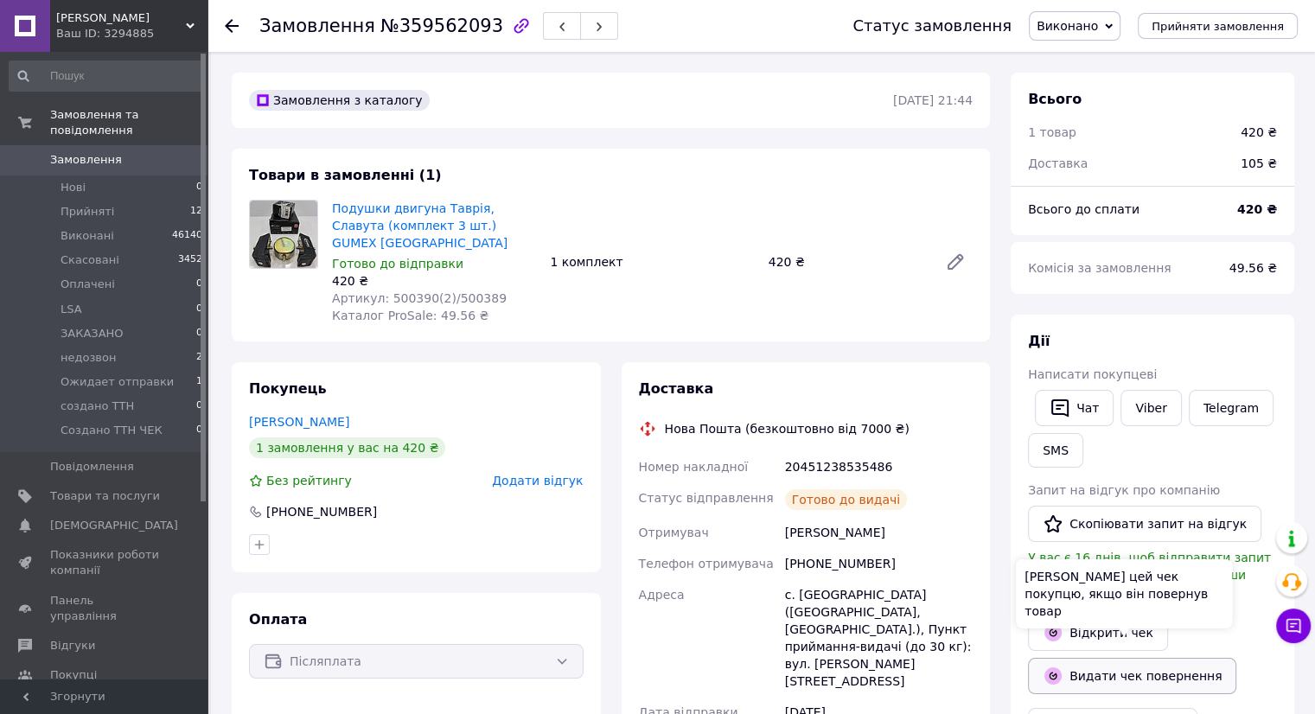
click at [1113, 658] on button "Видати чек повернення" at bounding box center [1132, 676] width 208 height 36
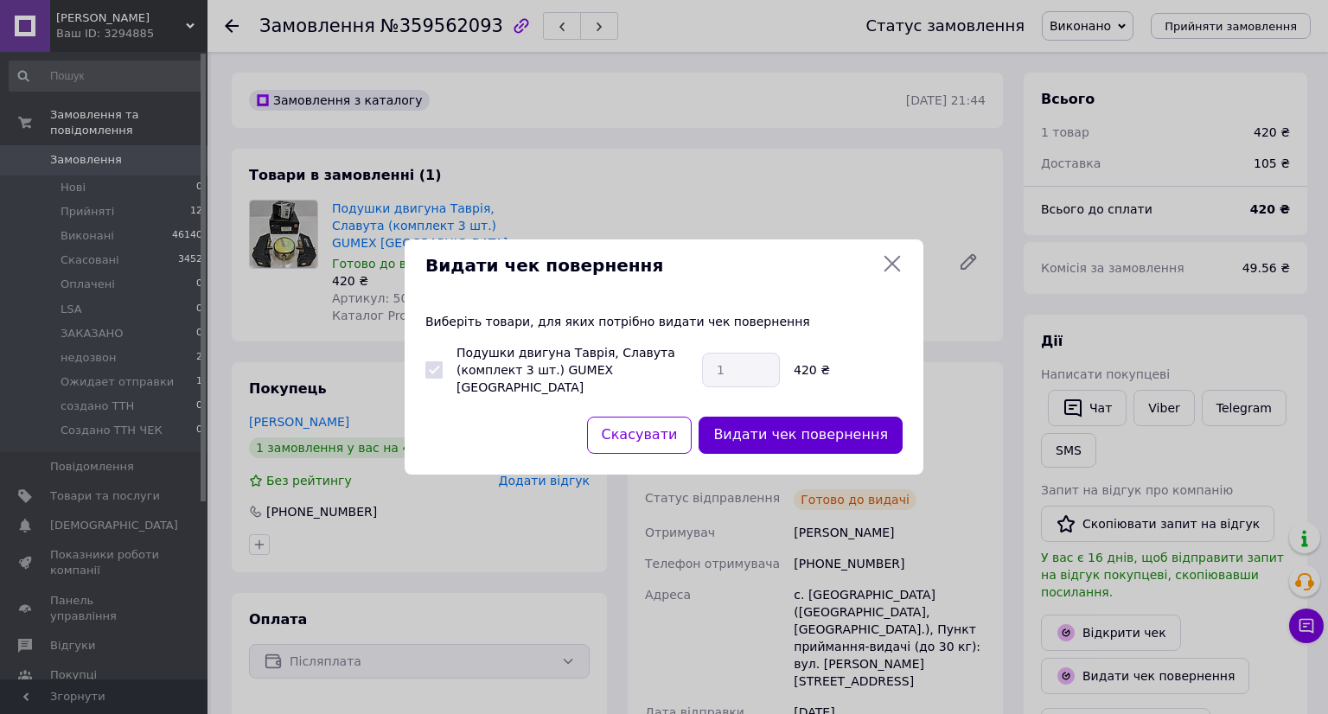
click at [816, 433] on button "Видати чек повернення" at bounding box center [800, 435] width 204 height 37
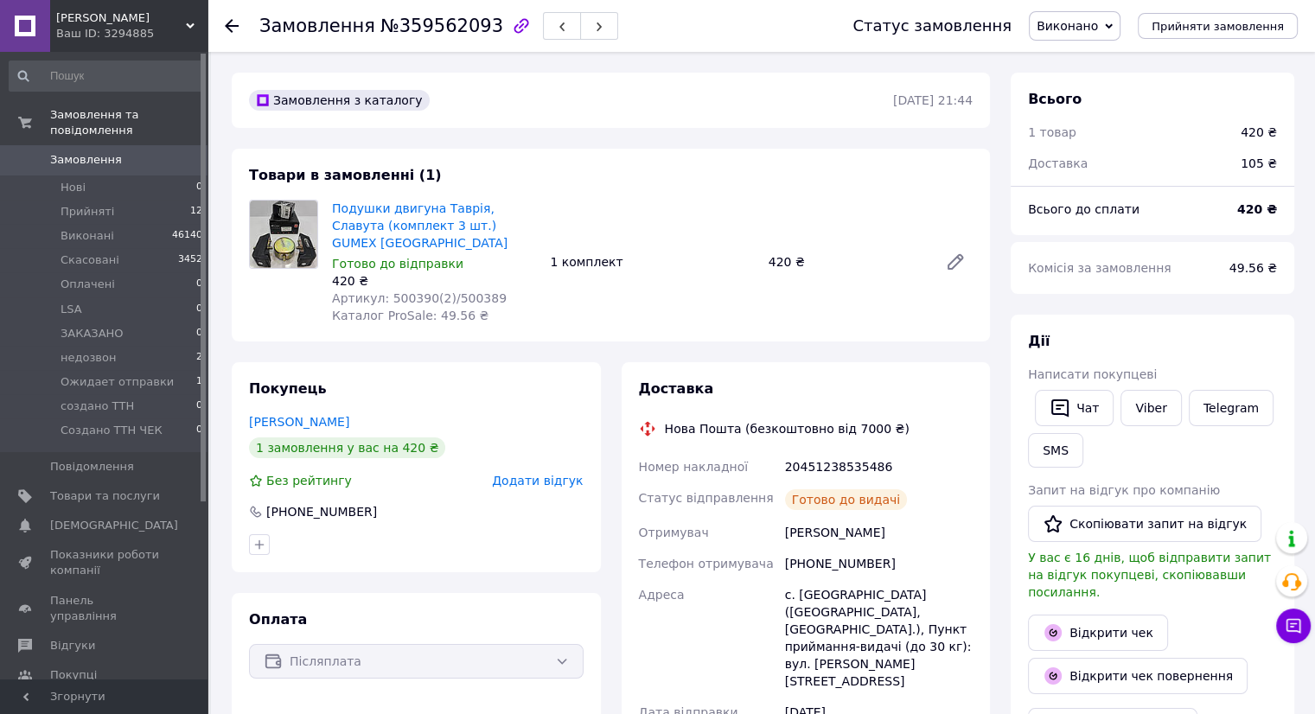
click at [31, 153] on icon at bounding box center [25, 160] width 14 height 14
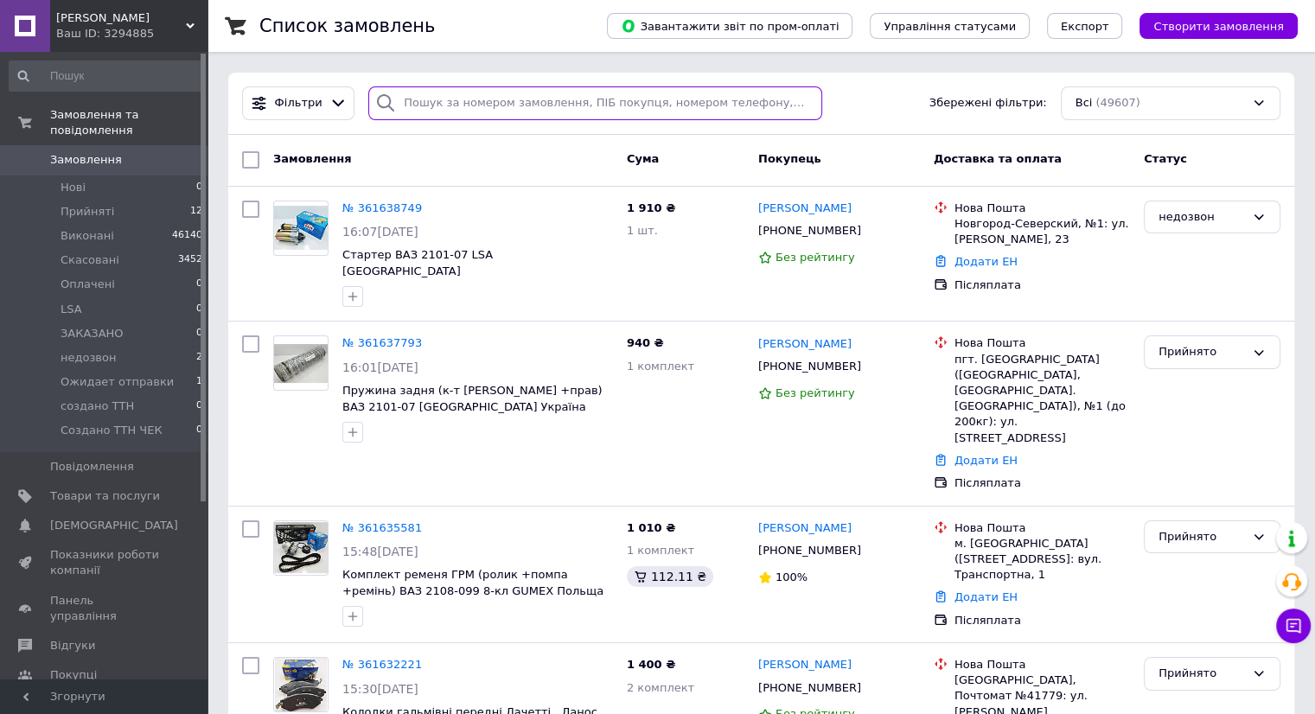
click at [518, 107] on input "search" at bounding box center [595, 103] width 454 height 34
paste input "380508487685"
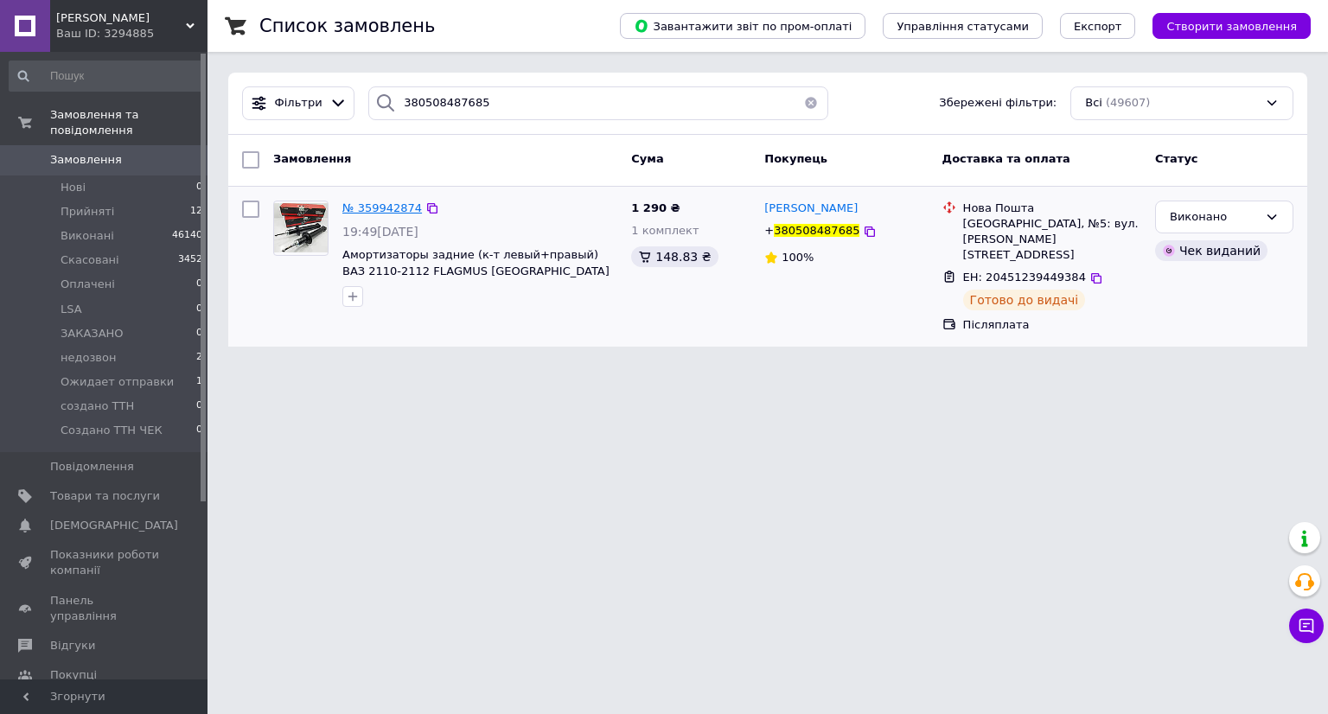
click at [386, 207] on span "№ 359942874" at bounding box center [382, 207] width 80 height 13
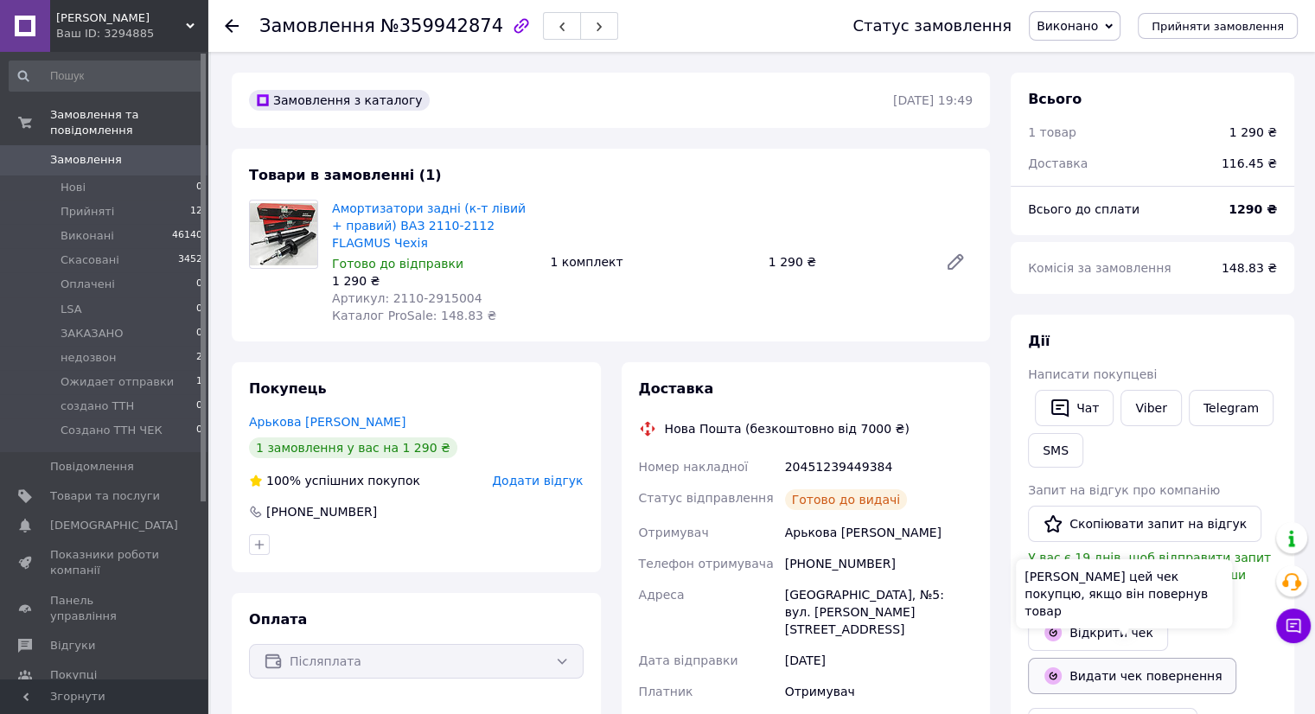
click at [1055, 667] on icon "button" at bounding box center [1052, 675] width 17 height 17
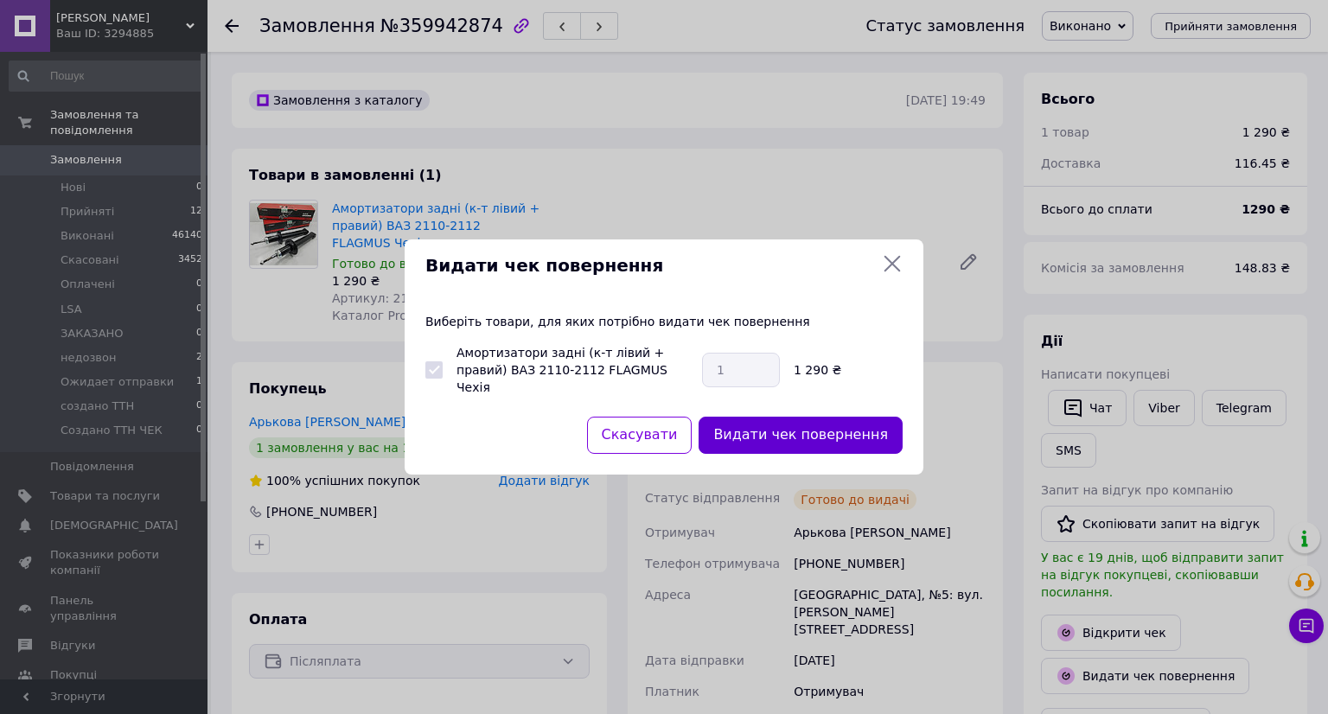
click at [824, 436] on button "Видати чек повернення" at bounding box center [800, 435] width 204 height 37
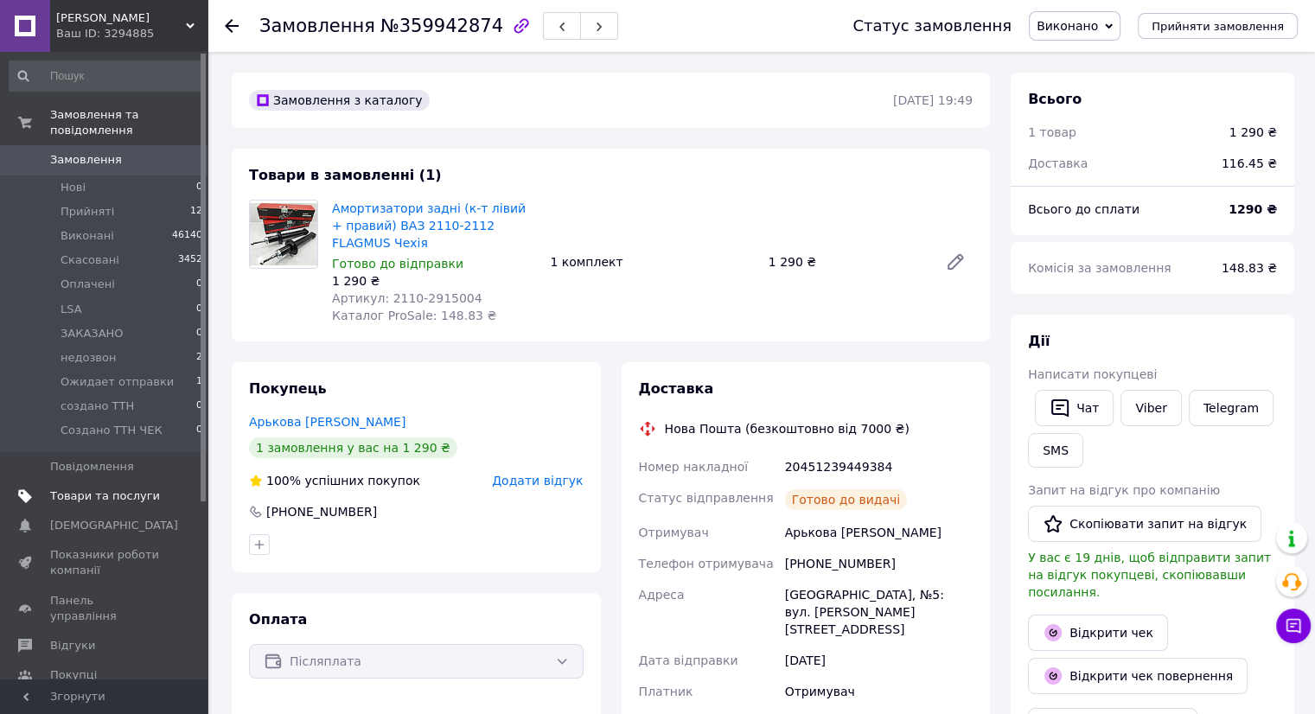
click at [157, 488] on span "Товари та послуги" at bounding box center [105, 496] width 110 height 16
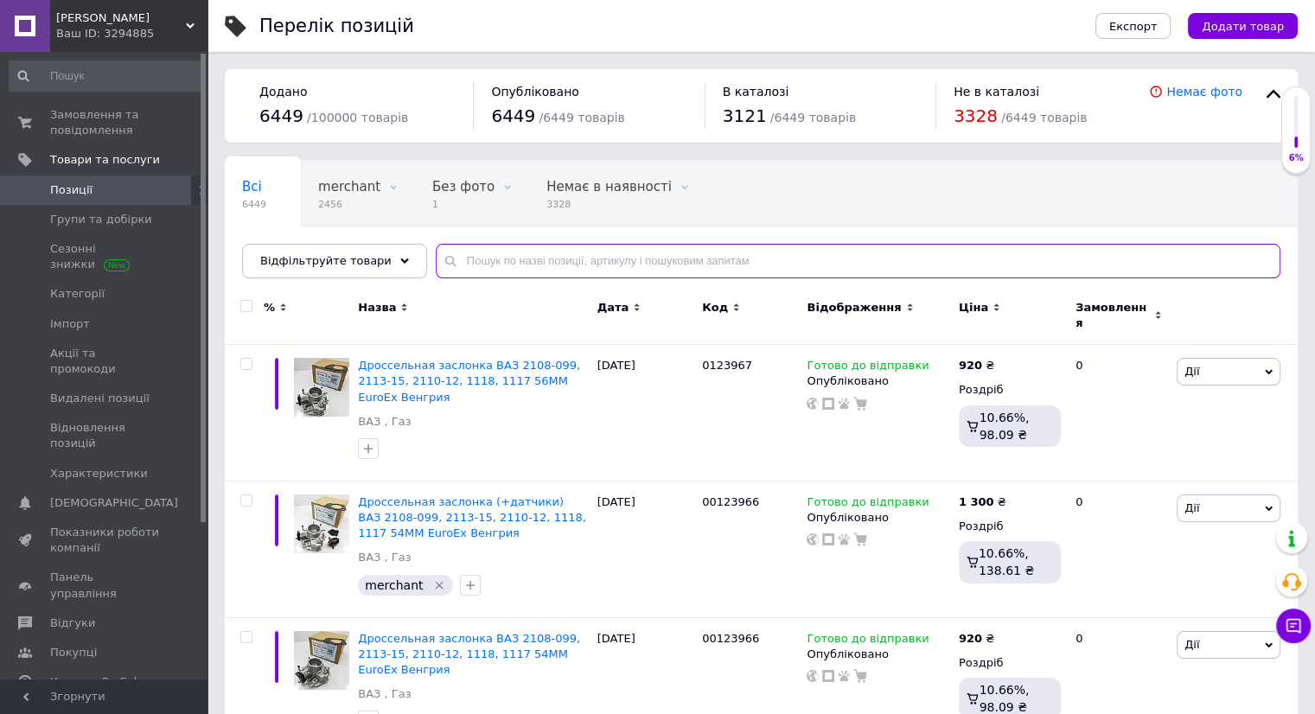
click at [438, 264] on input "text" at bounding box center [858, 261] width 845 height 35
click at [557, 233] on div "Всі 6449 merchant 2456 Видалити Редагувати Без фото 1 Видалити Редагувати Немає…" at bounding box center [761, 227] width 1073 height 143
click at [547, 250] on input "text" at bounding box center [858, 261] width 845 height 35
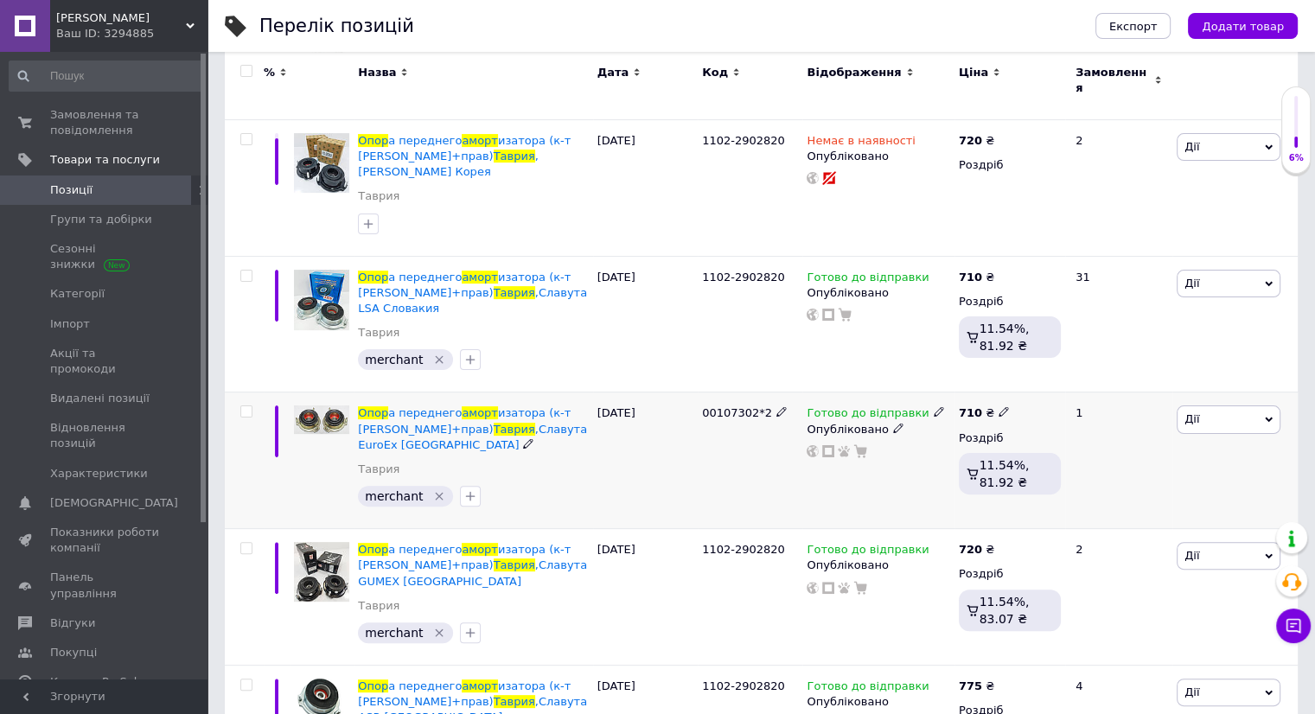
scroll to position [366, 0]
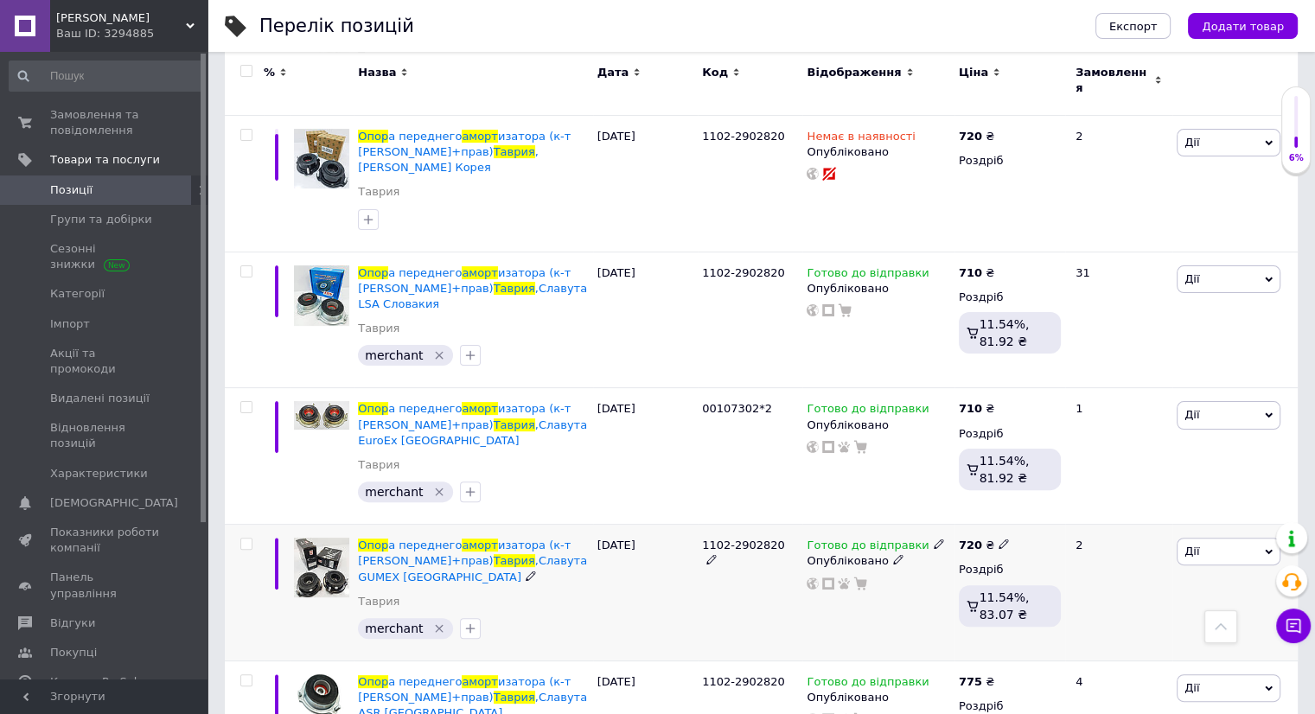
drag, startPoint x: 249, startPoint y: 461, endPoint x: 239, endPoint y: 475, distance: 17.3
click at [239, 525] on div at bounding box center [244, 593] width 39 height 137
click at [239, 538] on div at bounding box center [246, 544] width 35 height 12
click at [241, 539] on input "checkbox" at bounding box center [245, 544] width 11 height 11
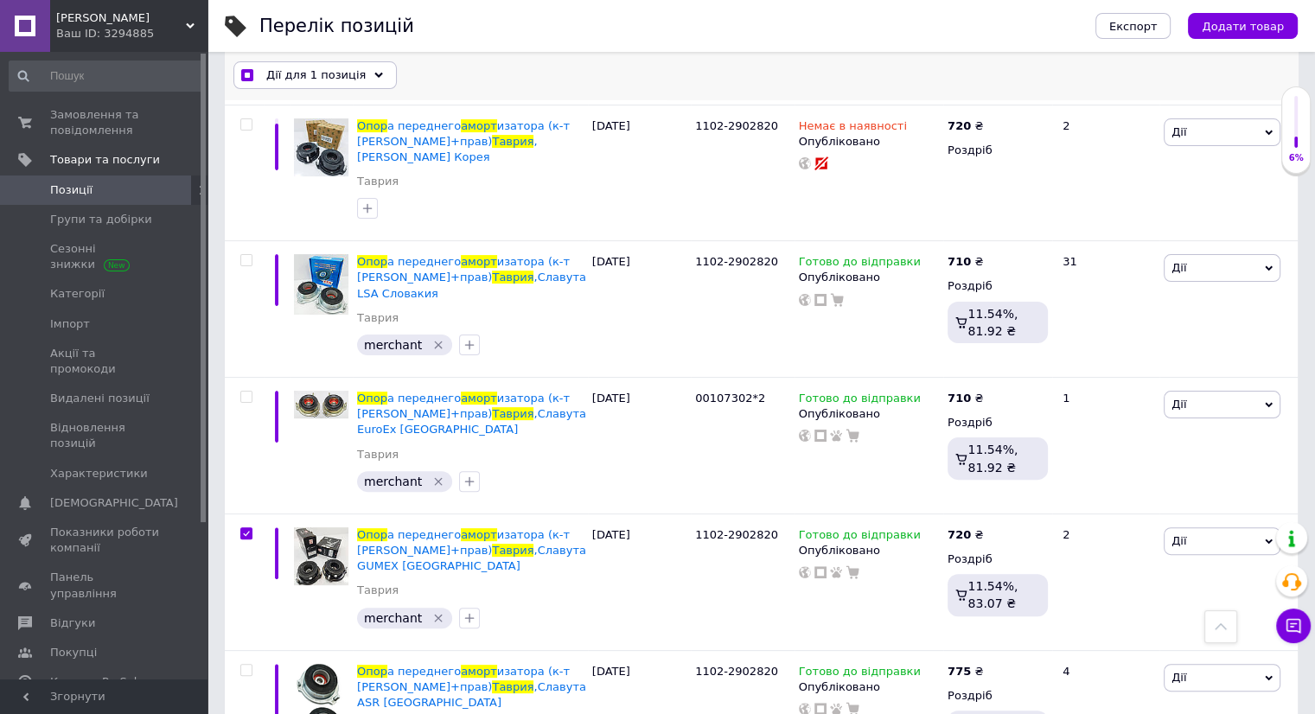
click at [325, 70] on span "Дії для 1 позиція" at bounding box center [315, 76] width 99 height 16
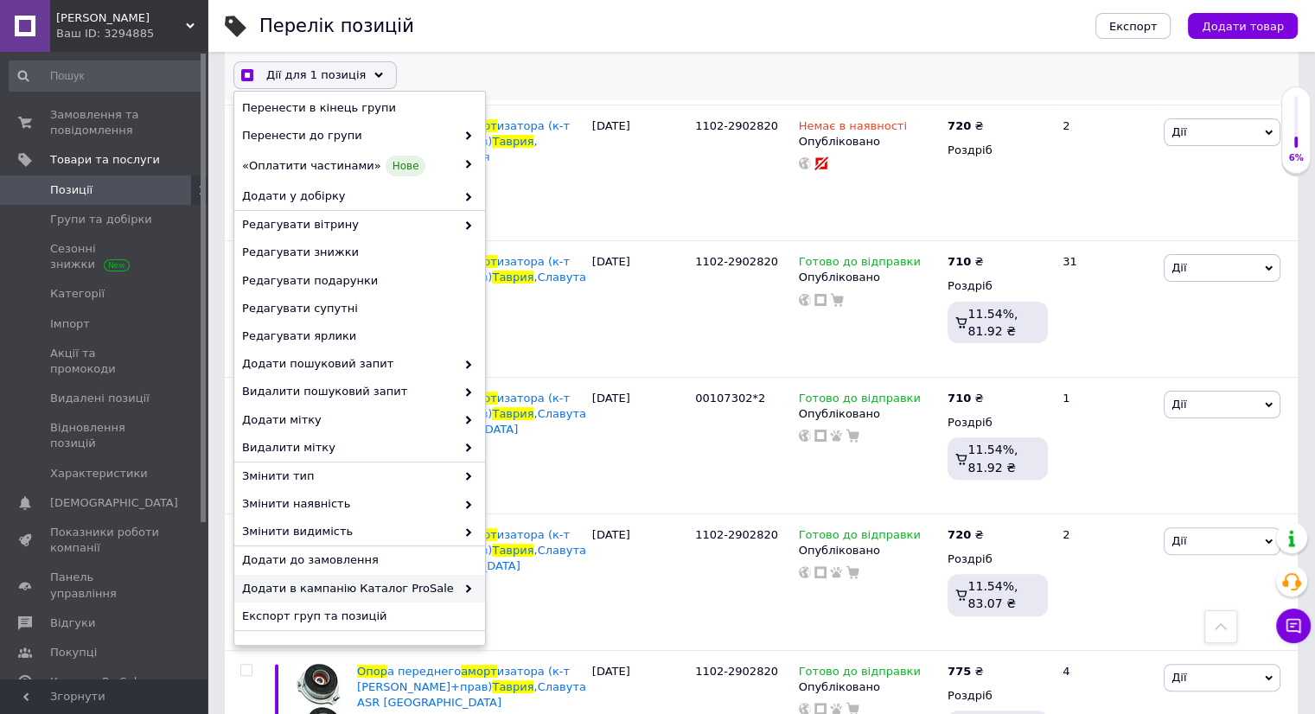
scroll to position [85, 0]
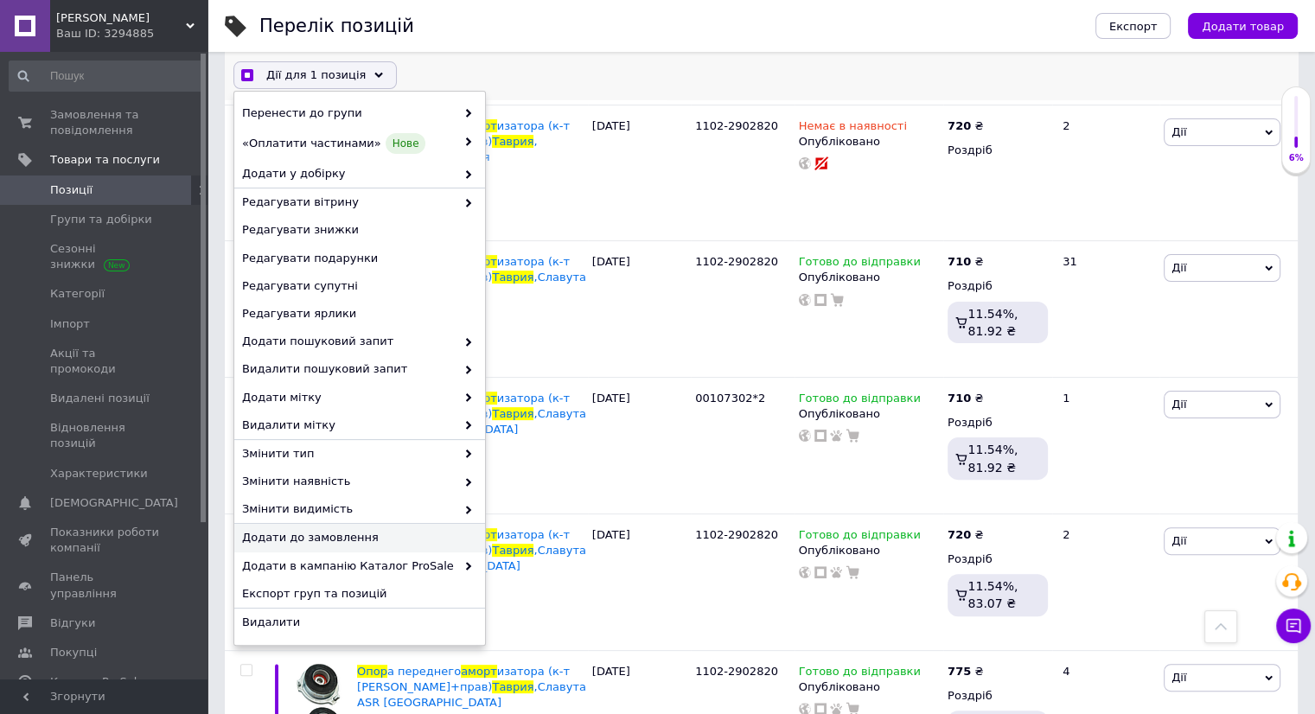
click at [322, 537] on span "Додати до замовлення" at bounding box center [357, 539] width 231 height 16
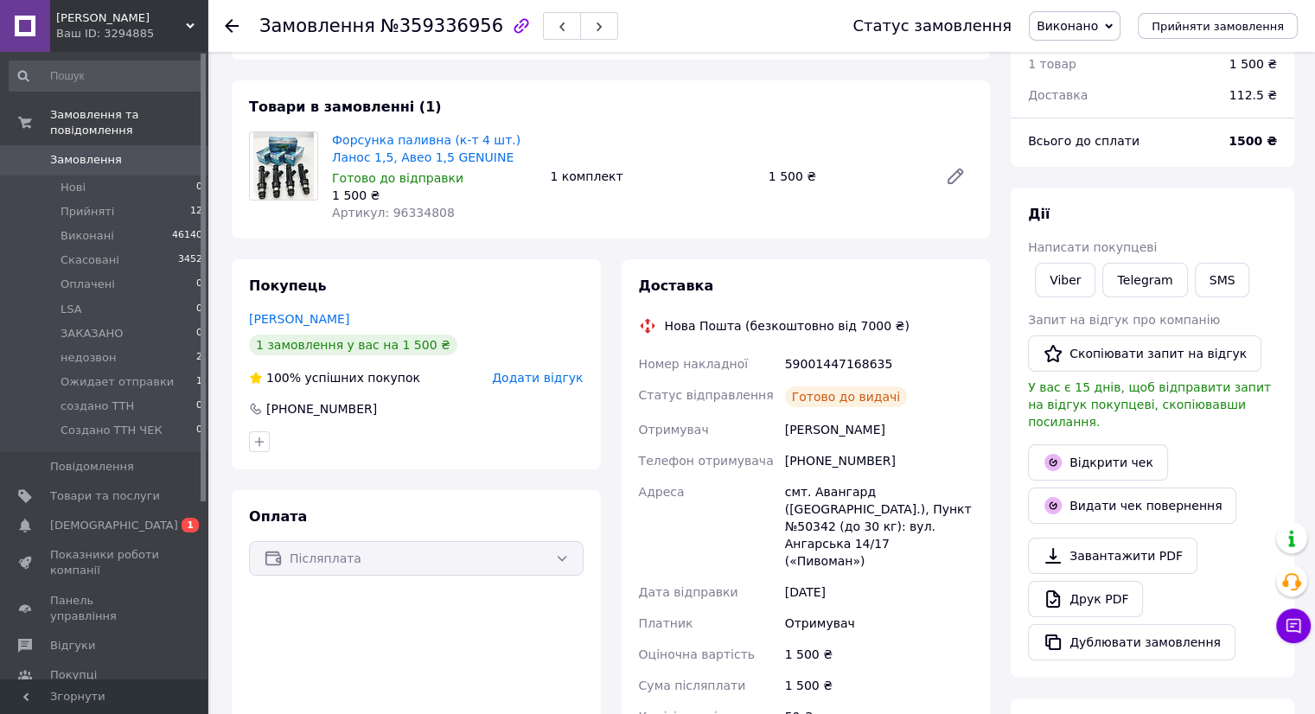
scroll to position [259, 0]
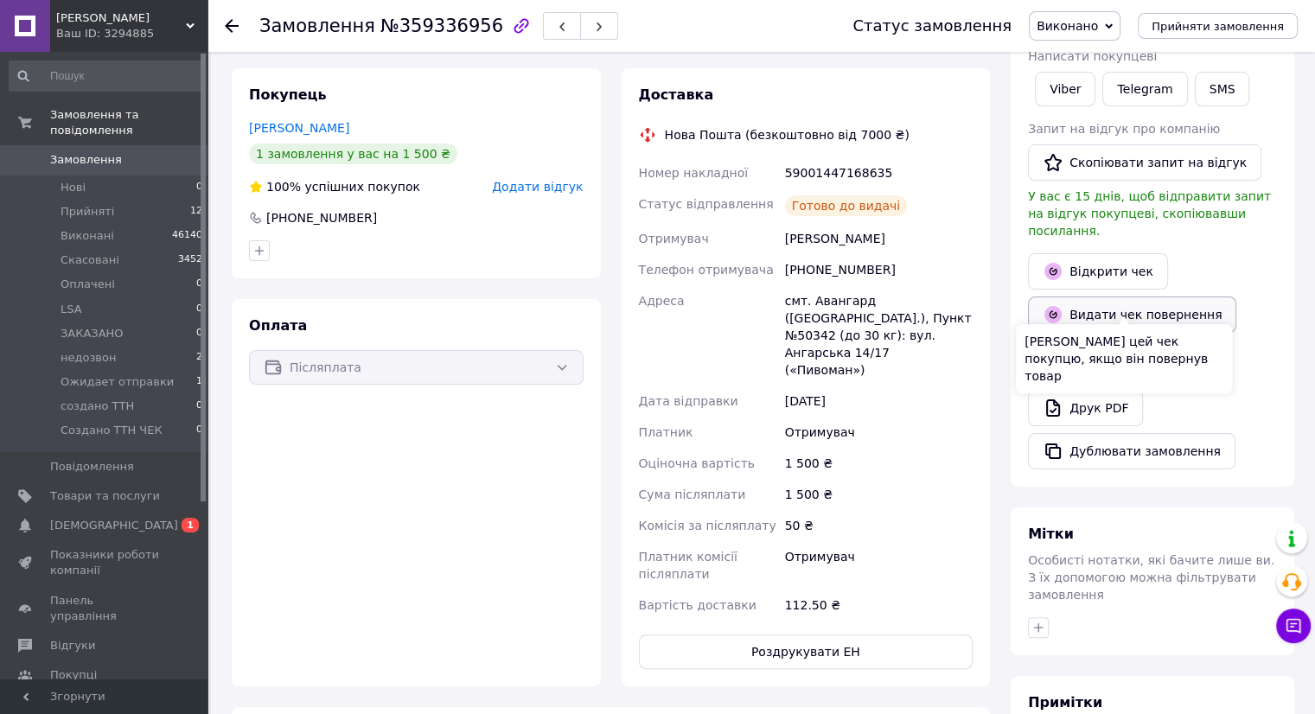
click at [1106, 298] on button "Видати чек повернення" at bounding box center [1132, 314] width 208 height 36
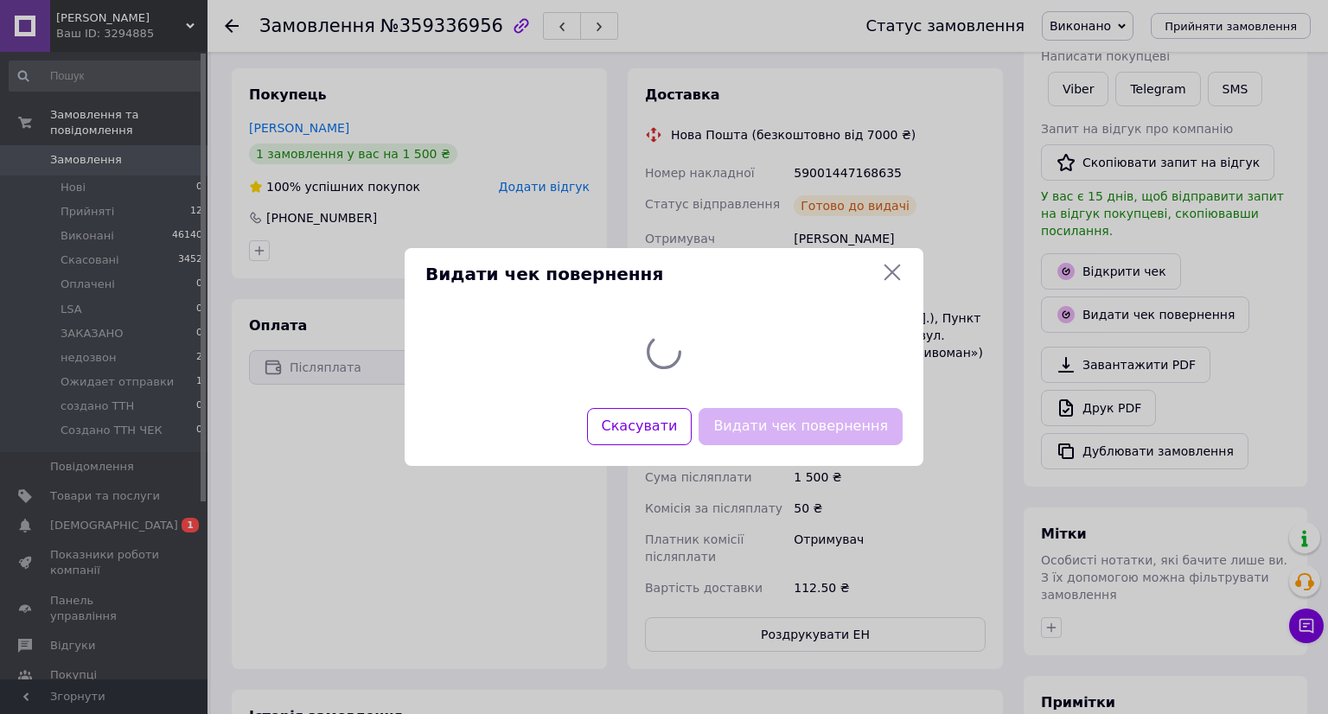
click at [806, 438] on div "Видати чек повернення" at bounding box center [800, 427] width 211 height 44
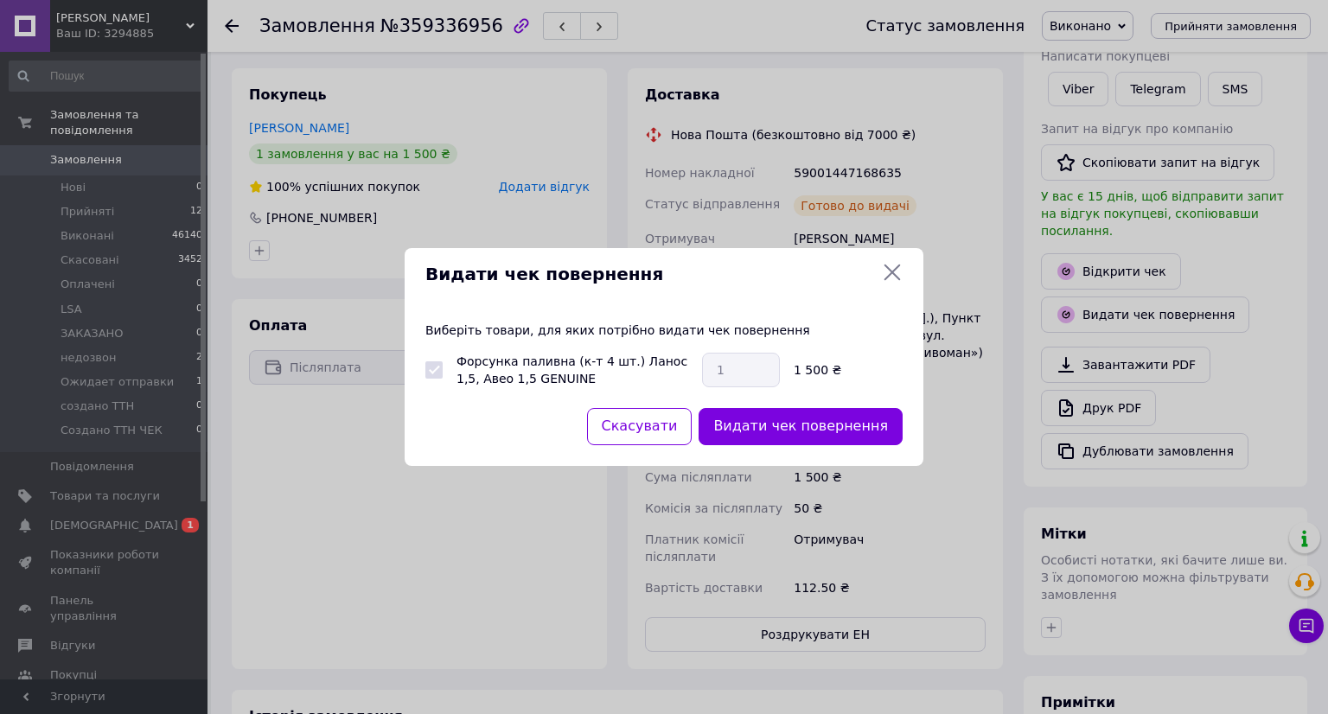
click at [806, 438] on button "Видати чек повернення" at bounding box center [800, 426] width 204 height 37
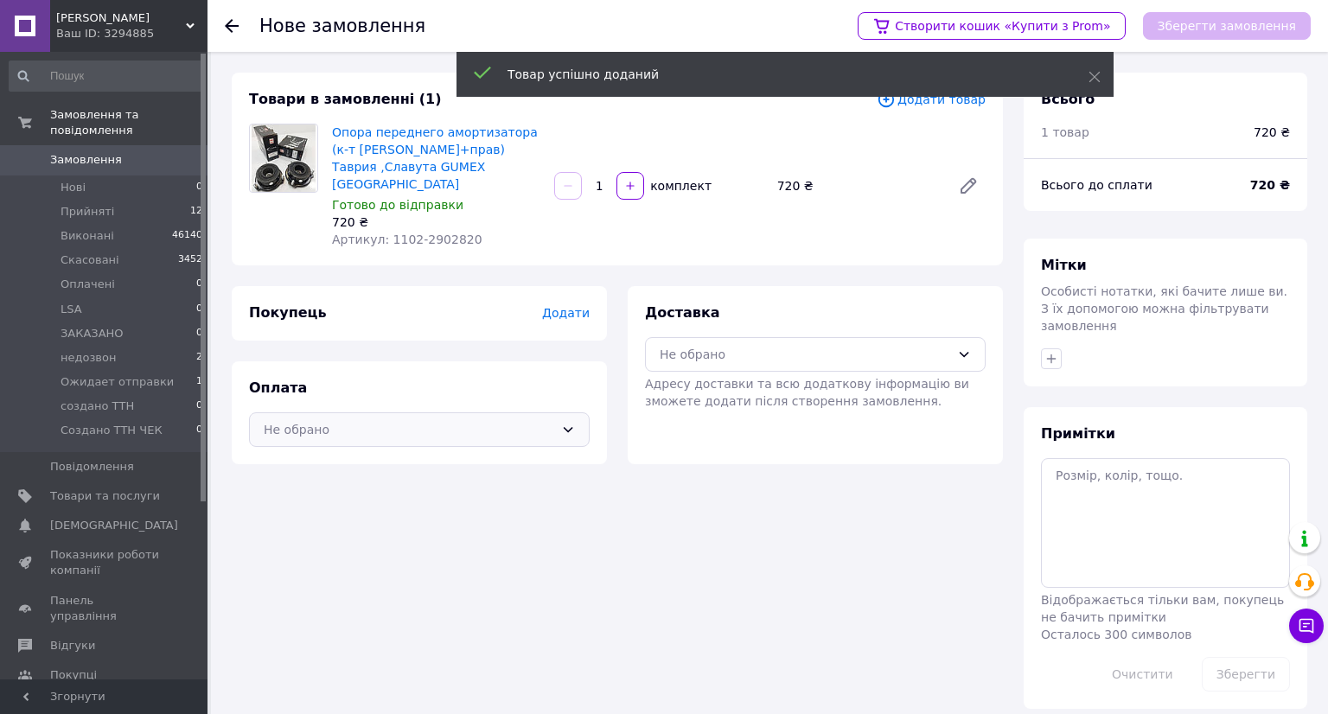
drag, startPoint x: 411, startPoint y: 403, endPoint x: 401, endPoint y: 424, distance: 23.2
click at [408, 409] on div "Не обрано" at bounding box center [409, 412] width 290 height 19
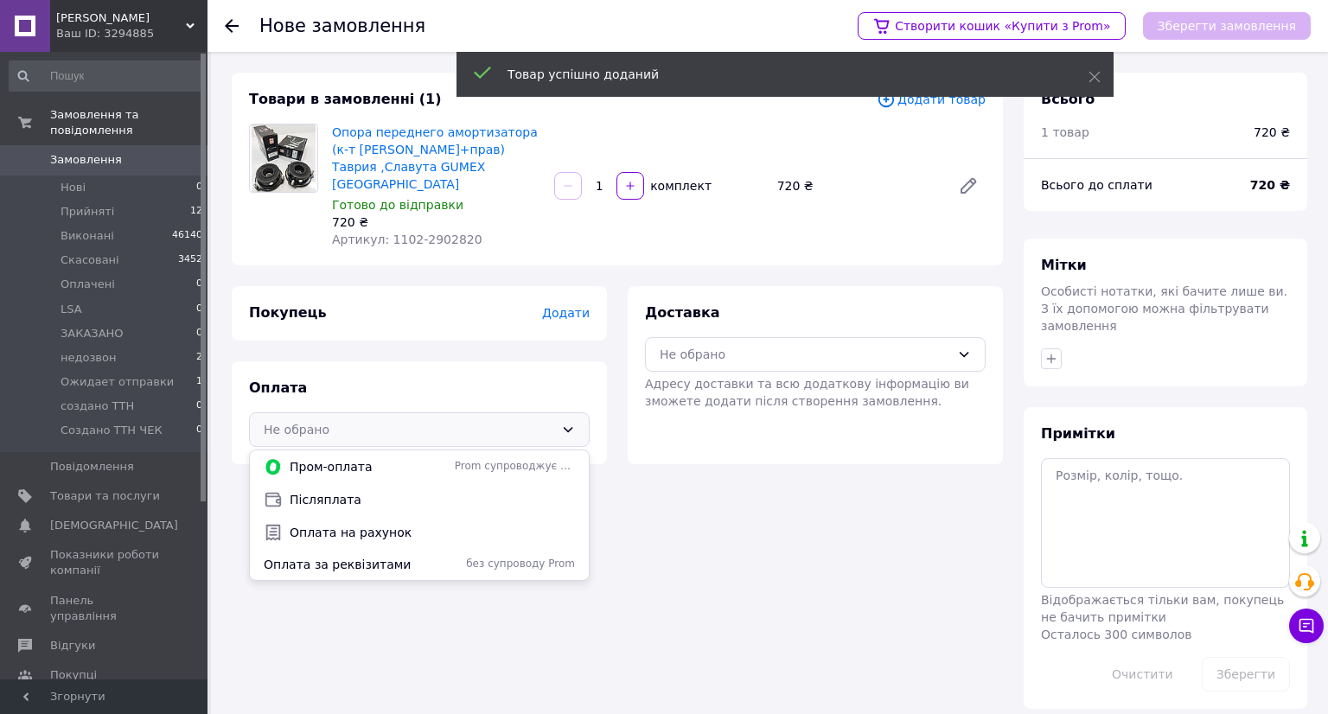
click at [346, 478] on span "Післяплата" at bounding box center [432, 482] width 285 height 17
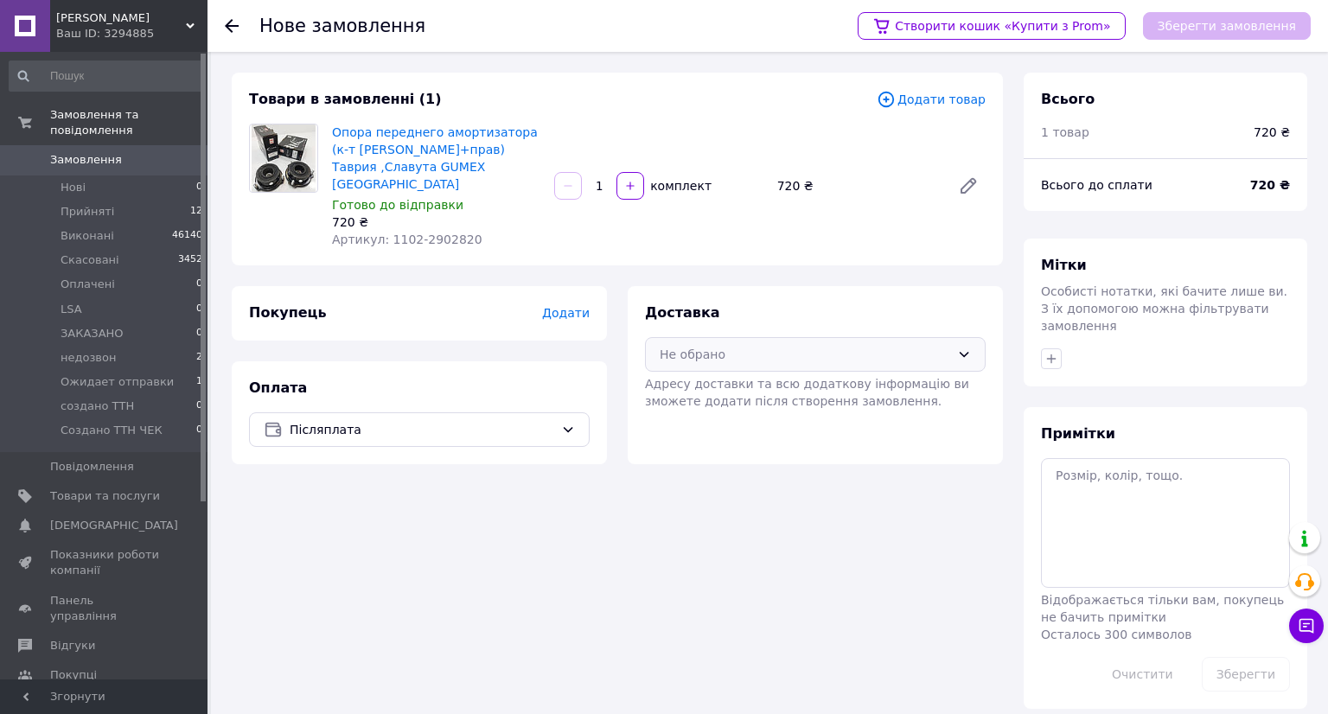
drag, startPoint x: 711, startPoint y: 329, endPoint x: 710, endPoint y: 341, distance: 12.2
click at [711, 335] on div "Не обрано" at bounding box center [805, 337] width 290 height 19
click at [694, 381] on span "Нова Пошта (безкоштовно від 7000 ₴)" at bounding box center [827, 374] width 285 height 17
click at [513, 424] on div "Післяплата" at bounding box center [419, 412] width 341 height 35
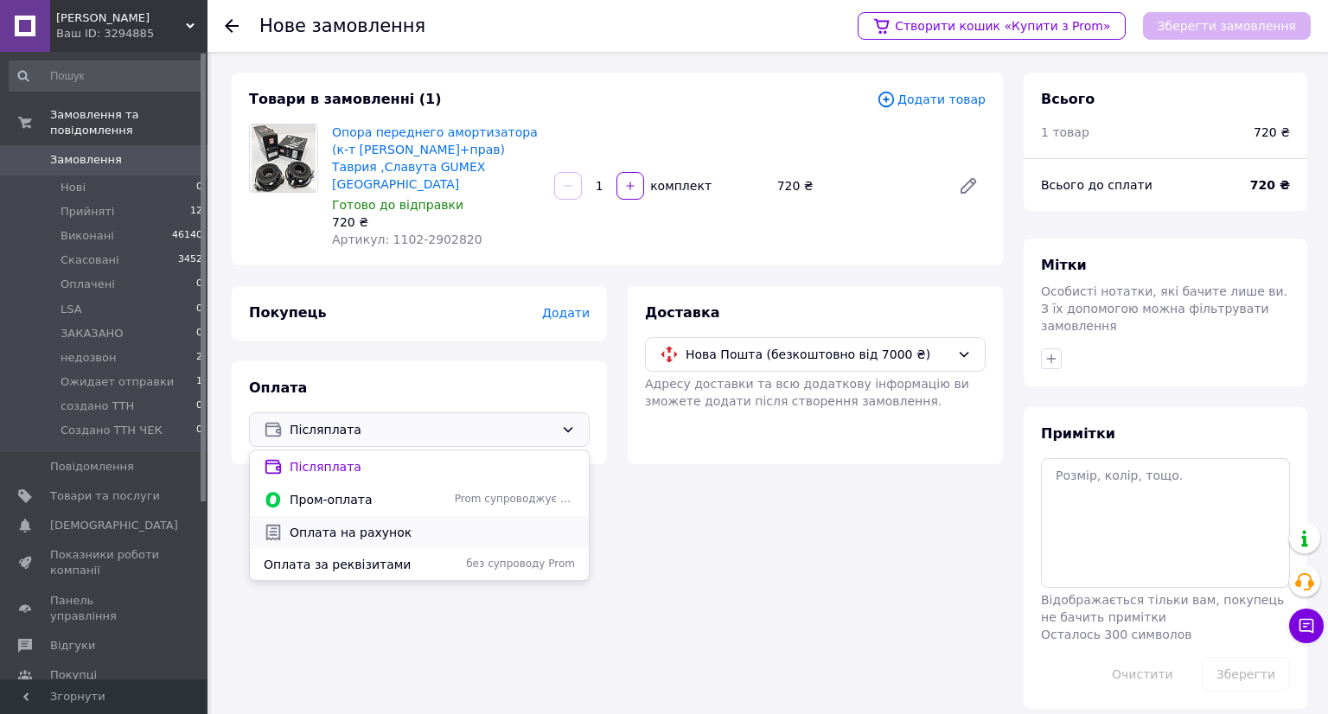
click at [328, 507] on span "Оплата на рахунок" at bounding box center [432, 515] width 285 height 17
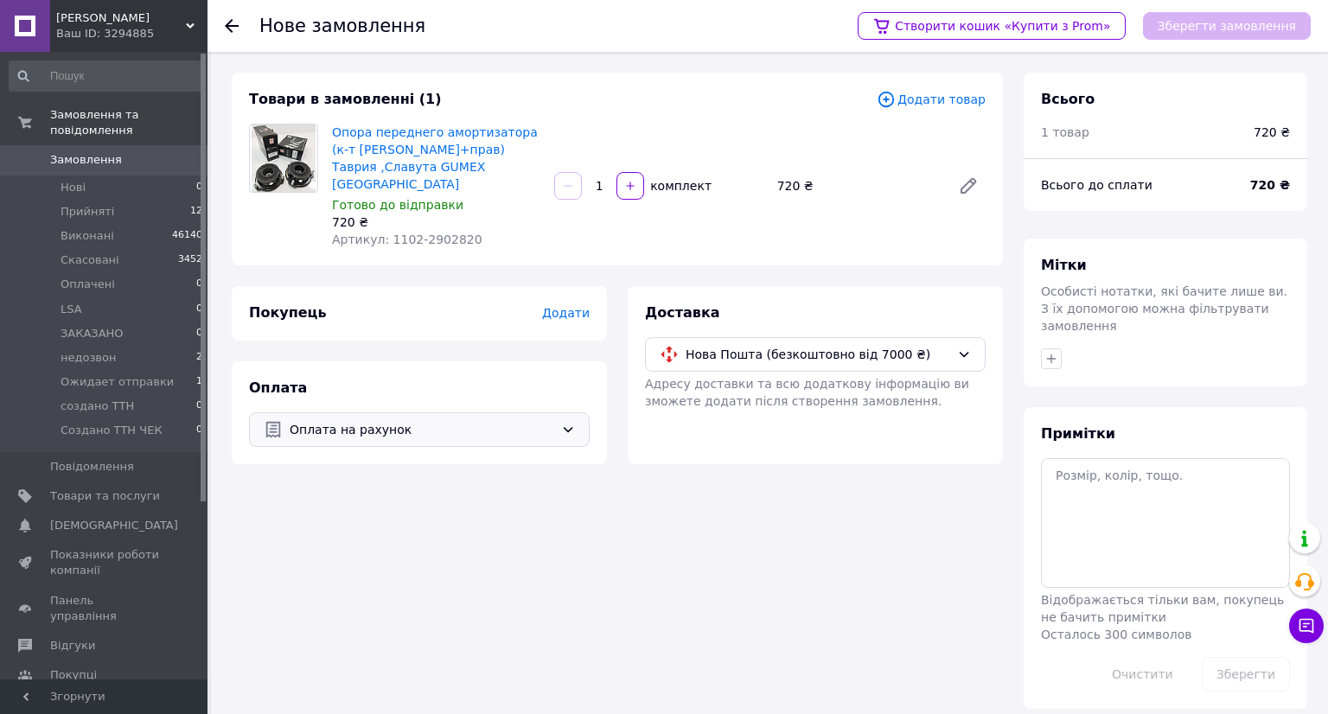
click at [571, 299] on span "Додати" at bounding box center [566, 296] width 48 height 14
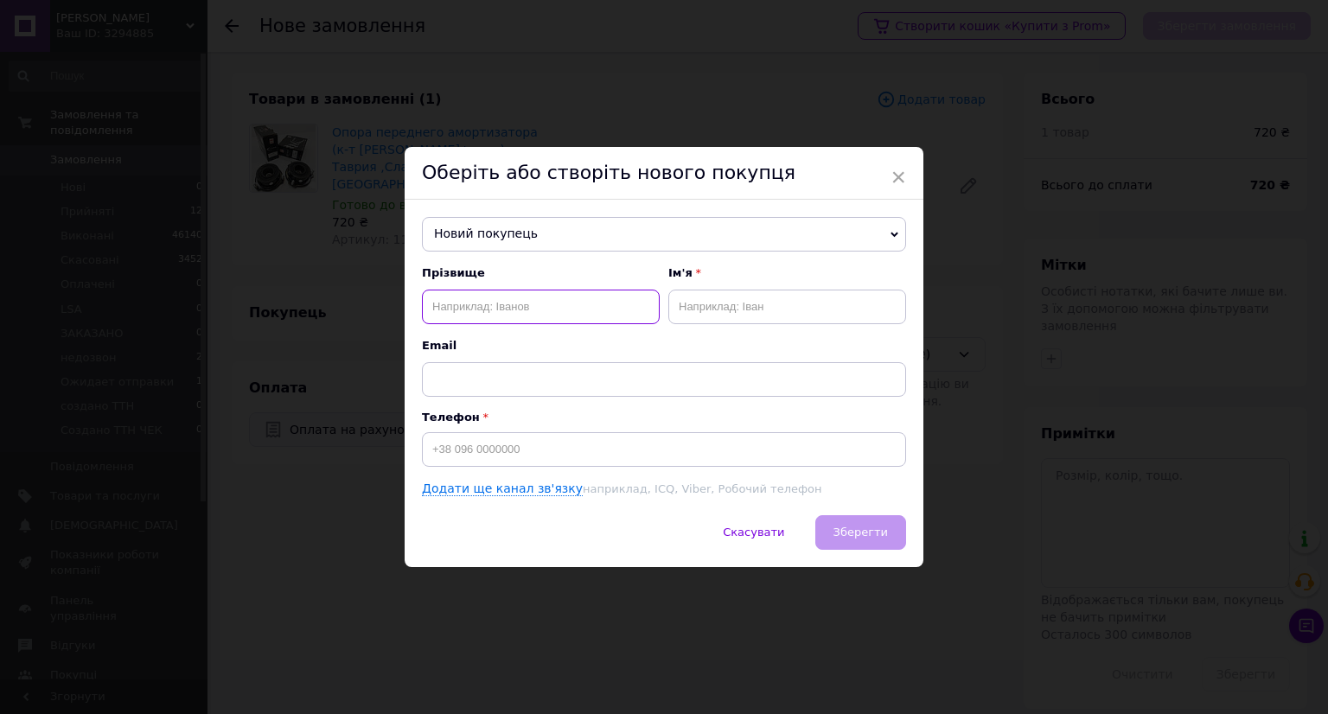
click at [543, 308] on input "text" at bounding box center [541, 307] width 238 height 35
type input "б"
type input "дубогрий"
click at [748, 311] on input "text" at bounding box center [787, 307] width 238 height 35
type input "олександр"
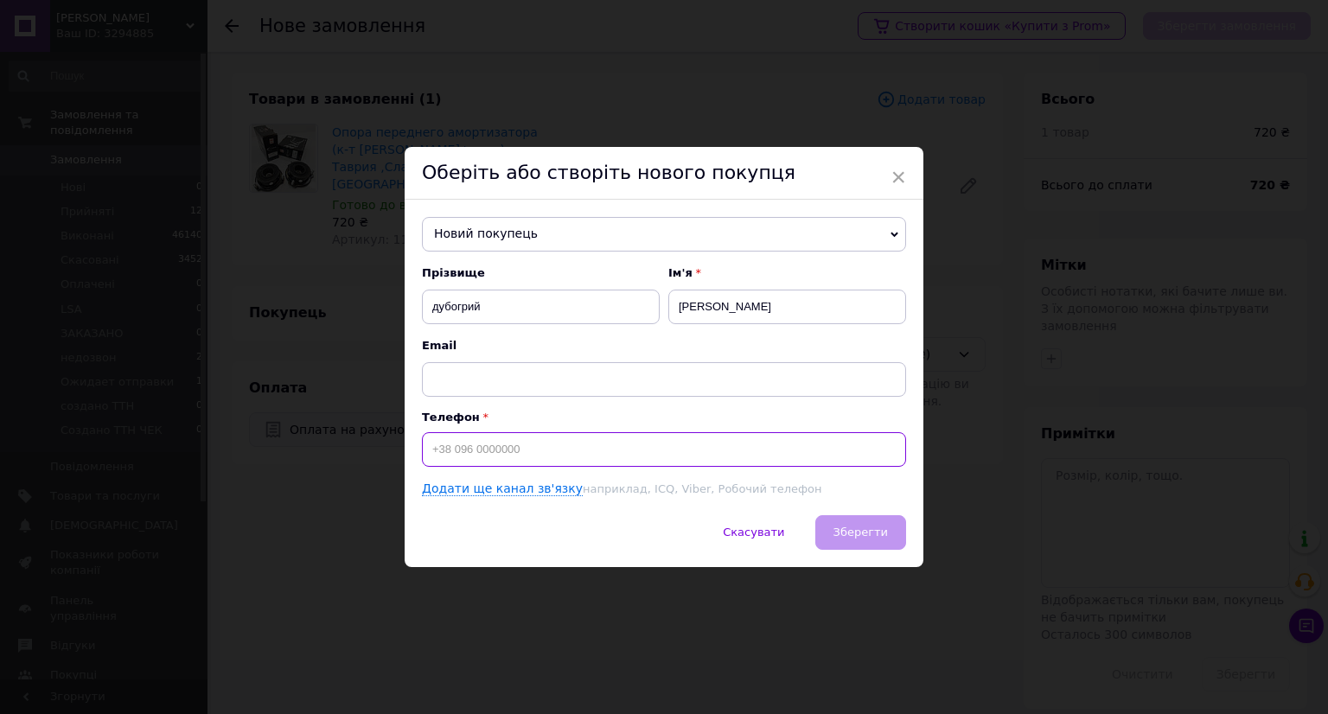
click at [670, 447] on input at bounding box center [664, 449] width 484 height 35
type input "[PHONE_NUMBER]"
click at [860, 521] on button "Зберегти" at bounding box center [860, 532] width 91 height 35
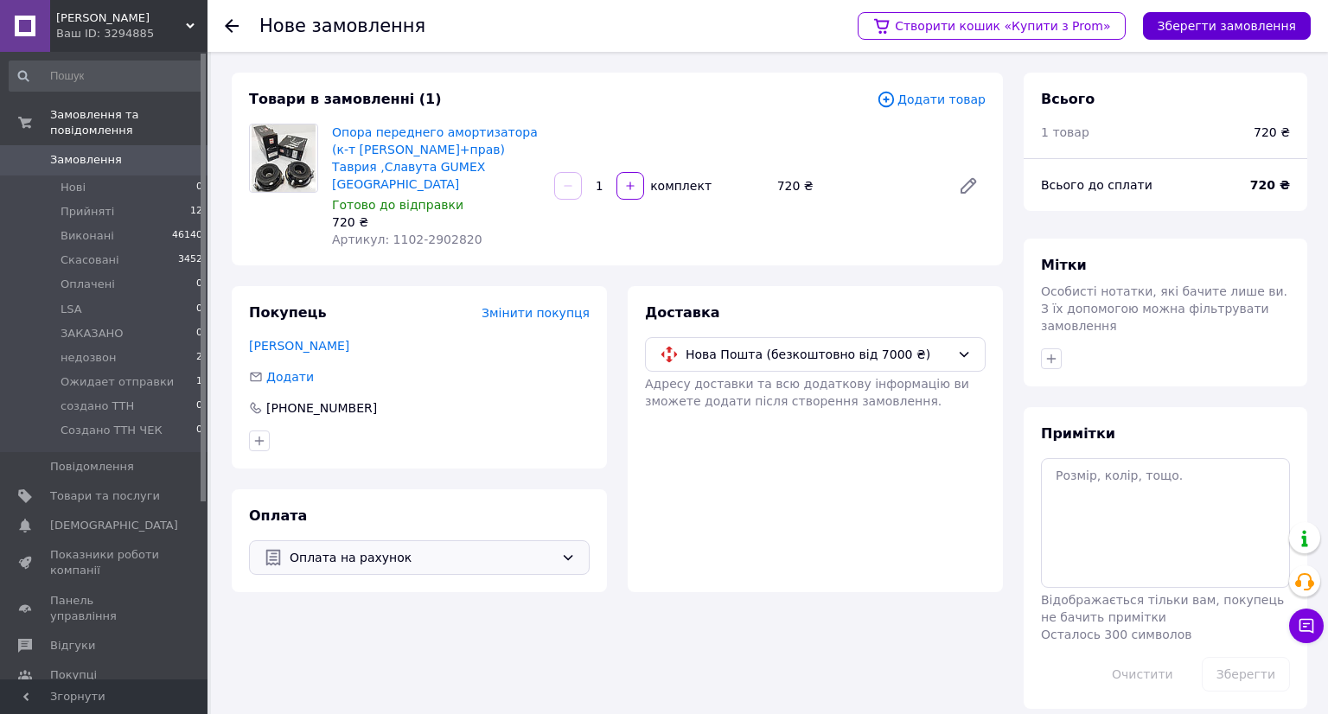
click at [1201, 17] on button "Зберегти замовлення" at bounding box center [1227, 26] width 168 height 28
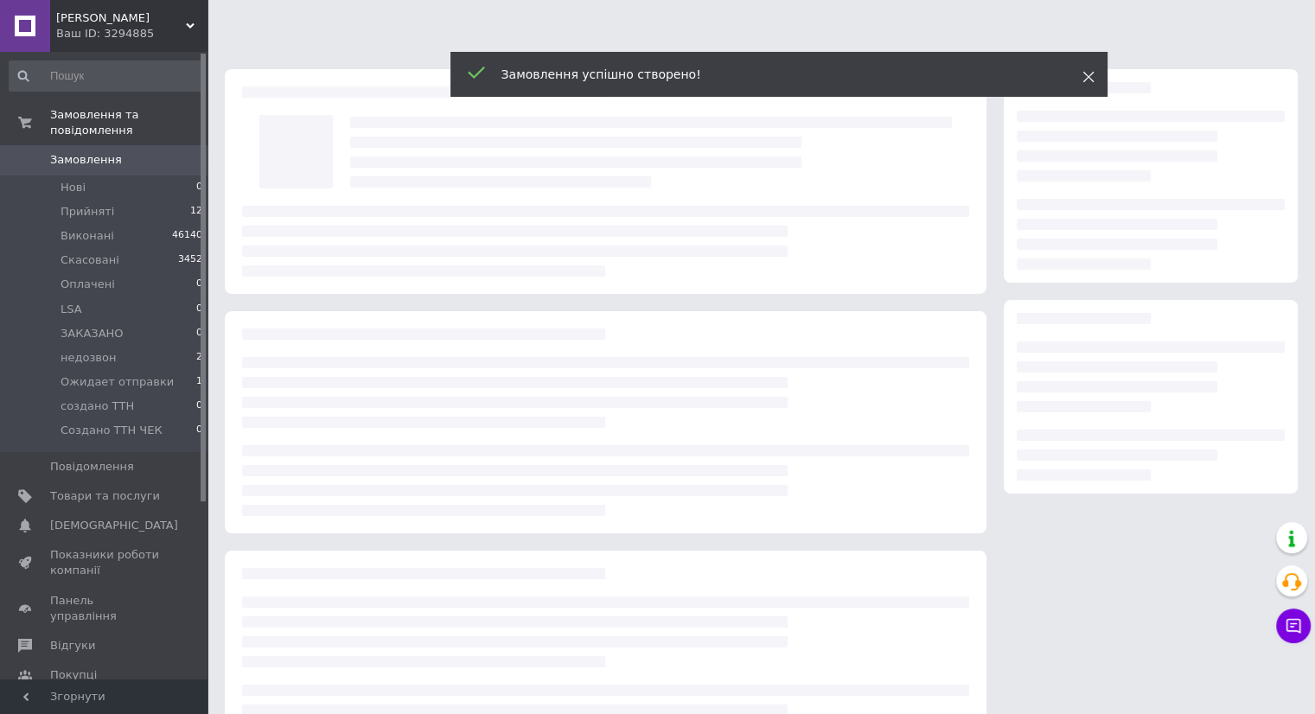
drag, startPoint x: 1087, startPoint y: 67, endPoint x: 1085, endPoint y: 81, distance: 14.9
click at [1085, 80] on div "Замовлення успішно створено!" at bounding box center [778, 74] width 657 height 45
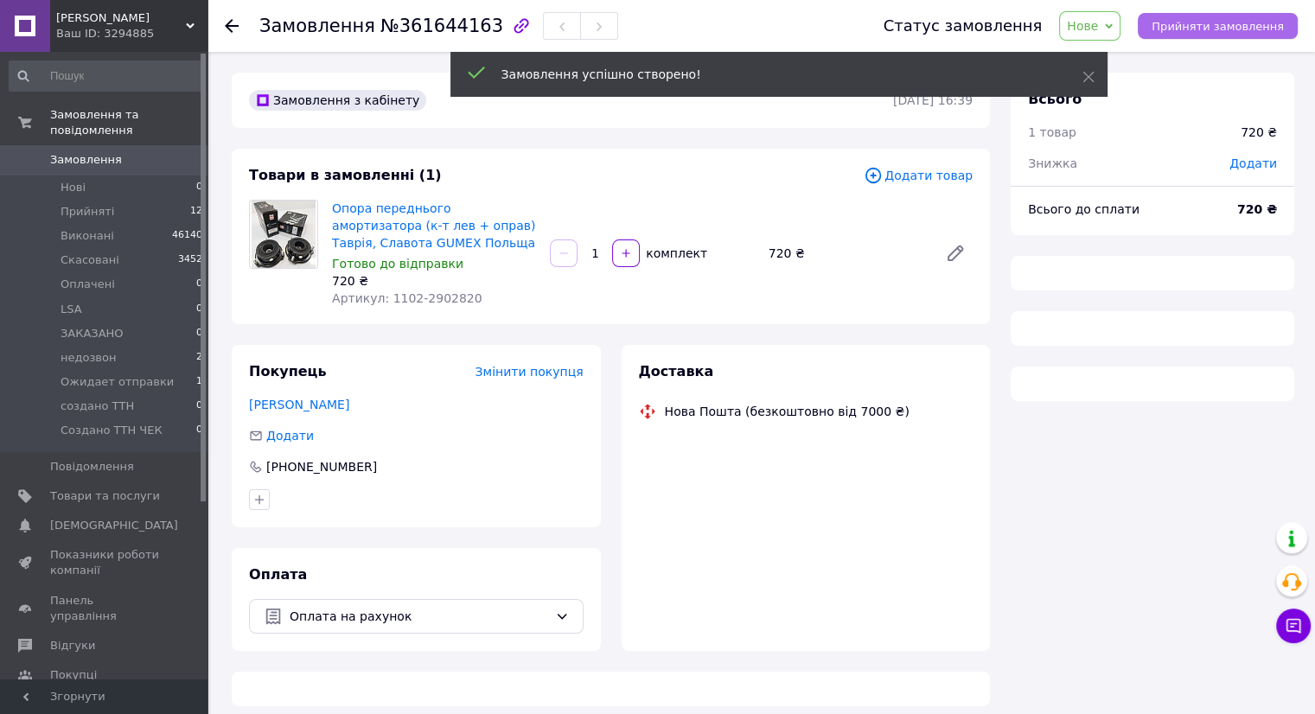
click at [1196, 35] on button "Прийняти замовлення" at bounding box center [1218, 26] width 160 height 26
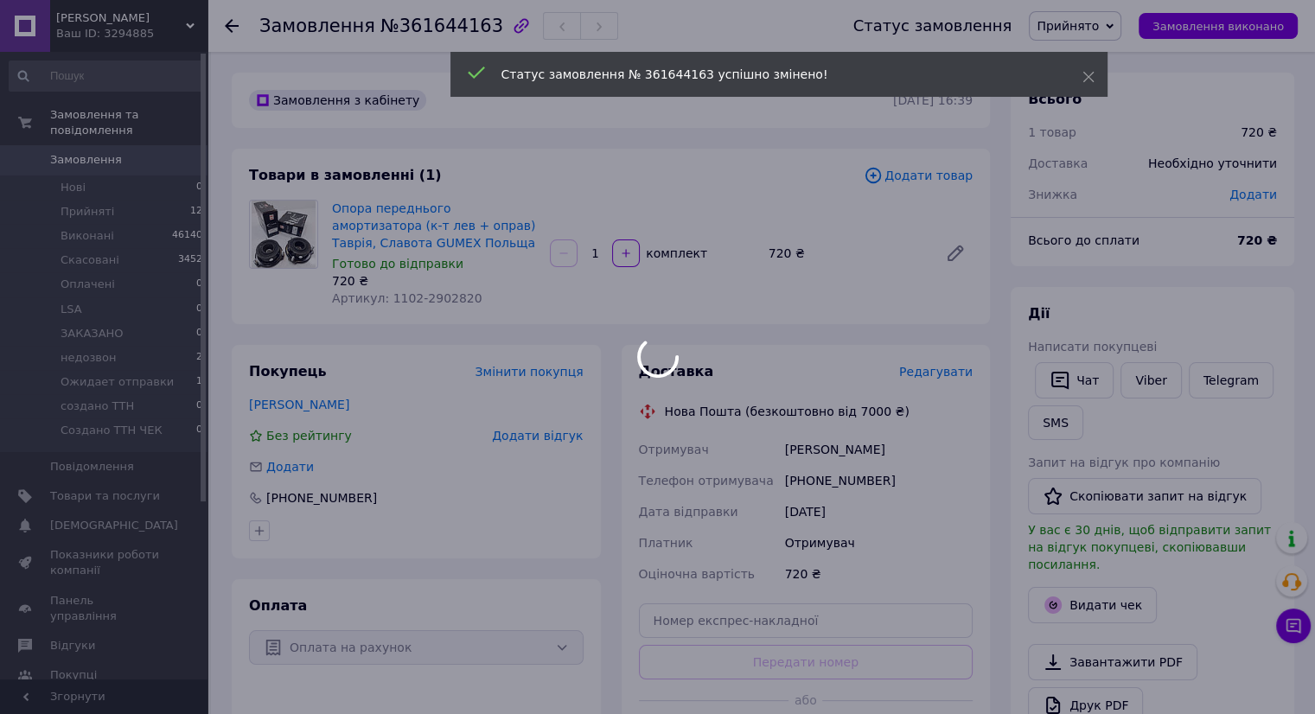
click at [923, 368] on div at bounding box center [657, 357] width 1315 height 714
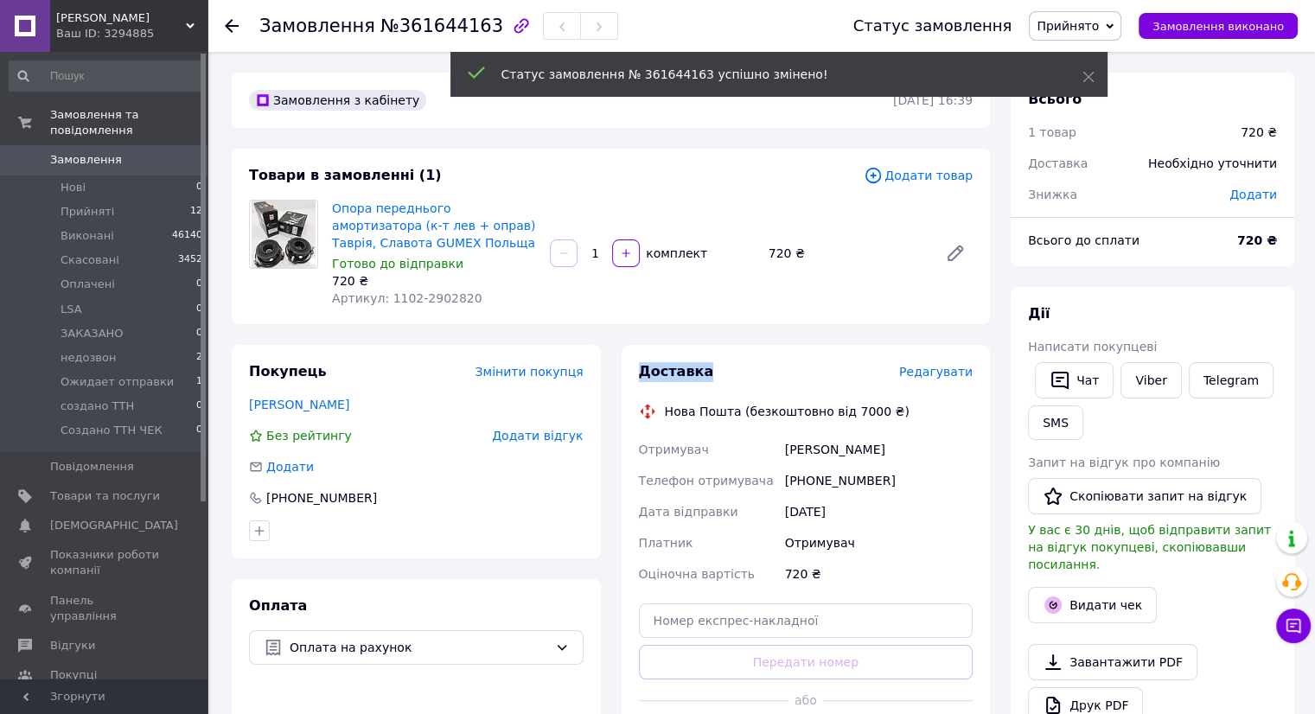
drag, startPoint x: 631, startPoint y: 367, endPoint x: 730, endPoint y: 371, distance: 98.6
click at [730, 371] on div "Доставка Редагувати Нова Пошта (безкоштовно від 7000 ₴) Отримувач дубогрий олек…" at bounding box center [805, 559] width 369 height 429
click at [730, 371] on div "Доставка" at bounding box center [769, 372] width 260 height 20
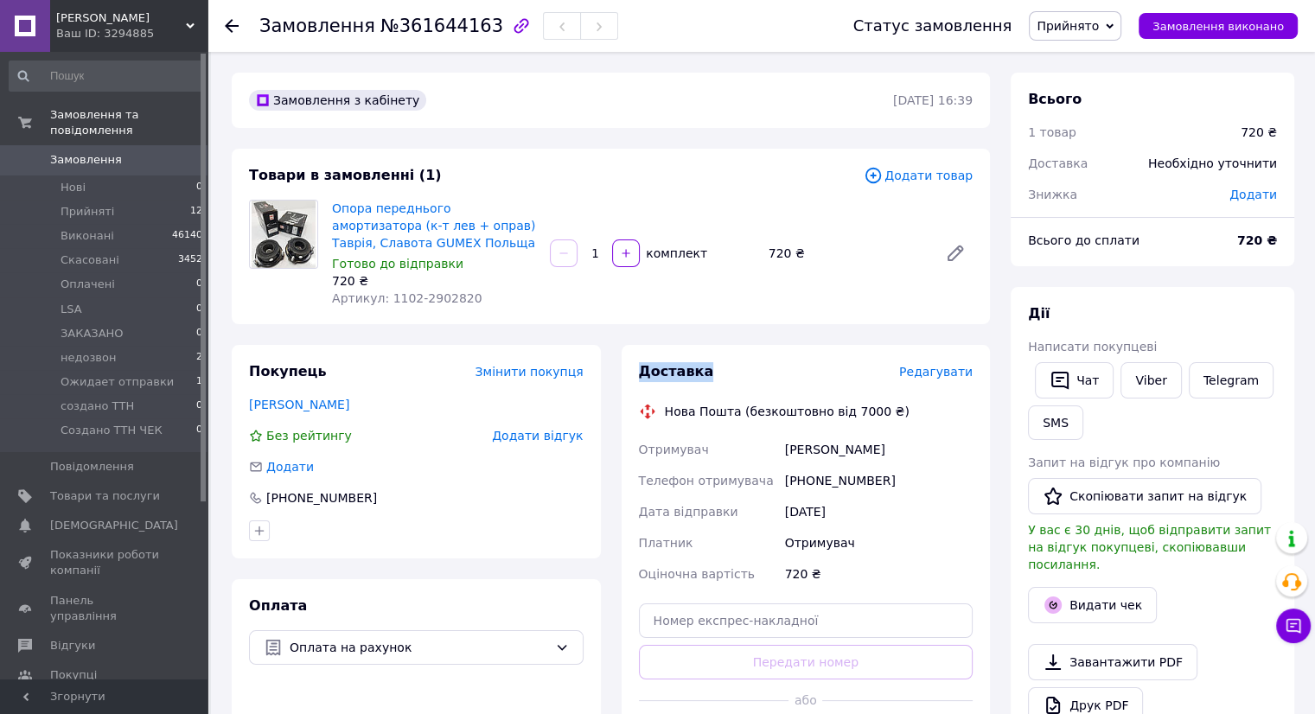
drag, startPoint x: 730, startPoint y: 371, endPoint x: 612, endPoint y: 366, distance: 118.5
click at [612, 366] on div "Доставка Редагувати Нова Пошта (безкоштовно від 7000 ₴) Отримувач дубогрий олек…" at bounding box center [806, 559] width 390 height 429
drag, startPoint x: 642, startPoint y: 360, endPoint x: 743, endPoint y: 359, distance: 100.3
click at [740, 359] on div "Доставка Редагувати Нова Пошта (безкоштовно від 7000 ₴) Отримувач дубогрий олек…" at bounding box center [805, 559] width 369 height 429
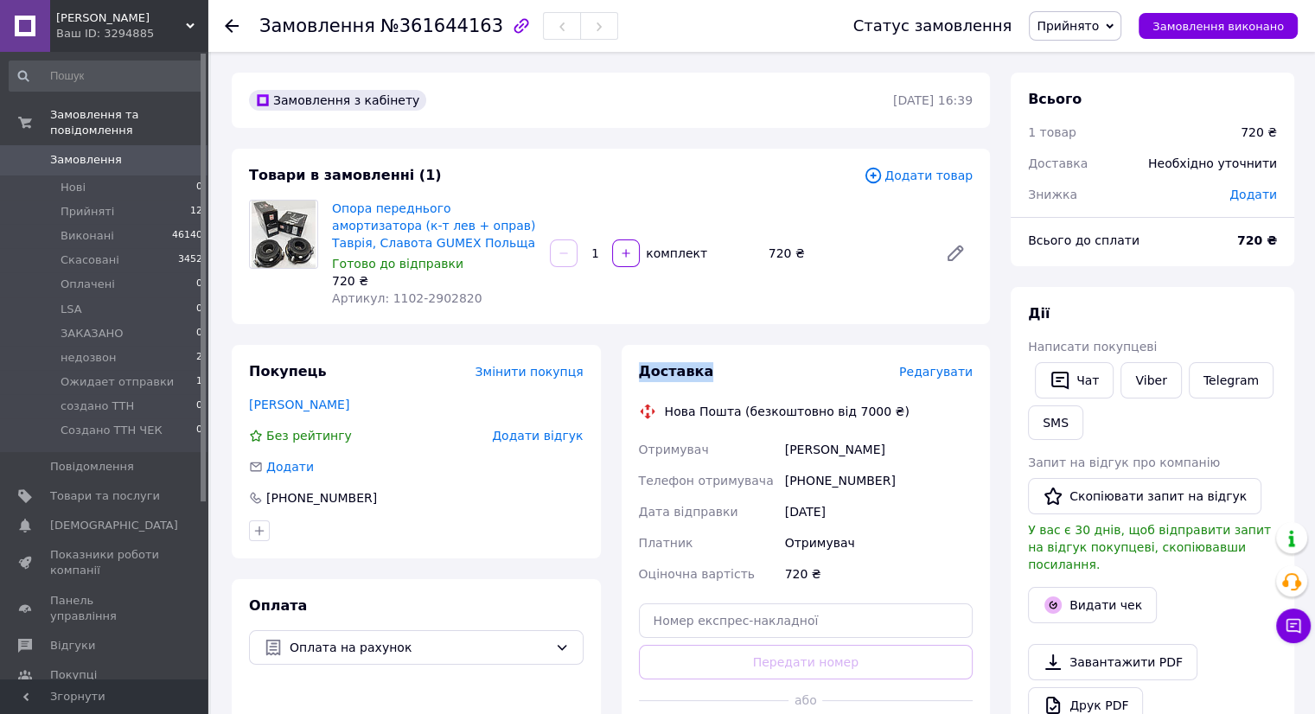
click at [743, 359] on div "Доставка Редагувати Нова Пошта (безкоштовно від 7000 ₴) Отримувач дубогрий олек…" at bounding box center [805, 559] width 369 height 429
drag, startPoint x: 743, startPoint y: 359, endPoint x: 641, endPoint y: 360, distance: 102.9
click at [641, 360] on div "Доставка Редагувати Нова Пошта (безкоштовно від 7000 ₴) Отримувач дубогрий олек…" at bounding box center [805, 559] width 369 height 429
drag, startPoint x: 641, startPoint y: 360, endPoint x: 747, endPoint y: 409, distance: 116.8
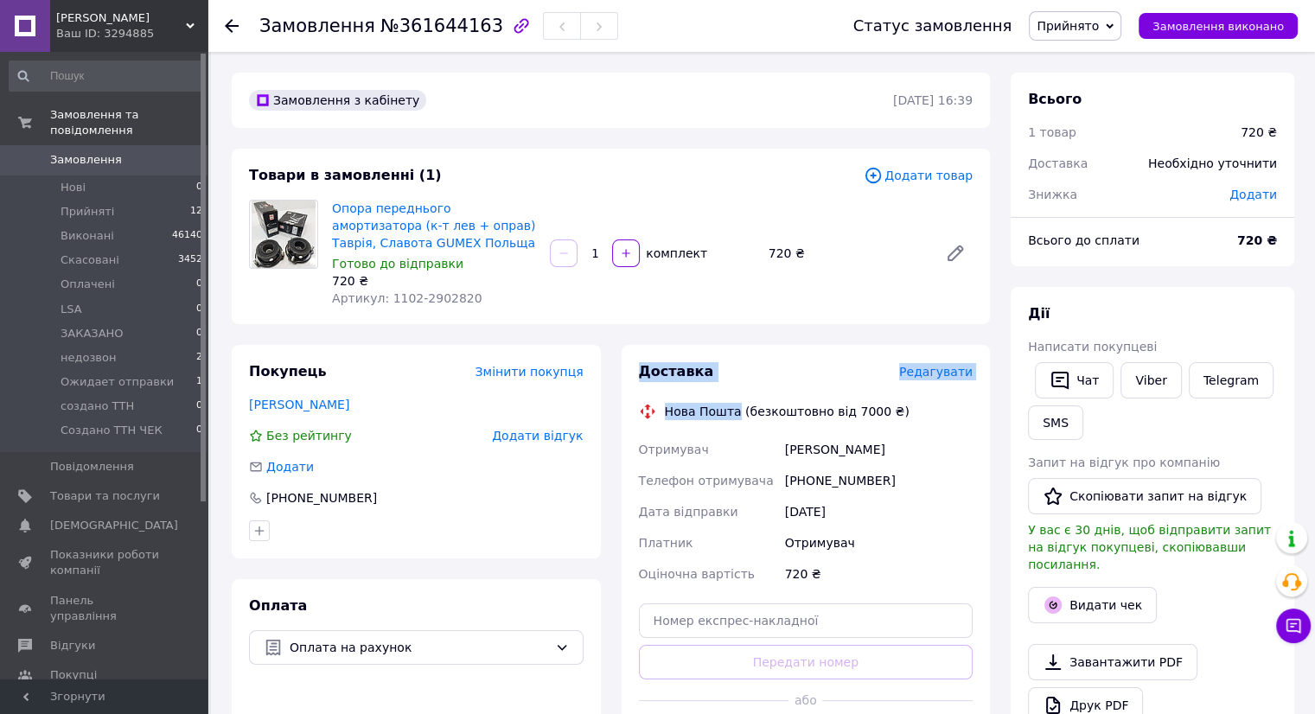
click at [747, 409] on div "Доставка Редагувати Нова Пошта (безкоштовно від 7000 ₴) Отримувач дубогрий олек…" at bounding box center [805, 559] width 369 height 429
click at [781, 346] on div "Доставка Редагувати Нова Пошта (безкоштовно від 7000 ₴) Отримувач дубогрий олек…" at bounding box center [805, 559] width 369 height 429
drag, startPoint x: 641, startPoint y: 364, endPoint x: 748, endPoint y: 366, distance: 106.3
click at [748, 366] on div "Доставка" at bounding box center [769, 372] width 260 height 20
click at [945, 367] on span "Редагувати" at bounding box center [935, 372] width 73 height 14
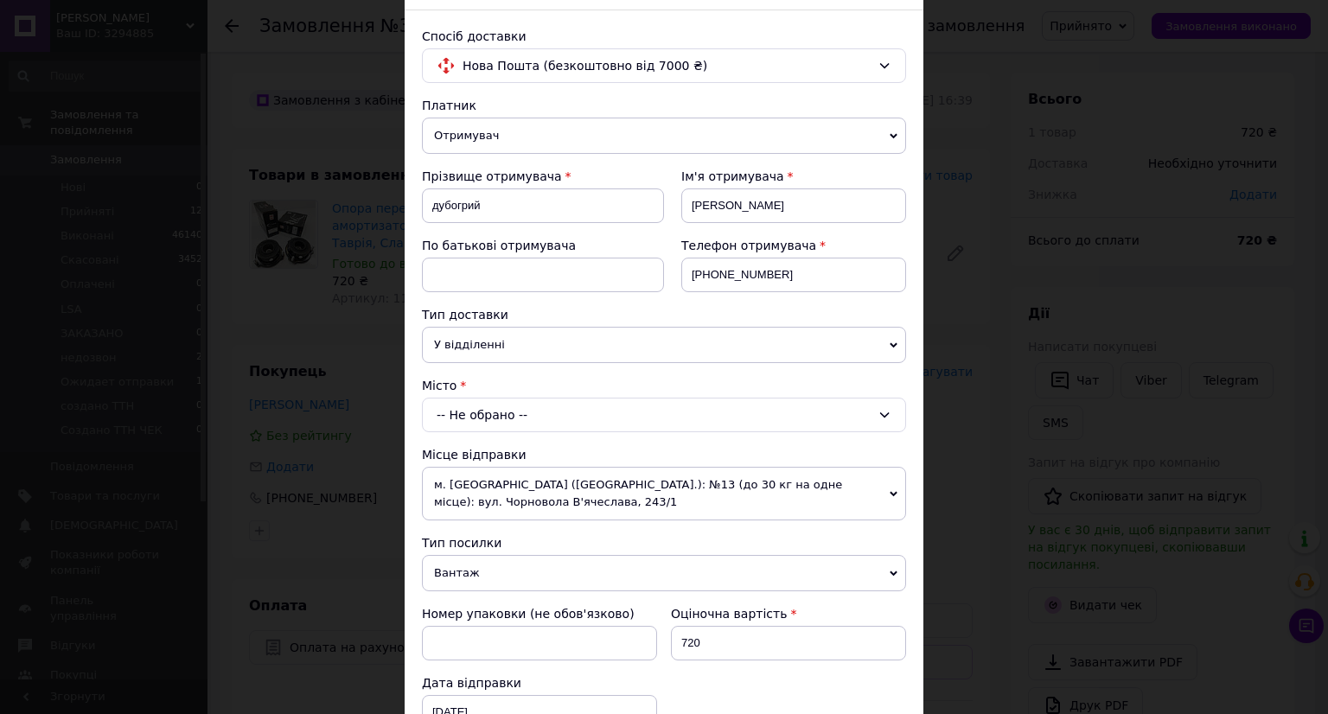
scroll to position [173, 0]
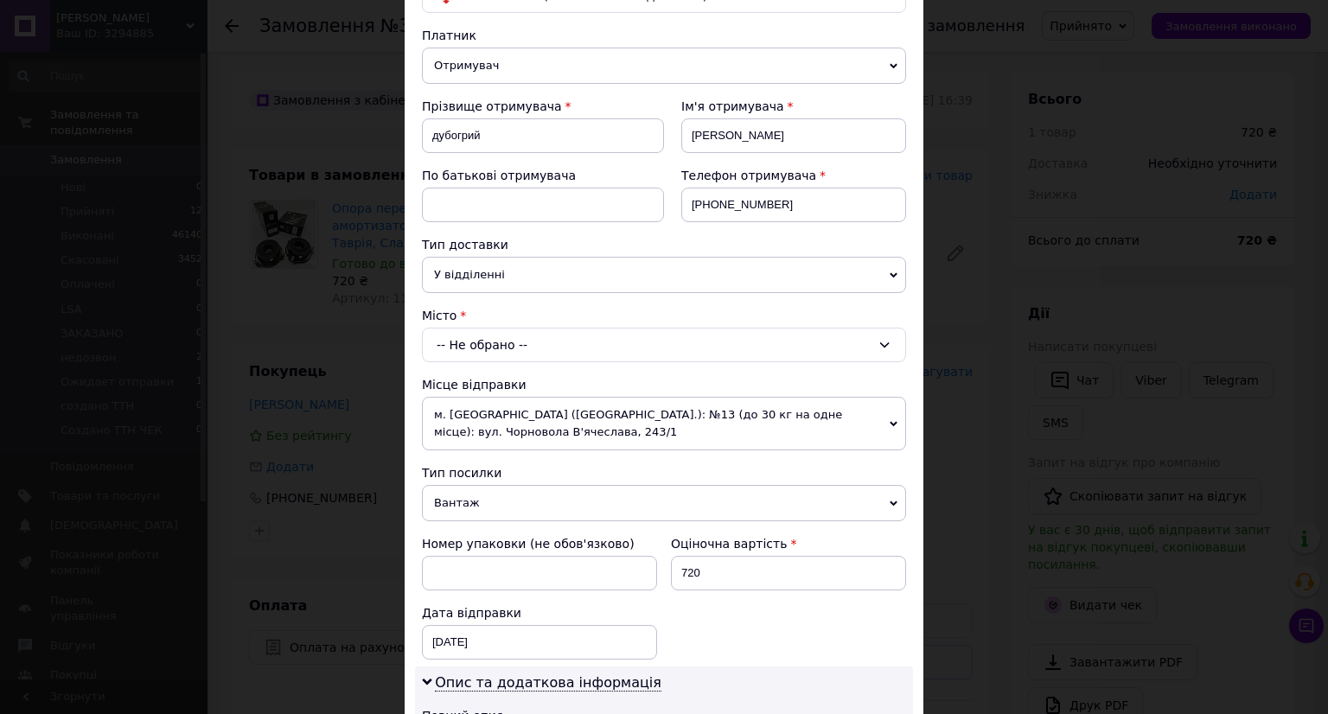
click at [467, 352] on div "-- Не обрано --" at bounding box center [664, 345] width 484 height 35
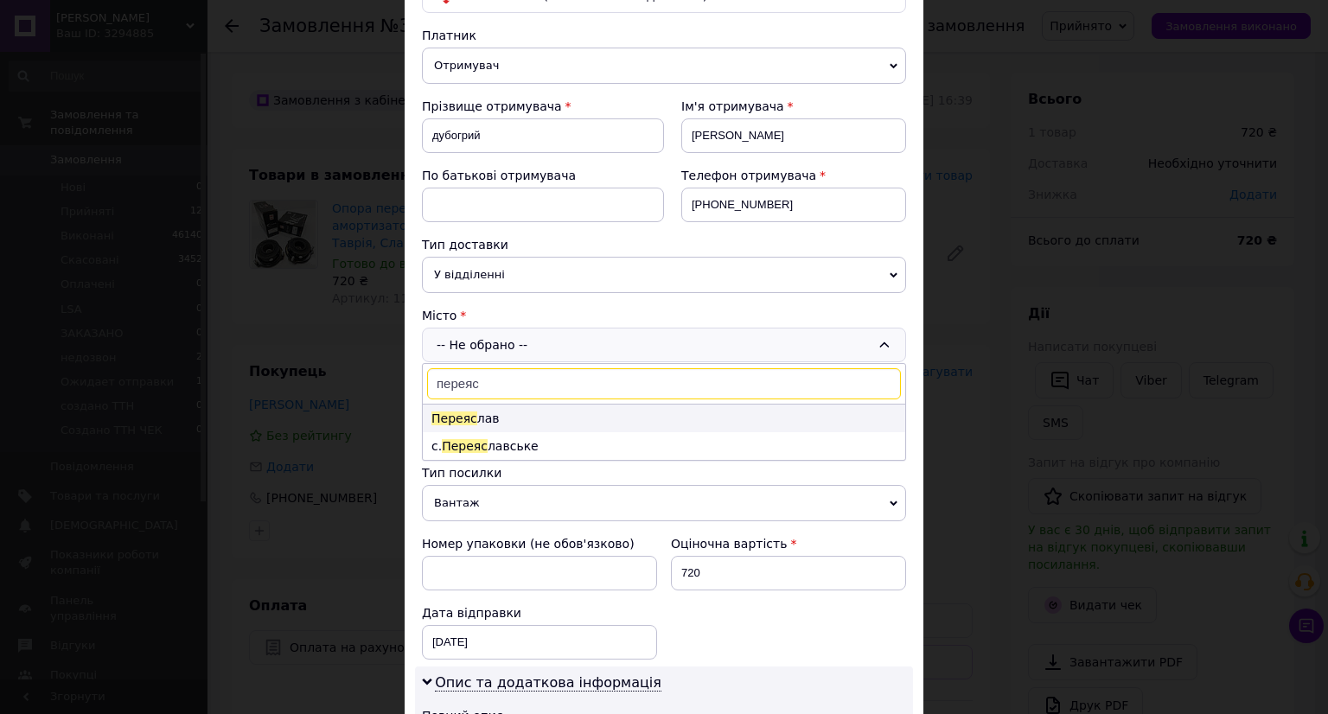
type input "переяс"
click at [531, 416] on li "Переяс лав" at bounding box center [664, 419] width 482 height 28
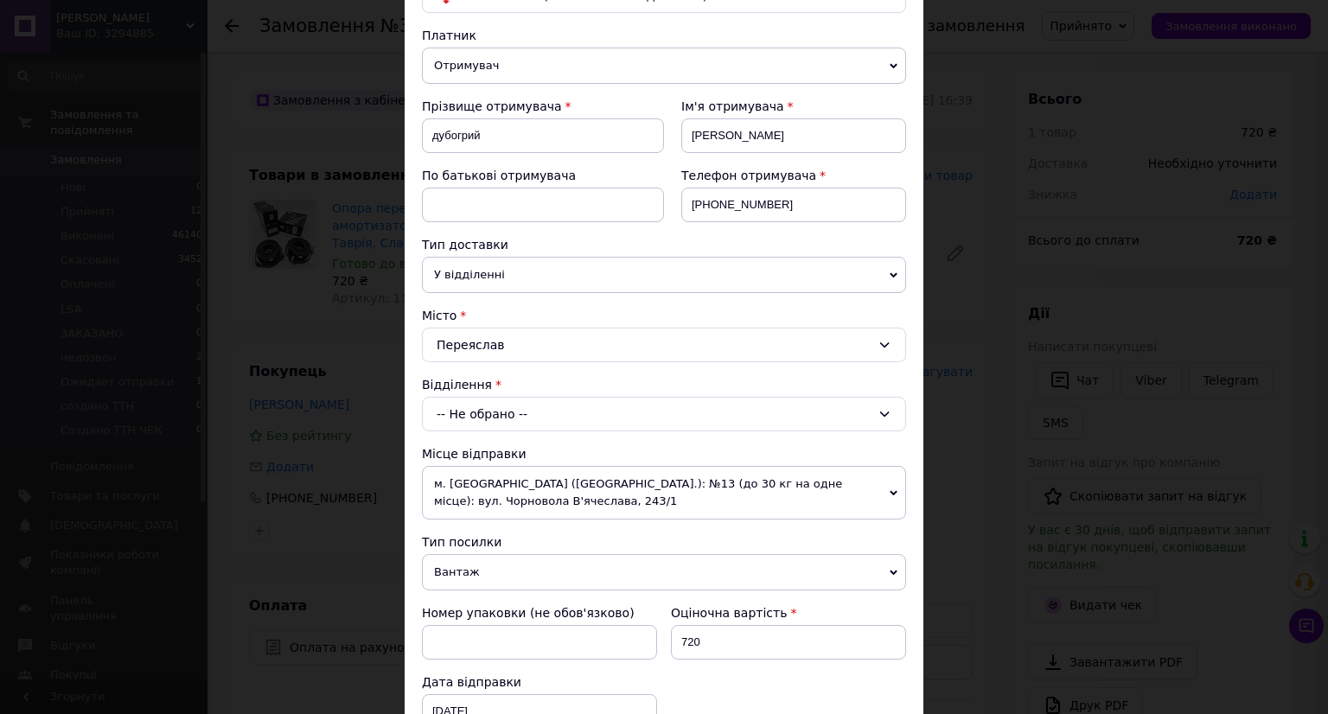
click at [494, 413] on div "-- Не обрано --" at bounding box center [664, 414] width 484 height 35
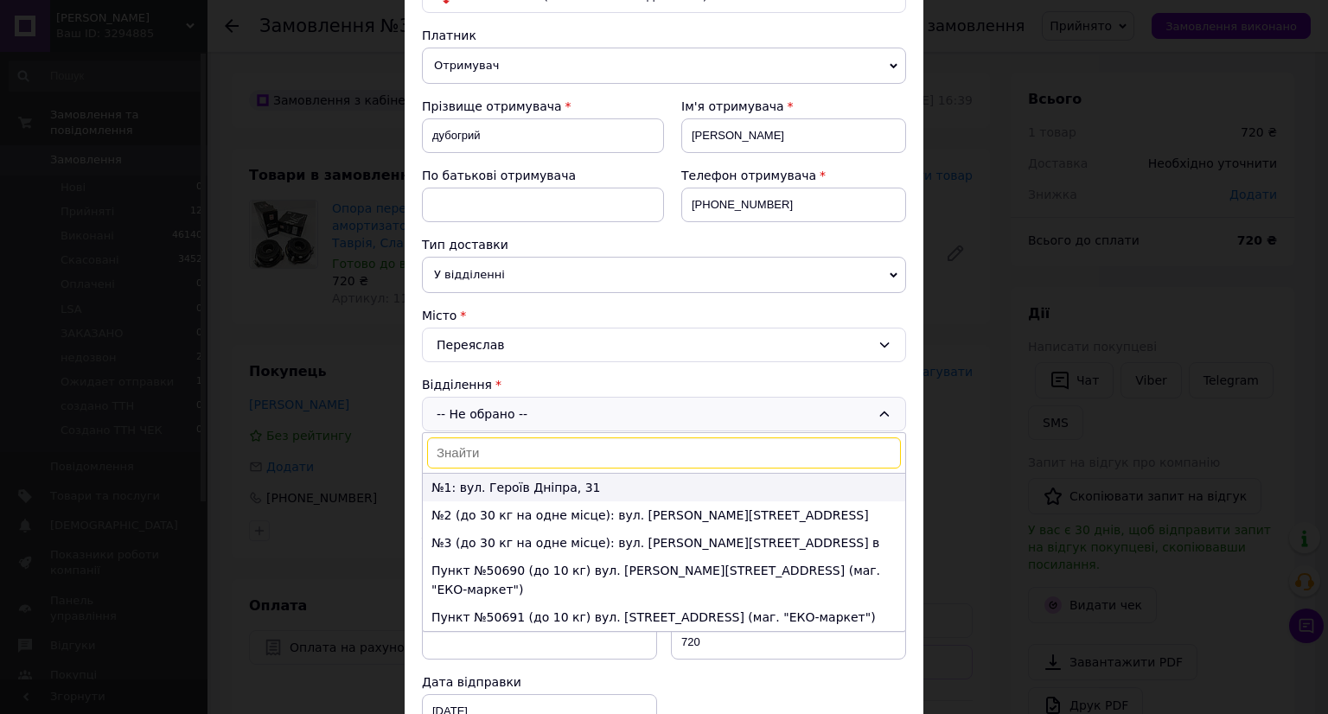
click at [485, 488] on li "№1: вул. Героїв Дніпра, 31" at bounding box center [664, 488] width 482 height 28
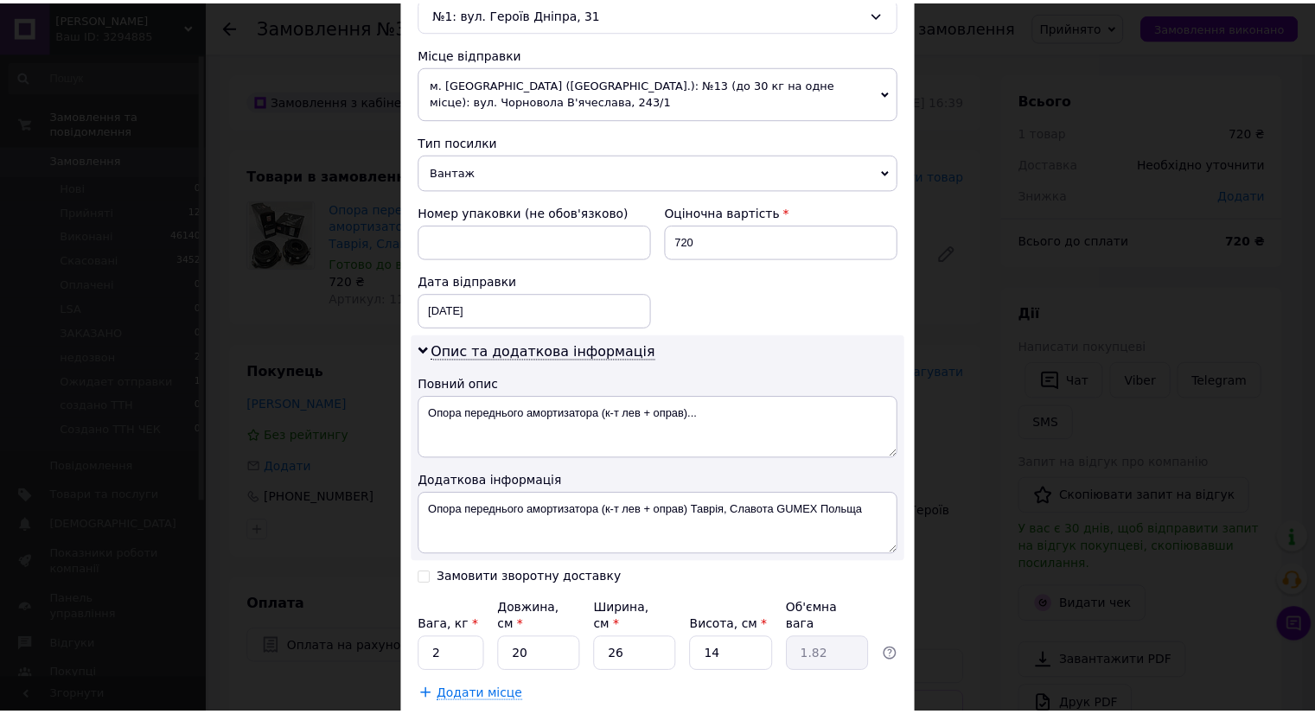
scroll to position [671, 0]
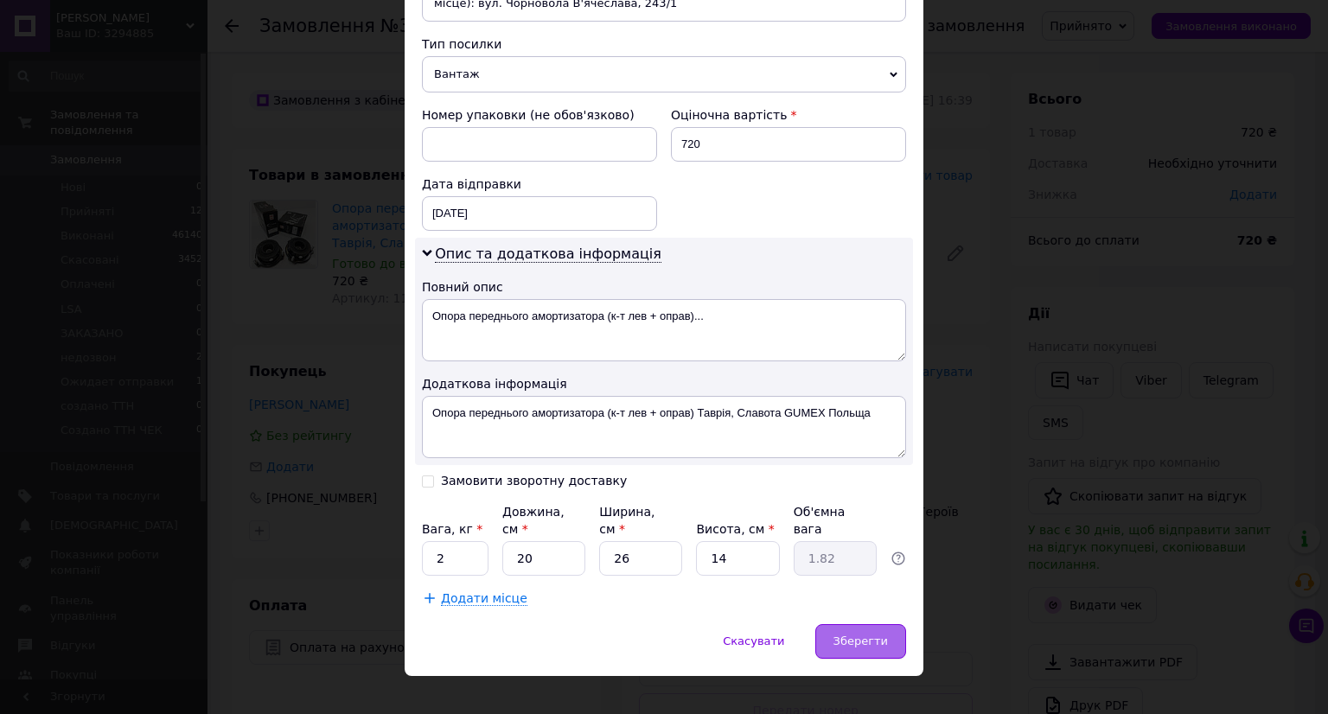
click at [832, 624] on div "Зберегти" at bounding box center [860, 641] width 91 height 35
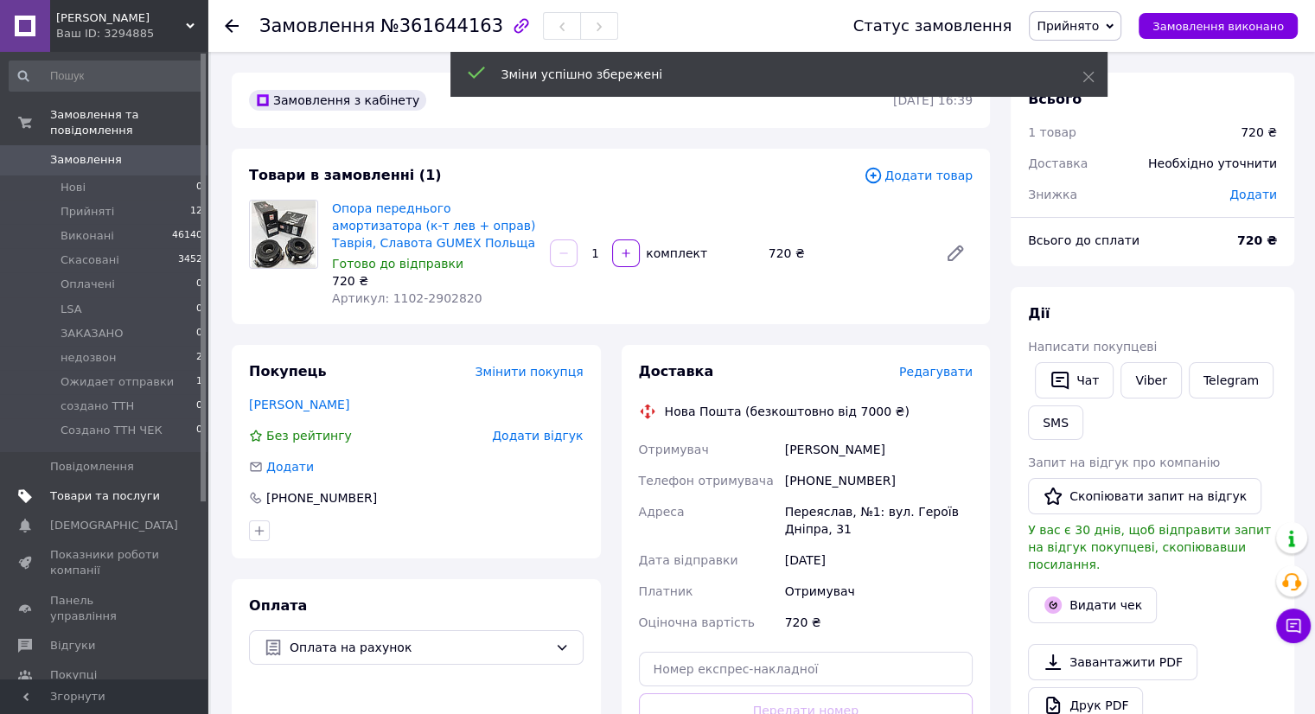
click at [74, 488] on span "Товари та послуги" at bounding box center [105, 496] width 110 height 16
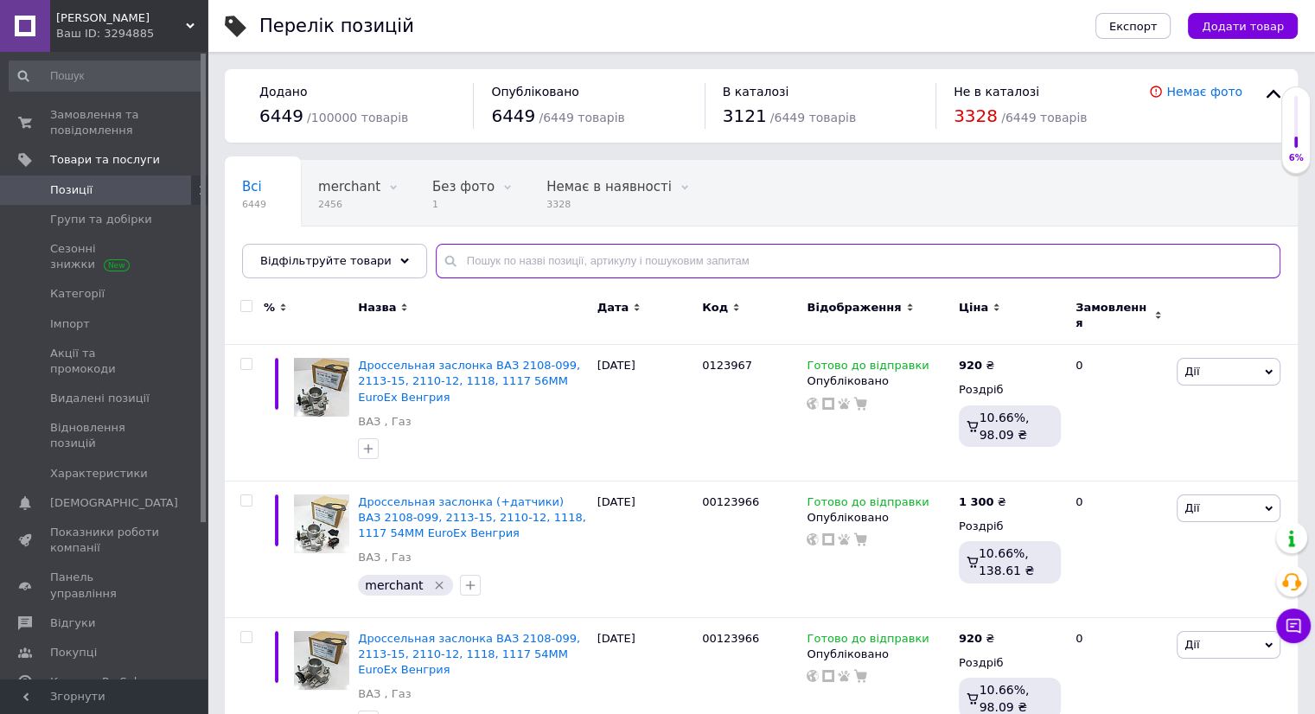
click at [514, 269] on input "text" at bounding box center [858, 261] width 845 height 35
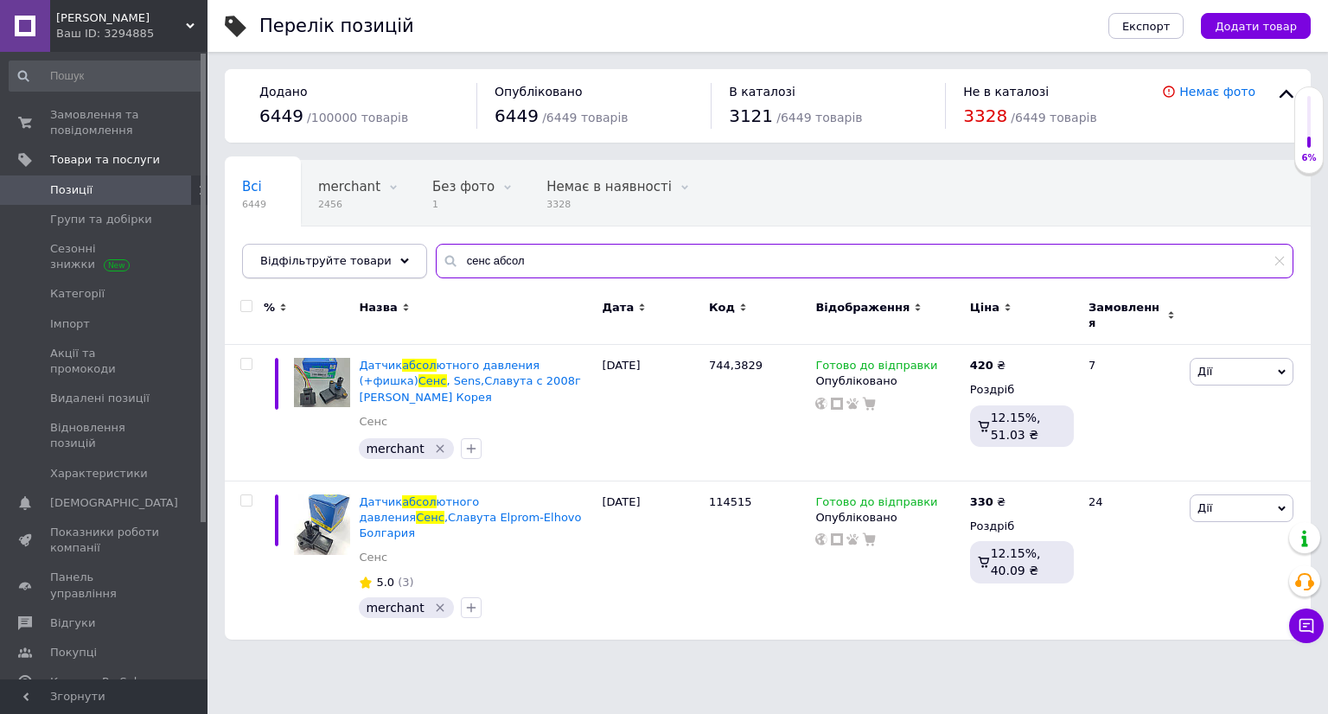
drag, startPoint x: 432, startPoint y: 257, endPoint x: 397, endPoint y: 257, distance: 35.4
click at [398, 257] on div "Відфільтруйте товари сенс абсол" at bounding box center [767, 261] width 1051 height 35
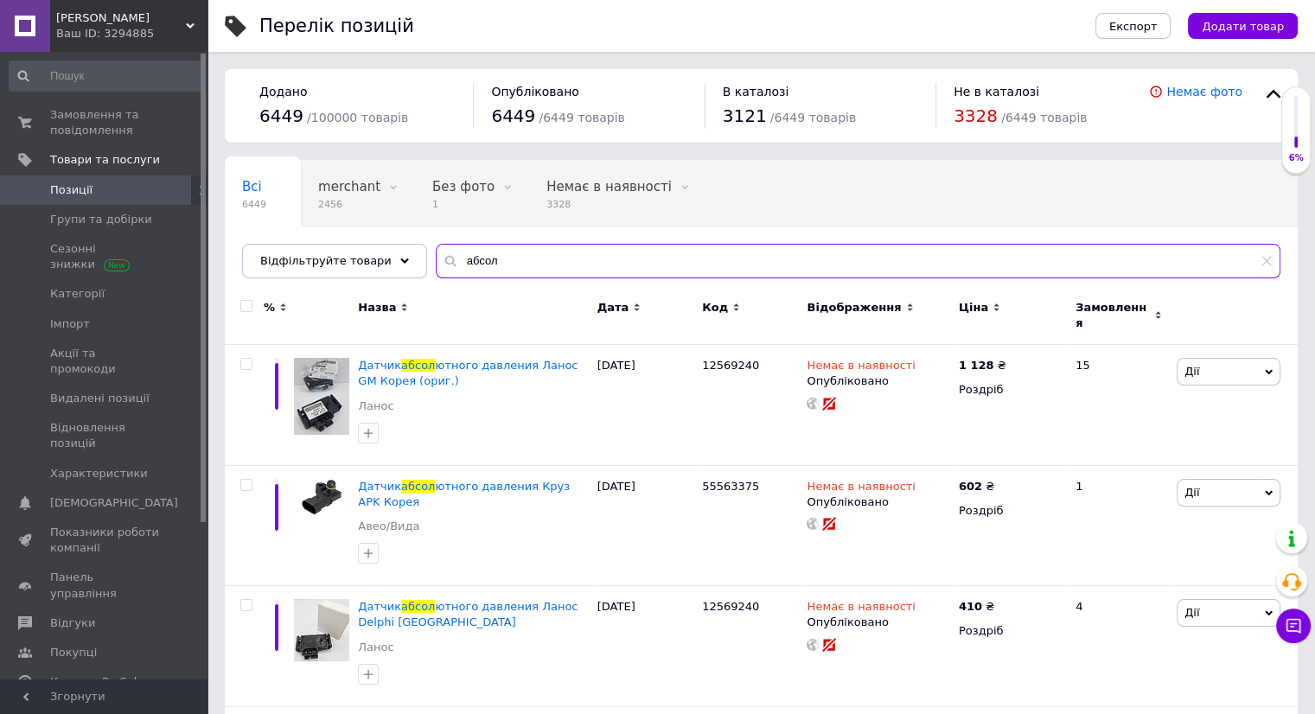
click at [493, 246] on input "абсол" at bounding box center [858, 261] width 845 height 35
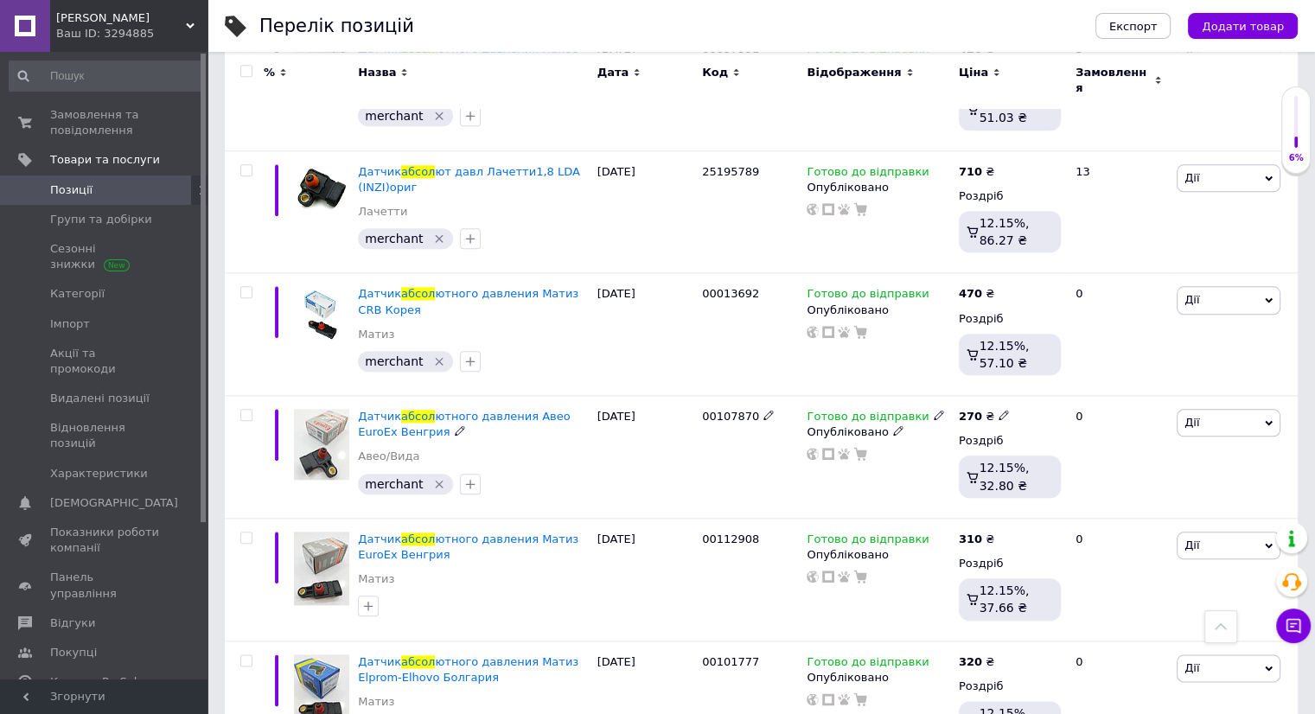
scroll to position [1297, 0]
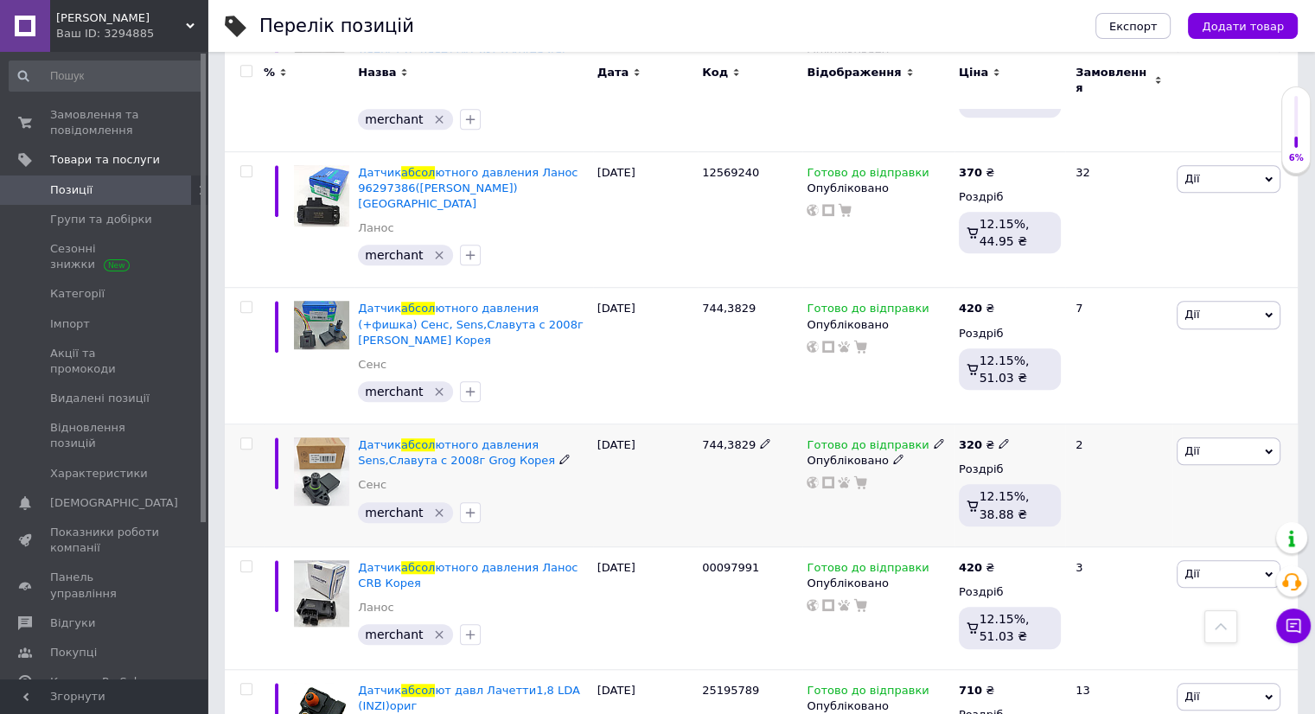
type input "абсол"
click at [248, 438] on input "checkbox" at bounding box center [245, 443] width 11 height 11
checkbox input "true"
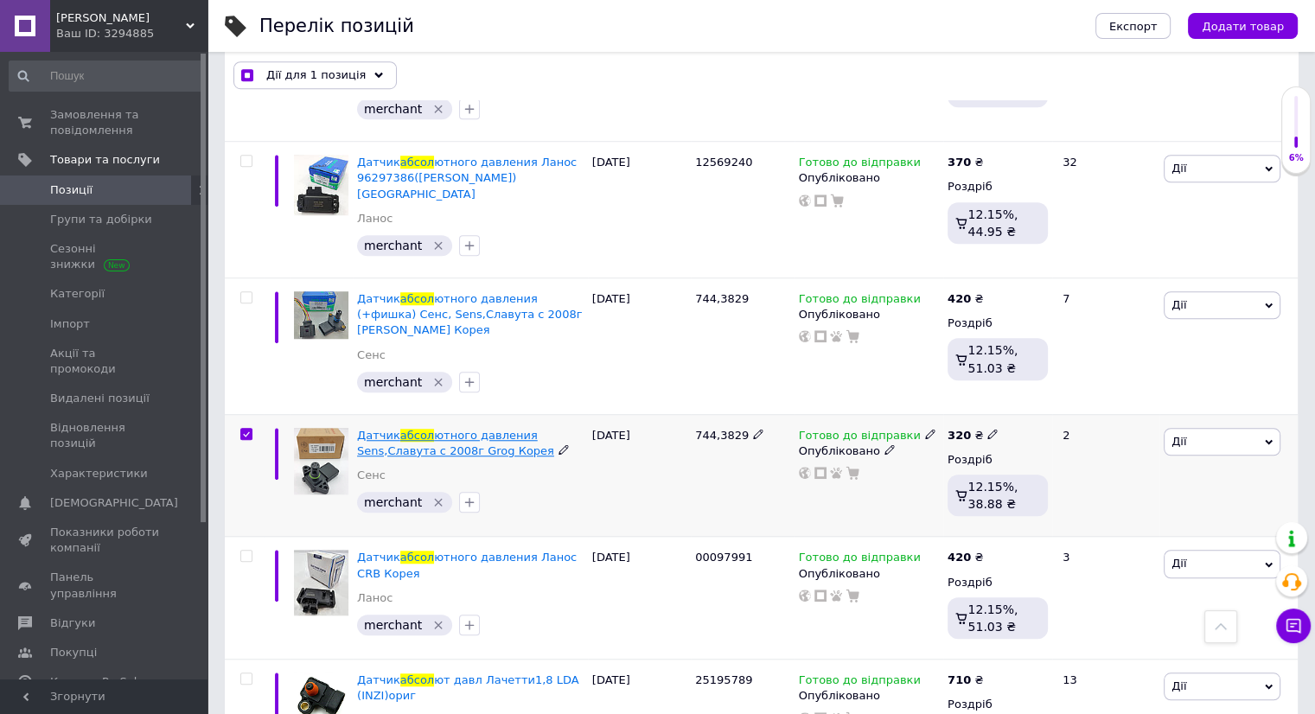
click at [408, 429] on span "ютного давления Sens,Славута с 2008г Grog Корея" at bounding box center [455, 443] width 197 height 29
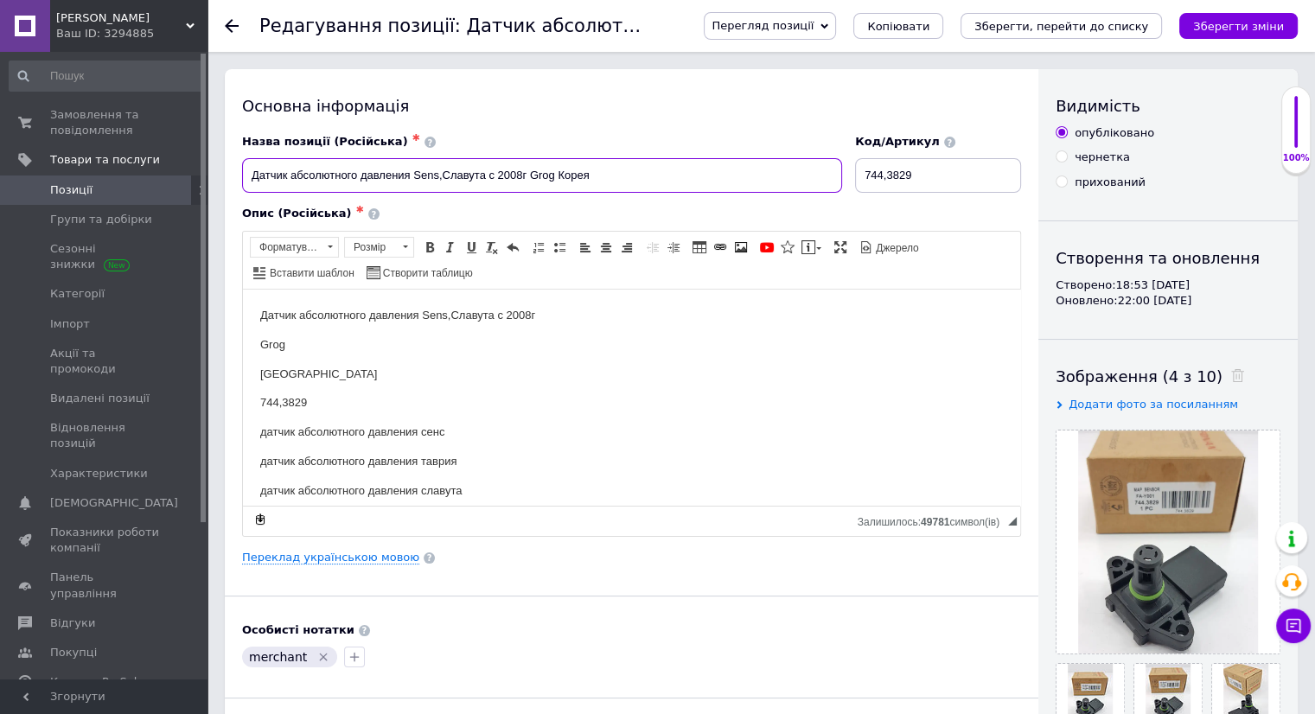
click at [408, 174] on input "Датчик абсолютного давления Sens,Славута с 2008г Grog Корея" at bounding box center [542, 175] width 600 height 35
click at [425, 171] on input "Датчик абсолютного давления Сенс, Sens,Славута с 2008г Grog Корея" at bounding box center [542, 175] width 600 height 35
type input "Датчик абсолютного давления Сенс, Sens,Славута с 2008г Grog Корея"
click at [382, 563] on link "Переклад українською мовою" at bounding box center [330, 558] width 177 height 14
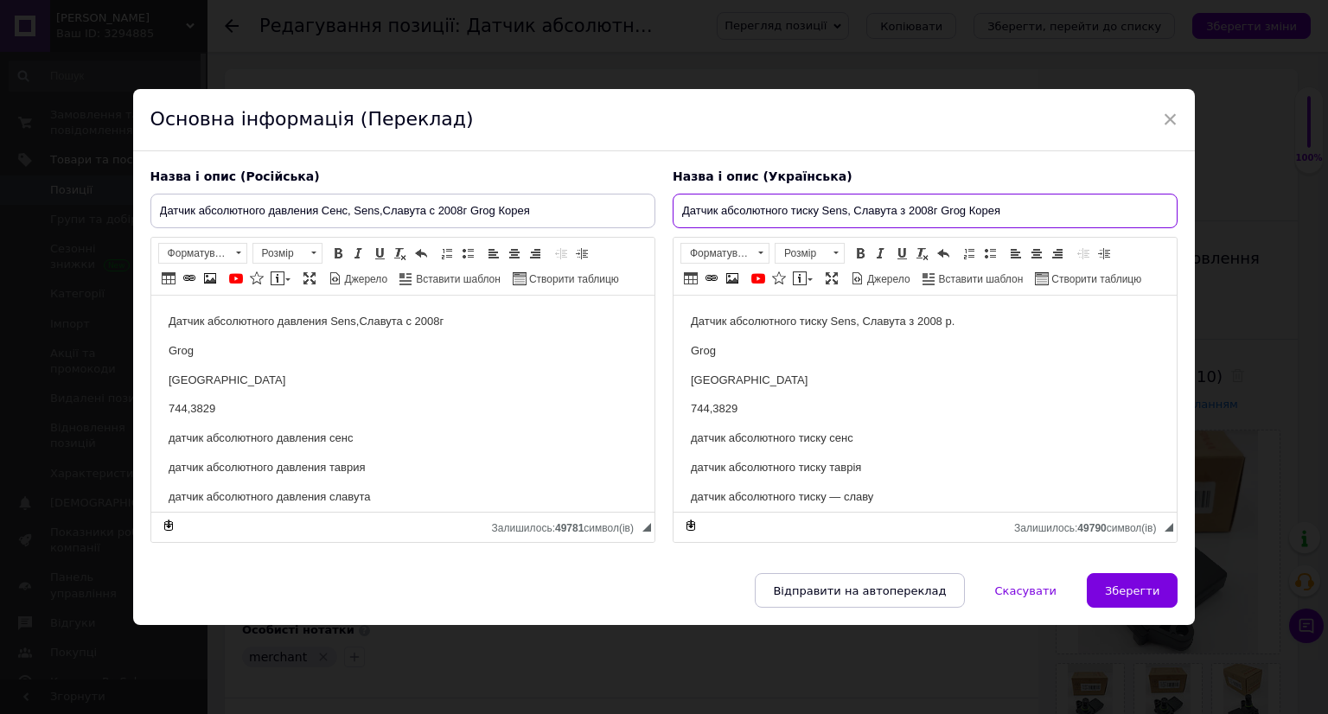
click at [819, 213] on input "Датчик абсолютного тиску Sens, Славута з 2008г Grog Корея" at bounding box center [924, 211] width 505 height 35
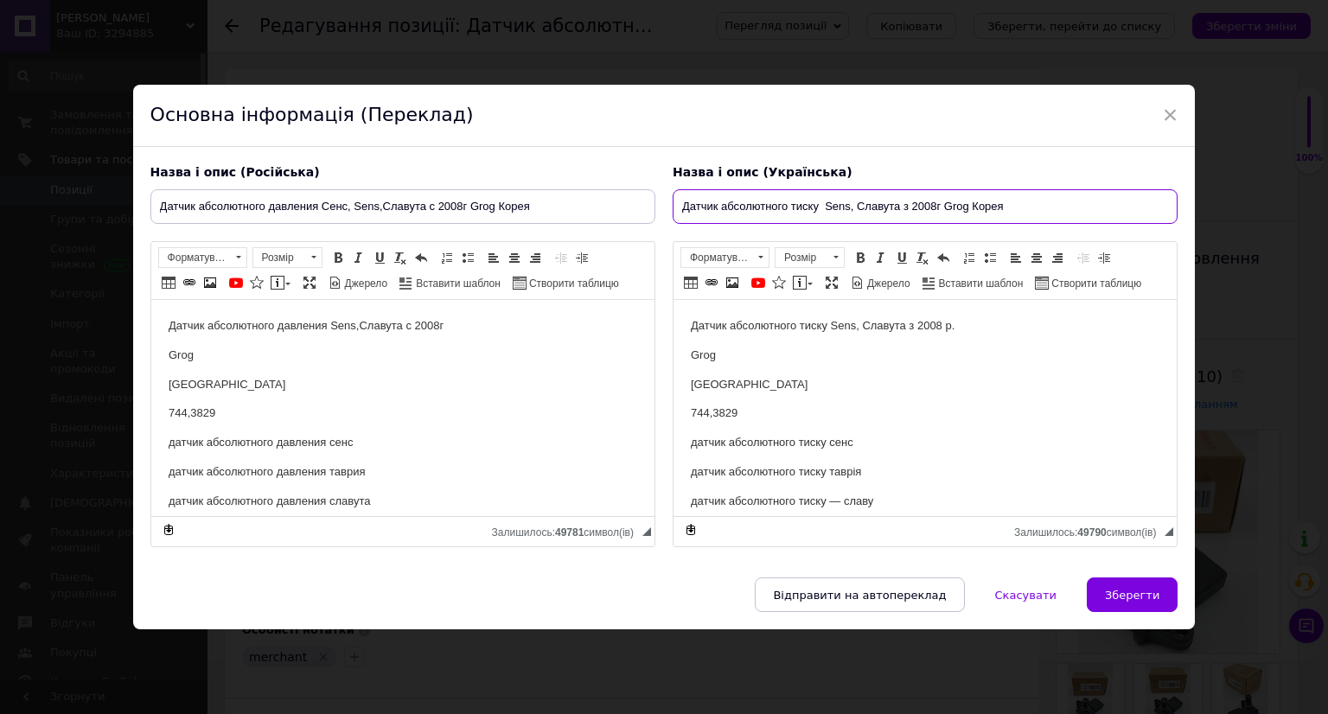
paste input "Сенс"
type input "Датчик абсолютного тиску Сенс Sens, Славута з 2008г Grog Корея"
click at [1151, 602] on button "Зберегти" at bounding box center [1132, 594] width 91 height 35
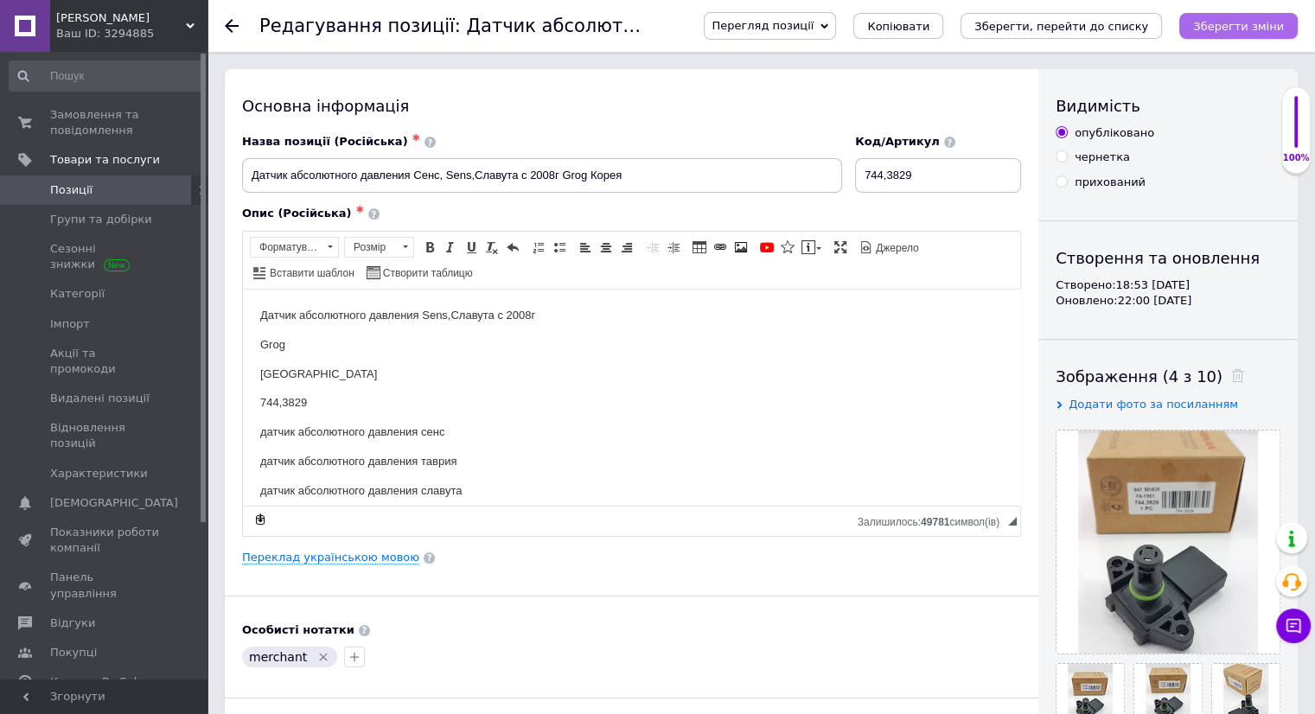
click at [1227, 32] on icon "Зберегти зміни" at bounding box center [1238, 26] width 91 height 13
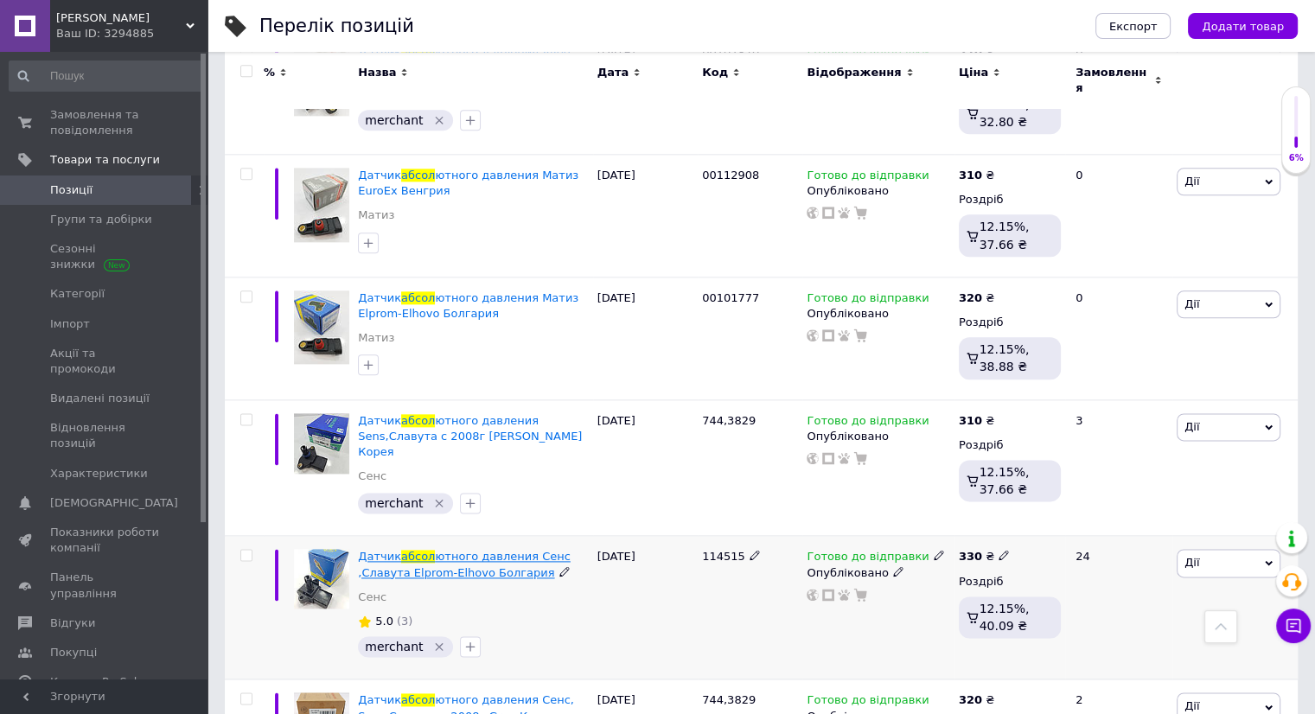
scroll to position [2088, 0]
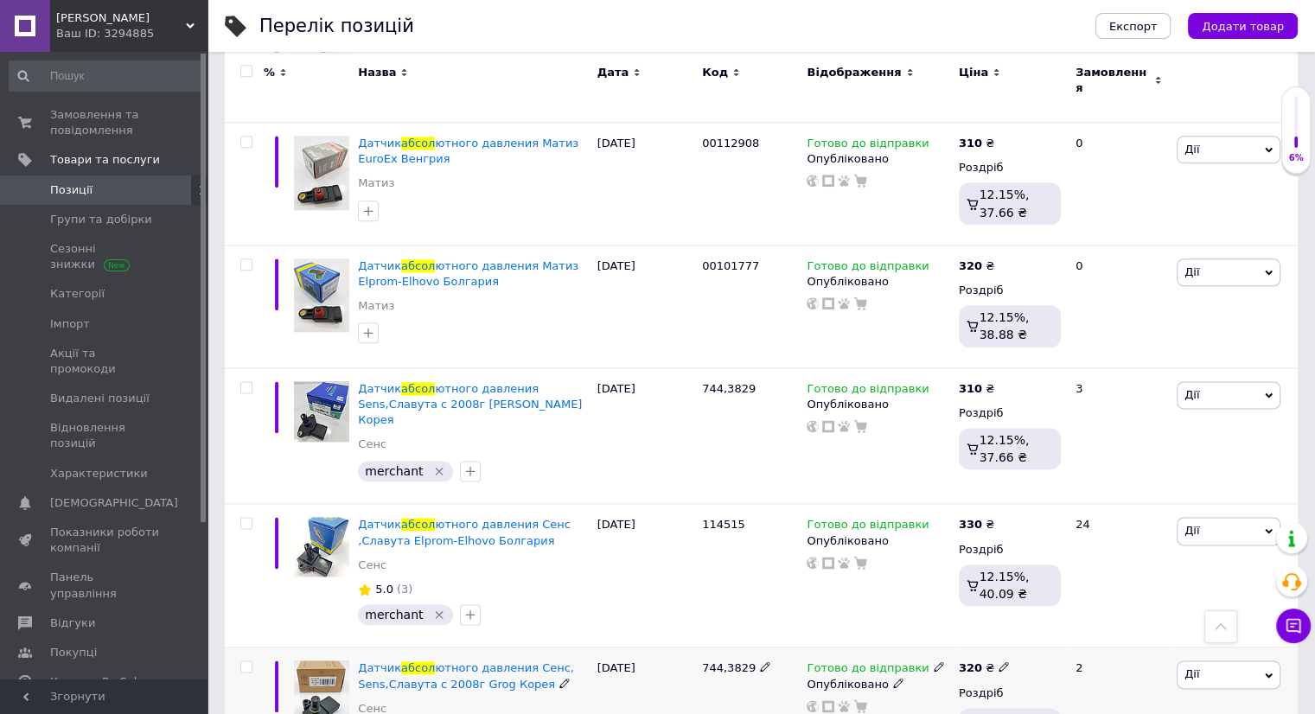
click at [257, 660] on div at bounding box center [246, 666] width 35 height 12
click at [253, 660] on div at bounding box center [246, 666] width 35 height 12
click at [249, 661] on input "checkbox" at bounding box center [245, 666] width 11 height 11
checkbox input "true"
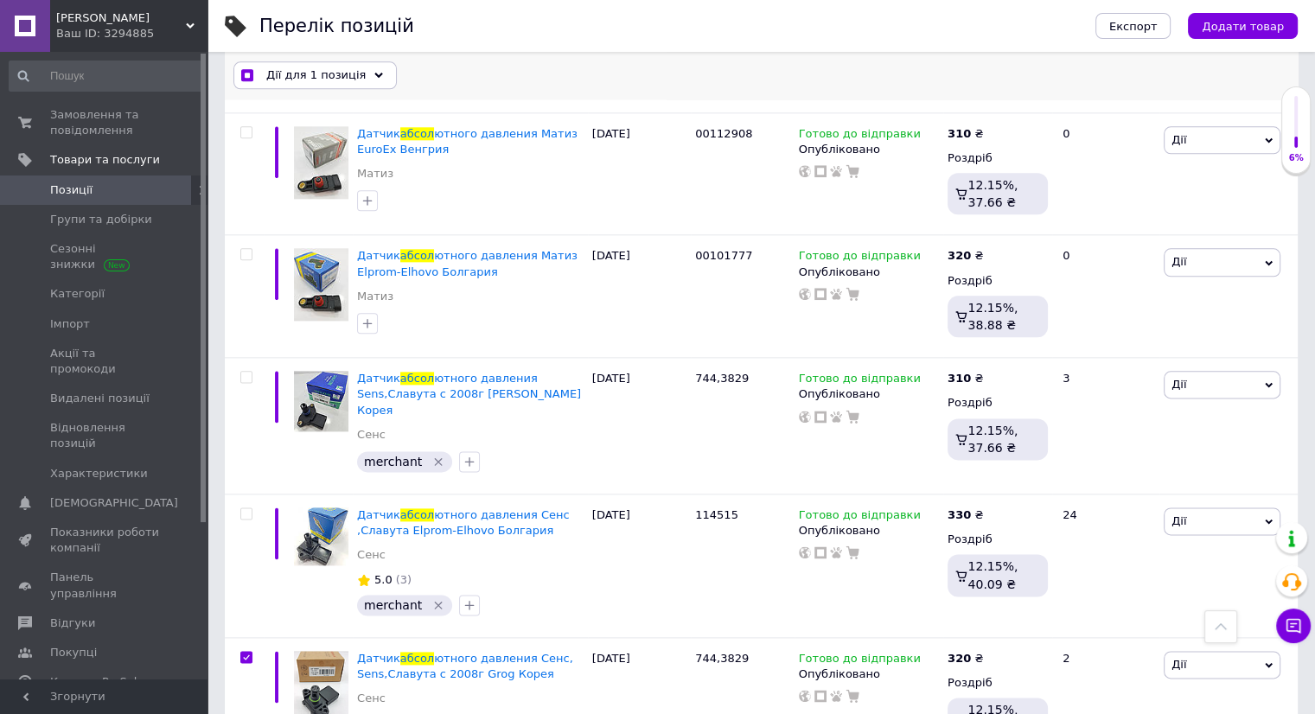
drag, startPoint x: 354, startPoint y: 67, endPoint x: 342, endPoint y: 181, distance: 113.9
click at [354, 68] on div "Дії для 1 позиція" at bounding box center [314, 76] width 163 height 28
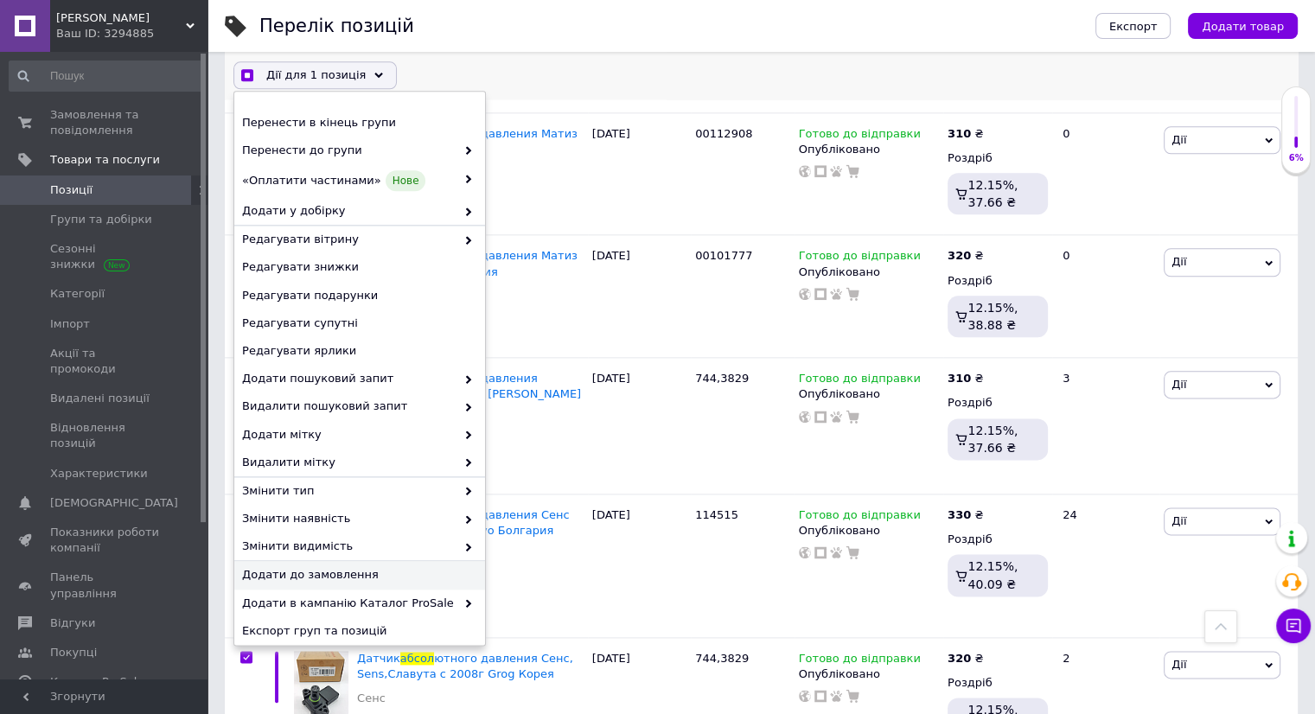
scroll to position [85, 0]
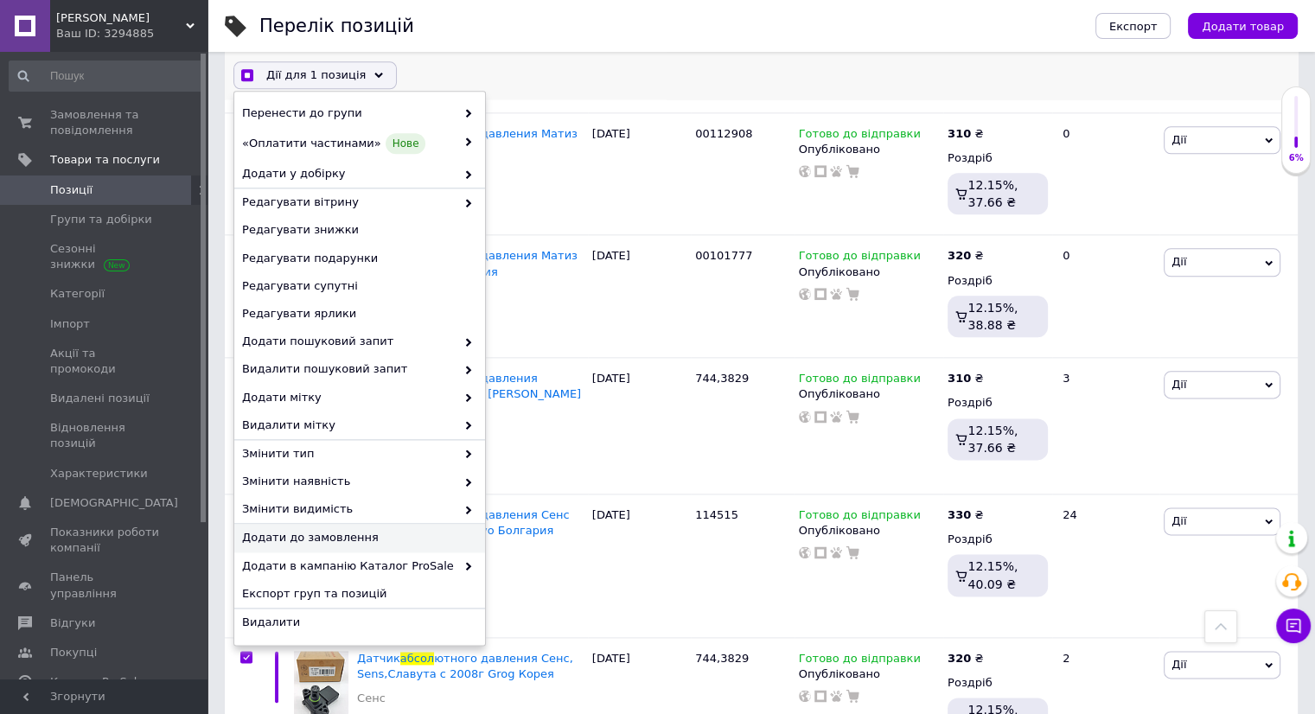
click at [373, 539] on span "Додати до замовлення" at bounding box center [357, 539] width 231 height 16
checkbox input "true"
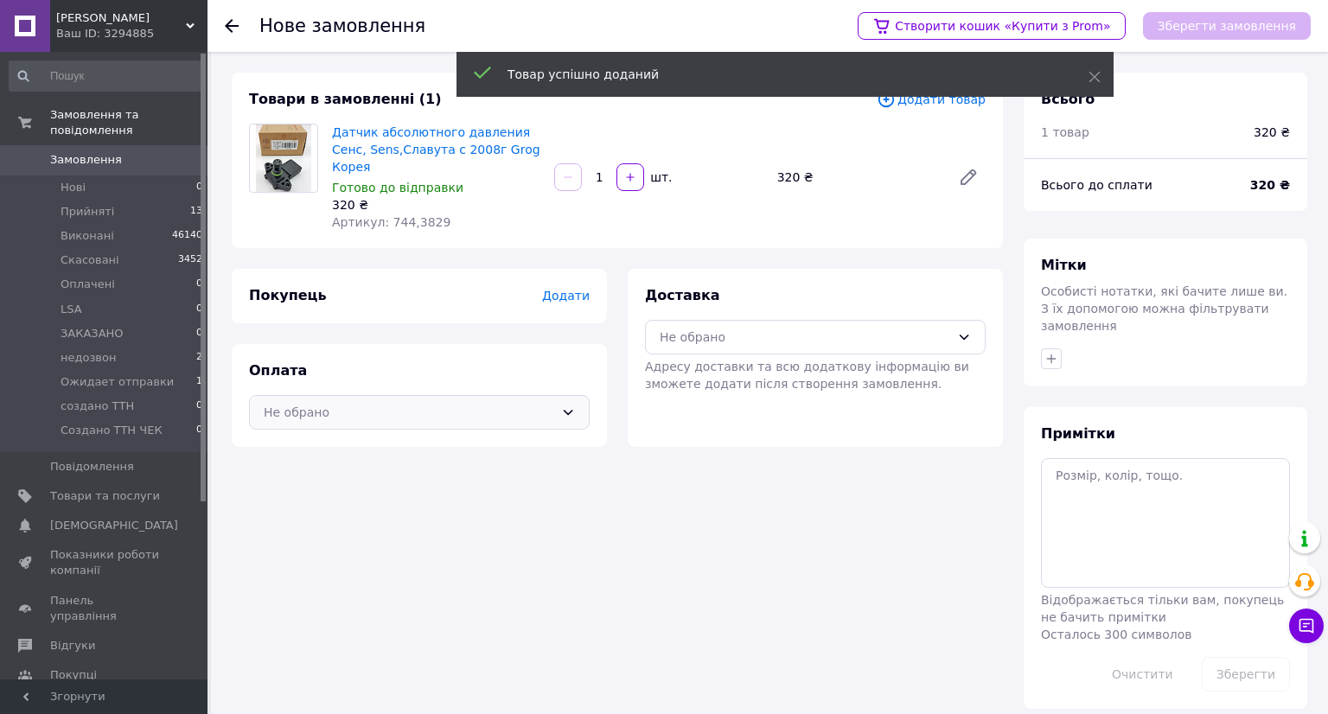
click at [345, 403] on div "Не обрано" at bounding box center [409, 412] width 290 height 19
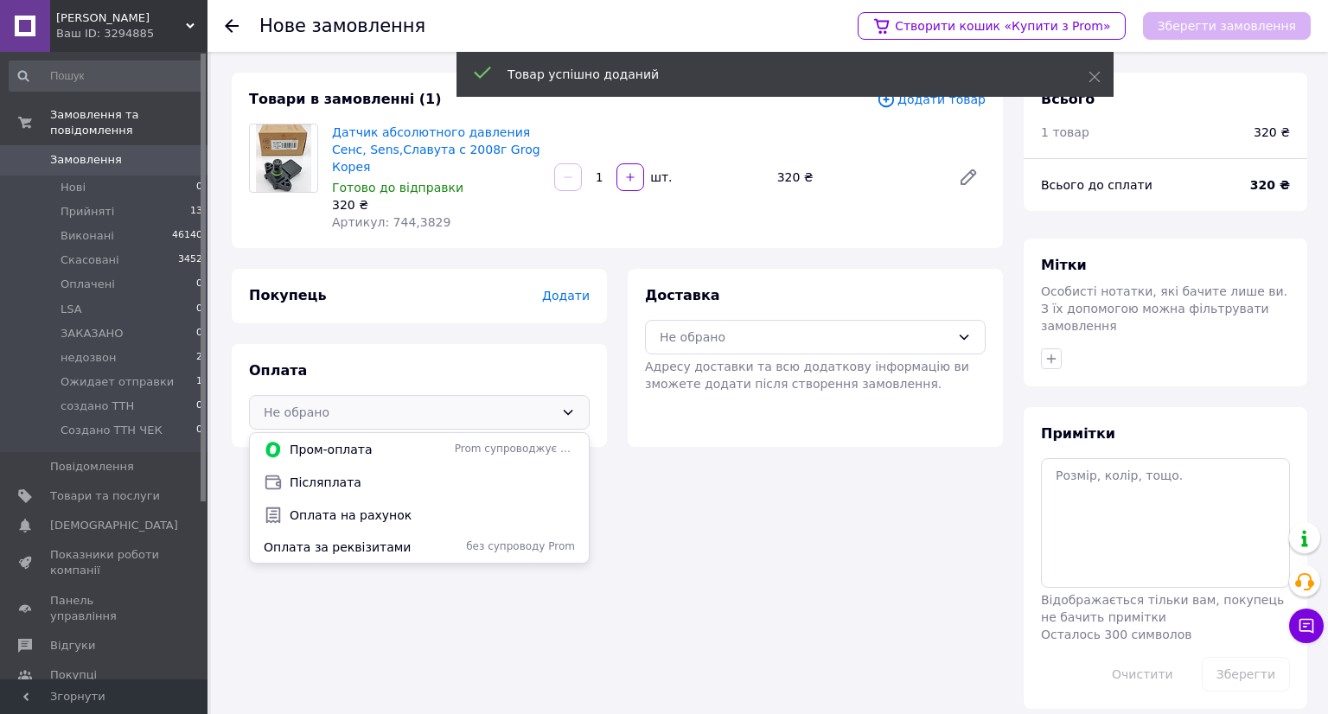
drag, startPoint x: 322, startPoint y: 464, endPoint x: 336, endPoint y: 462, distance: 14.1
click at [325, 474] on span "Післяплата" at bounding box center [432, 482] width 285 height 17
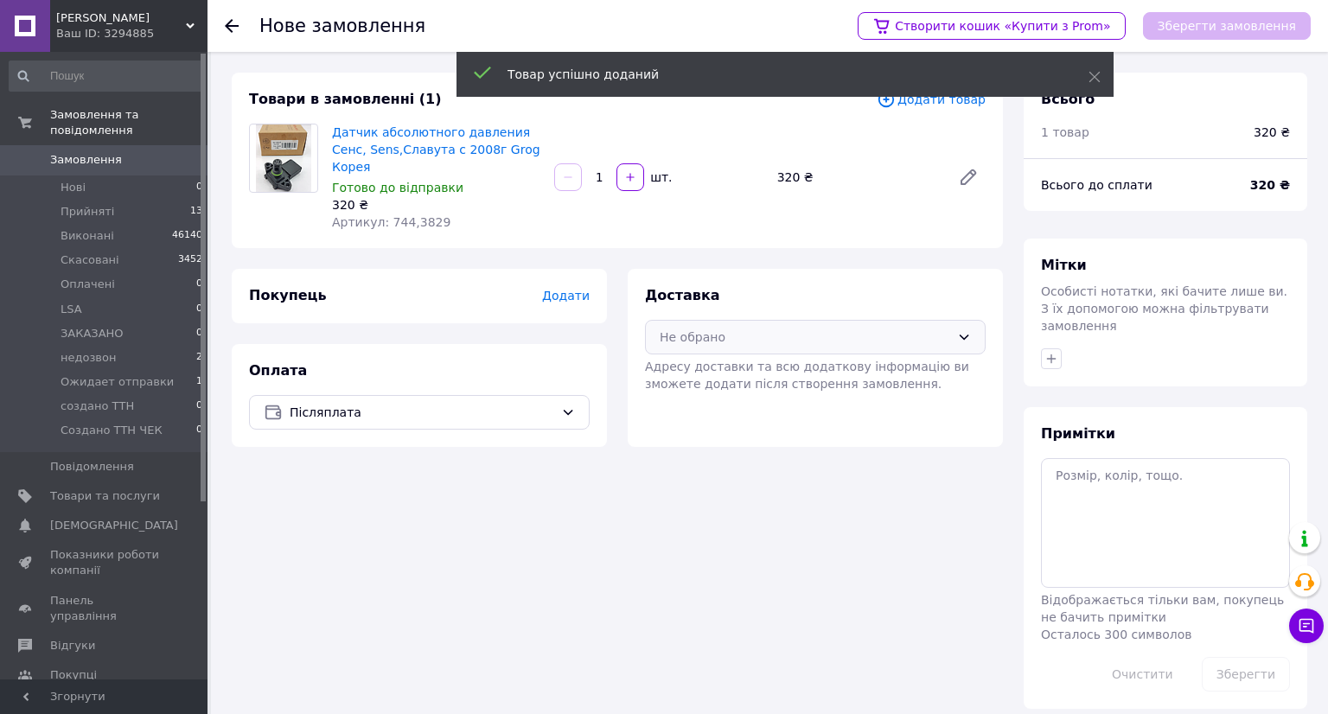
click at [697, 328] on div "Не обрано" at bounding box center [805, 337] width 290 height 19
click at [677, 365] on icon at bounding box center [669, 374] width 19 height 19
click at [580, 289] on span "Додати" at bounding box center [566, 296] width 48 height 14
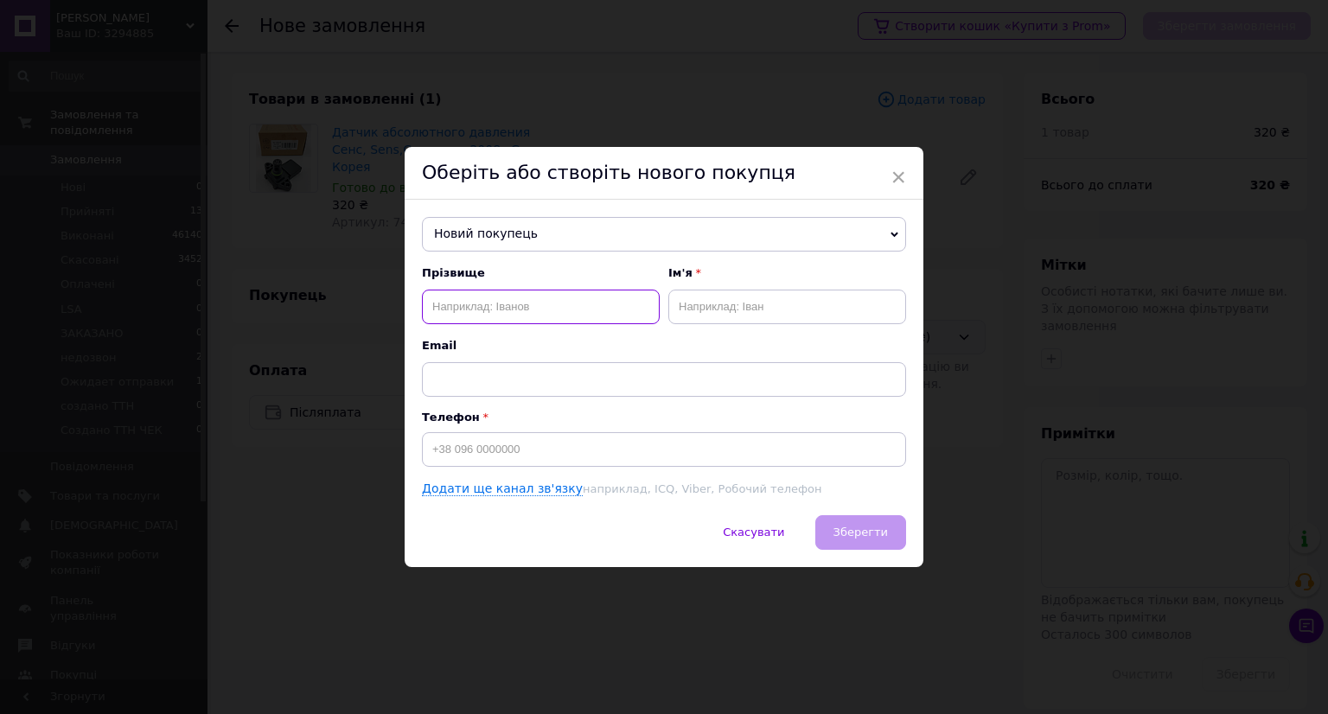
click at [588, 302] on input "text" at bounding box center [541, 307] width 238 height 35
type input "здота"
drag, startPoint x: 722, startPoint y: 290, endPoint x: 715, endPoint y: 309, distance: 20.2
click at [719, 305] on input "text" at bounding box center [787, 307] width 238 height 35
type input "сергей"
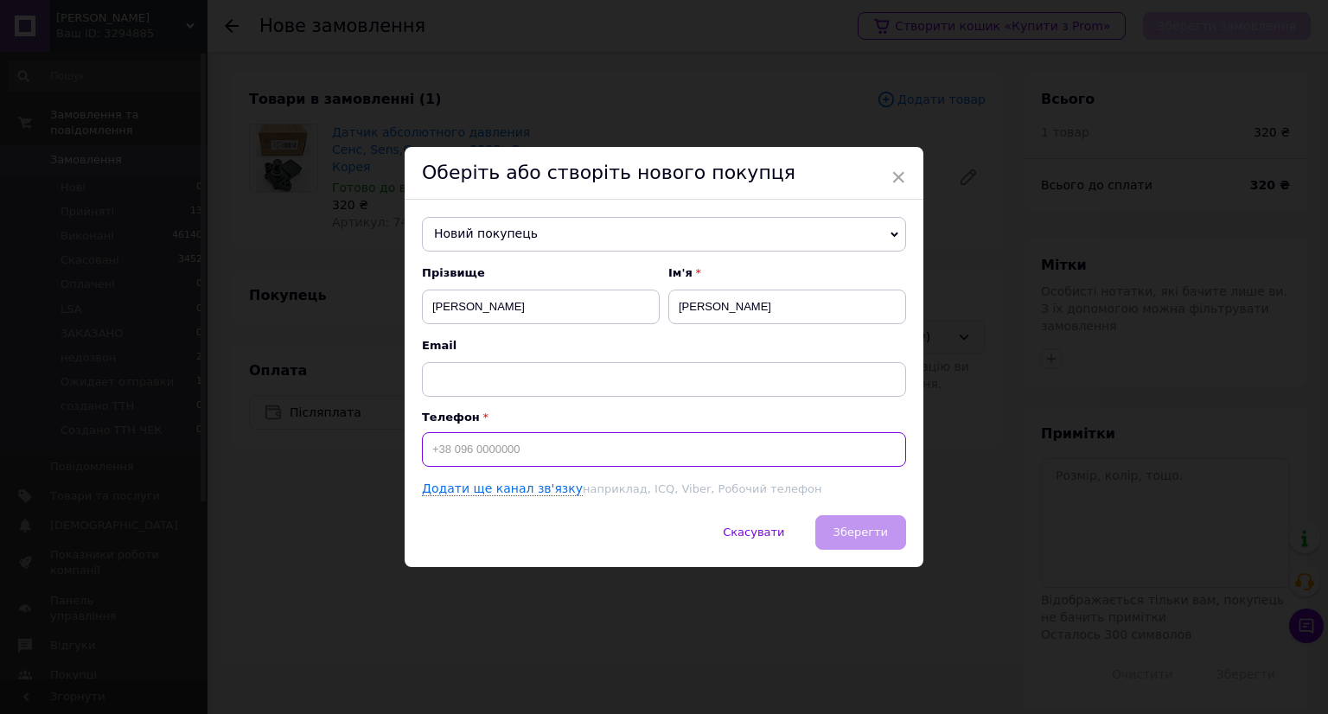
drag, startPoint x: 602, startPoint y: 451, endPoint x: 609, endPoint y: 442, distance: 11.8
click at [609, 443] on input at bounding box center [664, 449] width 484 height 35
type input "+380689018027"
click at [847, 546] on button "Зберегти" at bounding box center [860, 532] width 91 height 35
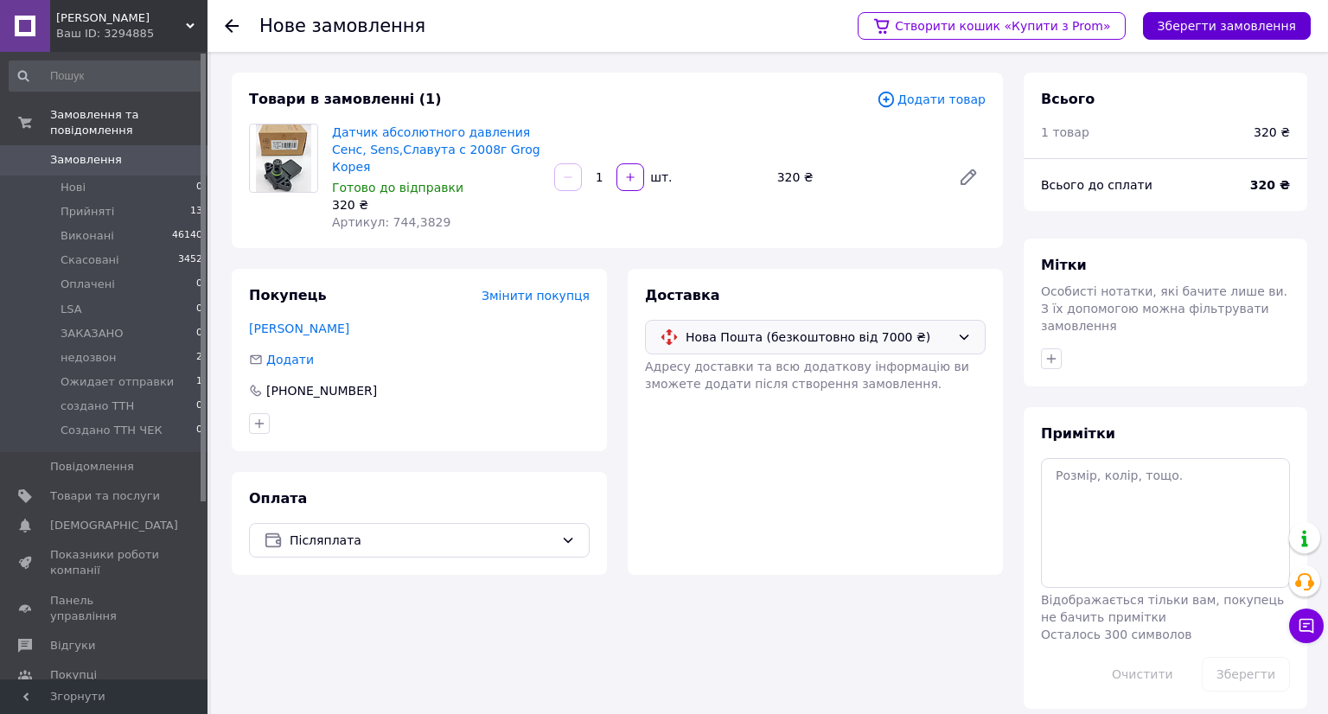
click at [1204, 26] on button "Зберегти замовлення" at bounding box center [1227, 26] width 168 height 28
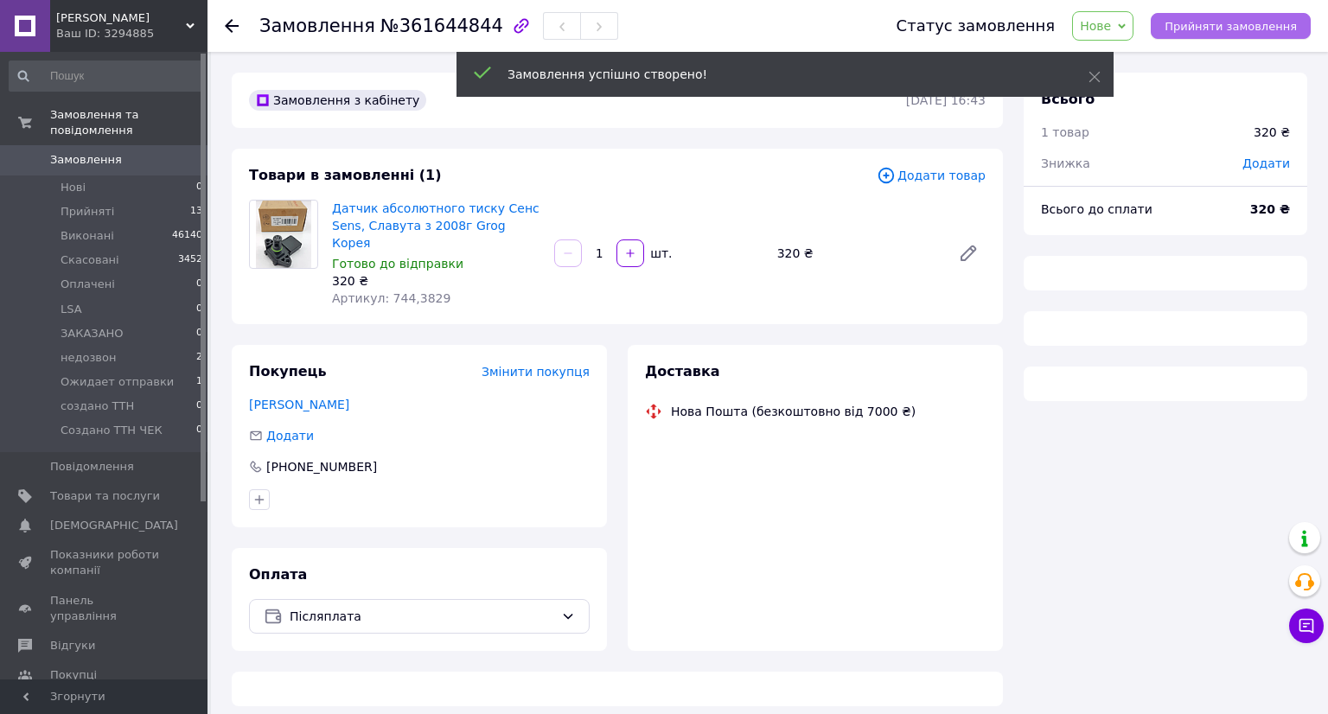
click at [1196, 38] on div "Статус замовлення Нове Прийнято Виконано Скасовано Оплачено LSA ЗАКАЗАНО недозв…" at bounding box center [1094, 25] width 431 height 29
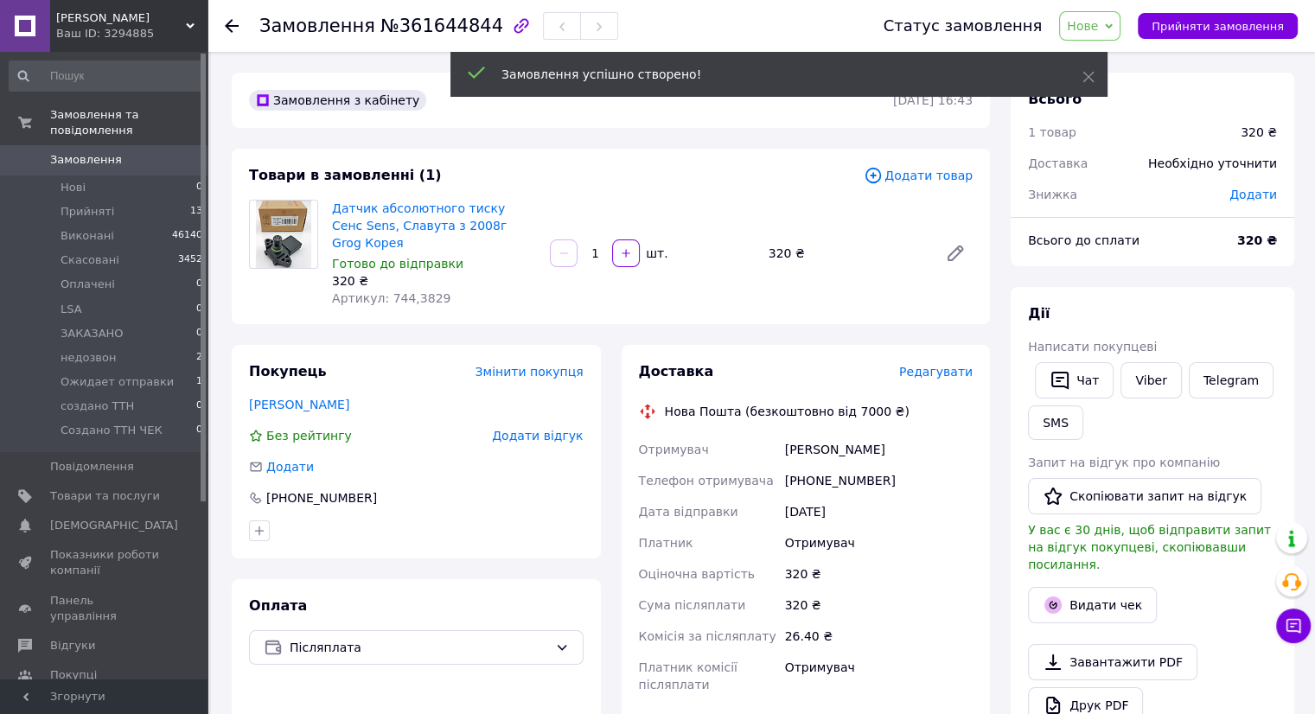
click at [1188, 29] on span "Прийняти замовлення" at bounding box center [1217, 26] width 132 height 13
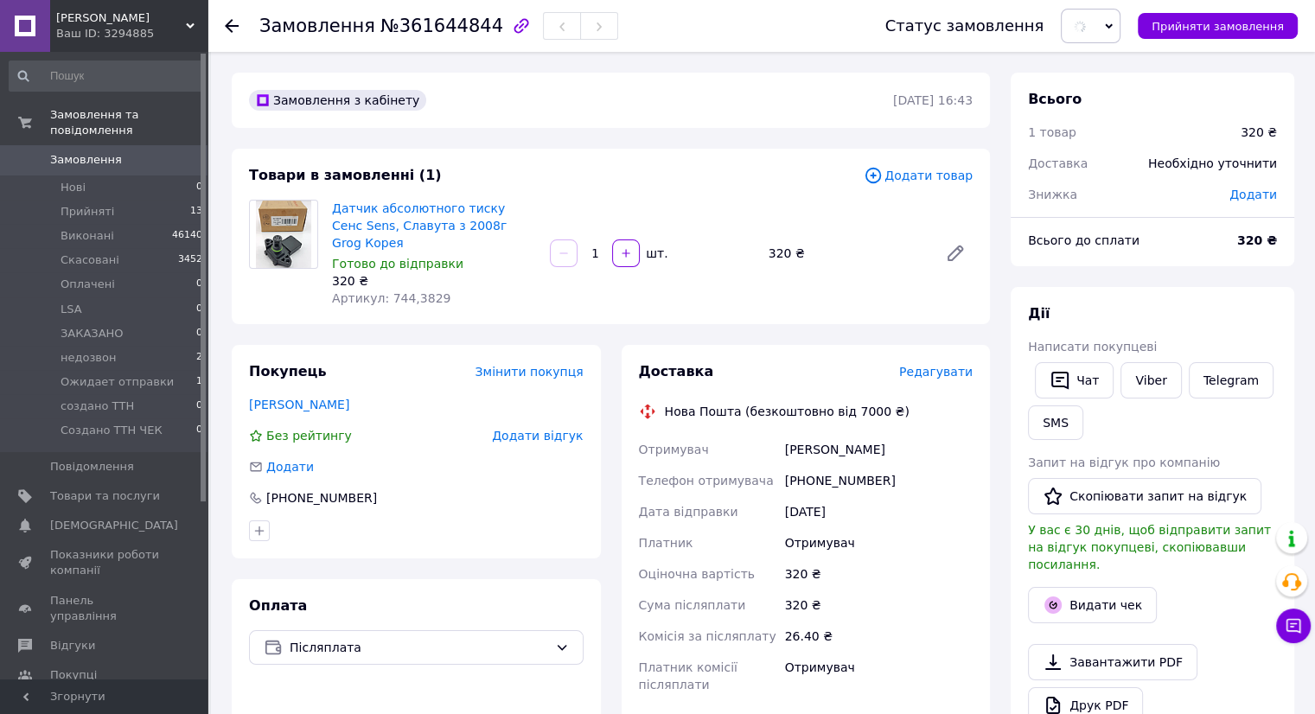
click at [958, 365] on span "Редагувати" at bounding box center [935, 372] width 73 height 14
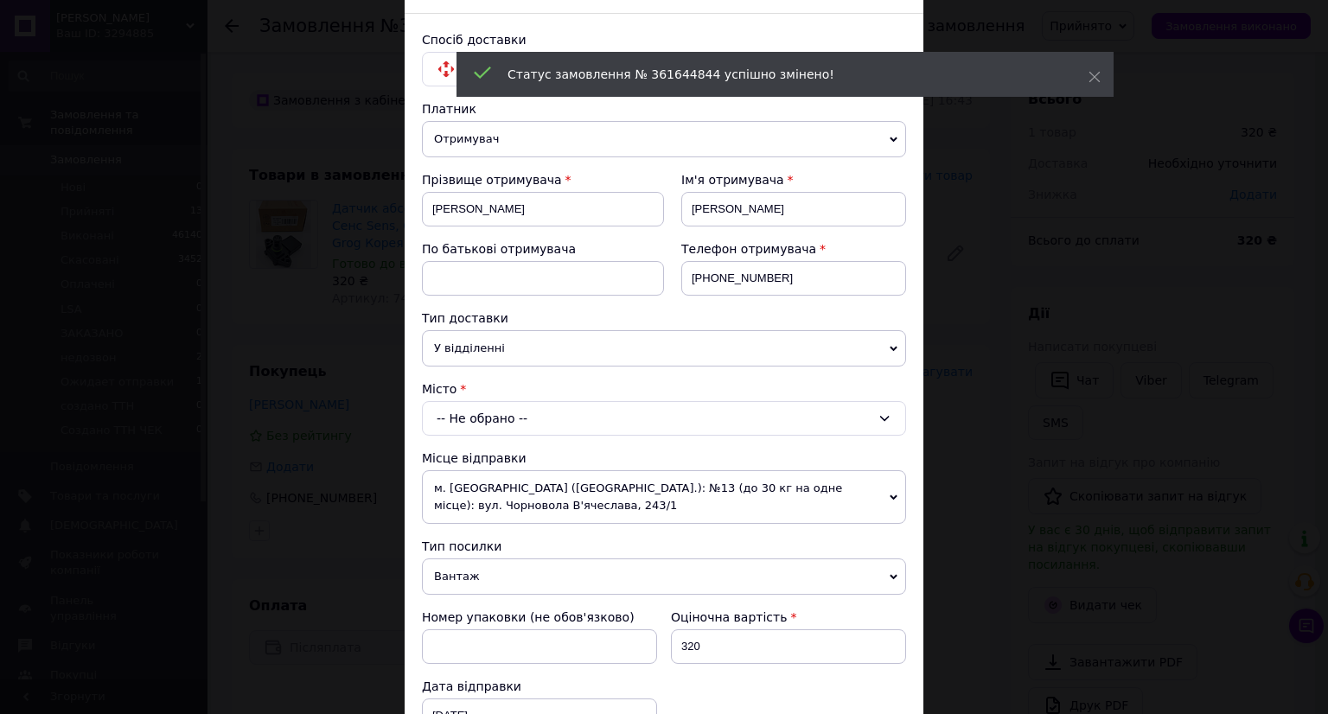
scroll to position [173, 0]
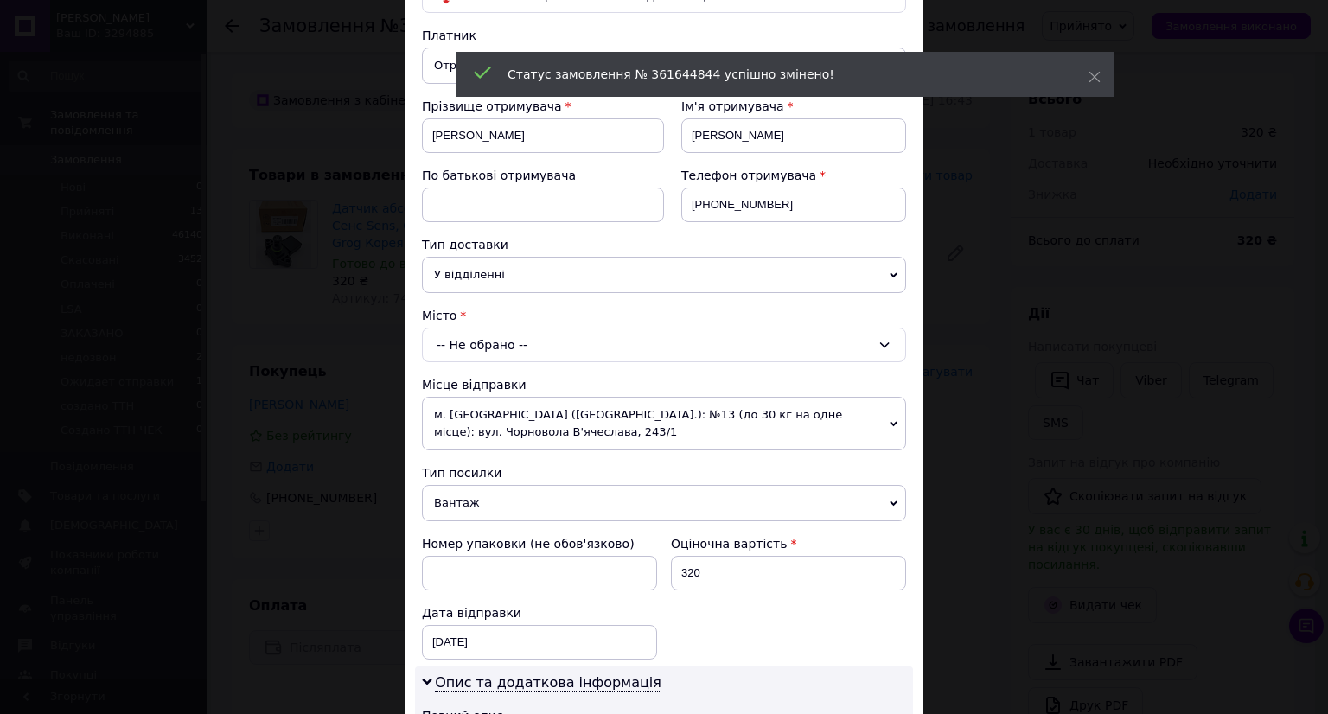
click at [502, 354] on div "-- Не обрано --" at bounding box center [664, 345] width 484 height 35
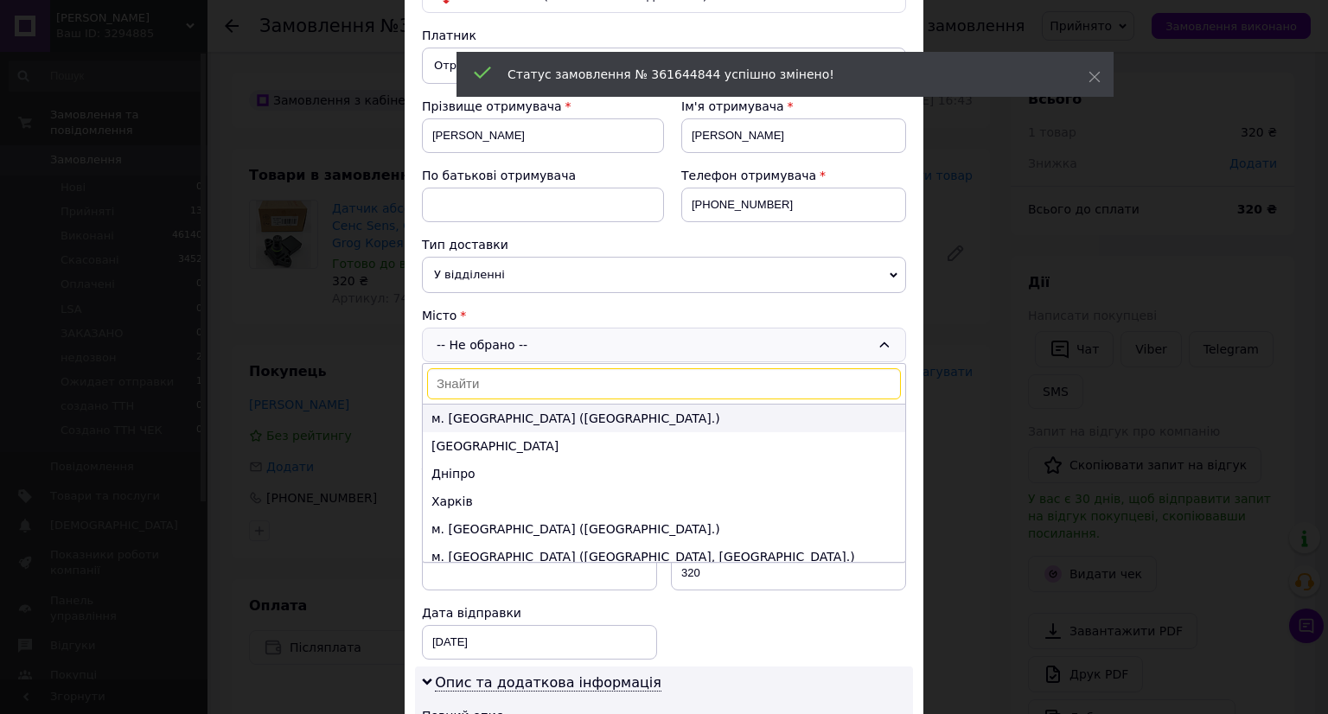
click at [470, 406] on li "м. Київ (Київська обл.)" at bounding box center [664, 419] width 482 height 28
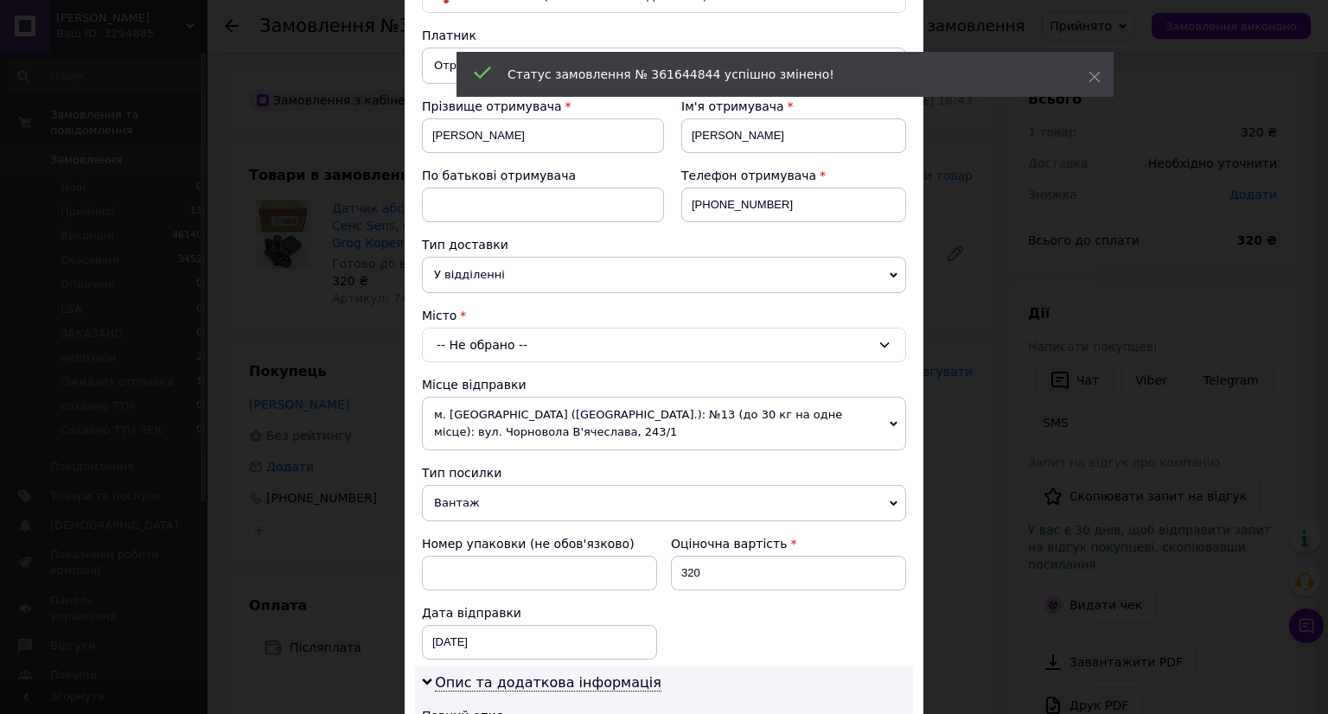
click at [502, 343] on div "-- Не обрано --" at bounding box center [664, 345] width 484 height 35
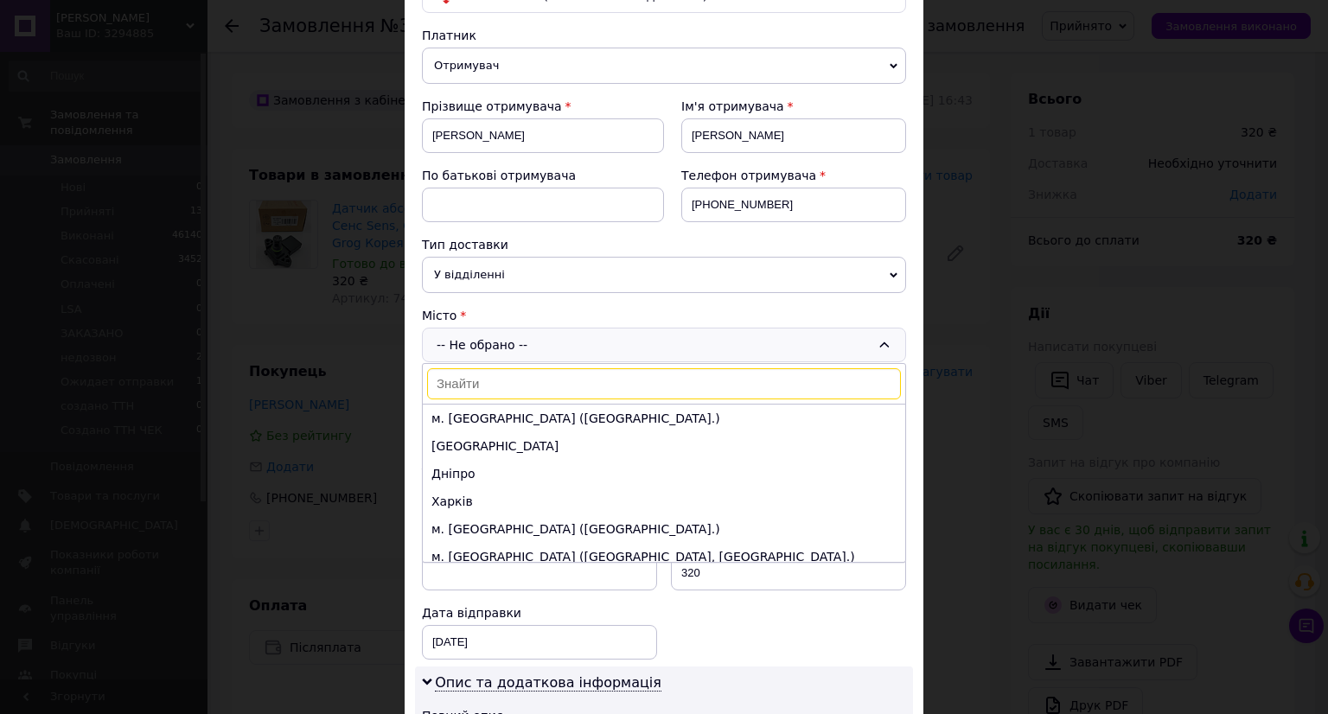
type input "е"
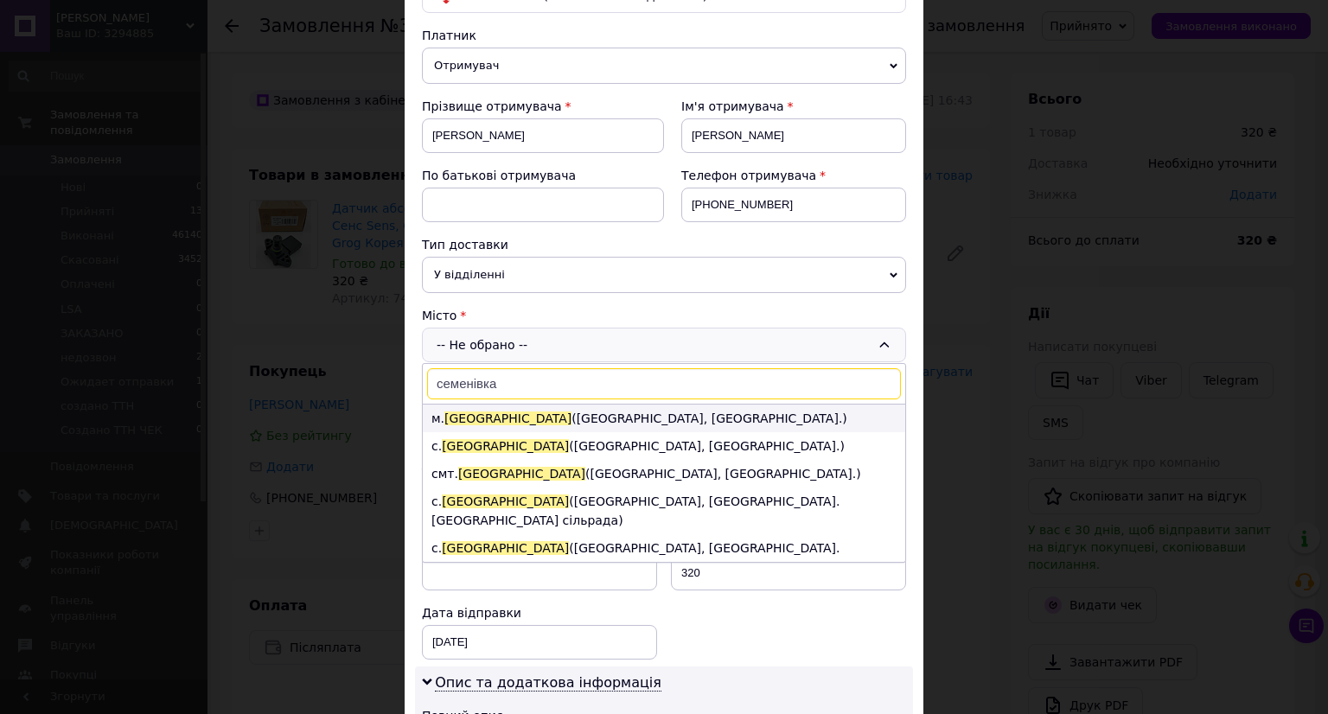
type input "семенівка"
click at [614, 424] on li "м. Семенівка (Чернігівська обл., Новгород-Сіверський р-н.)" at bounding box center [664, 419] width 482 height 28
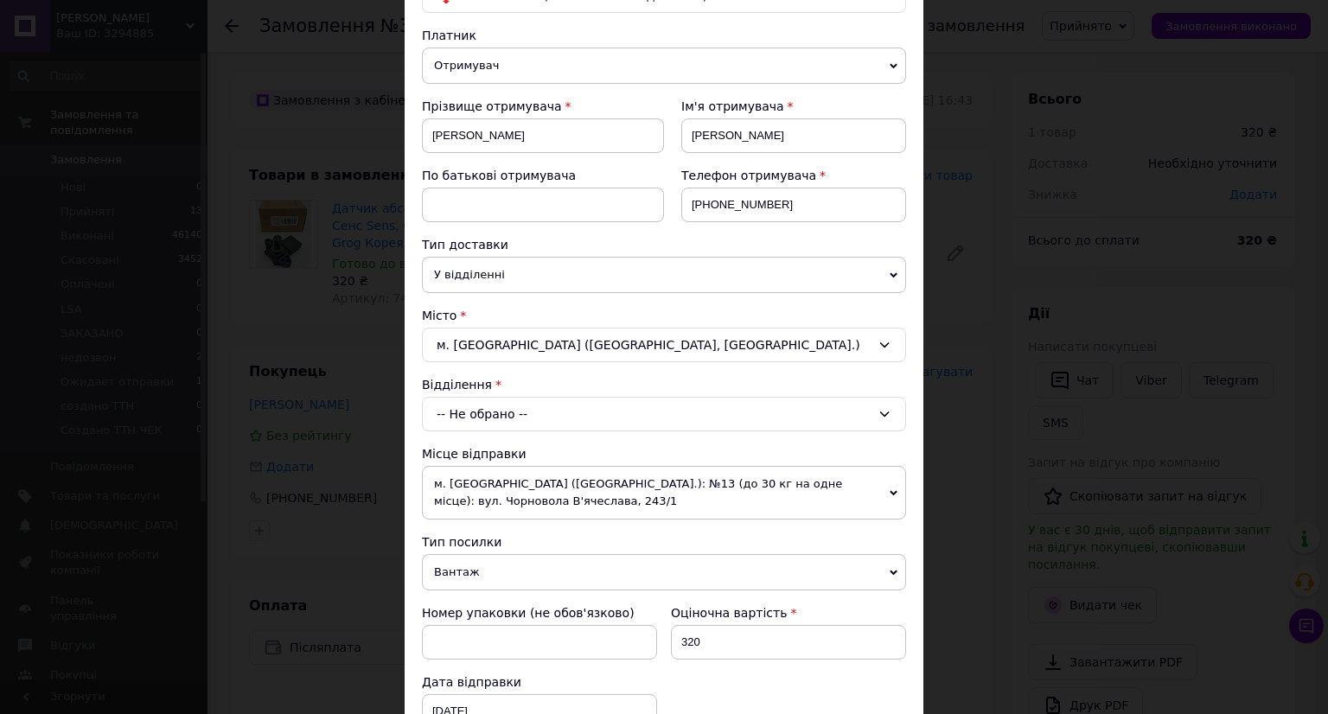
click at [529, 407] on div "-- Не обрано --" at bounding box center [664, 414] width 484 height 35
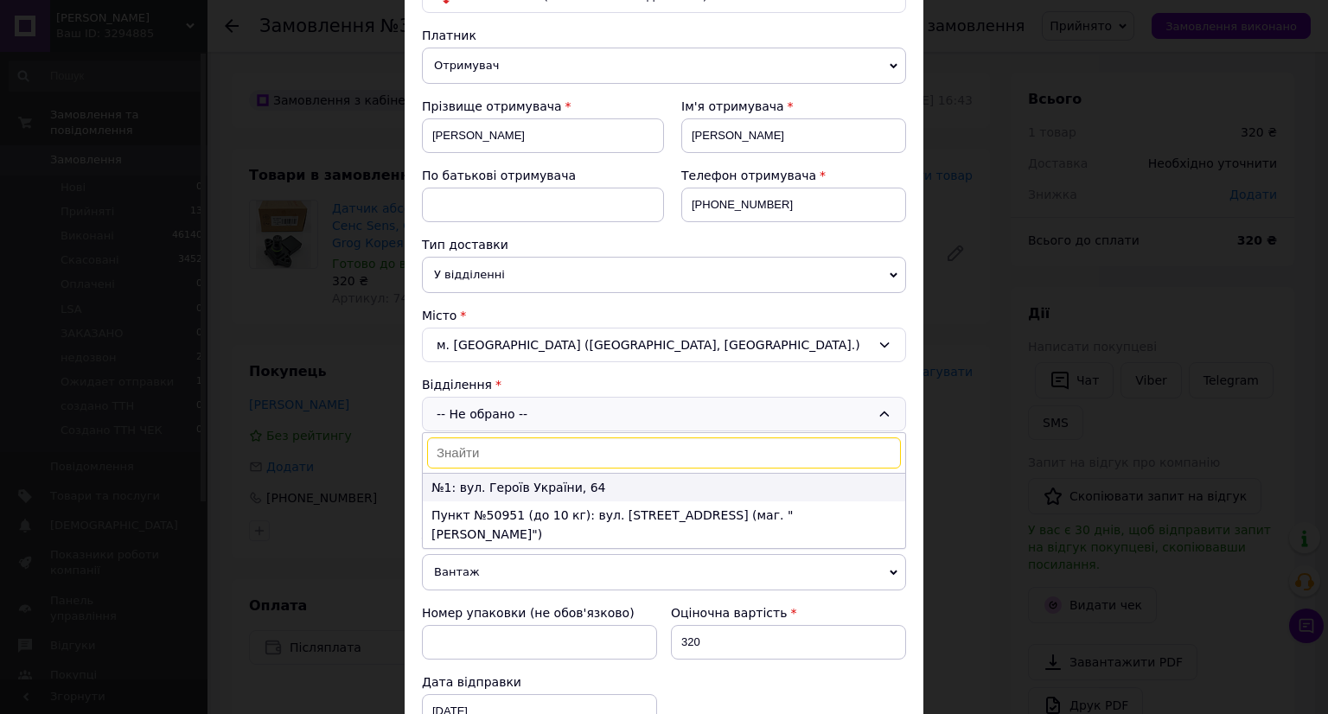
click at [512, 490] on li "№1: вул. Героїв України, 64" at bounding box center [664, 488] width 482 height 28
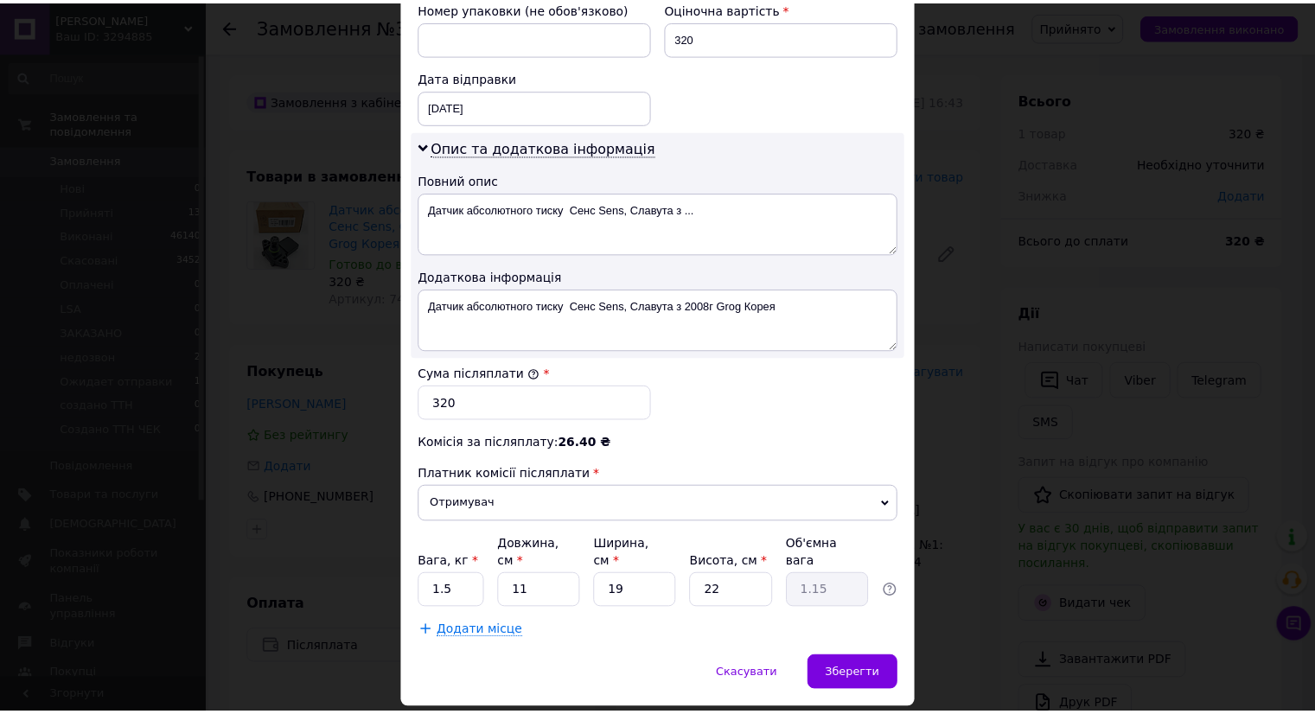
scroll to position [810, 0]
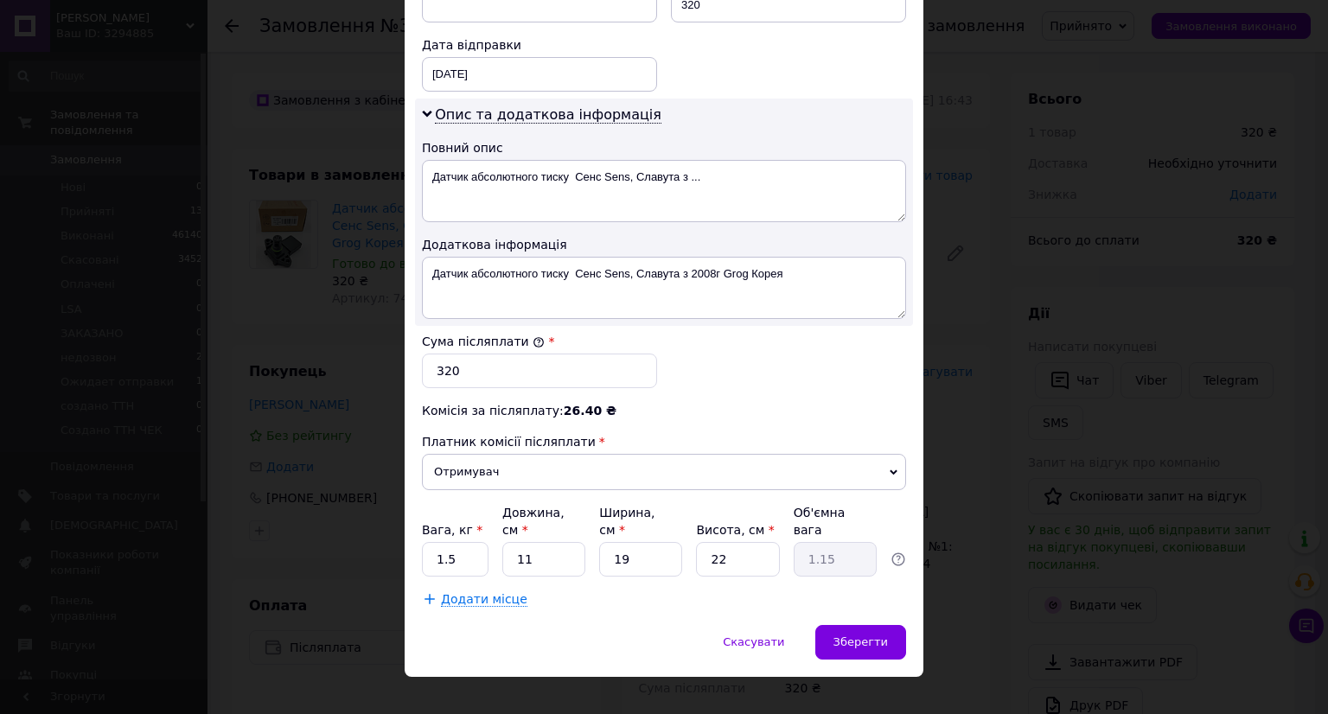
click at [483, 87] on div "Дата відправки 12.09.2025 < 2025 > < Сентябрь > Пн Вт Ср Чт Пт Сб Вс 1 2 3 4 5 …" at bounding box center [539, 63] width 249 height 69
click at [494, 80] on div "12.09.2025 < 2025 > < Сентябрь > Пн Вт Ср Чт Пт Сб Вс 1 2 3 4 5 6 7 8 9 10 11 1…" at bounding box center [539, 74] width 235 height 35
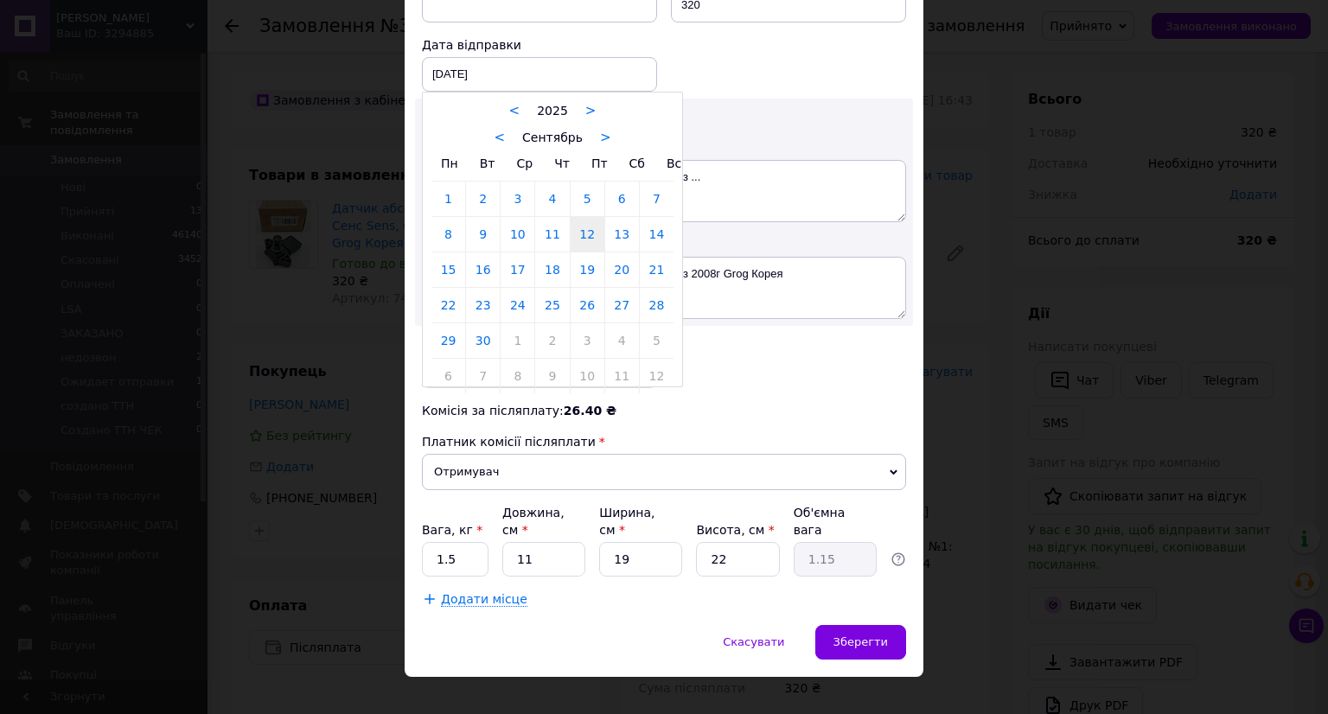
click at [625, 226] on link "13" at bounding box center [622, 234] width 34 height 35
type input "13.09.2025"
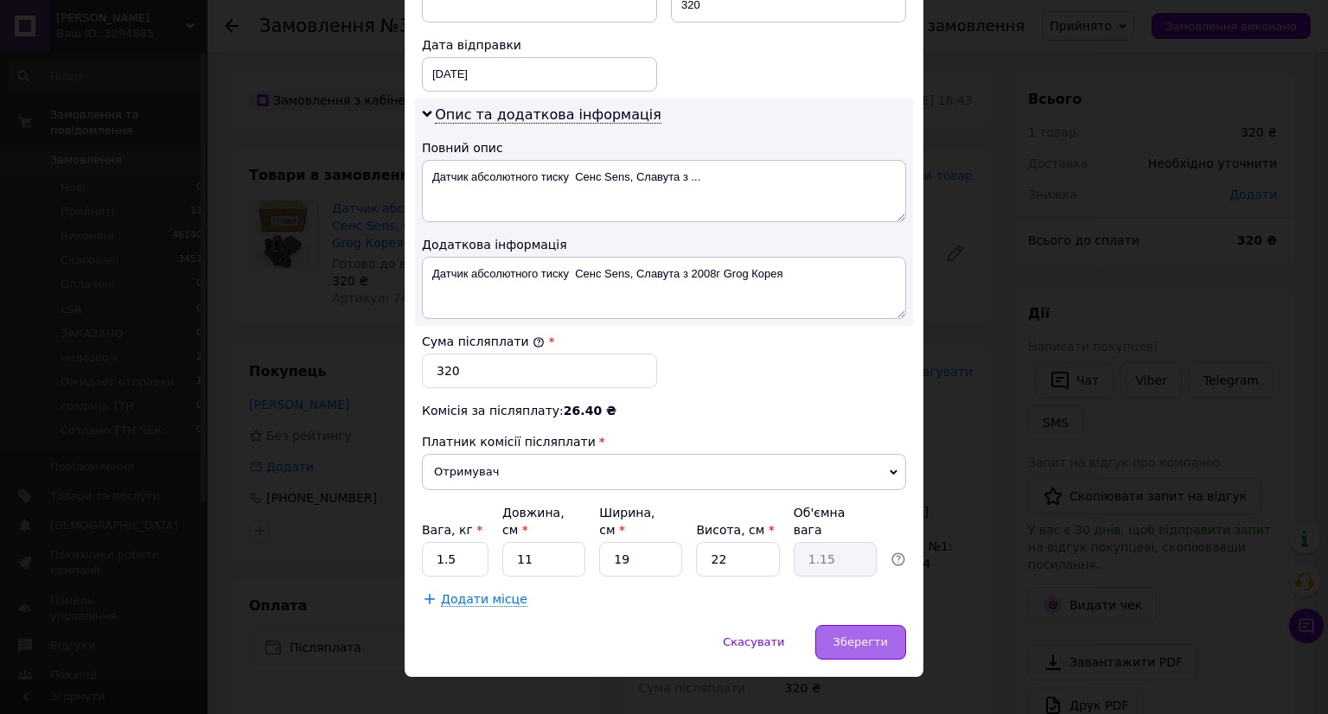
click at [902, 627] on div "Зберегти" at bounding box center [860, 642] width 91 height 35
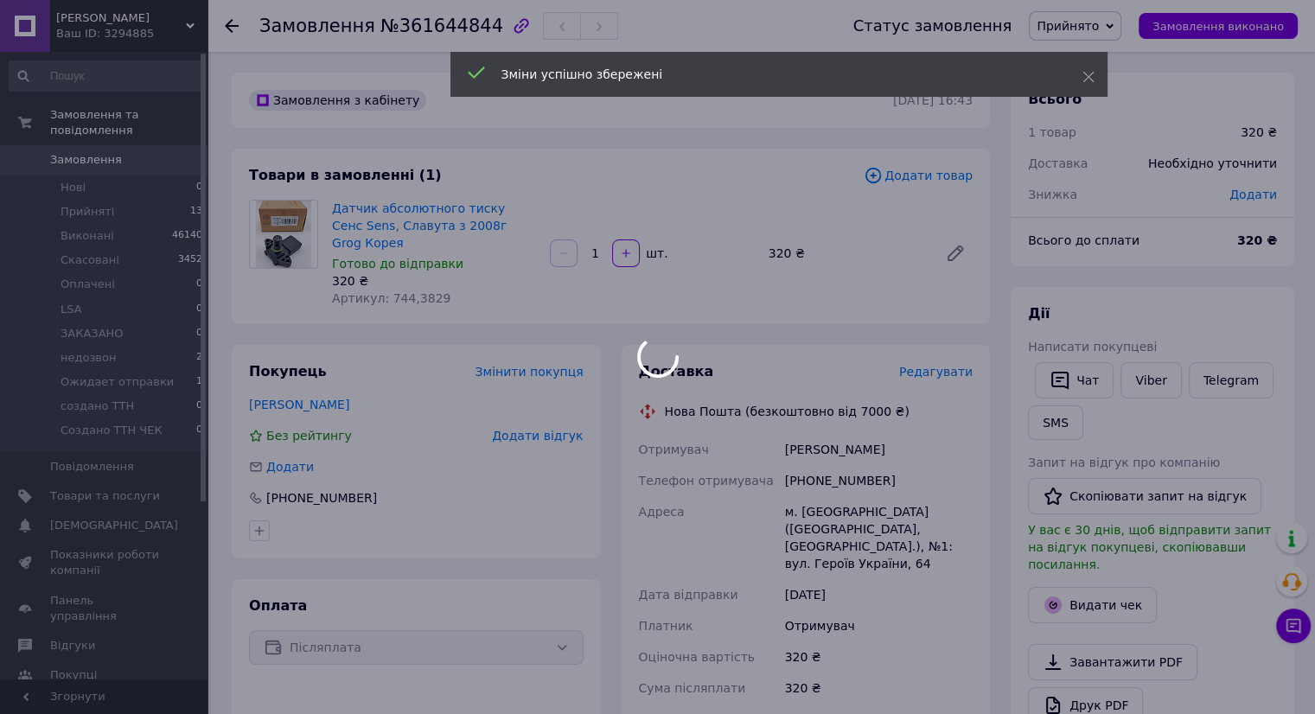
click at [132, 481] on div at bounding box center [657, 357] width 1315 height 714
click at [132, 488] on span "Товари та послуги" at bounding box center [105, 496] width 110 height 16
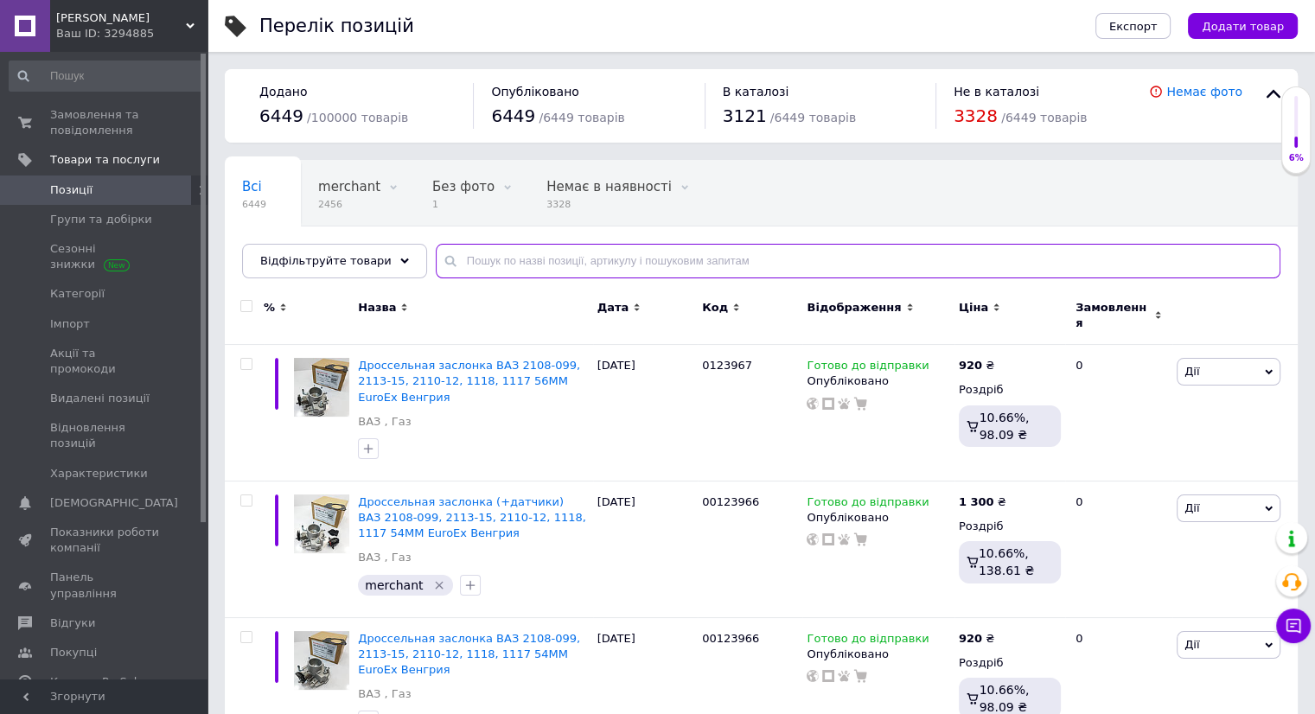
click at [552, 247] on input "text" at bounding box center [858, 261] width 845 height 35
click at [550, 250] on input "text" at bounding box center [858, 261] width 845 height 35
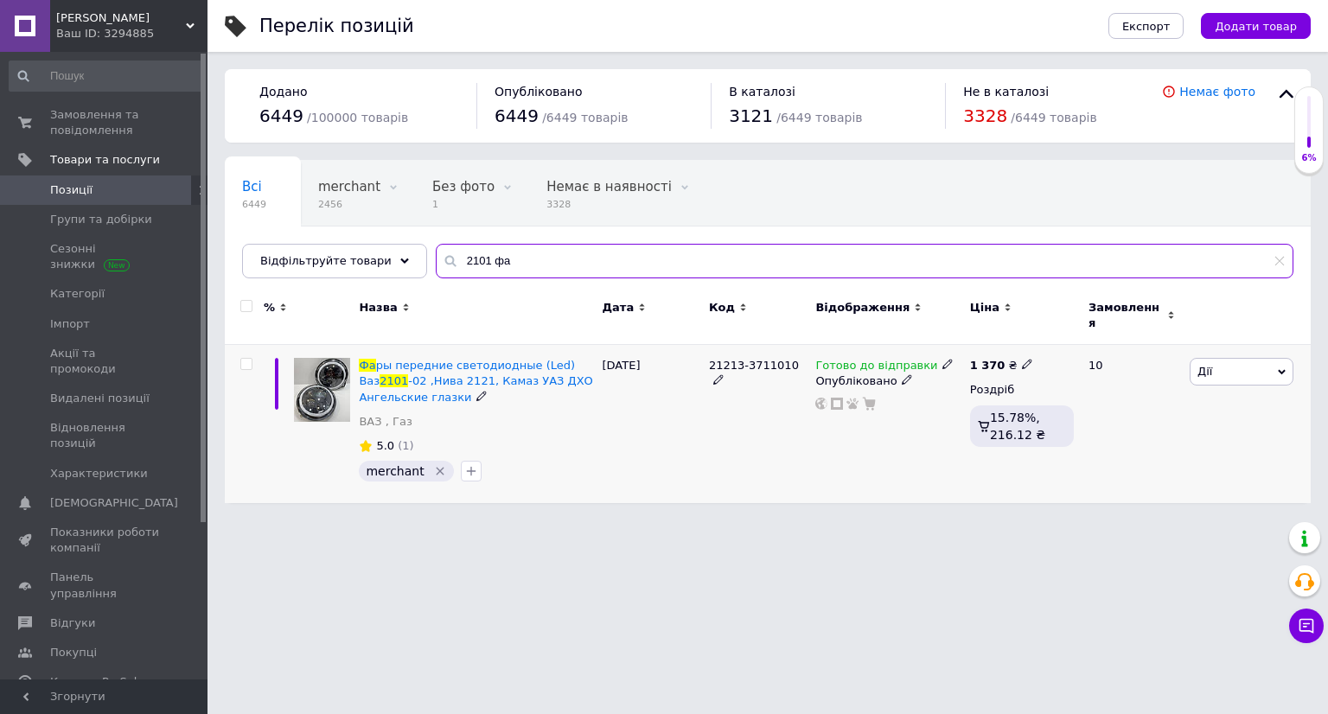
type input "2101 фа"
click at [245, 359] on input "checkbox" at bounding box center [245, 364] width 11 height 11
checkbox input "true"
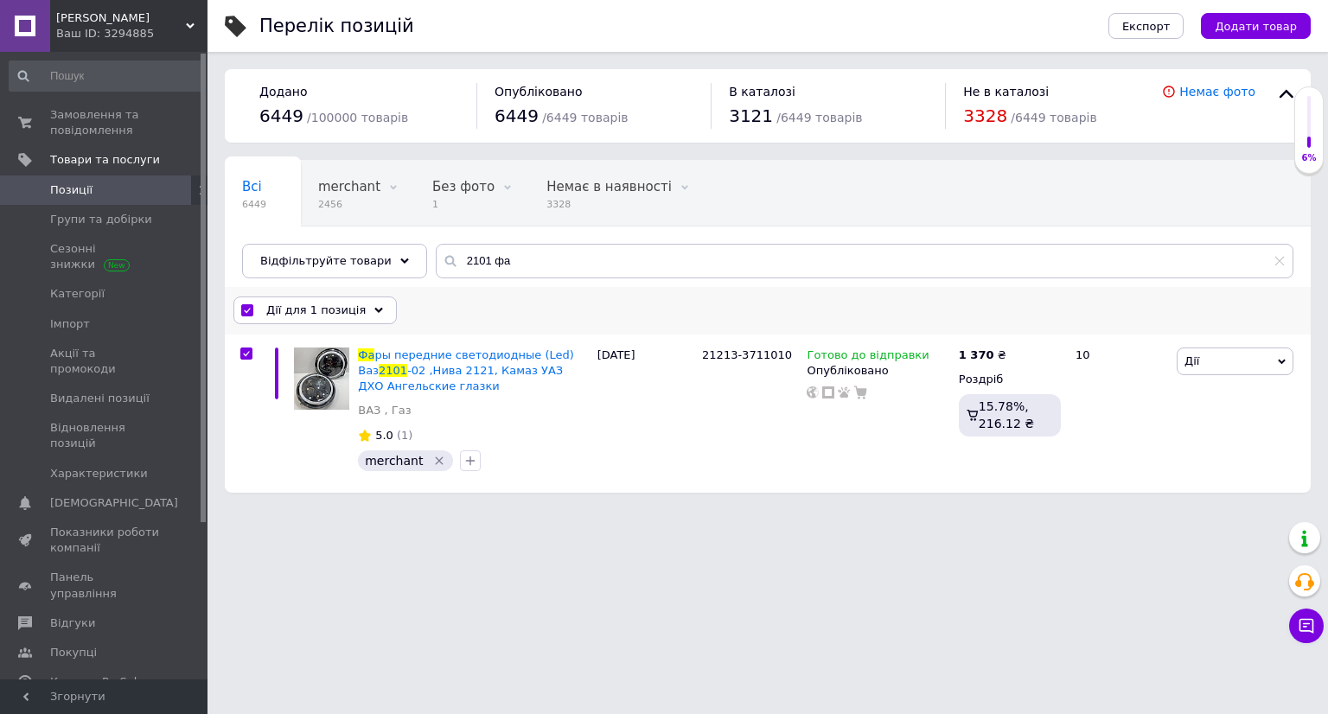
click at [284, 306] on span "Дії для 1 позиція" at bounding box center [315, 311] width 99 height 16
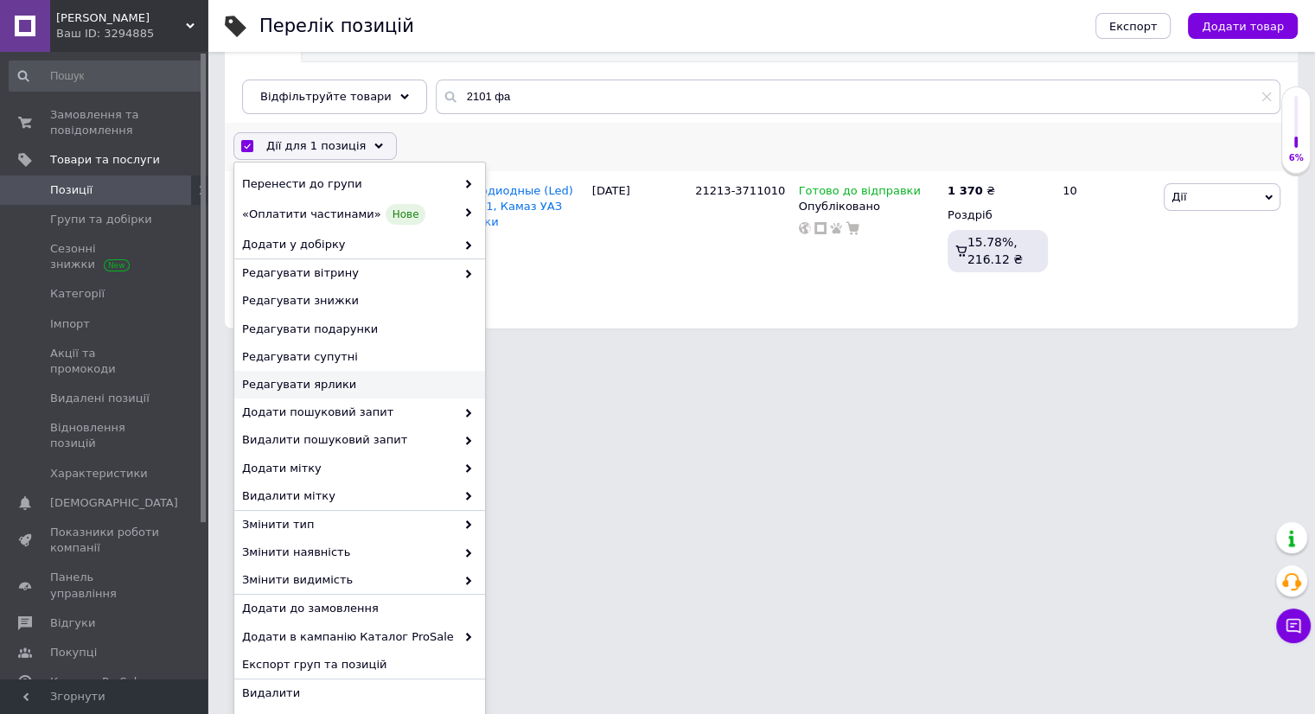
scroll to position [165, 0]
click at [309, 596] on div "Додати до замовлення" at bounding box center [359, 608] width 251 height 28
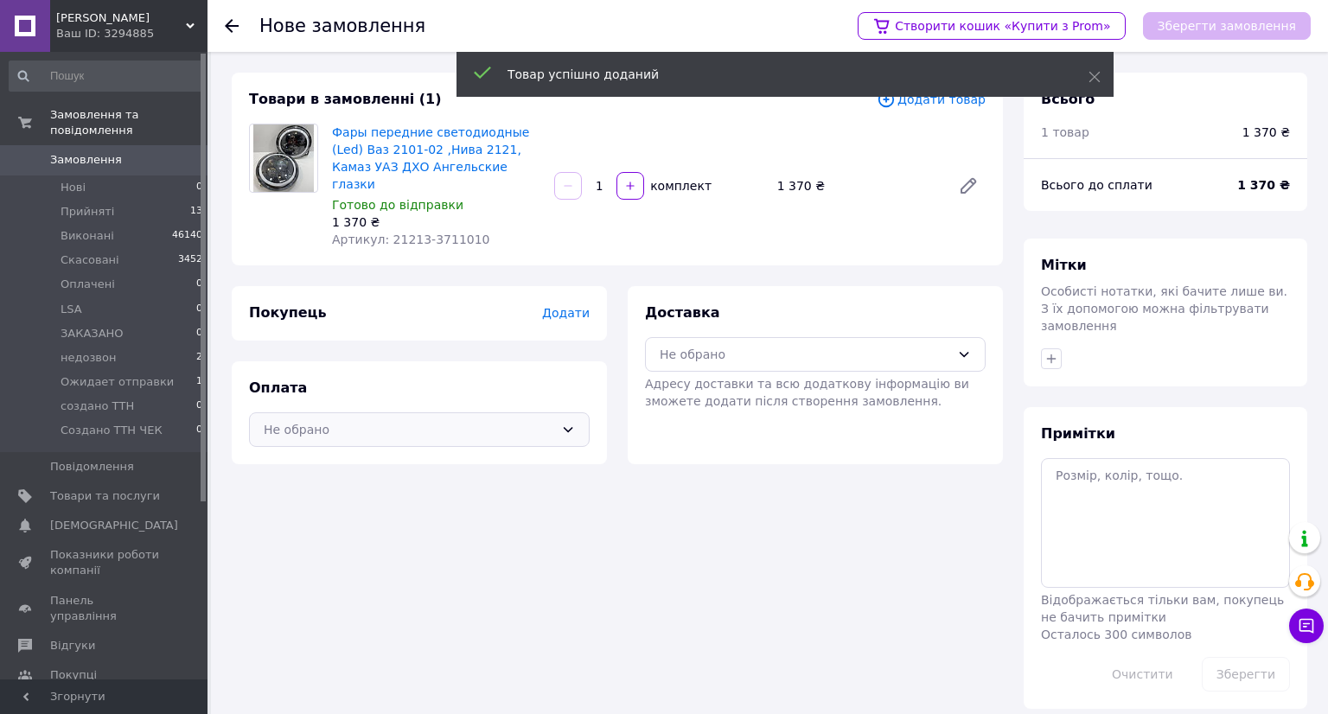
click at [316, 420] on div "Не обрано" at bounding box center [409, 429] width 290 height 19
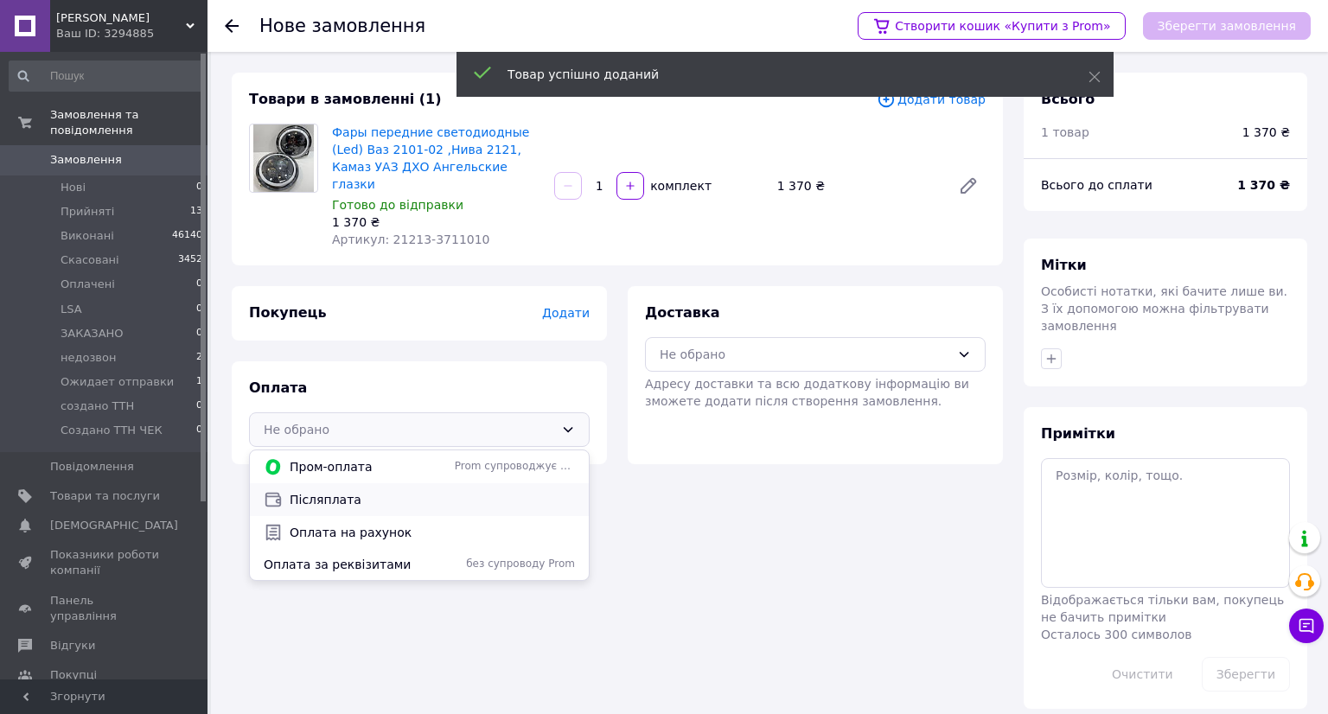
click at [315, 491] on span "Післяплата" at bounding box center [432, 499] width 285 height 17
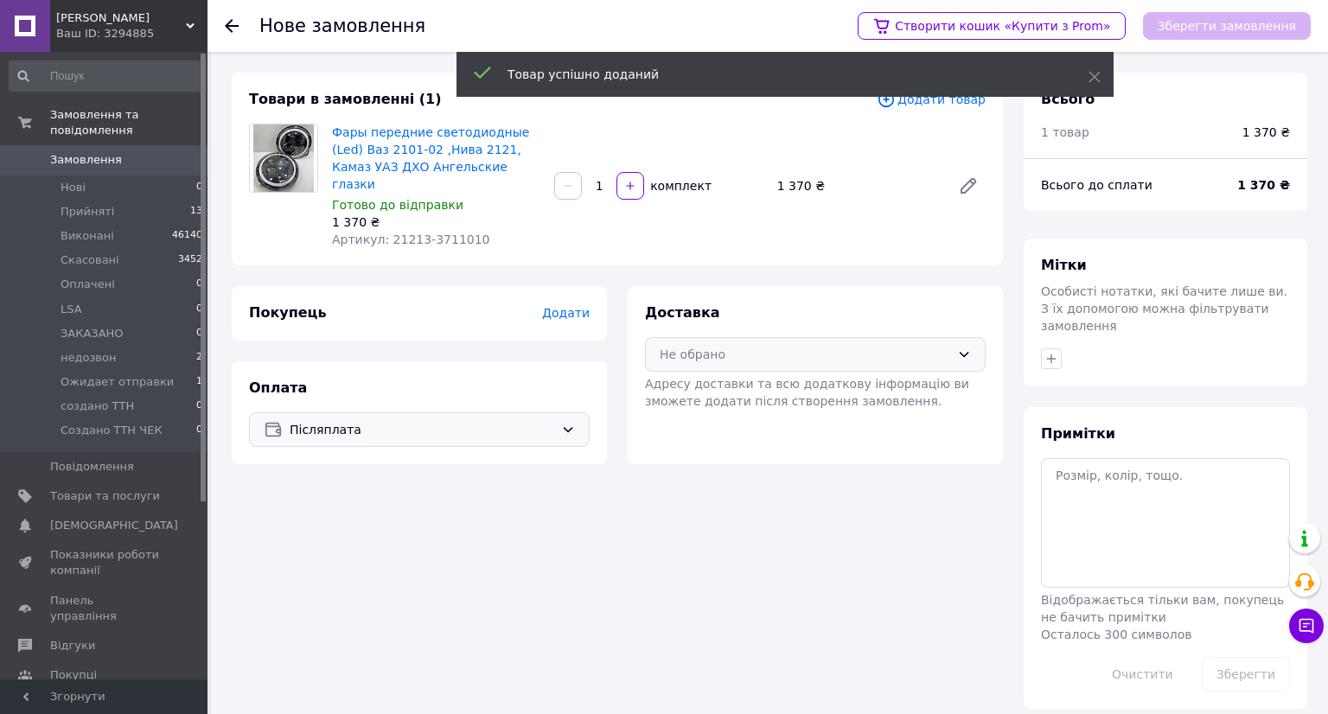
drag, startPoint x: 825, startPoint y: 329, endPoint x: 790, endPoint y: 354, distance: 42.9
click at [818, 345] on div "Не обрано" at bounding box center [805, 354] width 290 height 19
click at [743, 383] on span "Нова Пошта (безкоштовно від 7000 ₴)" at bounding box center [827, 391] width 285 height 17
click at [579, 306] on span "Додати" at bounding box center [566, 313] width 48 height 14
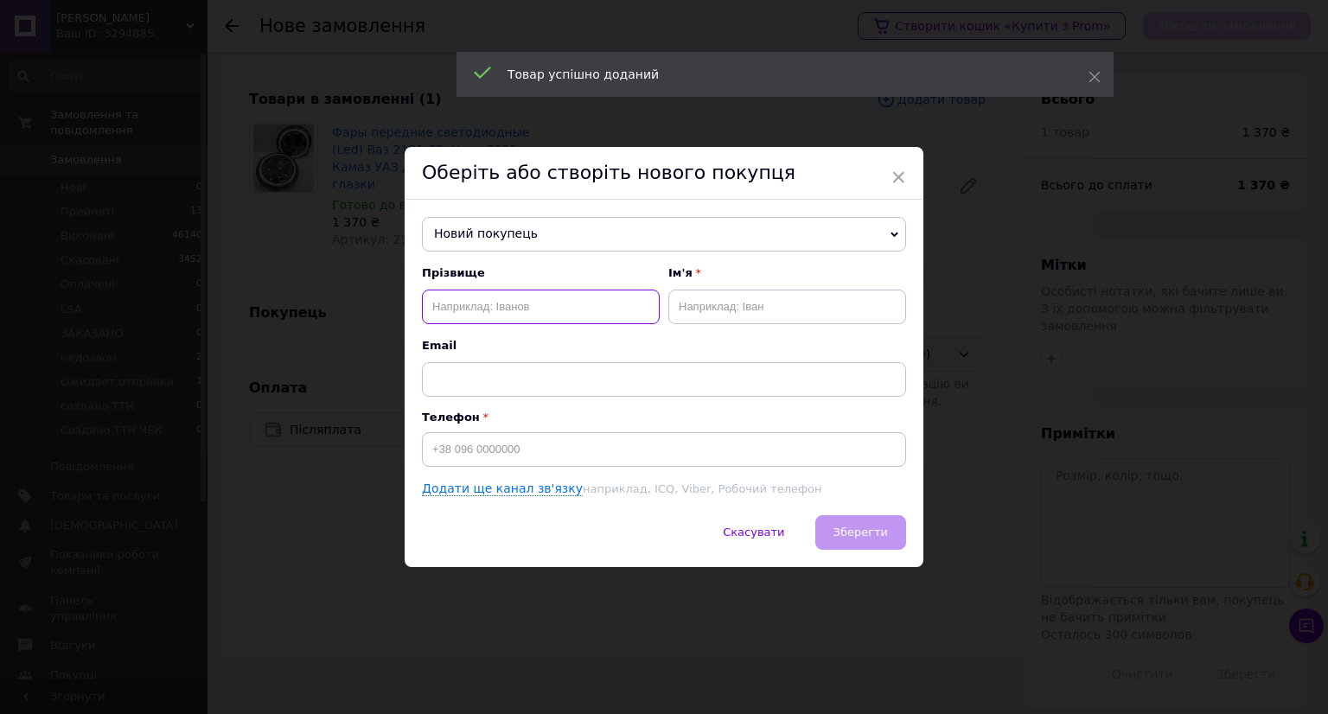
click at [546, 316] on input "text" at bounding box center [541, 307] width 238 height 35
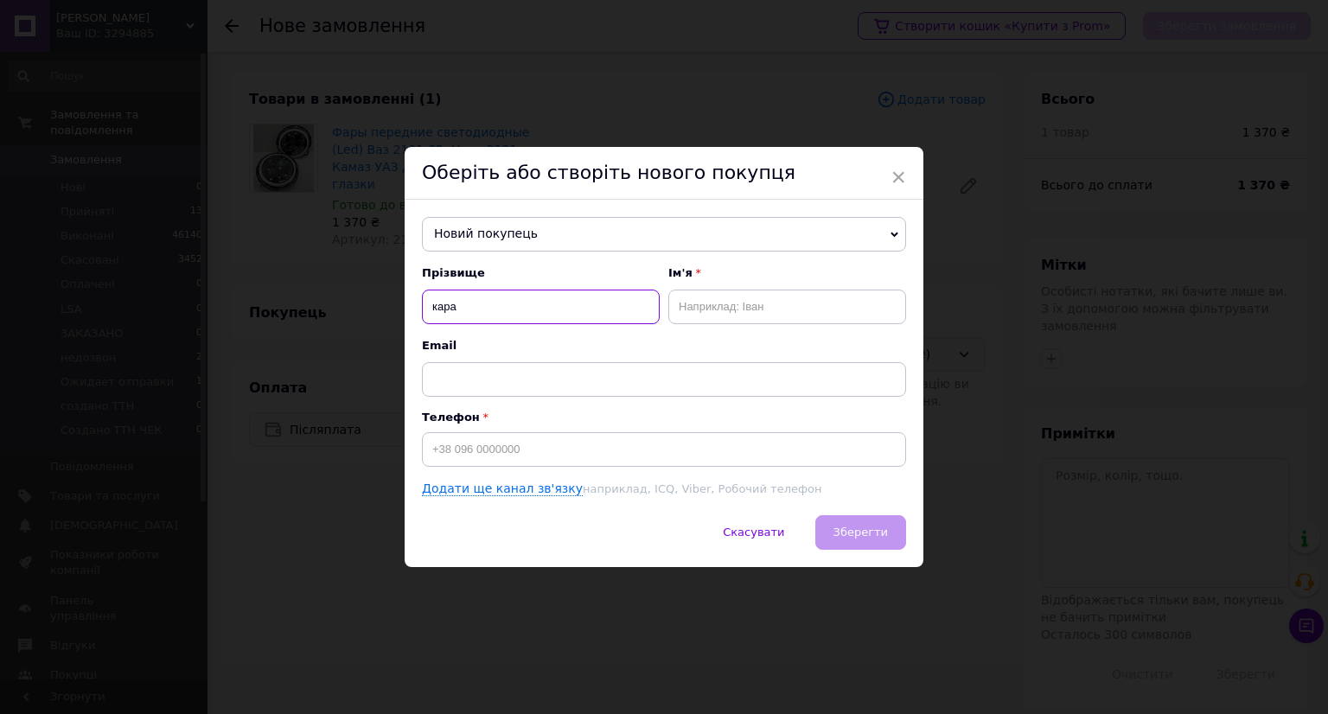
type input "кара"
click at [737, 298] on input "text" at bounding box center [787, 307] width 238 height 35
type input "віктор"
click at [622, 443] on input at bounding box center [664, 449] width 484 height 35
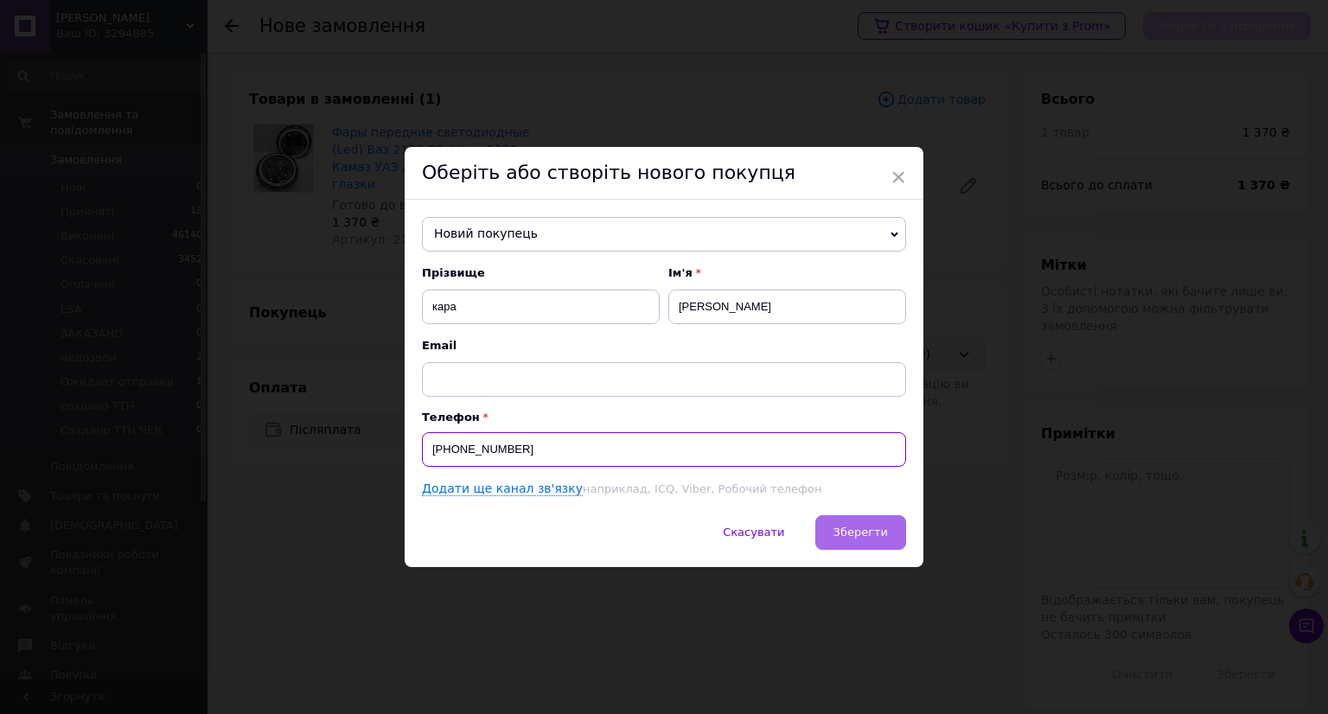
type input "+380976994489"
click at [883, 534] on span "Зберегти" at bounding box center [860, 532] width 54 height 13
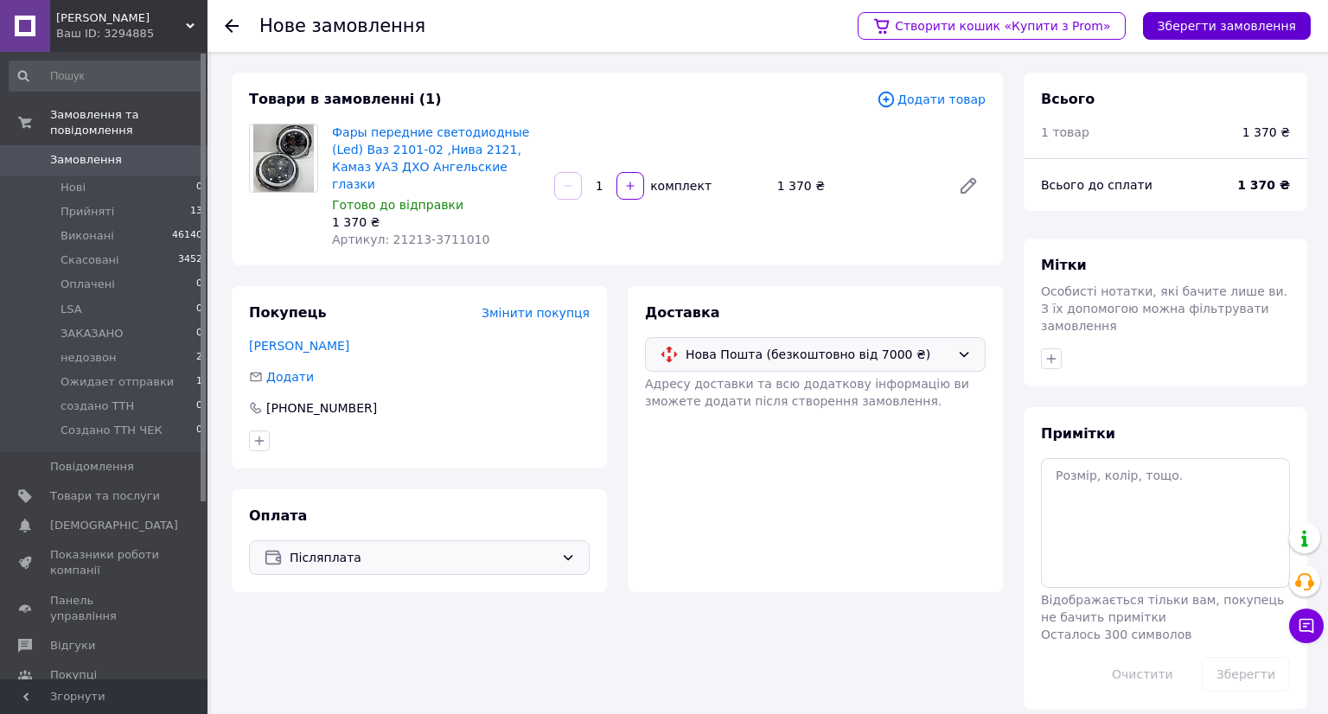
click at [1254, 18] on button "Зберегти замовлення" at bounding box center [1227, 26] width 168 height 28
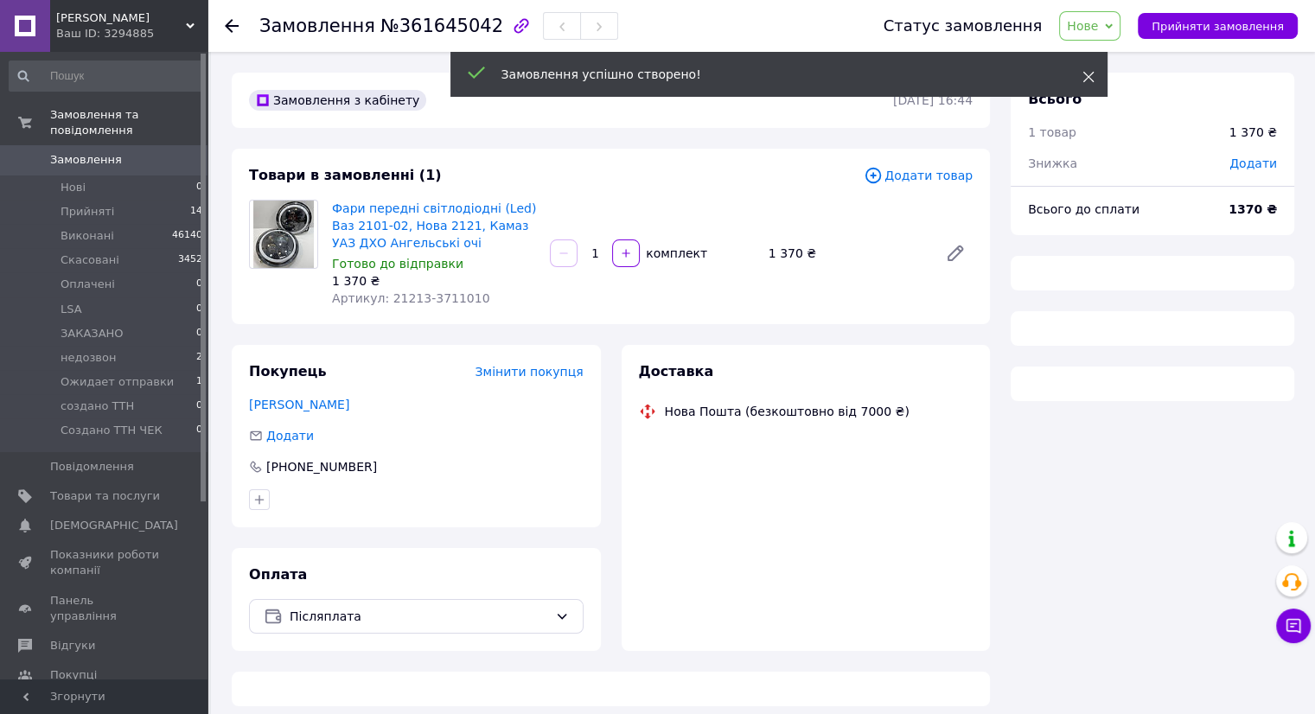
click at [1089, 77] on icon at bounding box center [1088, 77] width 12 height 12
click at [1089, 75] on use at bounding box center [1087, 77] width 11 height 11
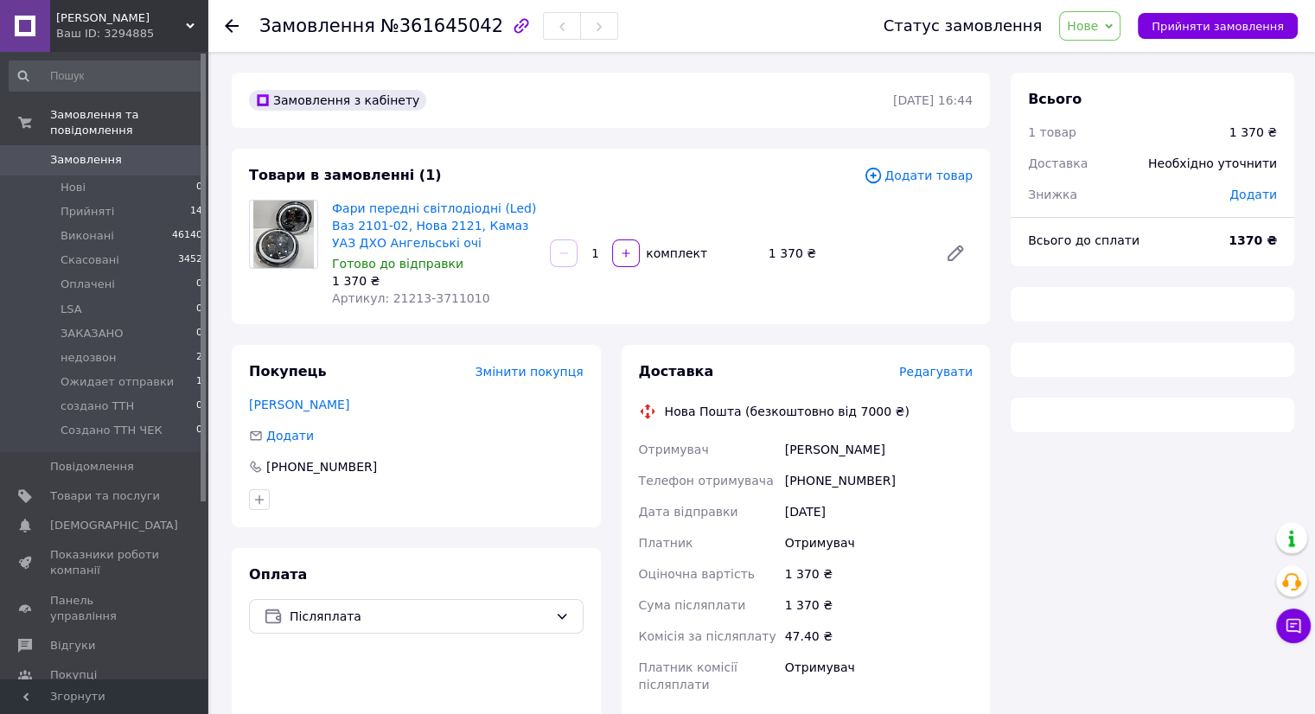
click at [1176, 42] on div "Статус замовлення Нове Прийнято Виконано Скасовано Оплачено LSA ЗАКАЗАНО недозв…" at bounding box center [1073, 26] width 449 height 52
drag, startPoint x: 1182, startPoint y: 24, endPoint x: 1149, endPoint y: 82, distance: 67.0
click at [1182, 25] on span "Прийняти замовлення" at bounding box center [1217, 26] width 132 height 13
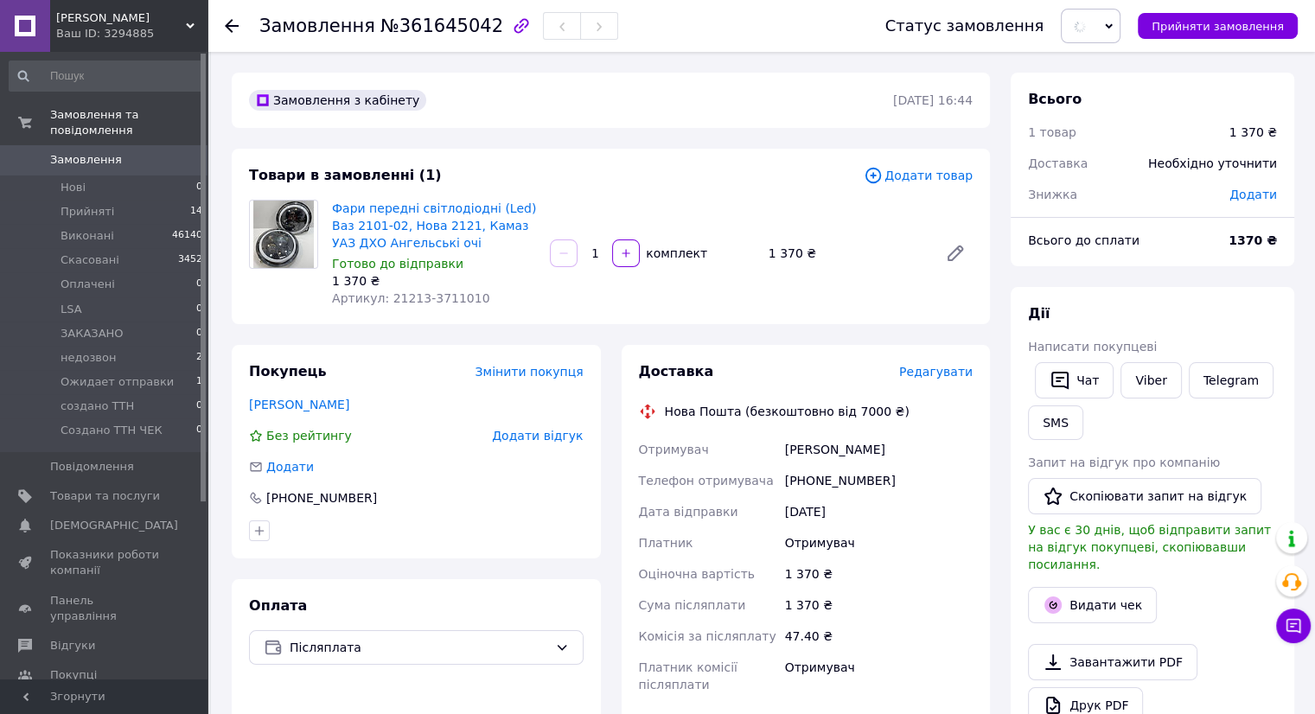
click at [956, 367] on span "Редагувати" at bounding box center [935, 372] width 73 height 14
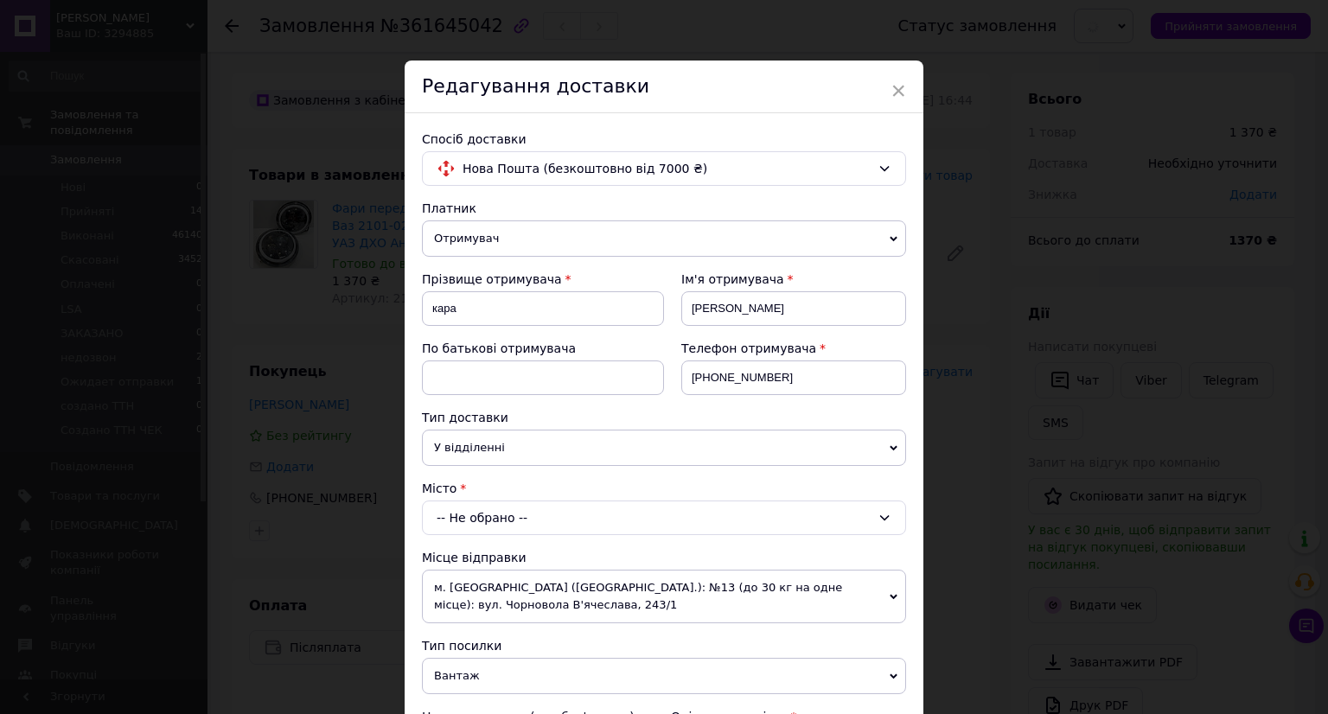
click at [953, 367] on div "× Редагування доставки Спосіб доставки Нова Пошта (безкоштовно від 7000 ₴) Плат…" at bounding box center [664, 357] width 1328 height 714
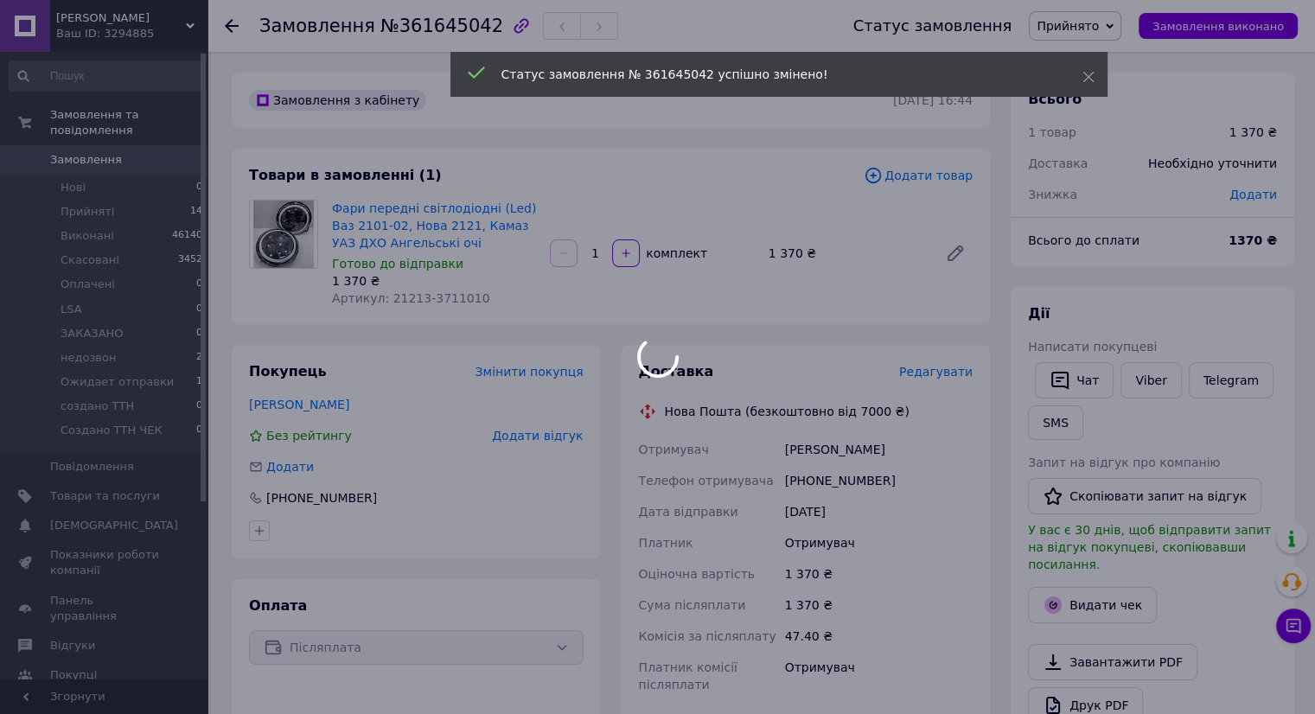
click at [943, 373] on div at bounding box center [657, 357] width 1315 height 714
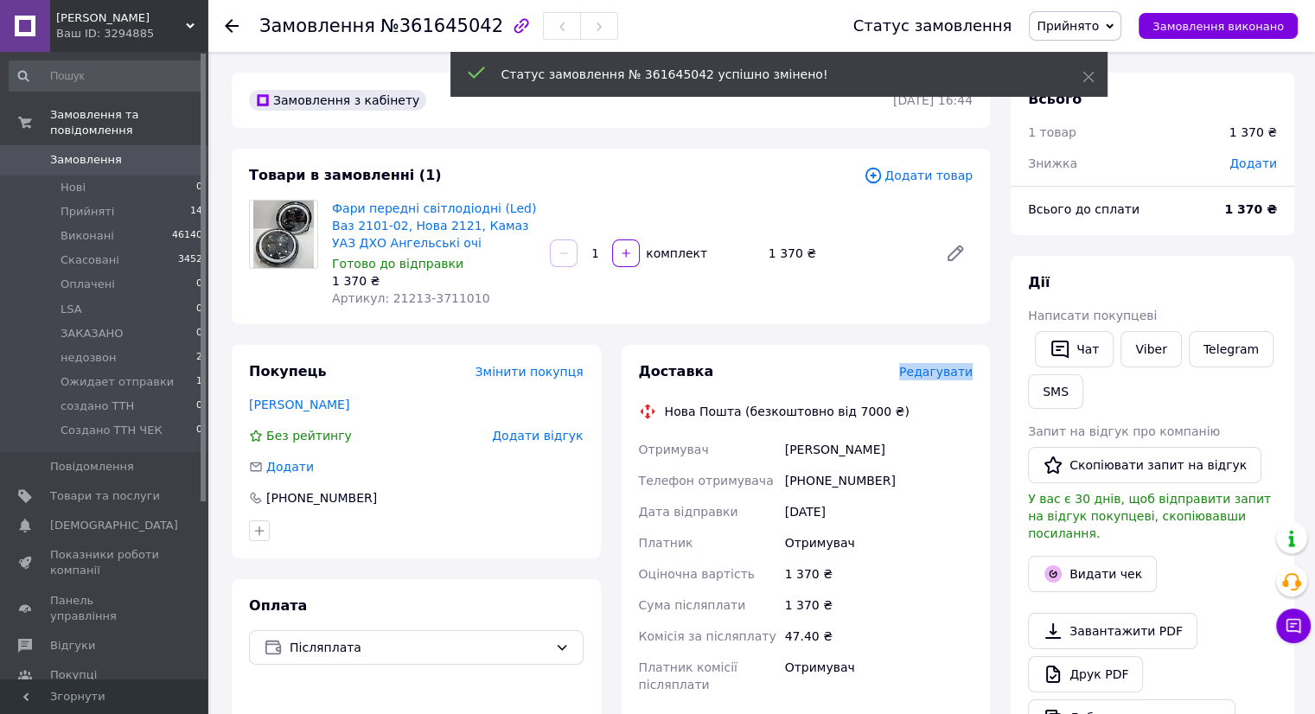
click at [943, 373] on span "Редагувати" at bounding box center [935, 372] width 73 height 14
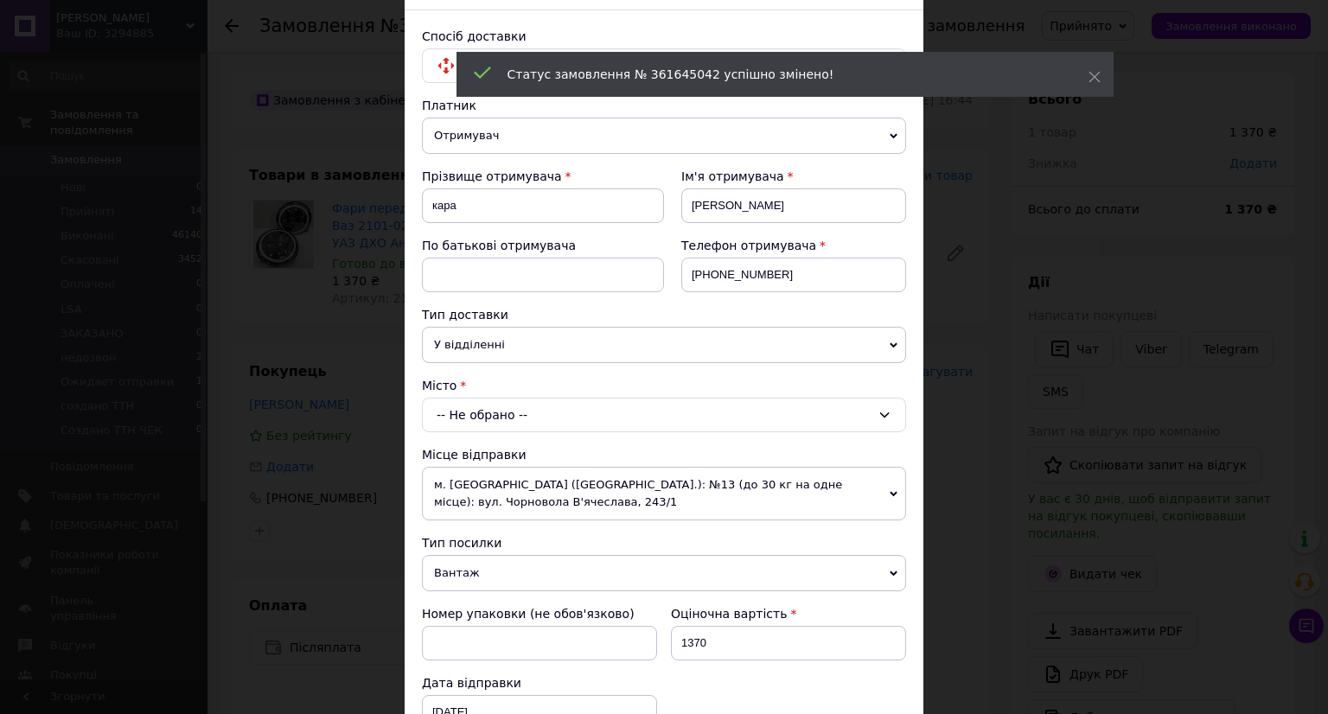
scroll to position [173, 0]
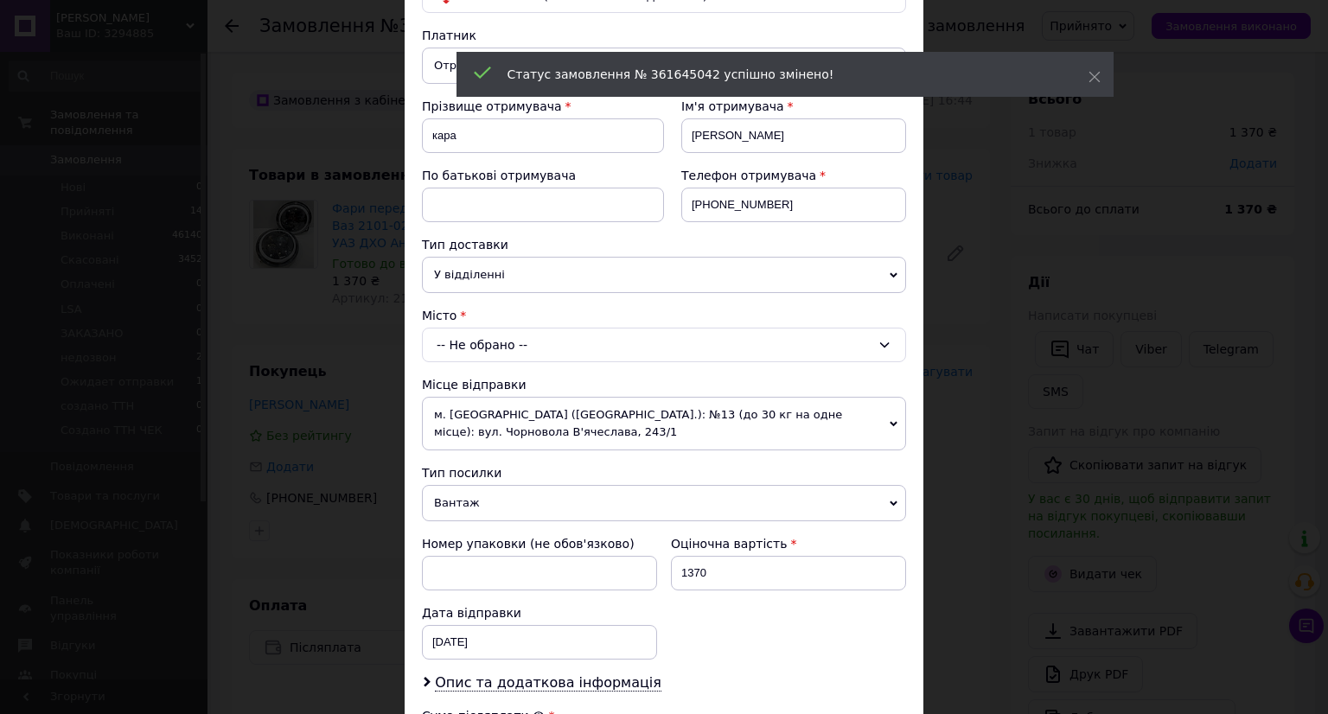
click at [529, 343] on div "-- Не обрано --" at bounding box center [664, 345] width 484 height 35
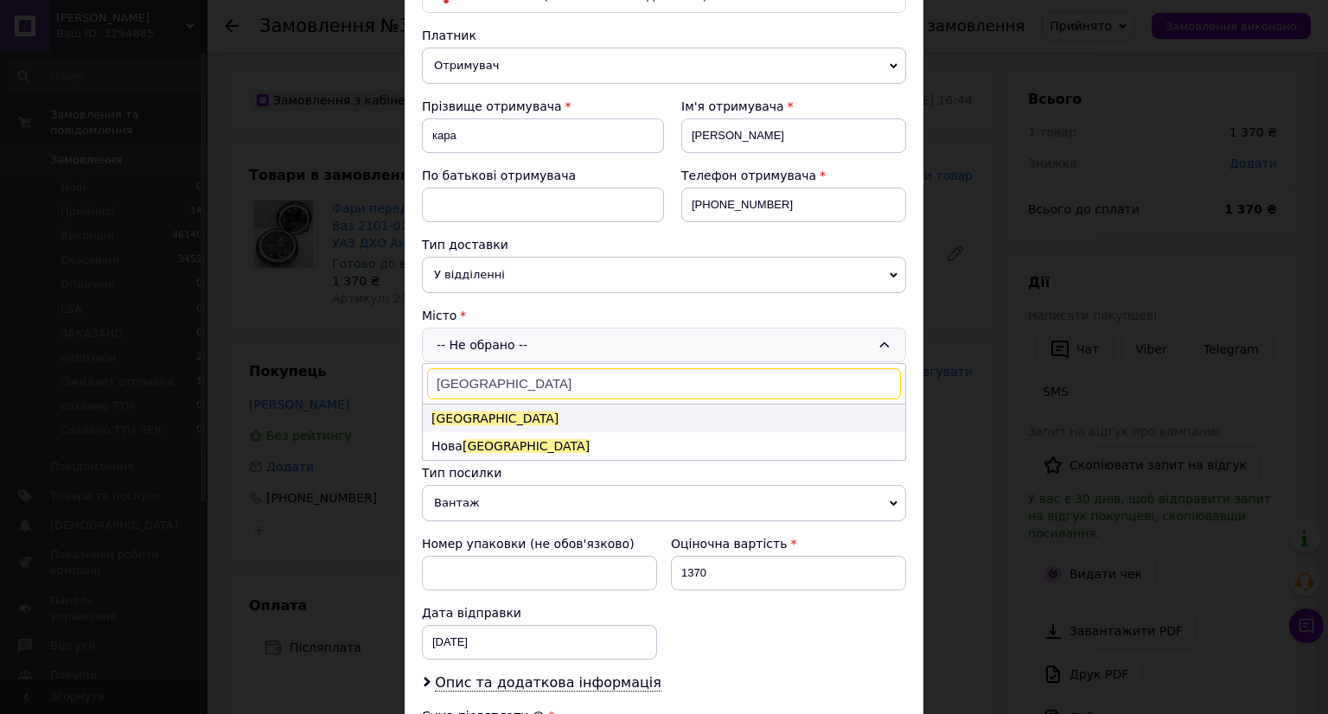
type input "одеса"
click at [485, 418] on li "Одеса" at bounding box center [664, 419] width 482 height 28
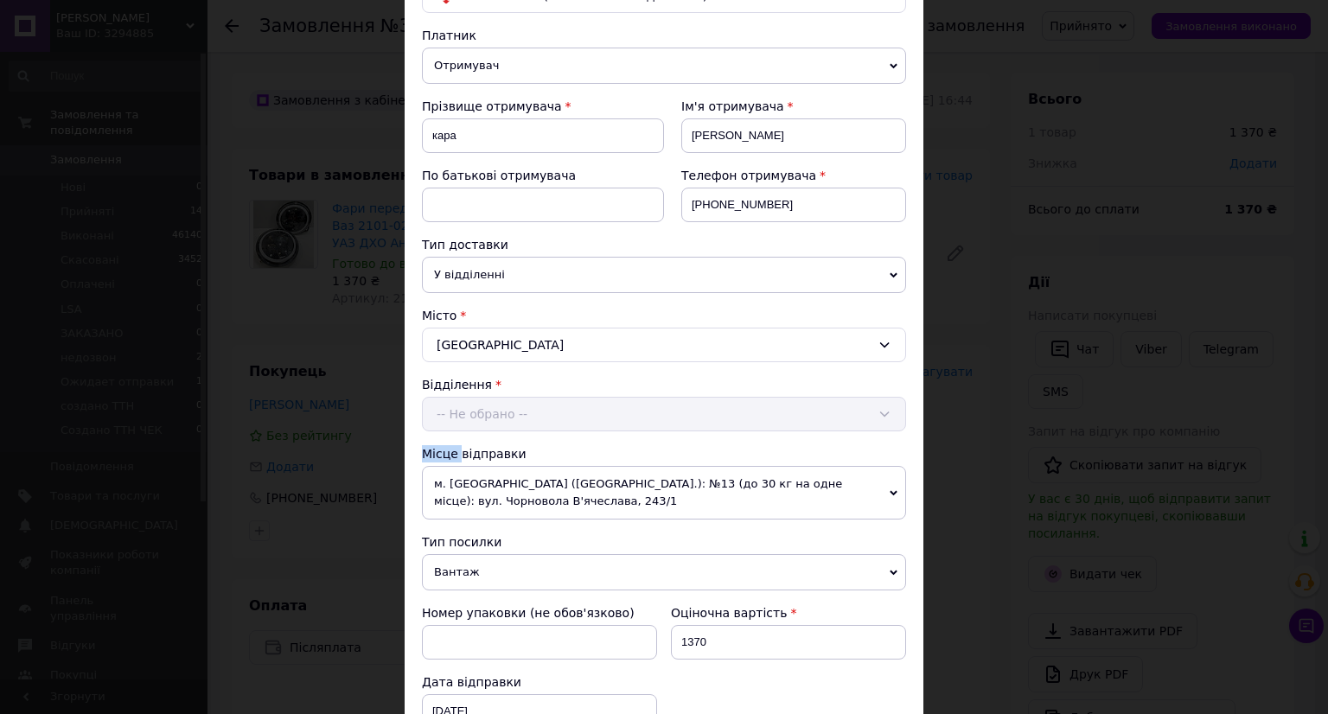
click at [485, 418] on div "Відділення -- Не обрано --" at bounding box center [664, 403] width 484 height 55
click at [470, 420] on div "-- Не обрано --" at bounding box center [664, 414] width 484 height 35
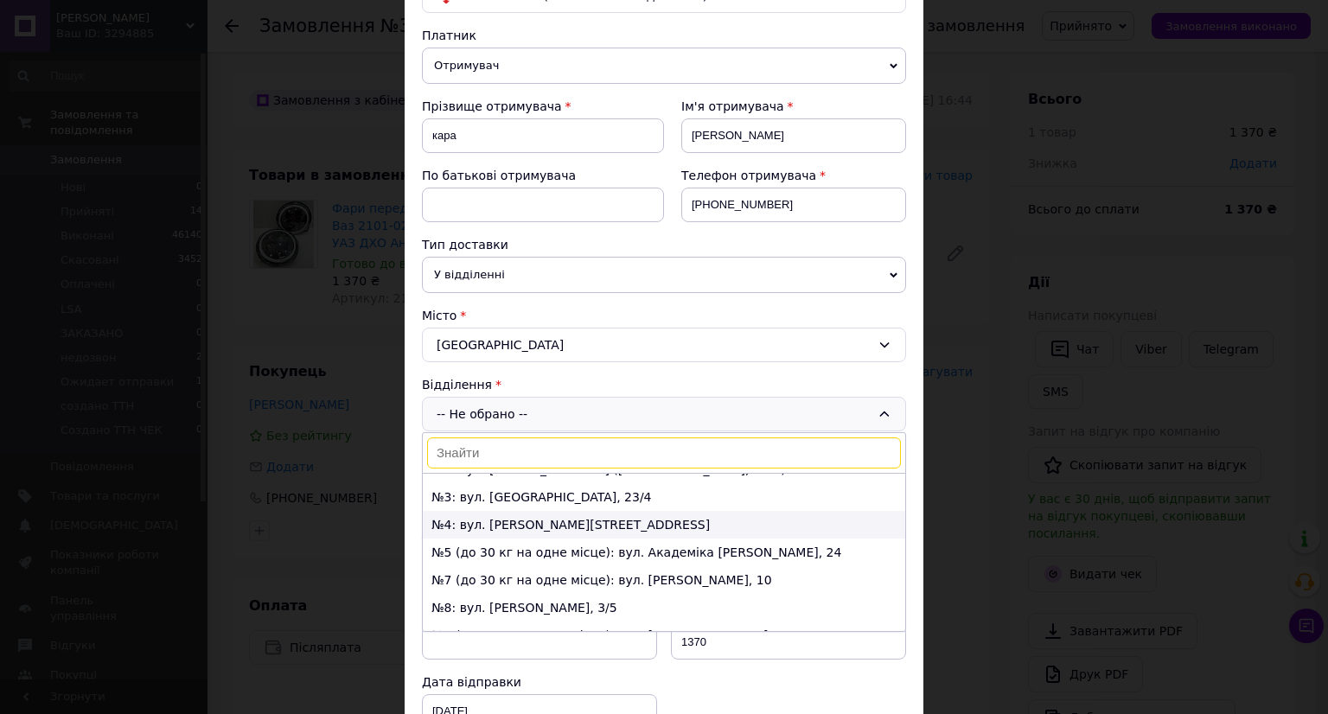
scroll to position [86, 0]
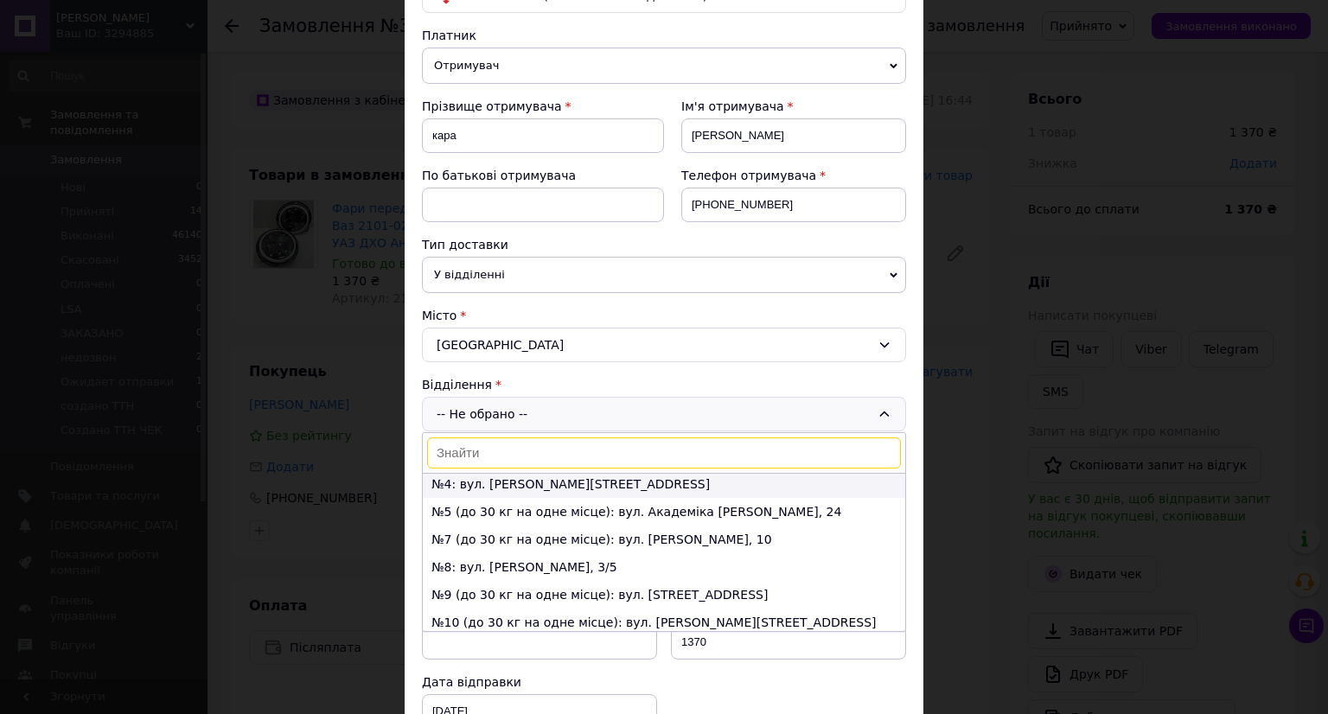
click at [475, 488] on li "№4: вул. Євгена Чикаленка, 86" at bounding box center [664, 484] width 482 height 28
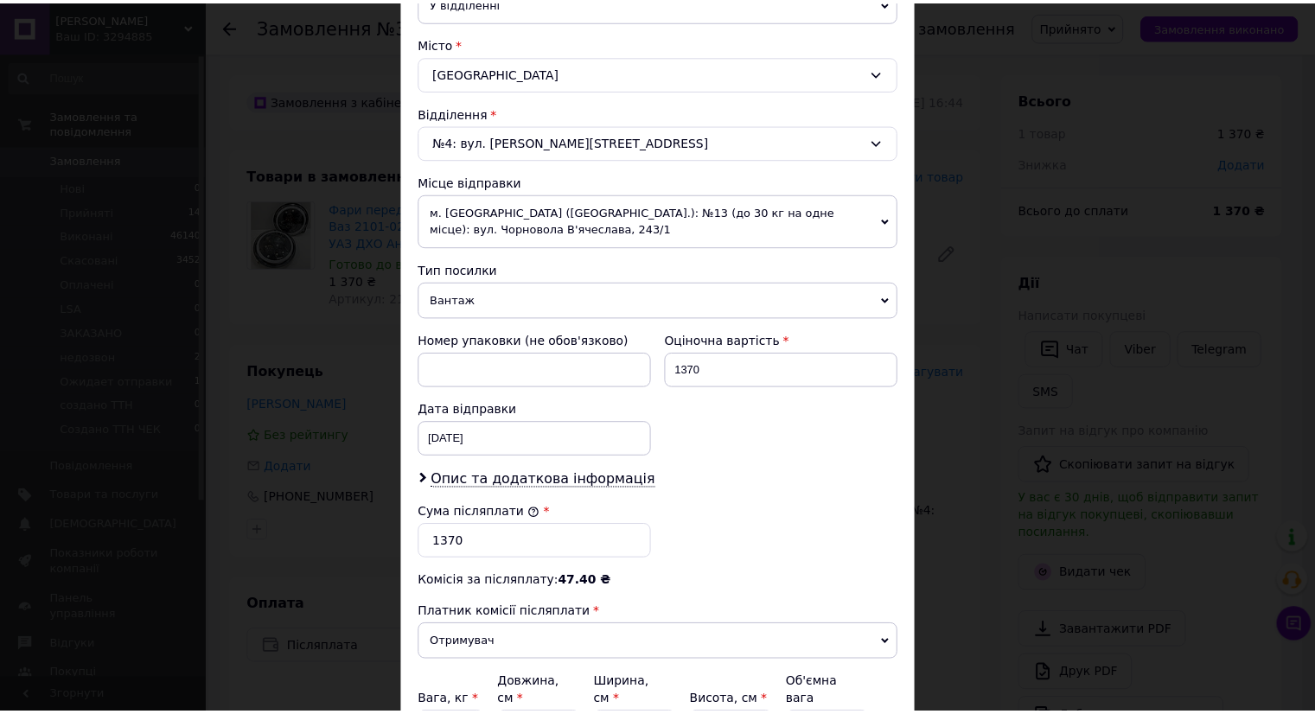
scroll to position [617, 0]
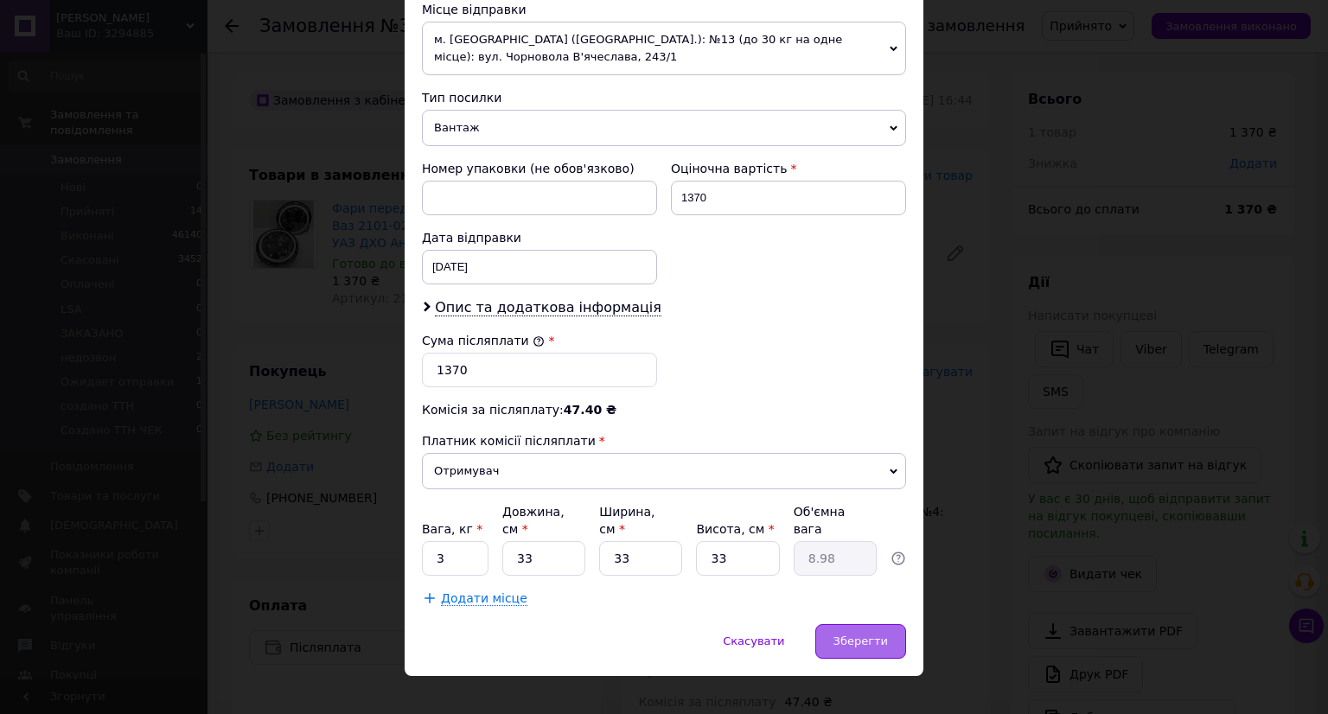
click at [844, 634] on span "Зберегти" at bounding box center [860, 640] width 54 height 13
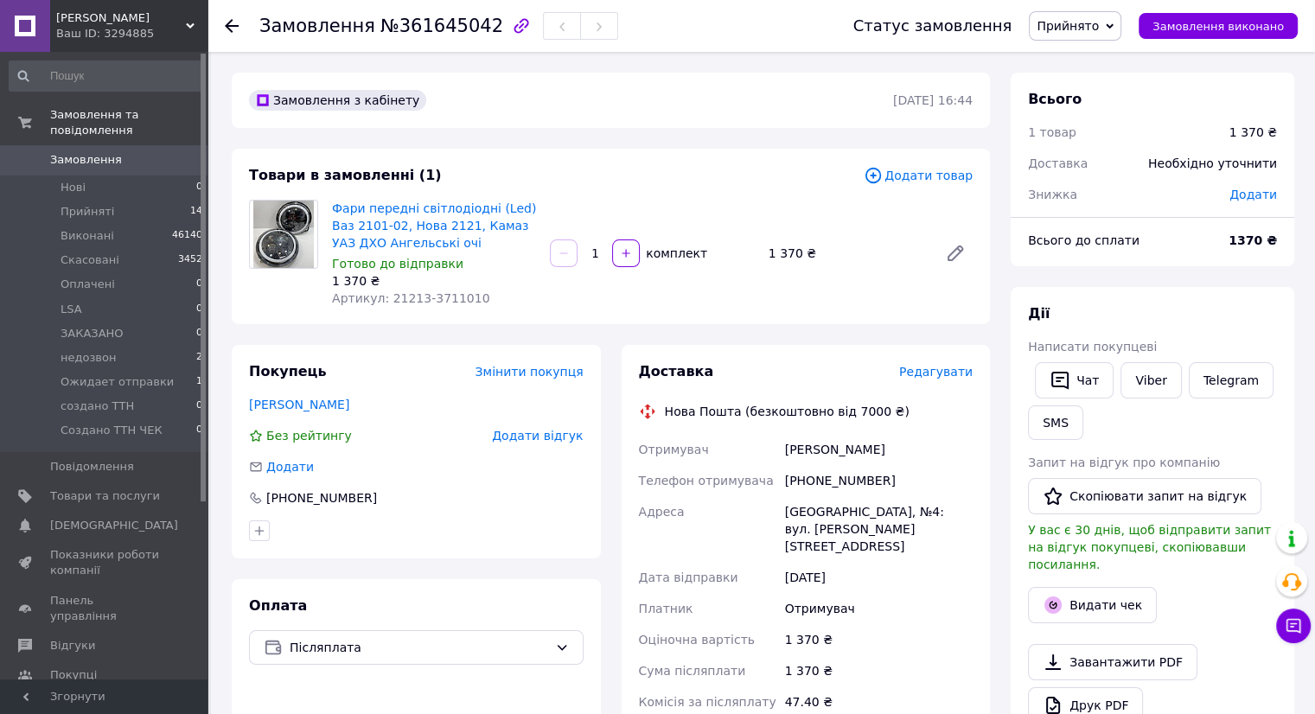
click at [107, 569] on link "Показники роботи компанії" at bounding box center [106, 562] width 213 height 45
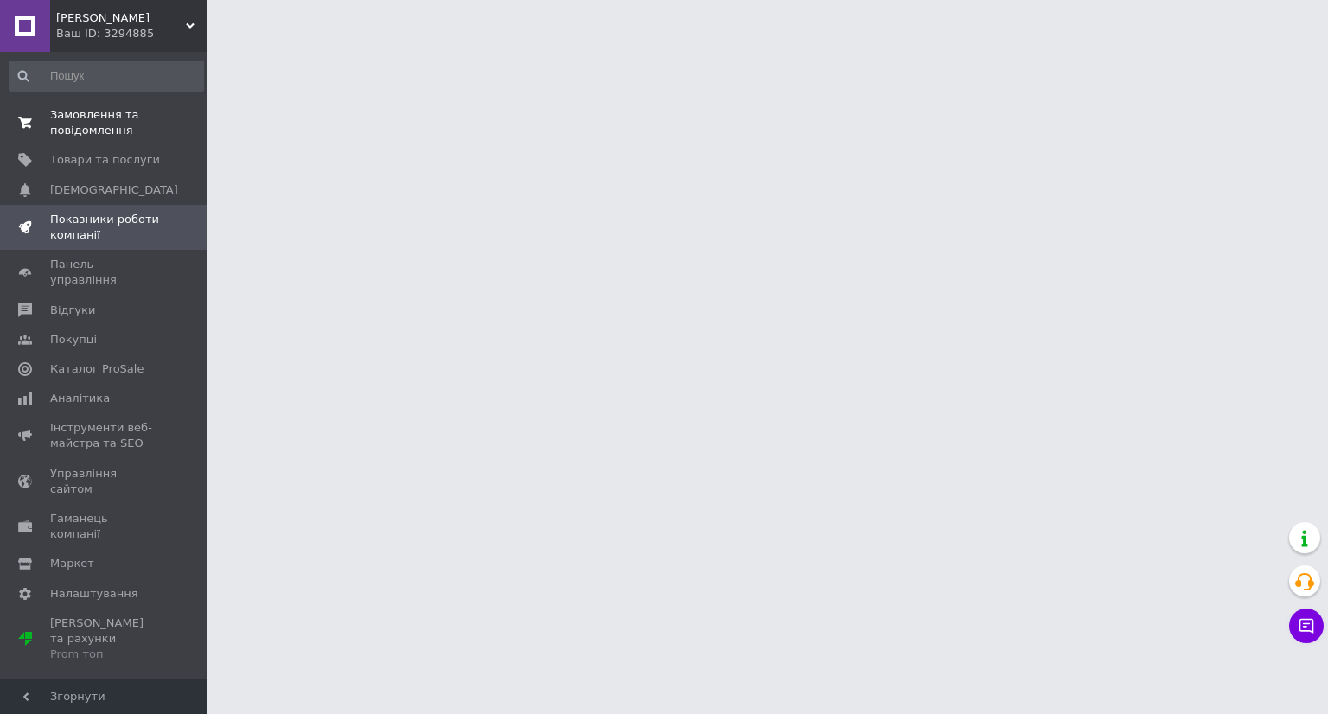
click at [61, 116] on span "Замовлення та повідомлення" at bounding box center [105, 122] width 110 height 31
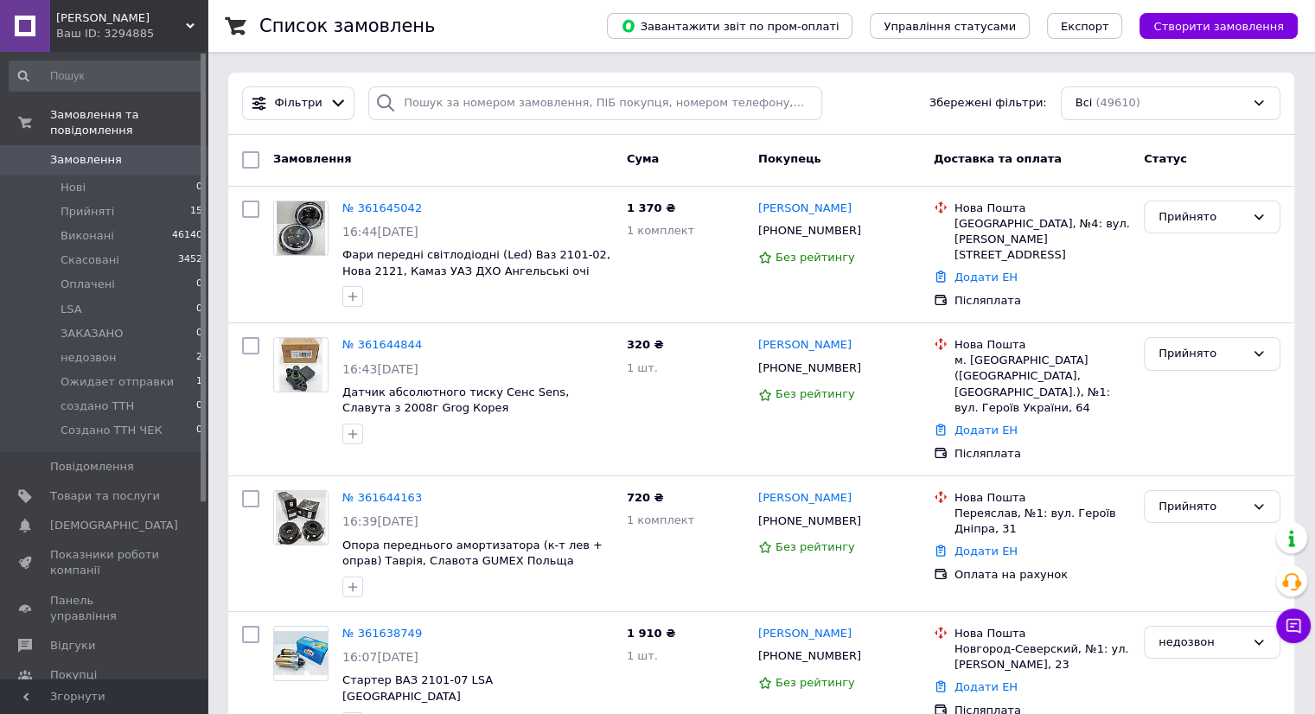
click at [102, 22] on span "[PERSON_NAME]" at bounding box center [121, 18] width 130 height 16
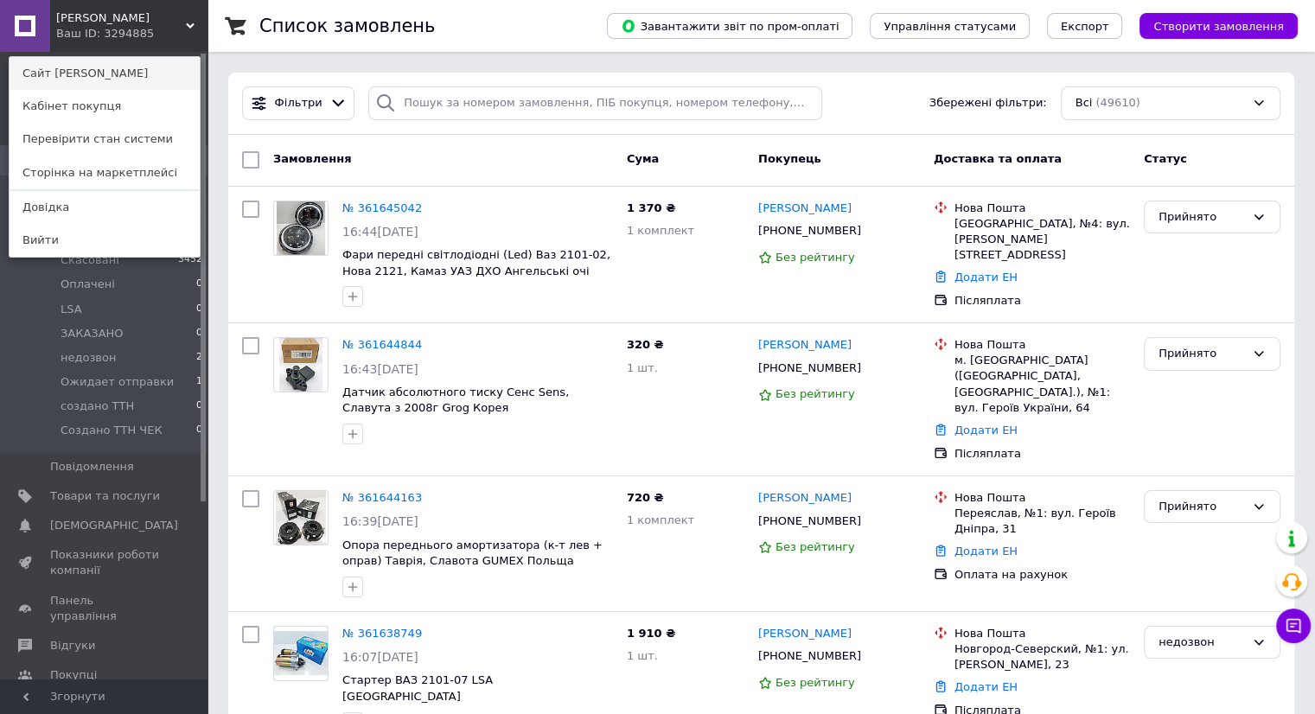
click at [54, 82] on link "Сайт [PERSON_NAME]" at bounding box center [105, 73] width 190 height 33
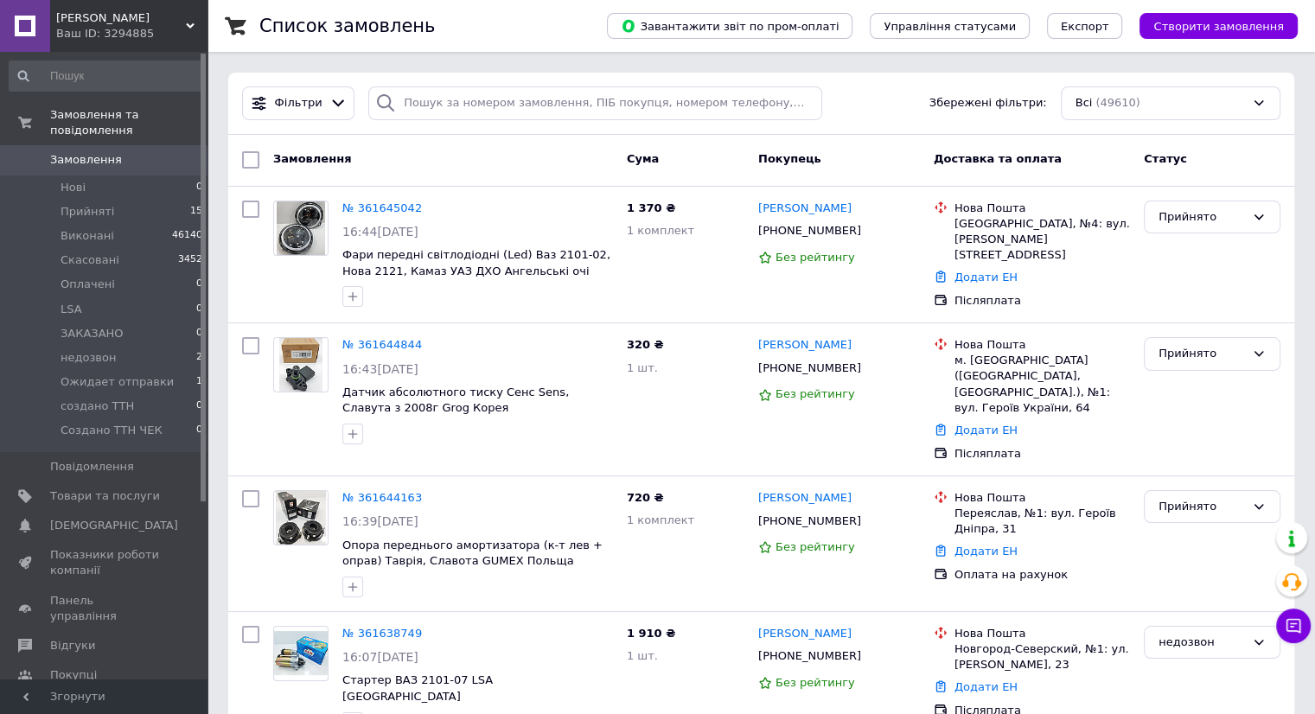
click at [147, 36] on div "Ваш ID: 3294885" at bounding box center [131, 34] width 151 height 16
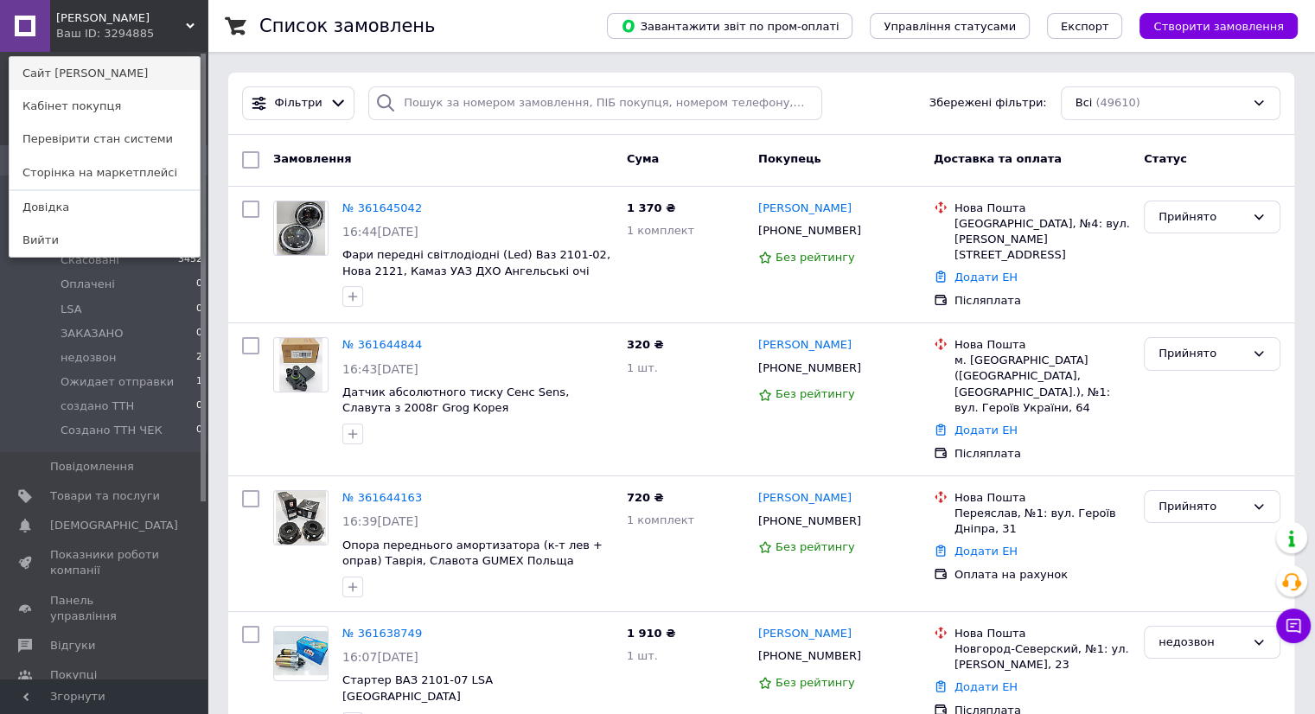
click at [100, 67] on link "Сайт [PERSON_NAME]" at bounding box center [105, 73] width 190 height 33
